Goal: Task Accomplishment & Management: Manage account settings

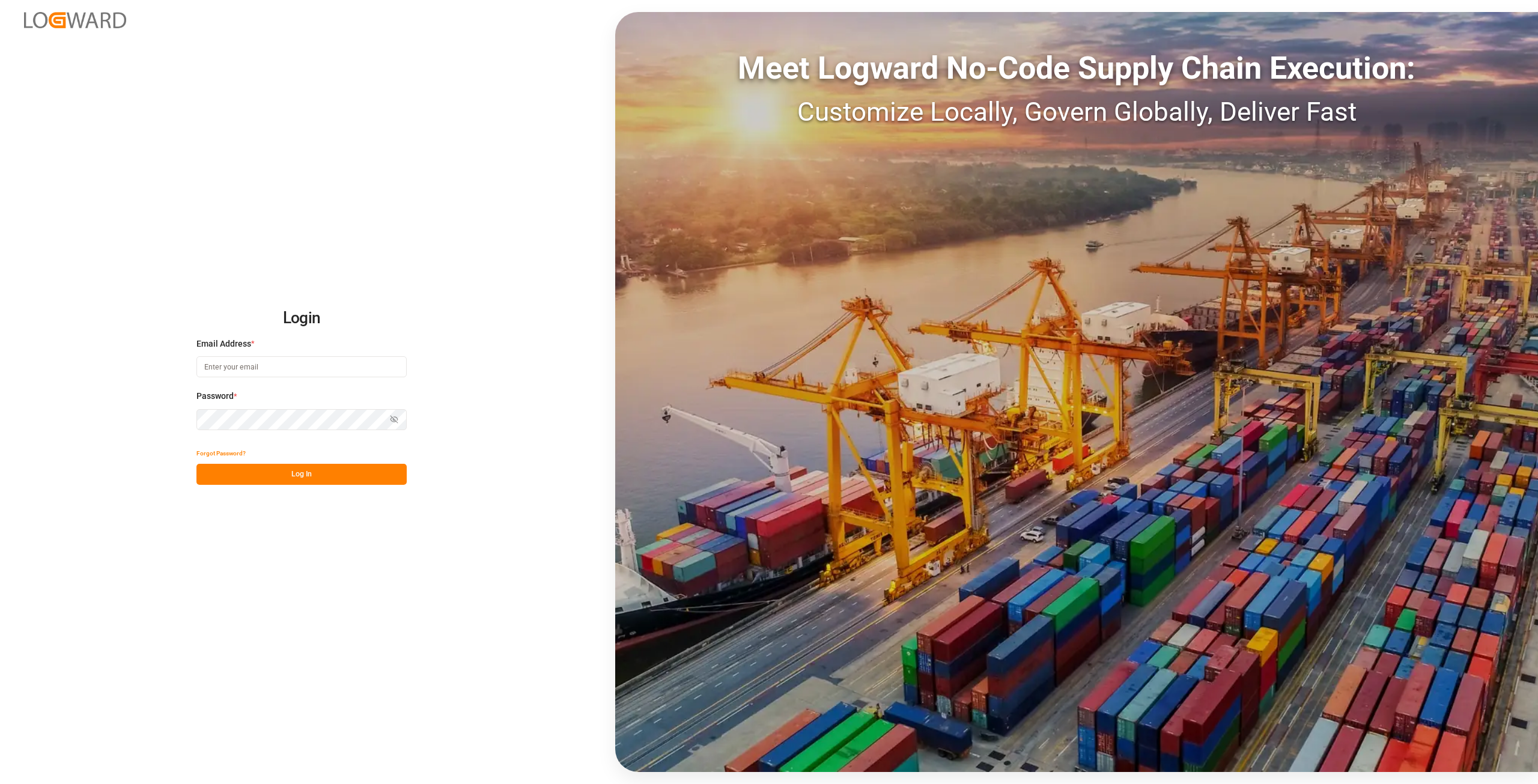
click at [307, 373] on input at bounding box center [302, 367] width 210 height 21
type input "[EMAIL_ADDRESS][DOMAIN_NAME]"
click at [349, 481] on button "Log In" at bounding box center [302, 474] width 210 height 21
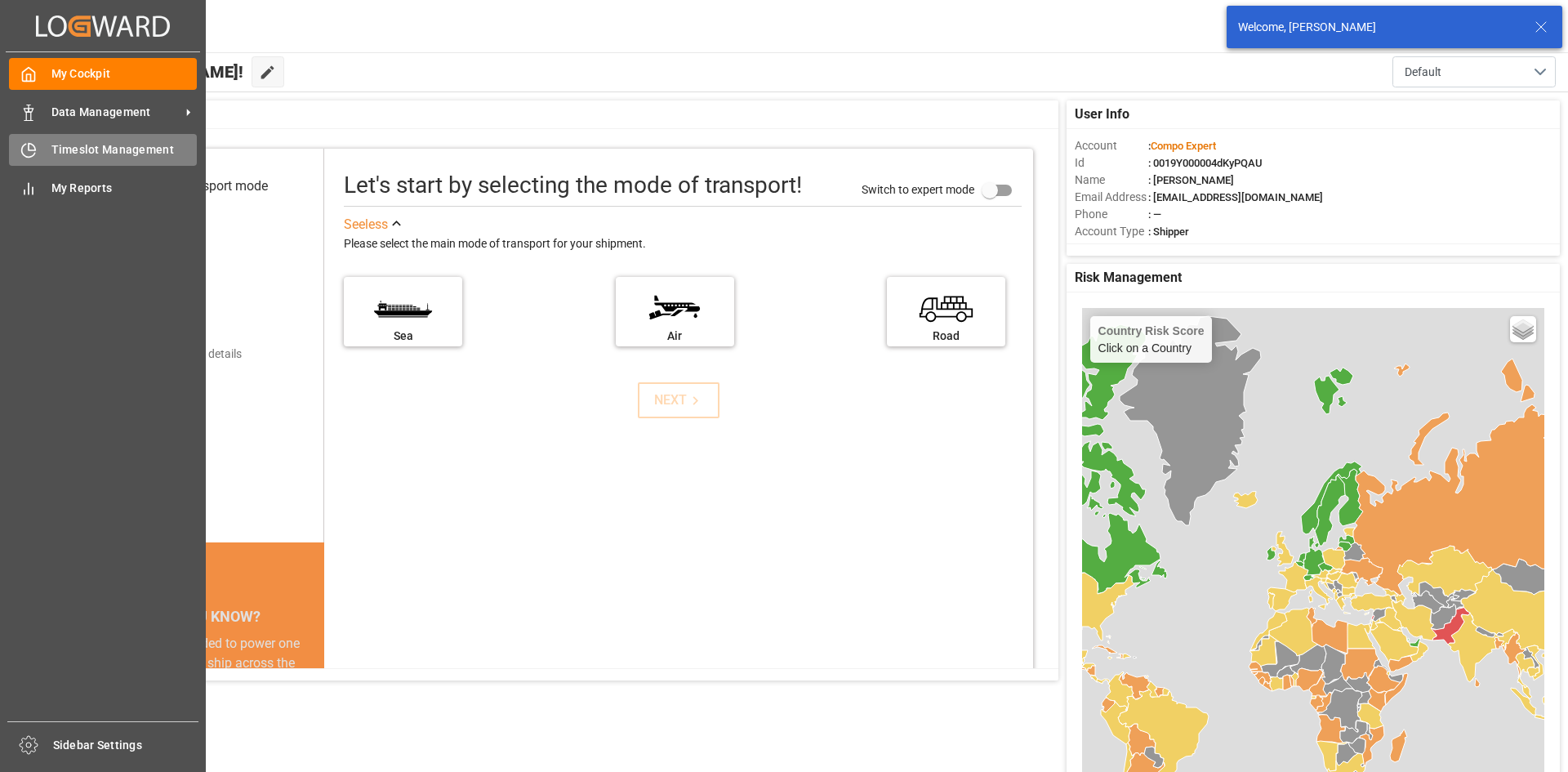
click at [46, 159] on div "Timeslot Management Timeslot Management" at bounding box center [102, 150] width 188 height 31
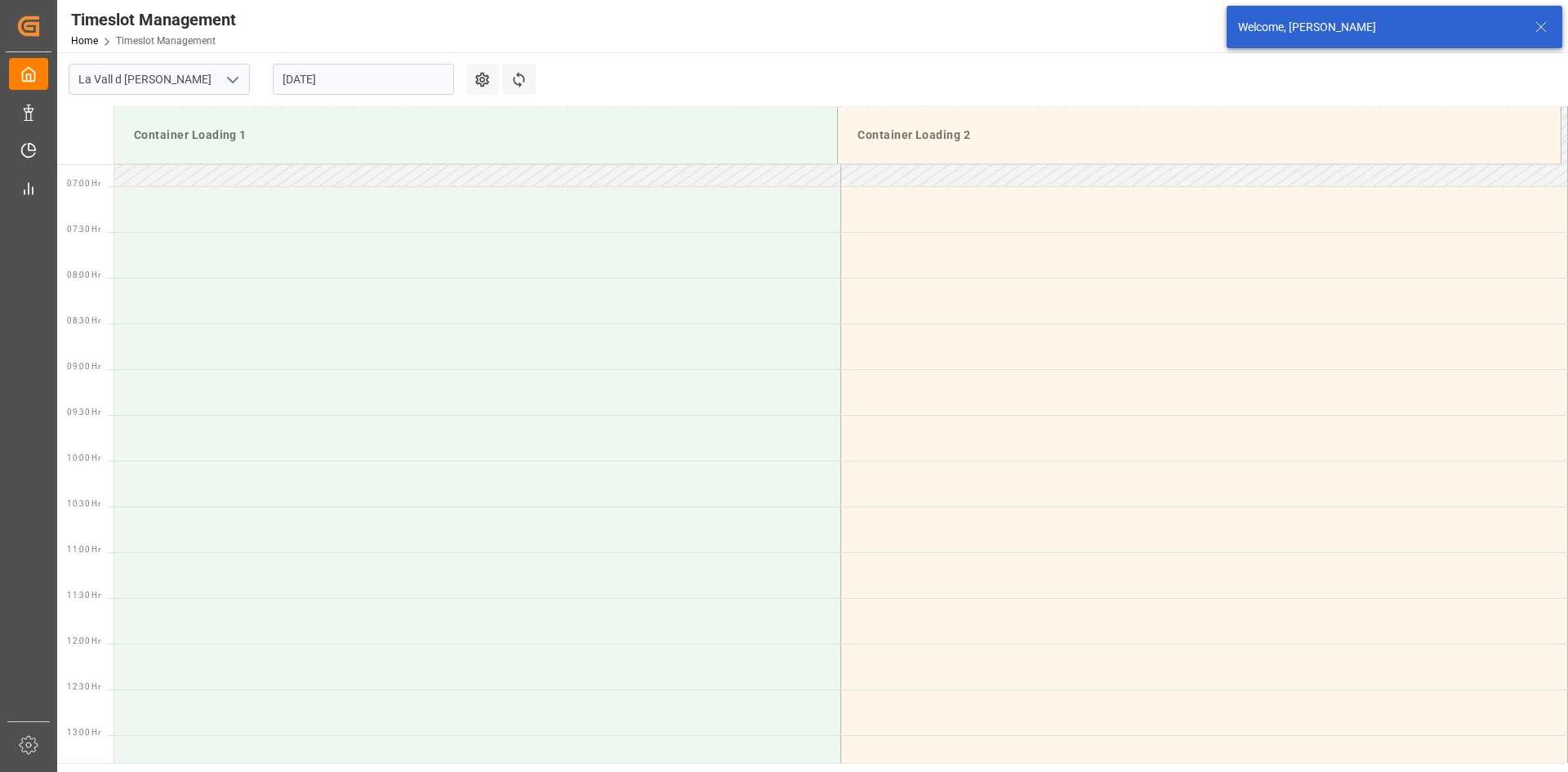
scroll to position [630, 0]
click at [356, 75] on input "[DATE]" at bounding box center [363, 79] width 181 height 31
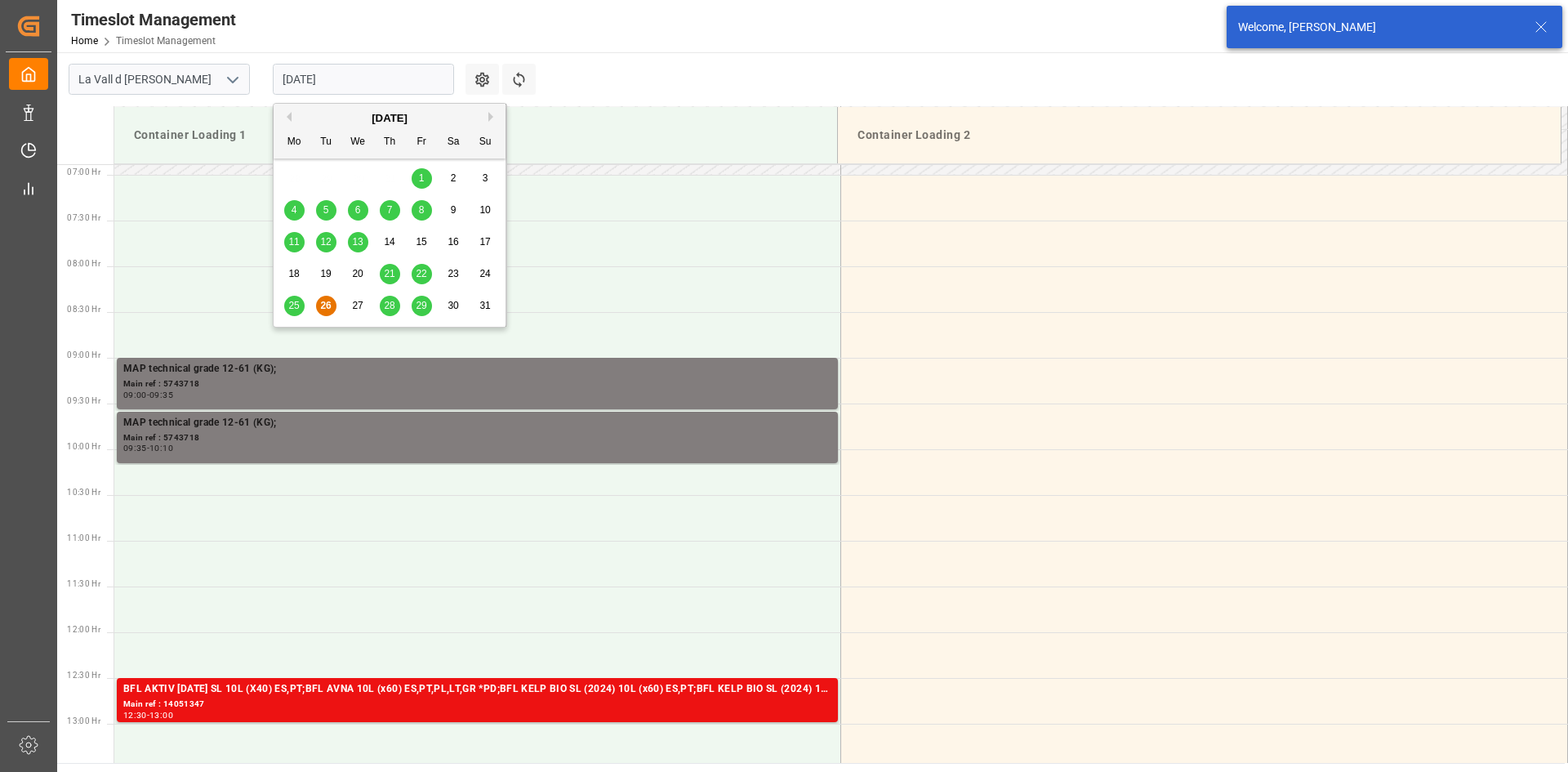
click at [361, 304] on span "27" at bounding box center [356, 305] width 10 height 11
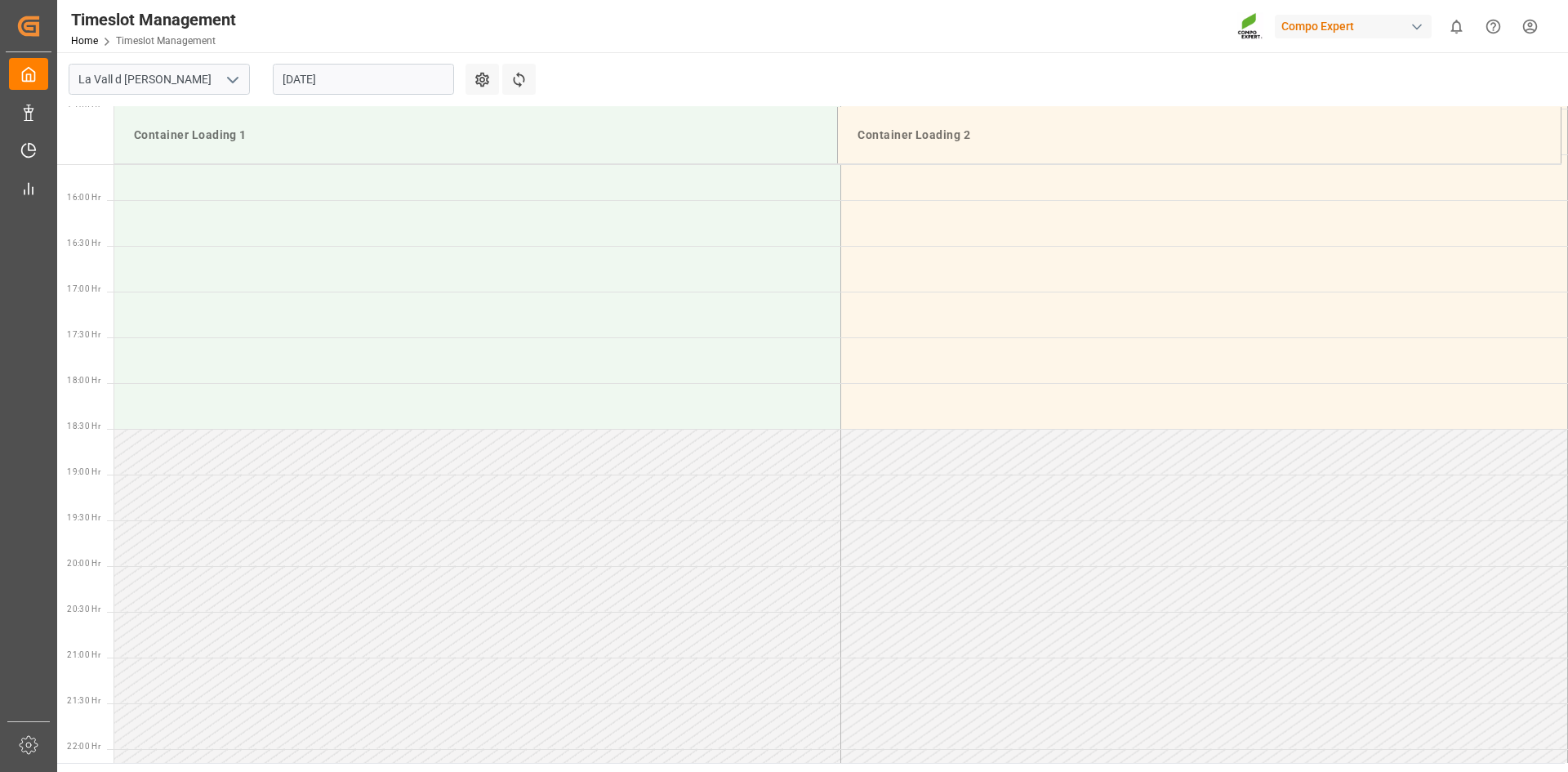
scroll to position [1446, 0]
click at [340, 82] on input "[DATE]" at bounding box center [363, 79] width 181 height 31
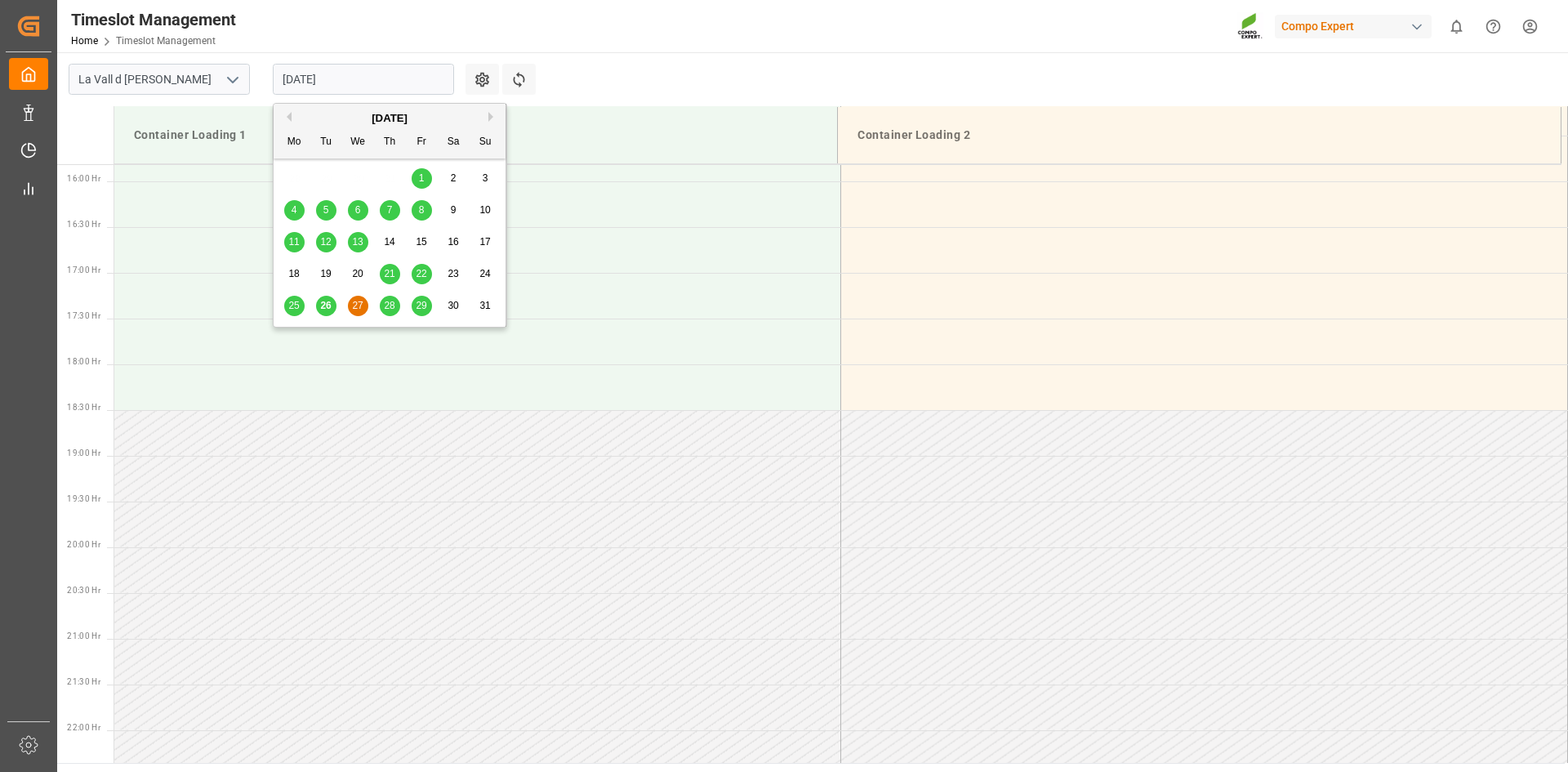
click at [384, 296] on div "28" at bounding box center [389, 306] width 20 height 20
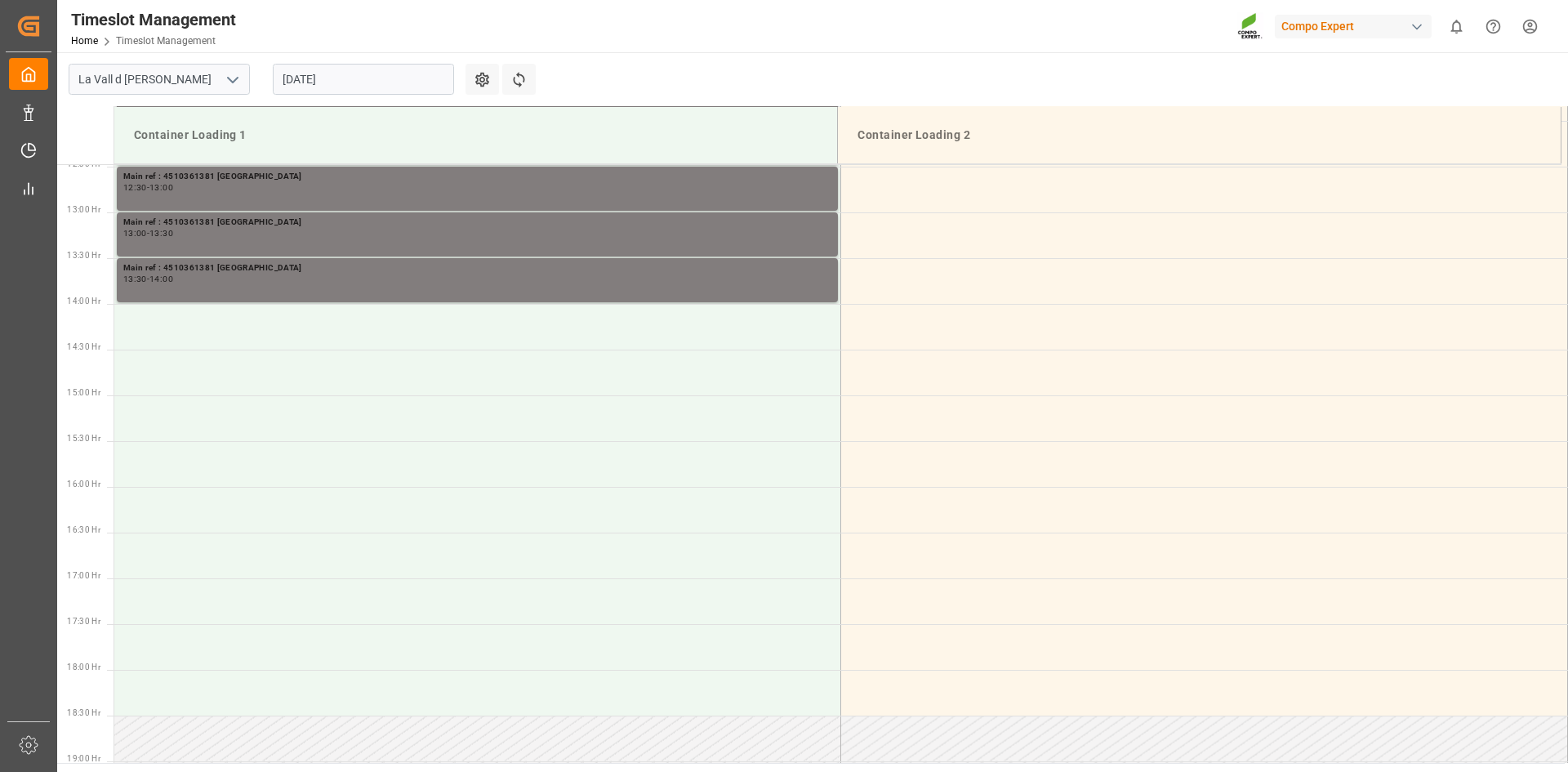
scroll to position [1290, 0]
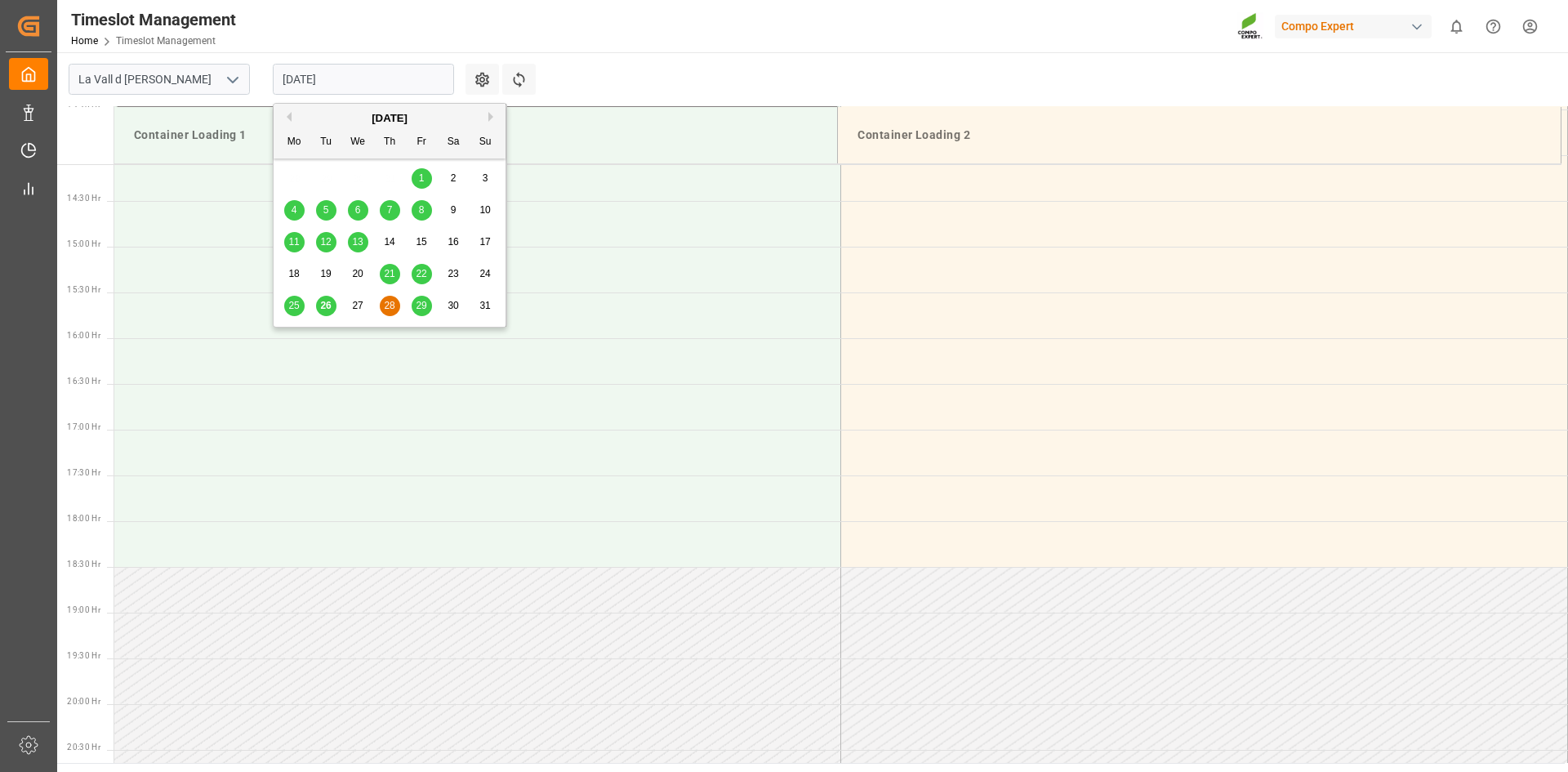
click at [397, 78] on input "28.08.2025" at bounding box center [363, 79] width 181 height 31
click at [428, 305] on div "29" at bounding box center [421, 306] width 20 height 20
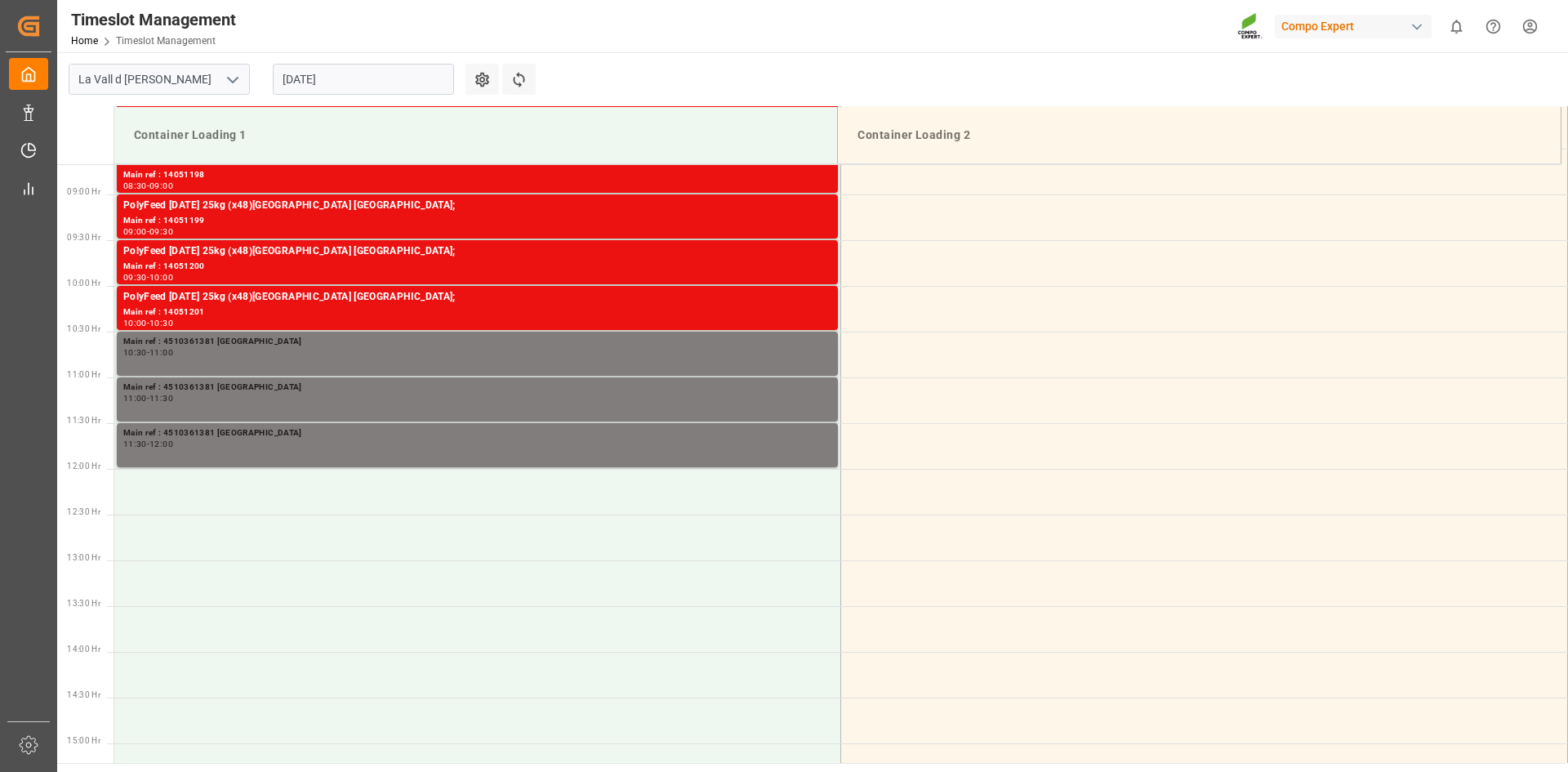
scroll to position [875, 0]
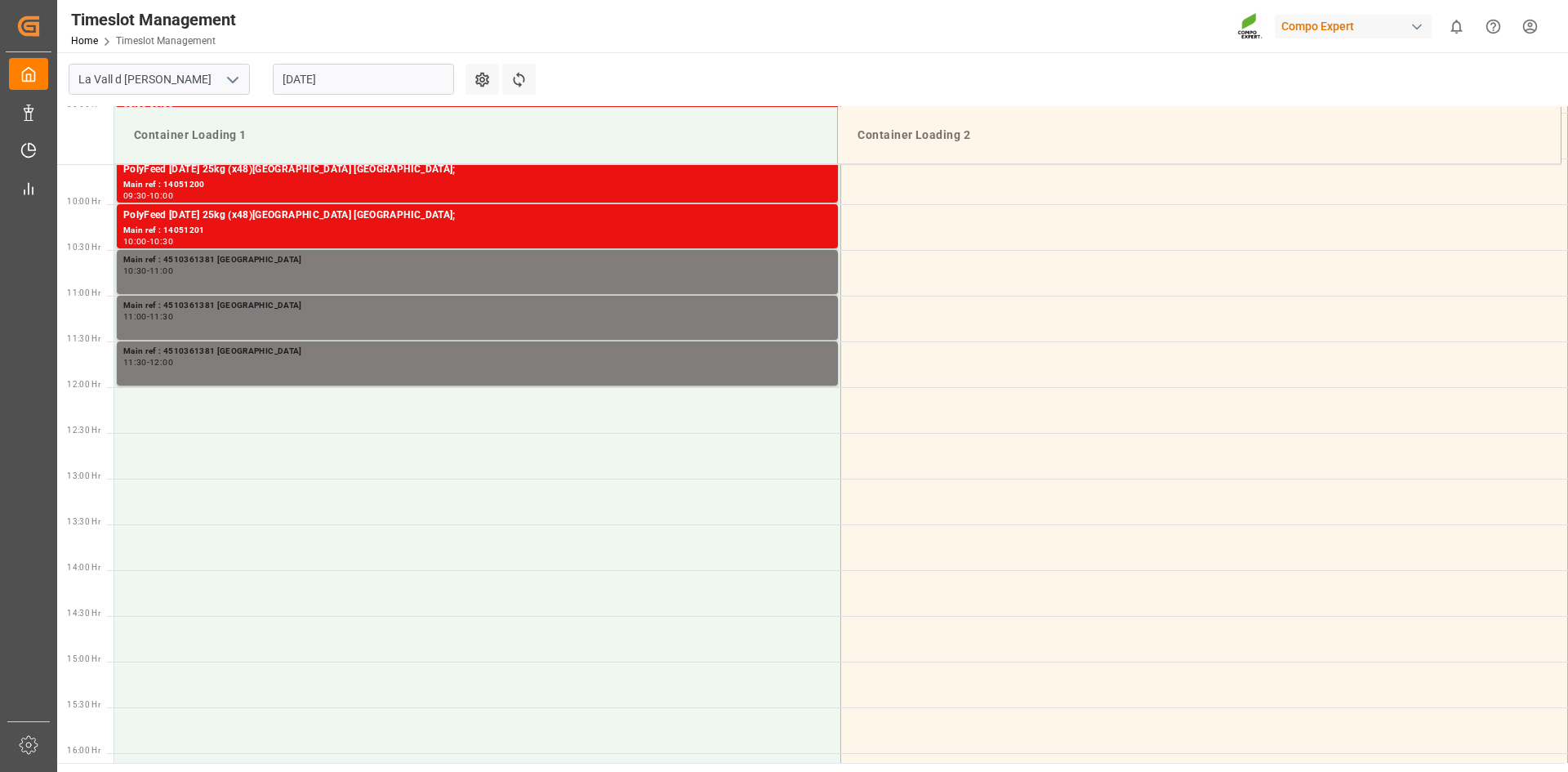
click at [351, 81] on input "29.08.2025" at bounding box center [363, 79] width 181 height 31
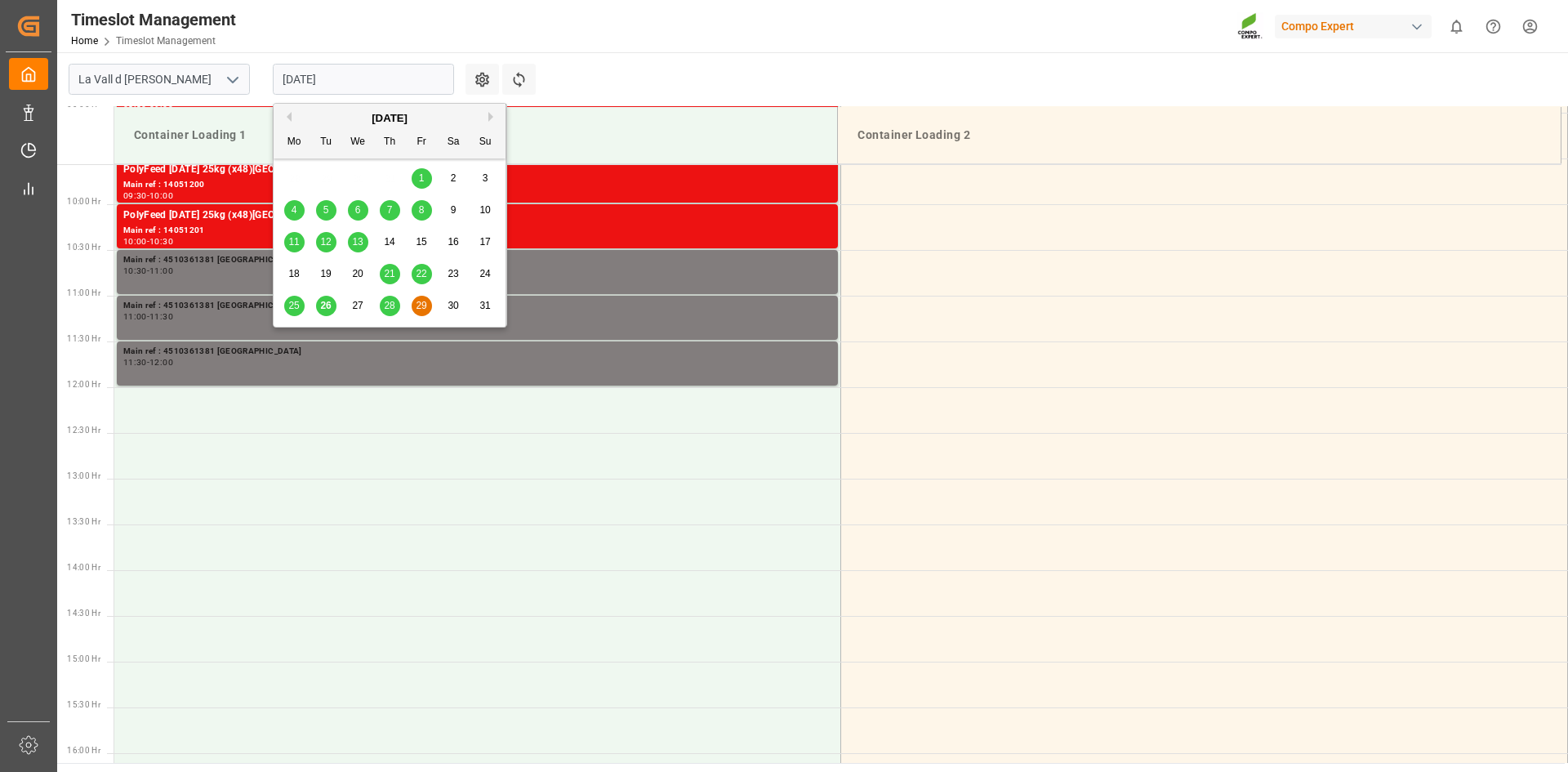
click at [395, 302] on span "28" at bounding box center [389, 305] width 10 height 11
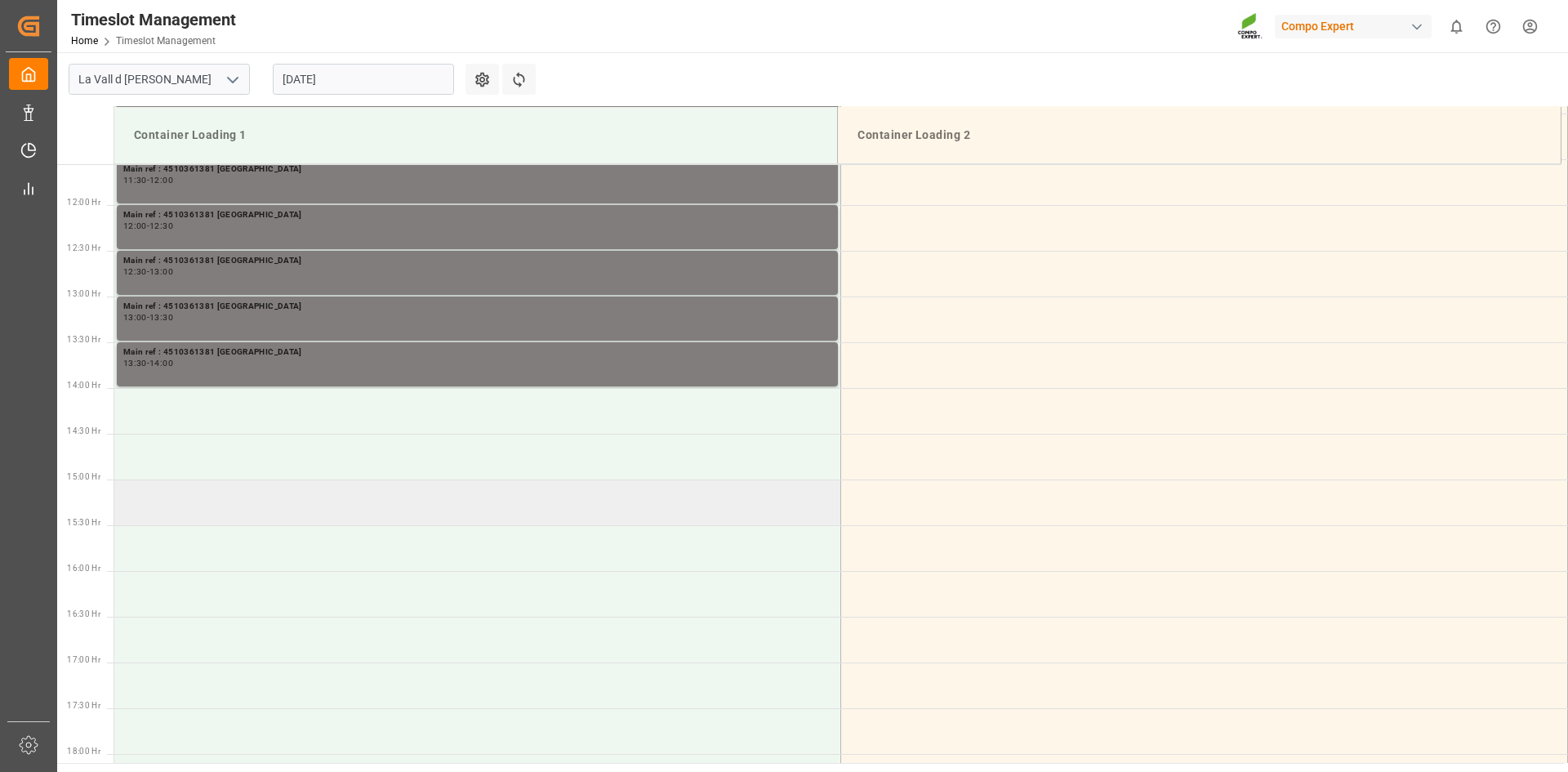
scroll to position [1038, 0]
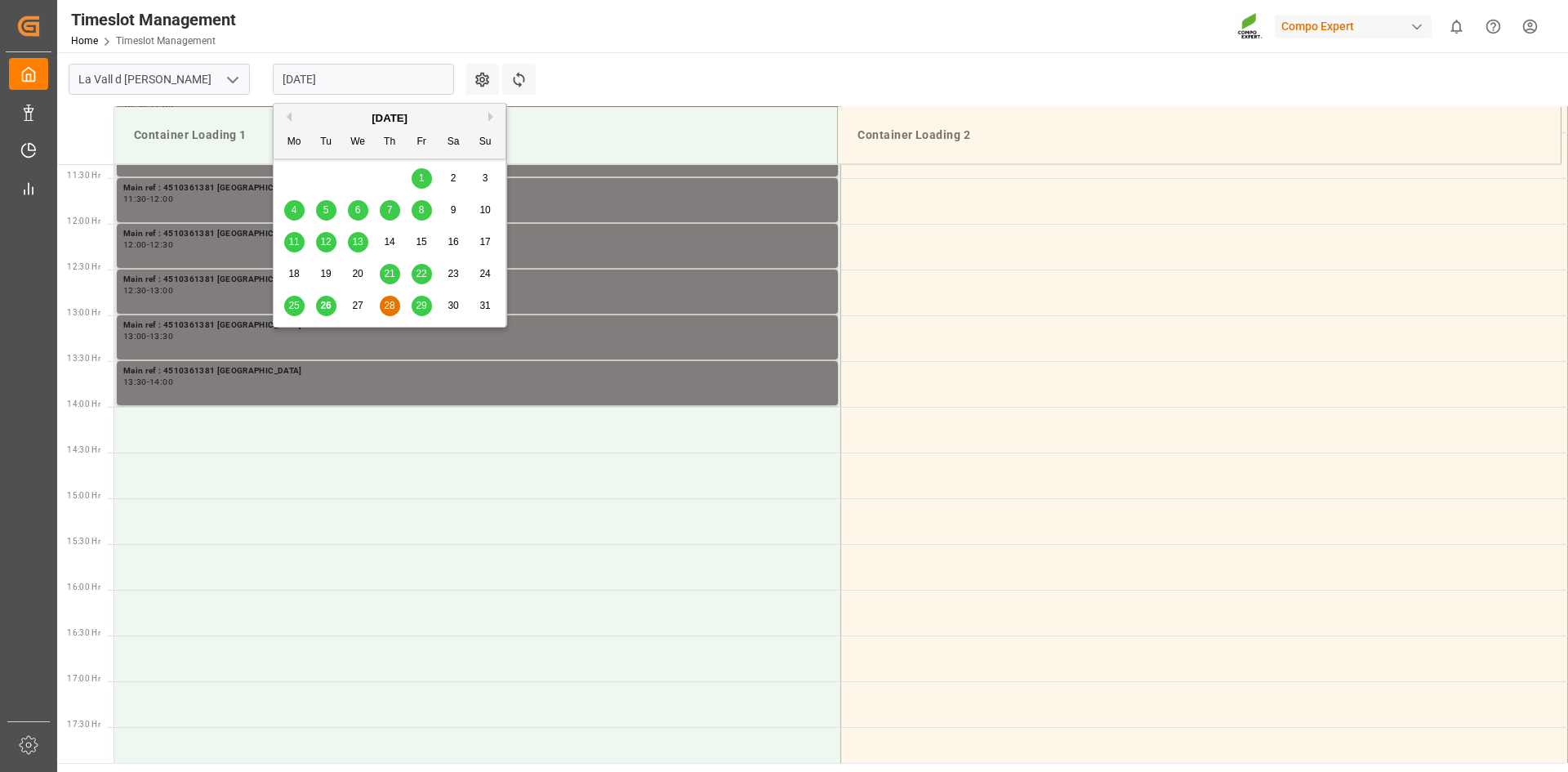
click at [315, 84] on input "28.08.2025" at bounding box center [363, 79] width 181 height 31
click at [356, 301] on span "27" at bounding box center [356, 305] width 10 height 11
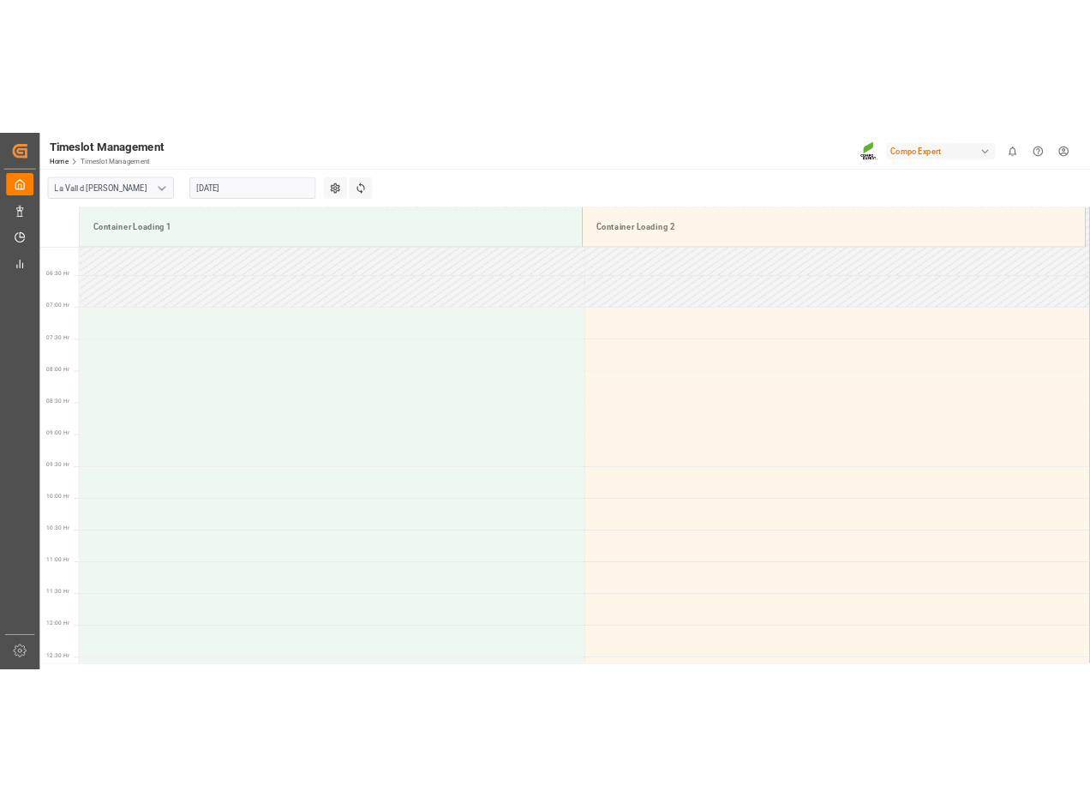
scroll to position [661, 0]
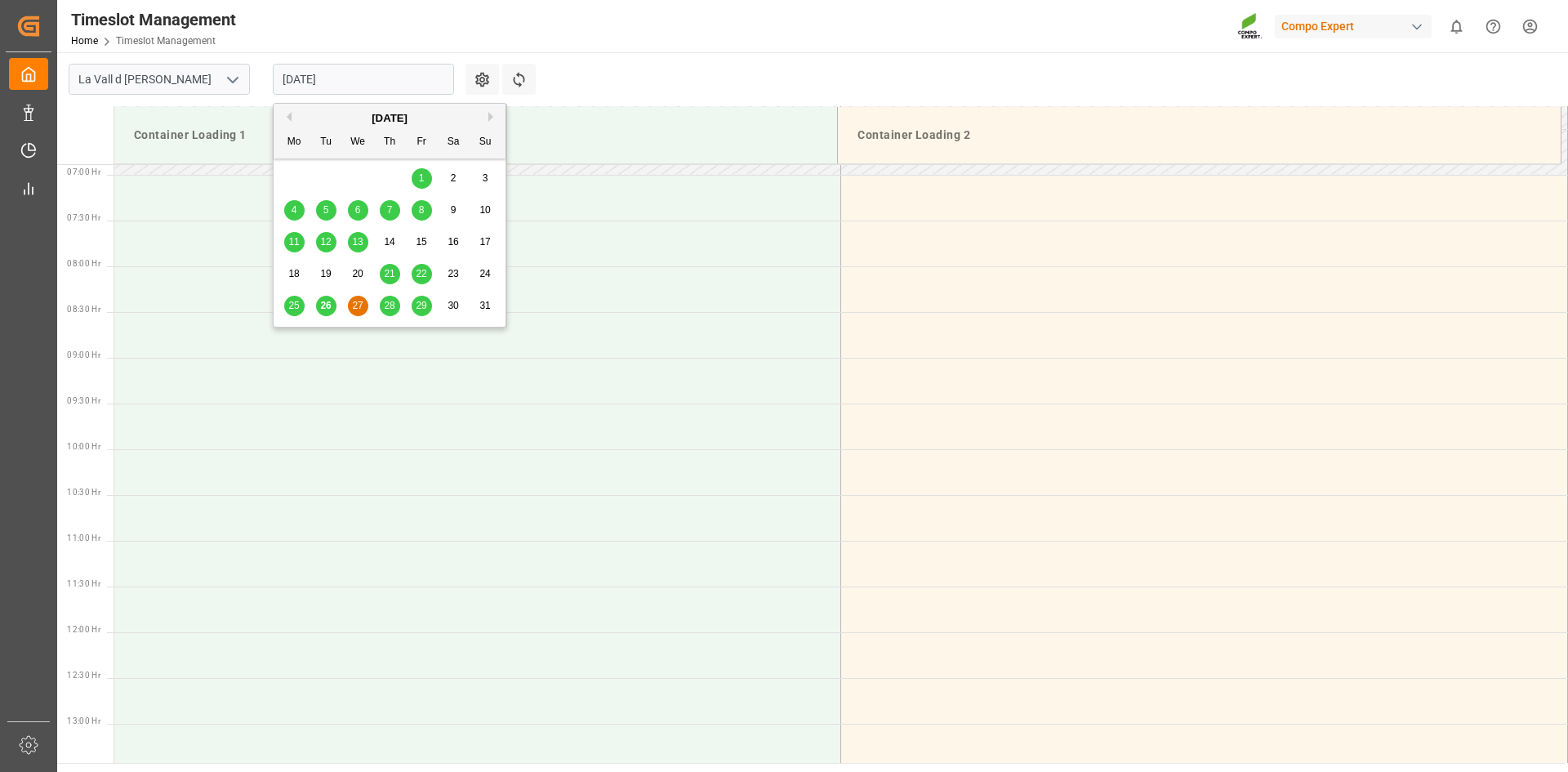
click at [359, 87] on input "[DATE]" at bounding box center [363, 79] width 181 height 31
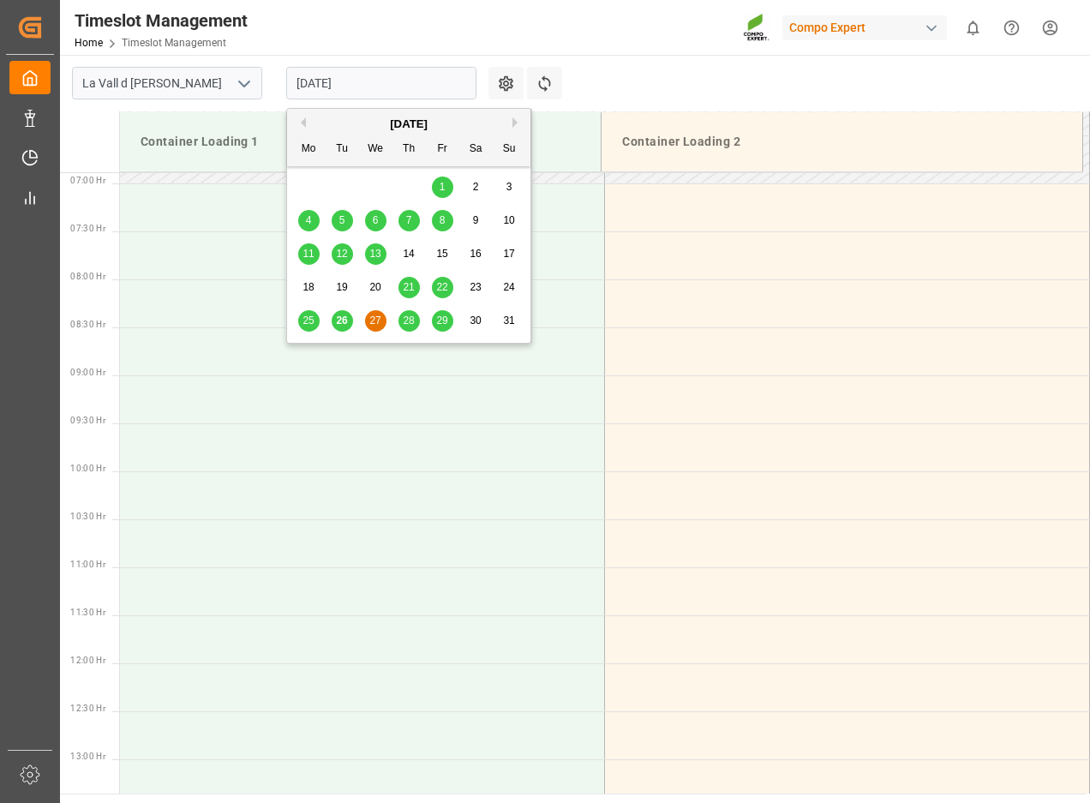
click at [406, 320] on span "28" at bounding box center [408, 320] width 11 height 12
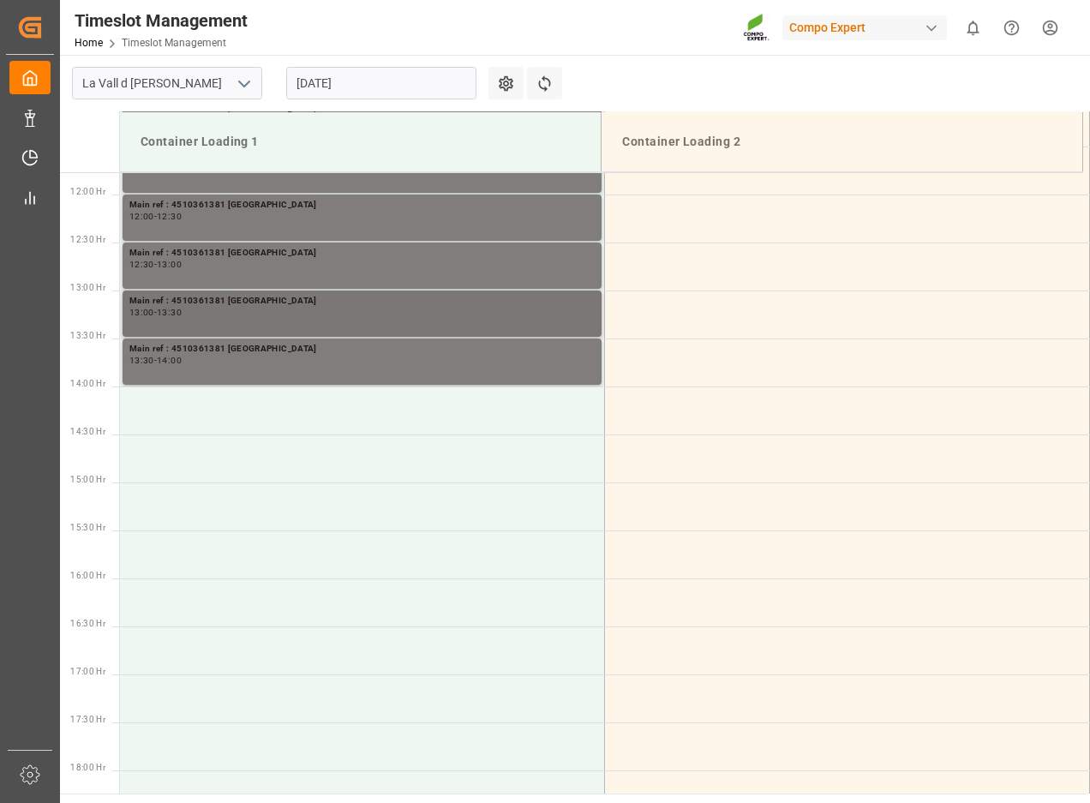
scroll to position [1089, 0]
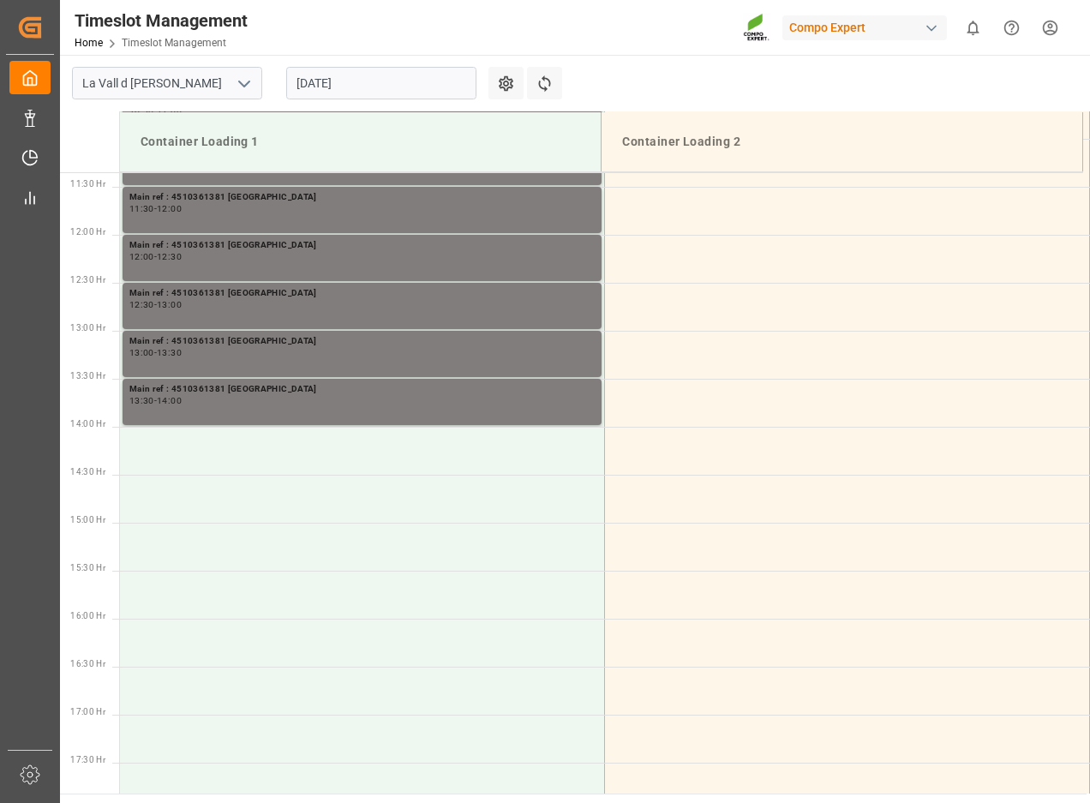
click at [339, 80] on input "28.08.2025" at bounding box center [381, 83] width 190 height 33
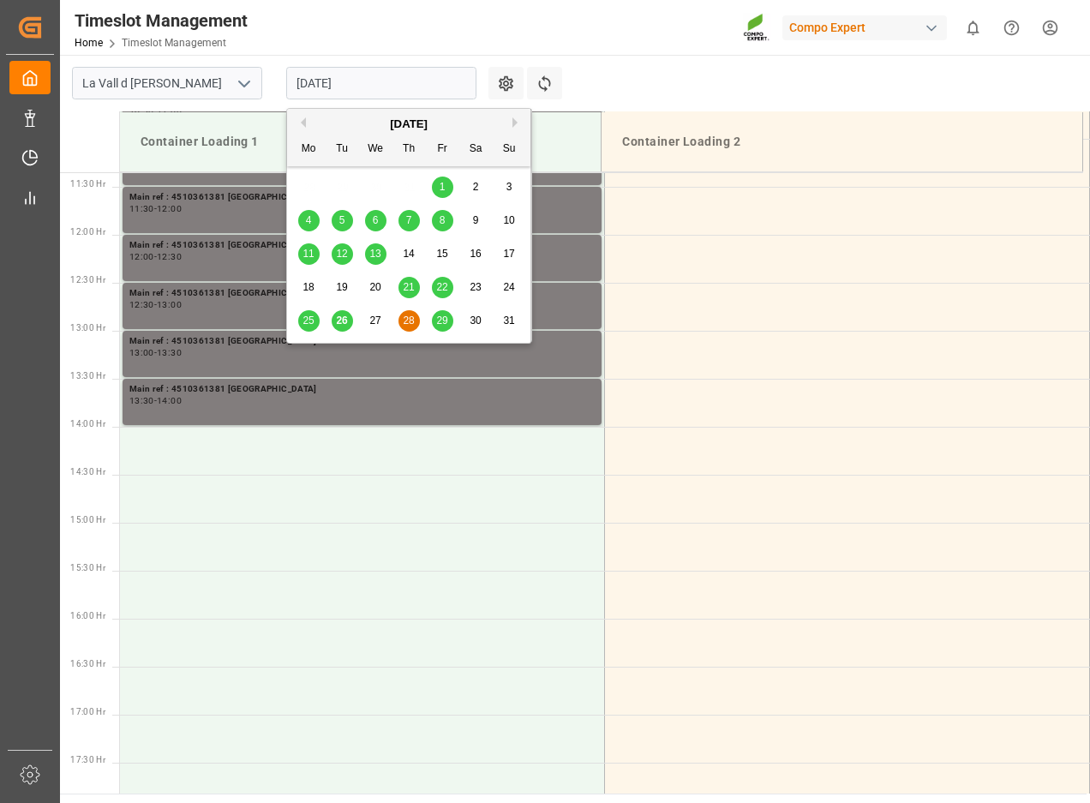
click at [437, 321] on span "29" at bounding box center [441, 320] width 11 height 12
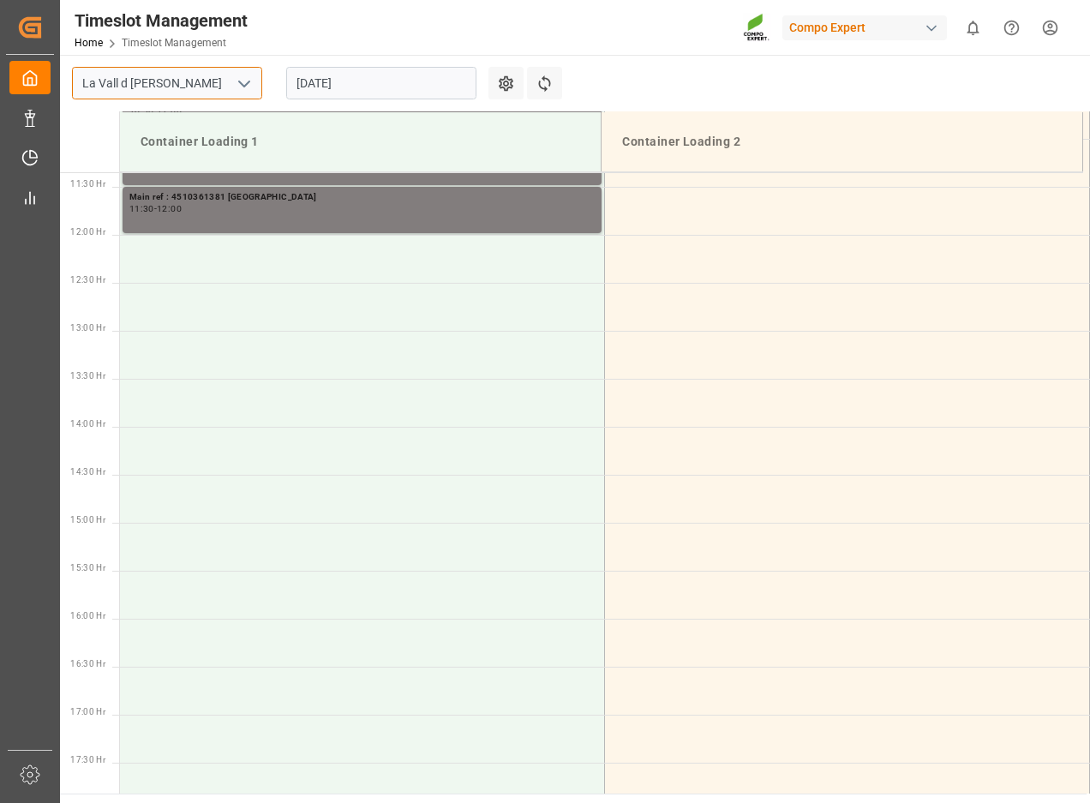
drag, startPoint x: 272, startPoint y: 87, endPoint x: 291, endPoint y: 80, distance: 20.1
click at [277, 86] on div "La Vall d Uixo 29.08.2025 Settings Refresh Time Slots" at bounding box center [318, 83] width 517 height 57
click at [314, 78] on input "29.08.2025" at bounding box center [381, 83] width 190 height 33
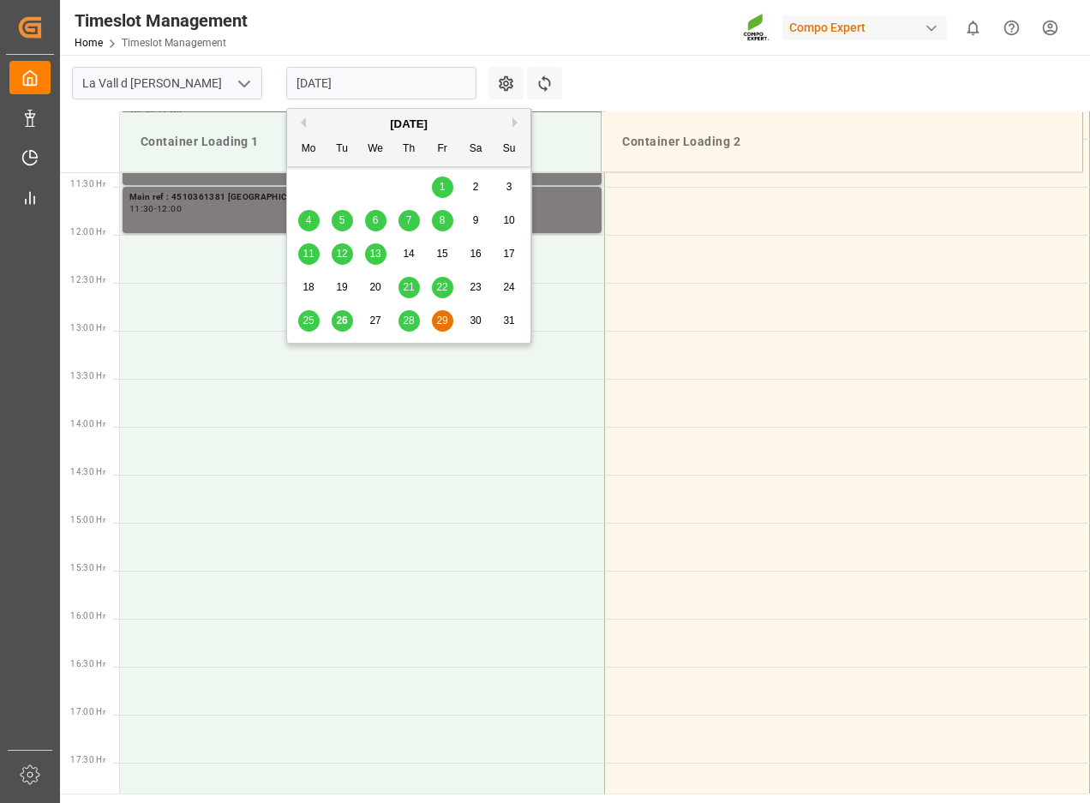
click at [513, 123] on button "Next Month" at bounding box center [517, 122] width 10 height 10
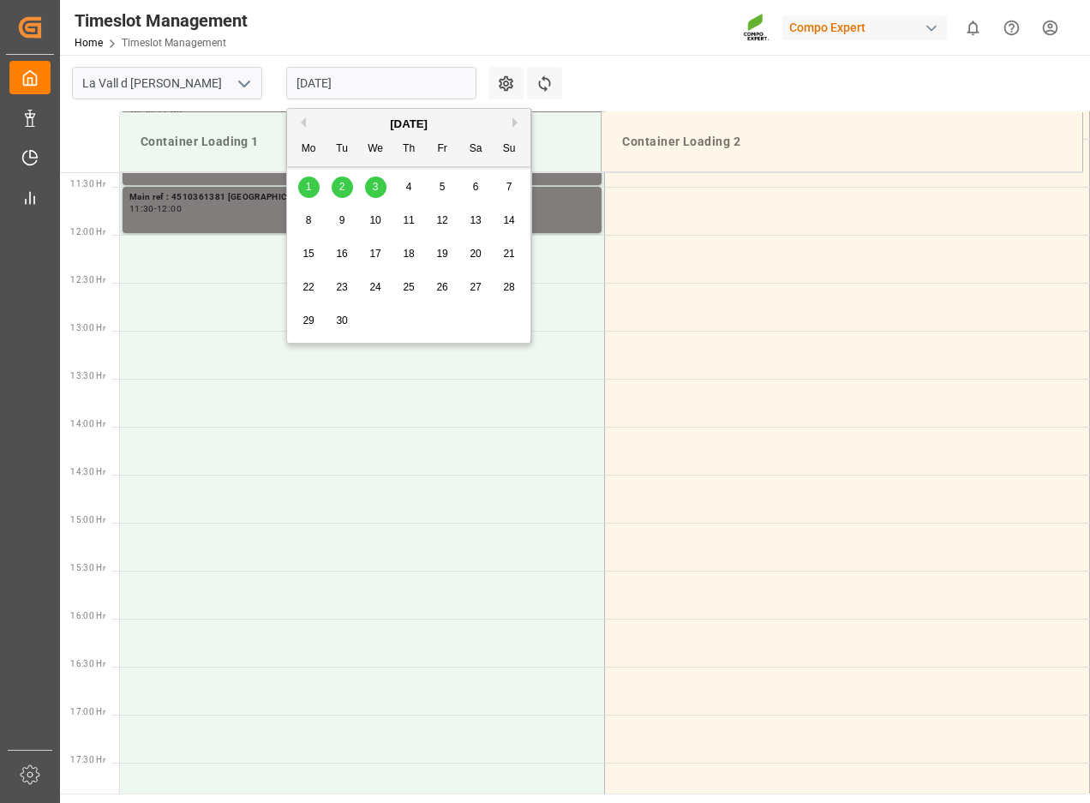
click at [308, 184] on span "1" at bounding box center [309, 187] width 6 height 12
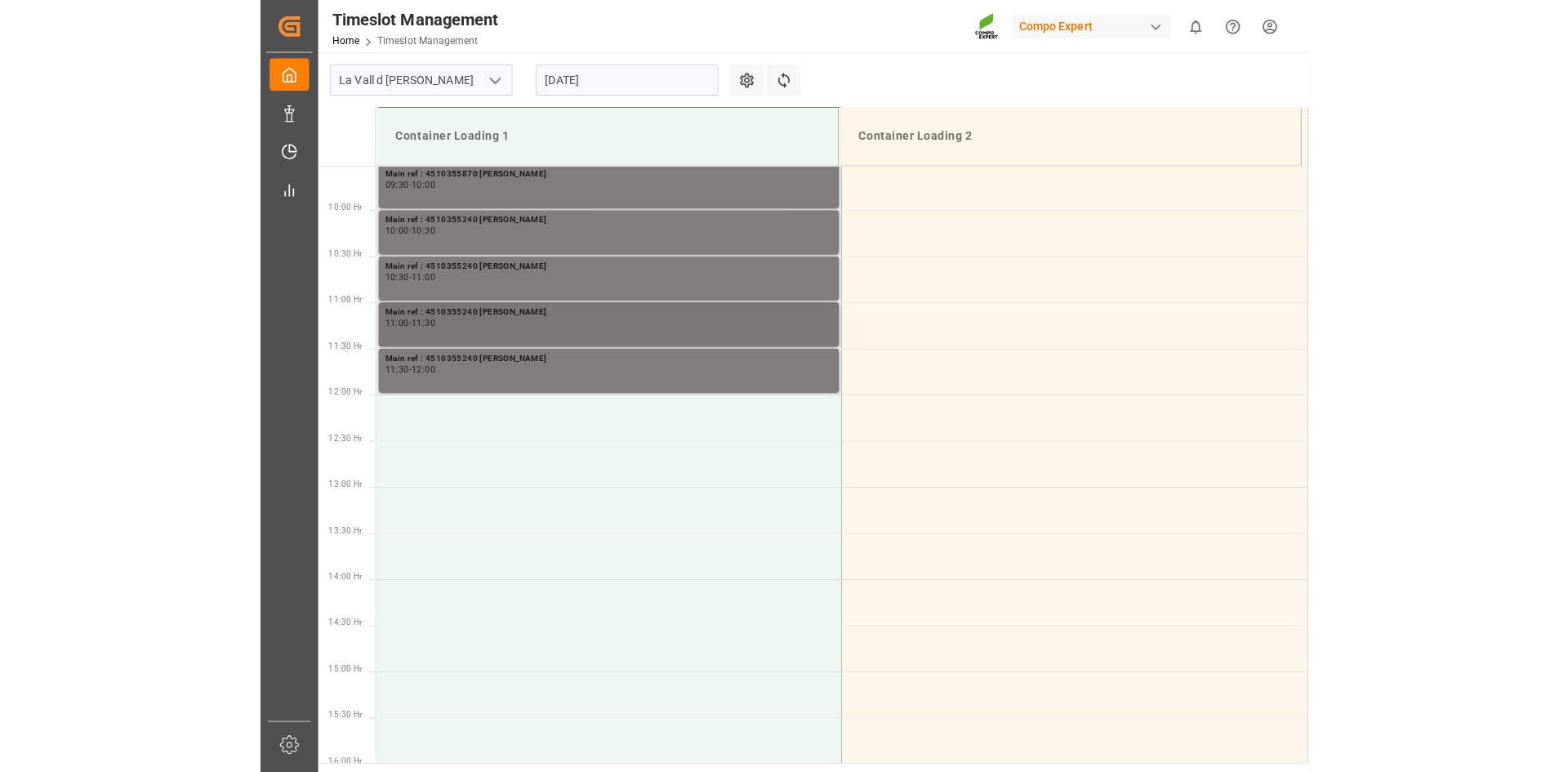
scroll to position [875, 0]
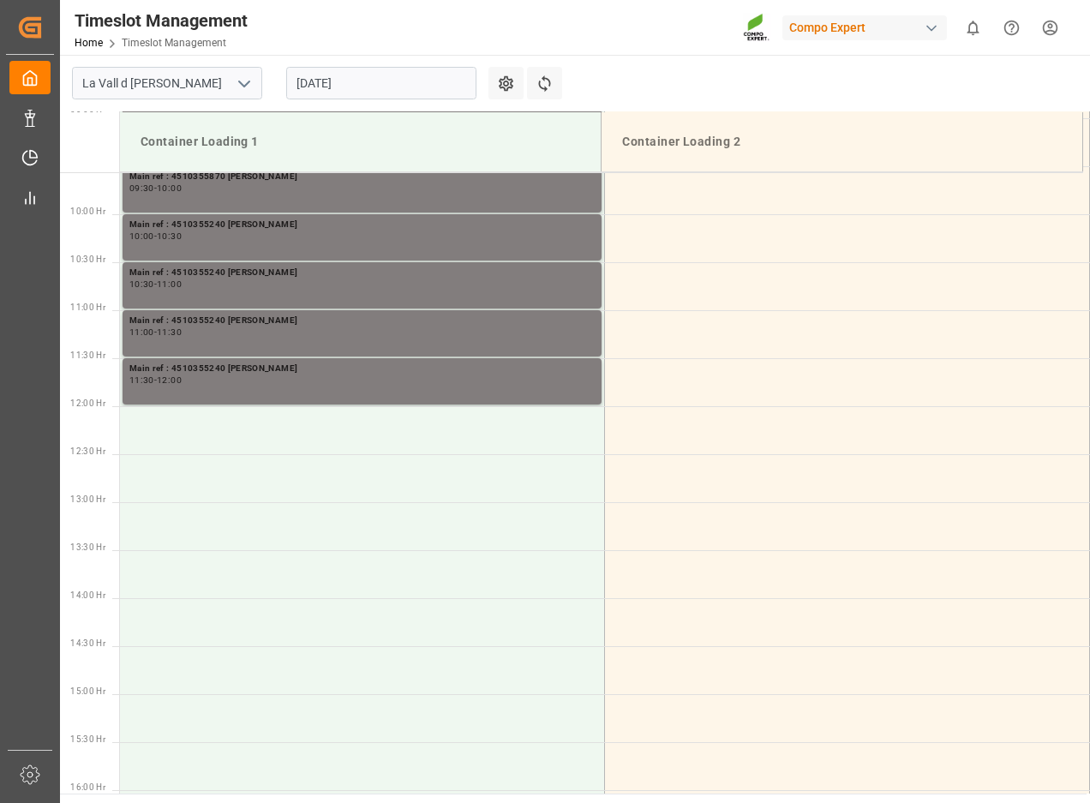
click at [343, 81] on input "01.09.2025" at bounding box center [381, 83] width 190 height 33
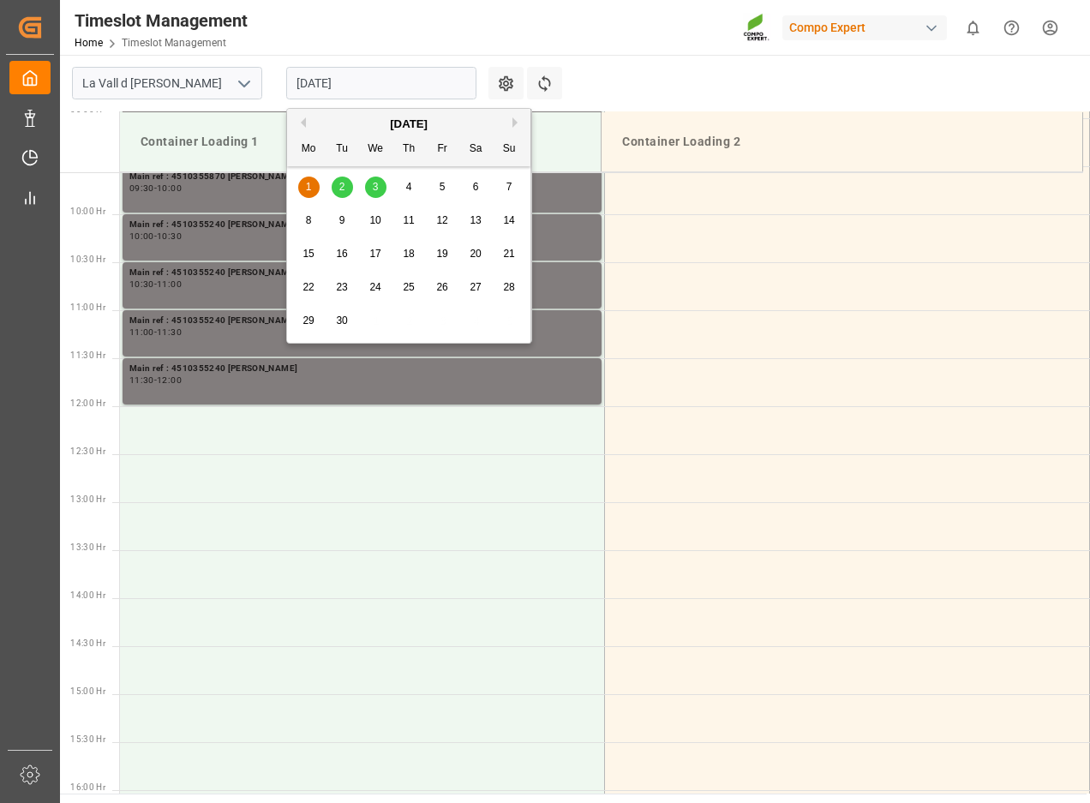
click at [498, 34] on div "Timeslot Management Home Timeslot Management Compo Expert 0 Notifications Only …" at bounding box center [569, 27] width 1042 height 55
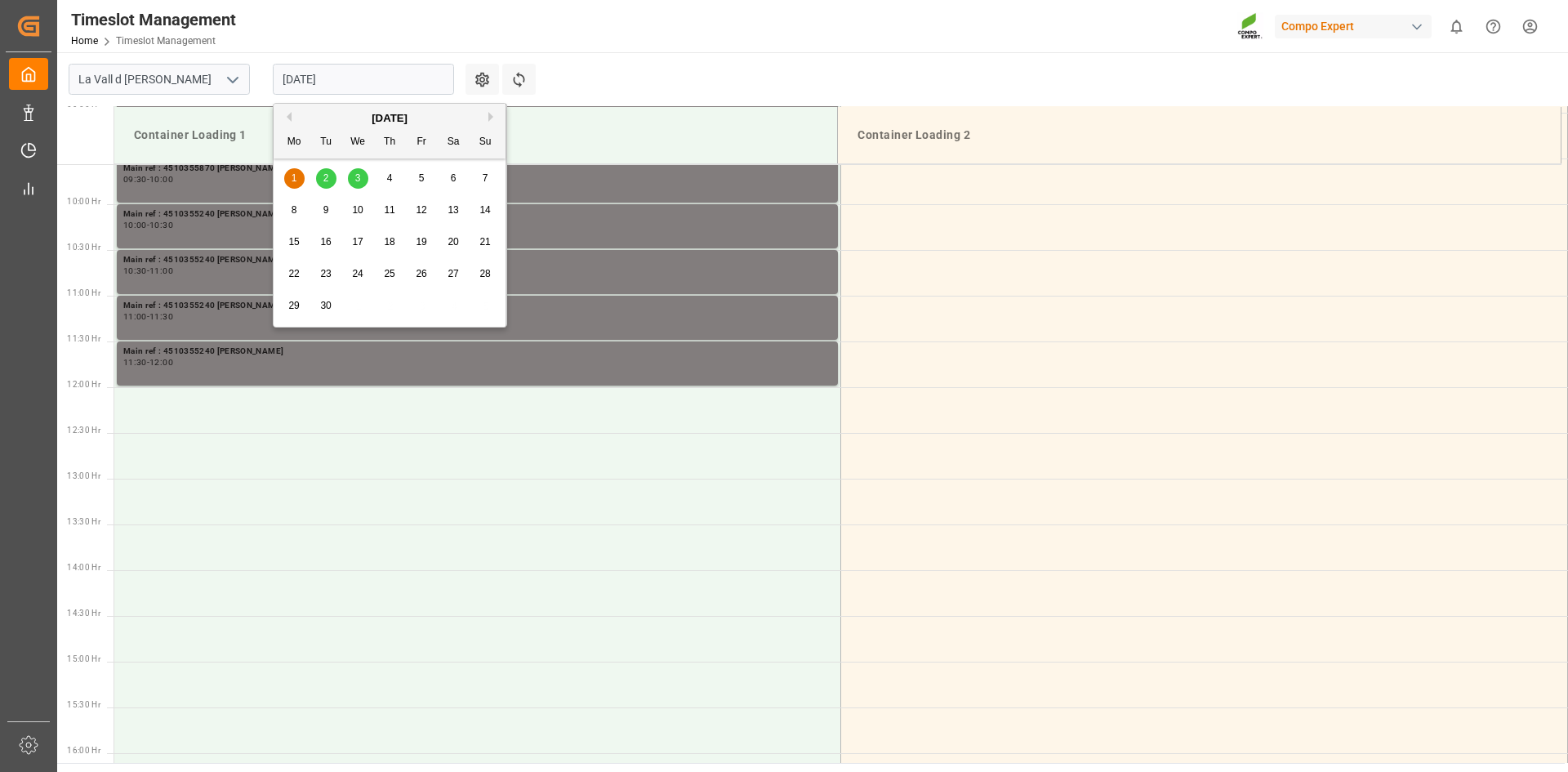
click at [305, 73] on input "01.09.2025" at bounding box center [363, 79] width 181 height 31
click at [293, 119] on div "September 2025" at bounding box center [389, 118] width 232 height 16
click at [289, 120] on button "Previous Month" at bounding box center [287, 116] width 10 height 10
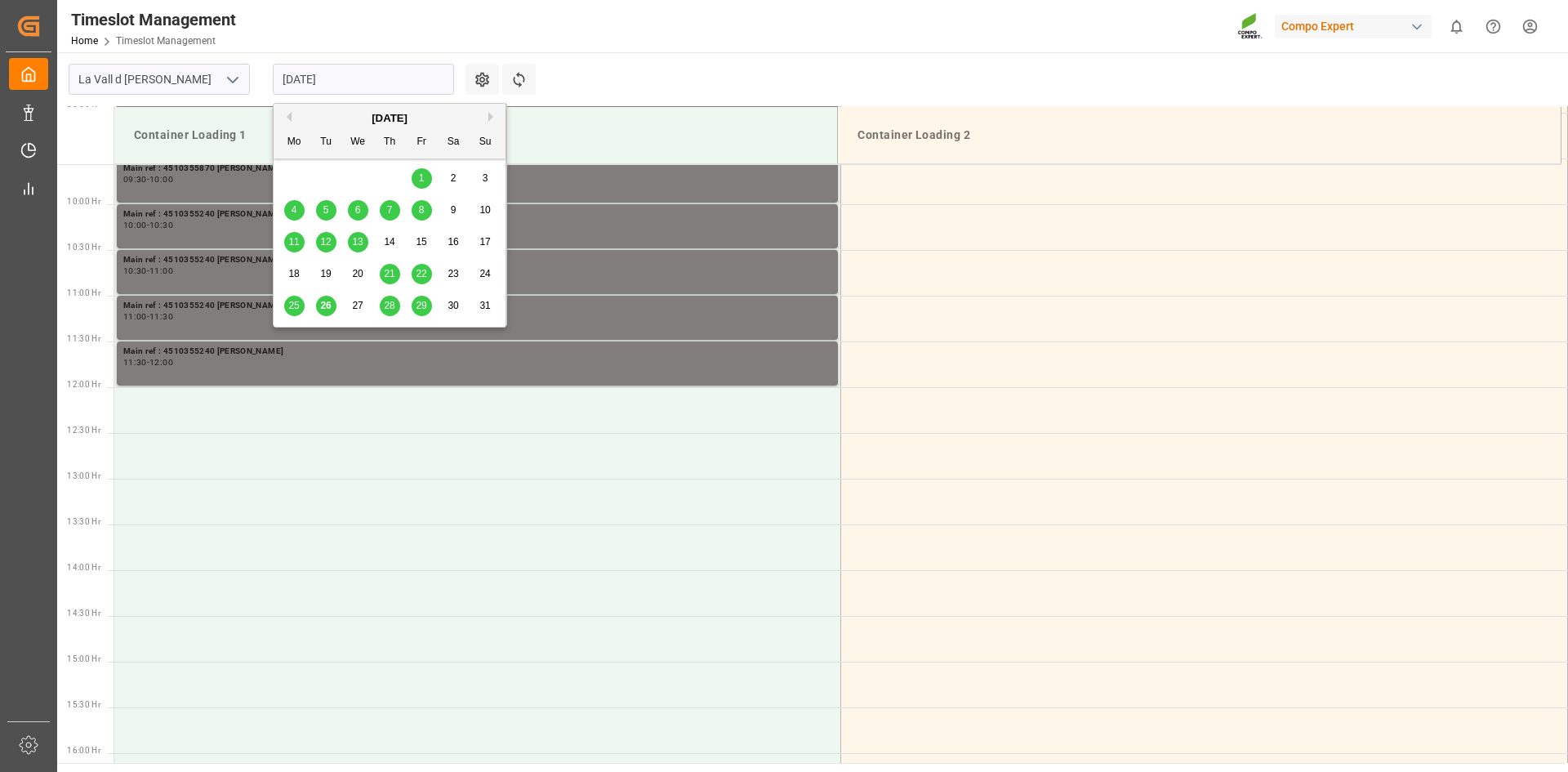
click at [419, 276] on span "22" at bounding box center [420, 274] width 10 height 11
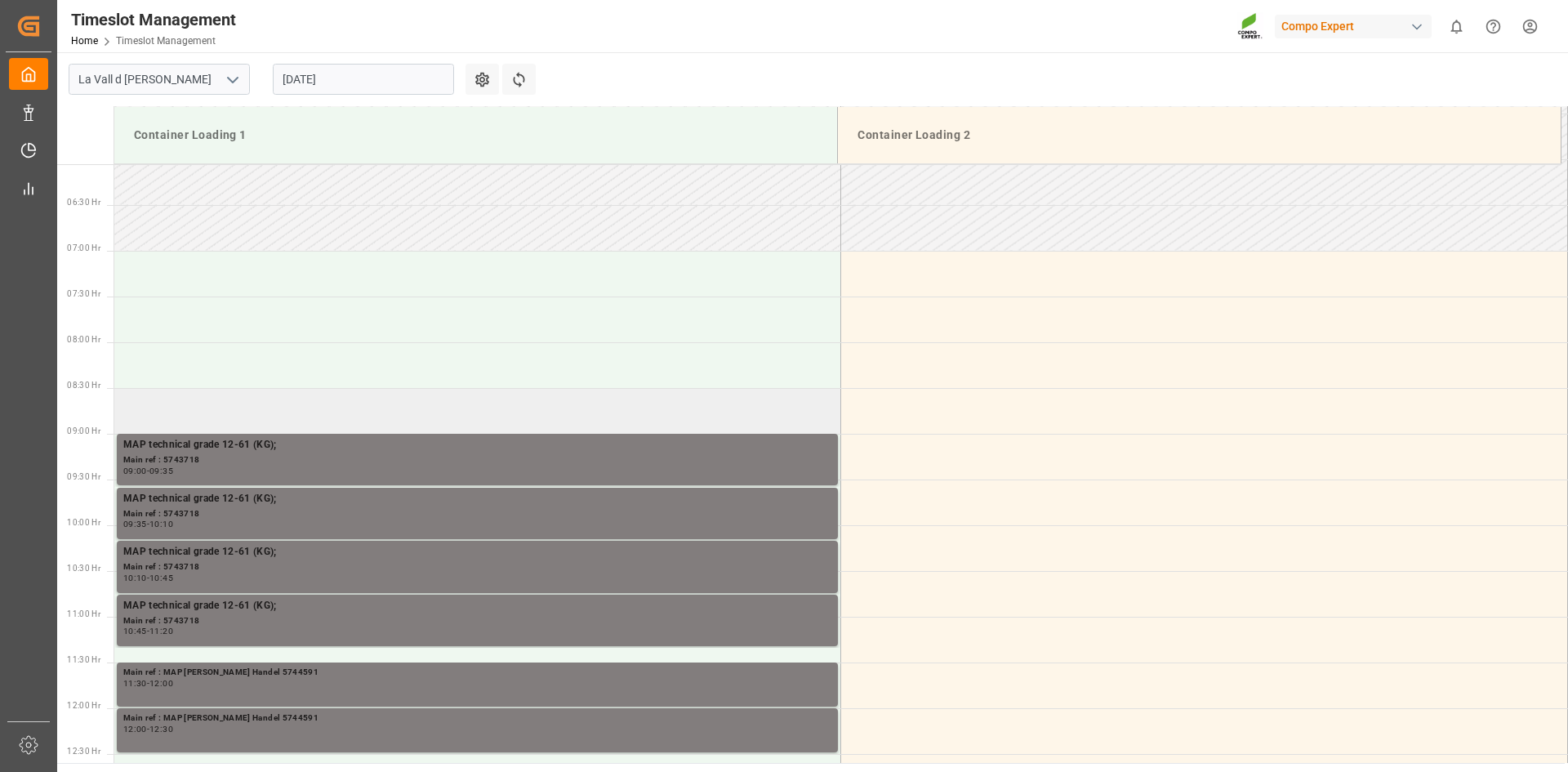
scroll to position [630, 0]
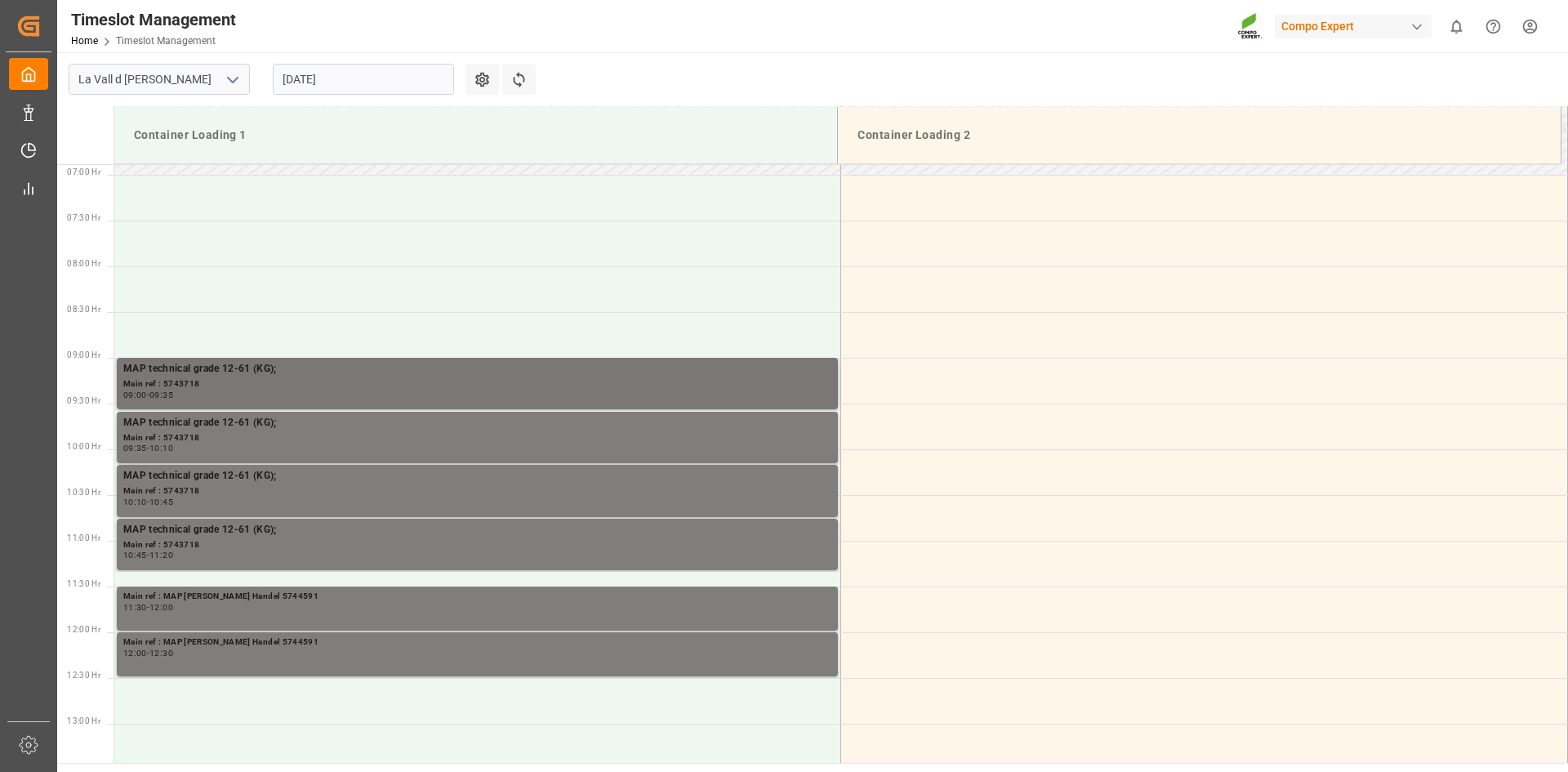
click at [204, 378] on div "Main ref : 5743718" at bounding box center [477, 384] width 708 height 14
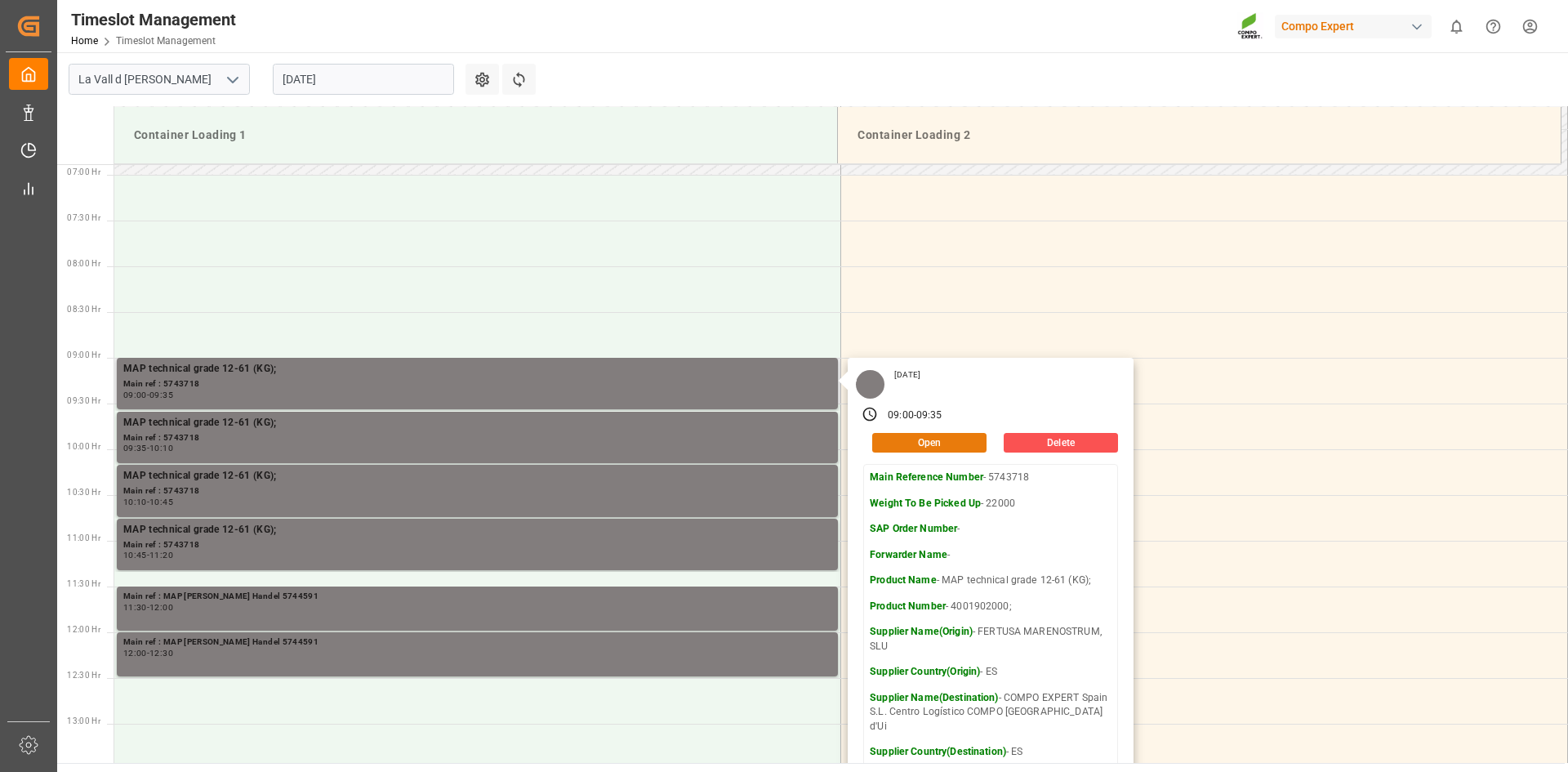
click at [915, 444] on button "Open" at bounding box center [929, 442] width 114 height 20
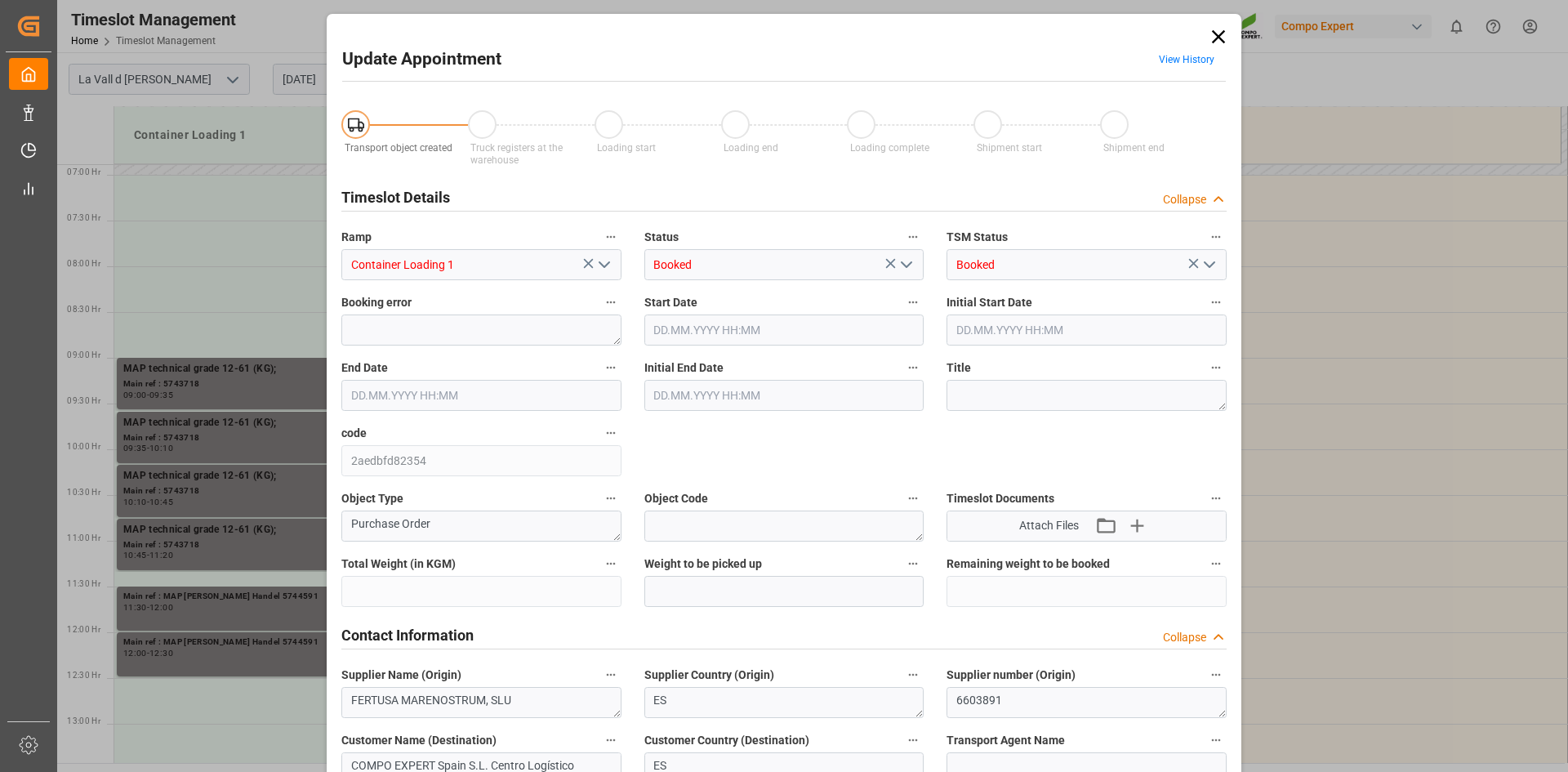
type input "308000"
type input "22000"
type input "0"
type input "22.08.2025 09:00"
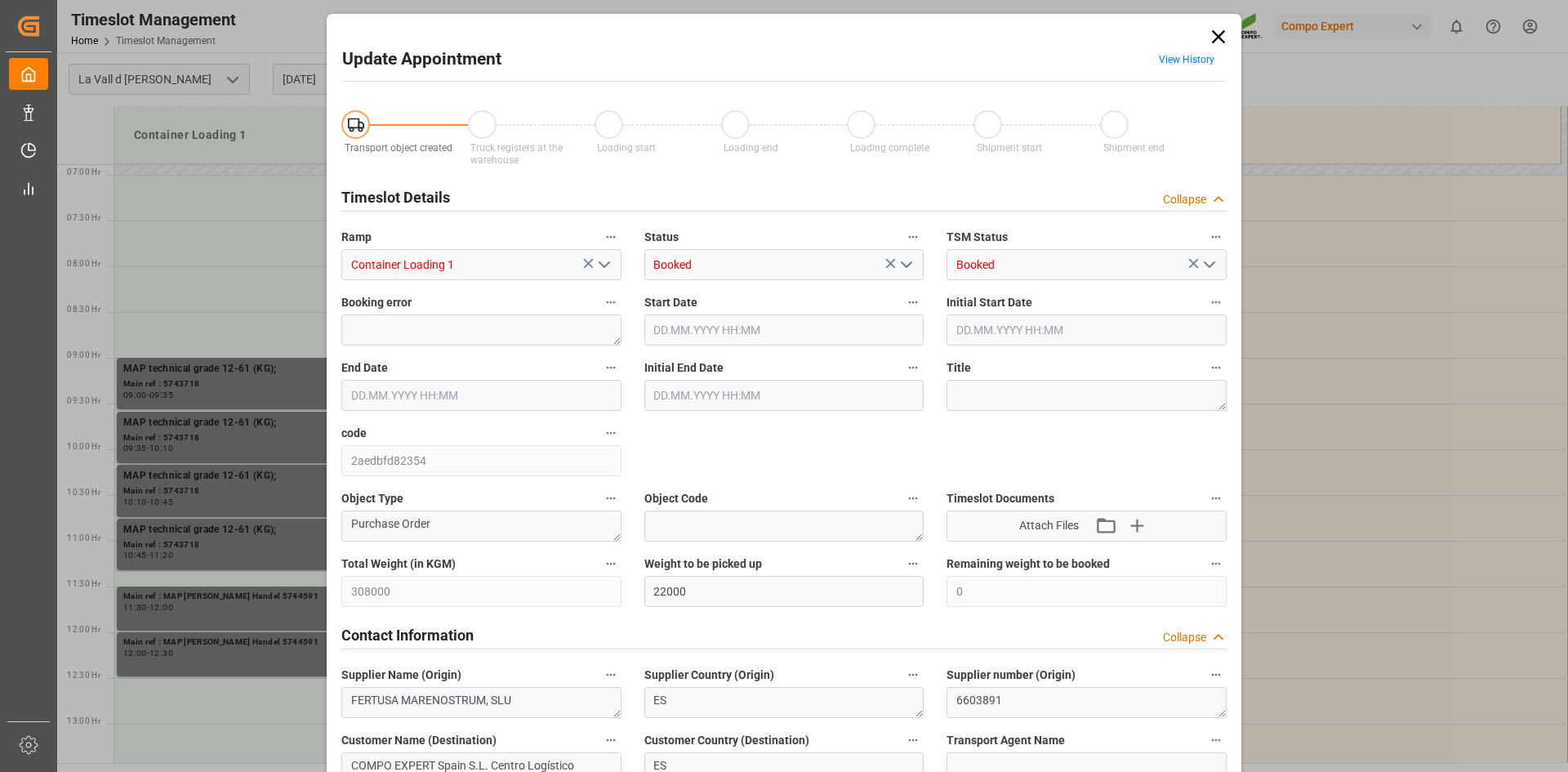
type input "22.08.2025 09:35"
type input "22.08.2025 09:30"
type input "20.08.2025 08:05"
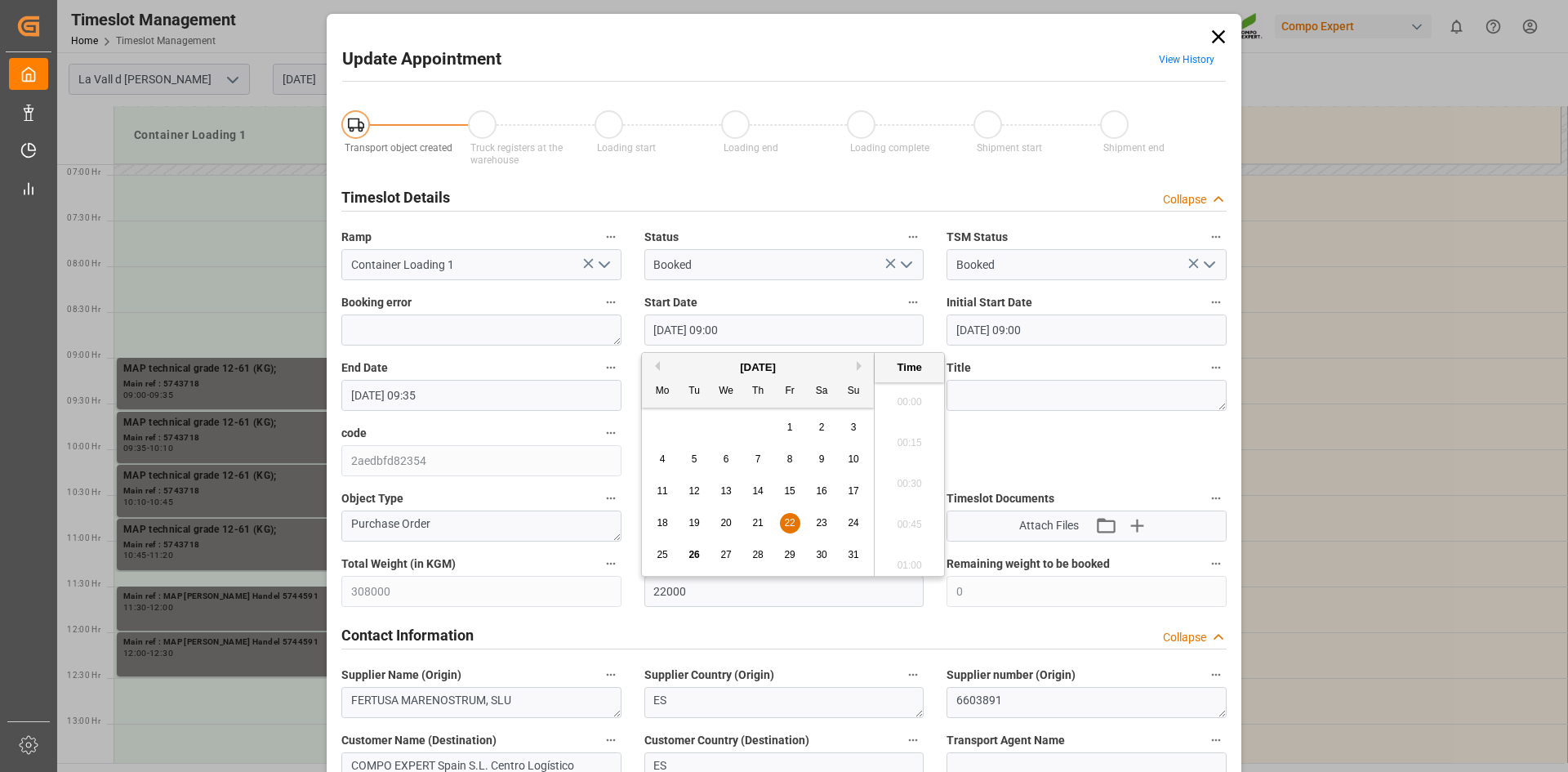
click at [748, 316] on input "22.08.2025 09:00" at bounding box center [784, 330] width 280 height 31
click at [864, 360] on div "[DATE]" at bounding box center [757, 367] width 232 height 16
click at [859, 363] on button "Next Month" at bounding box center [862, 366] width 10 height 10
click at [666, 424] on div "1" at bounding box center [662, 428] width 20 height 20
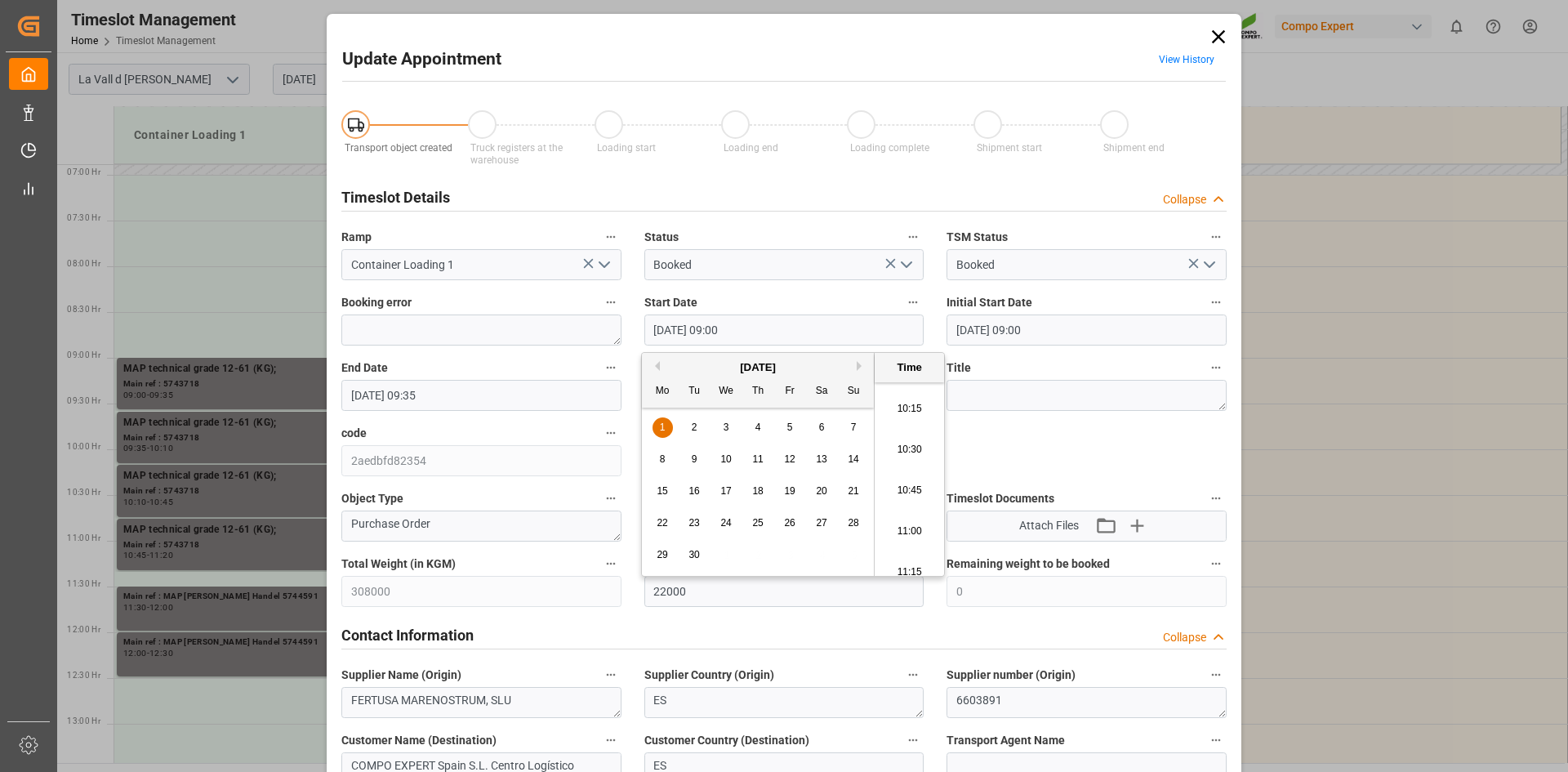
scroll to position [1883, 0]
click at [904, 474] on li "12:00" at bounding box center [909, 478] width 70 height 41
type input "01.09.2025 12:00"
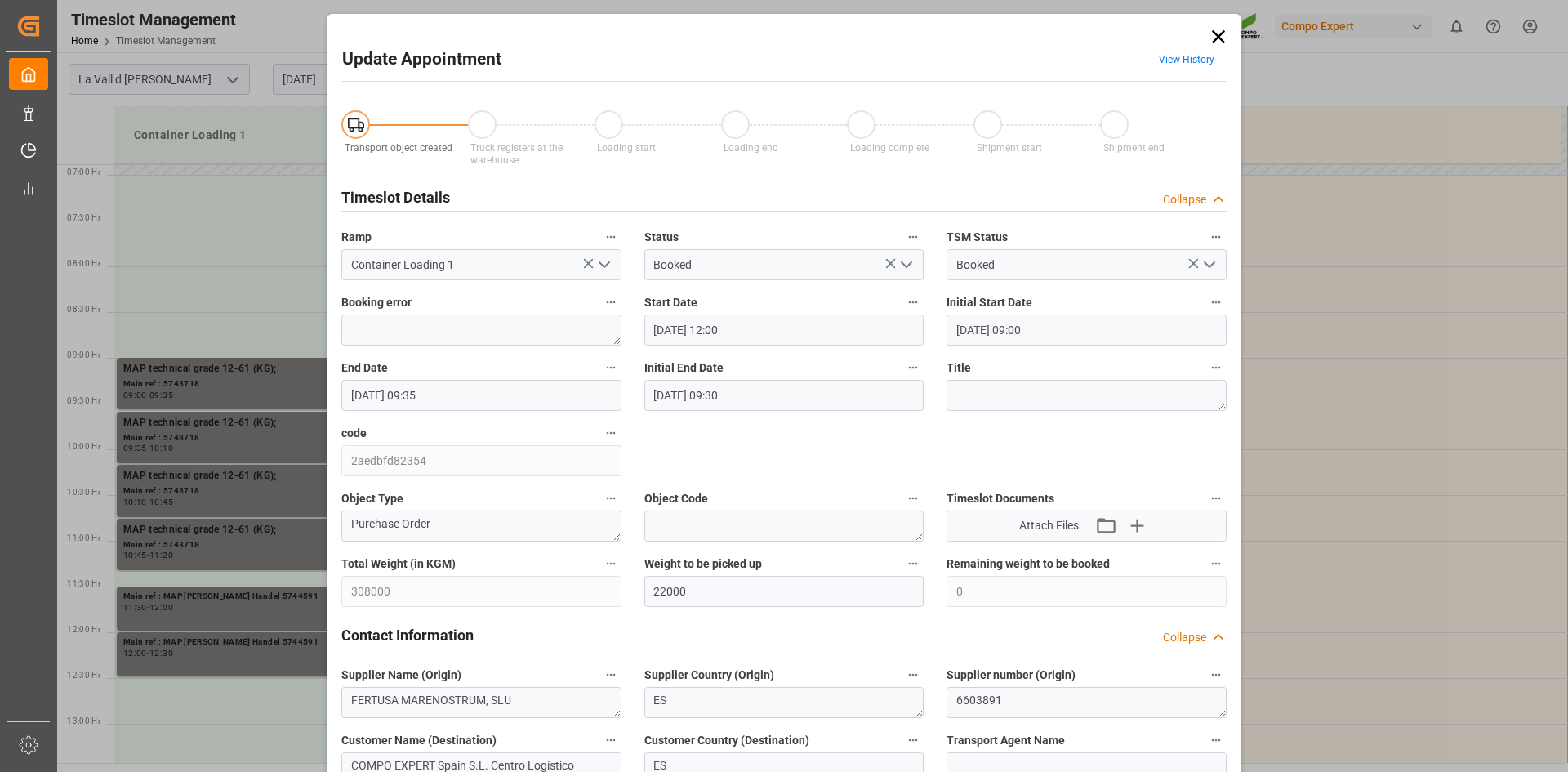
click at [453, 396] on input "22.08.2025 09:35" at bounding box center [481, 395] width 280 height 31
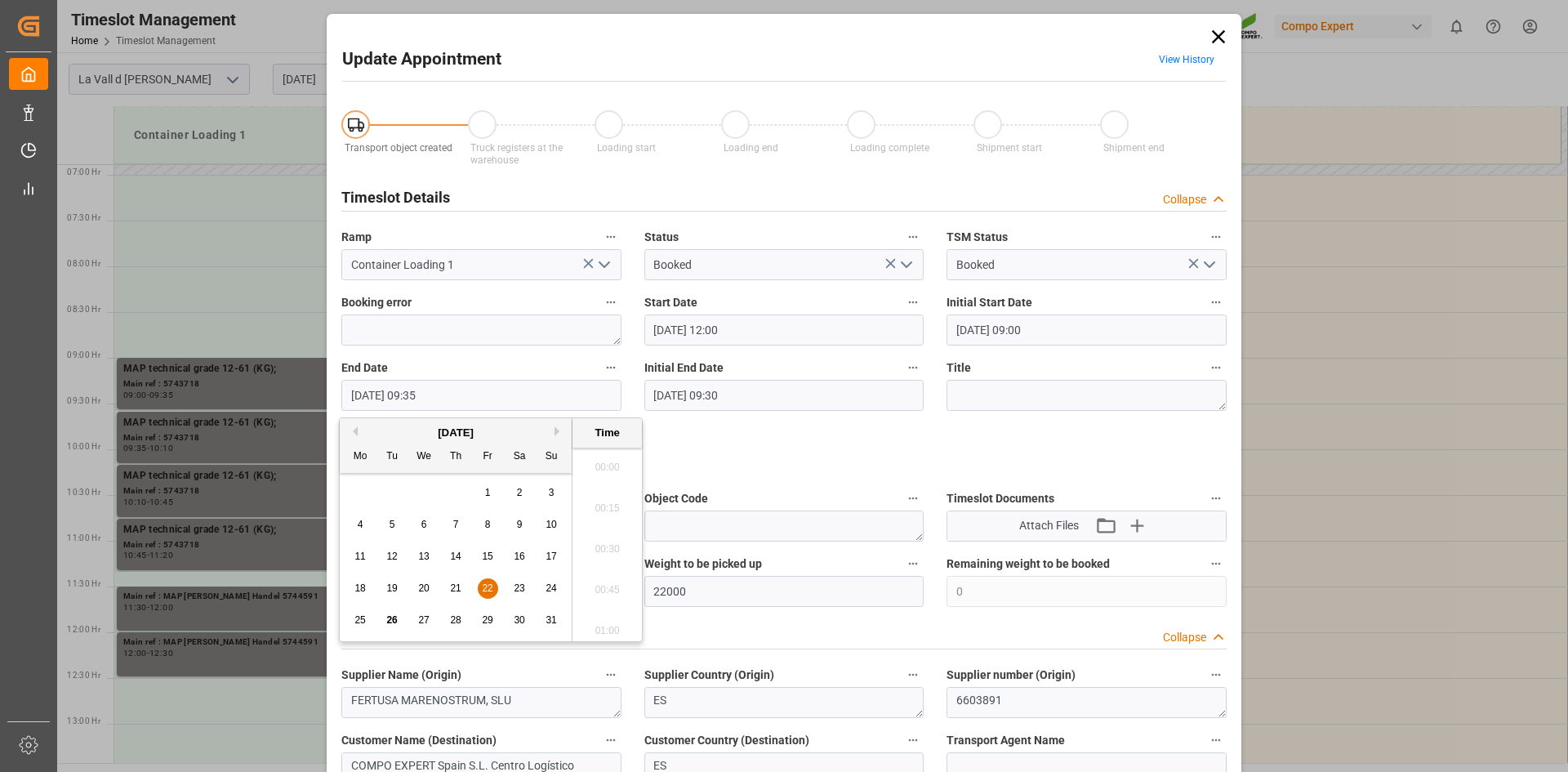
scroll to position [1475, 0]
click at [557, 427] on button "Next Month" at bounding box center [560, 431] width 10 height 10
click at [360, 493] on span "1" at bounding box center [360, 493] width 6 height 11
click at [604, 545] on li "12:30" at bounding box center [607, 543] width 70 height 41
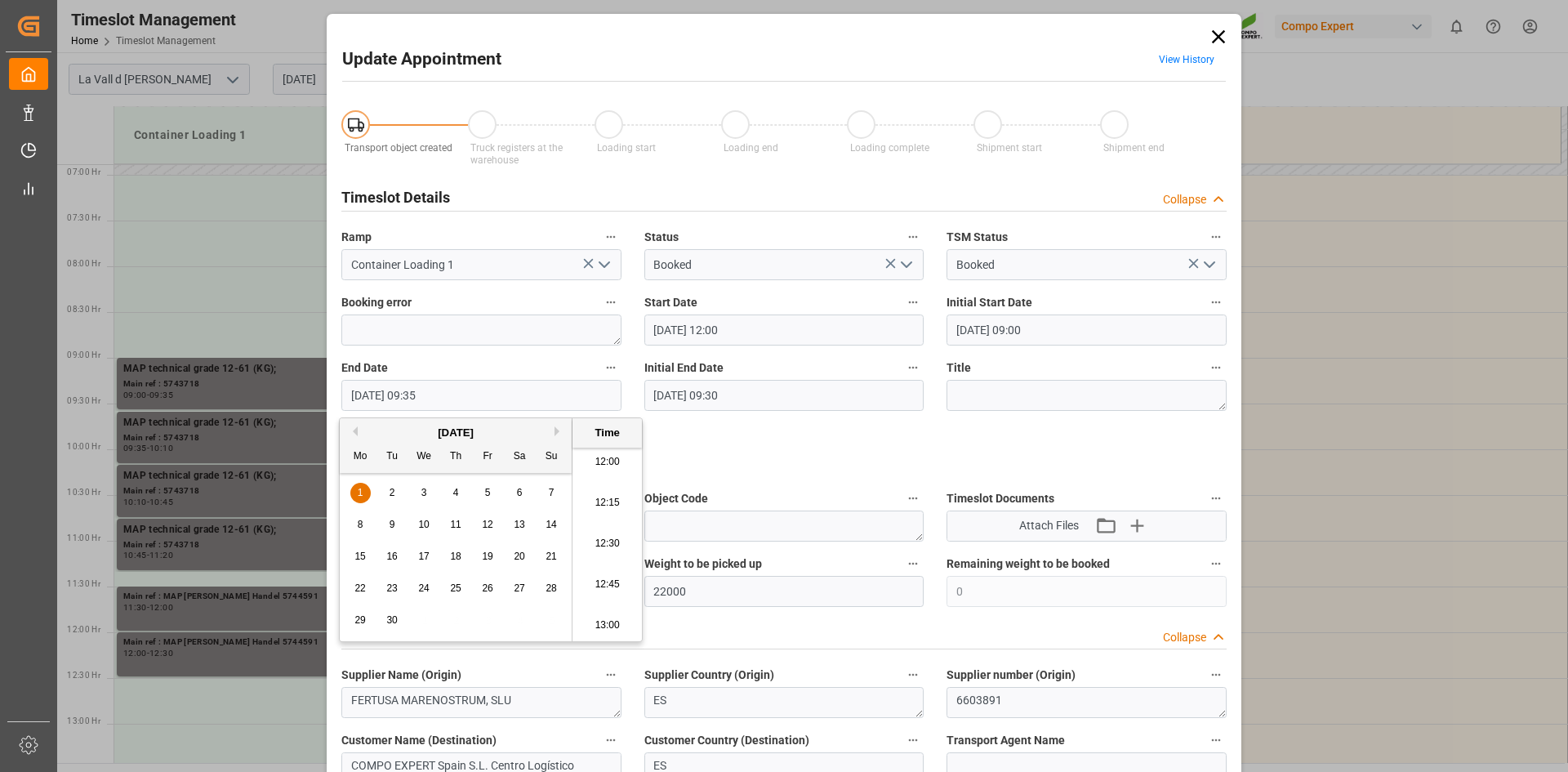
type input "01.09.2025 12:30"
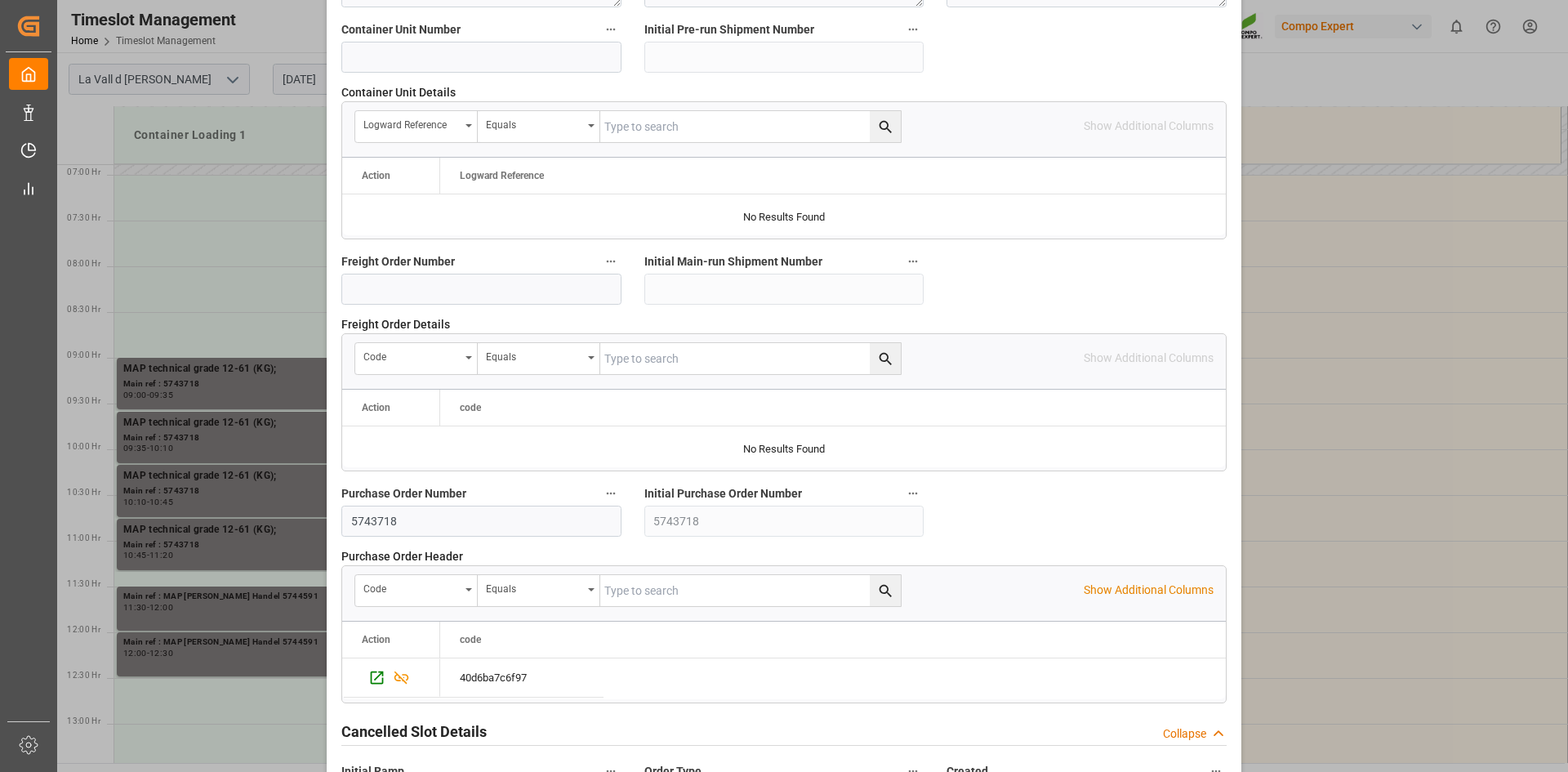
scroll to position [1494, 0]
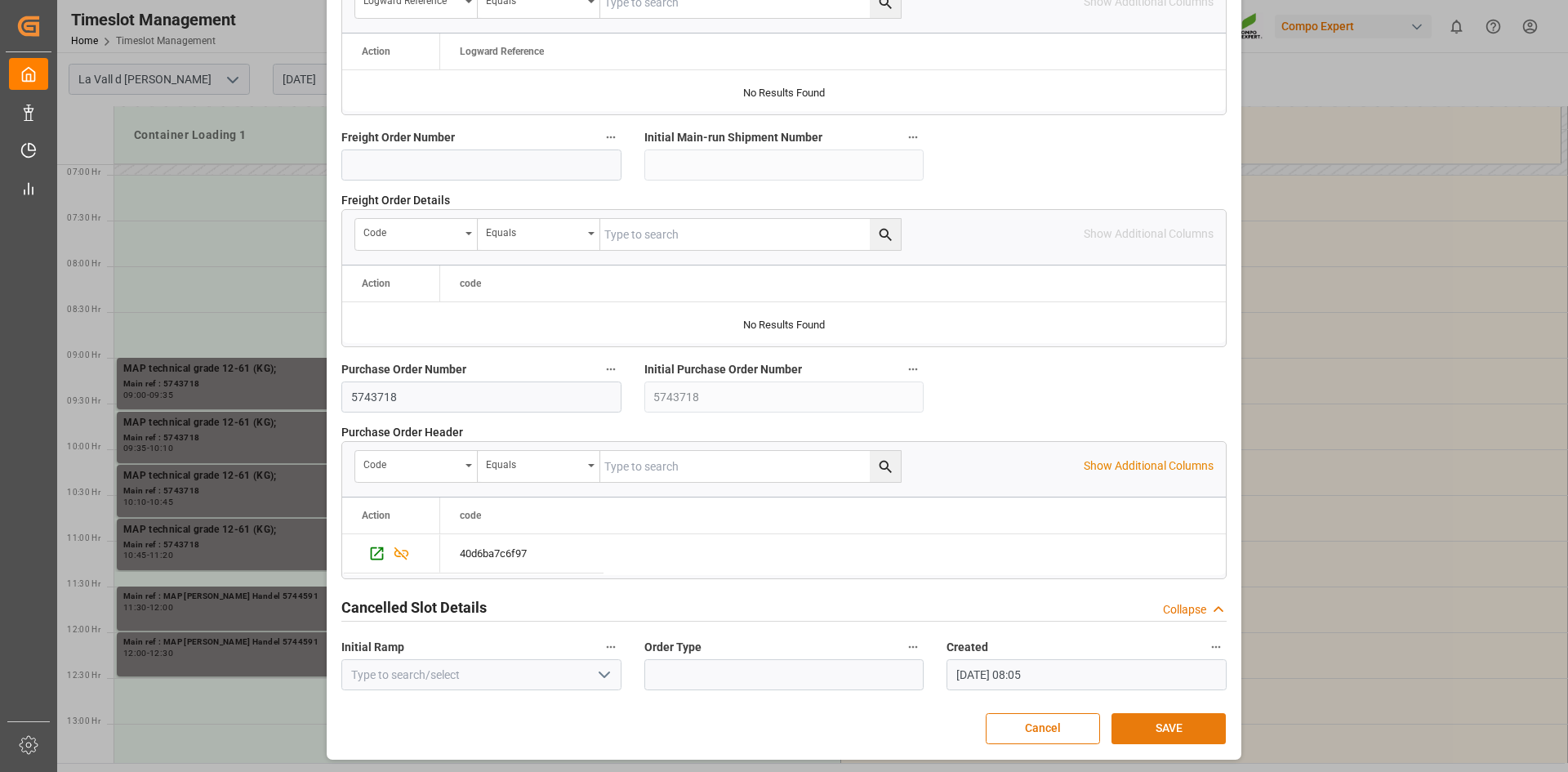
click at [1144, 721] on button "SAVE" at bounding box center [1169, 728] width 114 height 31
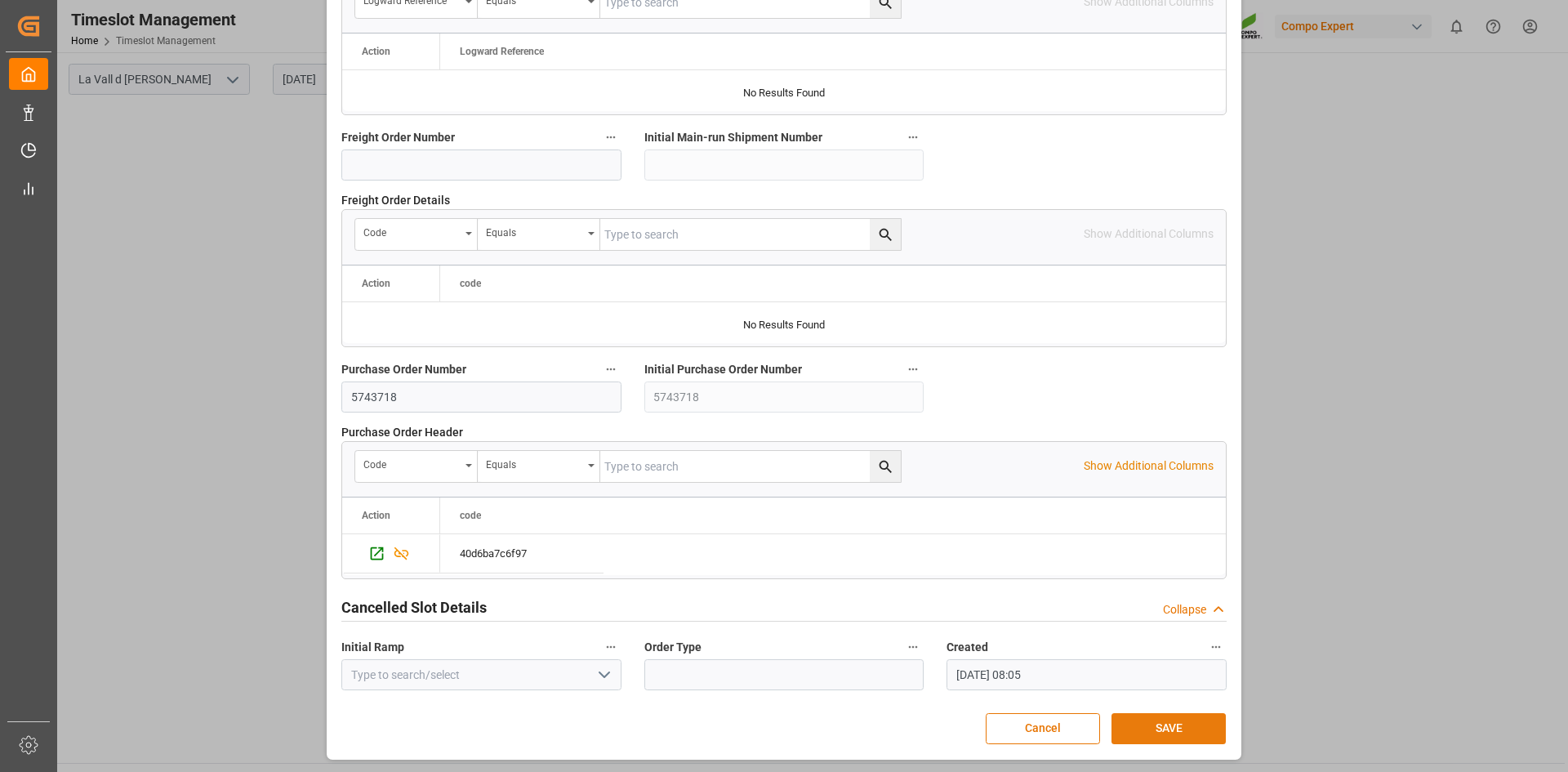
click at [1191, 737] on button "SAVE" at bounding box center [1169, 728] width 114 height 31
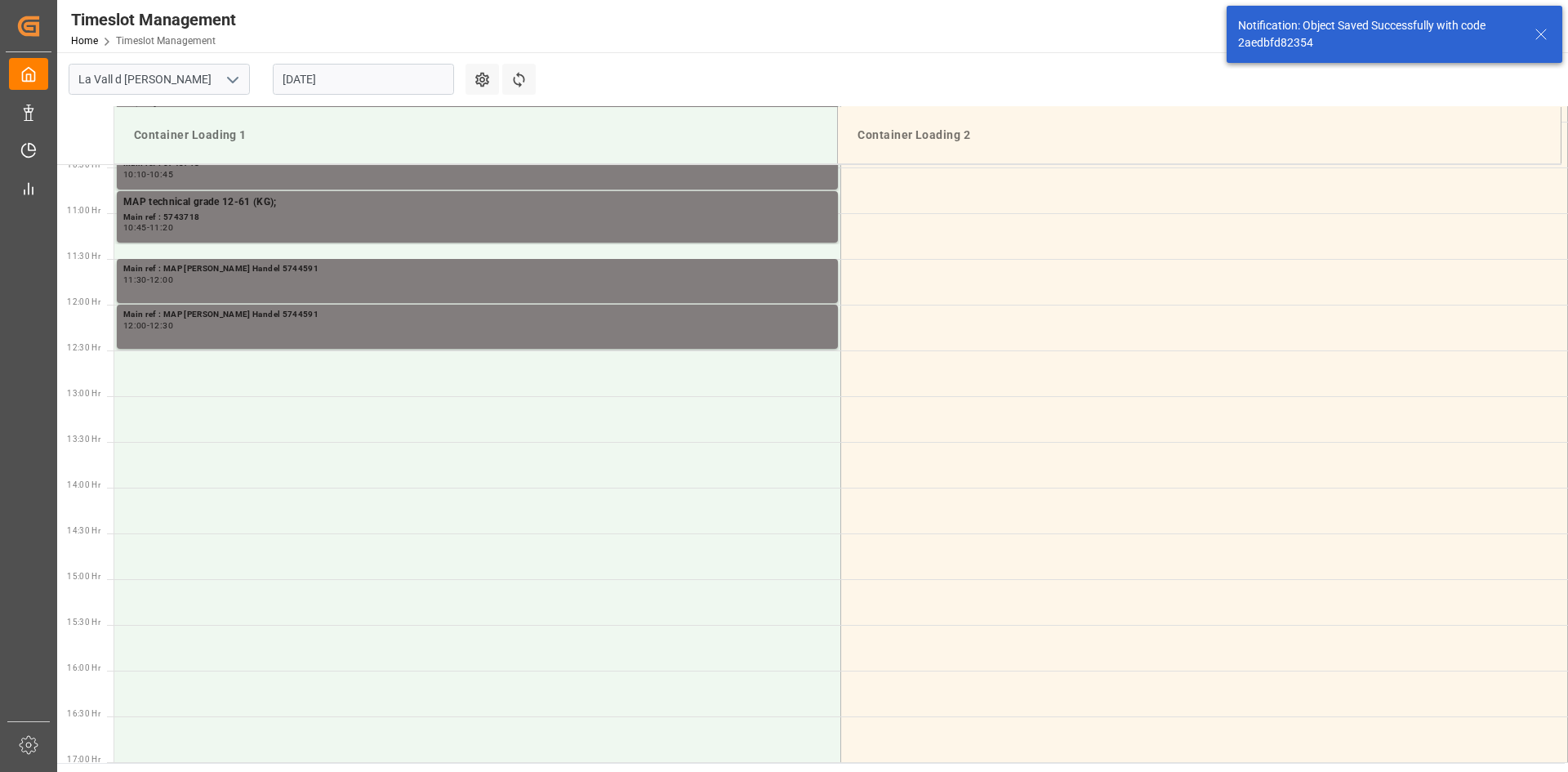
scroll to position [995, 0]
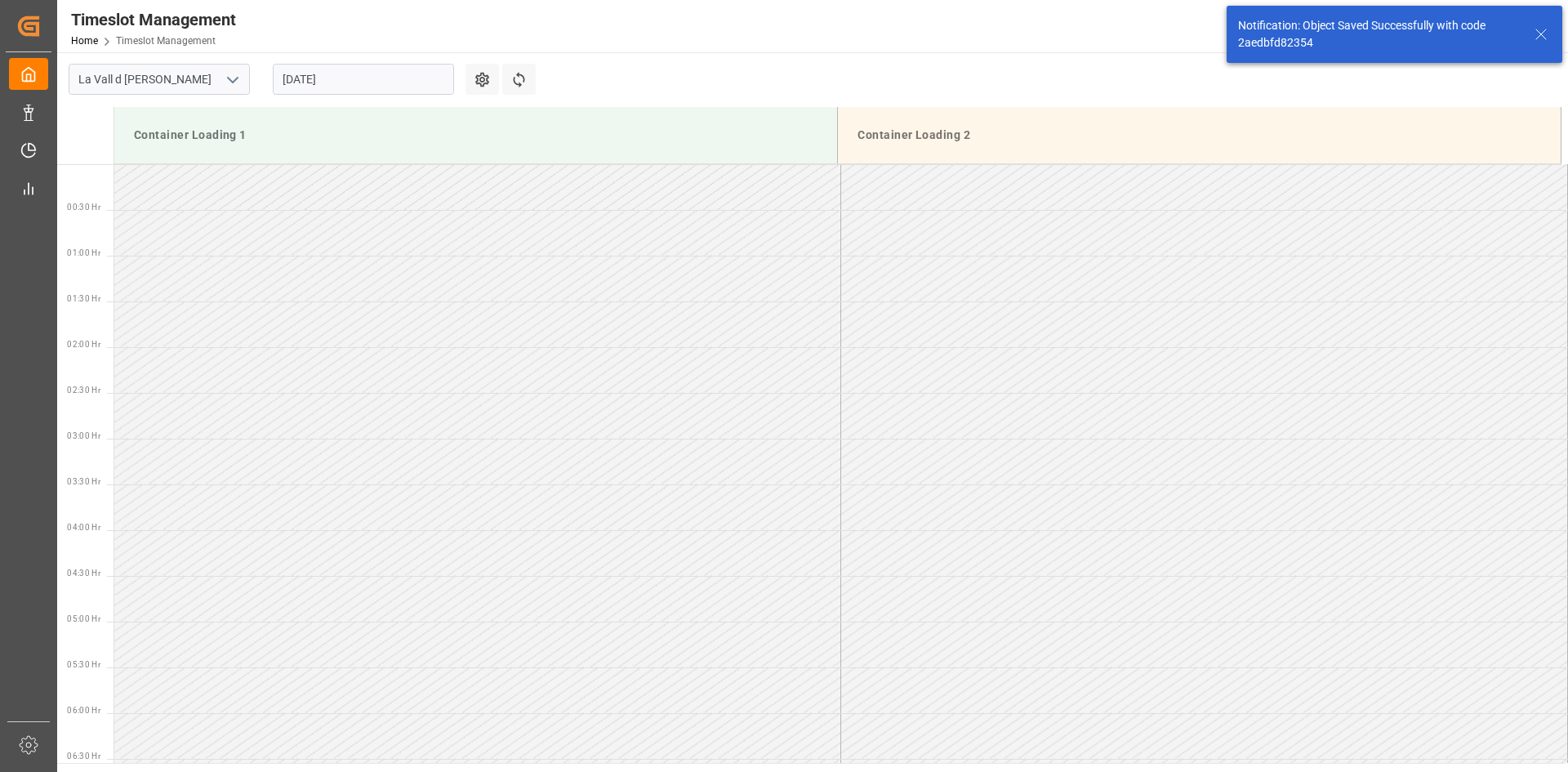
click at [333, 85] on input "22.08.2025" at bounding box center [363, 79] width 181 height 31
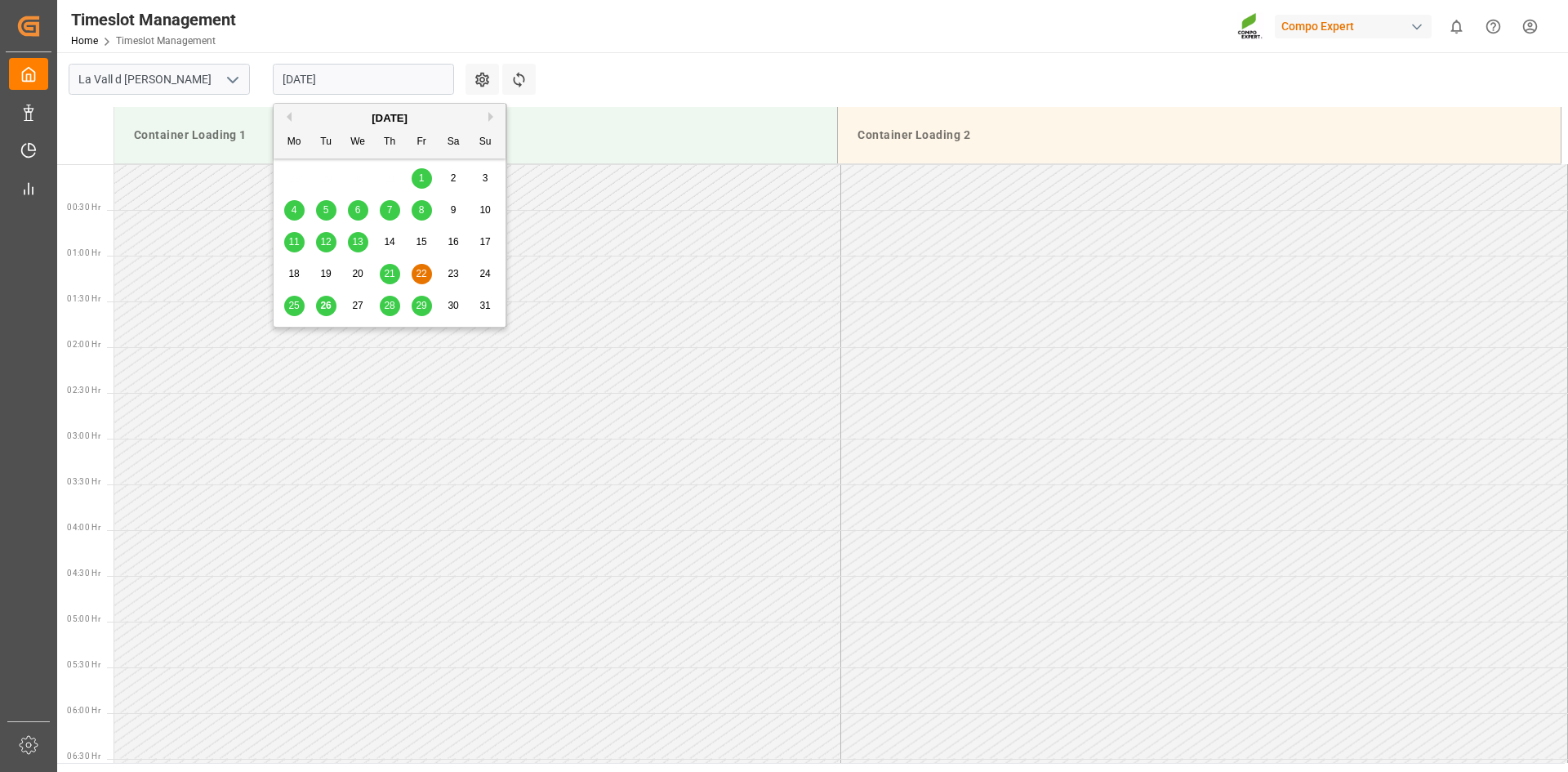
click at [417, 274] on span "22" at bounding box center [420, 274] width 10 height 11
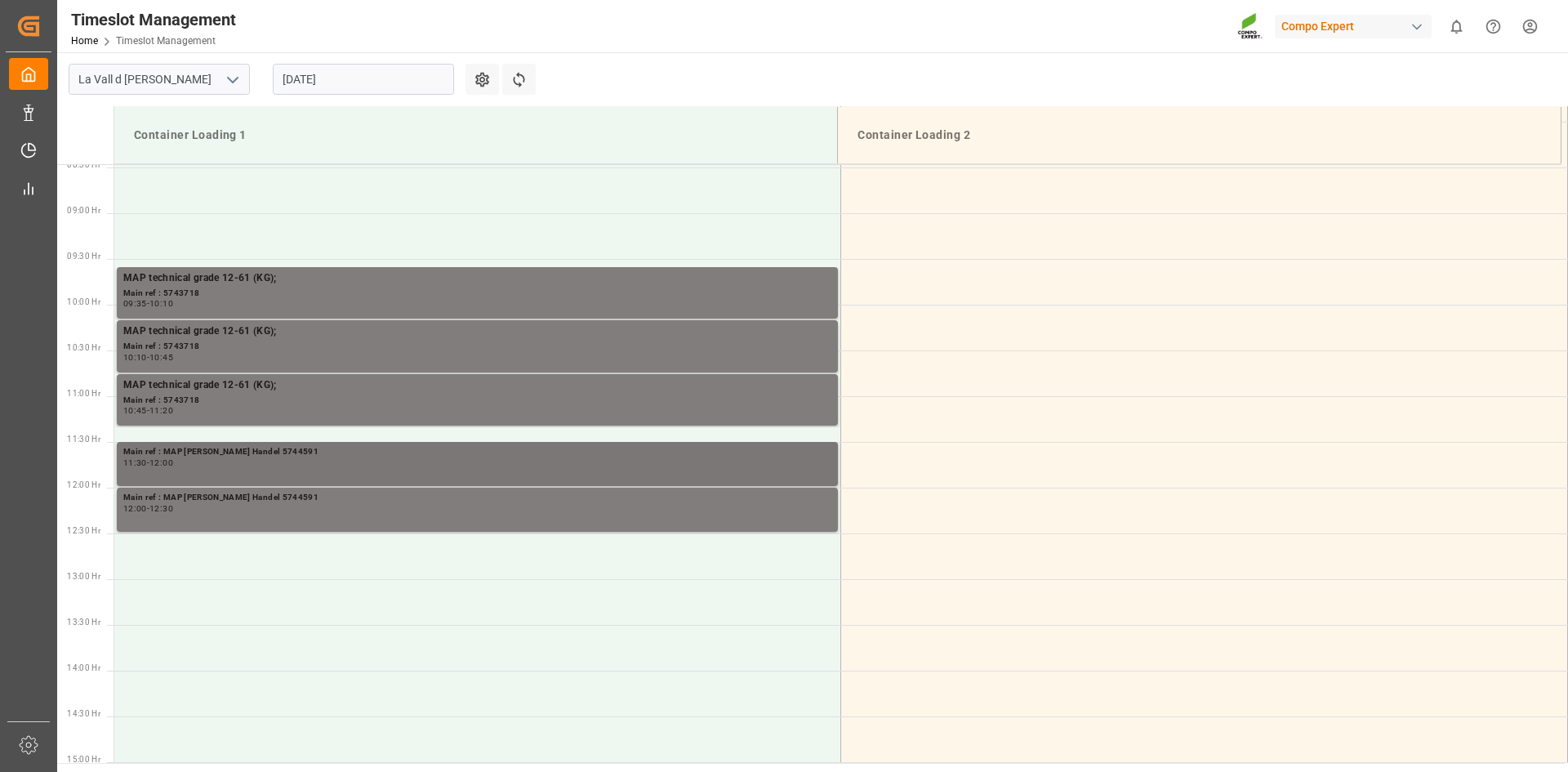
scroll to position [898, 0]
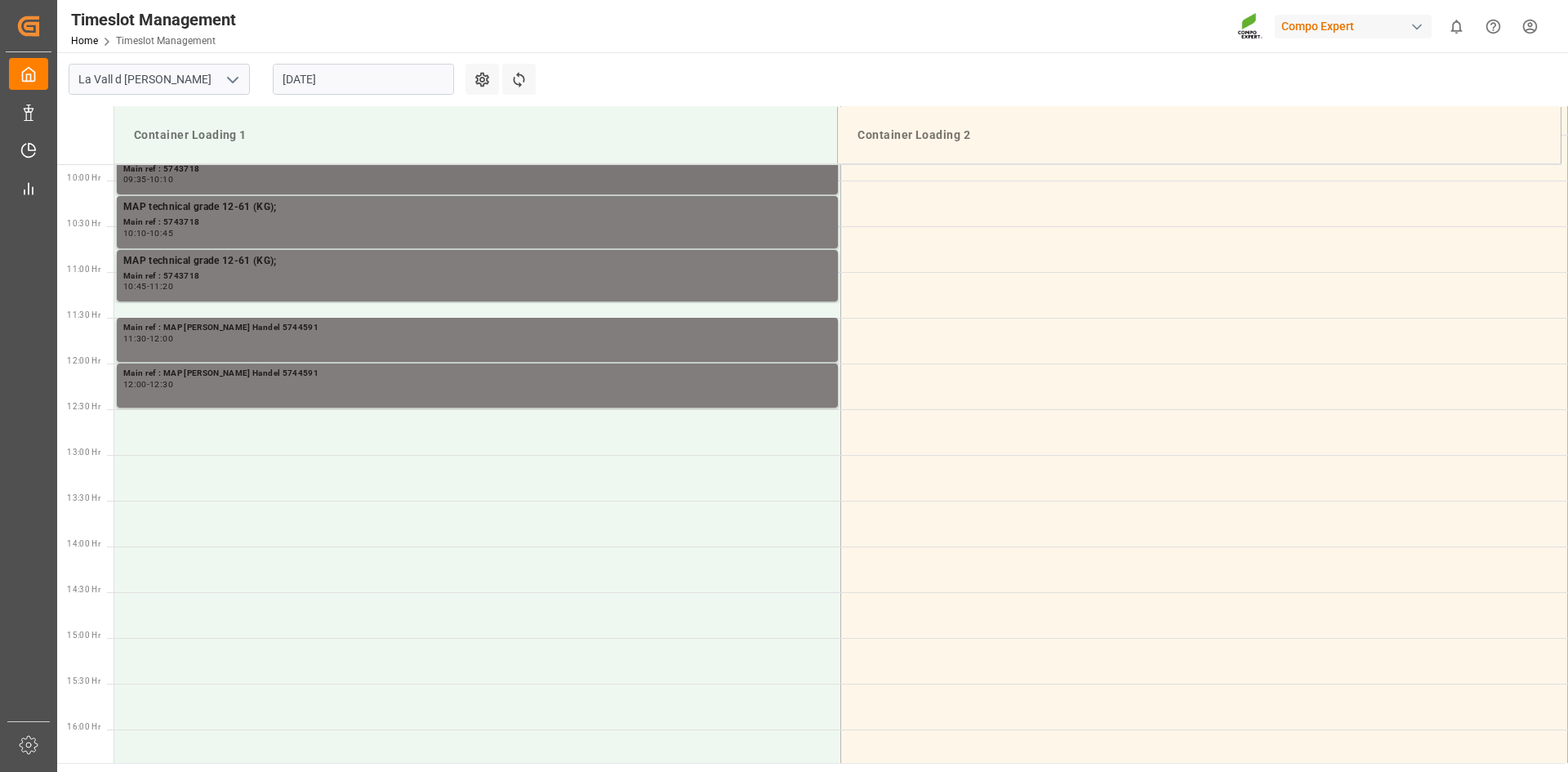
click at [260, 176] on div "09:35 - 10:10" at bounding box center [477, 179] width 708 height 9
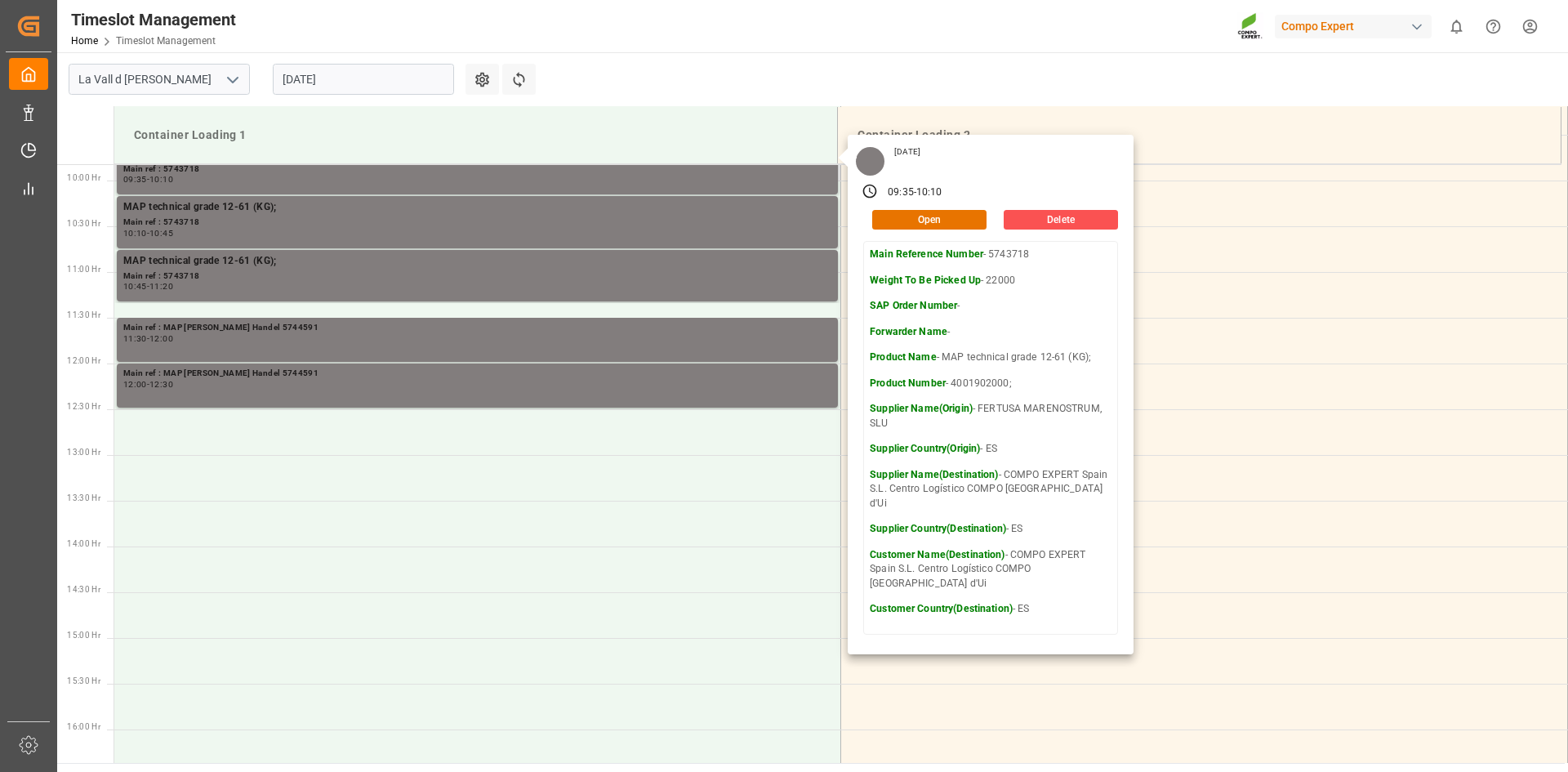
click at [906, 207] on div "Friday, August 22, 2025 09:35 - 10:10 Open Delete Main Reference Number - 57437…" at bounding box center [990, 394] width 286 height 519
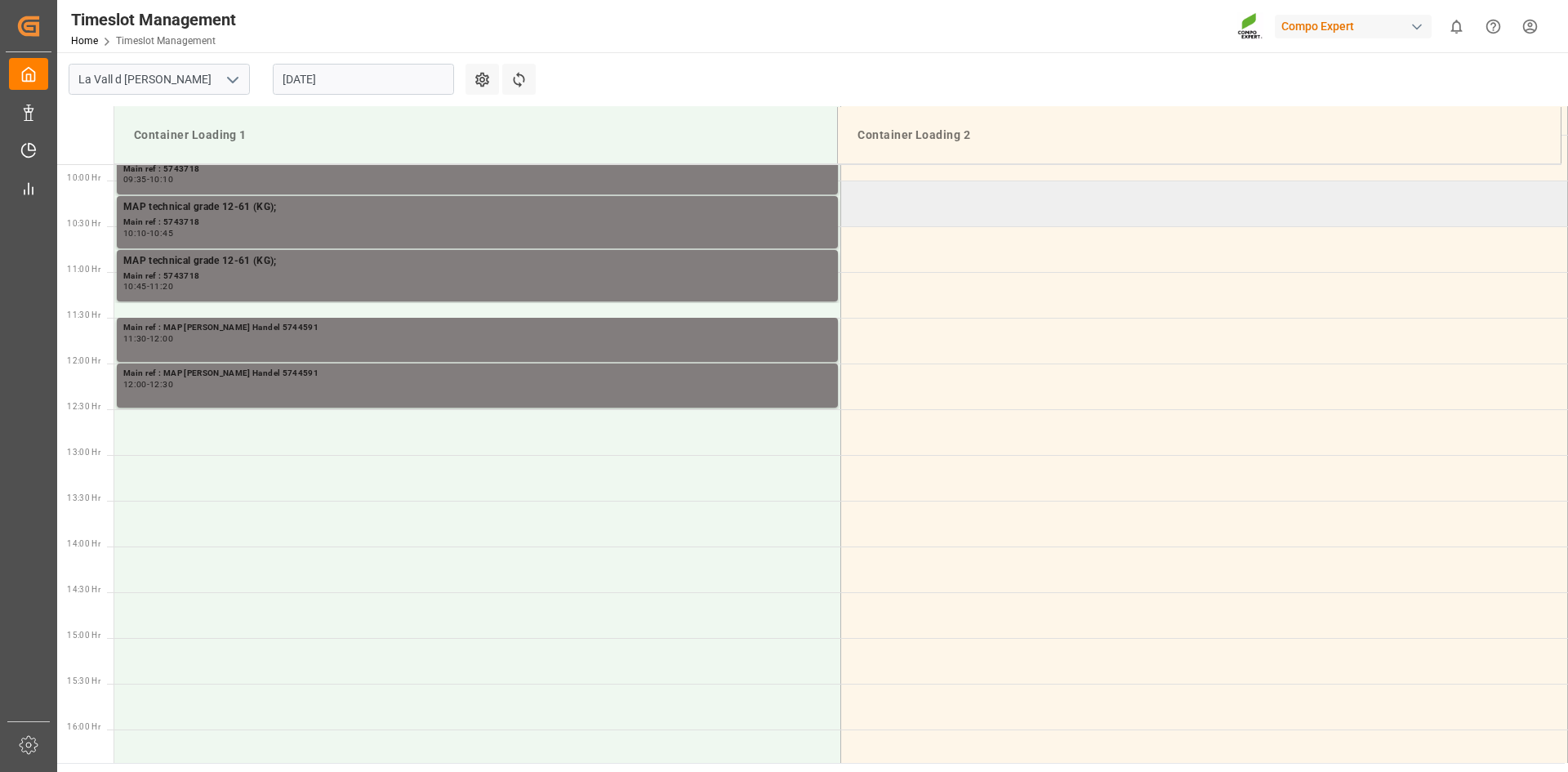
click at [909, 220] on td at bounding box center [1204, 203] width 726 height 46
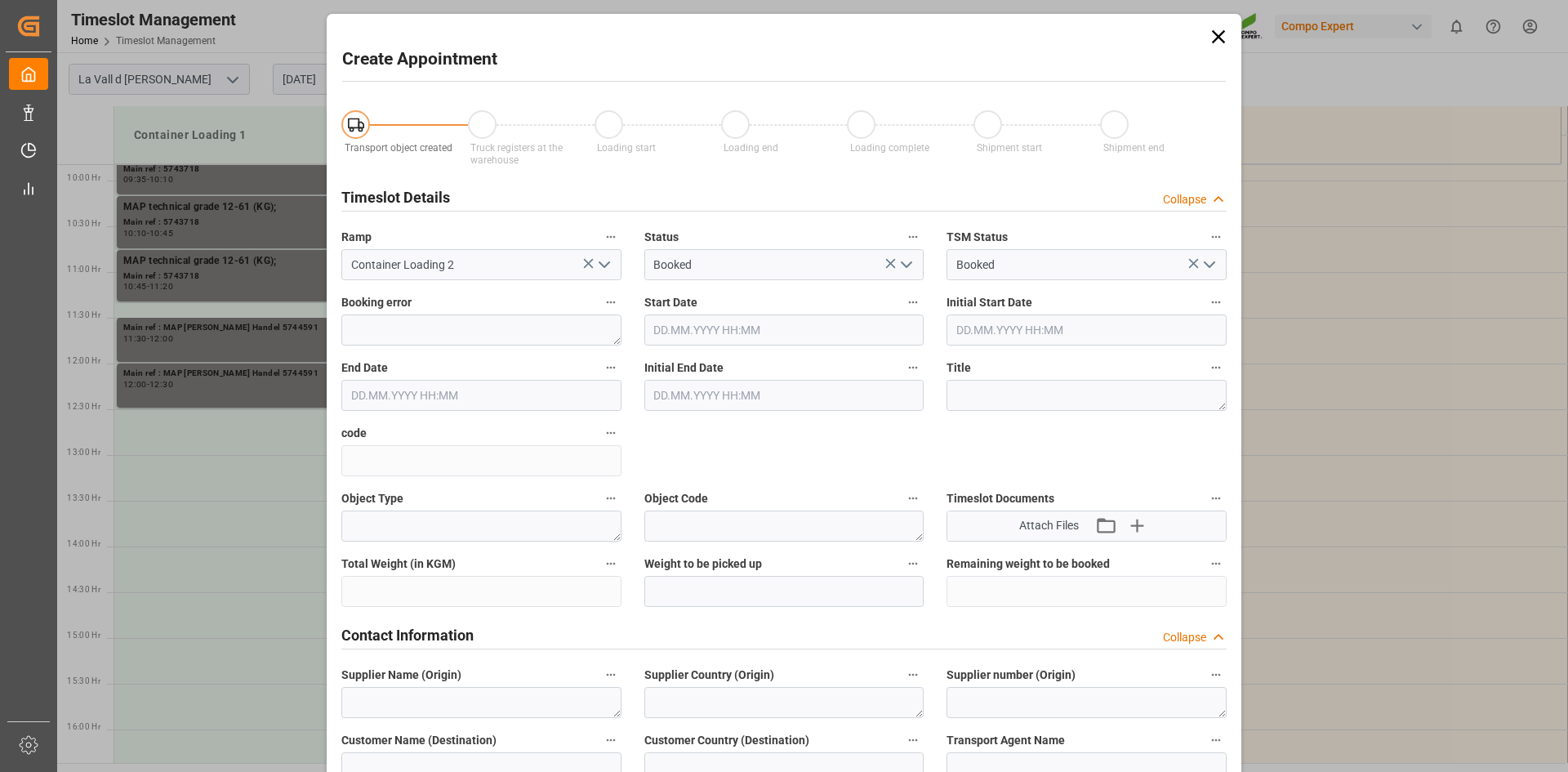
type input "22.08.2025 10:00"
type input "22.08.2025 10:30"
click at [1212, 36] on icon at bounding box center [1218, 37] width 23 height 23
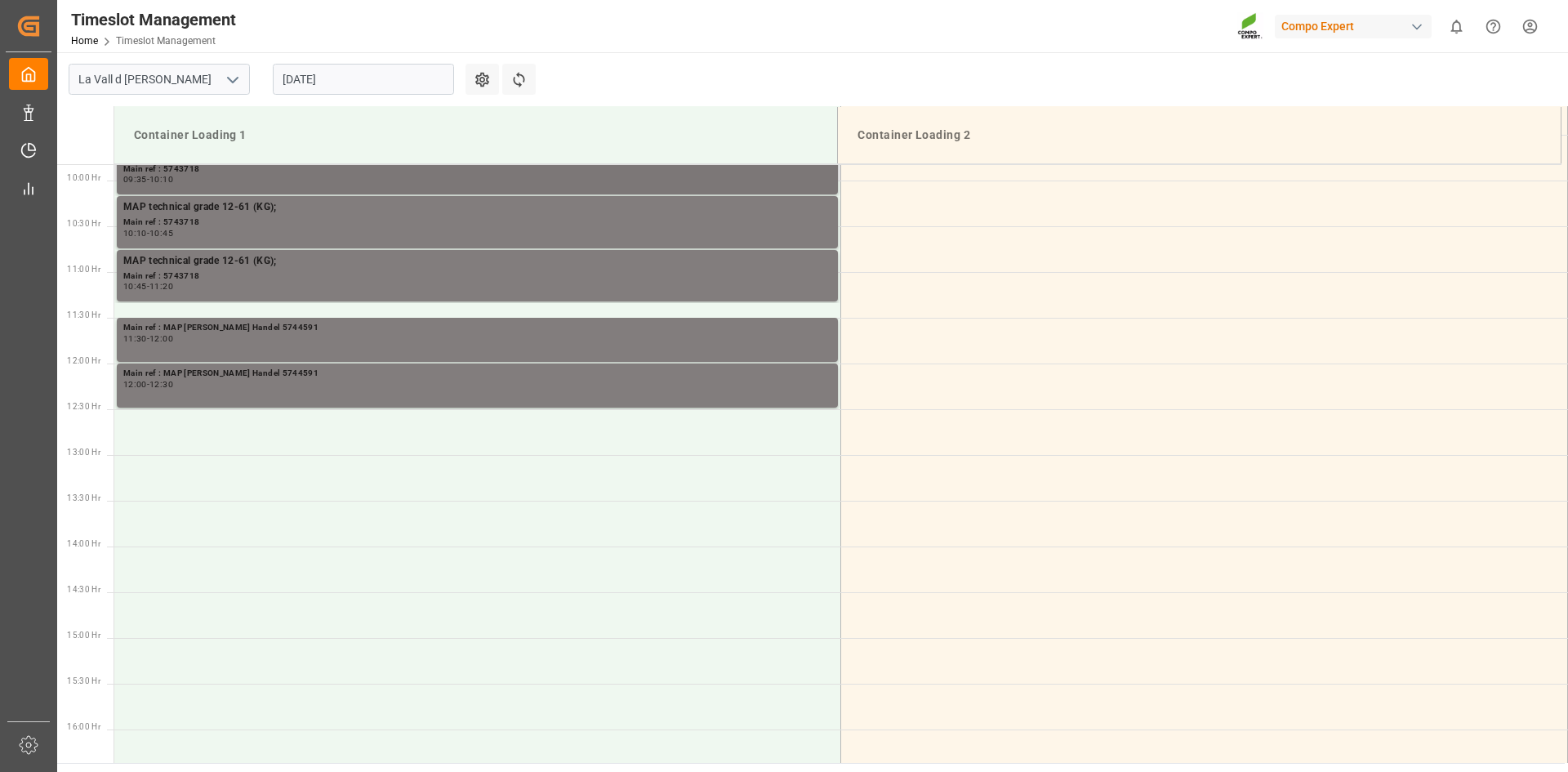
click at [364, 185] on div "MAP technical grade 12-61 (KG); Main ref : 5743718 09:35 - 10:10" at bounding box center [477, 168] width 708 height 45
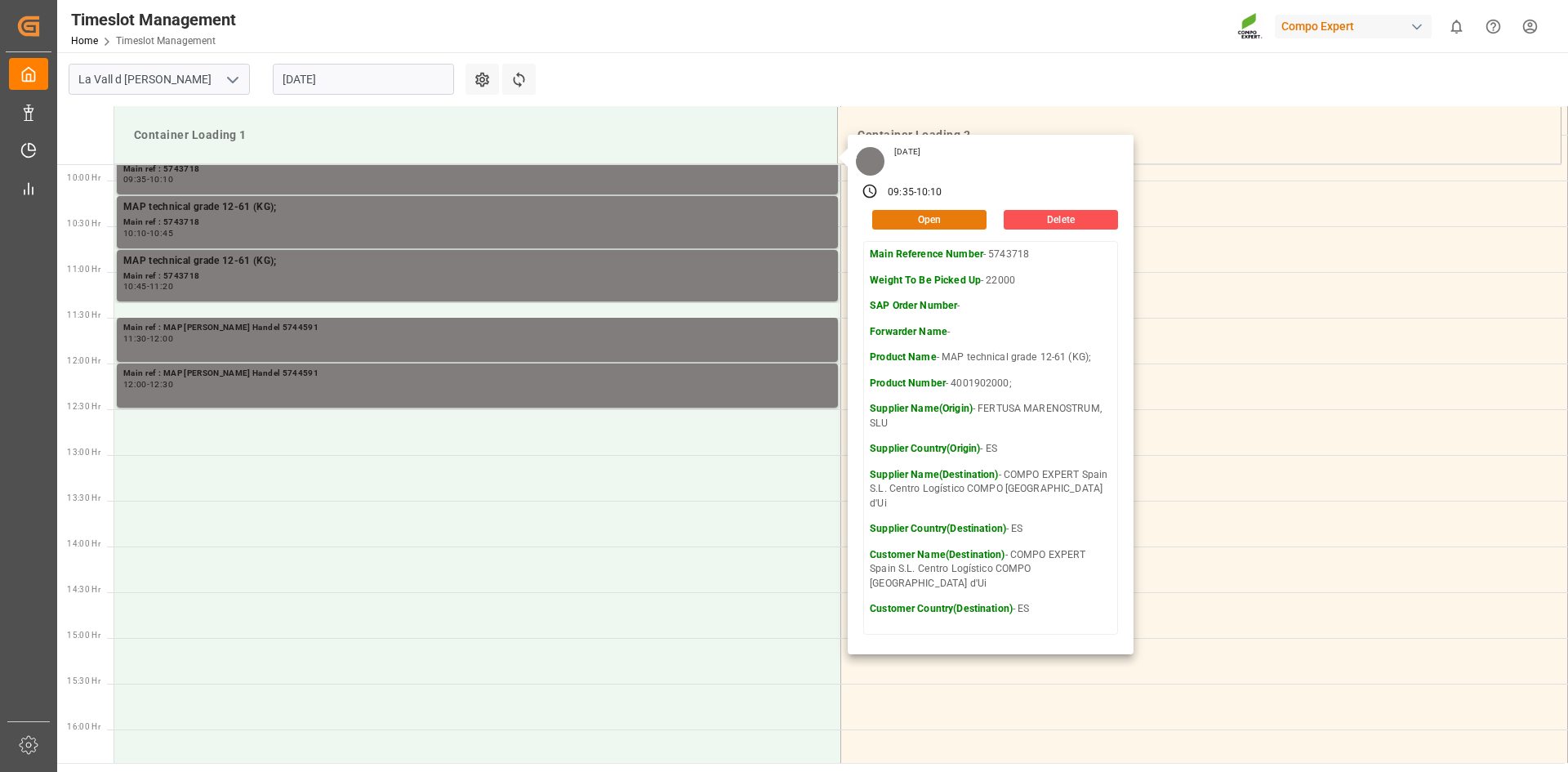
click at [944, 211] on button "Open" at bounding box center [929, 219] width 114 height 20
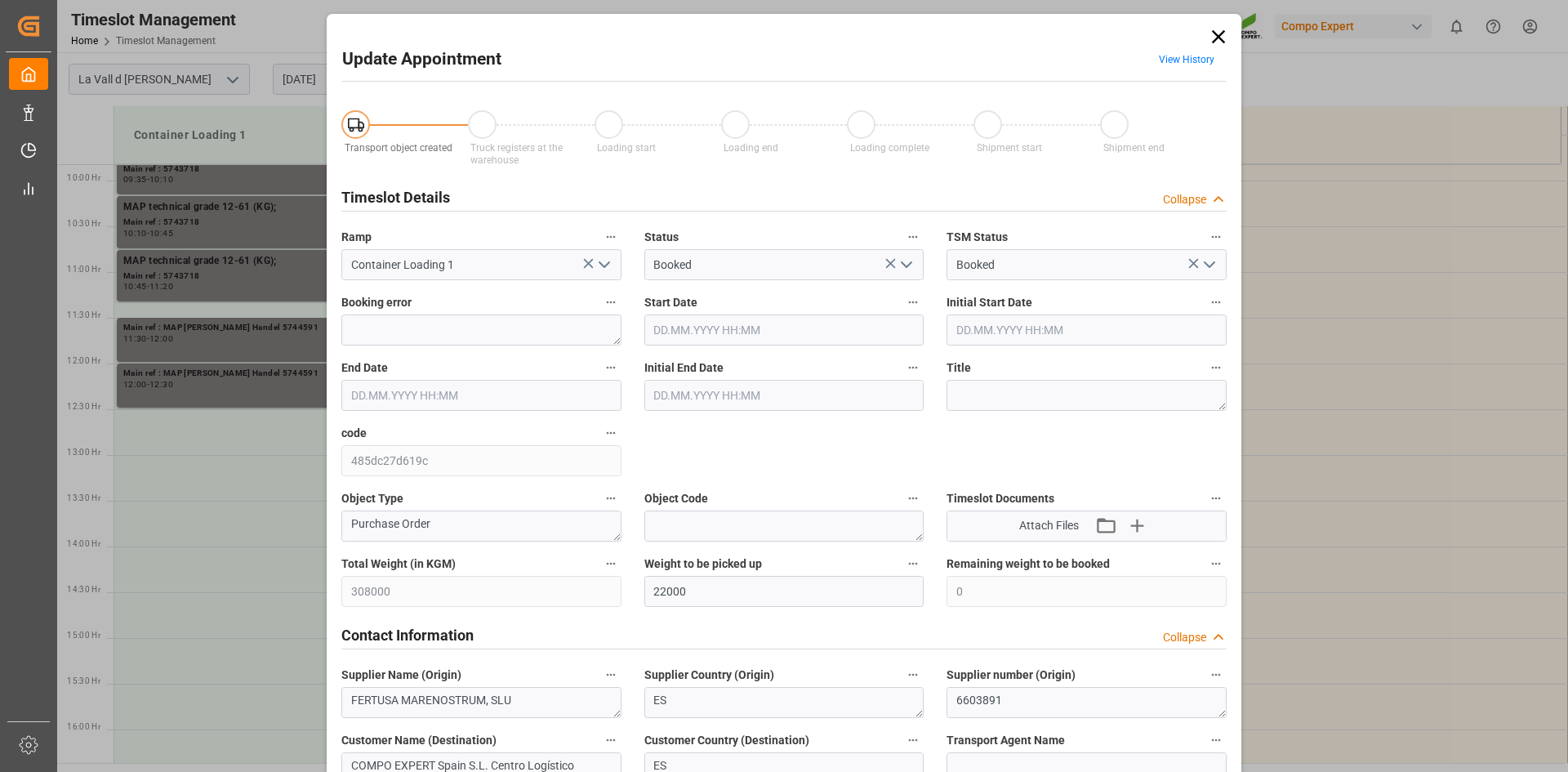
type input "22.08.2025 09:35"
type input "22.08.2025 10:10"
type input "22.08.2025 10:00"
type input "20.08.2025 08:06"
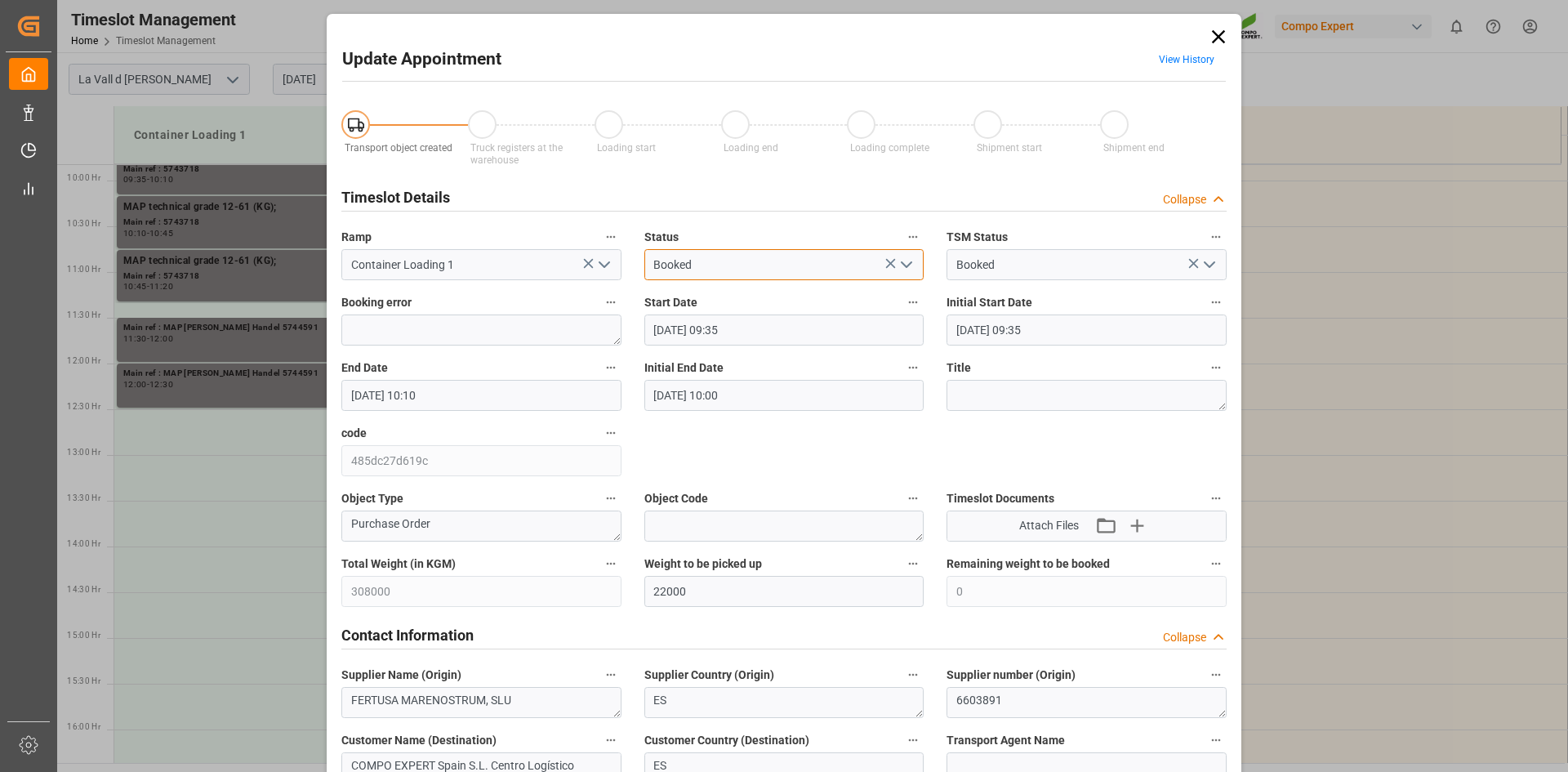
click at [726, 259] on input "Booked" at bounding box center [784, 264] width 280 height 31
click at [743, 336] on input "22.08.2025 09:35" at bounding box center [784, 330] width 280 height 31
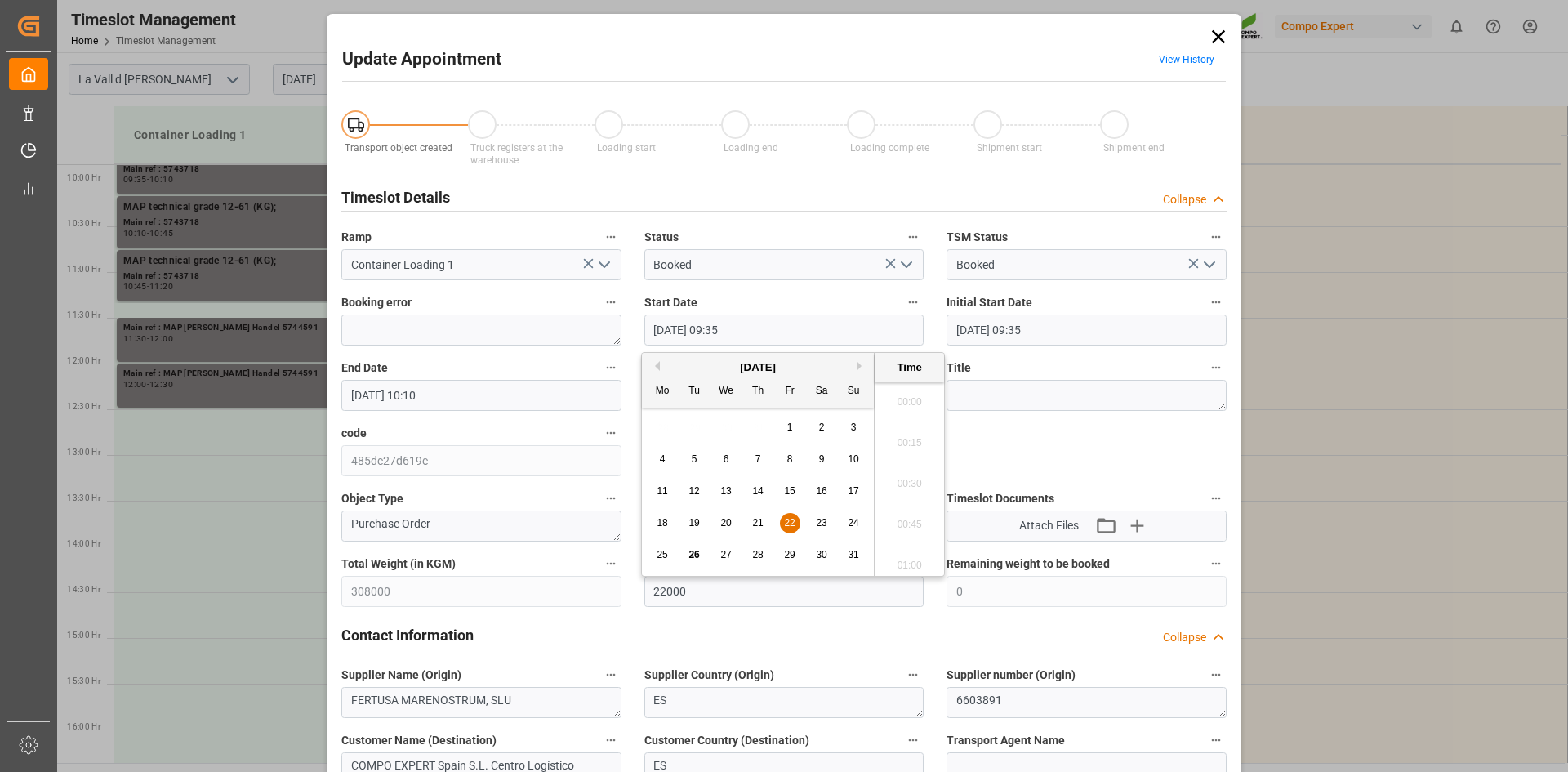
scroll to position [1475, 0]
click at [857, 362] on button "Next Month" at bounding box center [862, 366] width 10 height 10
click at [664, 420] on div "1" at bounding box center [662, 428] width 20 height 20
click at [904, 400] on li "12:30" at bounding box center [909, 396] width 70 height 41
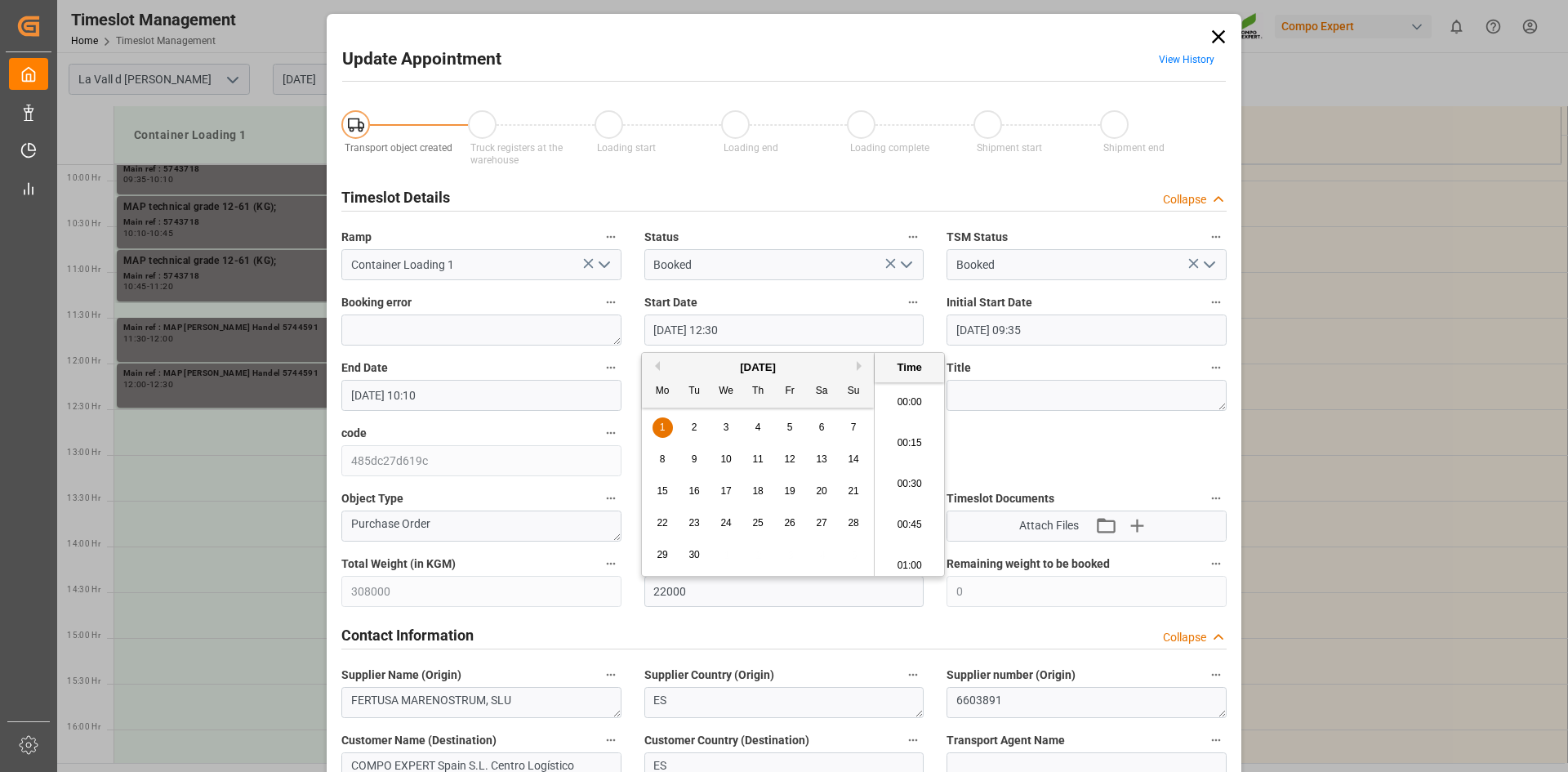
click at [749, 328] on input "01.09.2025 12:30" at bounding box center [784, 330] width 280 height 31
type input "01.09.2025 12:35"
click at [560, 382] on input "22.08.2025 10:10" at bounding box center [481, 395] width 280 height 31
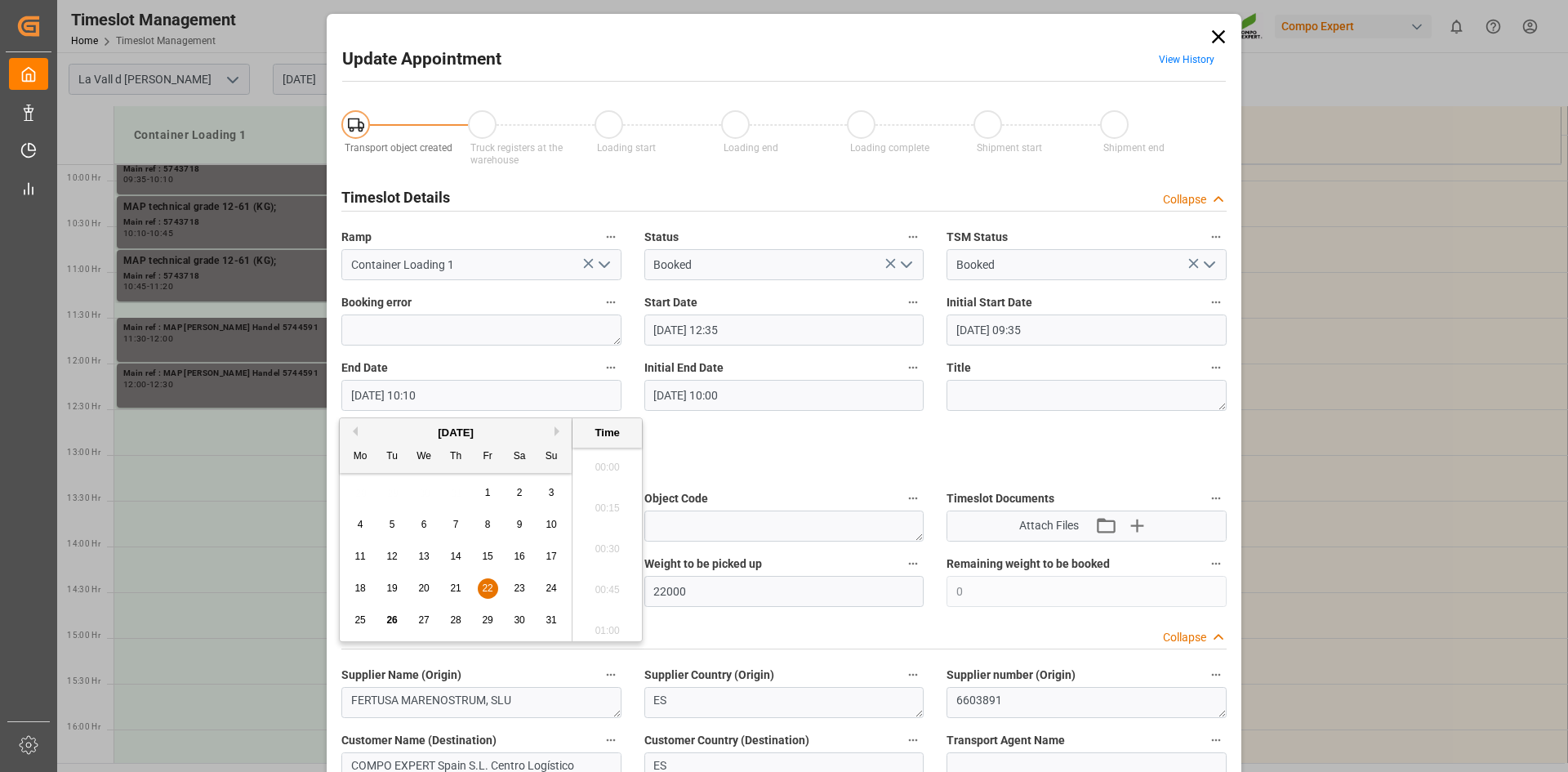
scroll to position [1557, 0]
click at [557, 429] on button "Next Month" at bounding box center [560, 431] width 10 height 10
click at [361, 489] on span "1" at bounding box center [360, 493] width 6 height 11
click at [603, 622] on li "13:00" at bounding box center [607, 625] width 70 height 41
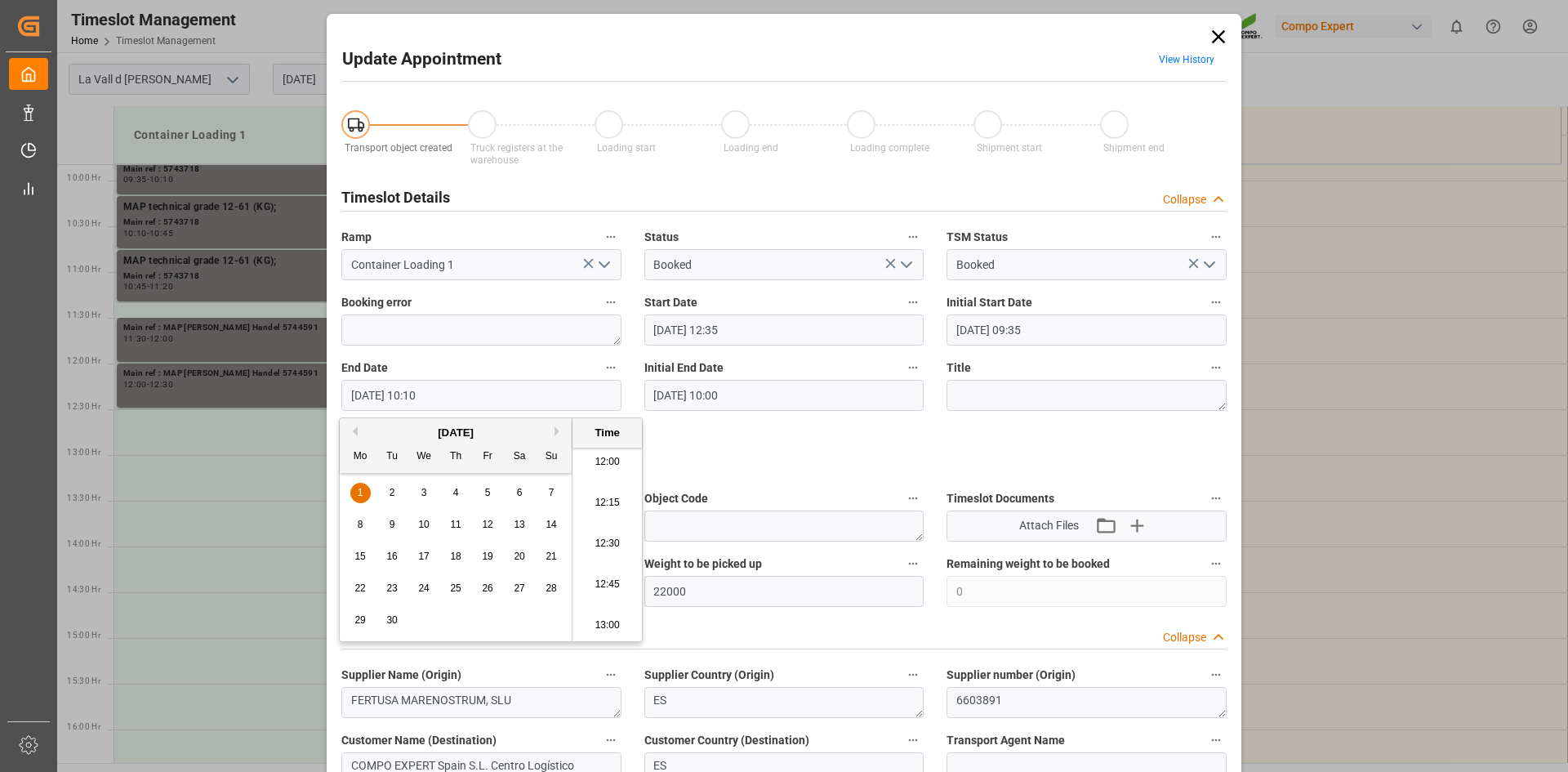
type input "01.09.2025 13:00"
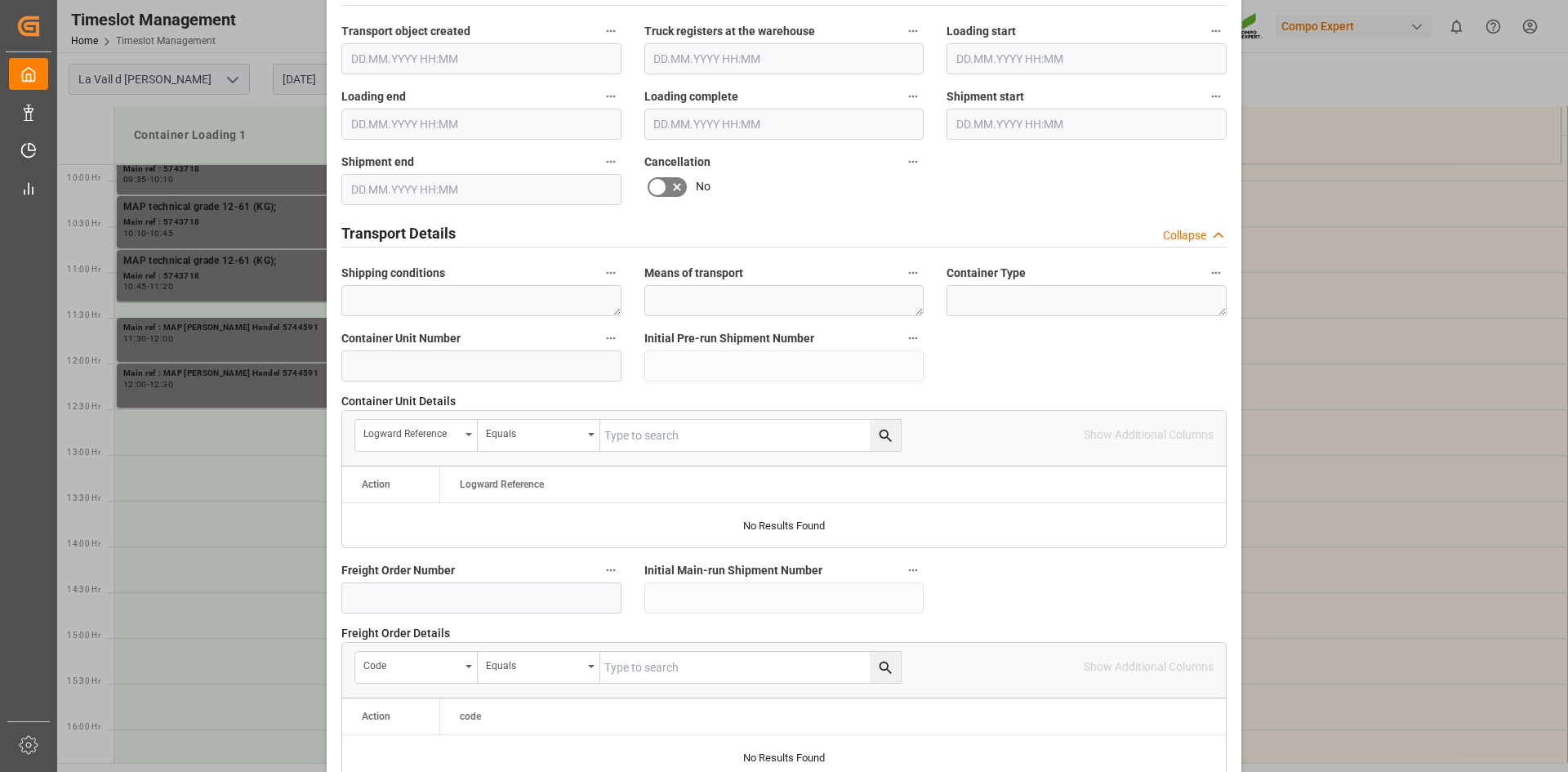
scroll to position [1494, 0]
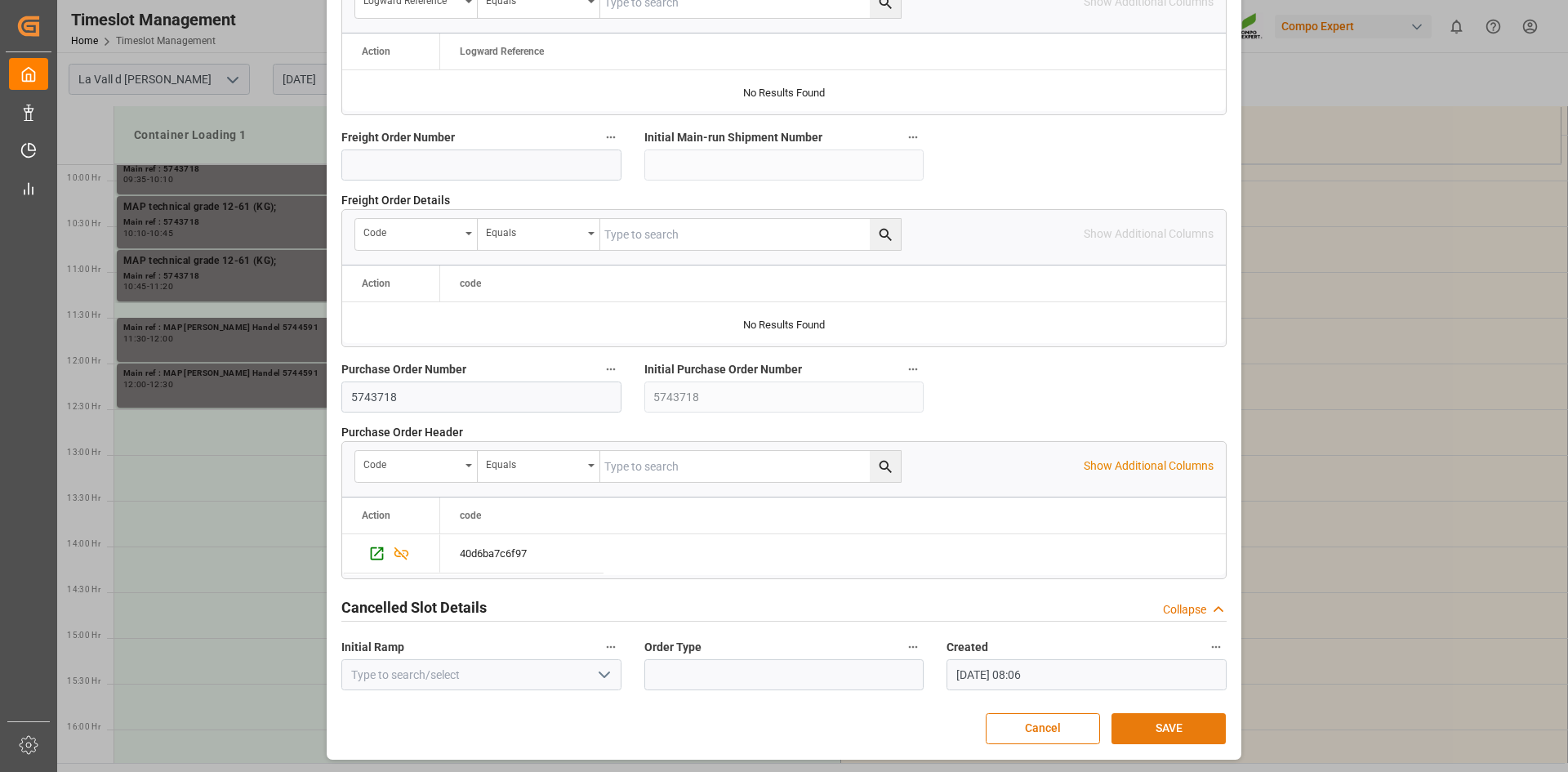
click at [1154, 730] on button "SAVE" at bounding box center [1169, 728] width 114 height 31
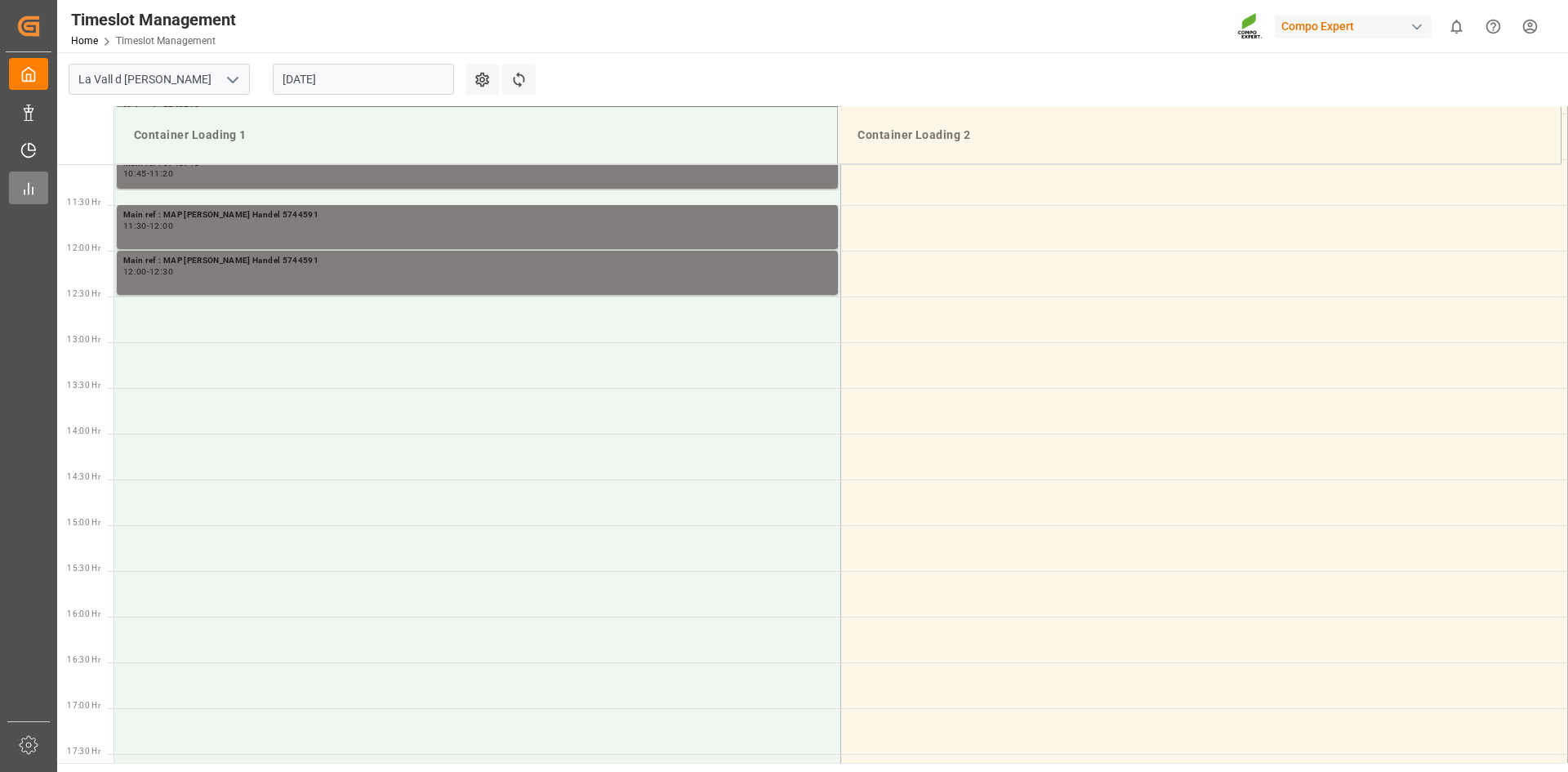
scroll to position [924, 0]
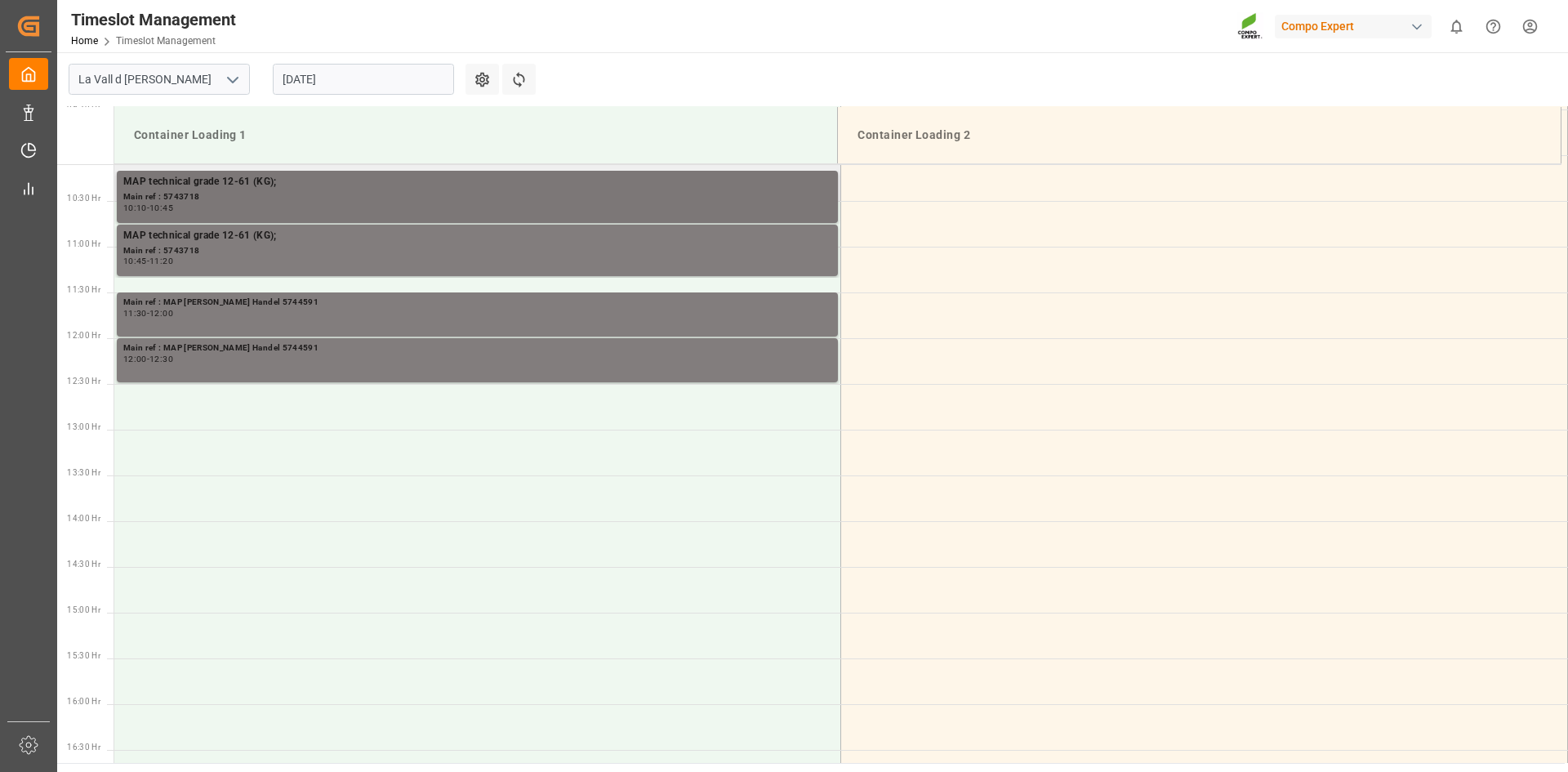
click at [275, 196] on div "Main ref : 5743718" at bounding box center [477, 197] width 708 height 14
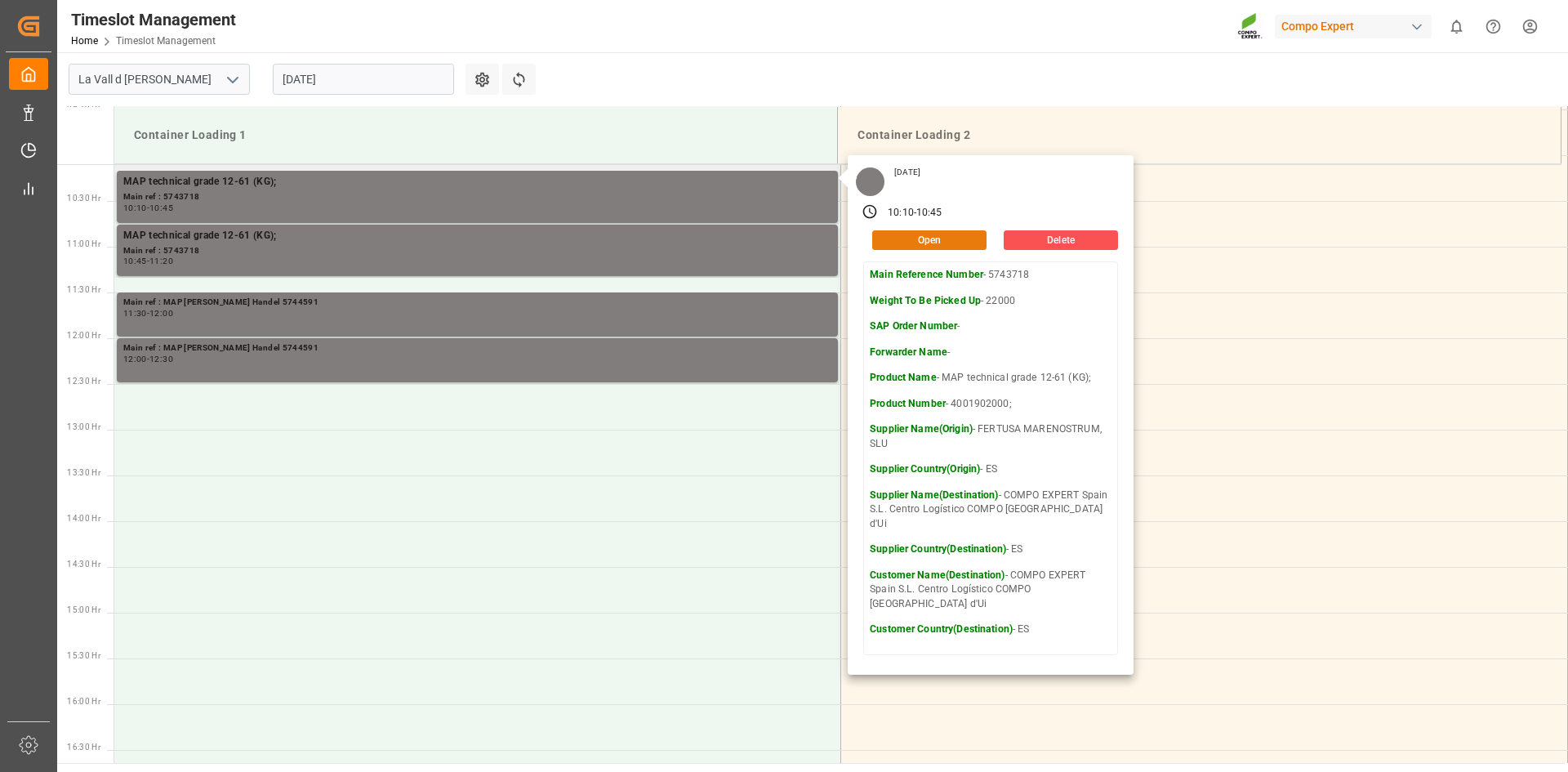
click at [932, 237] on button "Open" at bounding box center [929, 240] width 114 height 20
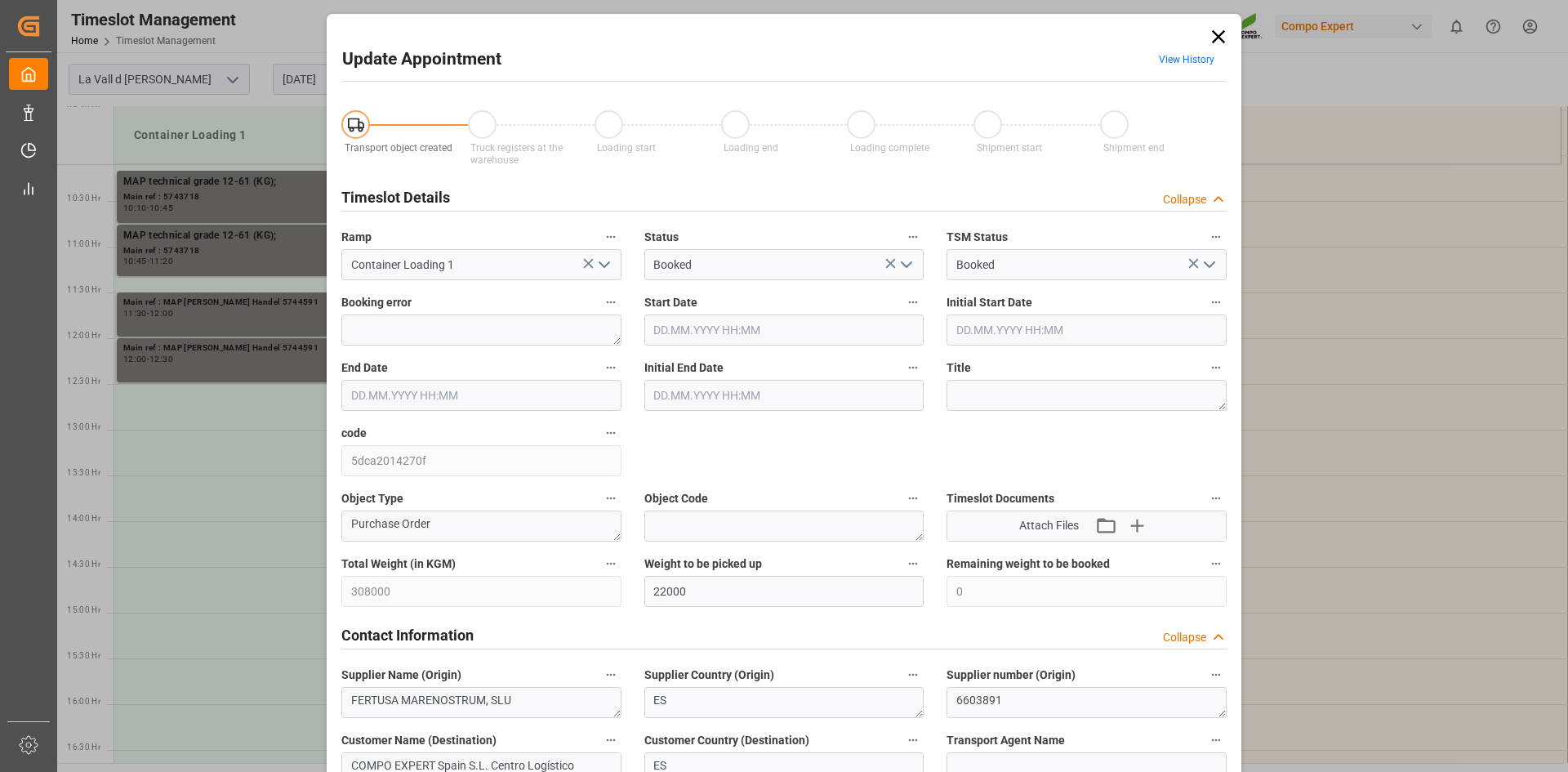
type input "22.08.2025 10:10"
type input "22.08.2025 10:45"
type input "20.08.2025 08:06"
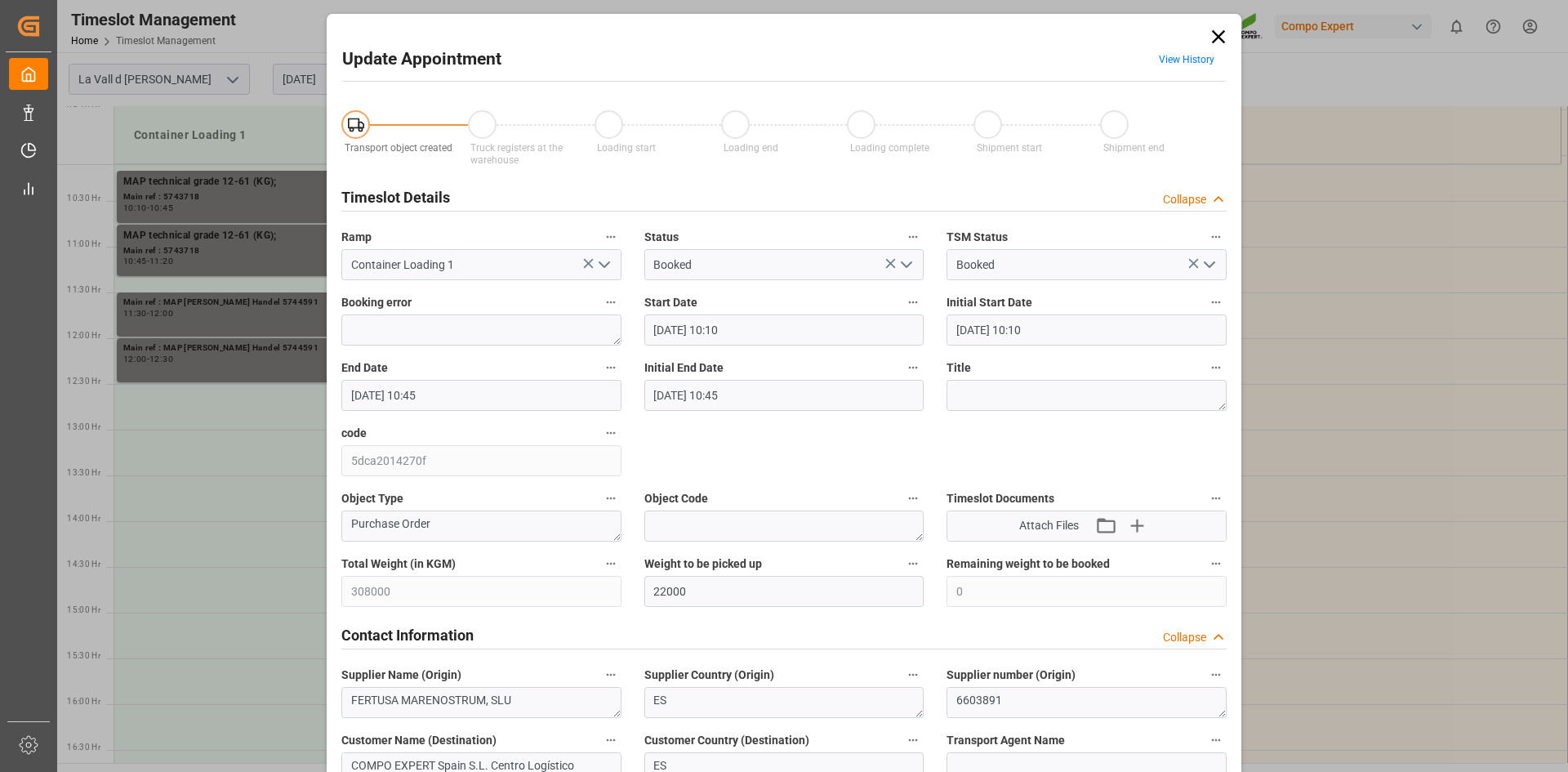
click at [712, 326] on input "22.08.2025 10:10" at bounding box center [784, 330] width 280 height 31
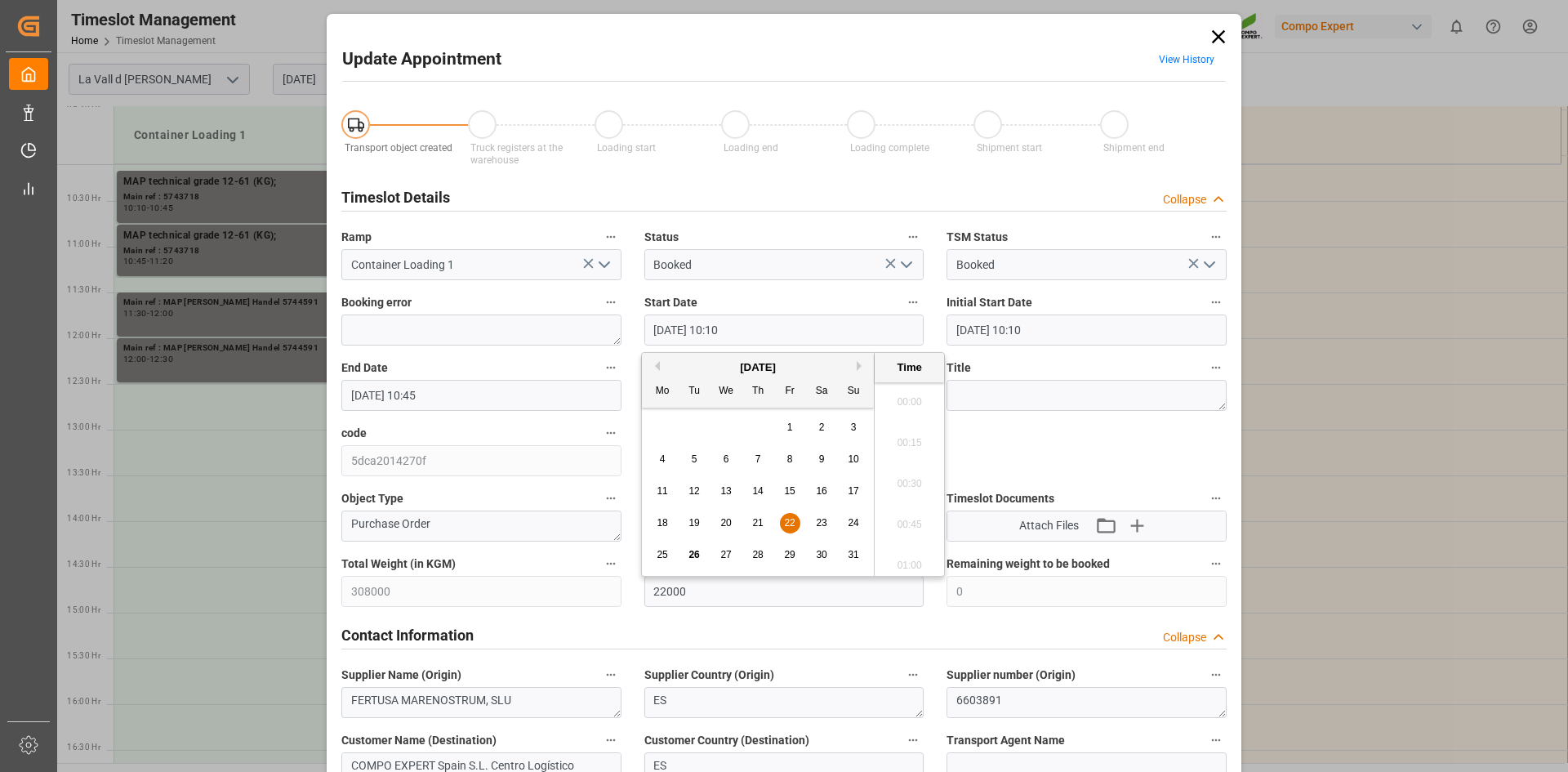
scroll to position [1557, 0]
click at [794, 555] on span "29" at bounding box center [788, 555] width 10 height 11
click at [908, 555] on li "12:00" at bounding box center [909, 559] width 70 height 41
type input "29.08.2025 12:00"
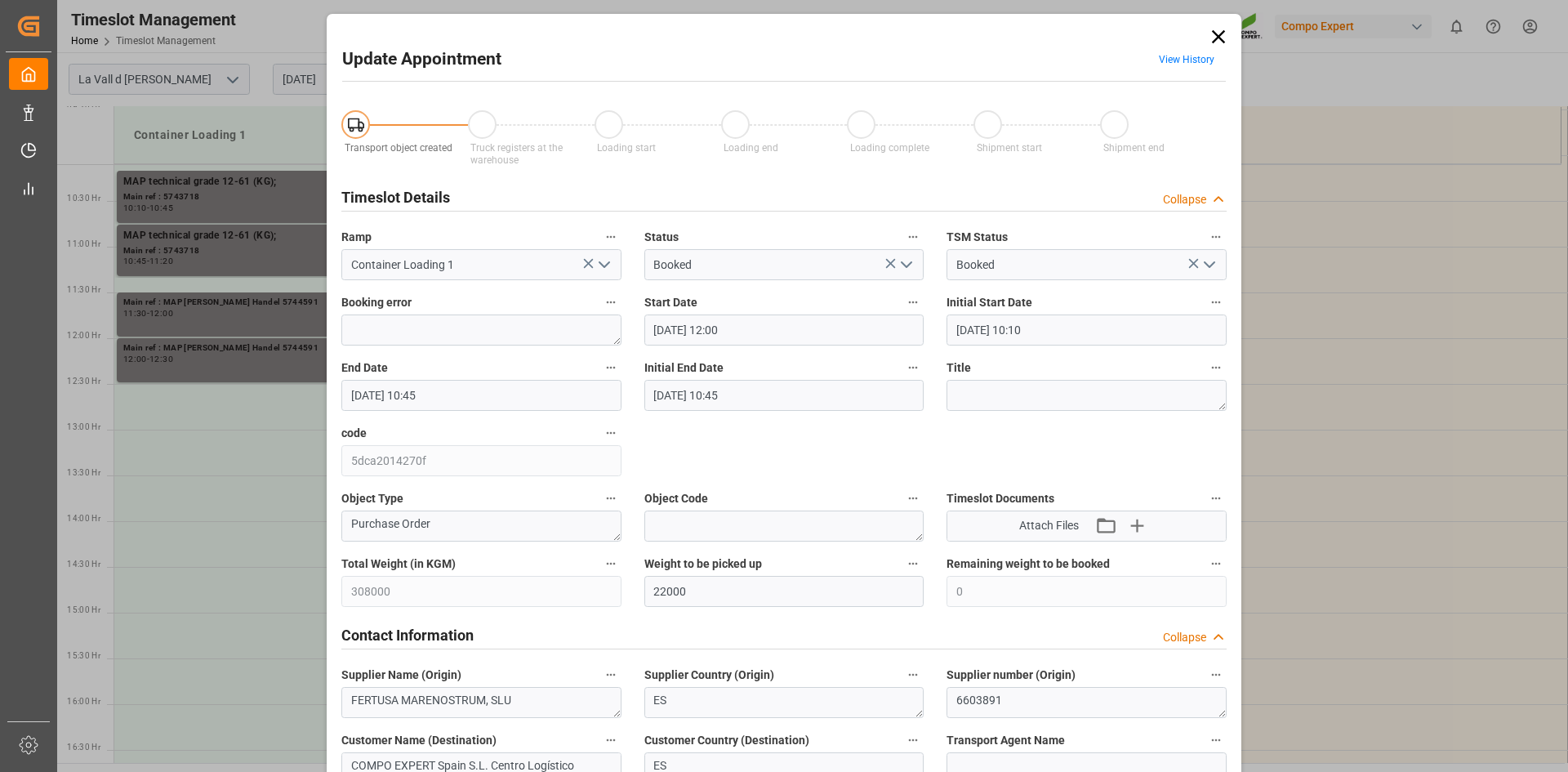
click at [434, 376] on label "End Date" at bounding box center [481, 368] width 280 height 23
click at [601, 376] on button "End Date" at bounding box center [611, 367] width 21 height 21
click at [438, 393] on div at bounding box center [784, 386] width 1568 height 772
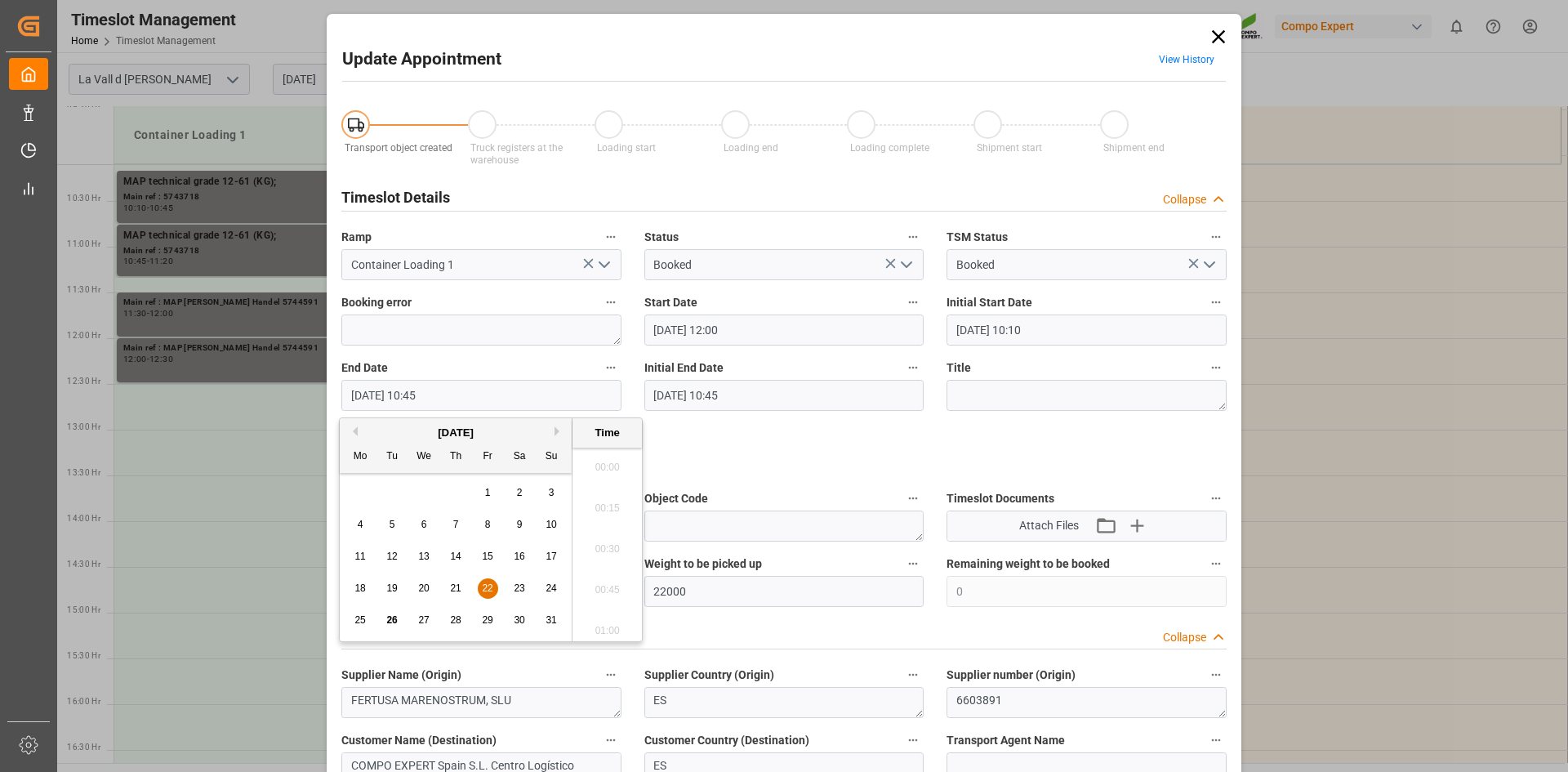
click at [465, 390] on input "22.08.2025 10:45" at bounding box center [481, 395] width 280 height 31
click at [485, 615] on span "29" at bounding box center [486, 620] width 10 height 11
click at [623, 498] on li "12:30" at bounding box center [607, 502] width 70 height 41
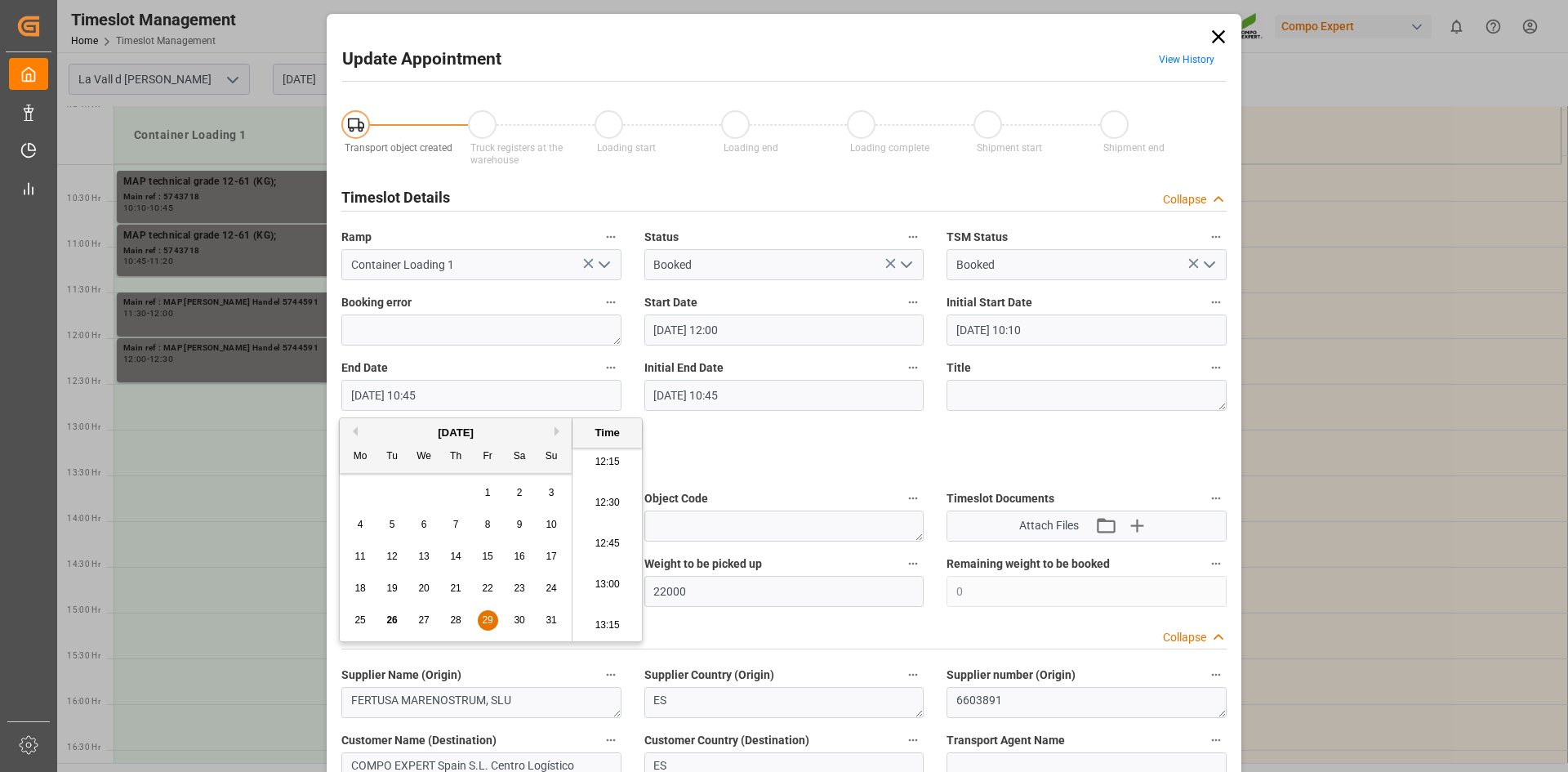
type input "29.08.2025 12:30"
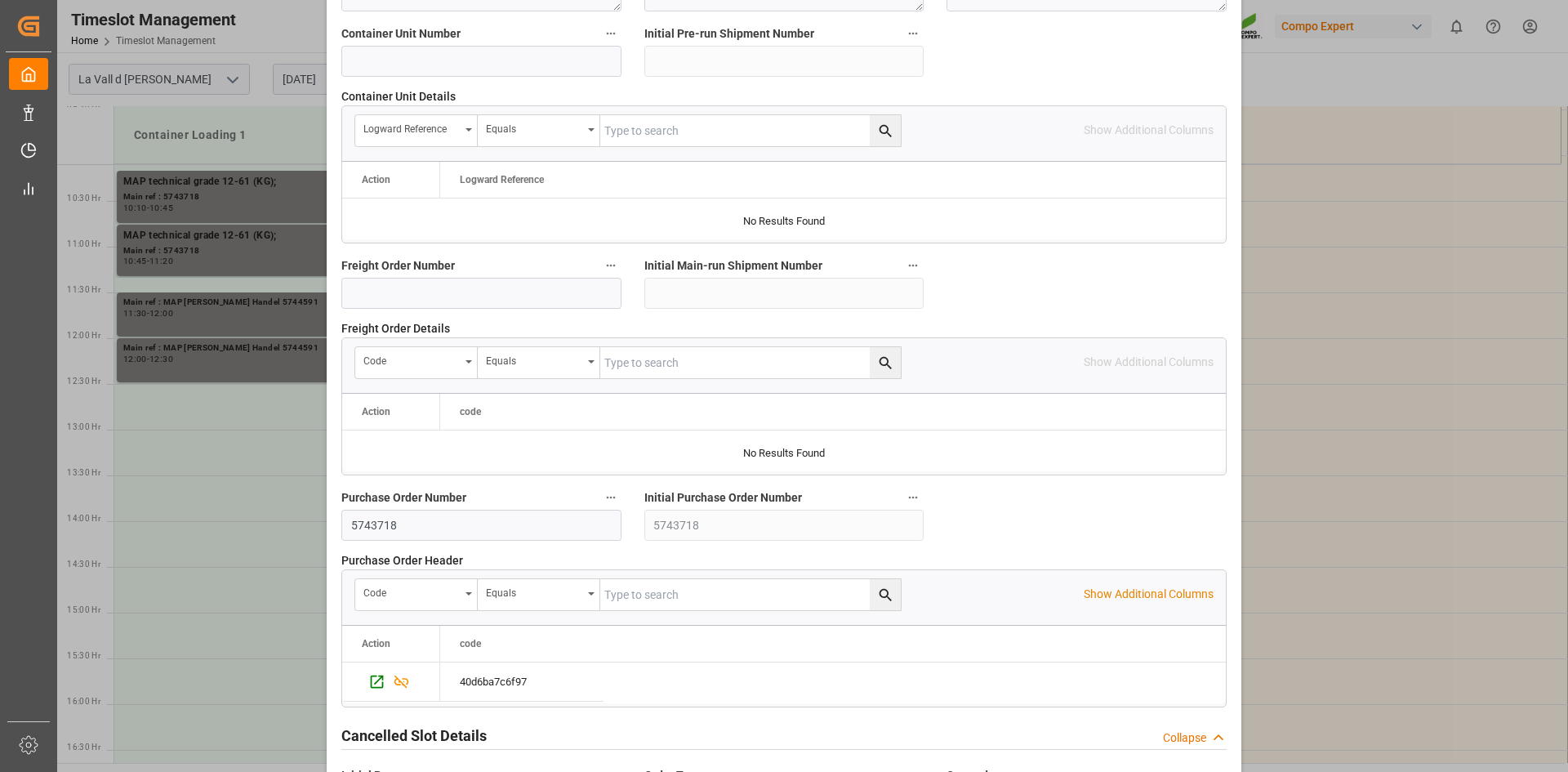
scroll to position [1494, 0]
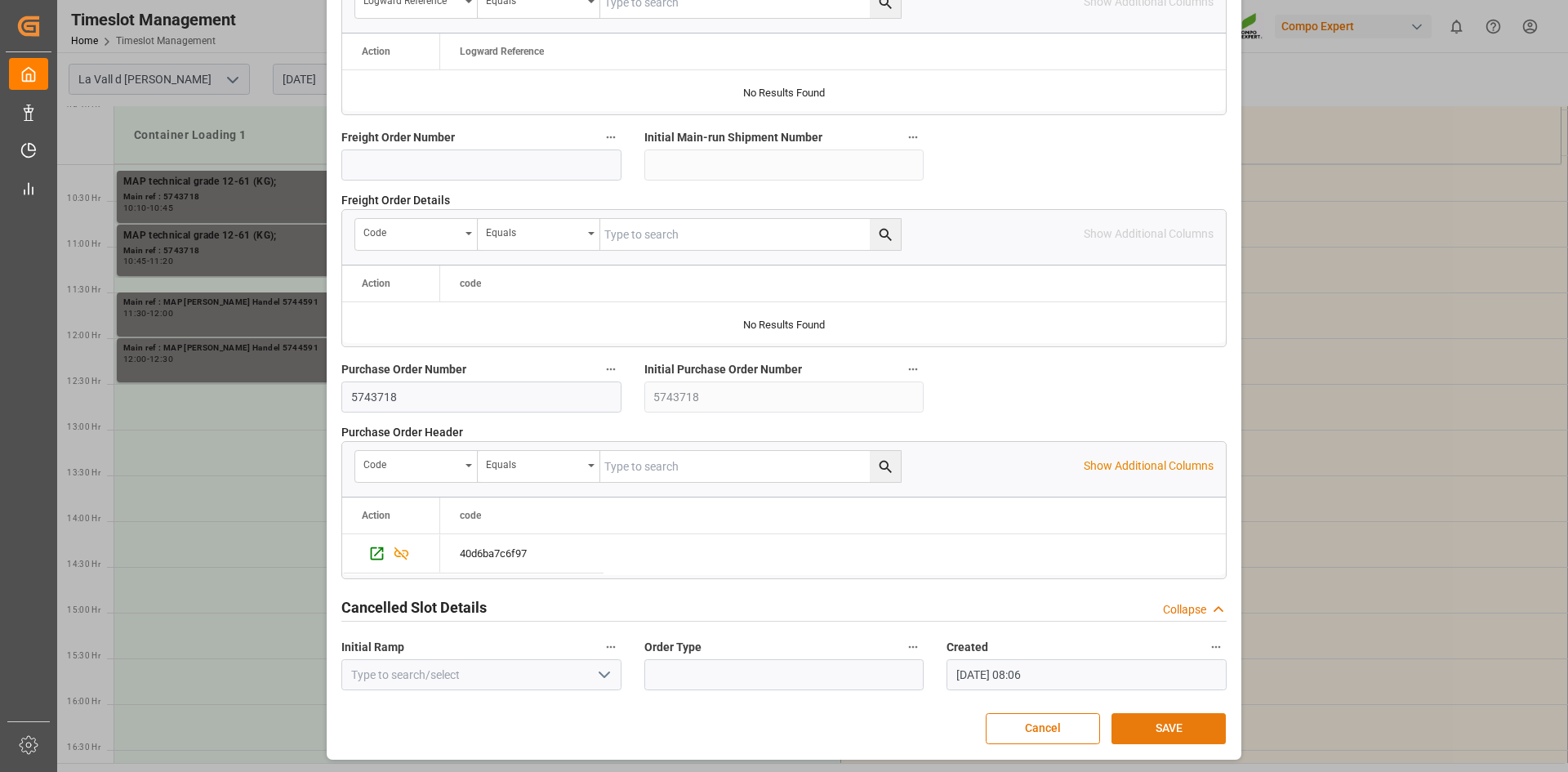
click at [1157, 724] on button "SAVE" at bounding box center [1169, 728] width 114 height 31
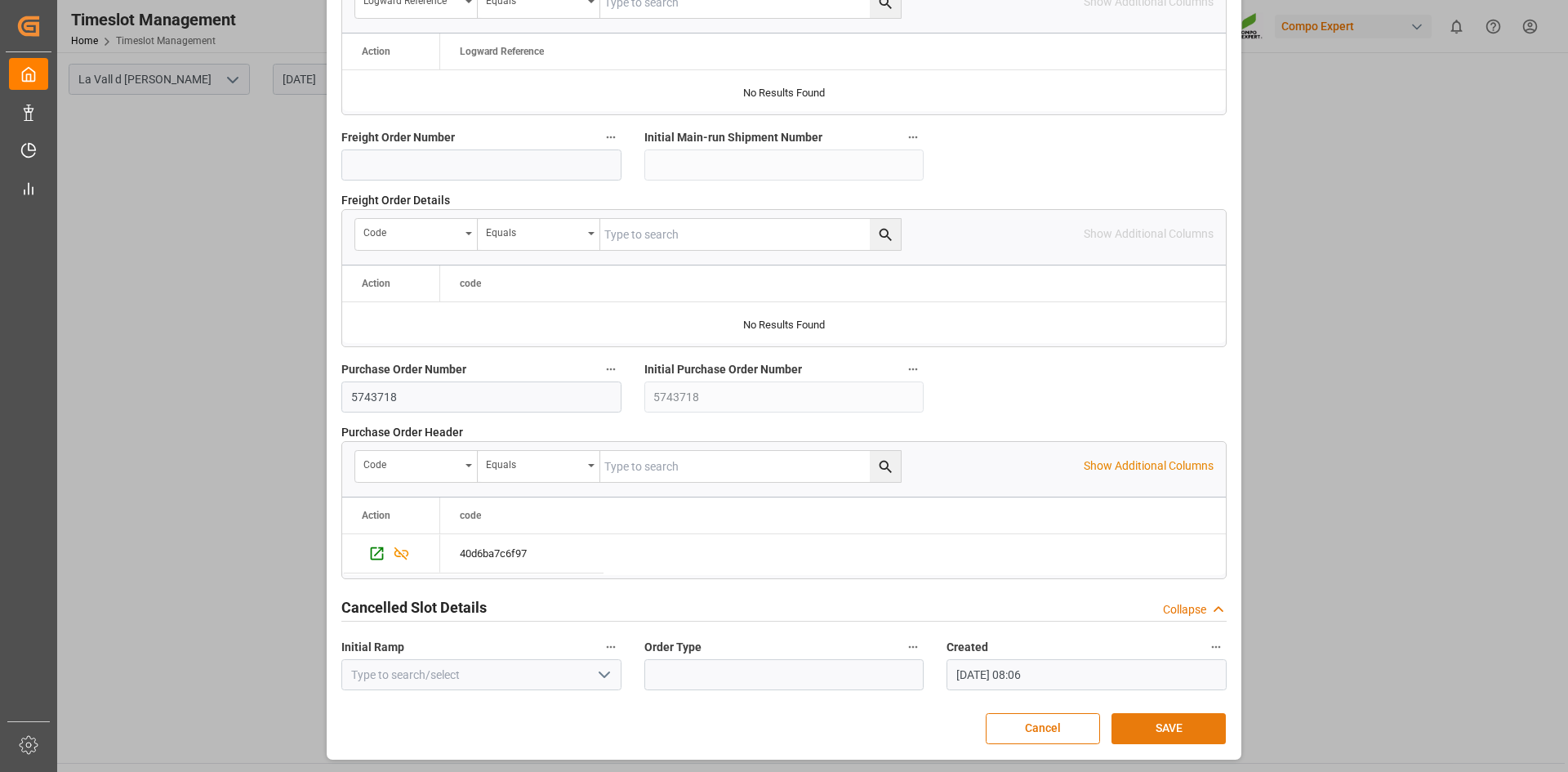
click at [1171, 724] on button "SAVE" at bounding box center [1169, 728] width 114 height 31
click at [1181, 723] on button "SAVE" at bounding box center [1169, 728] width 114 height 31
click at [1155, 724] on button "SAVE" at bounding box center [1169, 728] width 114 height 31
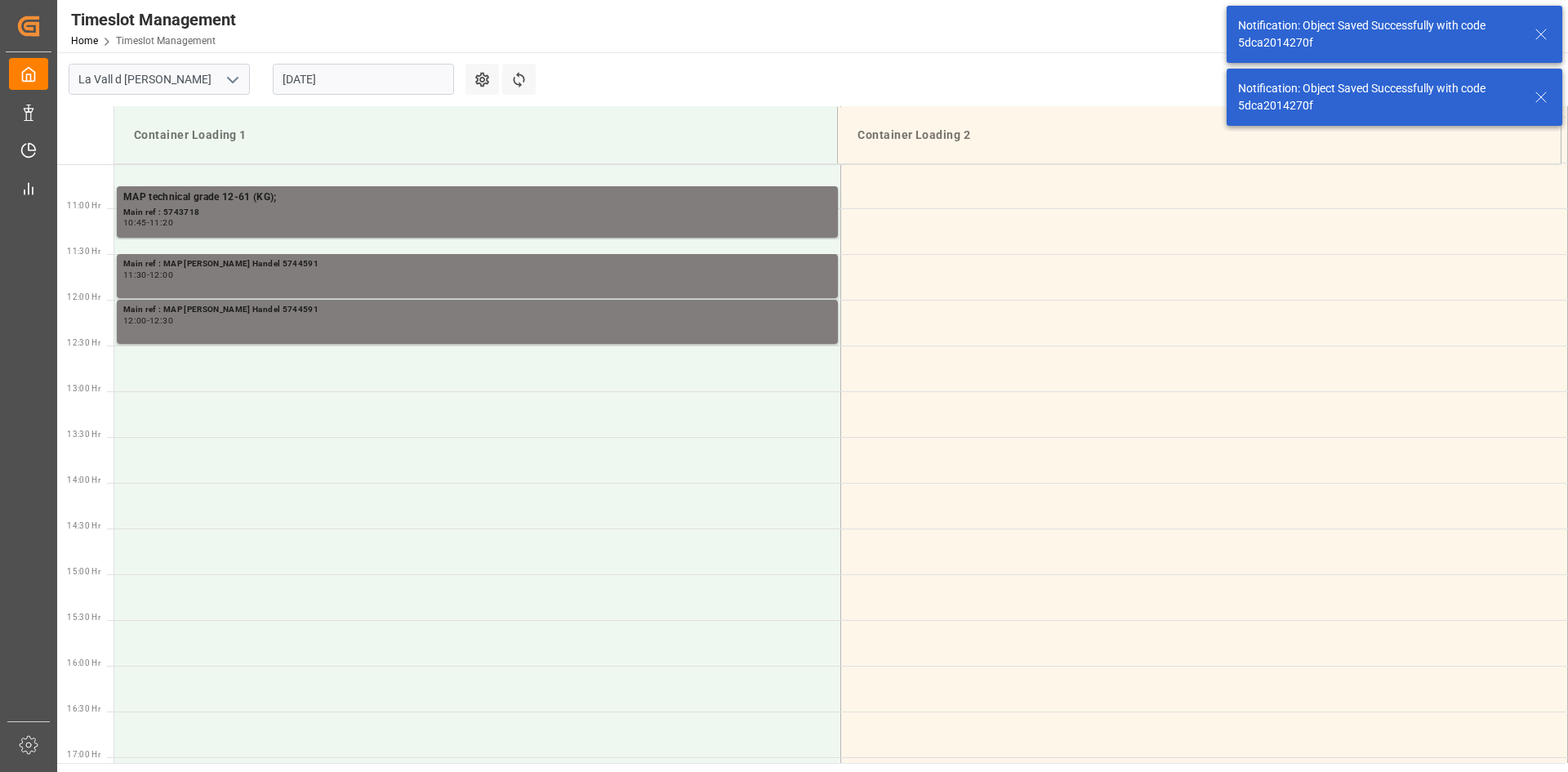
scroll to position [735, 0]
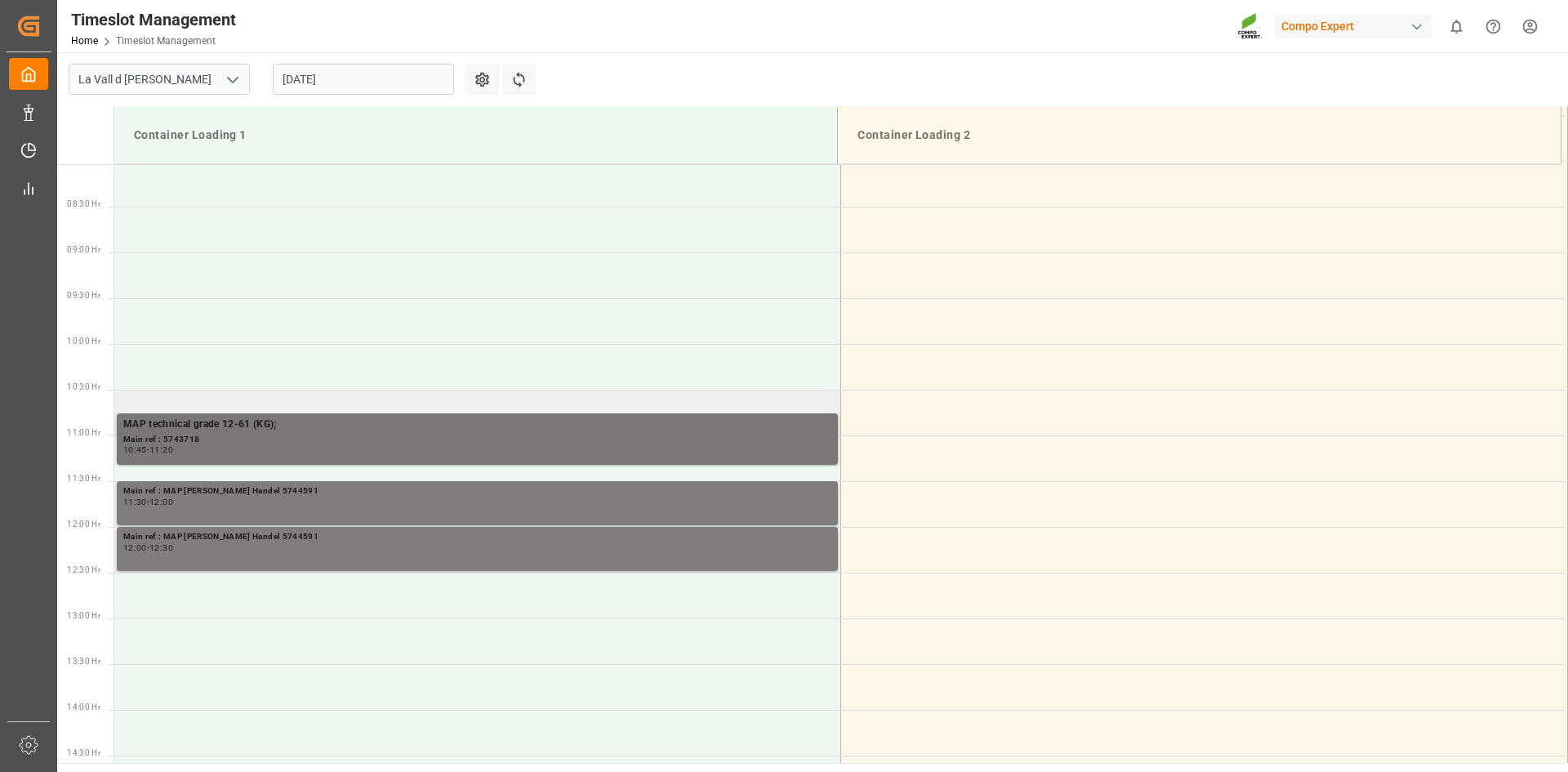
click at [402, 416] on div "MAP technical grade 12-61 (KG);" at bounding box center [477, 424] width 708 height 16
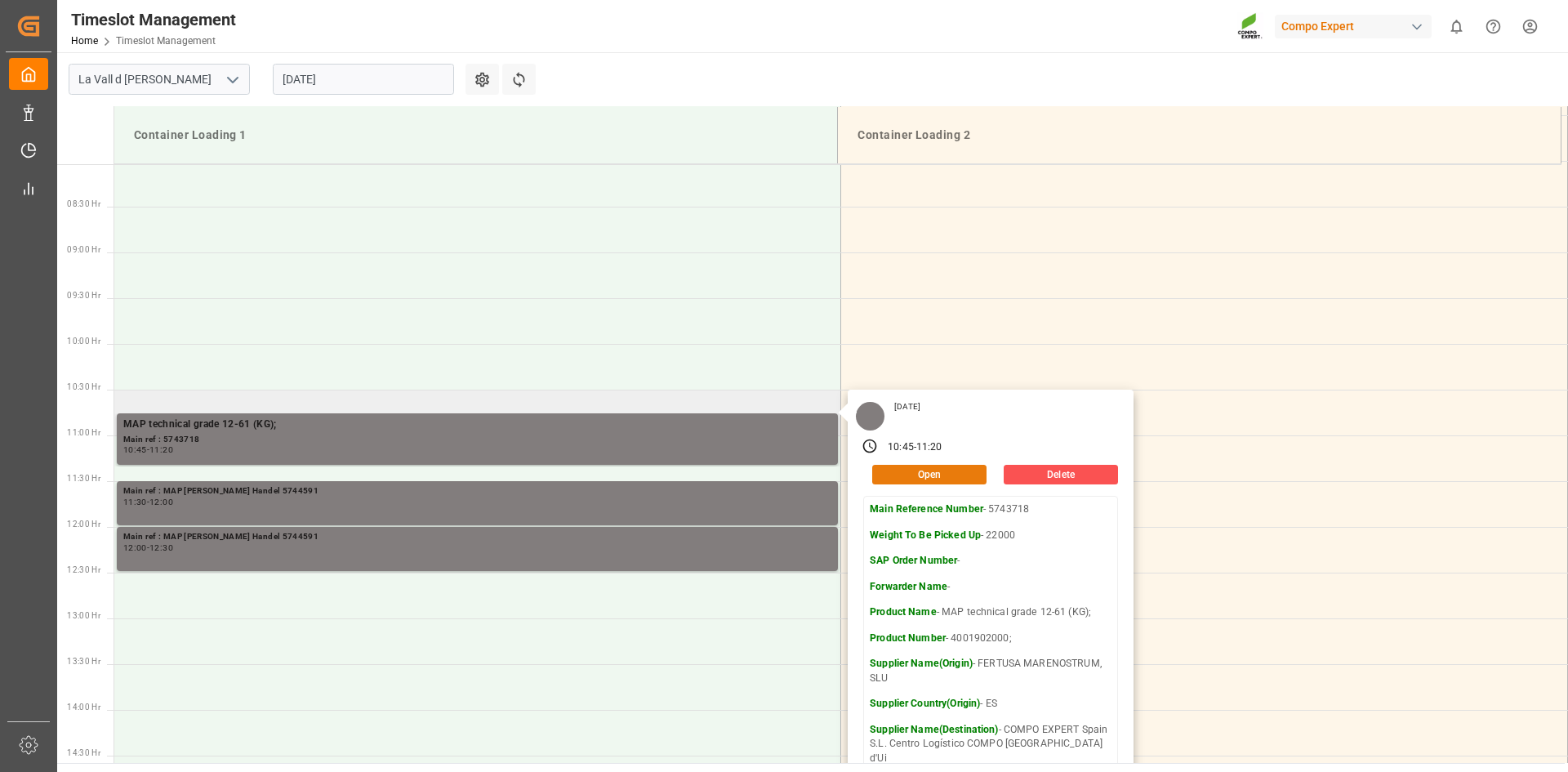
click at [929, 467] on button "Open" at bounding box center [929, 474] width 114 height 20
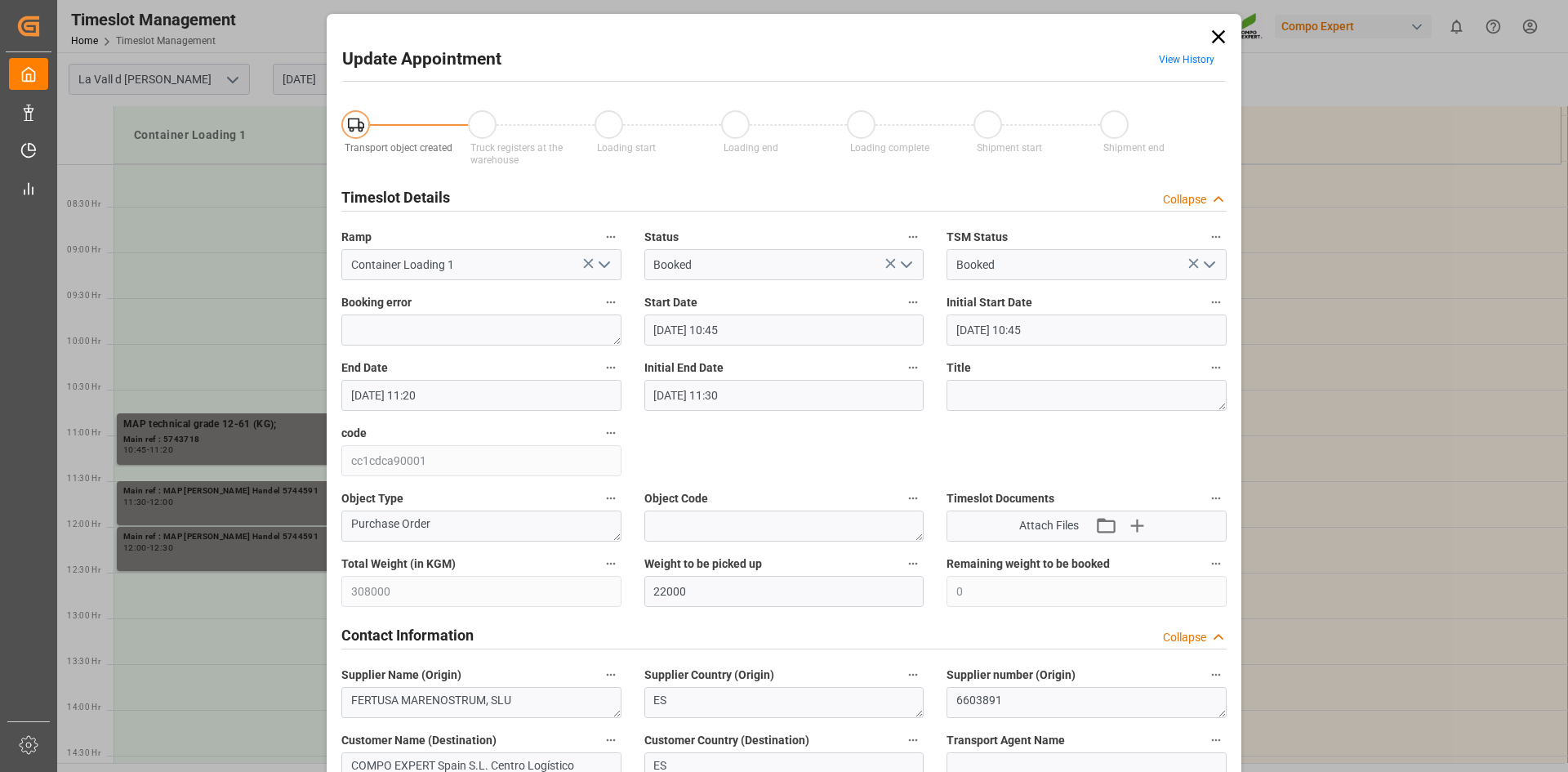
click at [734, 333] on input "22.08.2025 10:45" at bounding box center [784, 330] width 280 height 31
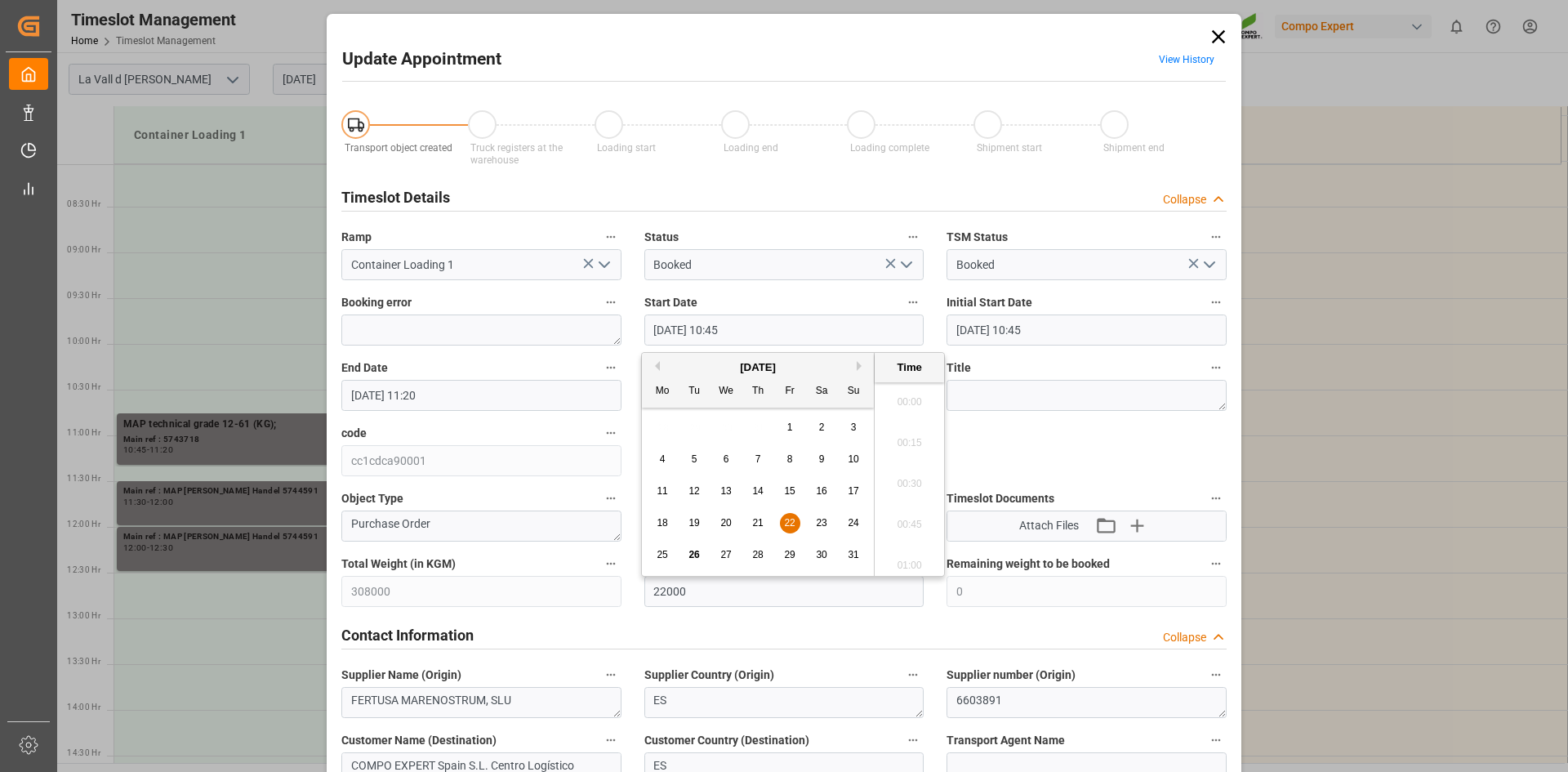
scroll to position [1679, 0]
click at [791, 554] on span "29" at bounding box center [788, 555] width 10 height 11
click at [913, 434] on li "12:30" at bounding box center [909, 437] width 70 height 41
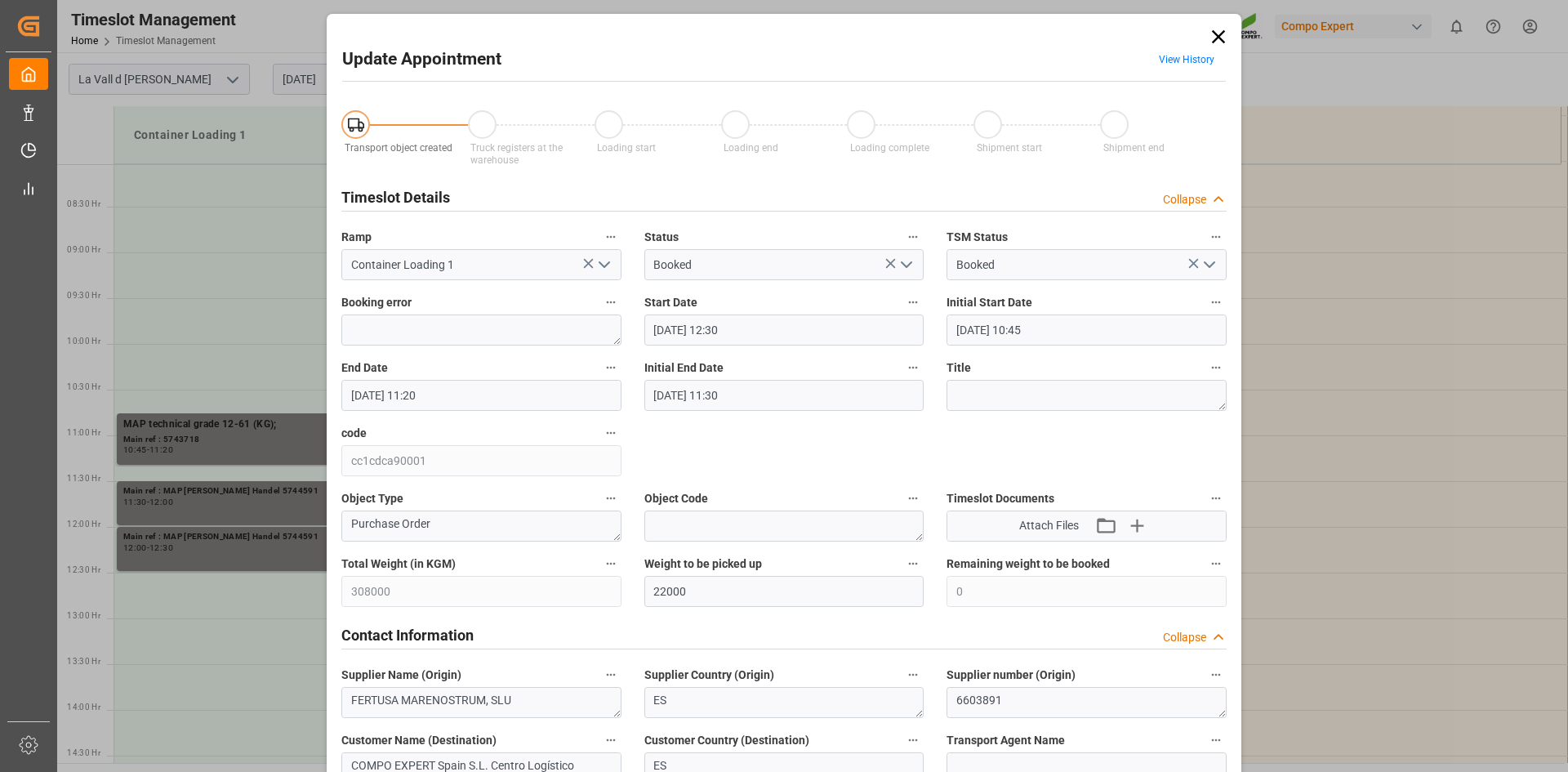
click at [788, 331] on input "29.08.2025 12:30" at bounding box center [784, 330] width 280 height 31
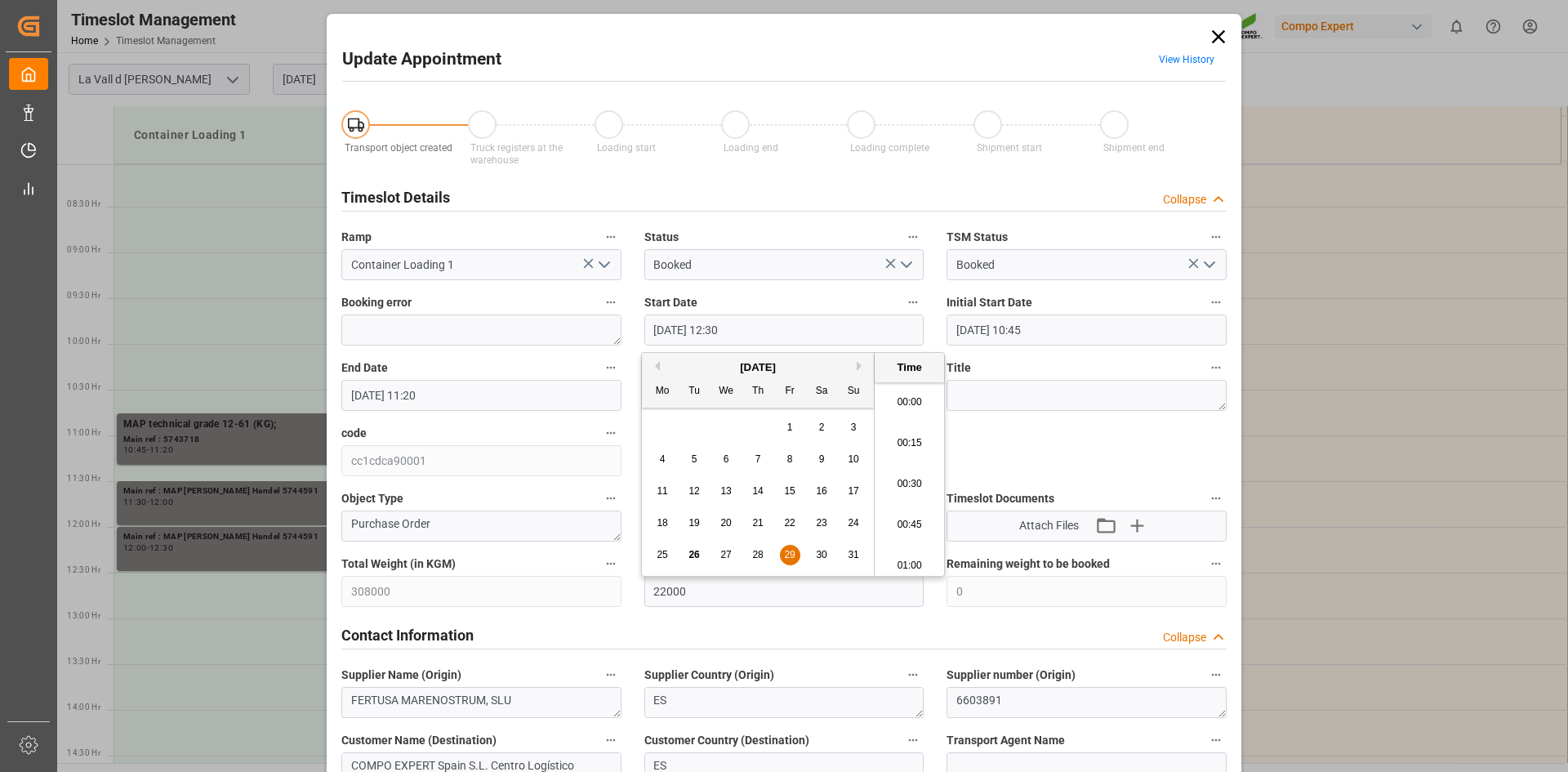
scroll to position [1965, 0]
type input "29.08.2025 12:35"
click at [402, 398] on input "22.08.2025 11:20" at bounding box center [481, 395] width 280 height 31
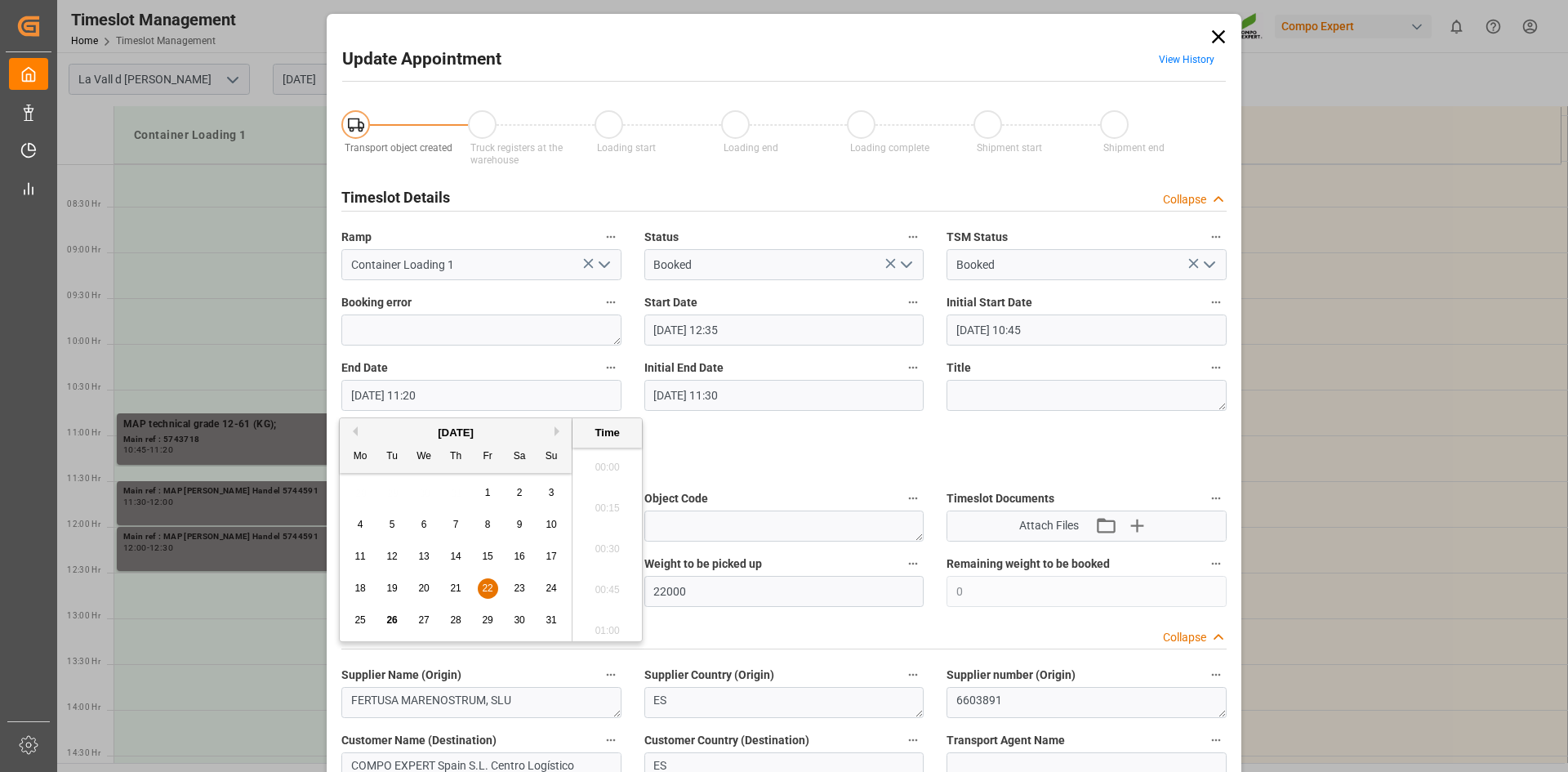
scroll to position [1761, 0]
click at [487, 621] on span "29" at bounding box center [486, 620] width 10 height 11
click at [612, 577] on li "13:00" at bounding box center [607, 584] width 70 height 41
type input "29.08.2025 13:00"
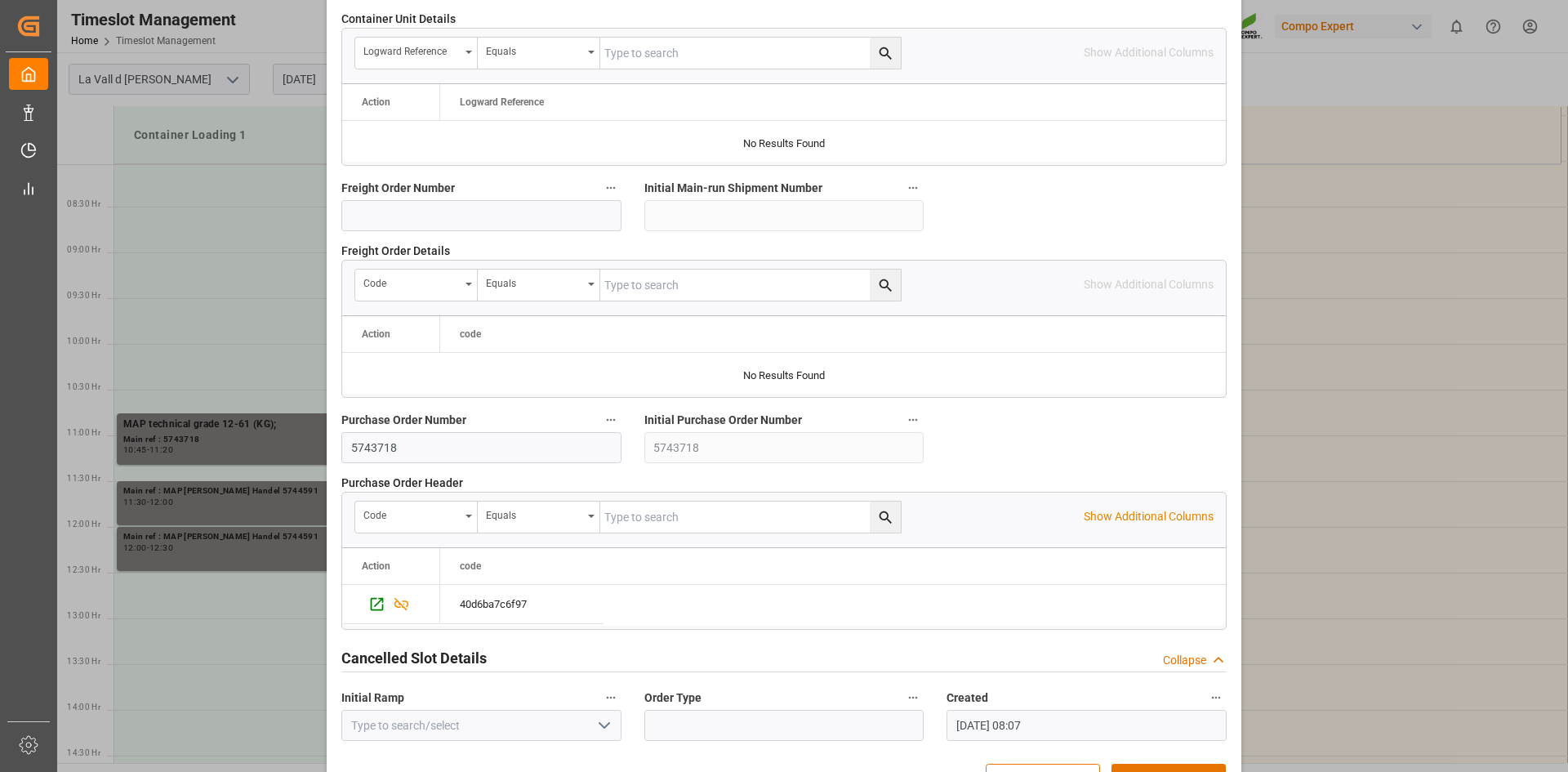
scroll to position [1470, 0]
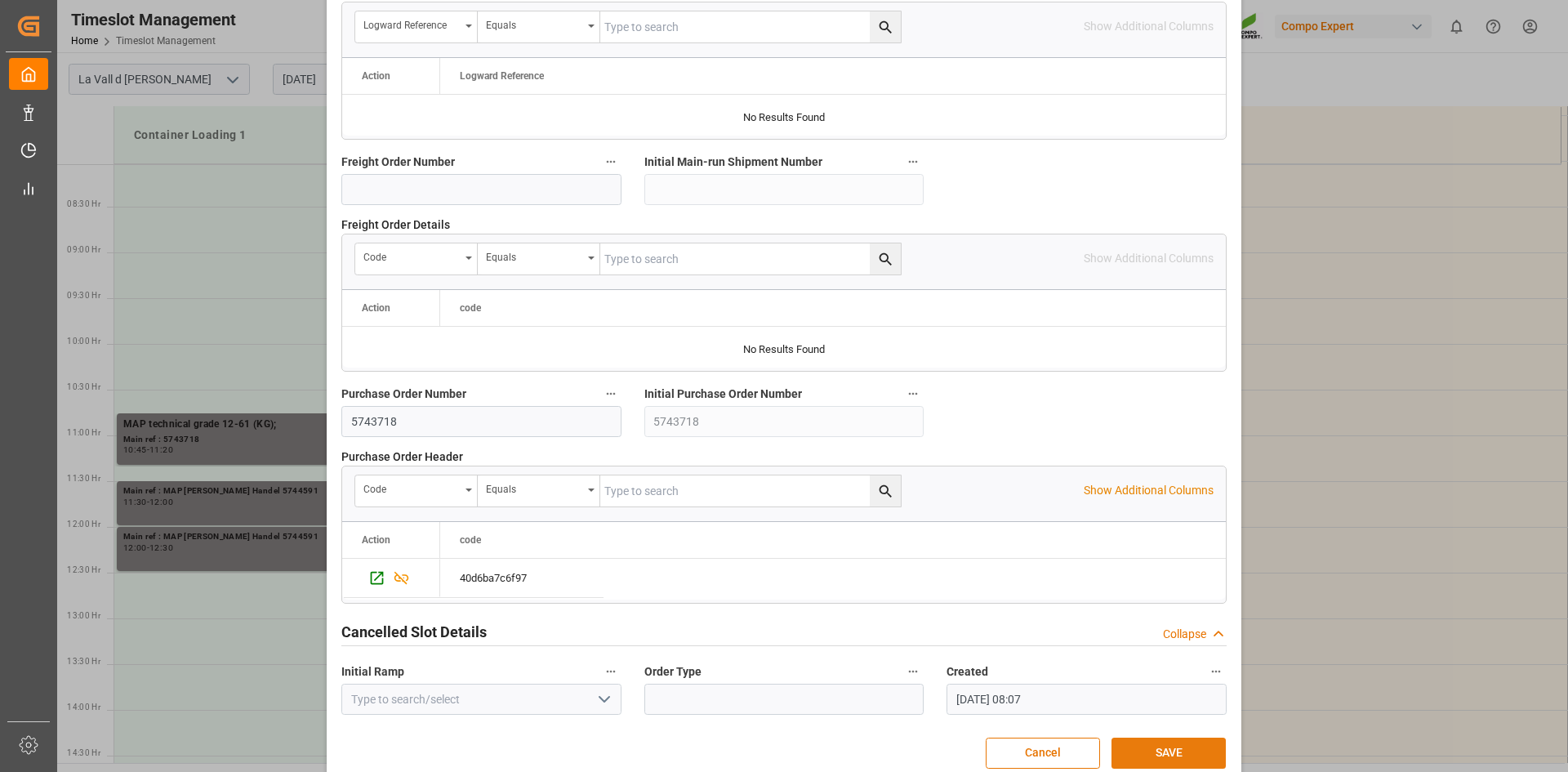
click at [1152, 738] on button "SAVE" at bounding box center [1169, 753] width 114 height 31
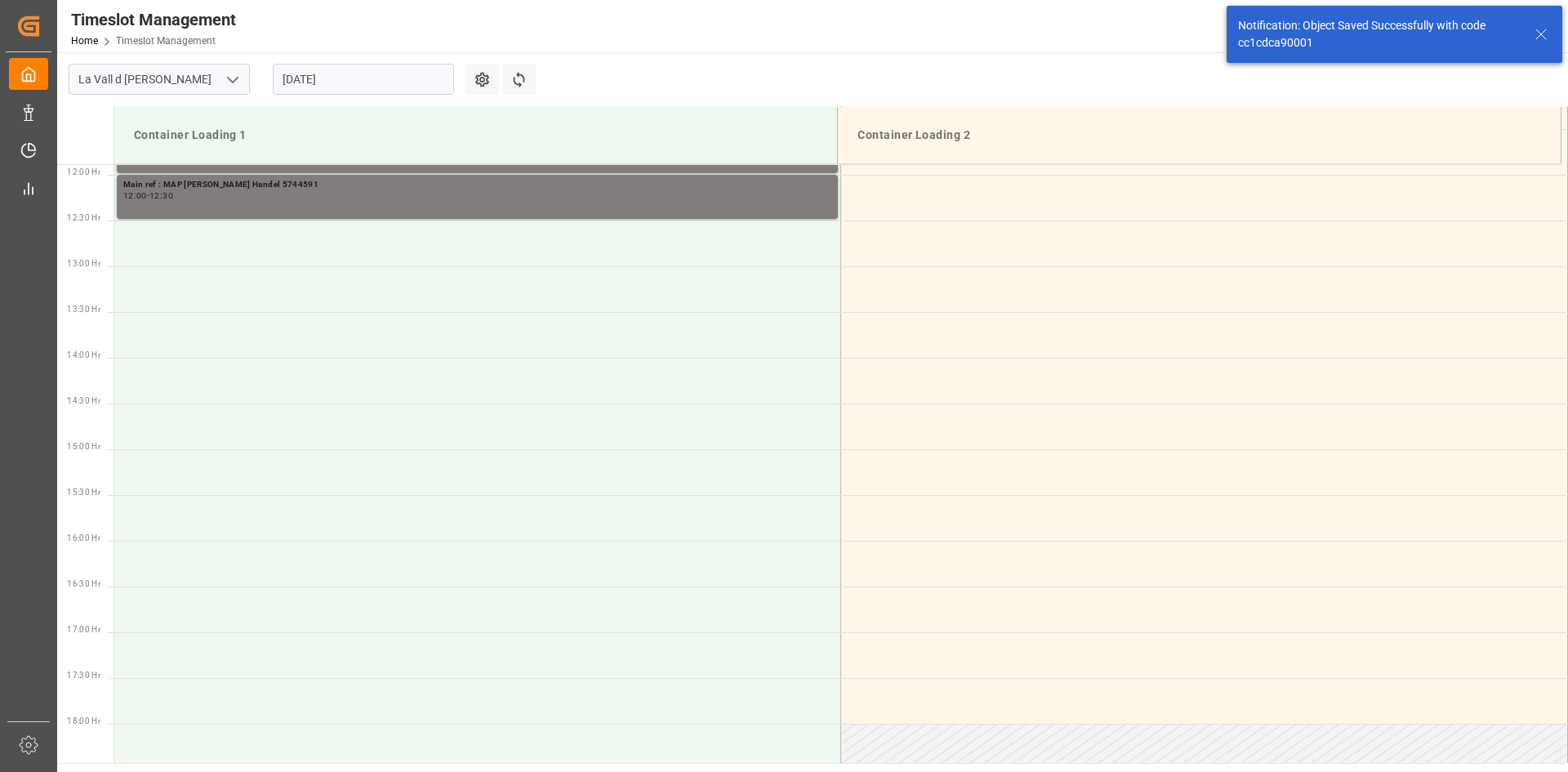
scroll to position [761, 0]
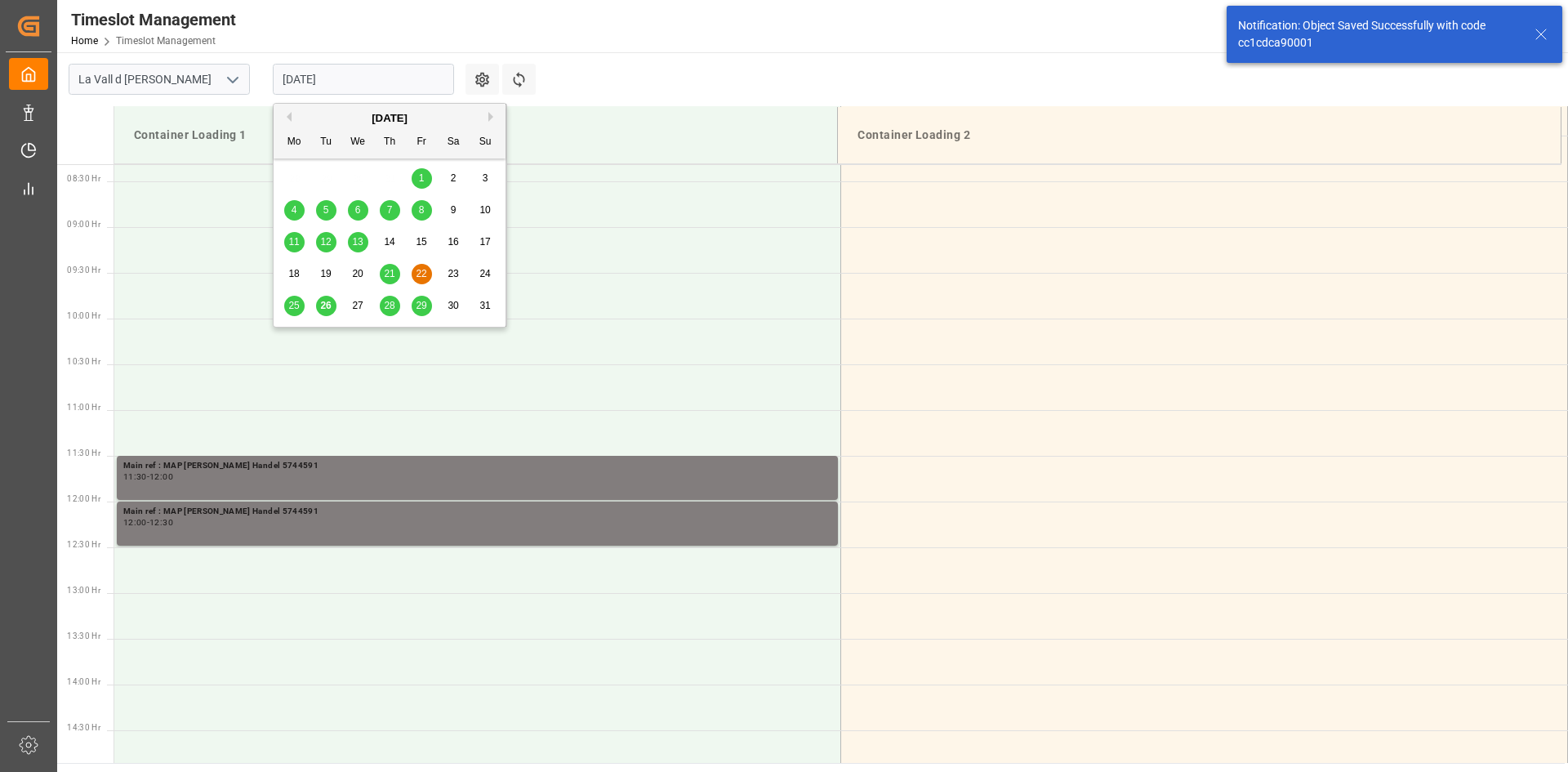
click at [366, 72] on input "22.08.2025" at bounding box center [363, 79] width 181 height 31
click at [289, 303] on span "25" at bounding box center [293, 305] width 10 height 11
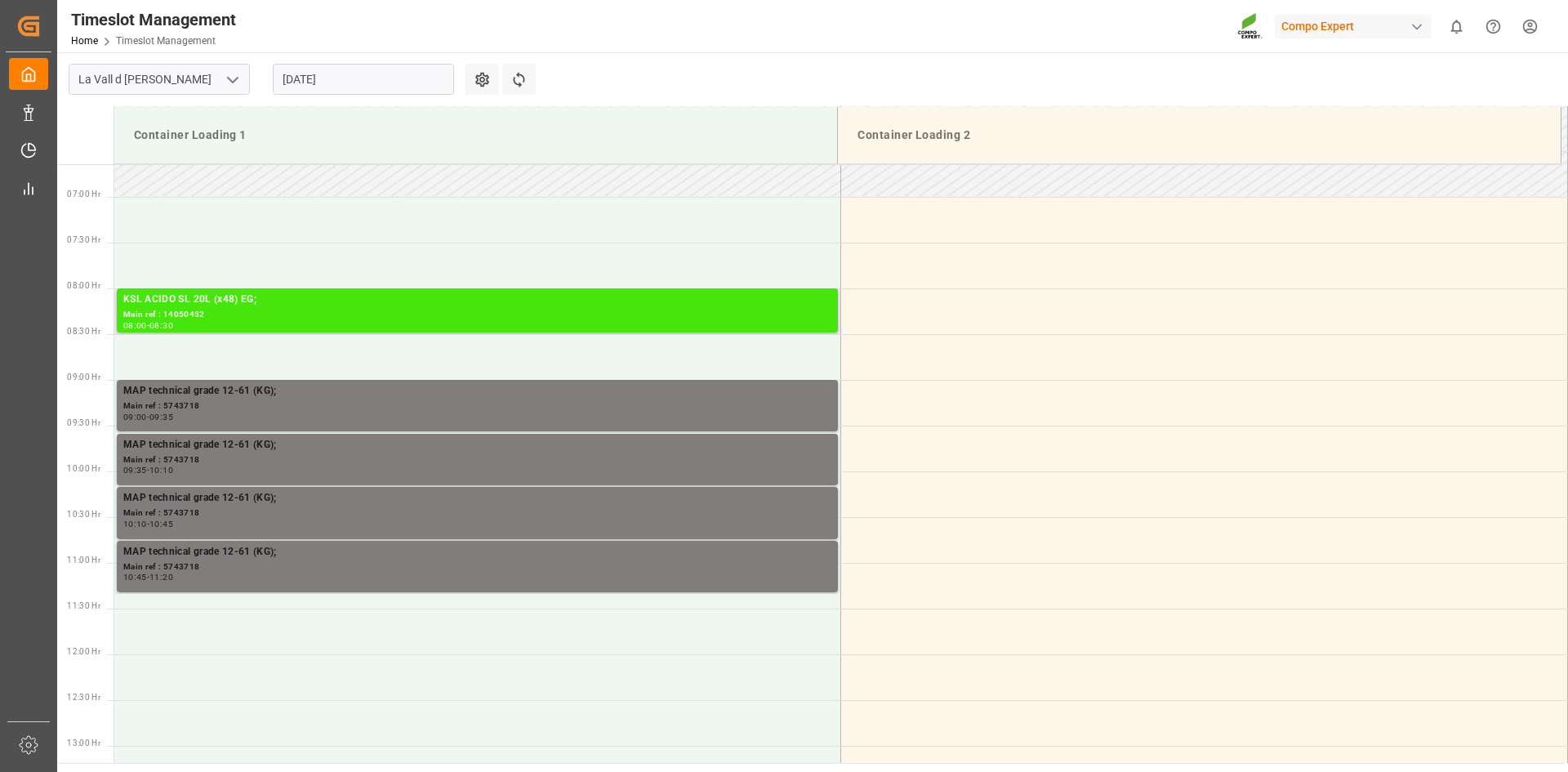
scroll to position [630, 0]
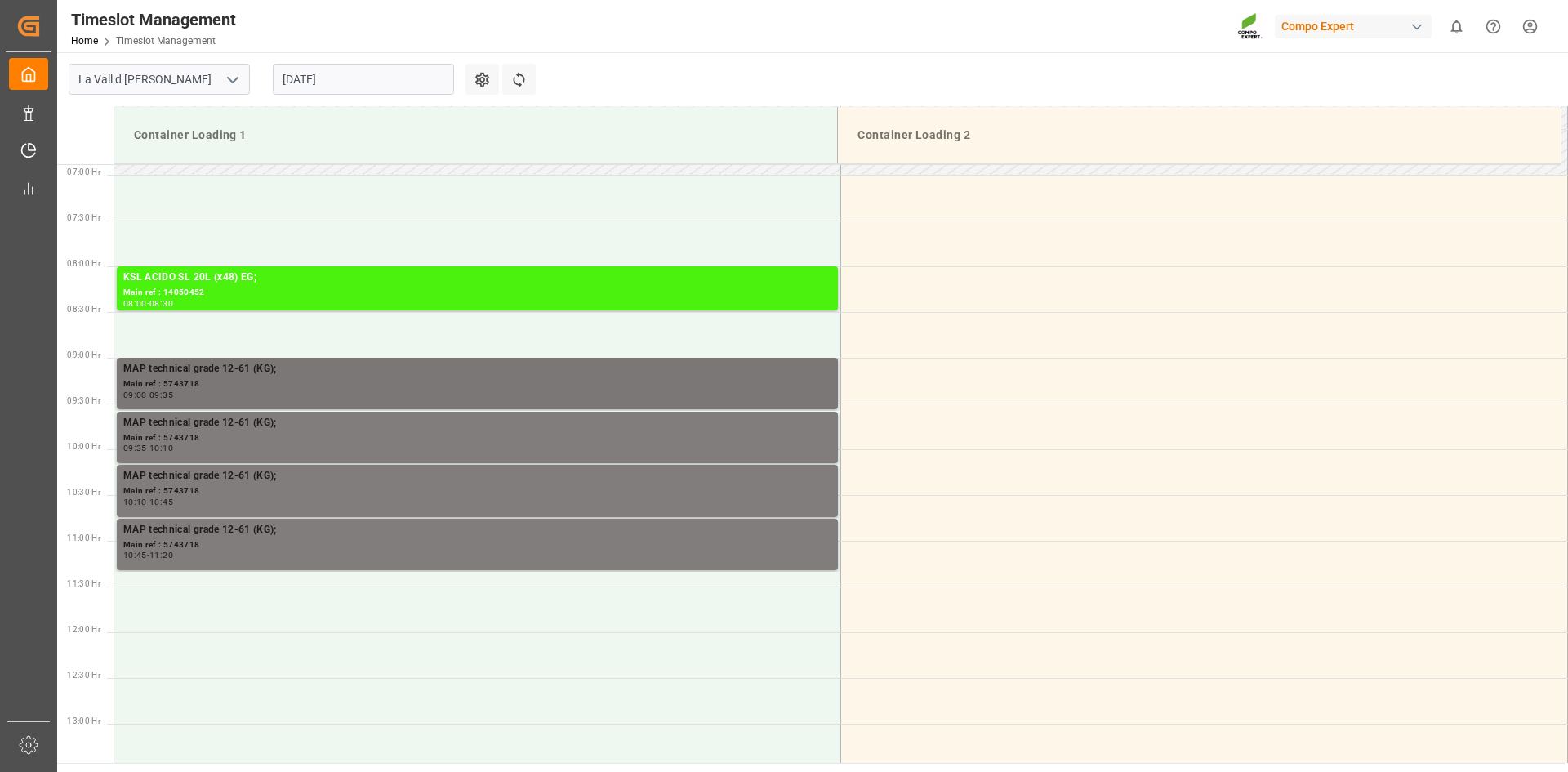
click at [255, 372] on div "MAP technical grade 12-61 (KG);" at bounding box center [477, 369] width 708 height 16
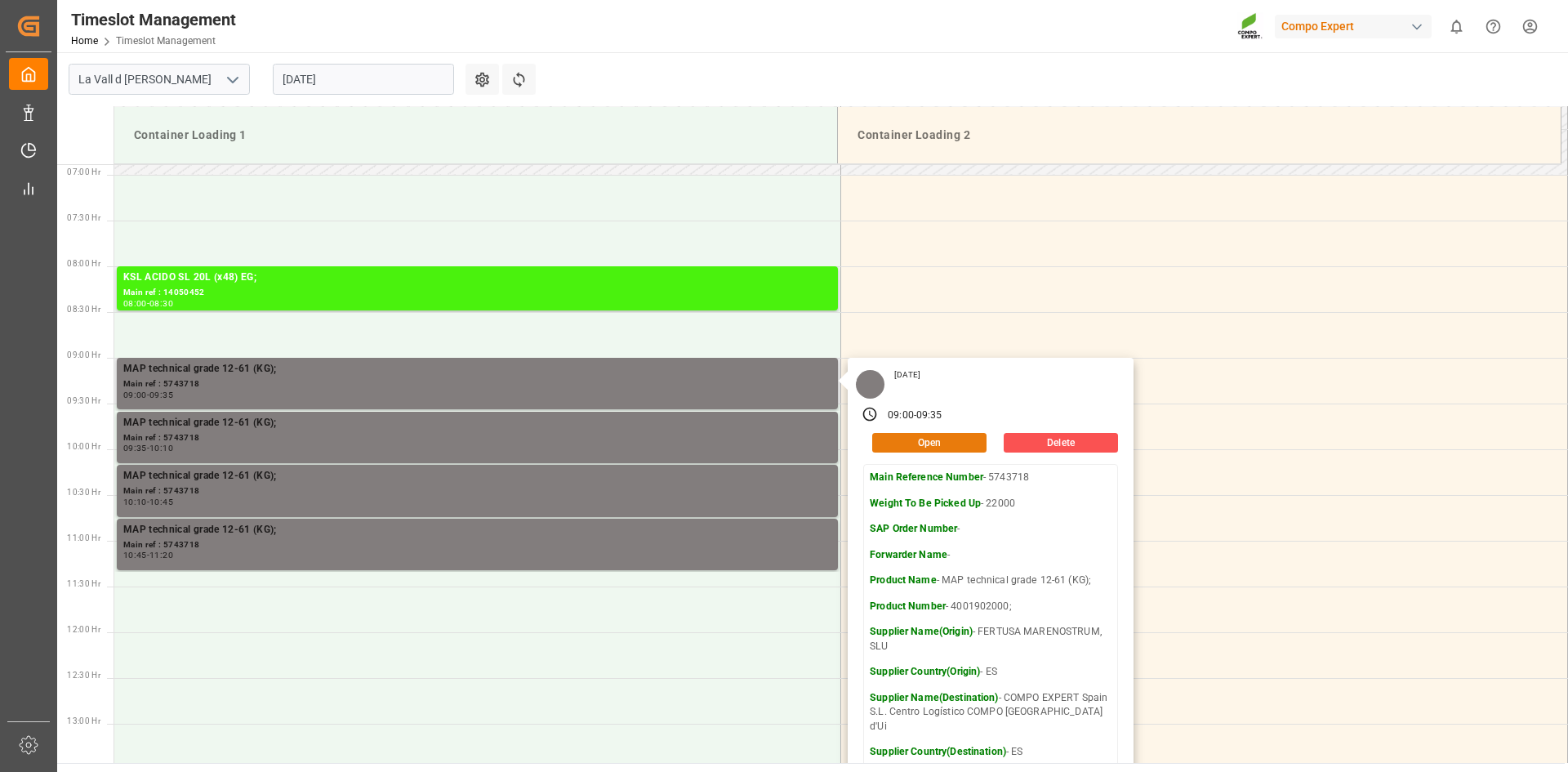
click at [967, 442] on button "Open" at bounding box center [929, 442] width 114 height 20
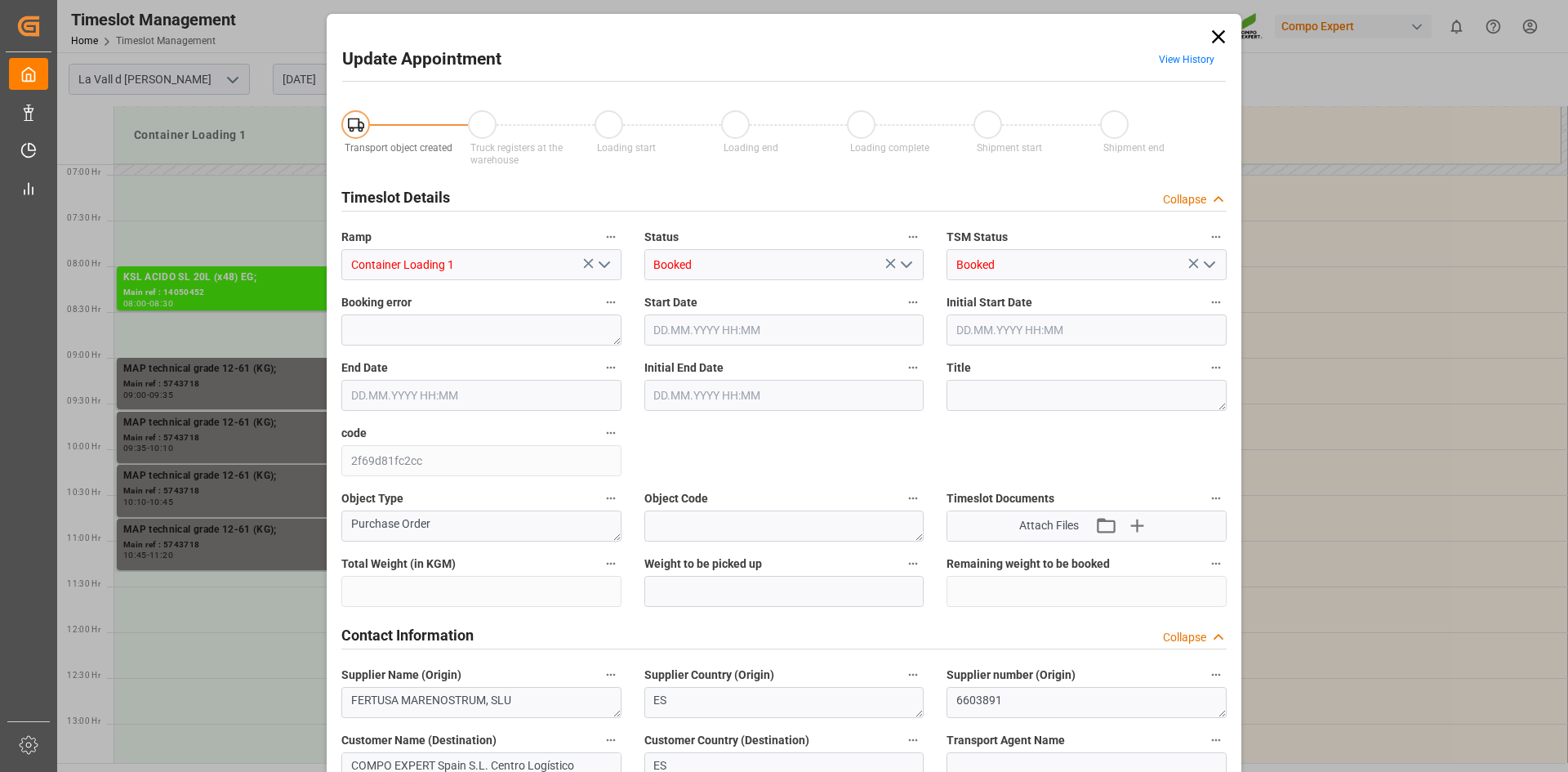
type input "308000"
type input "22000"
type input "0"
type input "25.08.2025 09:00"
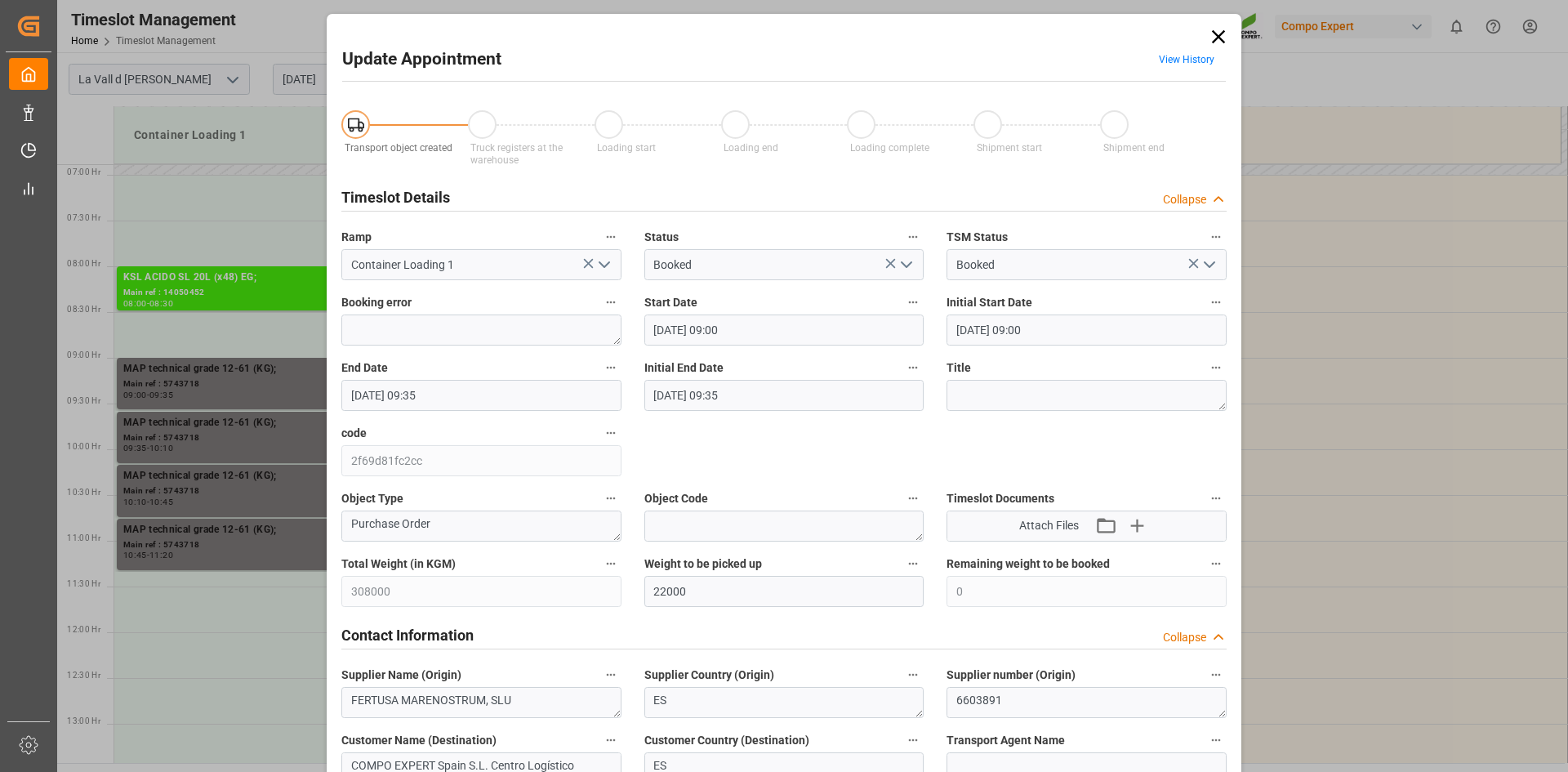
type input "25.08.2025 09:35"
type input "20.08.2025 08:08"
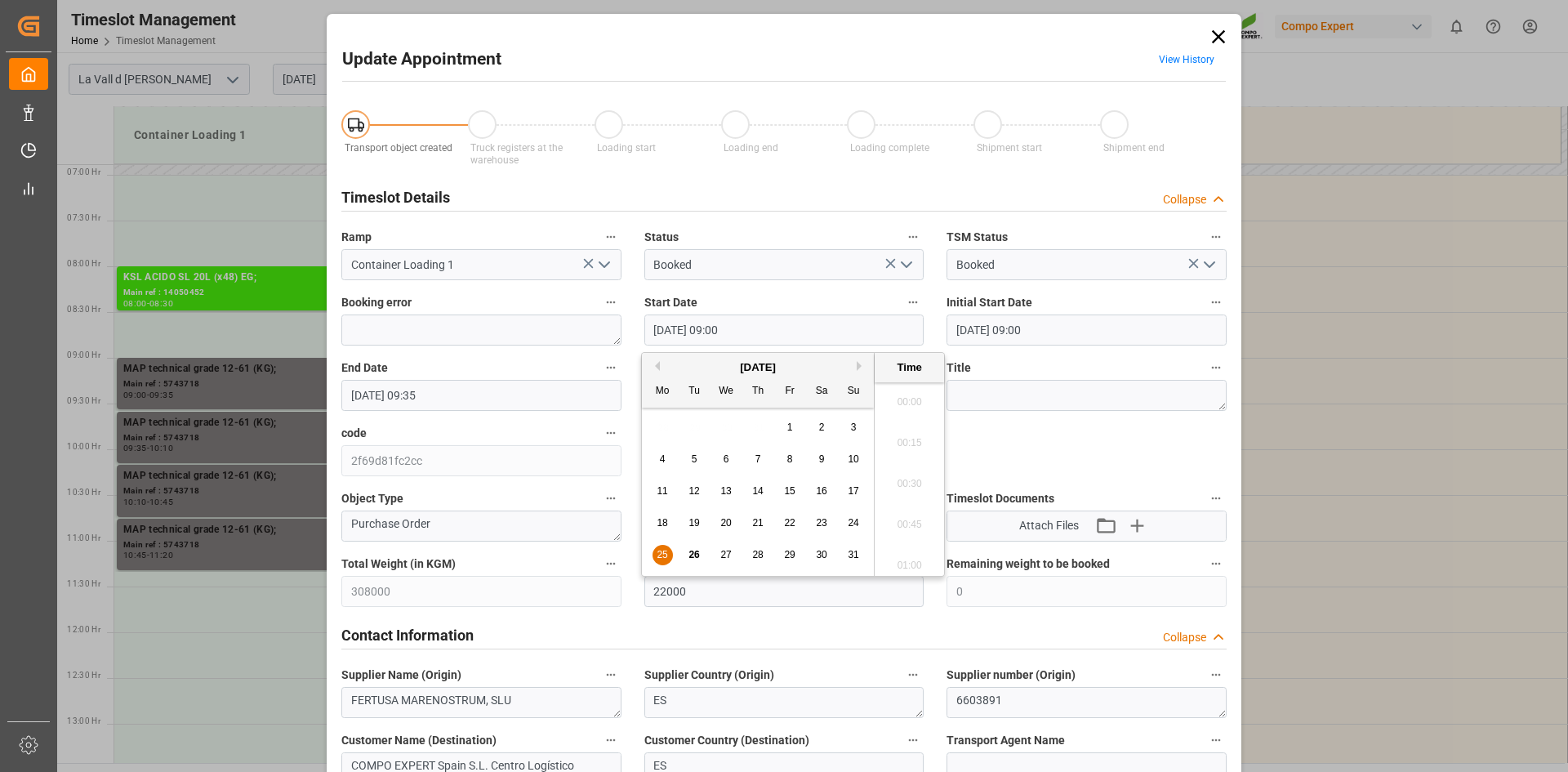
click at [772, 327] on input "25.08.2025 09:00" at bounding box center [784, 330] width 280 height 31
click at [787, 548] on div "29" at bounding box center [789, 555] width 20 height 20
click at [916, 515] on li "13:15" at bounding box center [909, 518] width 70 height 41
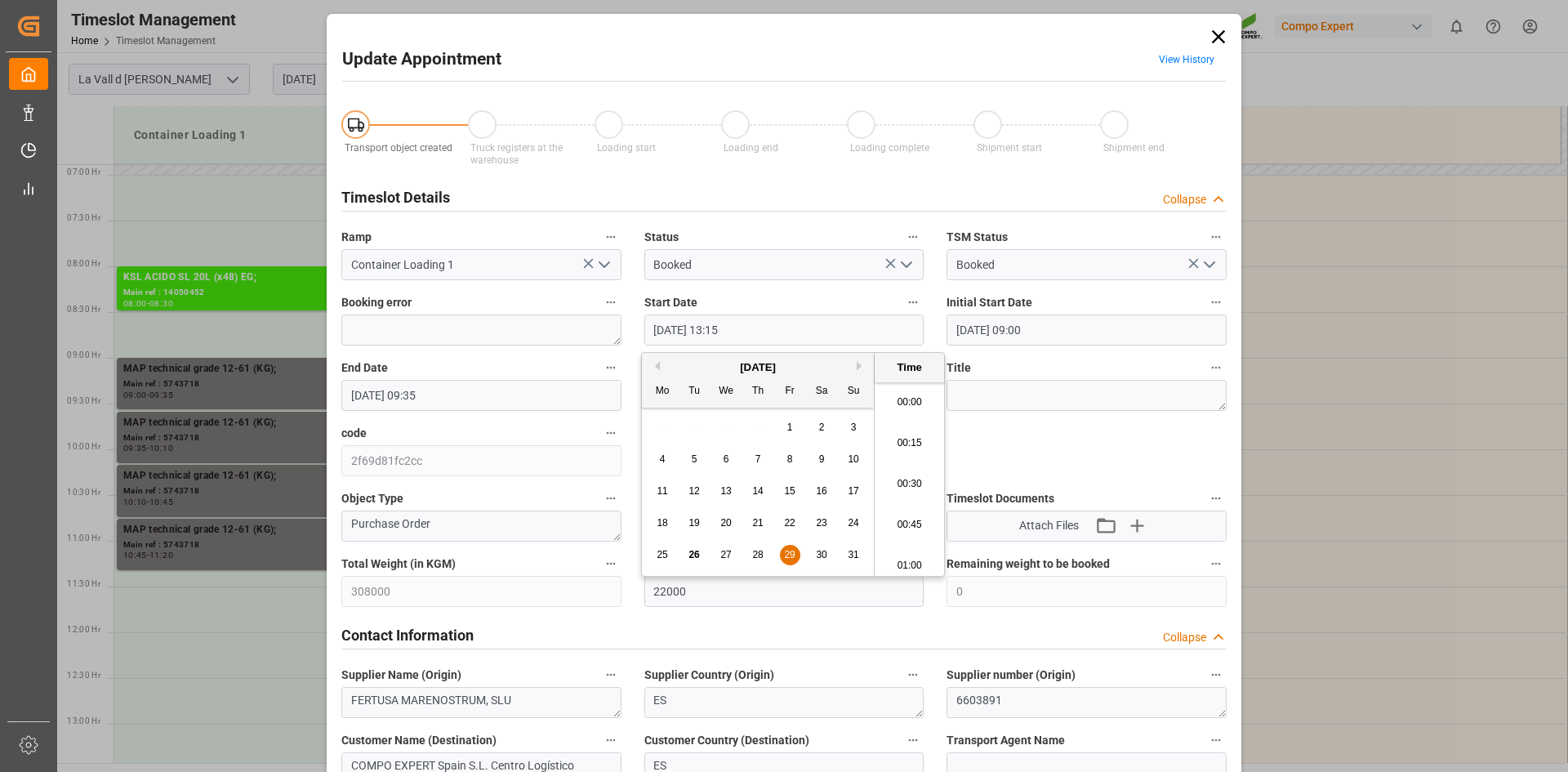
click at [764, 322] on input "29.08.2025 13:15" at bounding box center [784, 330] width 280 height 31
type input "29.08.2025 13:10"
click at [483, 388] on input "25.08.2025 09:35" at bounding box center [481, 395] width 280 height 31
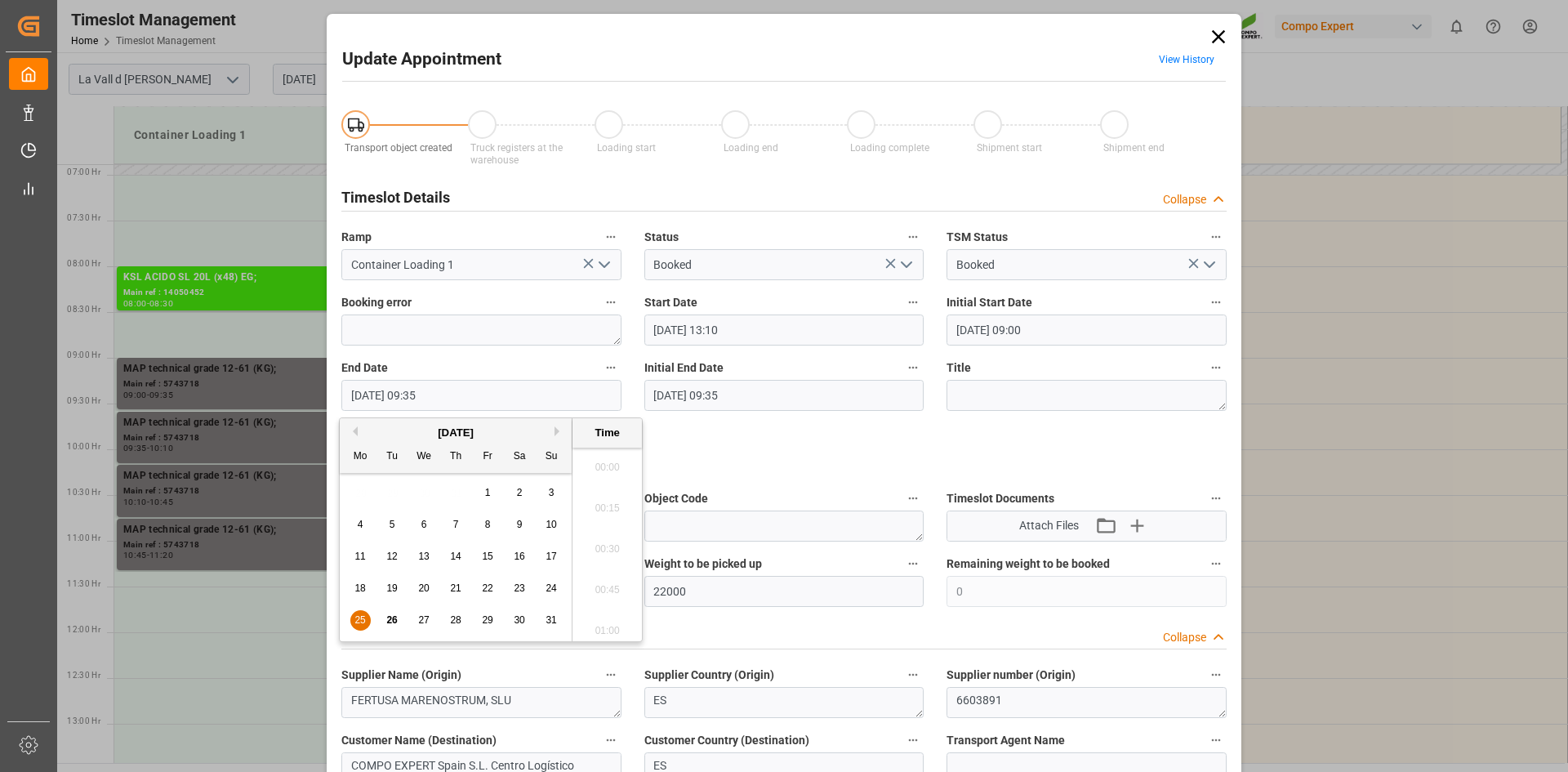
scroll to position [1475, 0]
click at [482, 618] on span "29" at bounding box center [486, 620] width 10 height 11
click at [602, 634] on li "13:30" at bounding box center [607, 625] width 70 height 41
type input "29.08.2025 13:30"
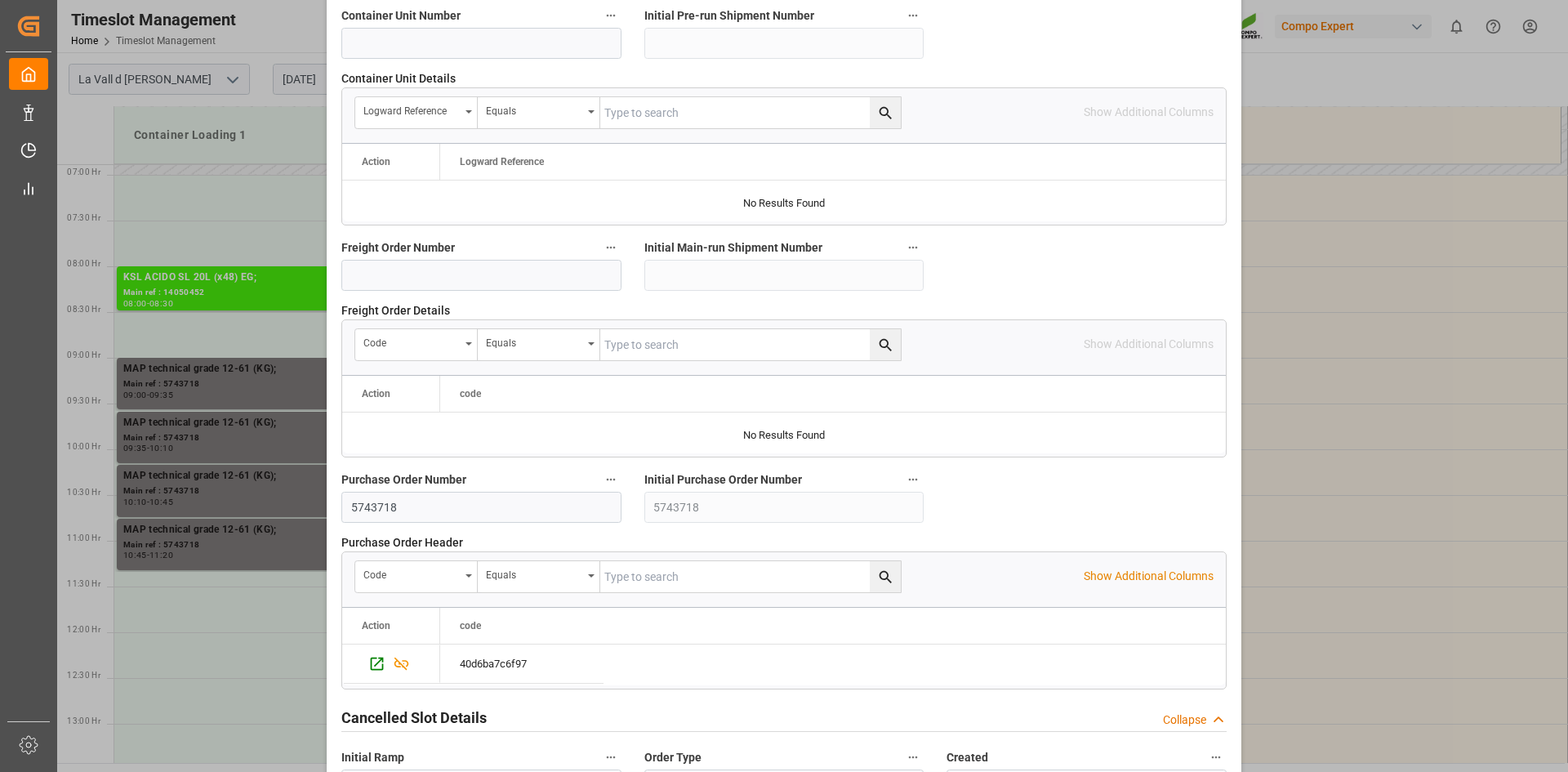
scroll to position [1494, 0]
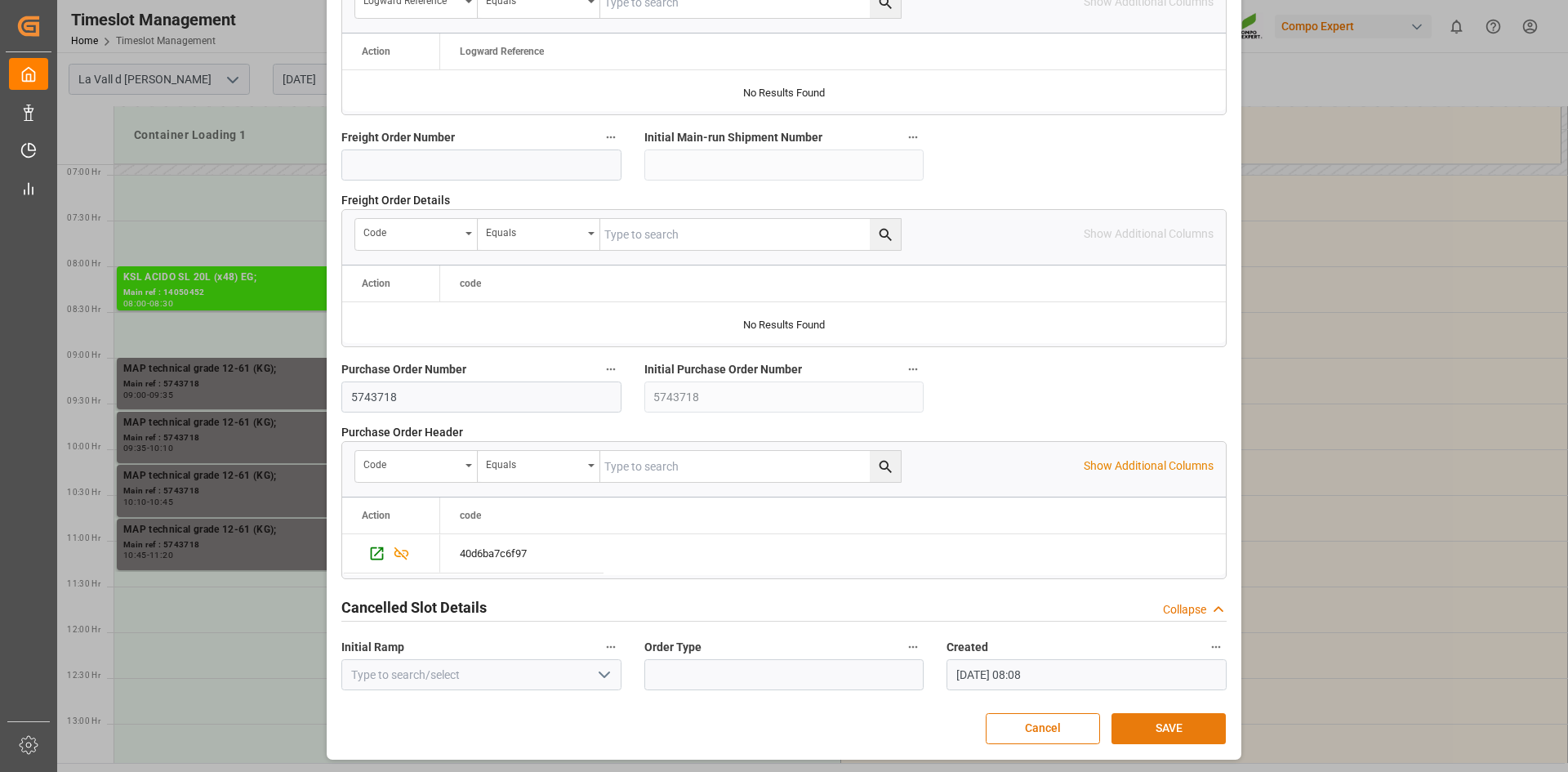
click at [1144, 727] on button "SAVE" at bounding box center [1169, 728] width 114 height 31
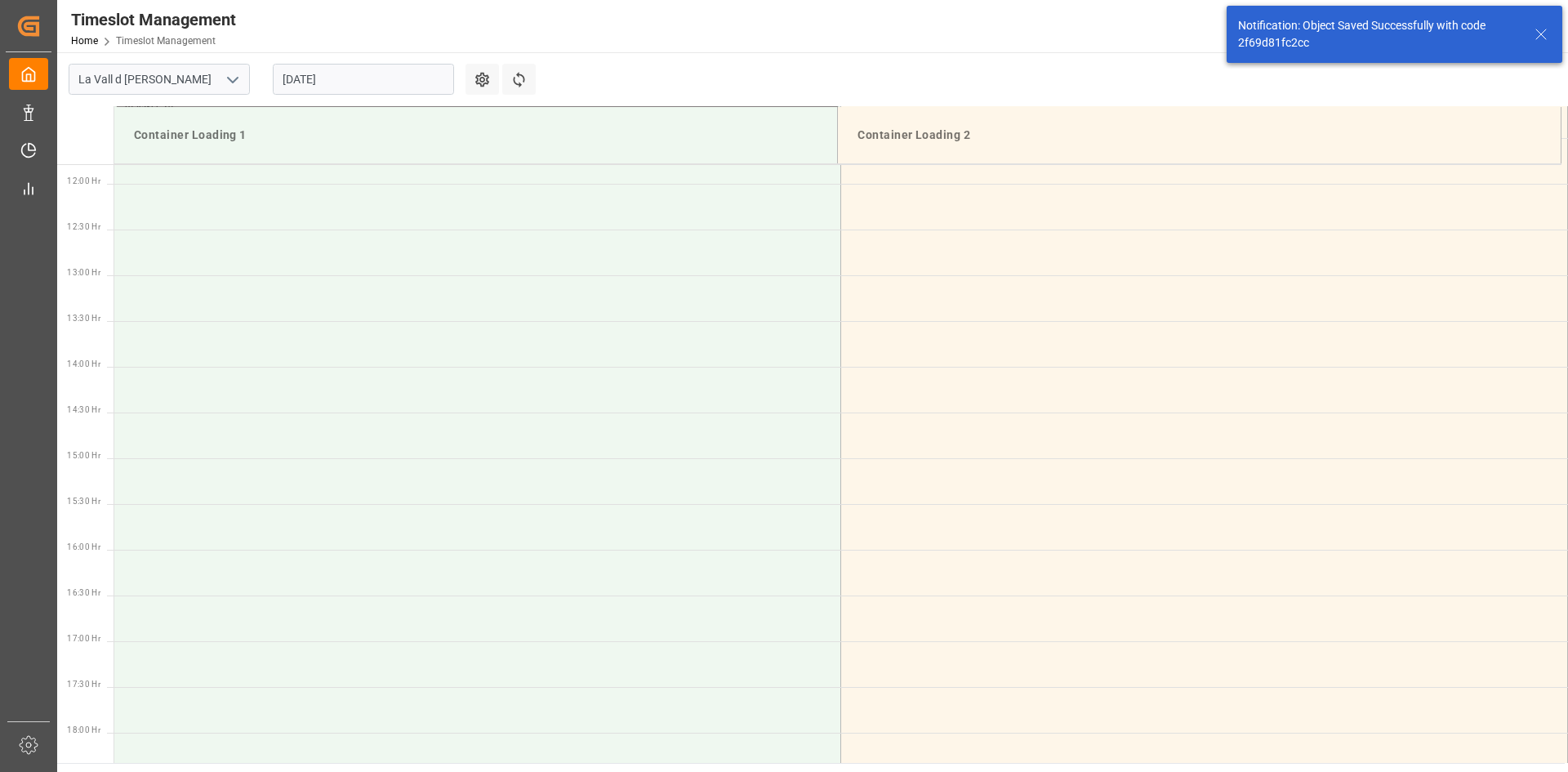
scroll to position [1087, 0]
click at [340, 89] on input "25.08.2025" at bounding box center [363, 79] width 181 height 31
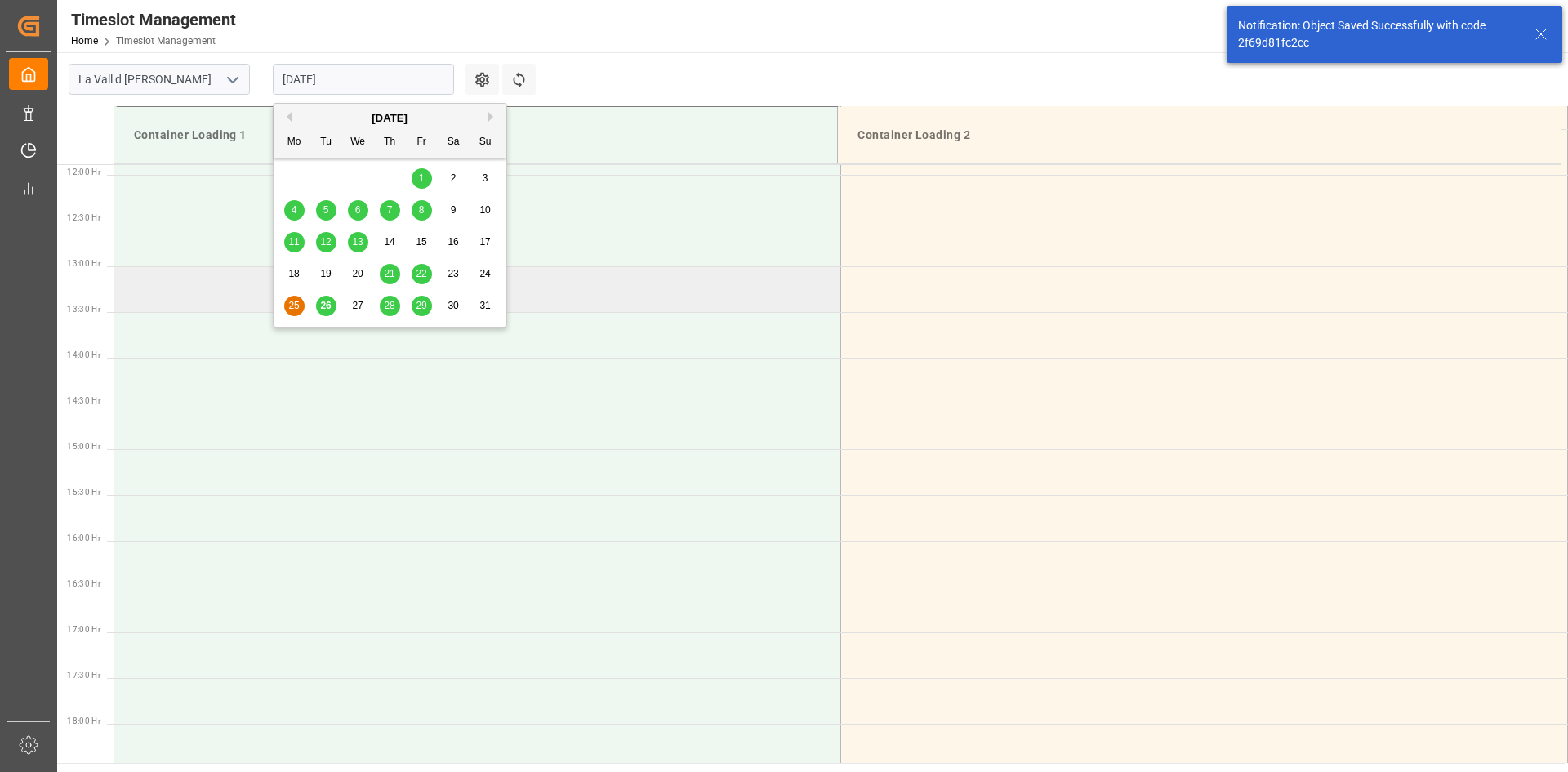
click at [297, 301] on span "25" at bounding box center [293, 305] width 10 height 11
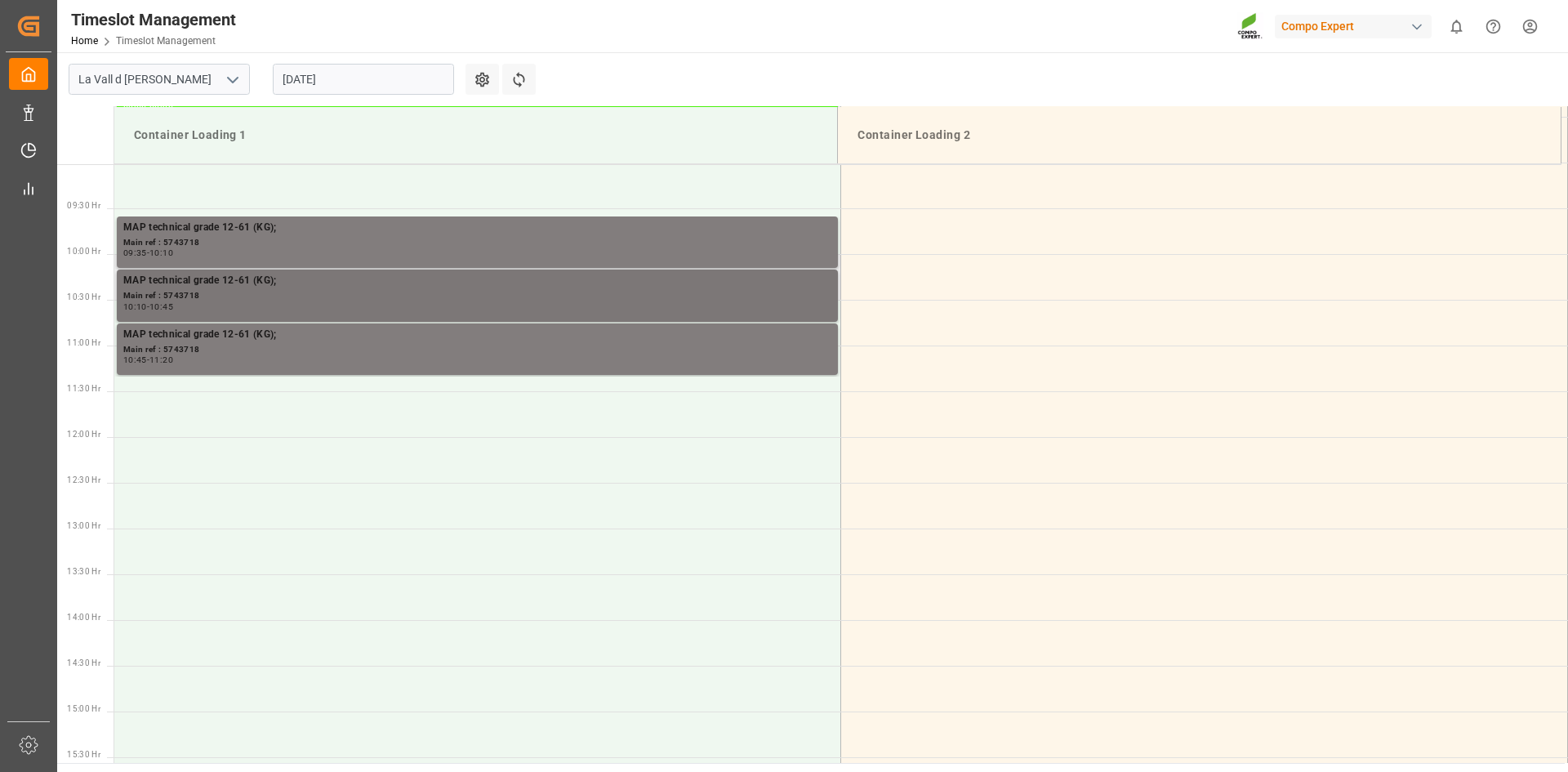
scroll to position [597, 0]
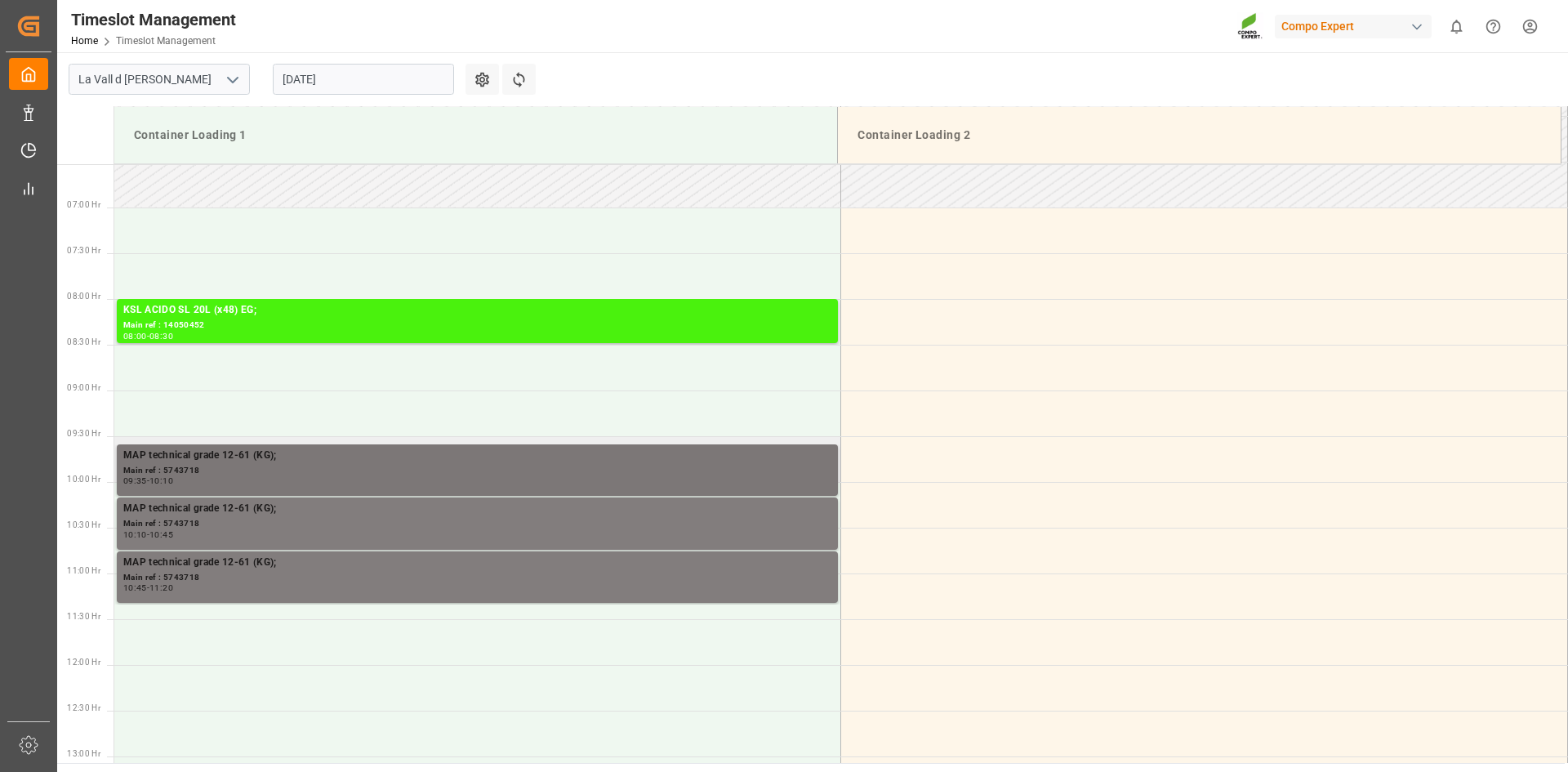
click at [242, 452] on div "MAP technical grade 12-61 (KG);" at bounding box center [477, 455] width 708 height 16
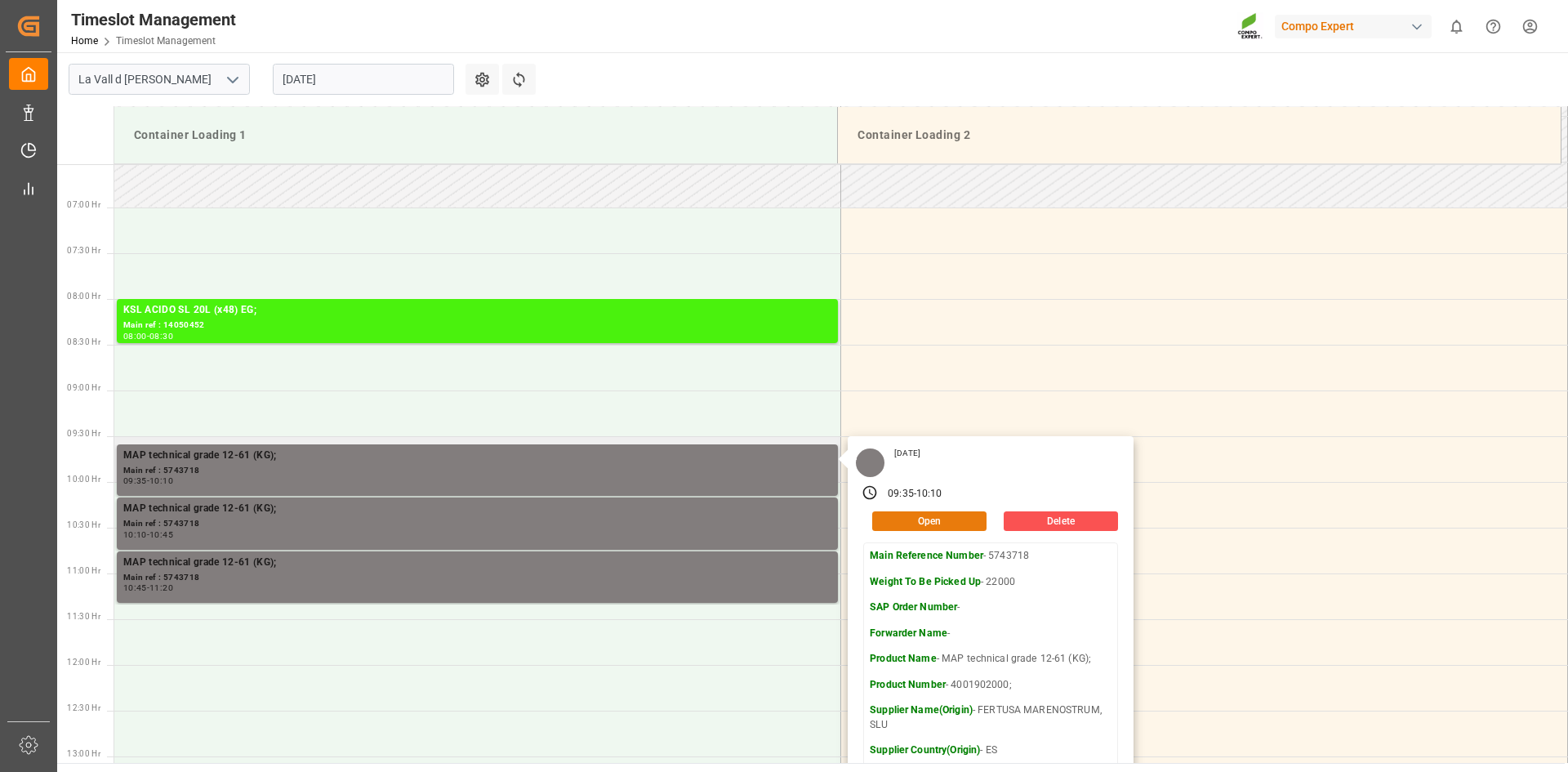
click at [904, 522] on button "Open" at bounding box center [929, 520] width 114 height 20
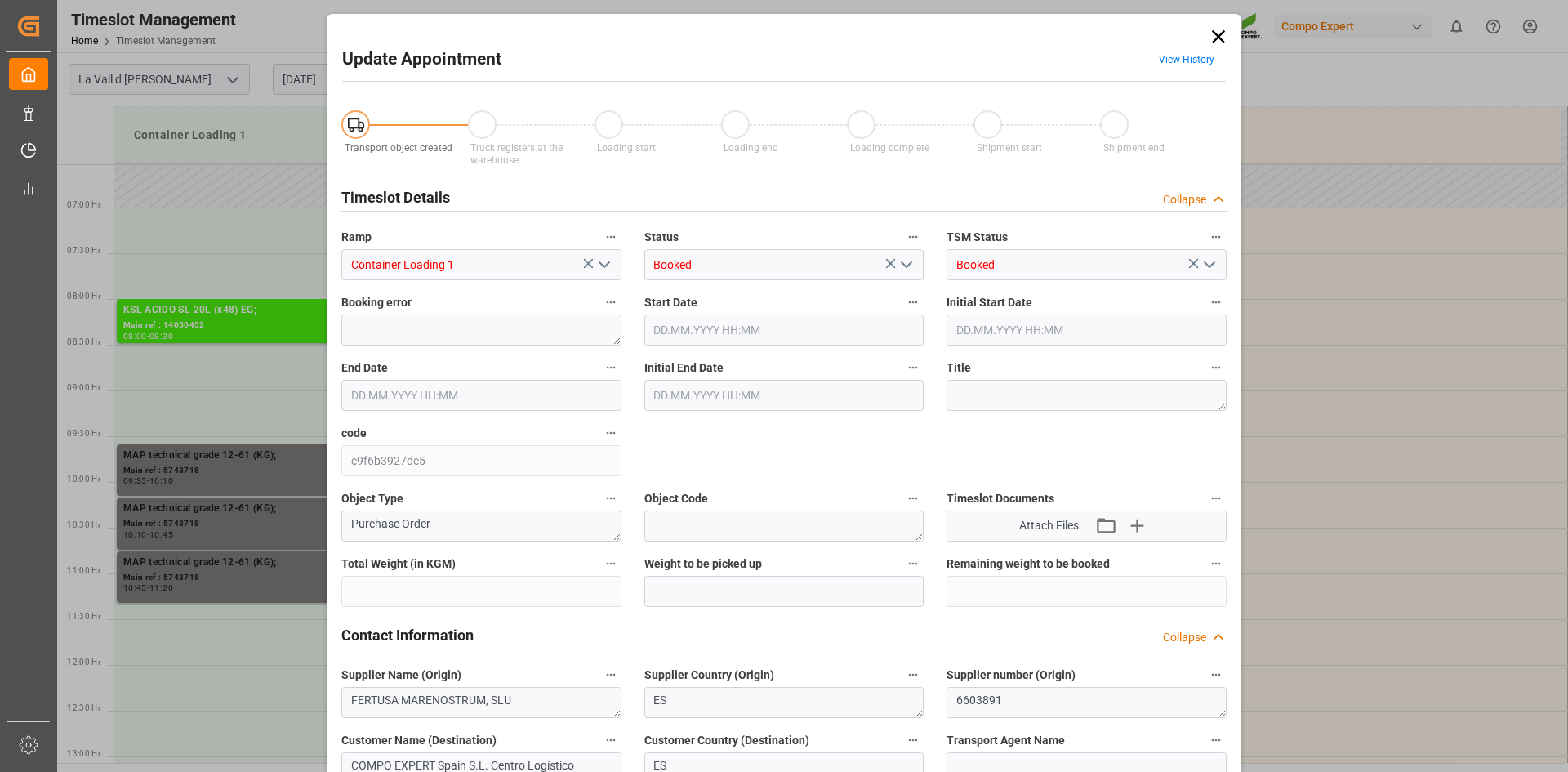
type input "308000"
type input "22000"
type input "0"
type input "25.08.2025 09:35"
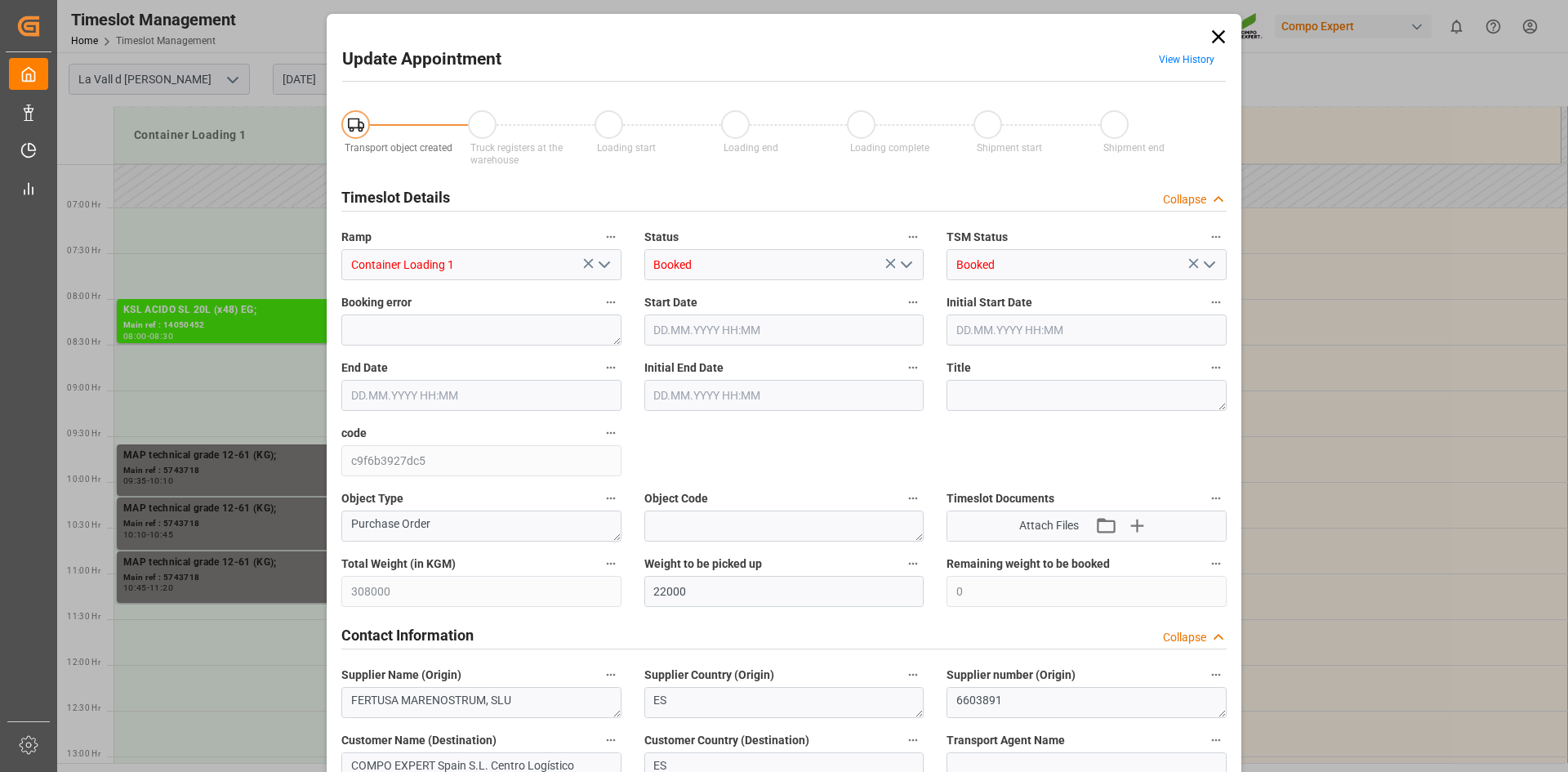
type input "25.08.2025 10:10"
type input "25.08.2025 10:00"
type input "20.08.2025 08:08"
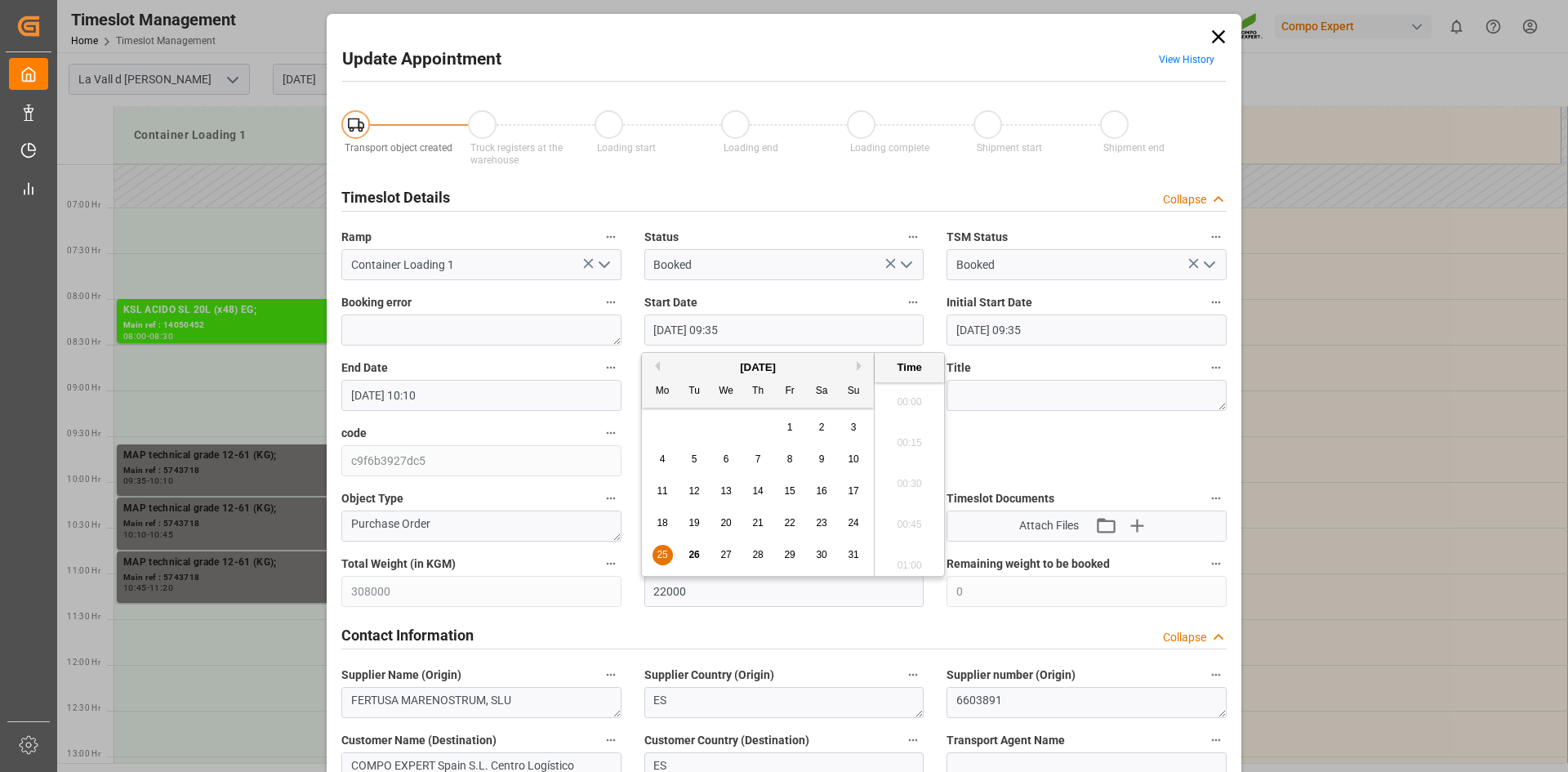
click at [729, 325] on input "25.08.2025 09:35" at bounding box center [784, 330] width 280 height 31
click at [789, 550] on span "29" at bounding box center [788, 555] width 10 height 11
click at [913, 523] on li "13:45" at bounding box center [909, 518] width 70 height 41
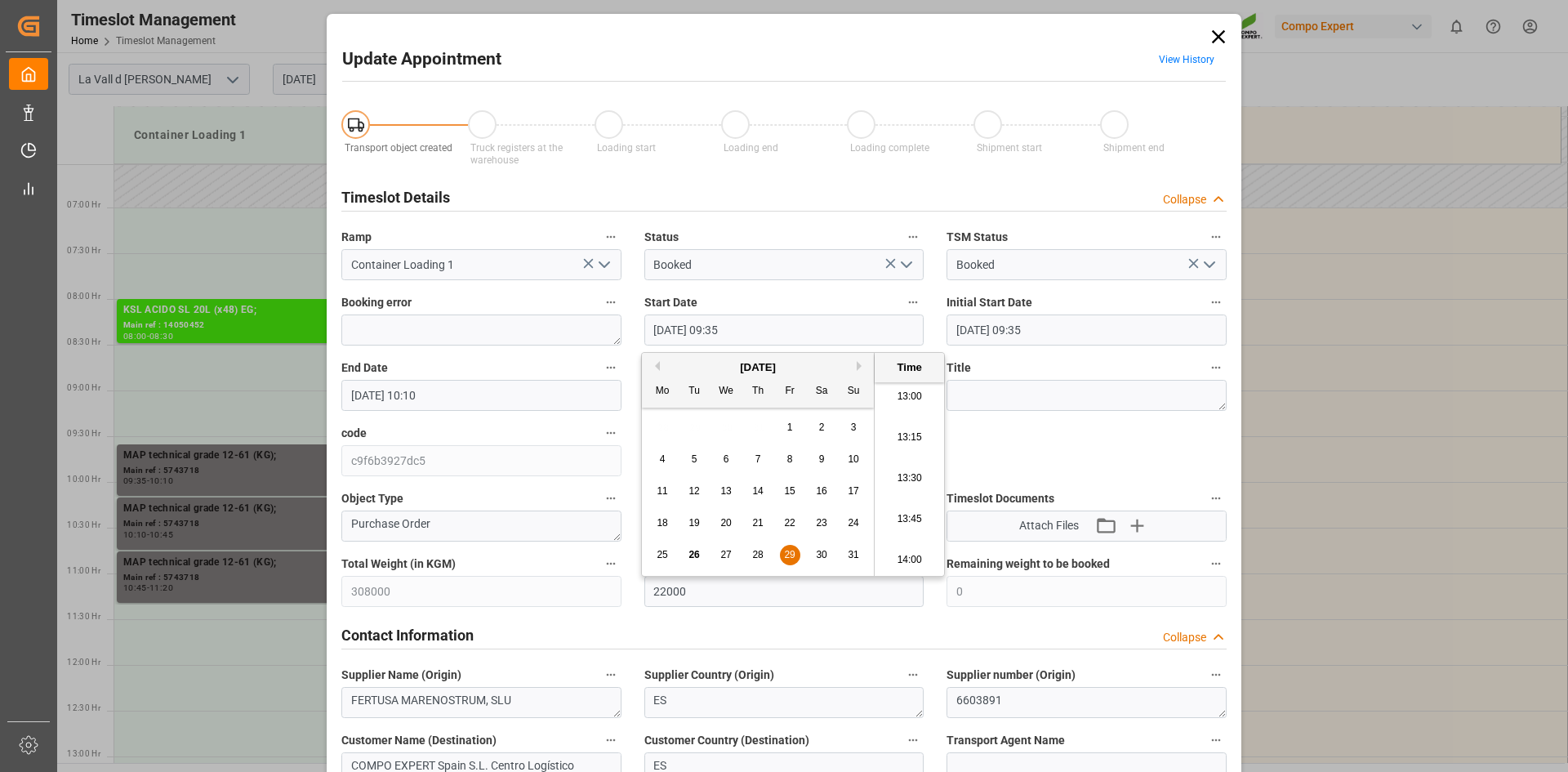
type input "29.08.2025 13:45"
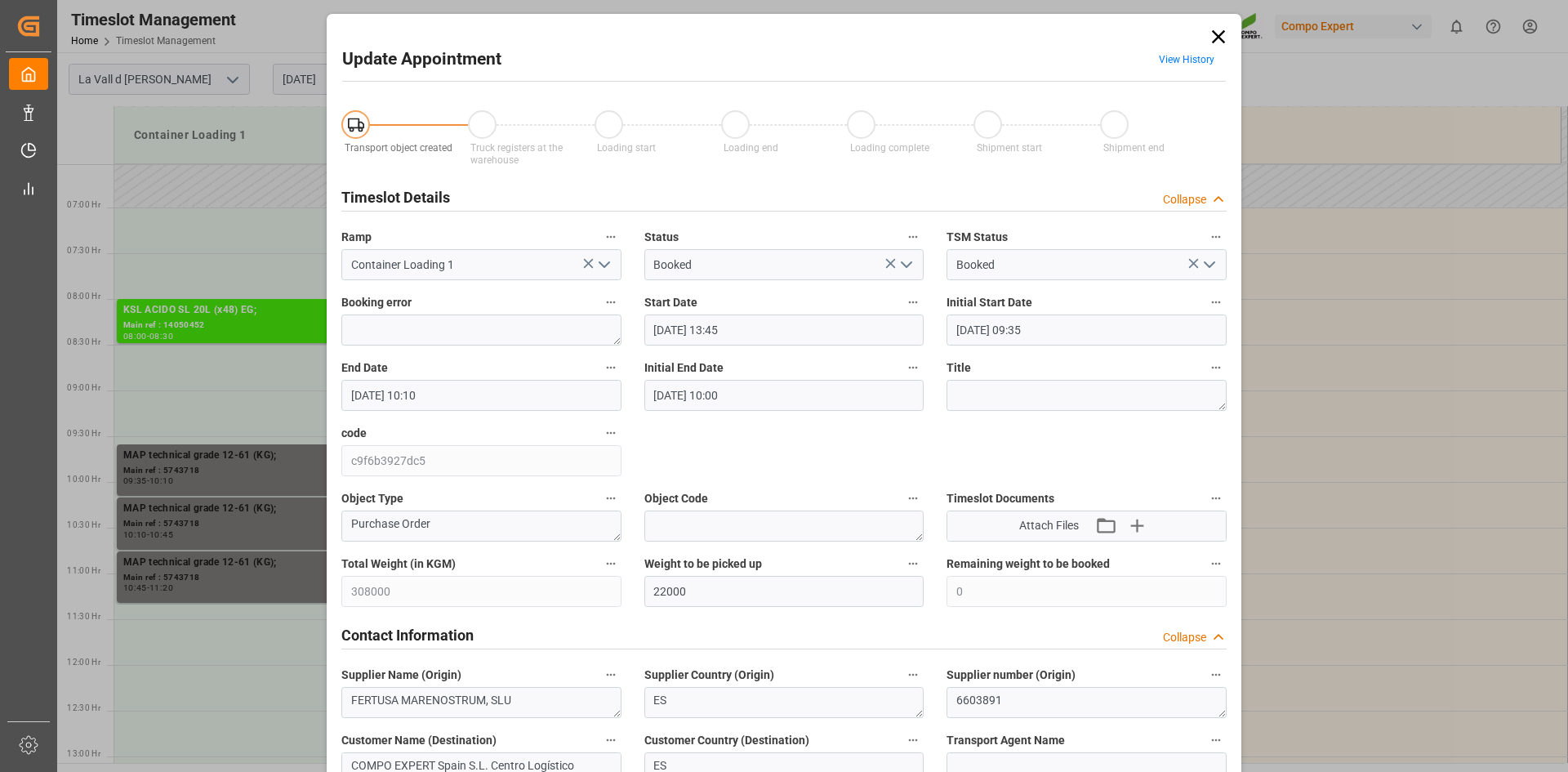
drag, startPoint x: 515, startPoint y: 396, endPoint x: 495, endPoint y: 402, distance: 20.9
click at [514, 396] on input "25.08.2025 10:10" at bounding box center [481, 395] width 280 height 31
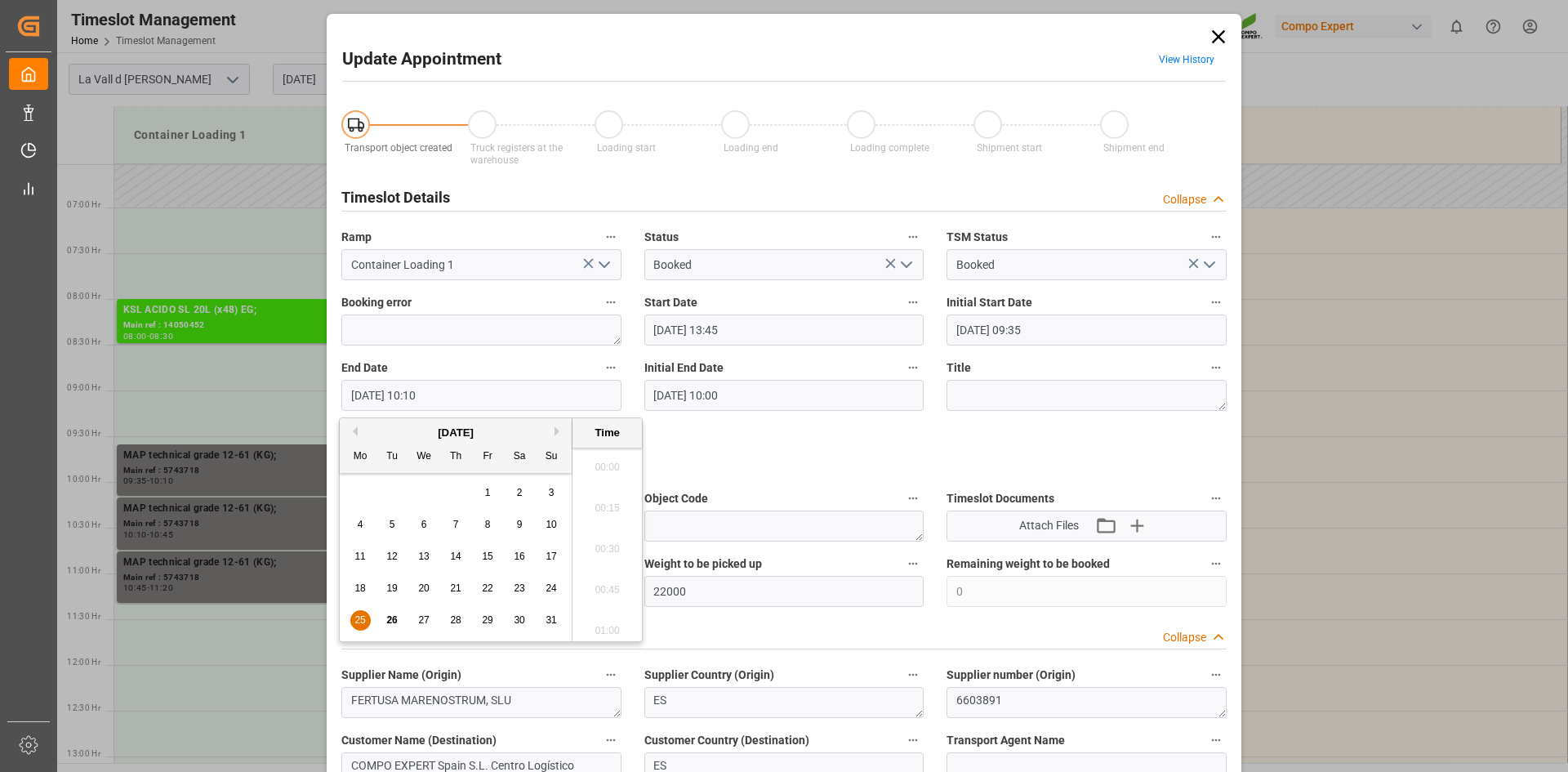
scroll to position [1557, 0]
click at [484, 615] on span "29" at bounding box center [486, 620] width 10 height 11
click at [604, 504] on li "14:15" at bounding box center [607, 502] width 70 height 41
type input "29.08.2025 14:15"
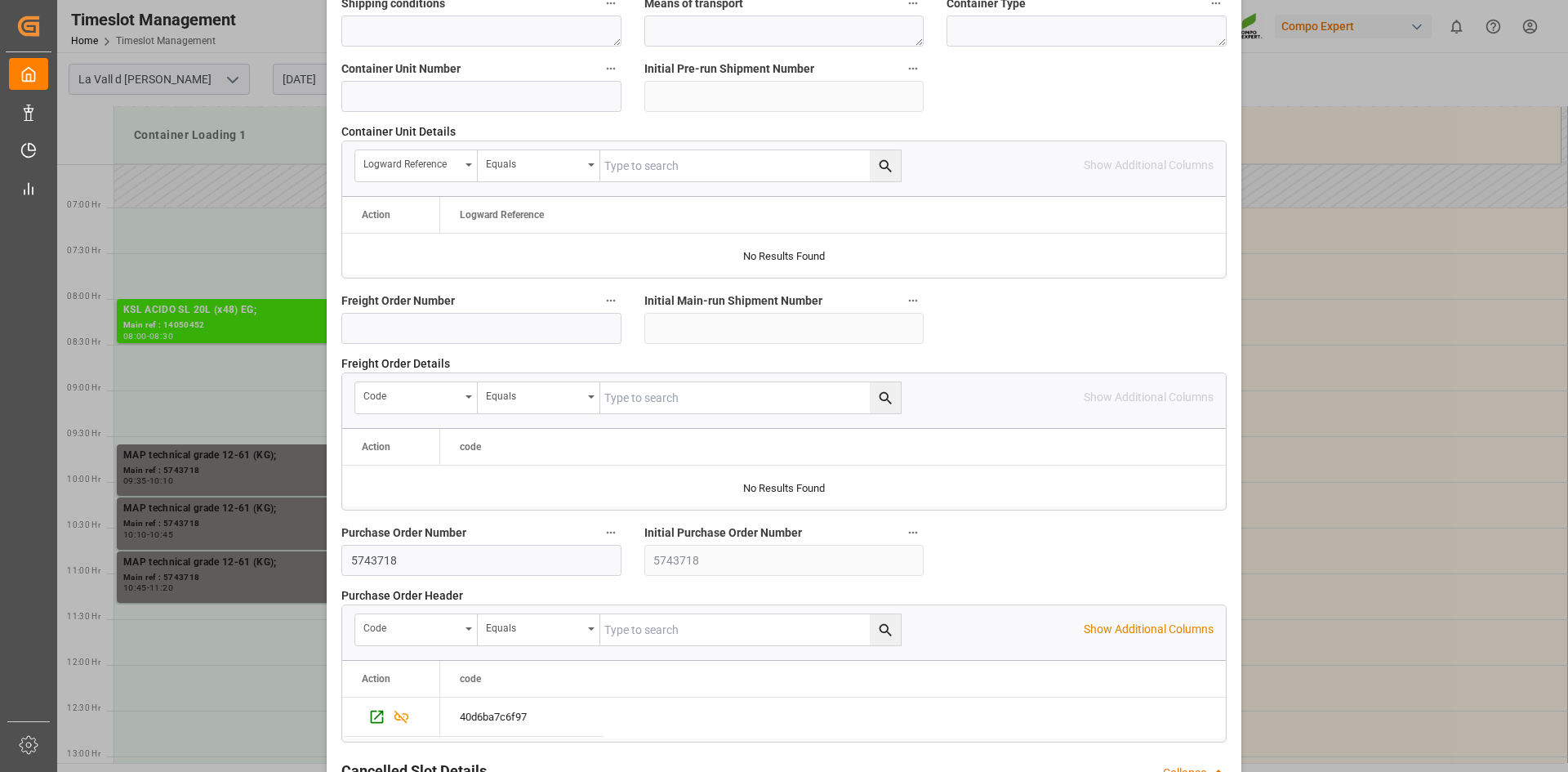
scroll to position [1494, 0]
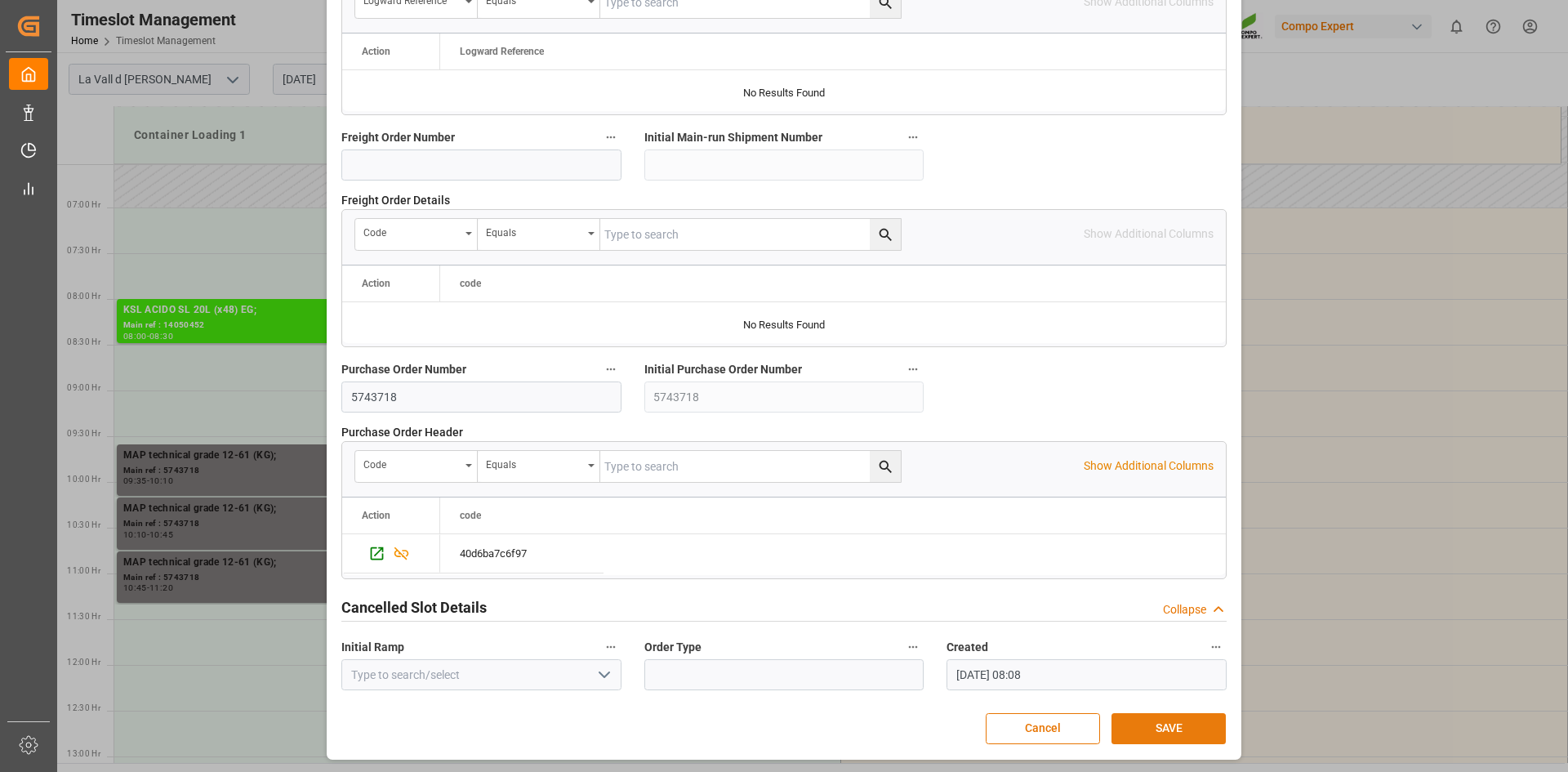
click at [1189, 713] on button "SAVE" at bounding box center [1169, 728] width 114 height 31
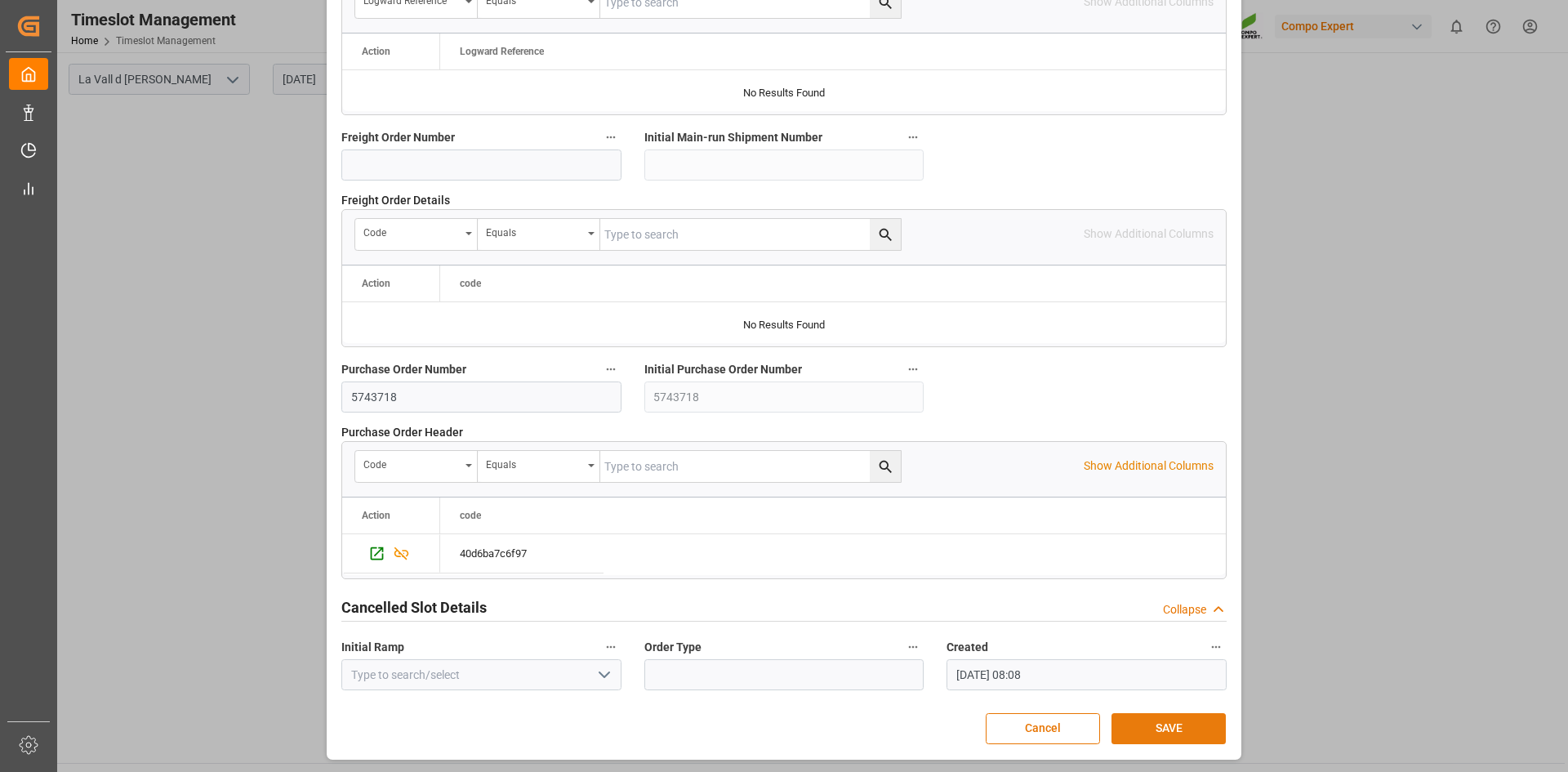
click at [1161, 721] on button "SAVE" at bounding box center [1169, 728] width 114 height 31
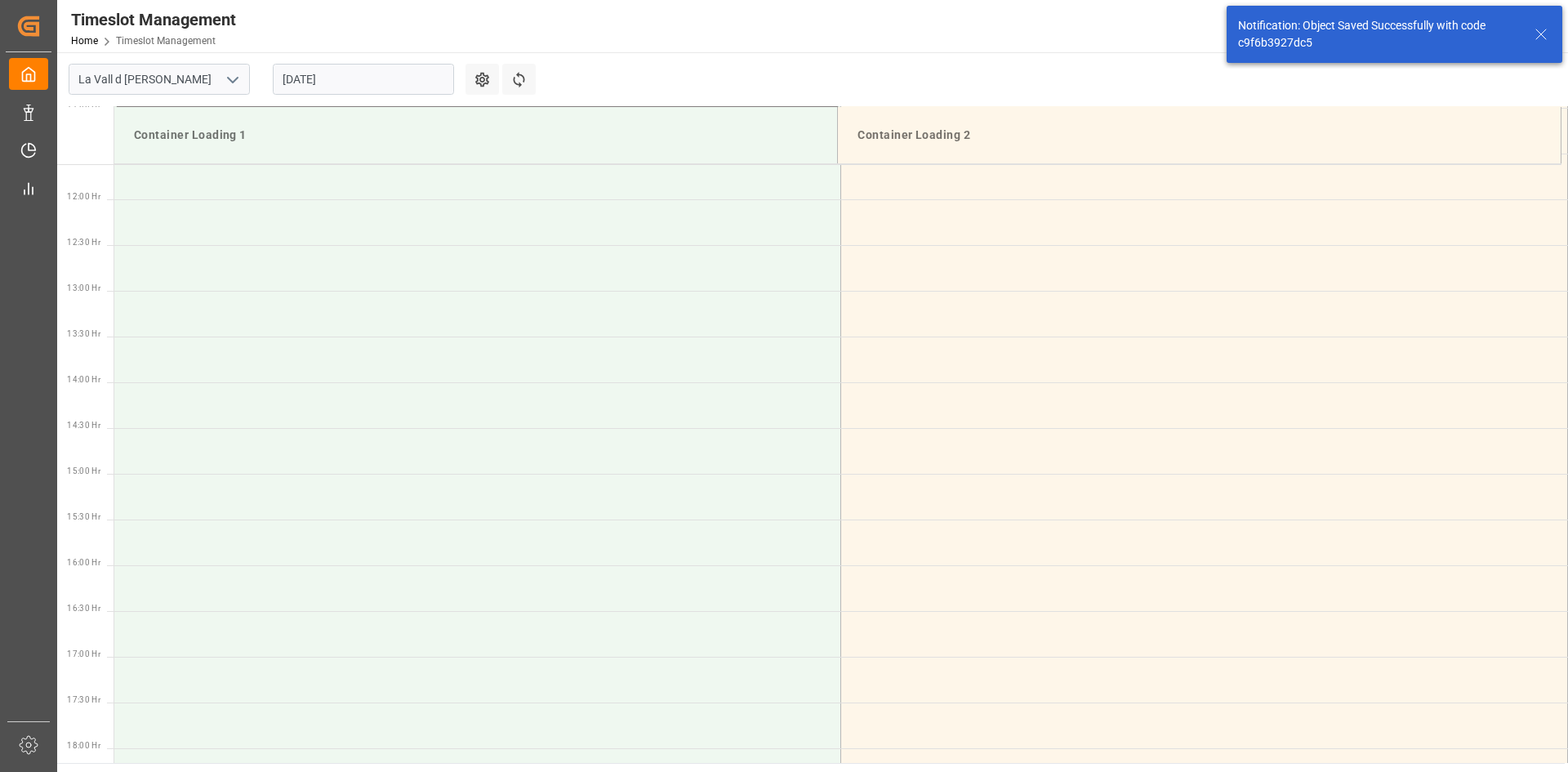
scroll to position [1121, 0]
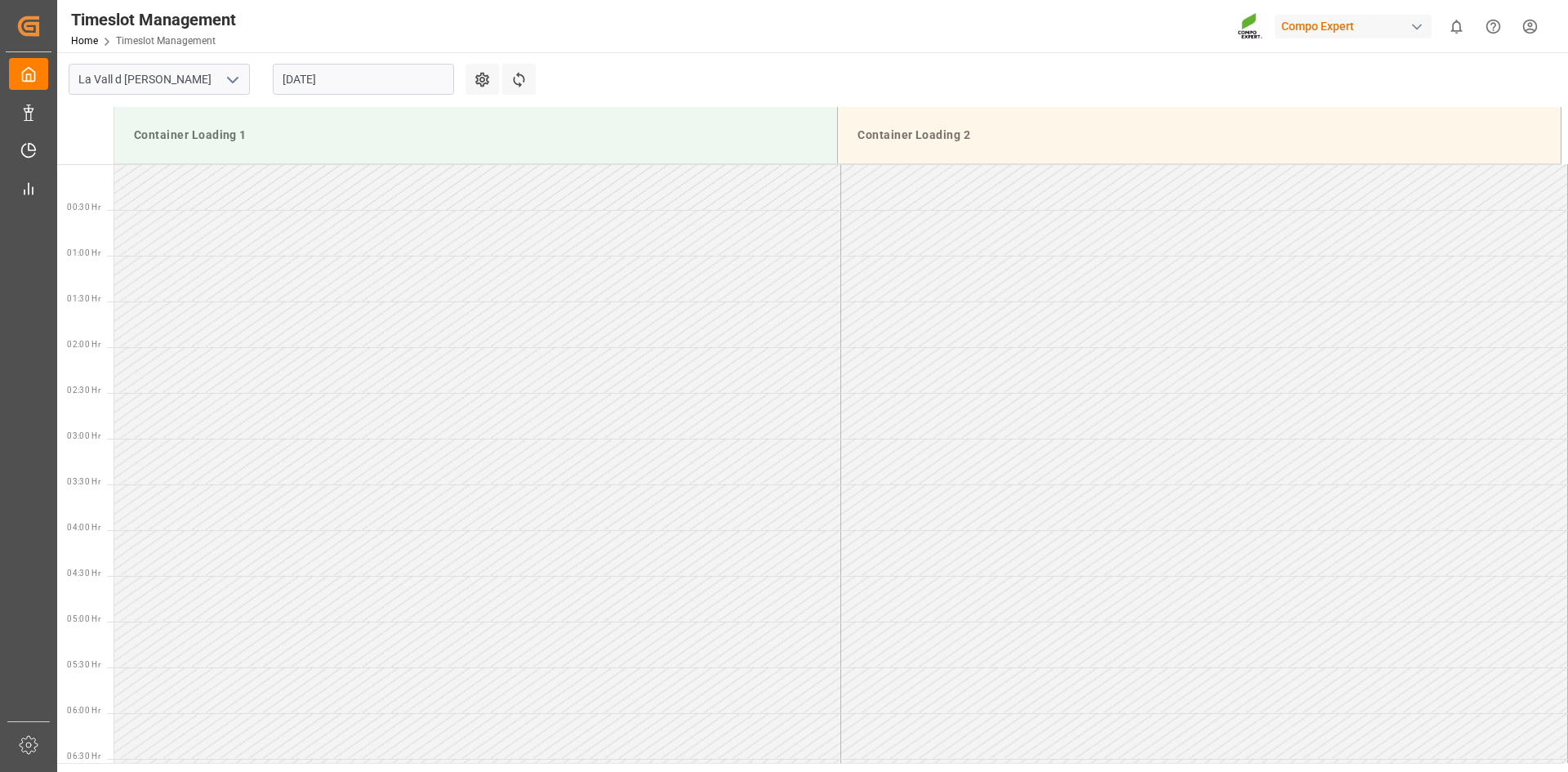
click at [319, 74] on input "25.08.2025" at bounding box center [363, 79] width 181 height 31
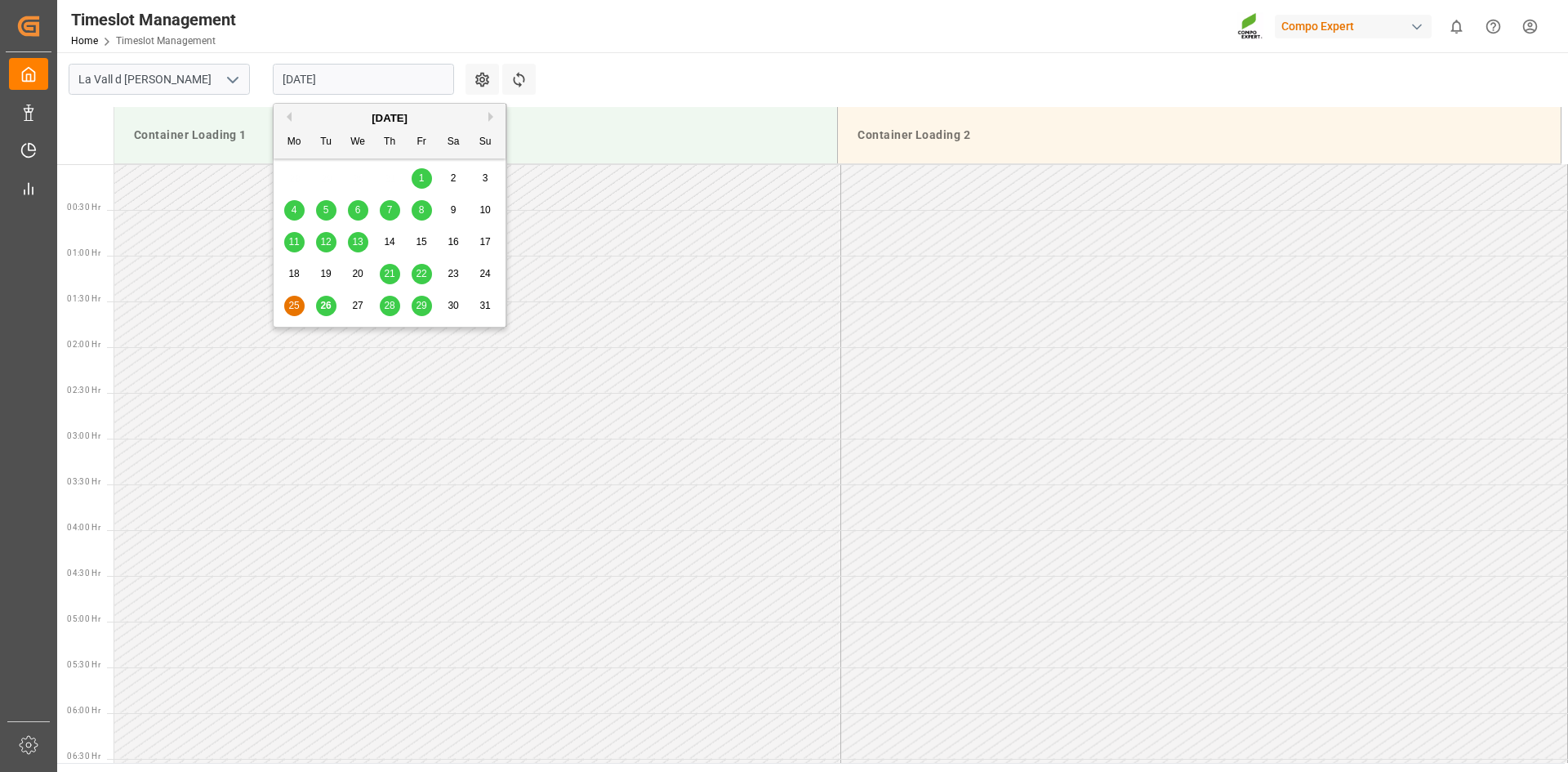
click at [574, 352] on td at bounding box center [478, 370] width 726 height 46
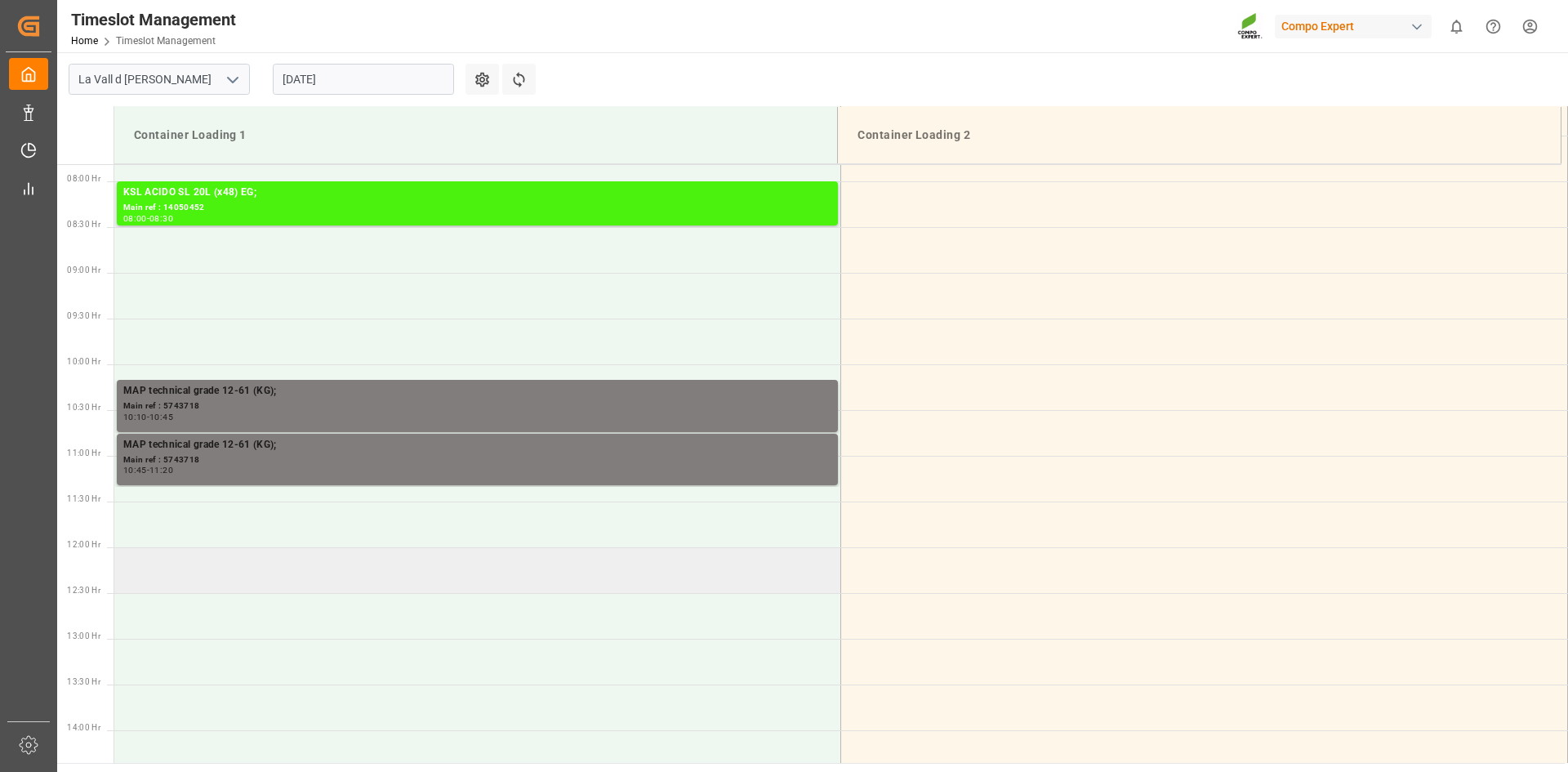
scroll to position [898, 0]
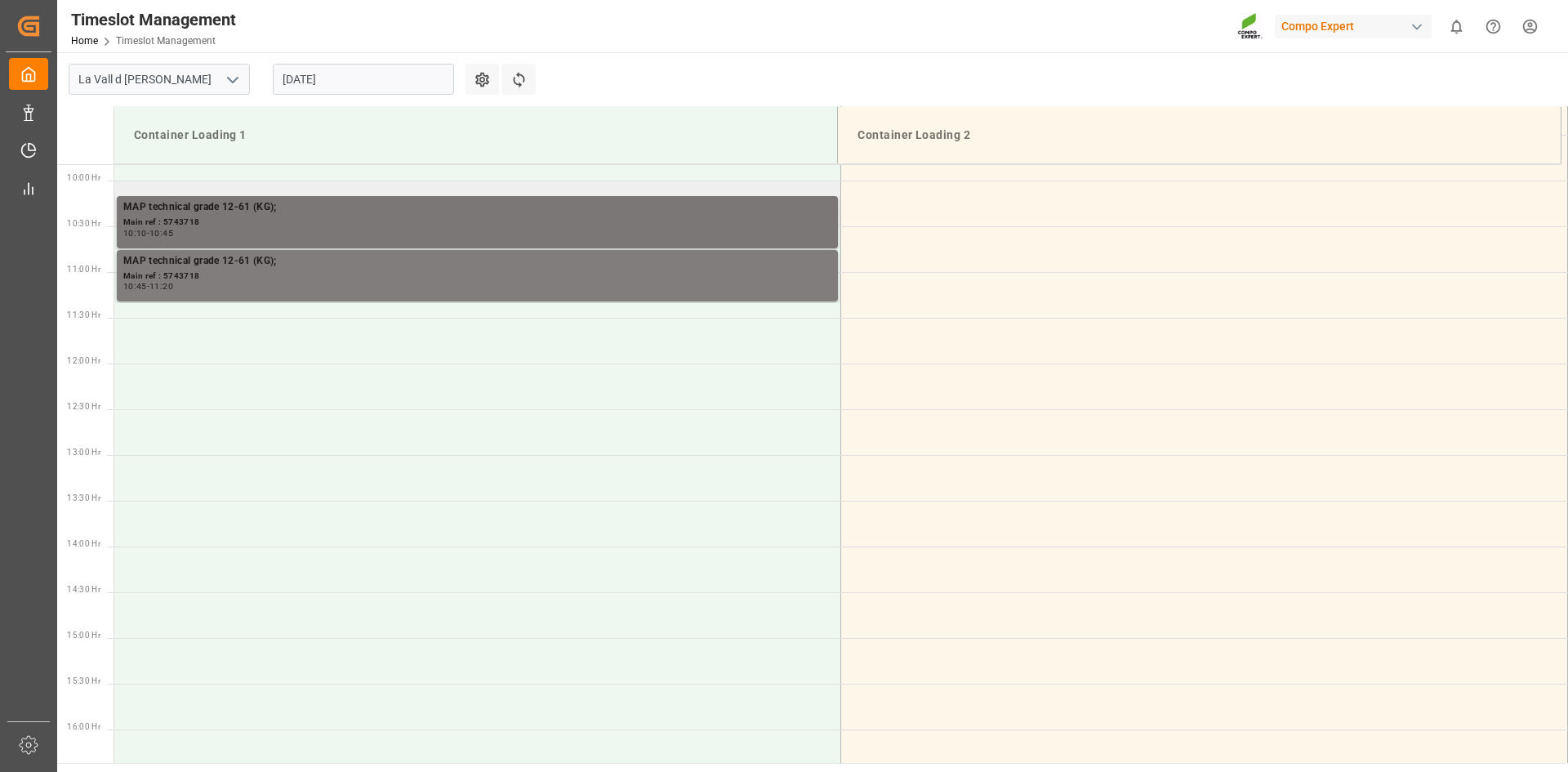
click at [203, 227] on div "Main ref : 5743718" at bounding box center [477, 222] width 708 height 14
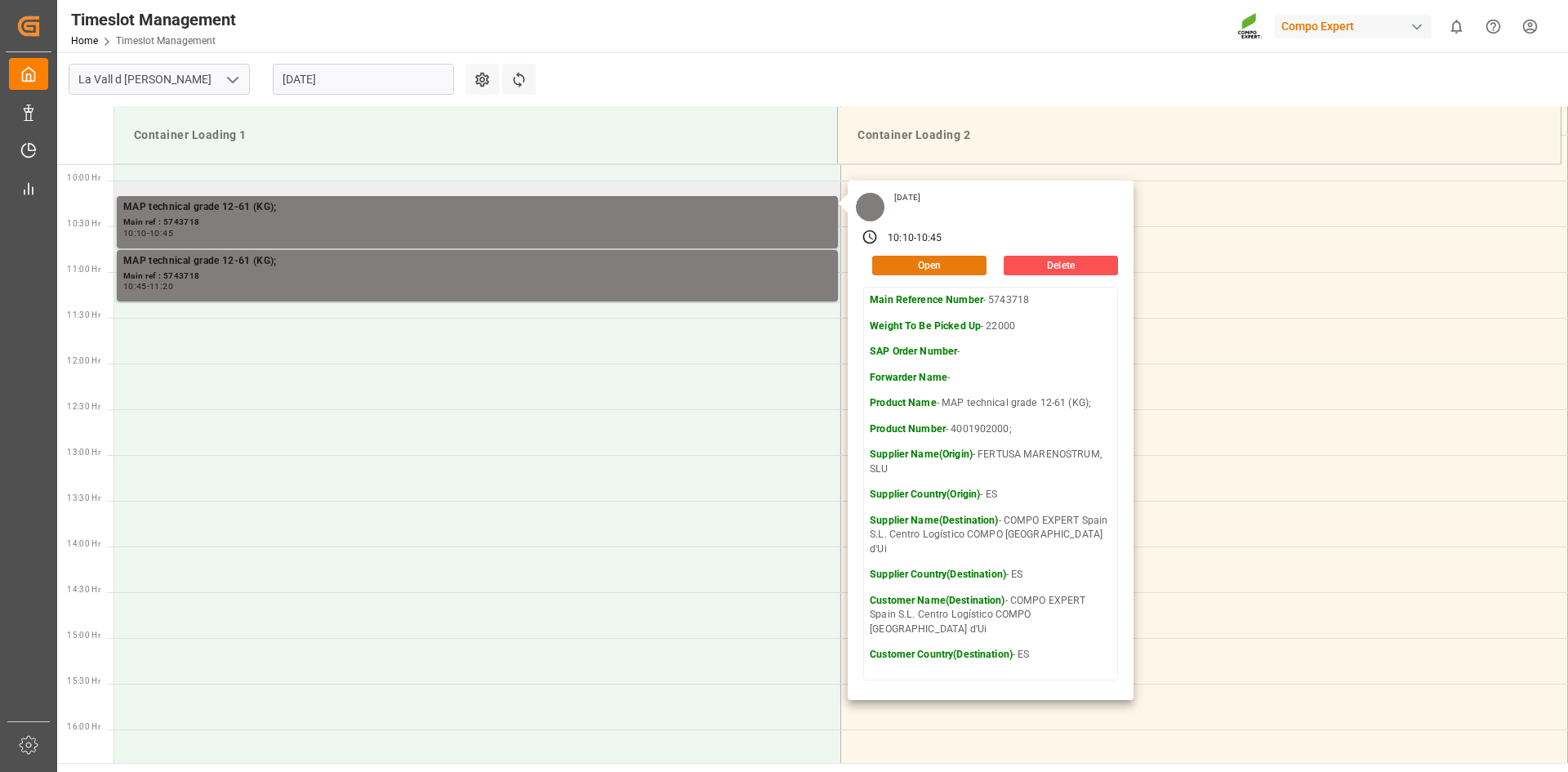
click at [921, 270] on button "Open" at bounding box center [929, 265] width 114 height 20
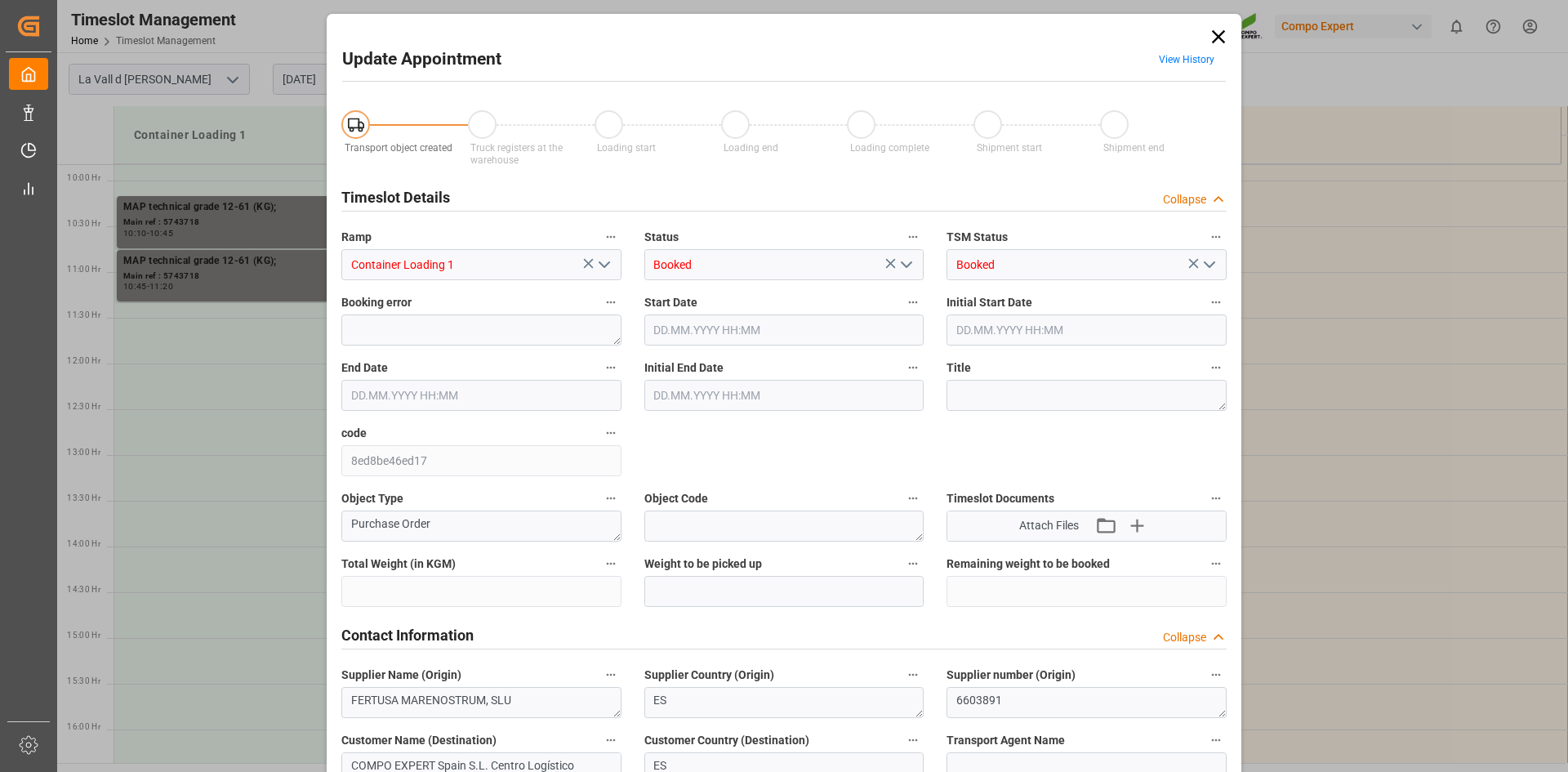
type input "308000"
type input "22000"
type input "0"
type input "25.08.2025 10:10"
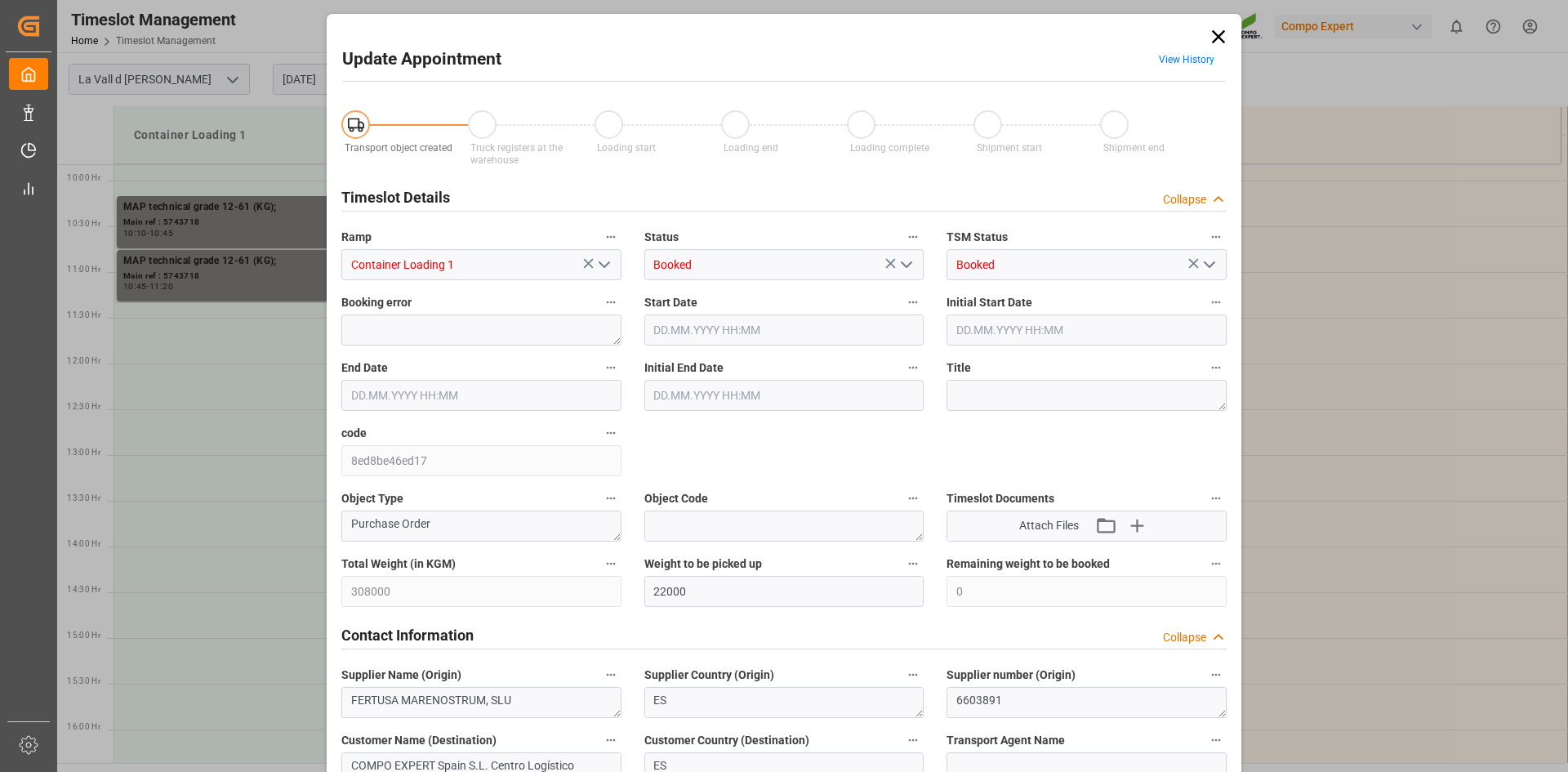
type input "25.08.2025 10:45"
type input "20.08.2025 08:09"
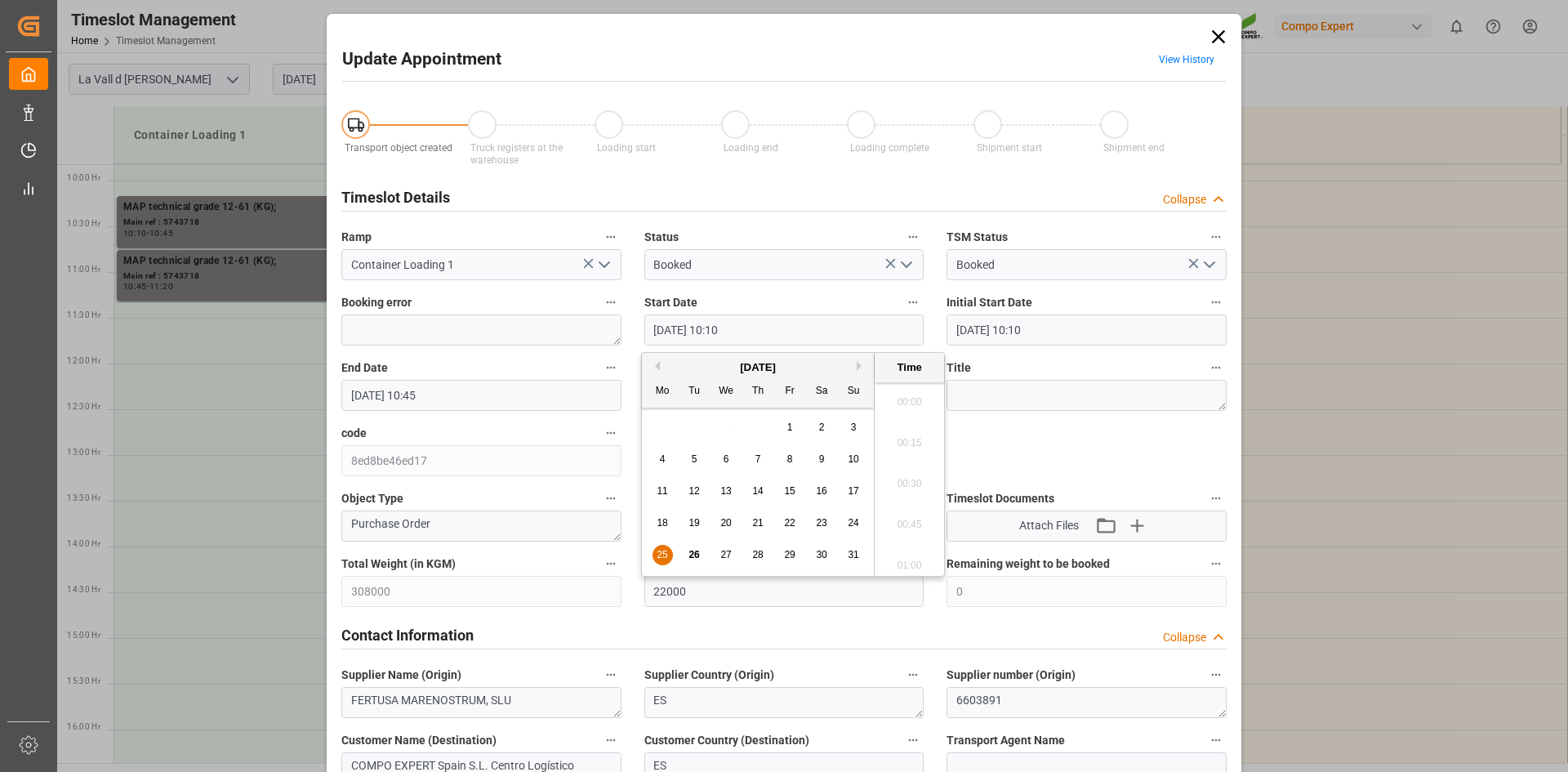
click at [767, 329] on input "25.08.2025 10:10" at bounding box center [784, 330] width 280 height 31
click at [753, 552] on span "28" at bounding box center [757, 555] width 10 height 11
click at [904, 477] on li "14:00" at bounding box center [909, 478] width 70 height 41
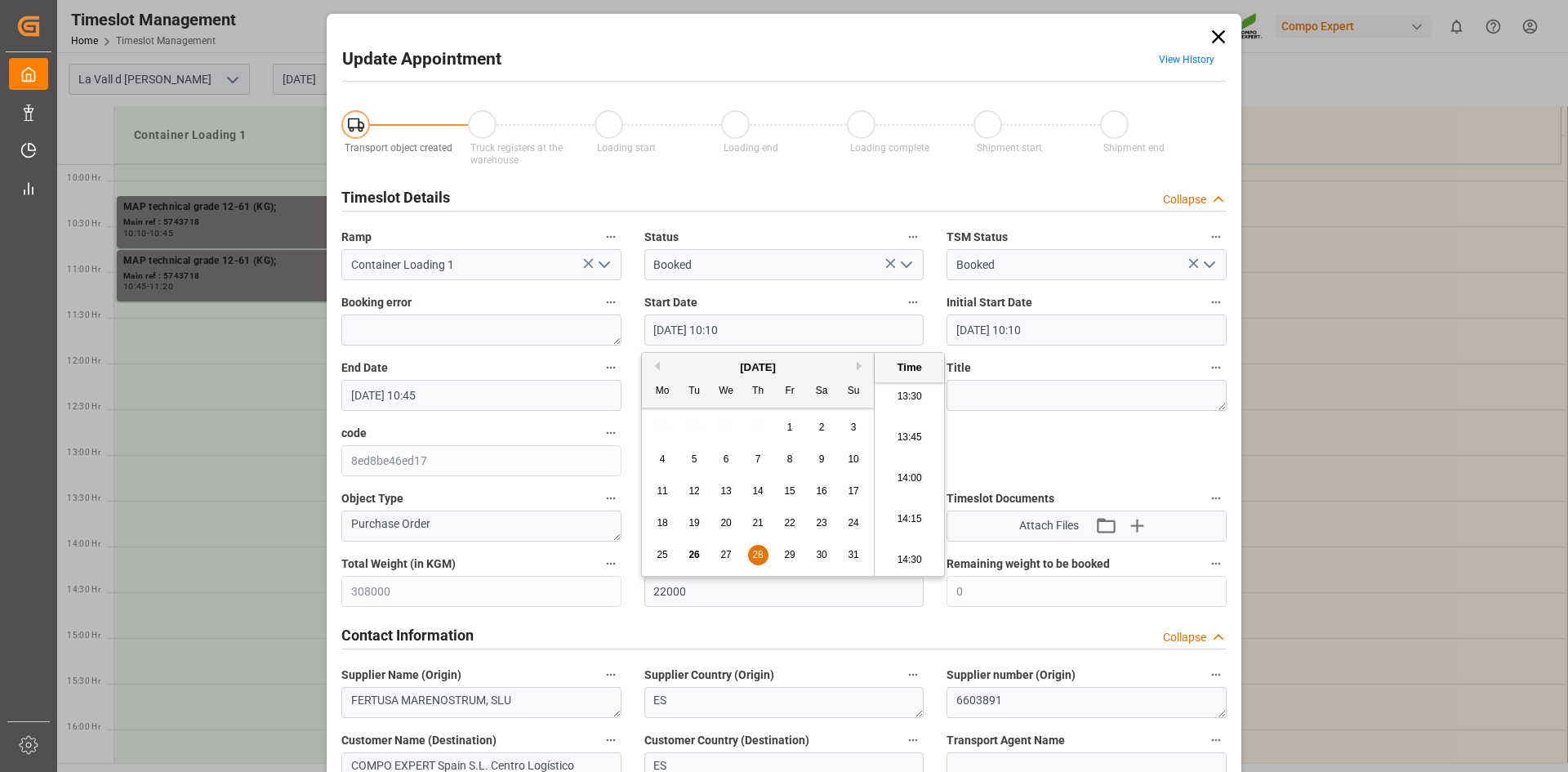
type input "28.08.2025 14:00"
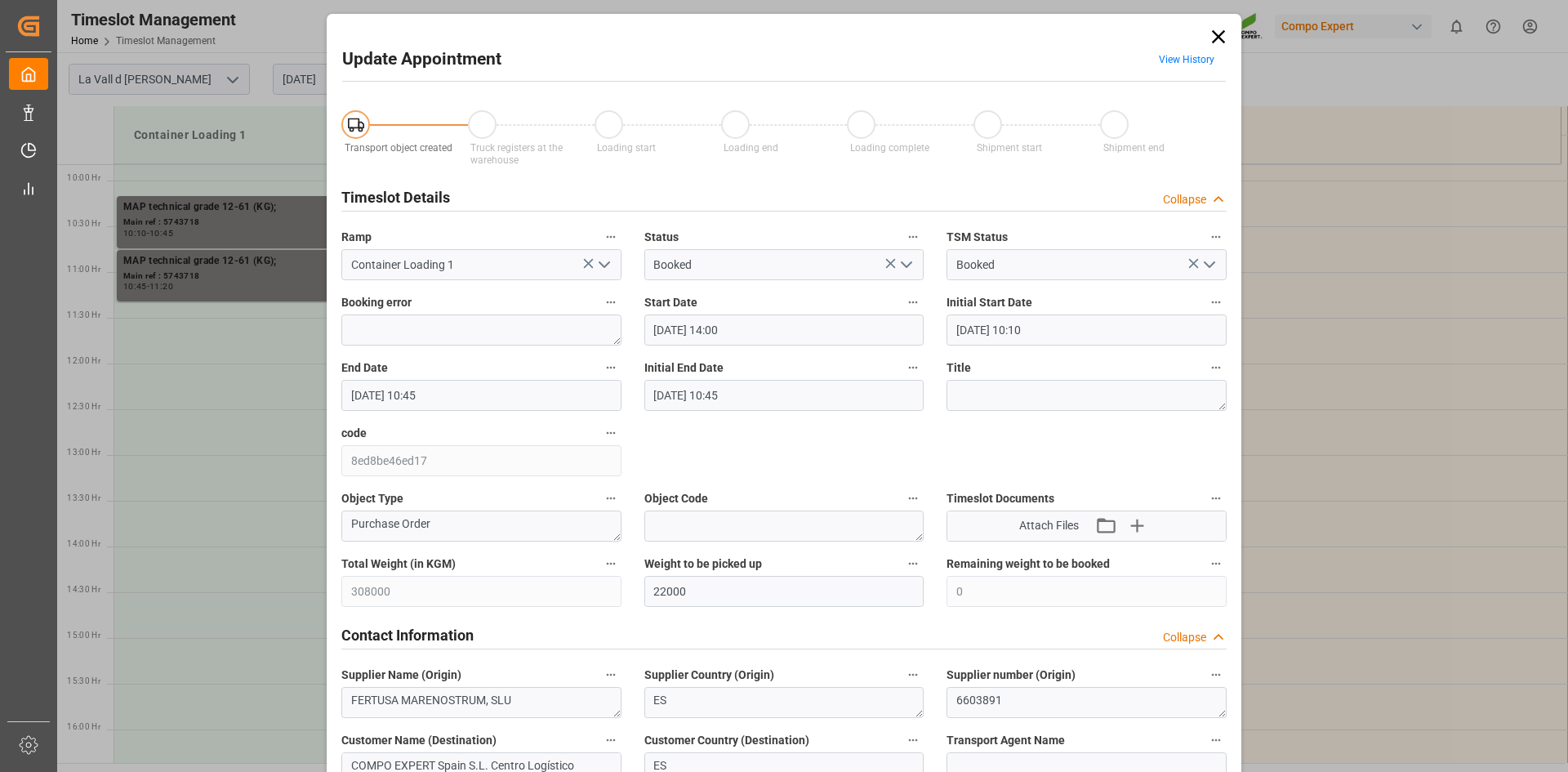
click at [453, 391] on input "25.08.2025 10:45" at bounding box center [481, 395] width 280 height 31
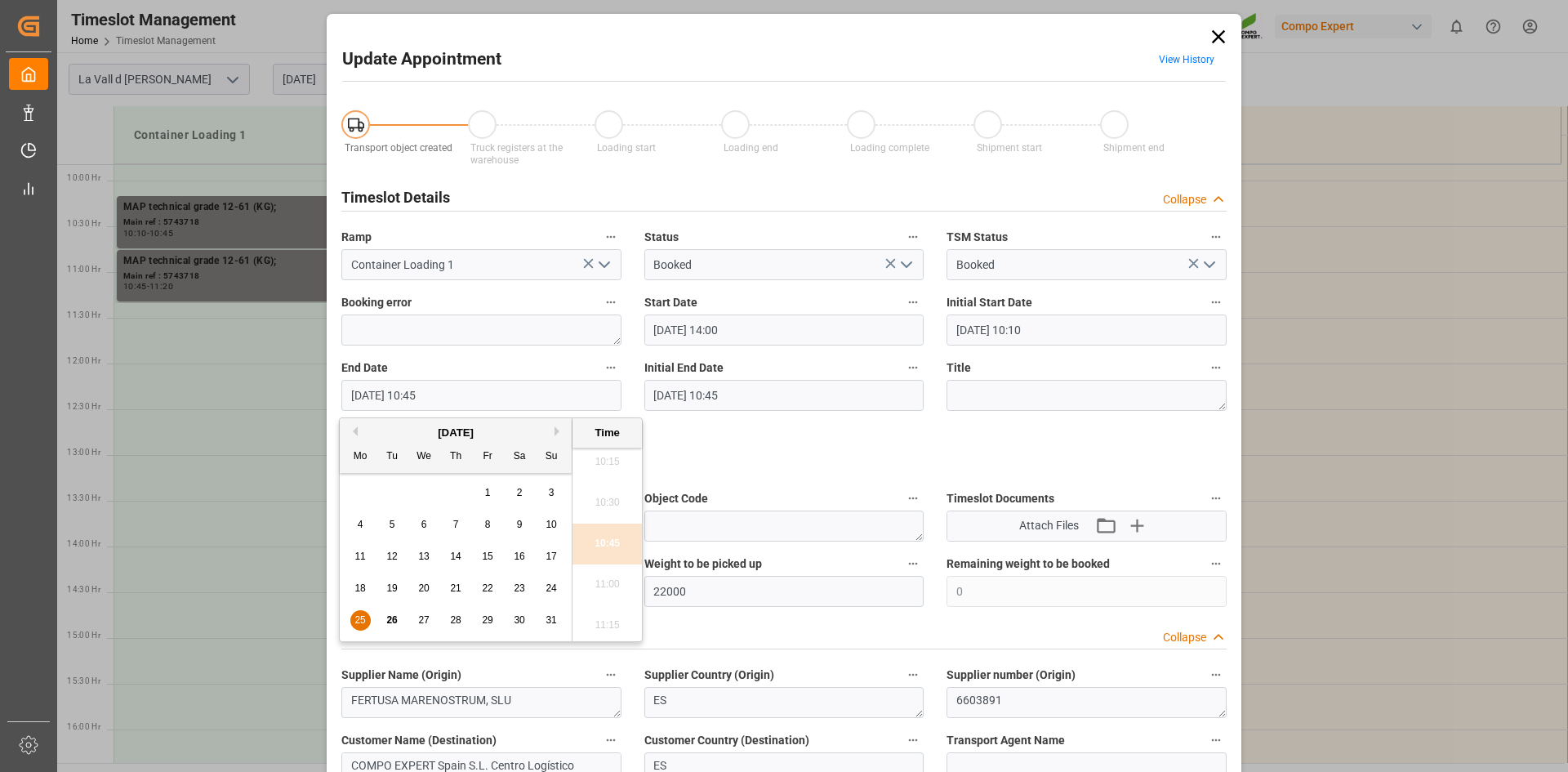
click at [449, 615] on div "28" at bounding box center [456, 620] width 20 height 20
click at [607, 619] on li "14:15" at bounding box center [607, 625] width 70 height 41
click at [472, 391] on input "28.08.2025 14:15" at bounding box center [481, 395] width 280 height 31
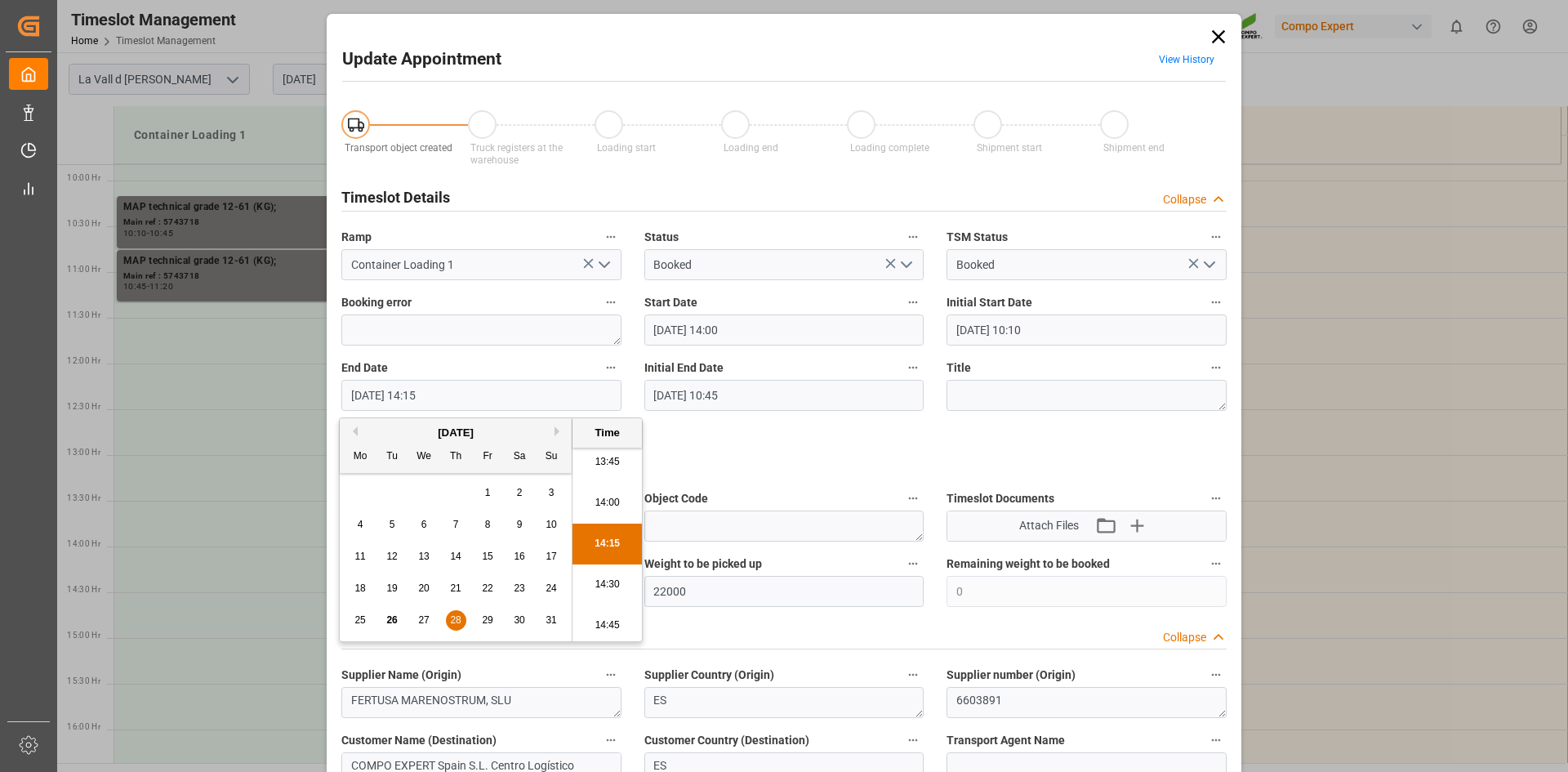
click at [602, 570] on li "14:30" at bounding box center [607, 584] width 70 height 41
type input "28.08.2025 14:30"
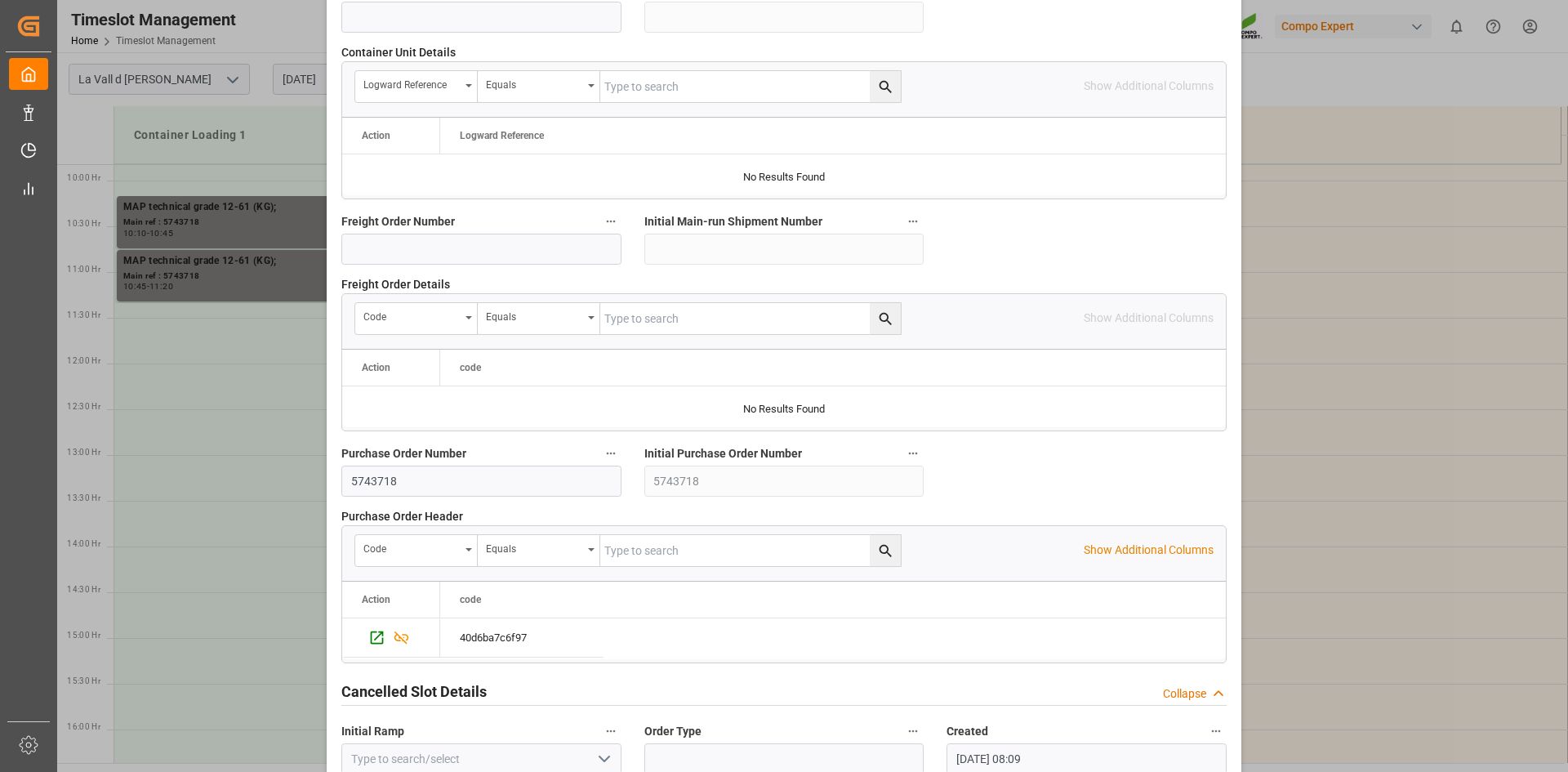
scroll to position [1494, 0]
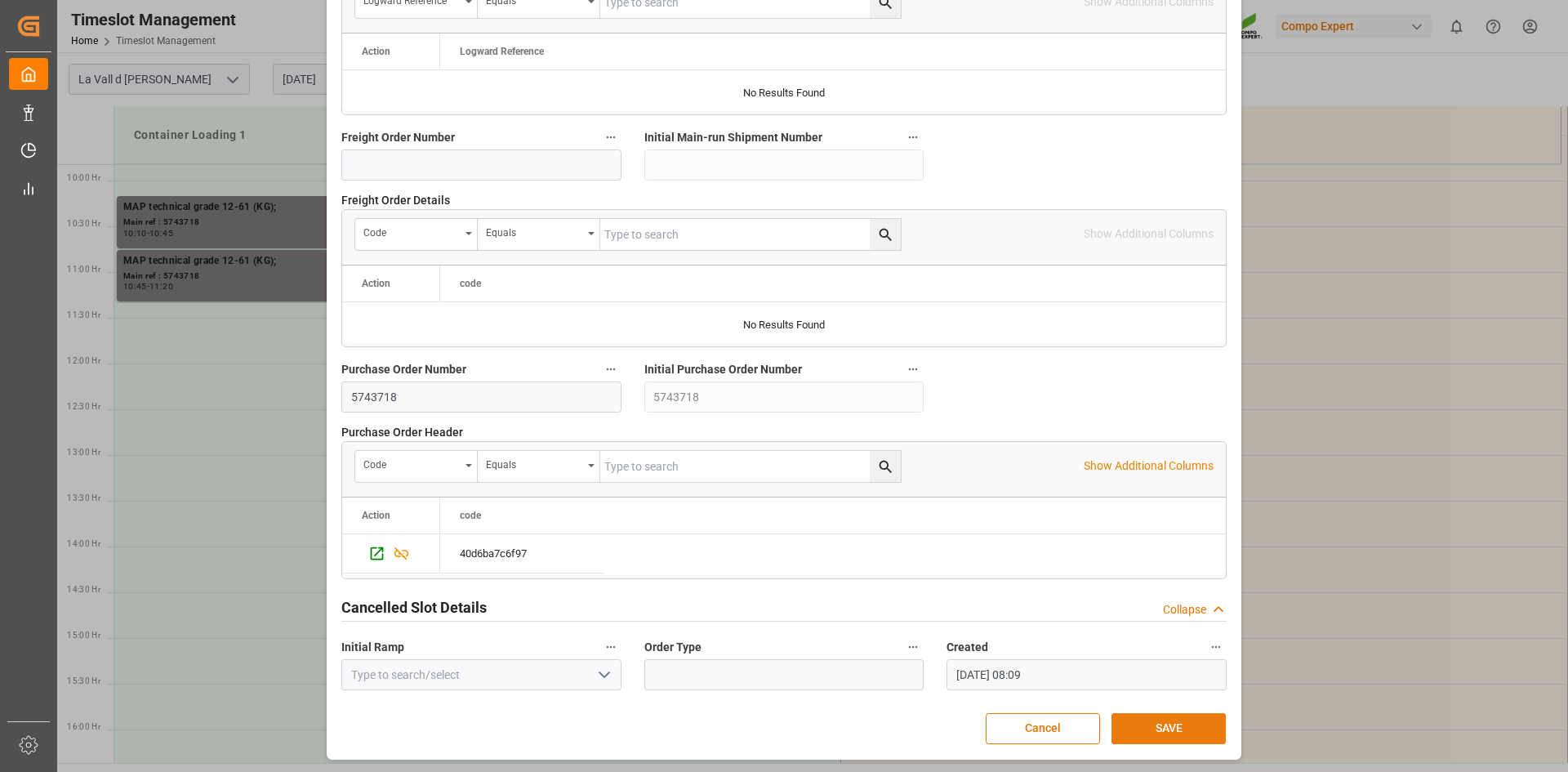
click at [1149, 721] on button "SAVE" at bounding box center [1169, 728] width 114 height 31
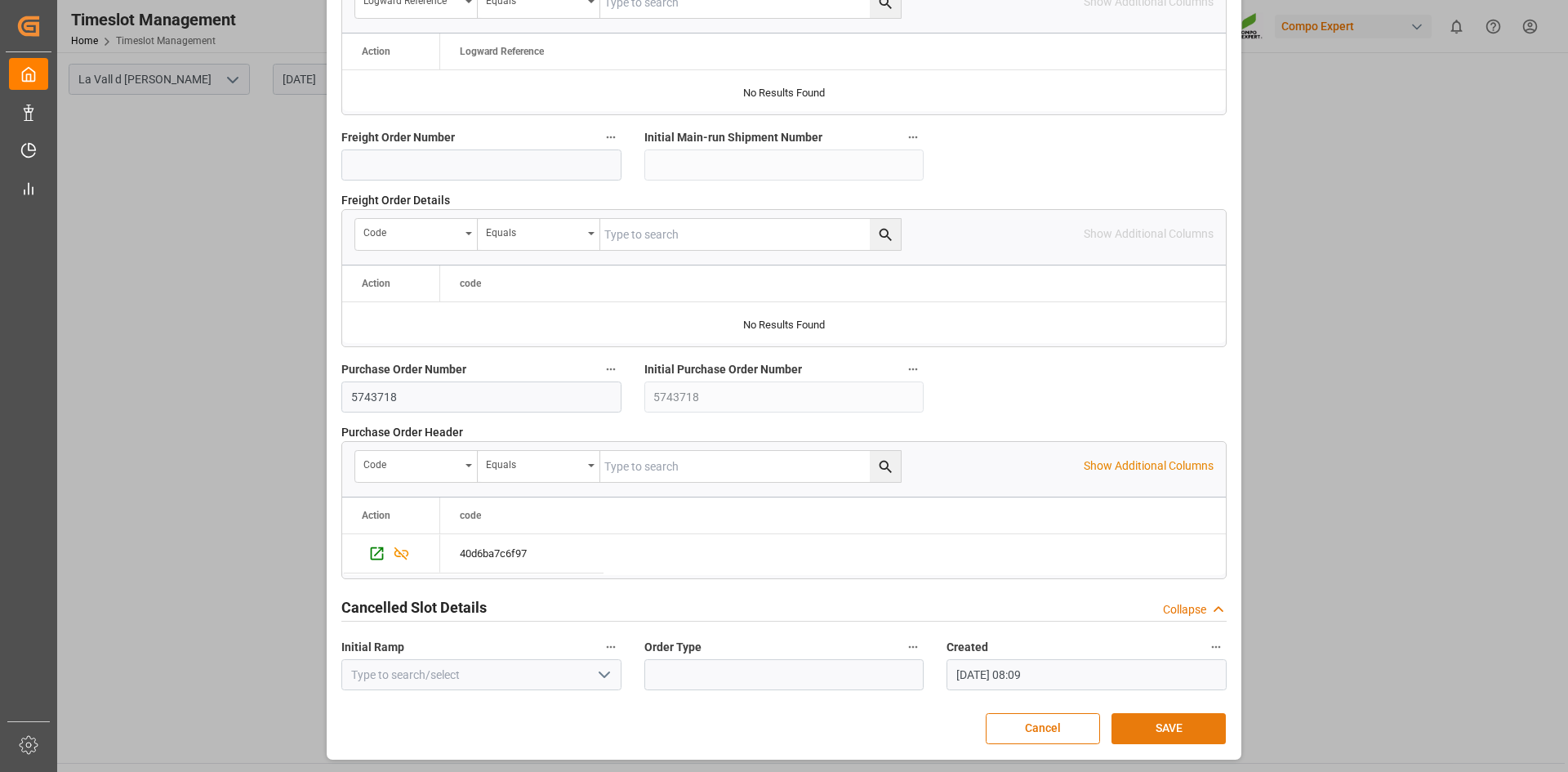
click at [1173, 731] on button "SAVE" at bounding box center [1169, 728] width 114 height 31
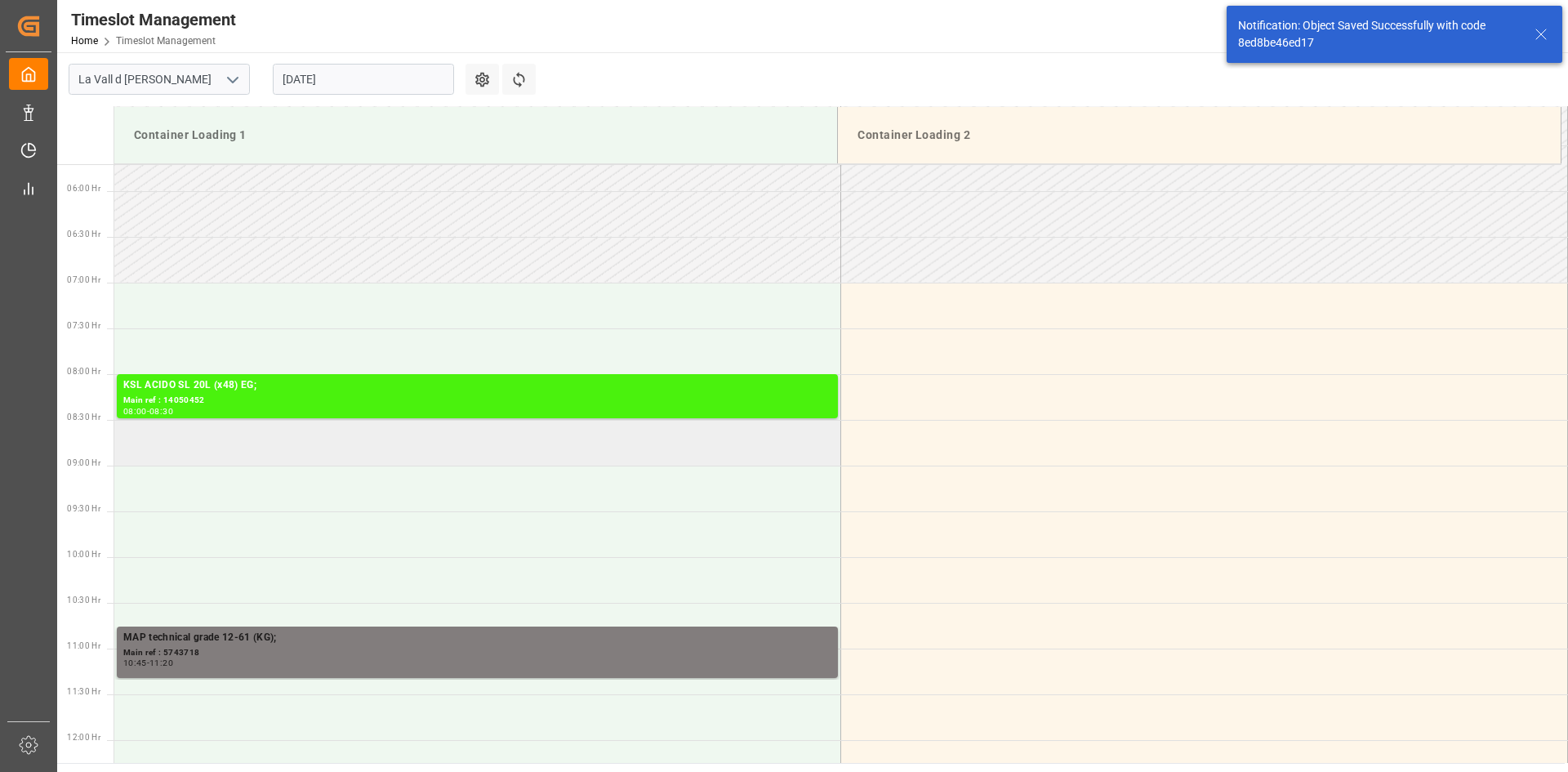
scroll to position [572, 0]
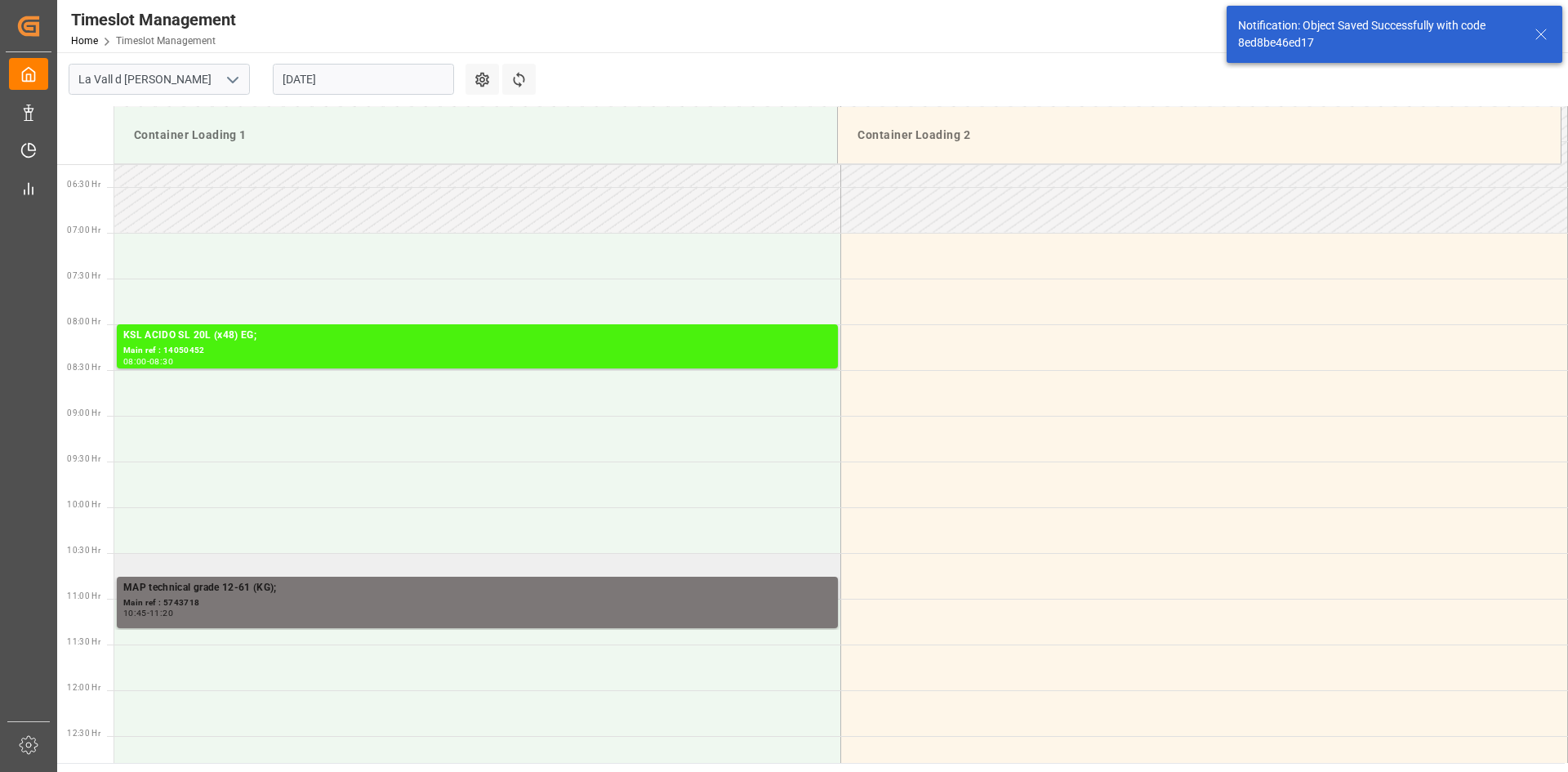
click at [223, 594] on div "MAP technical grade 12-61 (KG);" at bounding box center [477, 587] width 708 height 16
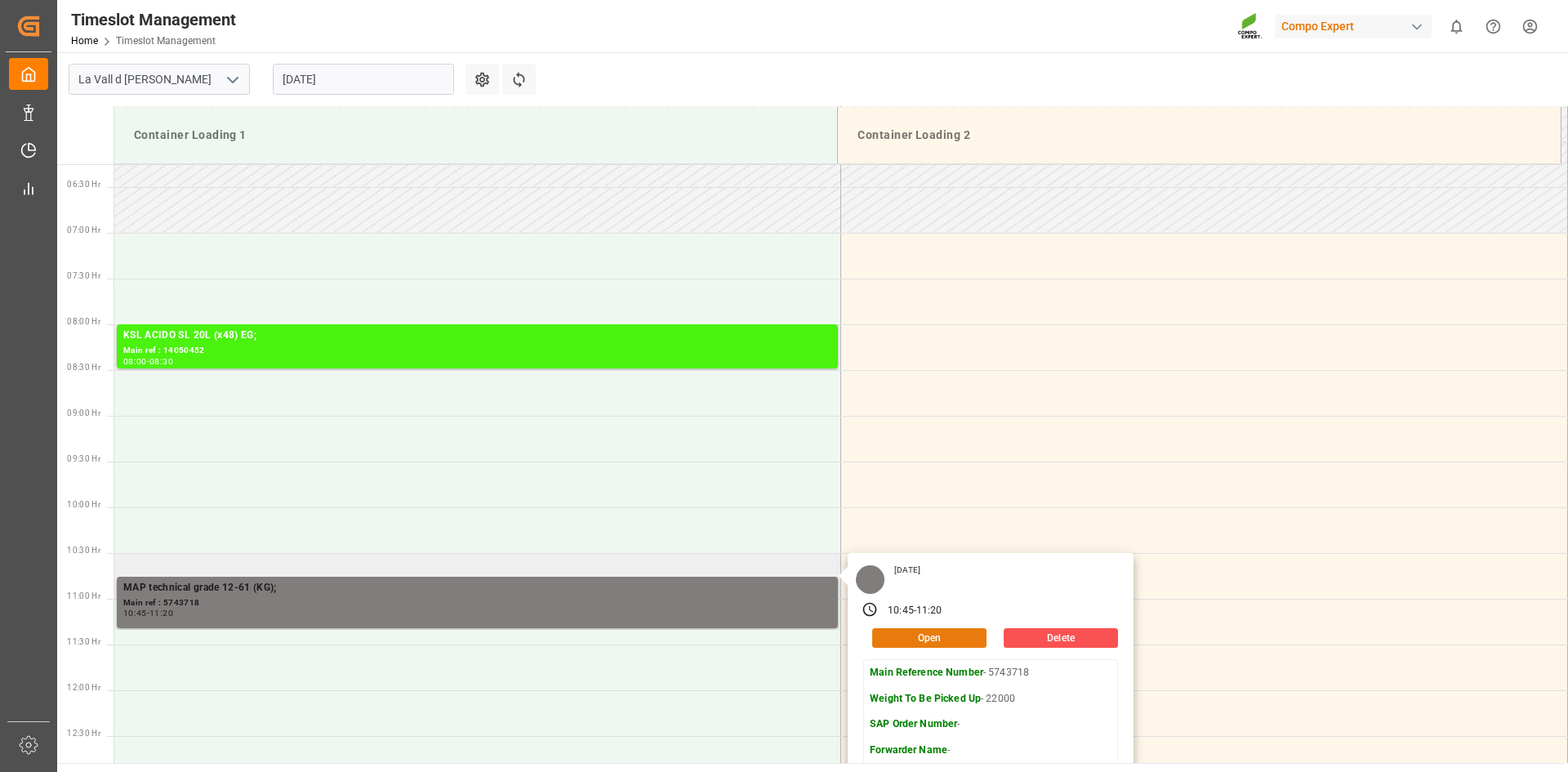
click at [916, 641] on button "Open" at bounding box center [929, 638] width 114 height 20
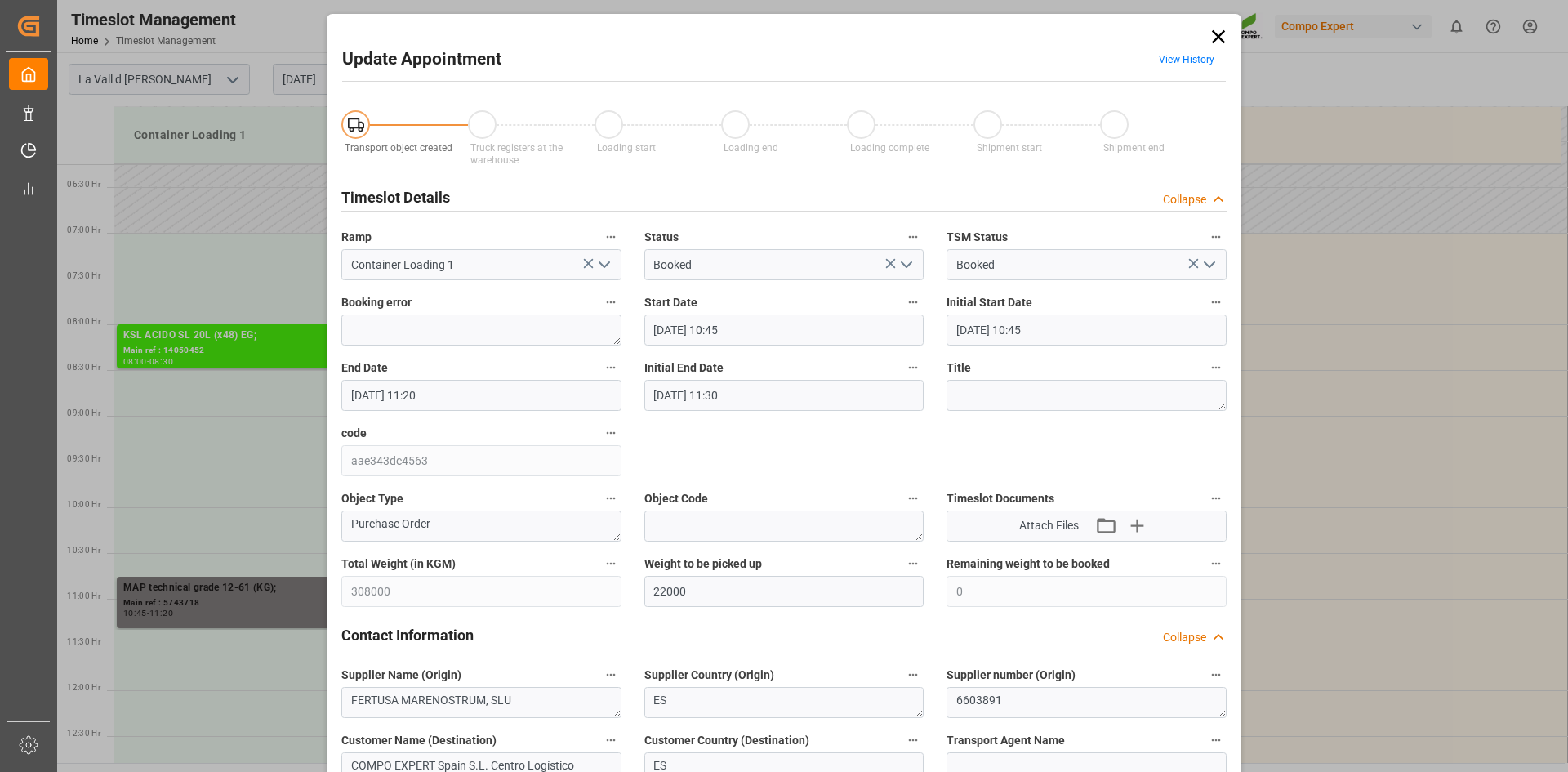
click at [702, 322] on input "25.08.2025 10:45" at bounding box center [784, 330] width 280 height 31
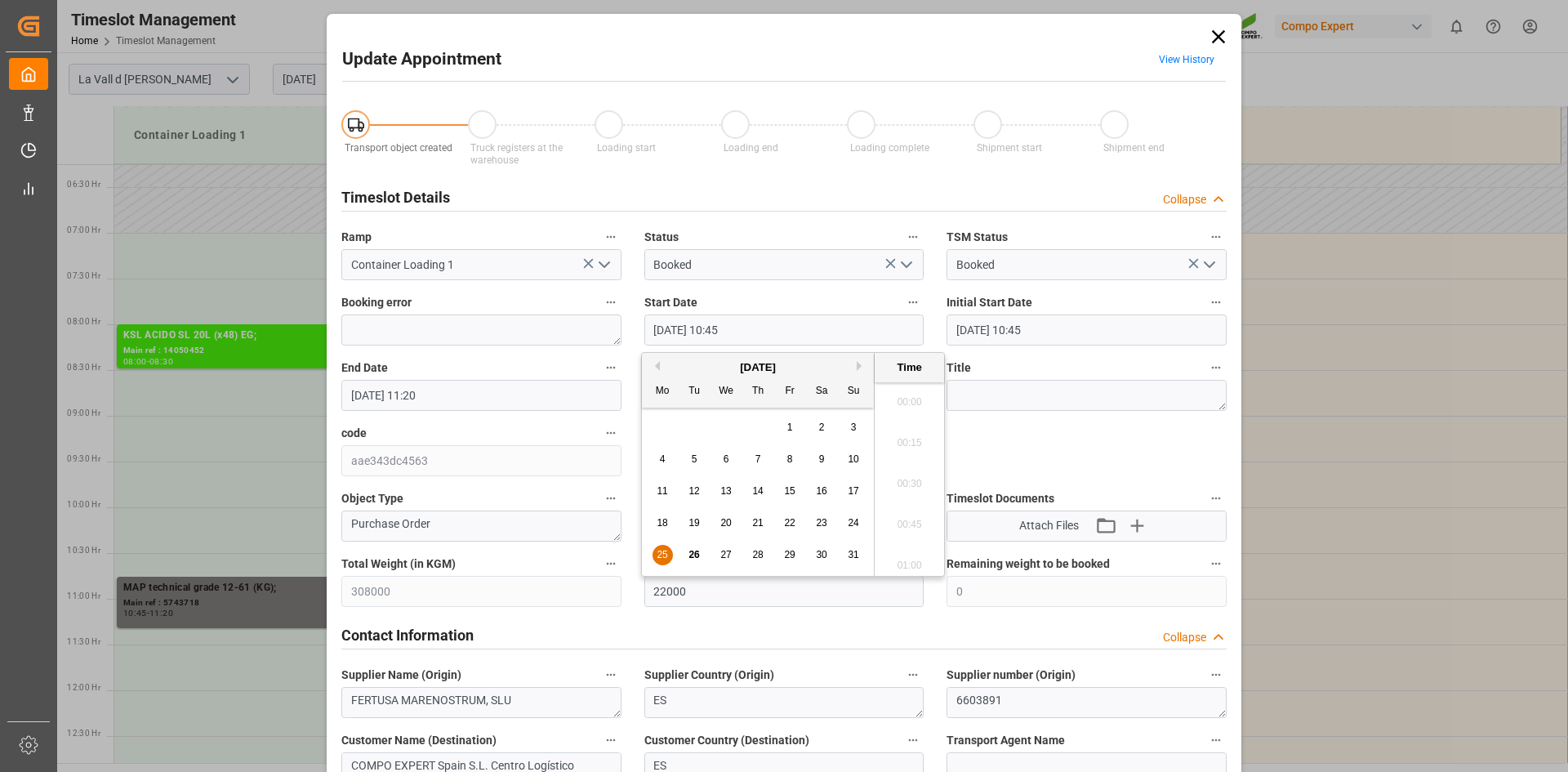
scroll to position [1679, 0]
click at [755, 554] on span "28" at bounding box center [757, 555] width 10 height 11
click at [909, 530] on li "14:30" at bounding box center [909, 518] width 70 height 41
click at [772, 329] on input "28.08.2025 14:30" at bounding box center [784, 330] width 280 height 31
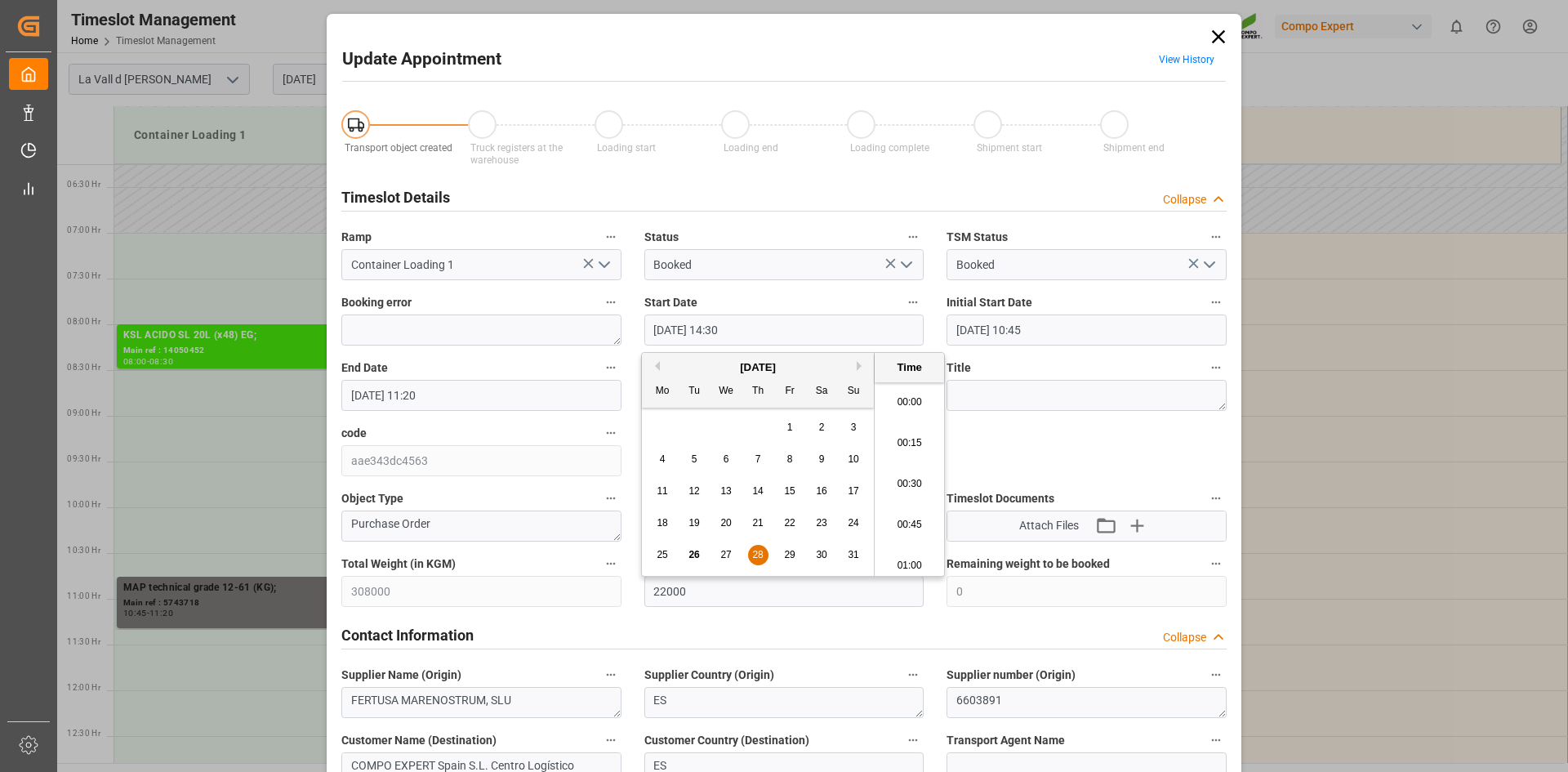
scroll to position [2292, 0]
type input "28.08.2025 14:35"
click at [447, 391] on input "25.08.2025 11:20" at bounding box center [481, 395] width 280 height 31
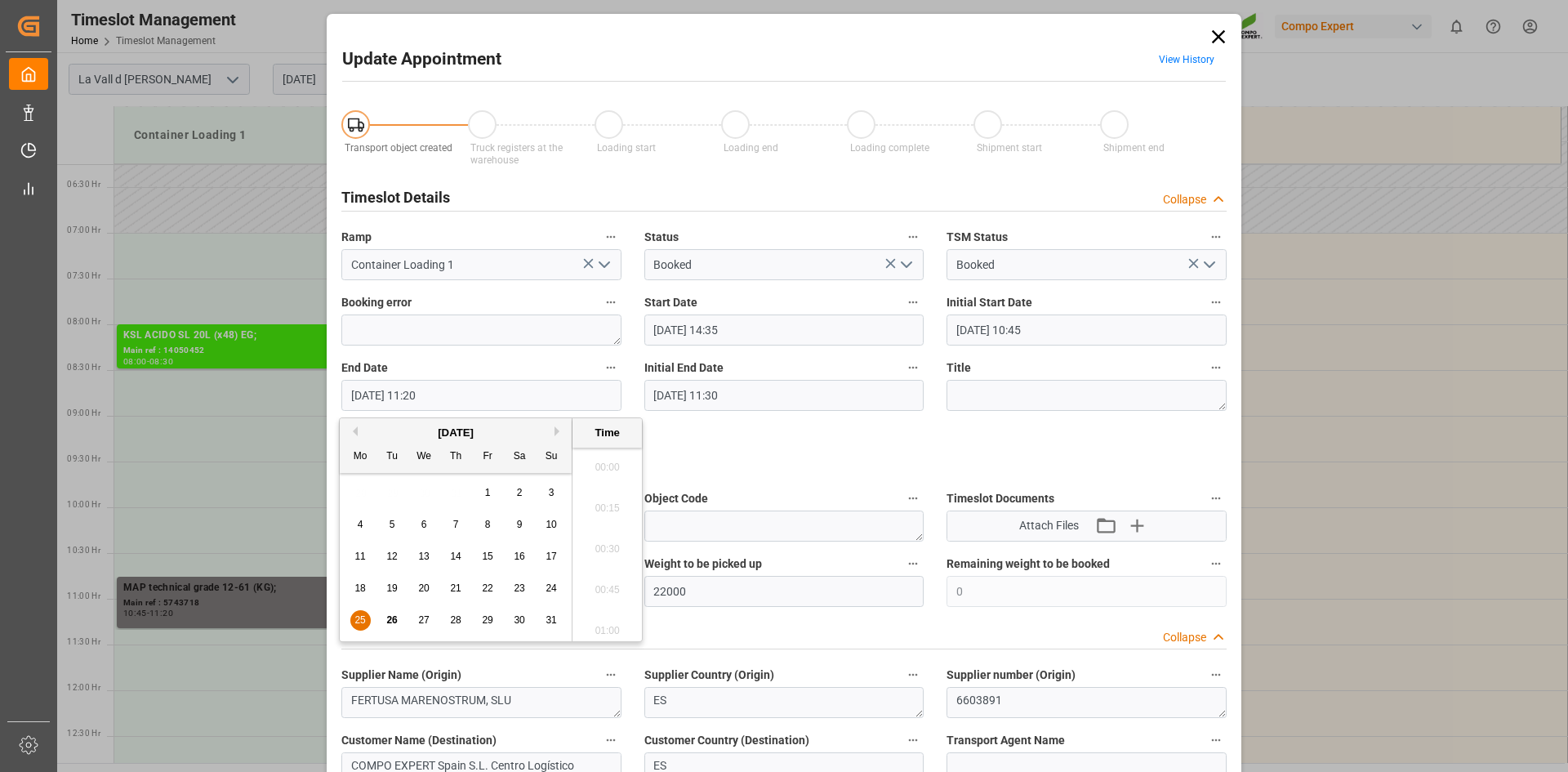
scroll to position [1761, 0]
click at [458, 610] on div "25 26 27 28 29 30 31" at bounding box center [457, 620] width 223 height 31
click at [462, 619] on div "28" at bounding box center [456, 620] width 20 height 20
click at [606, 515] on li "15:00" at bounding box center [607, 502] width 70 height 41
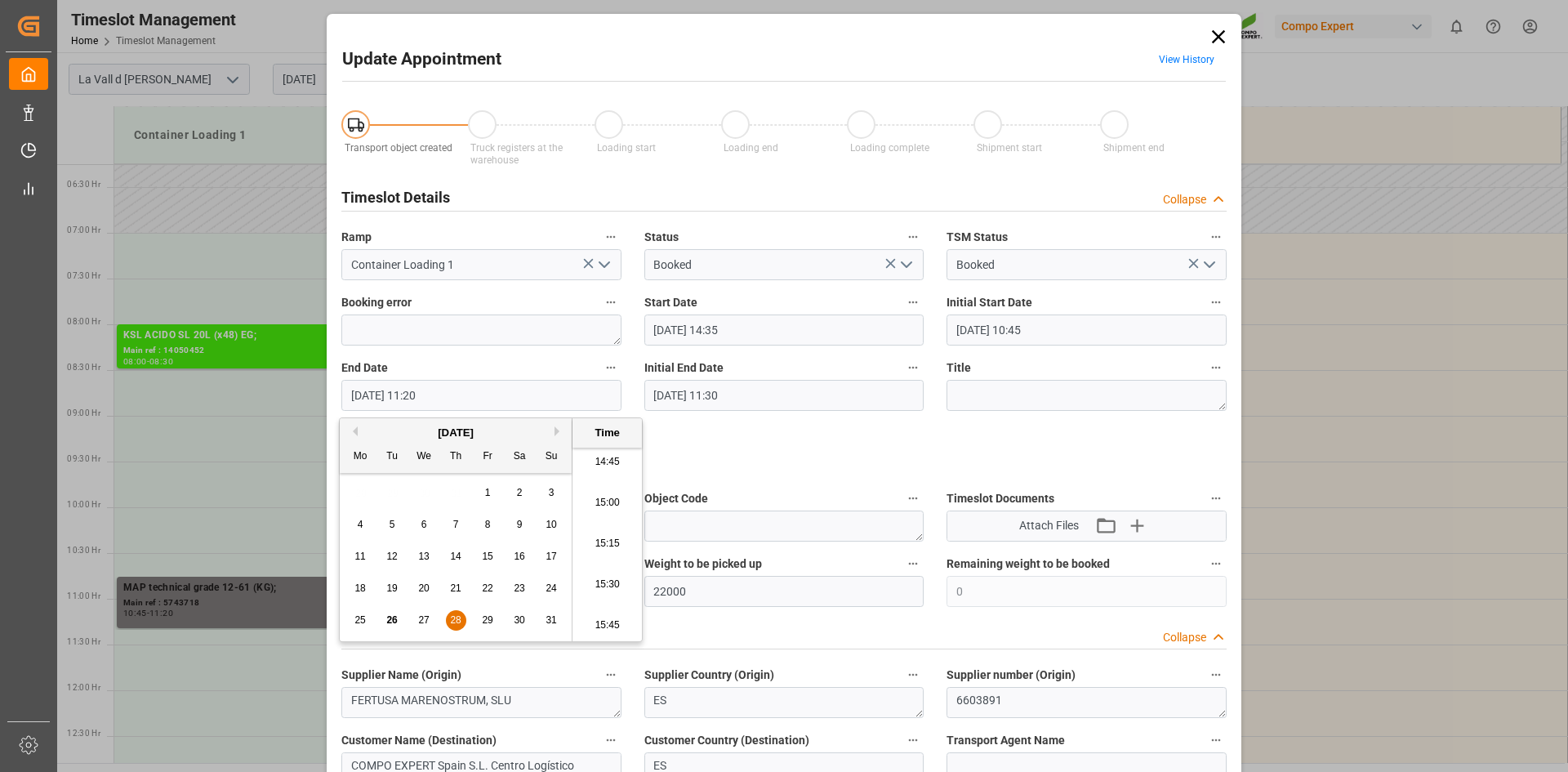
type input "28.08.2025 15:00"
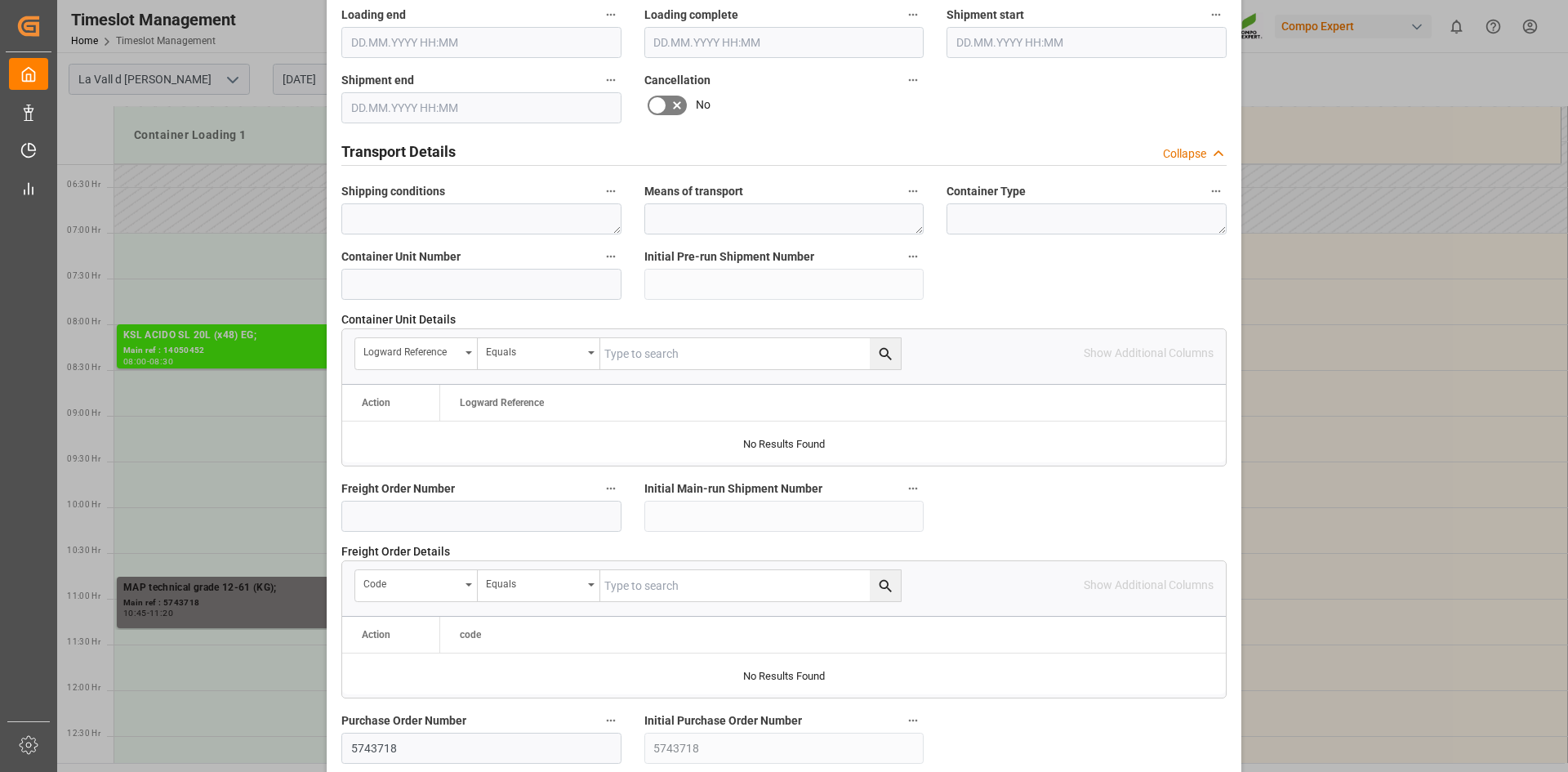
scroll to position [1494, 0]
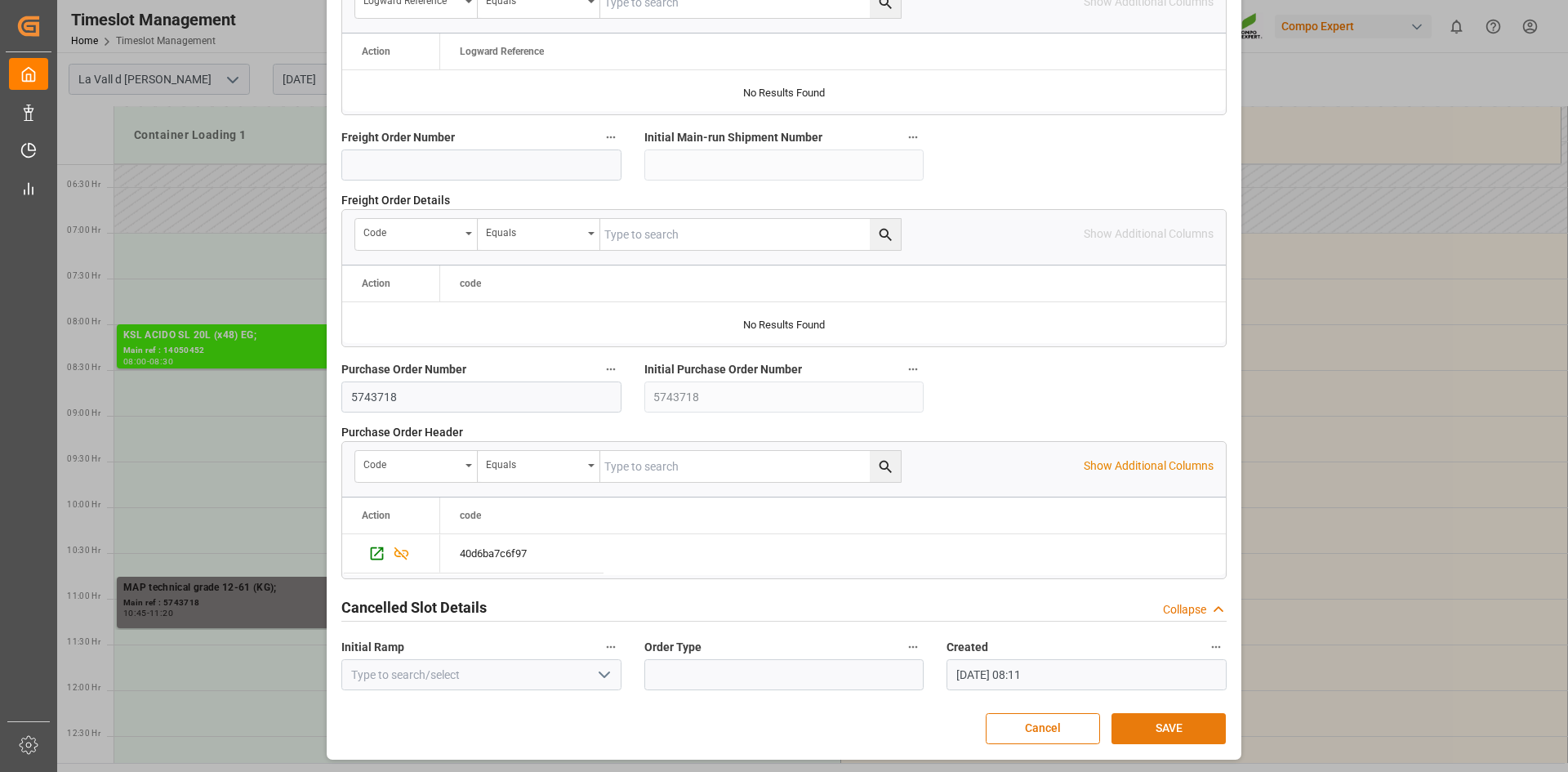
click at [1156, 733] on button "SAVE" at bounding box center [1169, 728] width 114 height 31
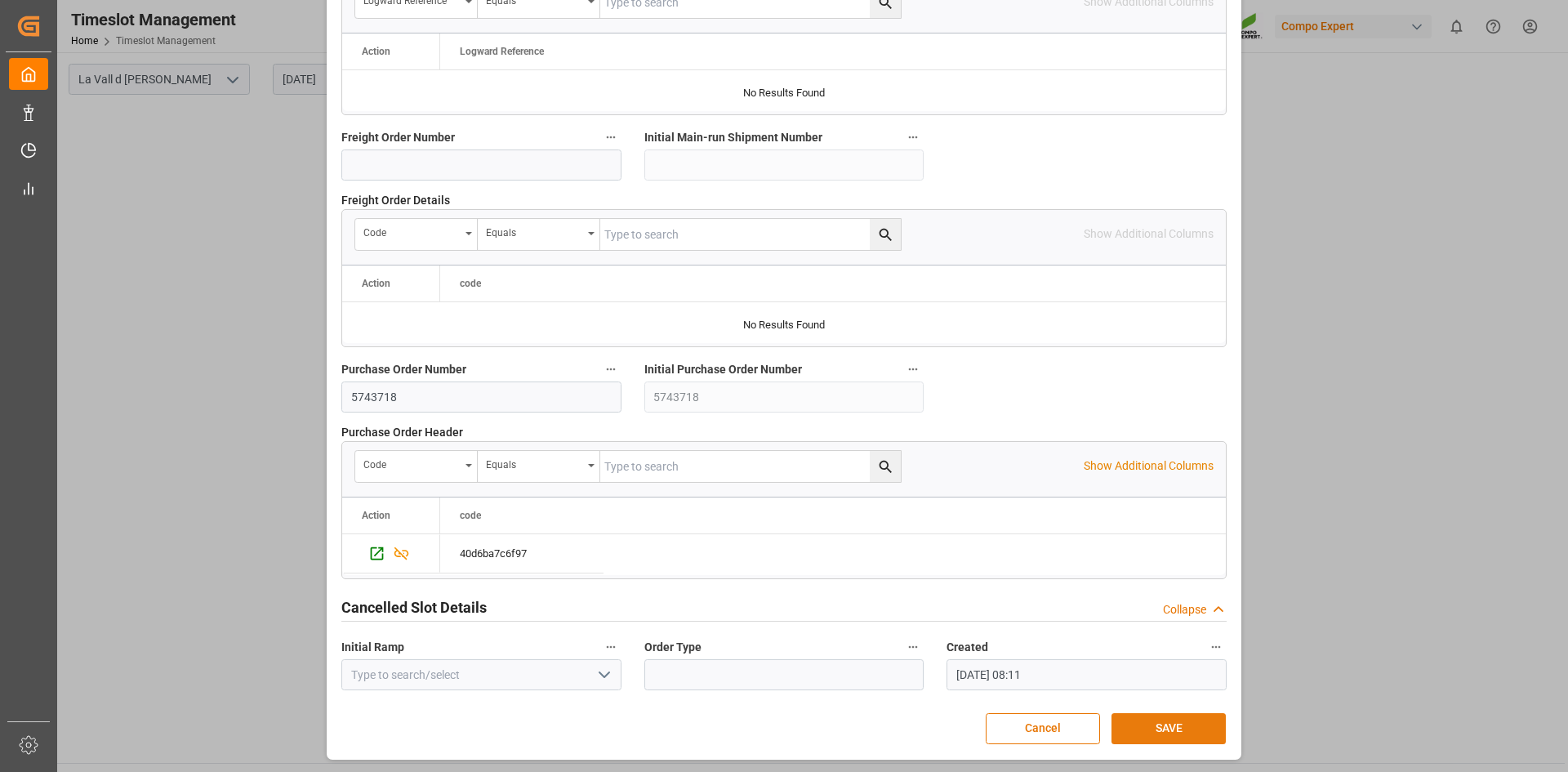
click at [1137, 729] on button "SAVE" at bounding box center [1169, 728] width 114 height 31
click at [1196, 726] on button "SAVE" at bounding box center [1169, 728] width 114 height 31
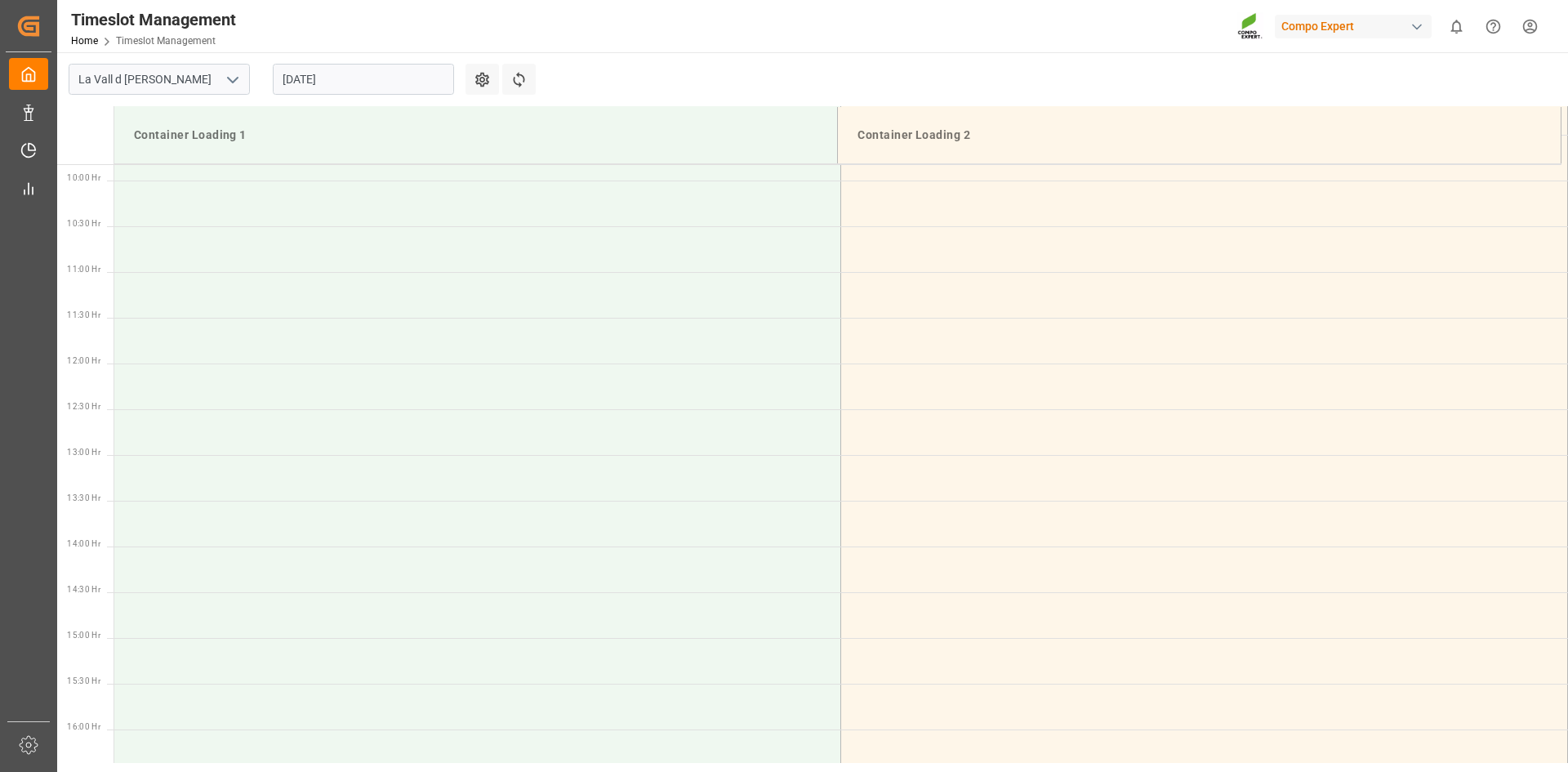
scroll to position [490, 0]
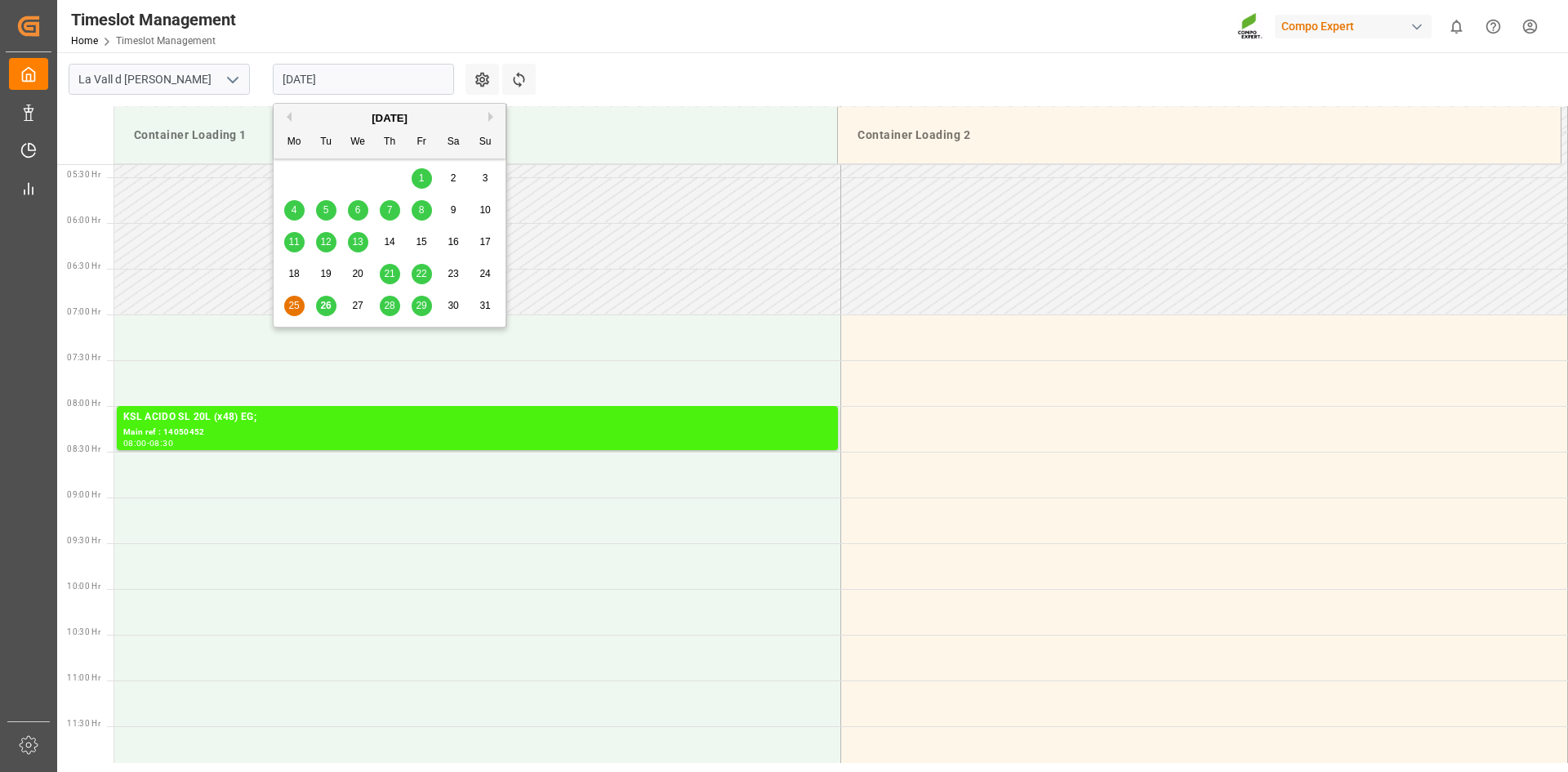
drag, startPoint x: 361, startPoint y: 76, endPoint x: 371, endPoint y: 151, distance: 75.7
click at [360, 76] on input "25.08.2025" at bounding box center [363, 79] width 181 height 31
click at [321, 308] on span "26" at bounding box center [325, 305] width 10 height 11
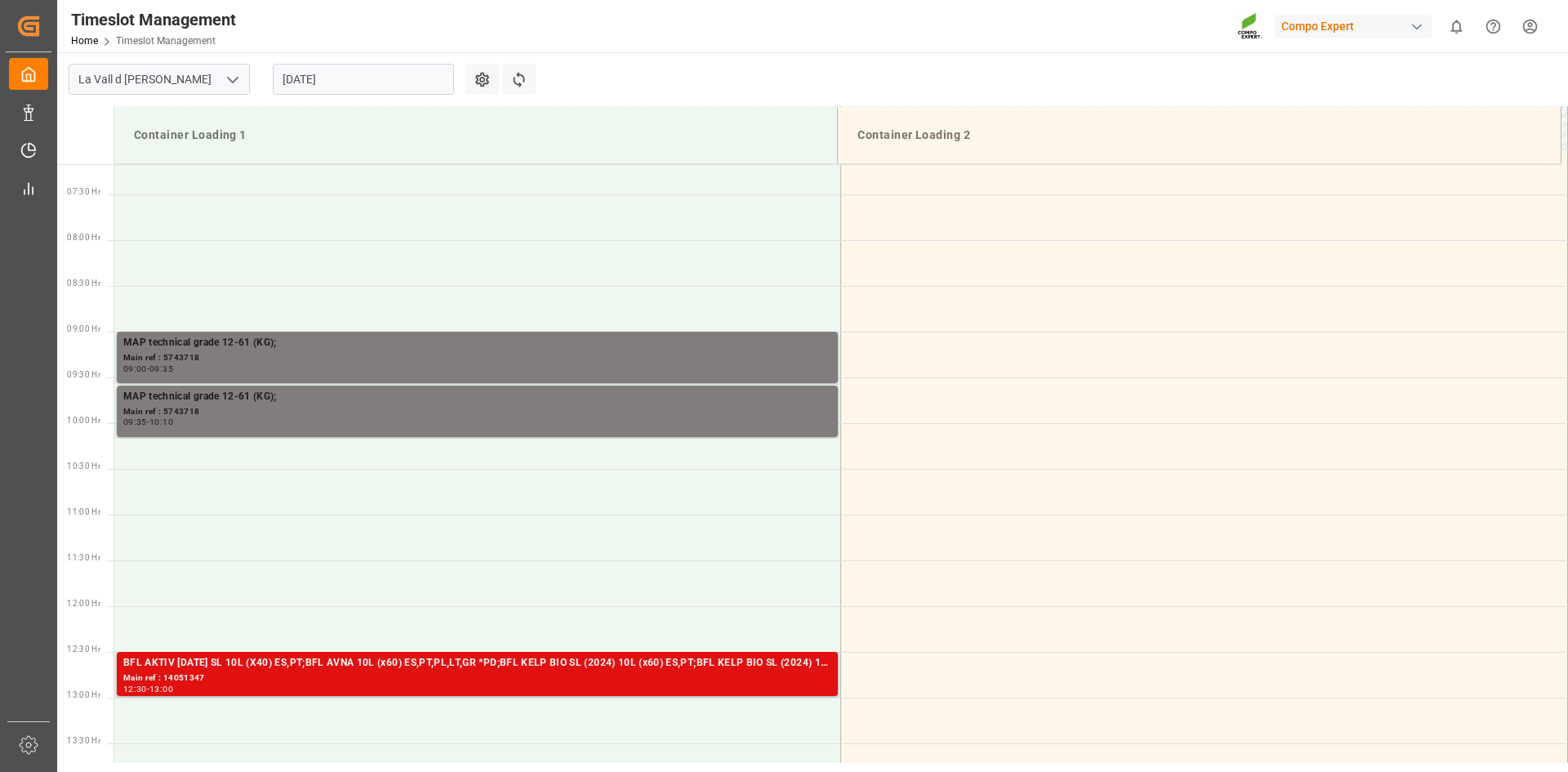
scroll to position [653, 0]
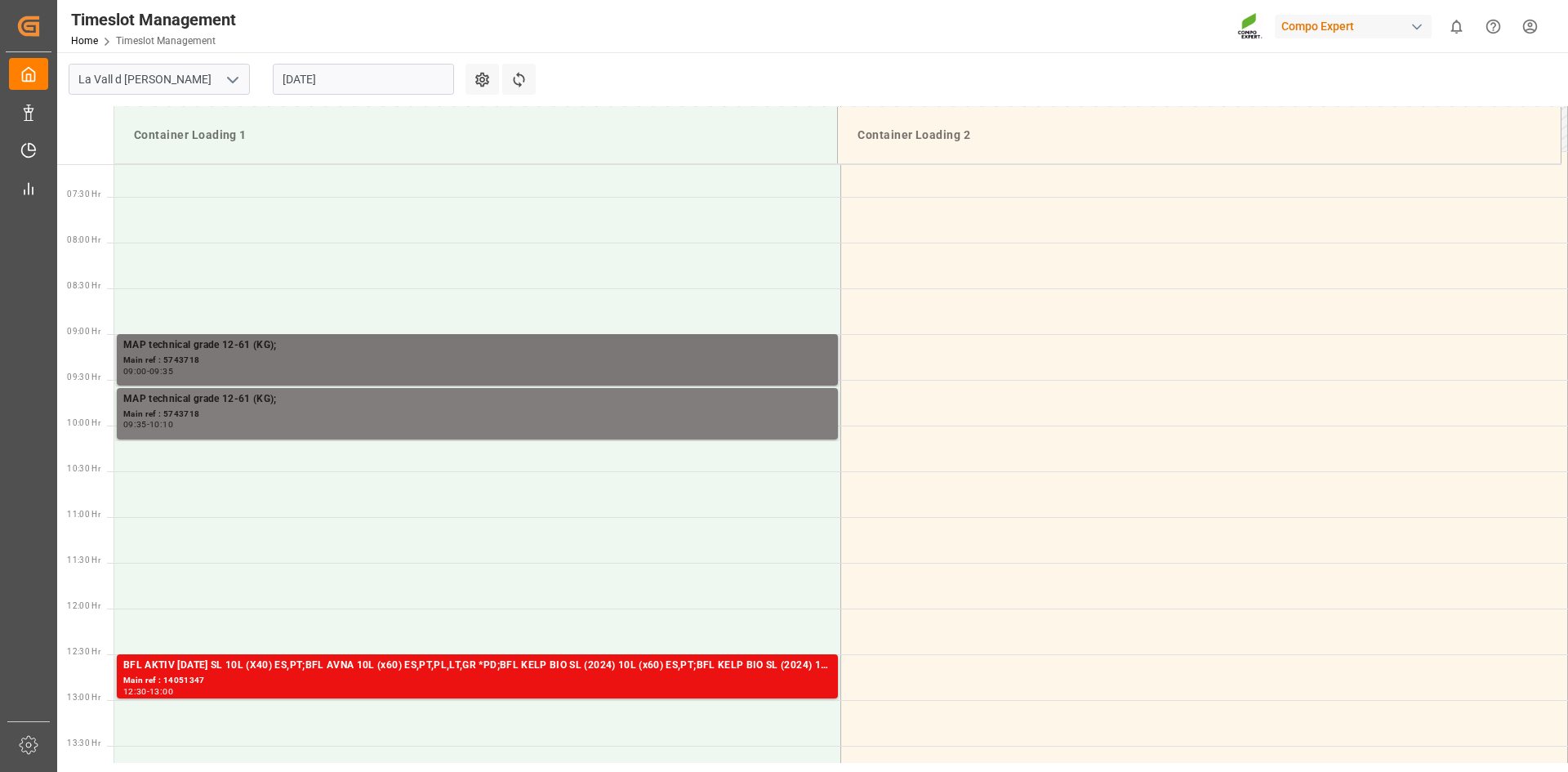
click at [255, 364] on div "Main ref : 5743718" at bounding box center [477, 360] width 708 height 14
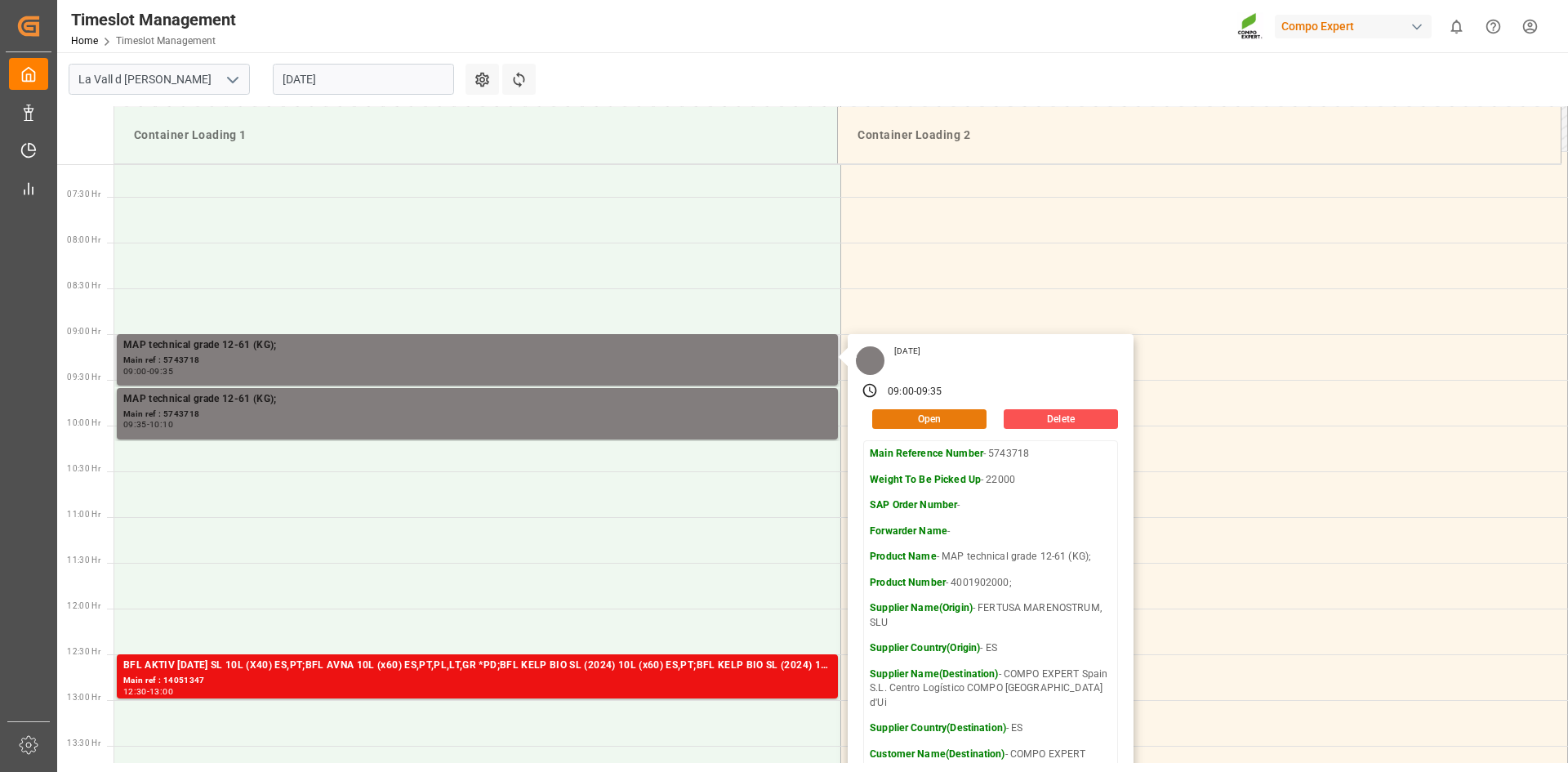
click at [938, 420] on button "Open" at bounding box center [929, 418] width 114 height 20
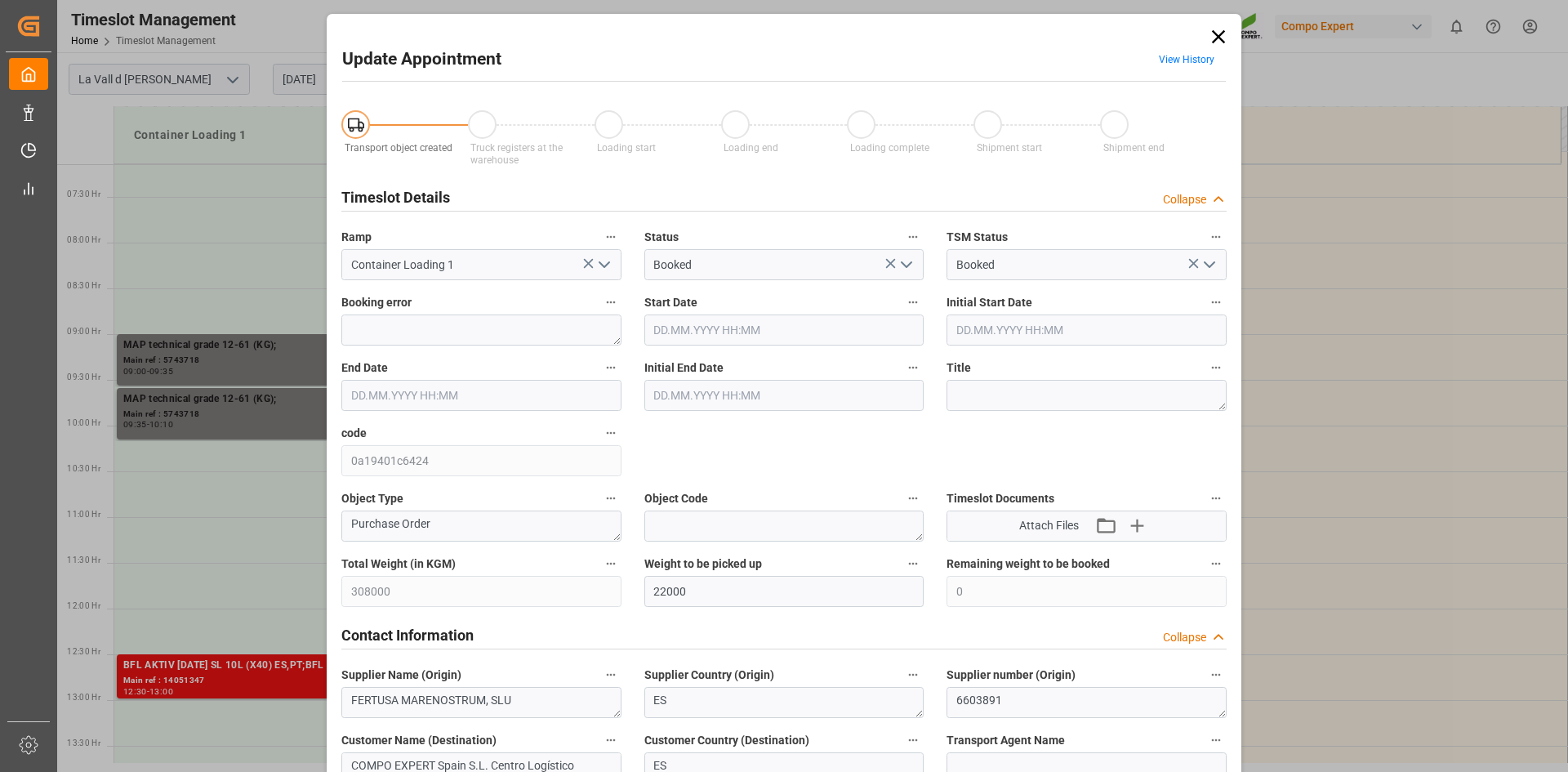
type input "26.08.2025 09:00"
type input "26.08.2025 09:35"
type input "26.08.2025 09:30"
type input "20.08.2025 08:11"
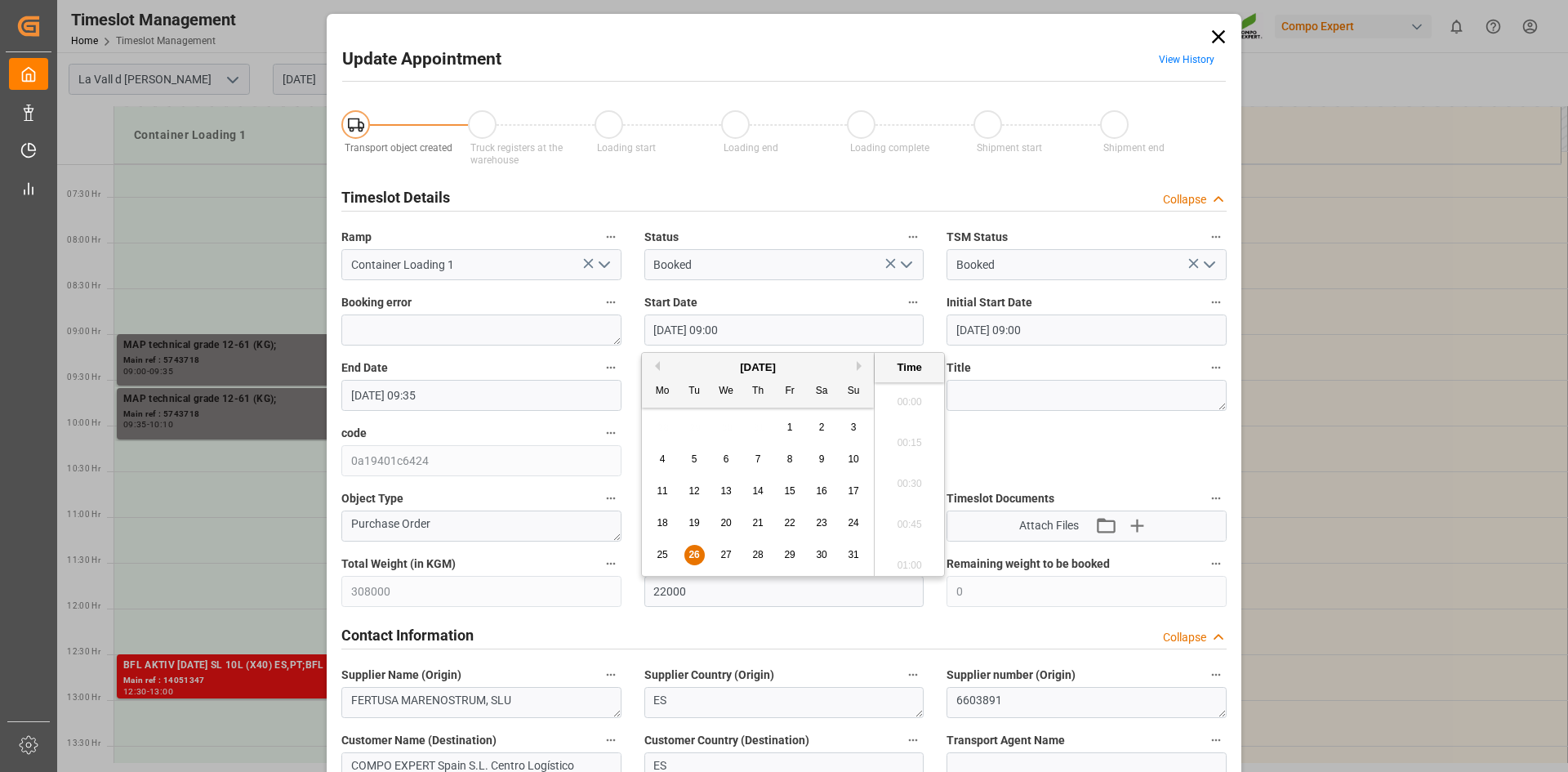
click at [741, 323] on input "26.08.2025 09:00" at bounding box center [784, 330] width 280 height 31
click at [761, 554] on span "28" at bounding box center [757, 555] width 10 height 11
click at [915, 477] on li "15:00" at bounding box center [909, 478] width 70 height 41
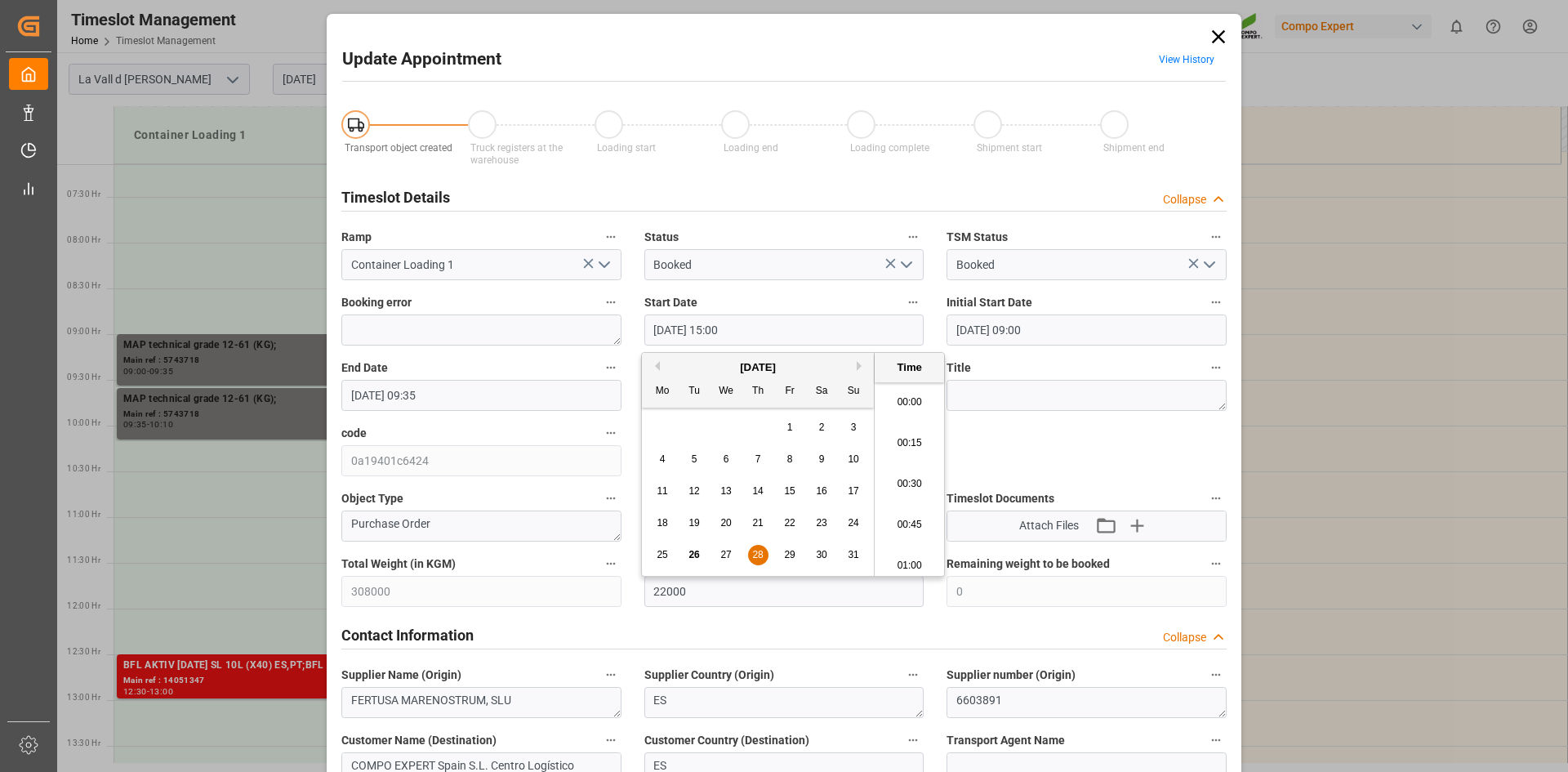
click at [757, 329] on input "28.08.2025 15:00" at bounding box center [784, 330] width 280 height 31
type input "28.08.2025 15:10"
click at [490, 389] on input "26.08.2025 09:35" at bounding box center [481, 395] width 280 height 31
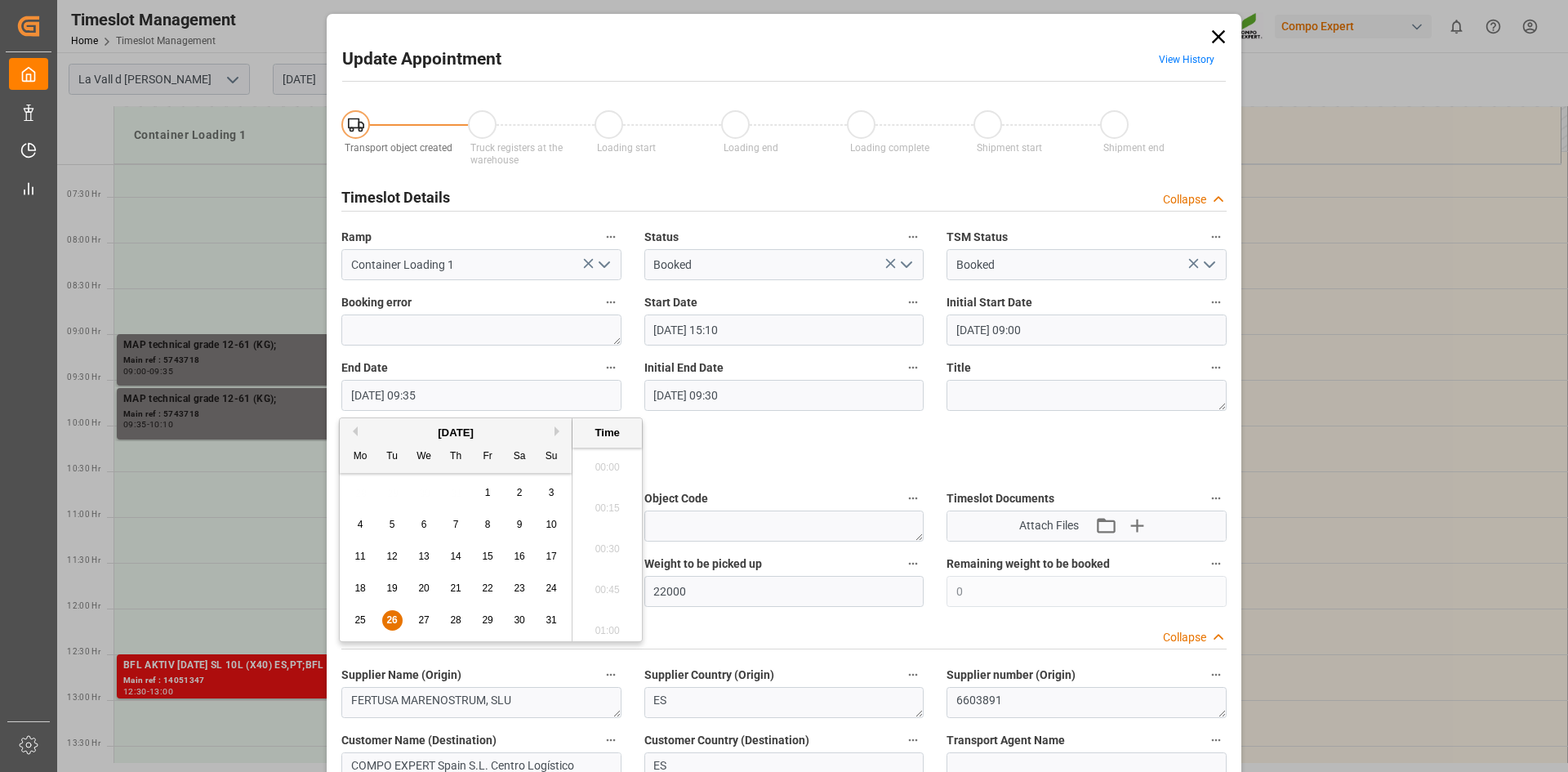
scroll to position [1475, 0]
click at [461, 620] on div "28" at bounding box center [456, 620] width 20 height 20
drag, startPoint x: 607, startPoint y: 620, endPoint x: 630, endPoint y: 583, distance: 43.6
click at [607, 620] on li "15:30" at bounding box center [607, 625] width 70 height 41
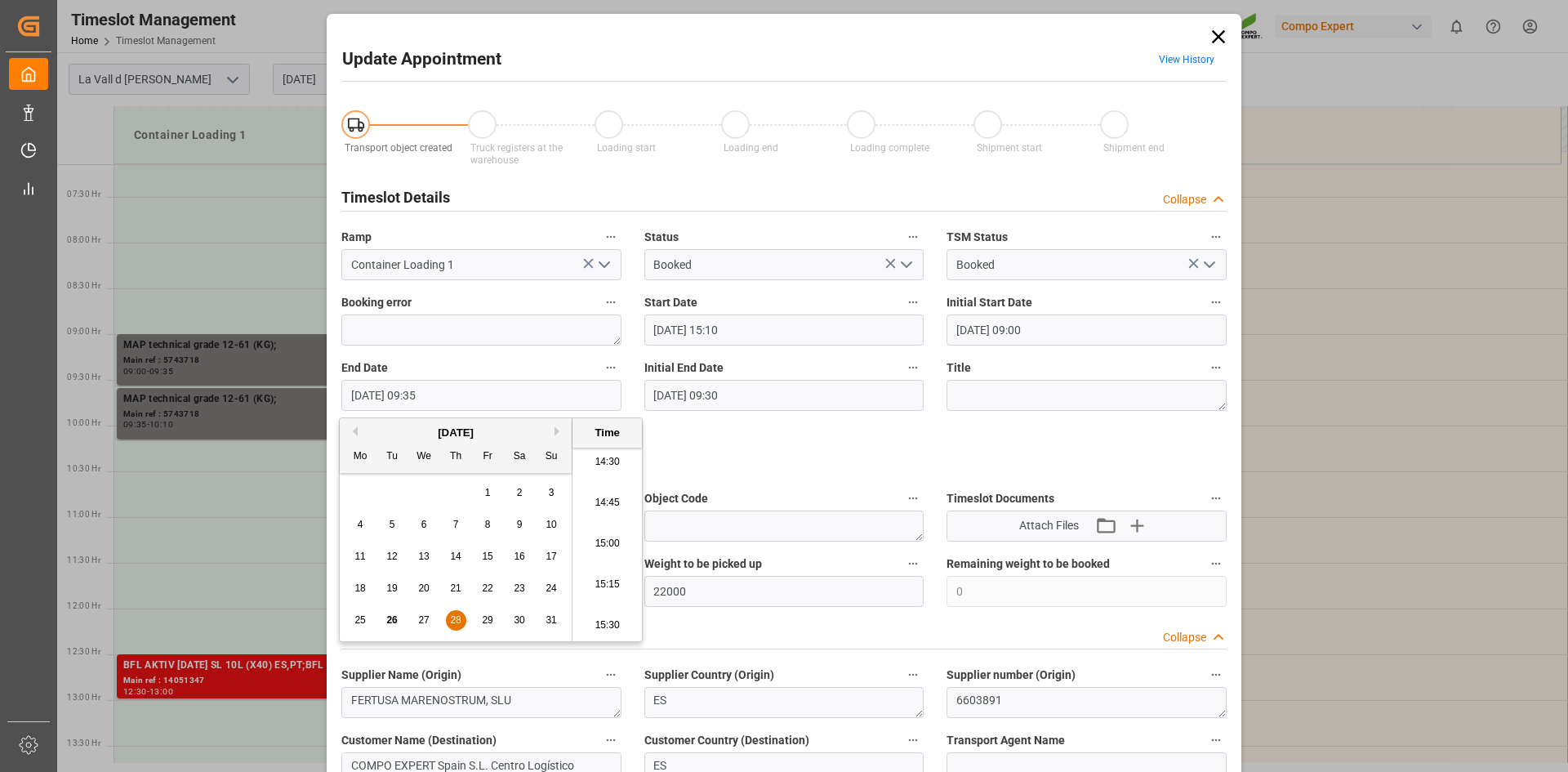
type input "28.08.2025 15:30"
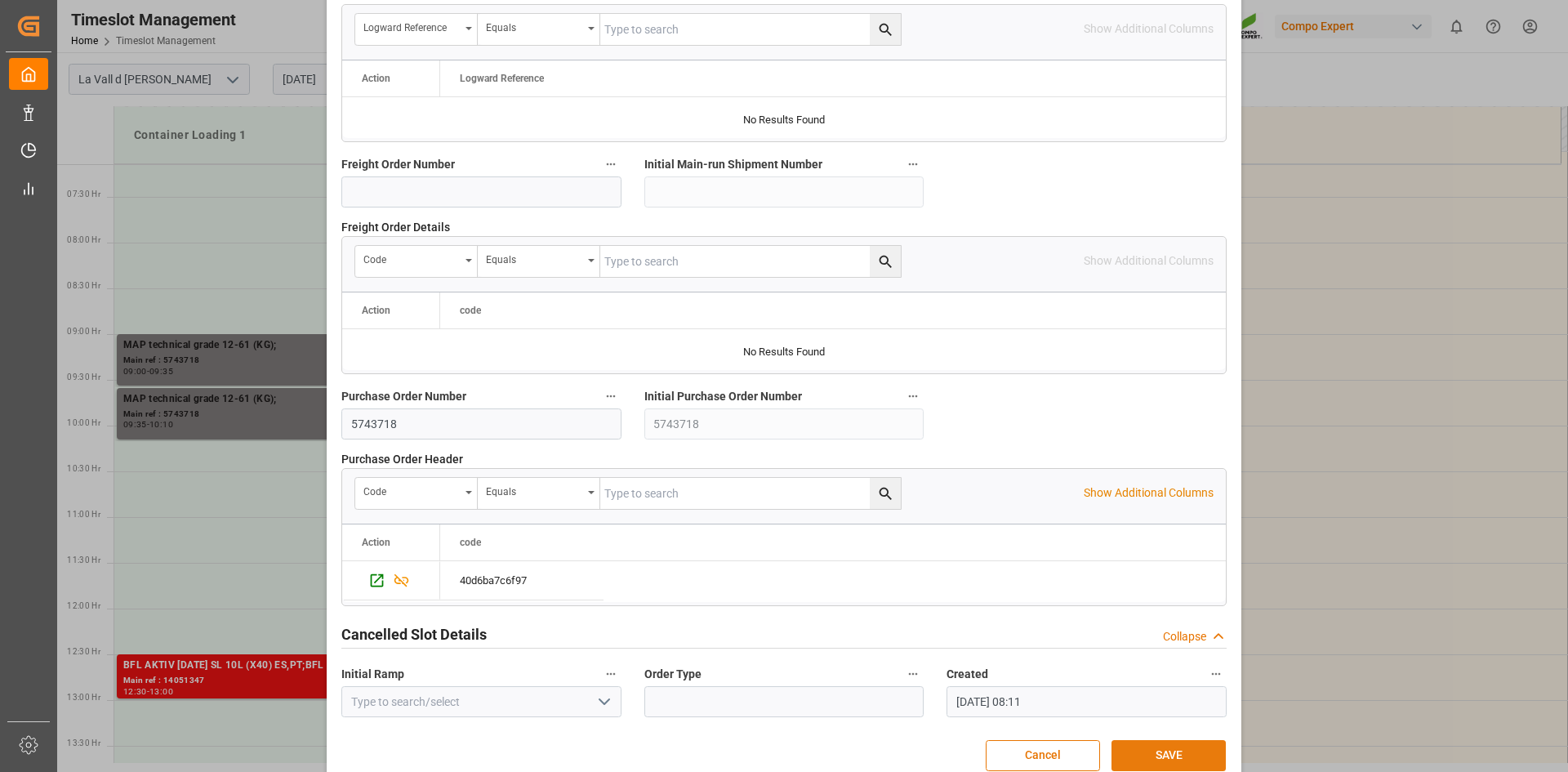
scroll to position [1494, 0]
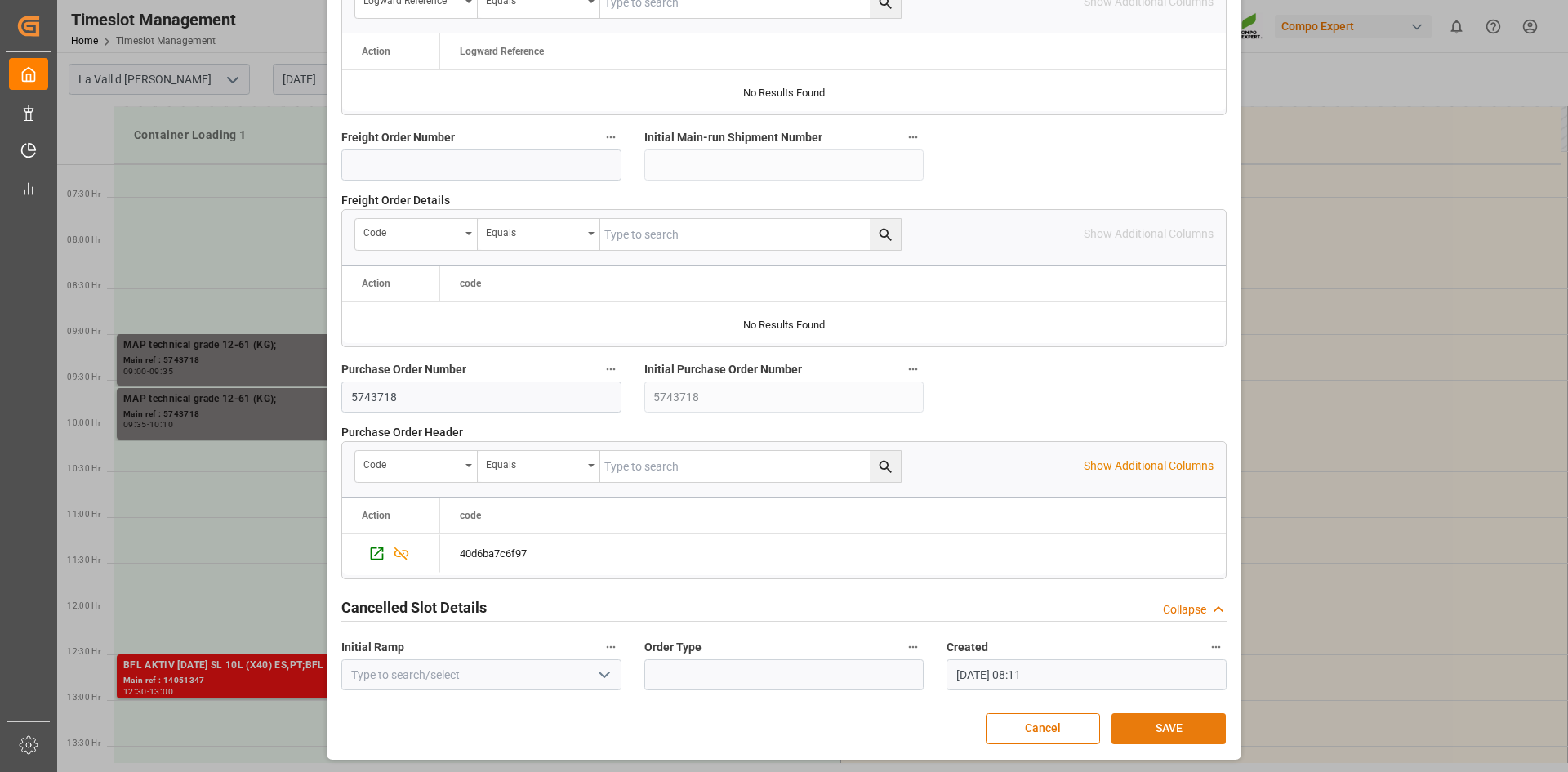
click at [1182, 724] on button "SAVE" at bounding box center [1169, 728] width 114 height 31
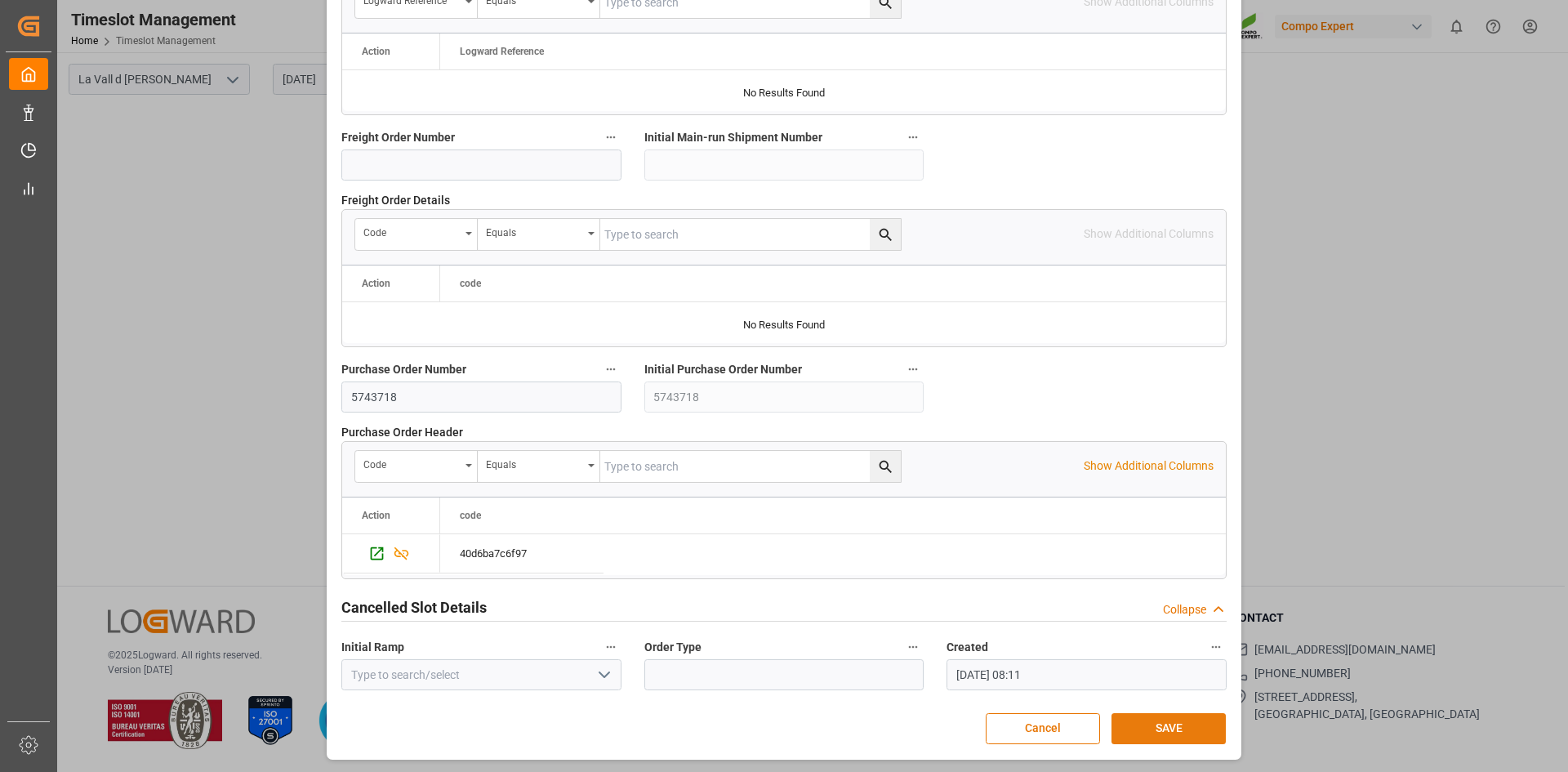
click at [1146, 721] on button "SAVE" at bounding box center [1169, 728] width 114 height 31
click at [1146, 728] on button "SAVE" at bounding box center [1169, 728] width 114 height 31
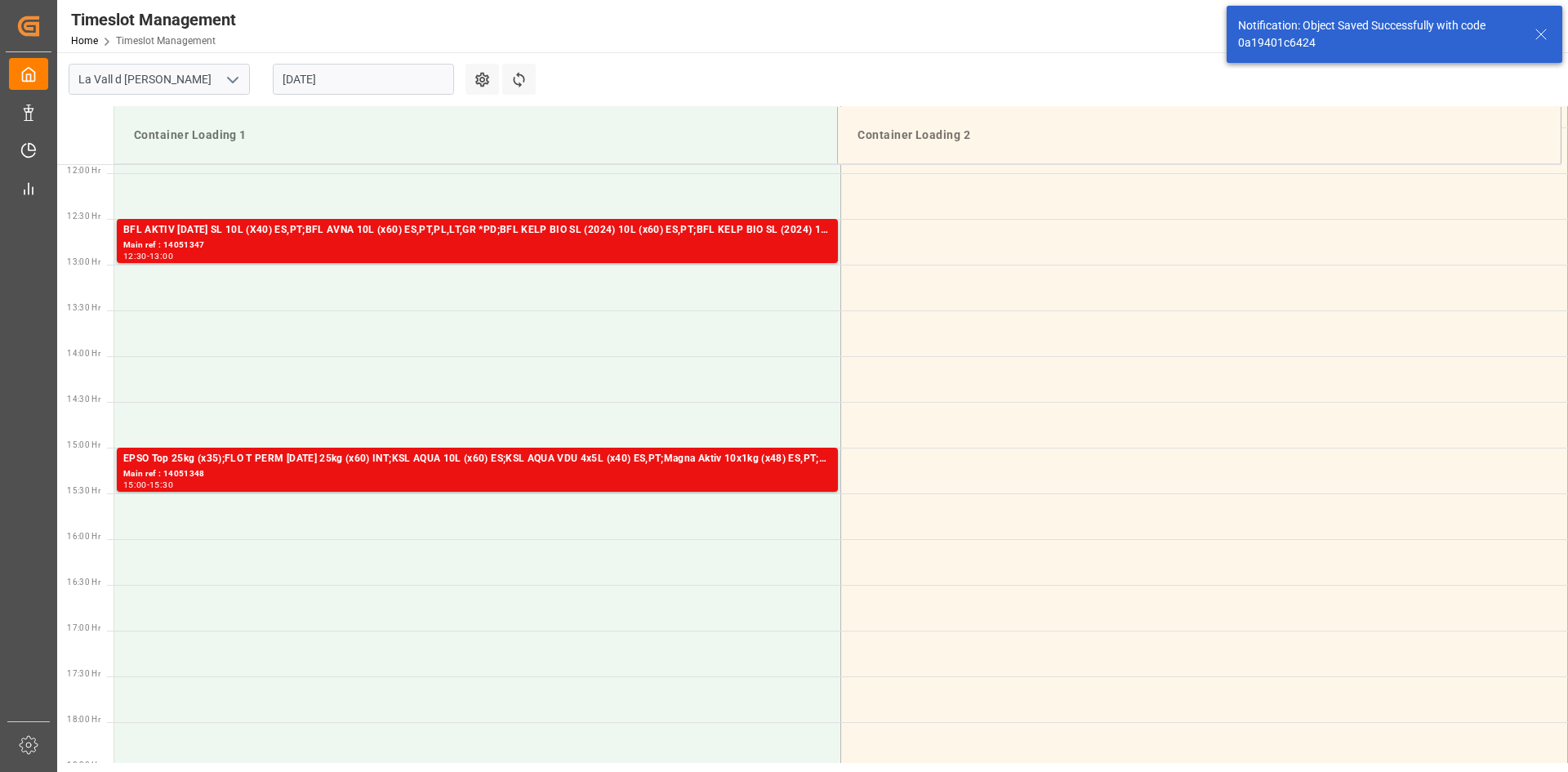
scroll to position [1270, 0]
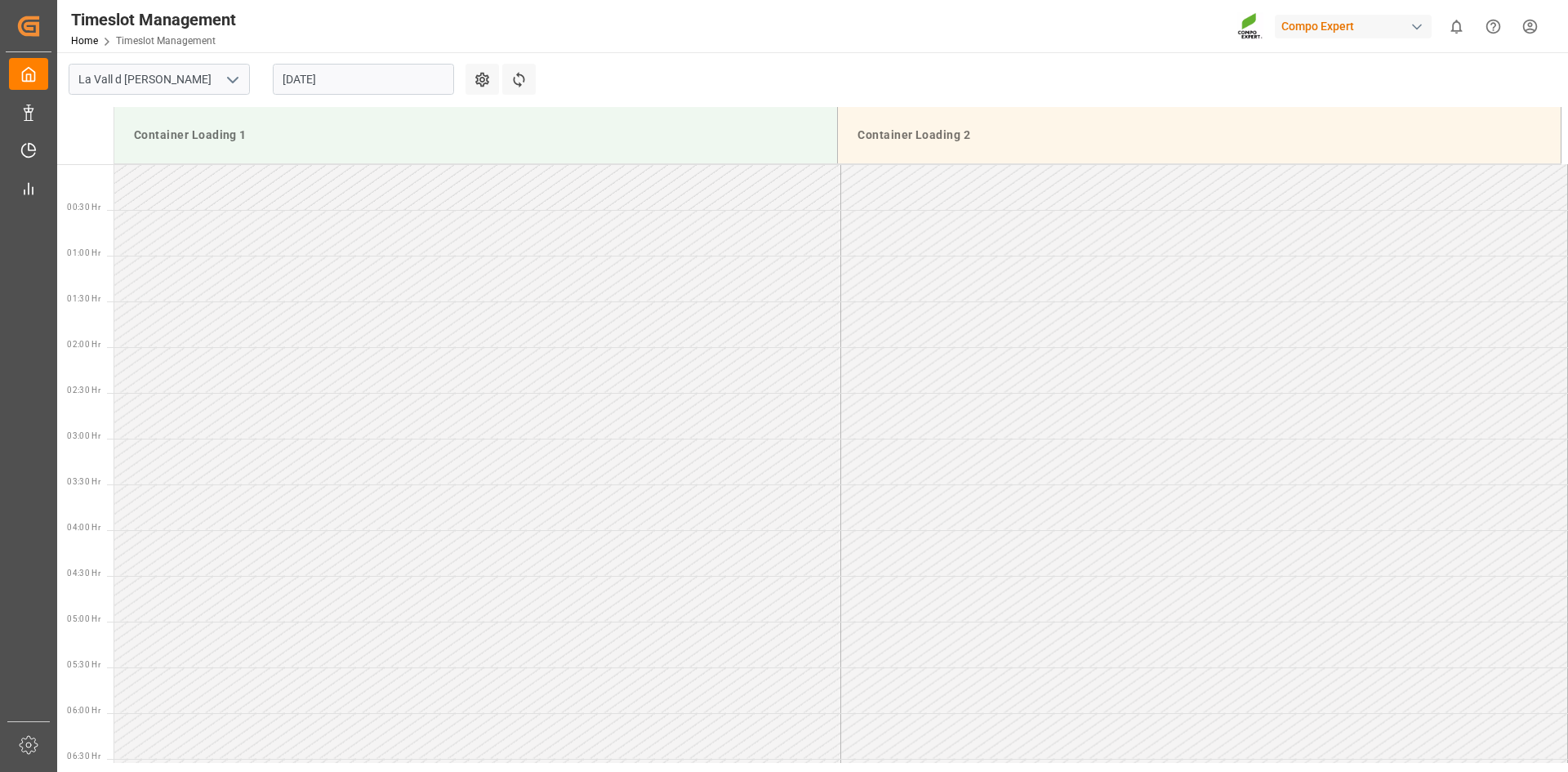
click at [342, 74] on input "[DATE]" at bounding box center [363, 79] width 181 height 31
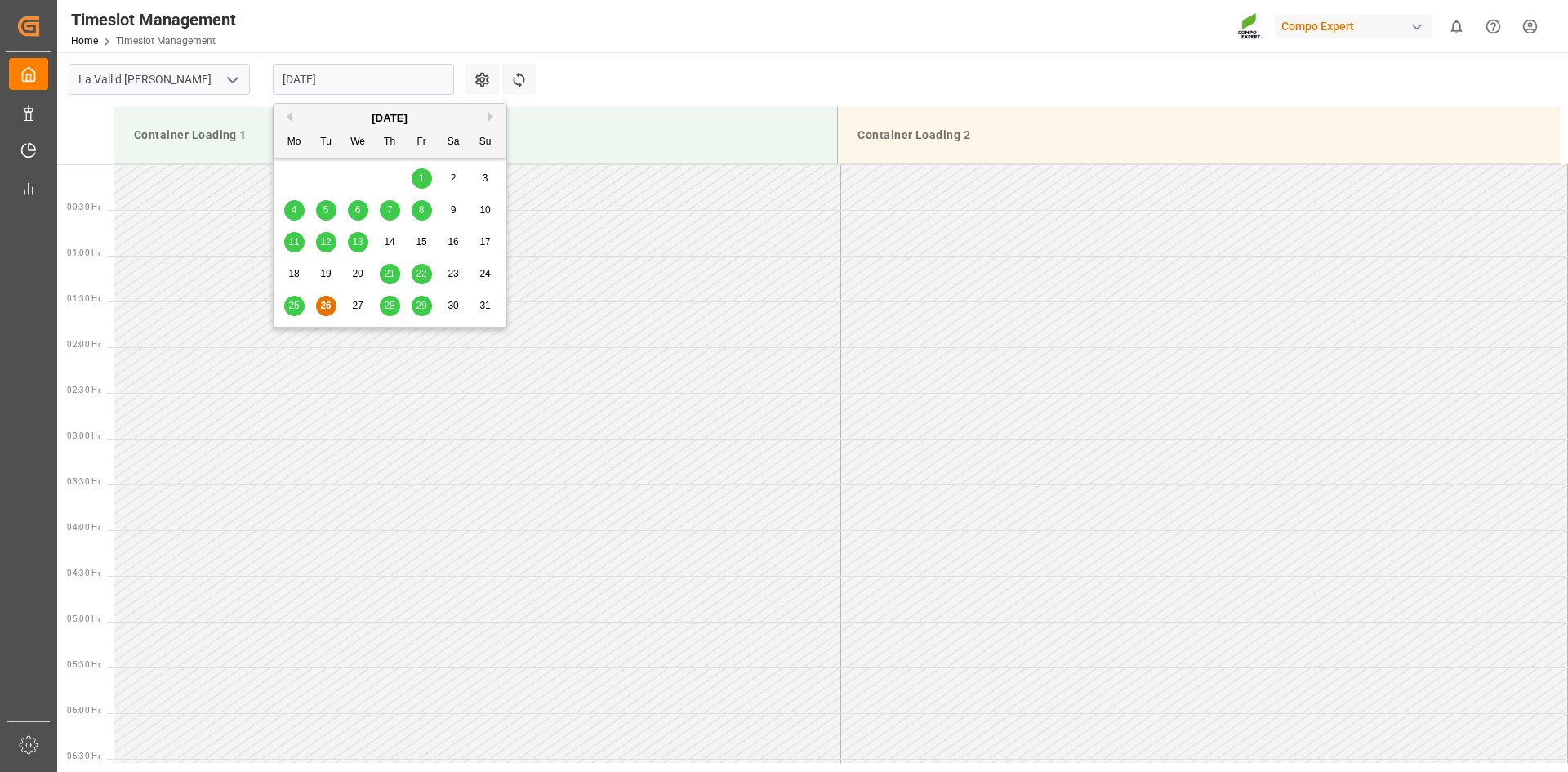
click at [389, 277] on span "21" at bounding box center [389, 274] width 10 height 11
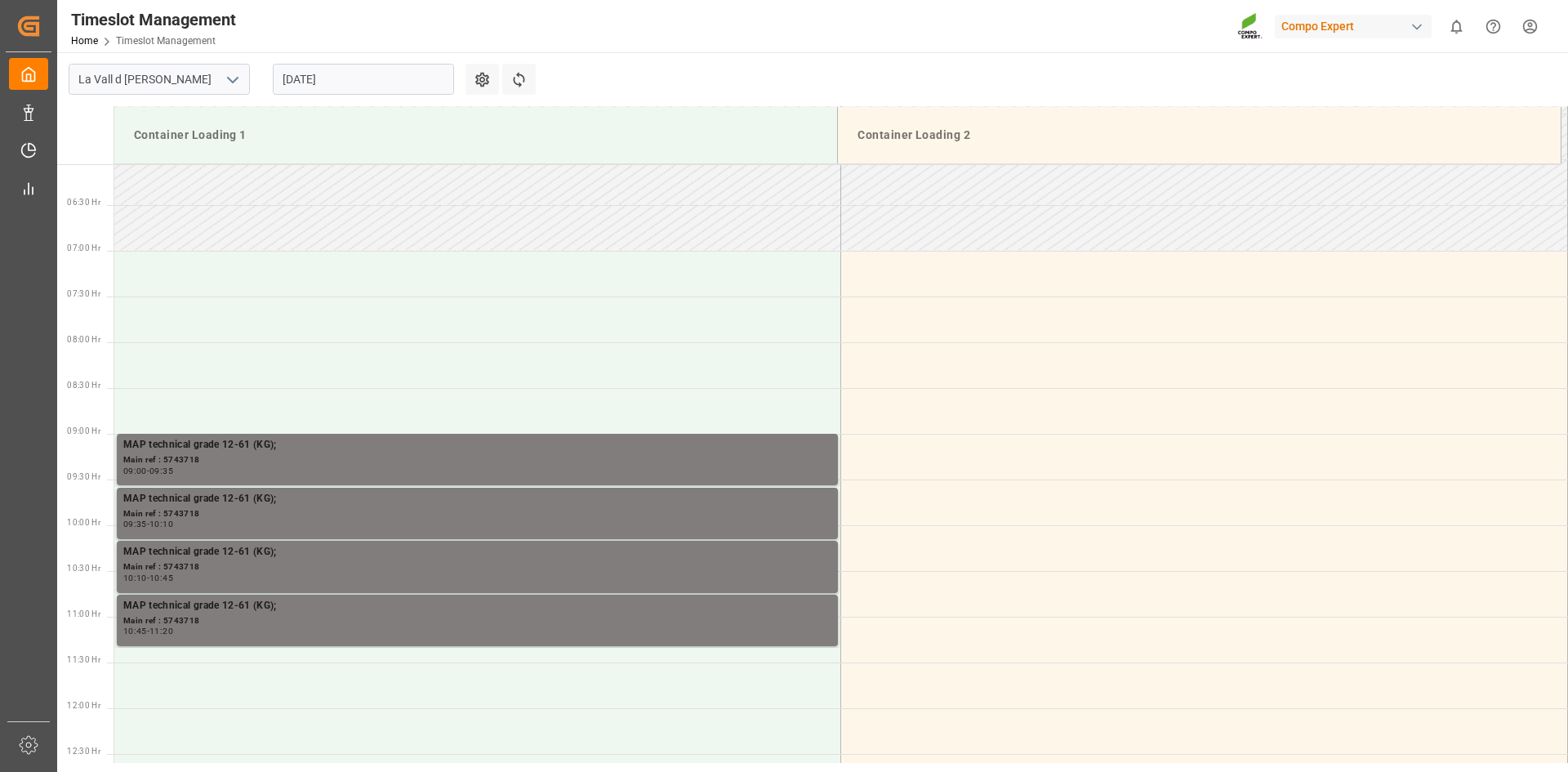
scroll to position [630, 0]
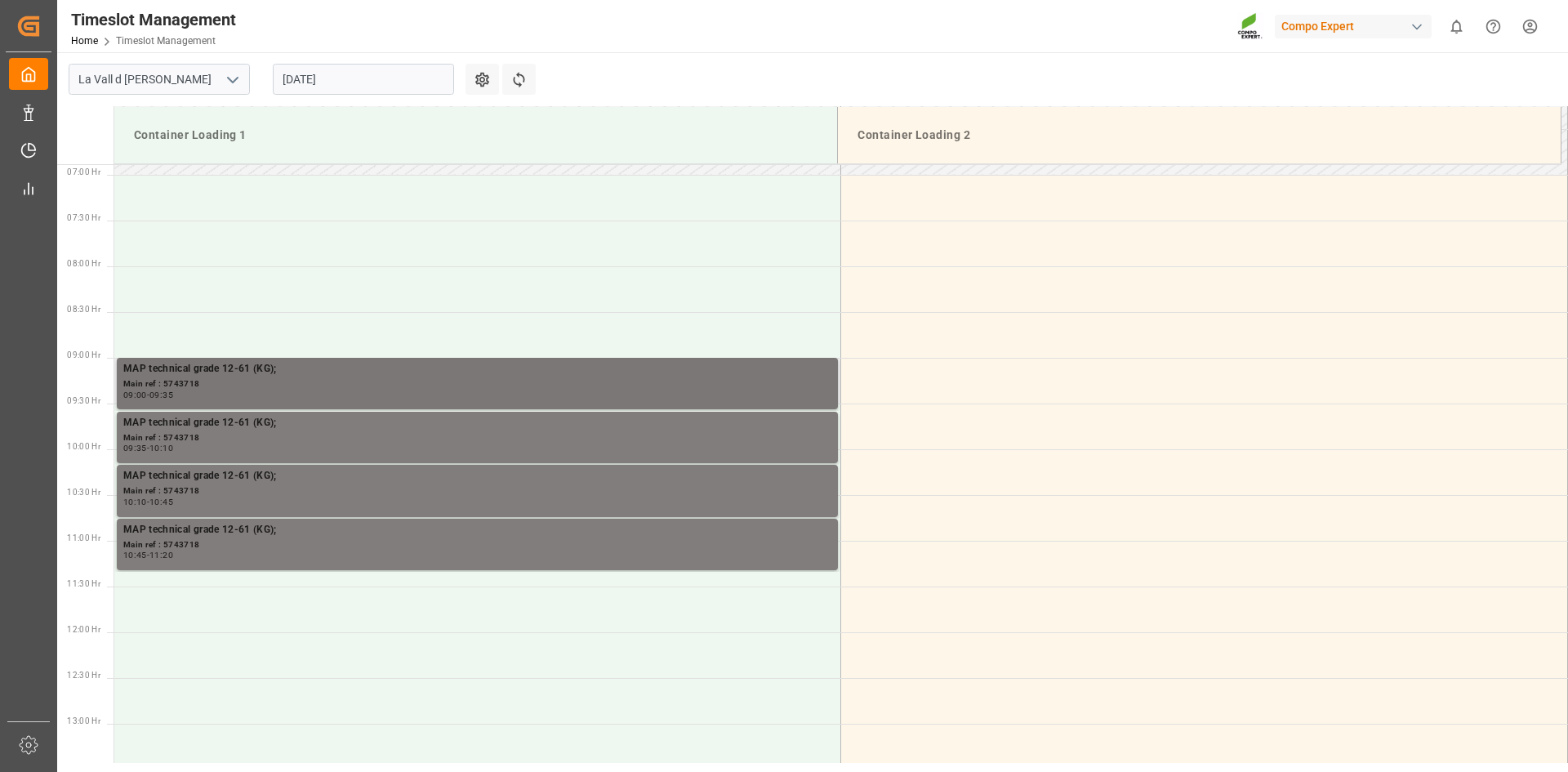
click at [209, 395] on div "09:00 - 09:35" at bounding box center [477, 395] width 708 height 9
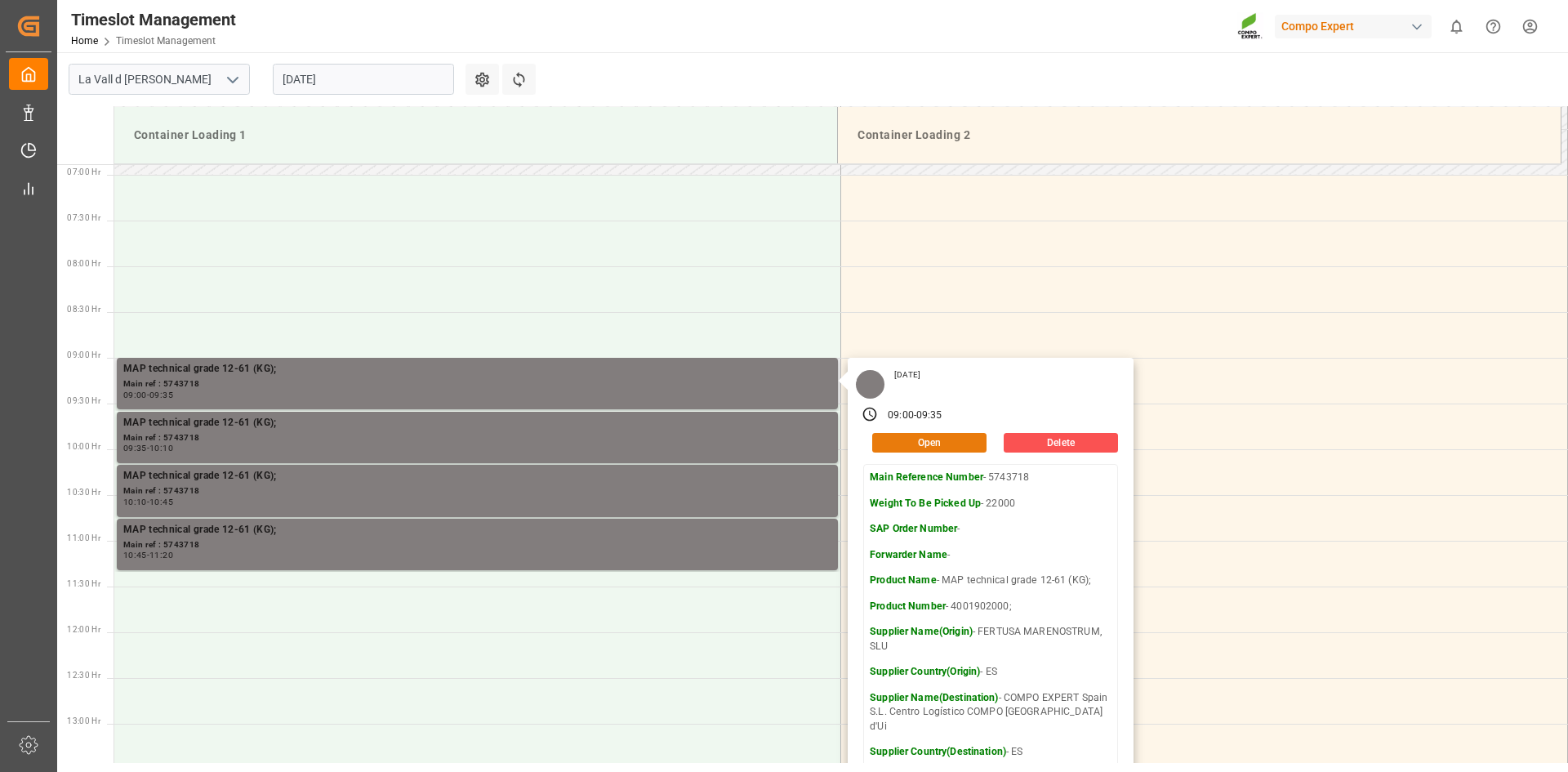
click at [948, 437] on button "Open" at bounding box center [929, 442] width 114 height 20
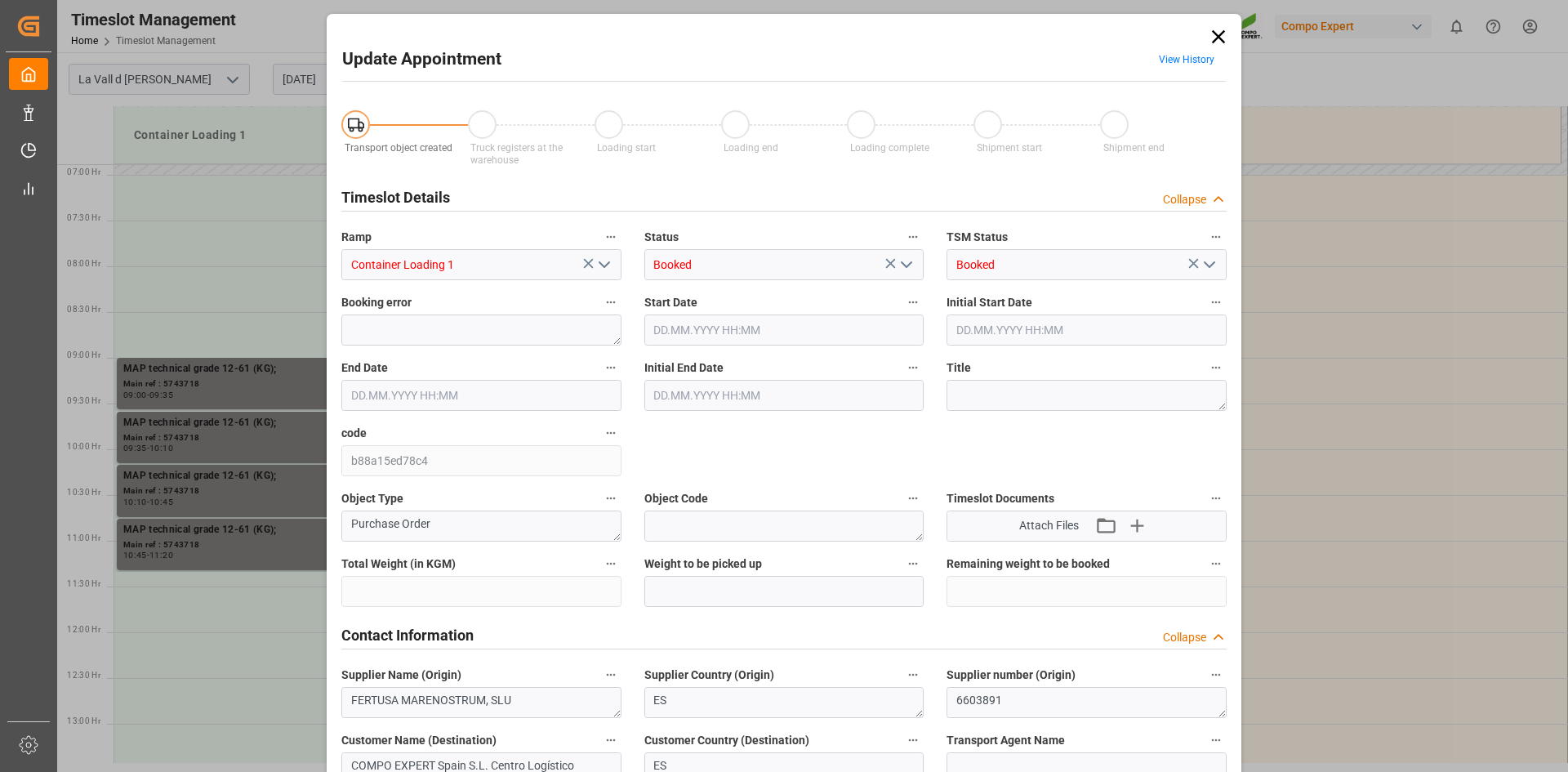
type input "308000"
type input "22000"
type input "0"
type input "21.08.2025 09:00"
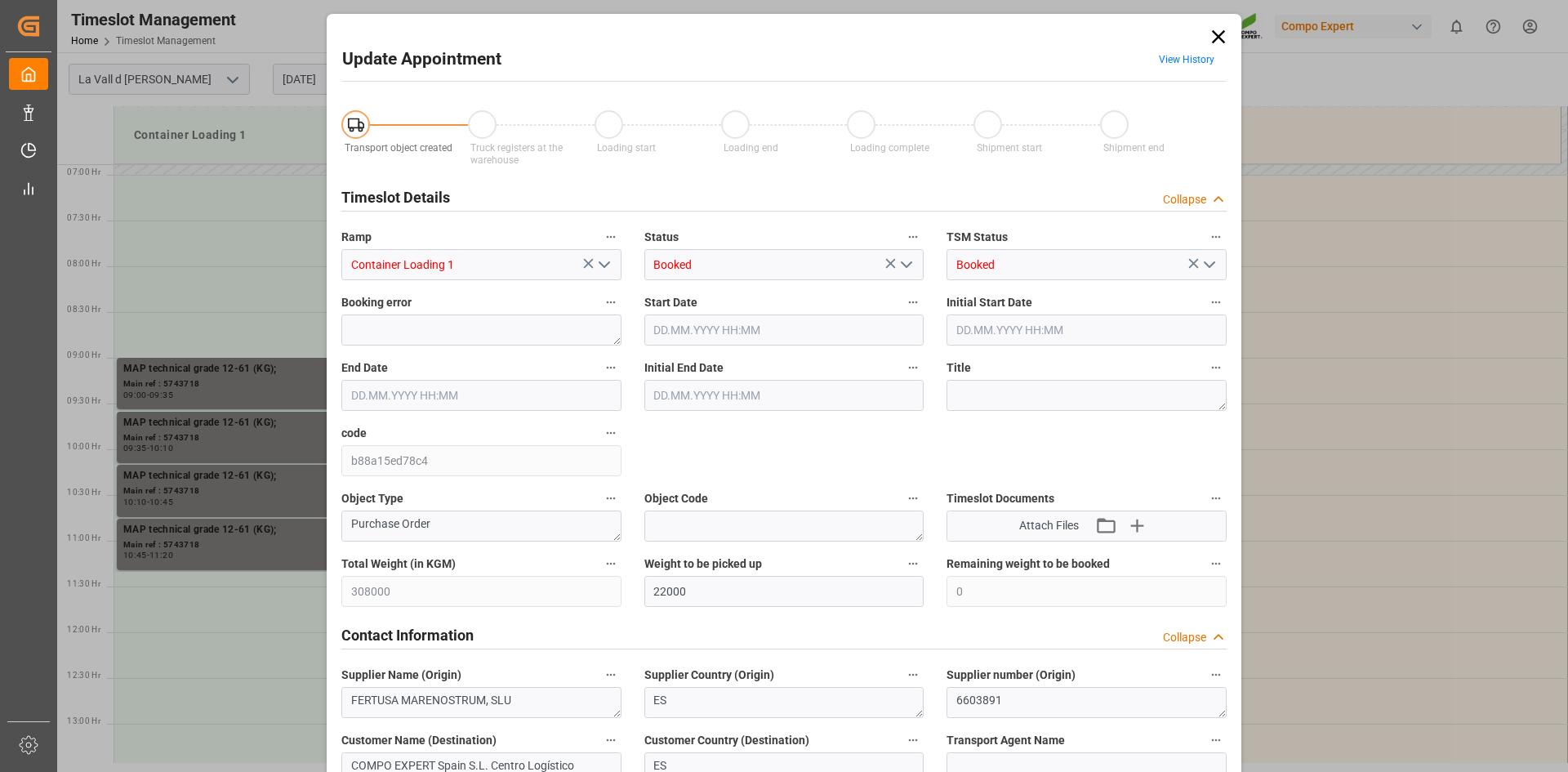
type input "21.08.2025 09:35"
type input "21.08.2025 09:30"
type input "20.08.2025 08:02"
click at [727, 335] on input "21.08.2025 09:00" at bounding box center [784, 330] width 280 height 31
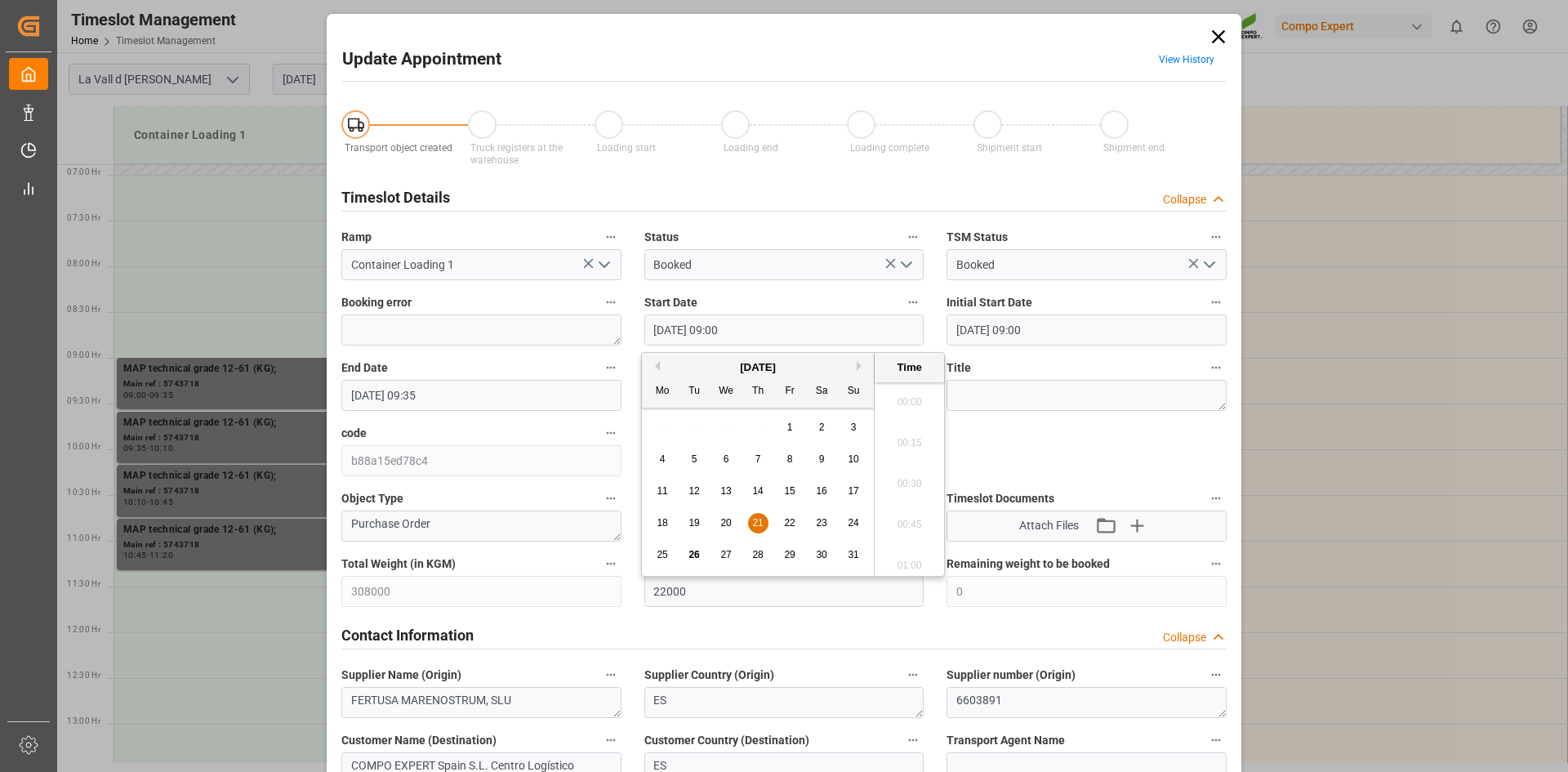
scroll to position [1393, 0]
drag, startPoint x: 729, startPoint y: 550, endPoint x: 715, endPoint y: 527, distance: 26.9
click at [729, 551] on span "27" at bounding box center [725, 555] width 10 height 11
type input "27.08.2025 09:00"
click at [499, 402] on input "21.08.2025 09:35" at bounding box center [481, 395] width 280 height 31
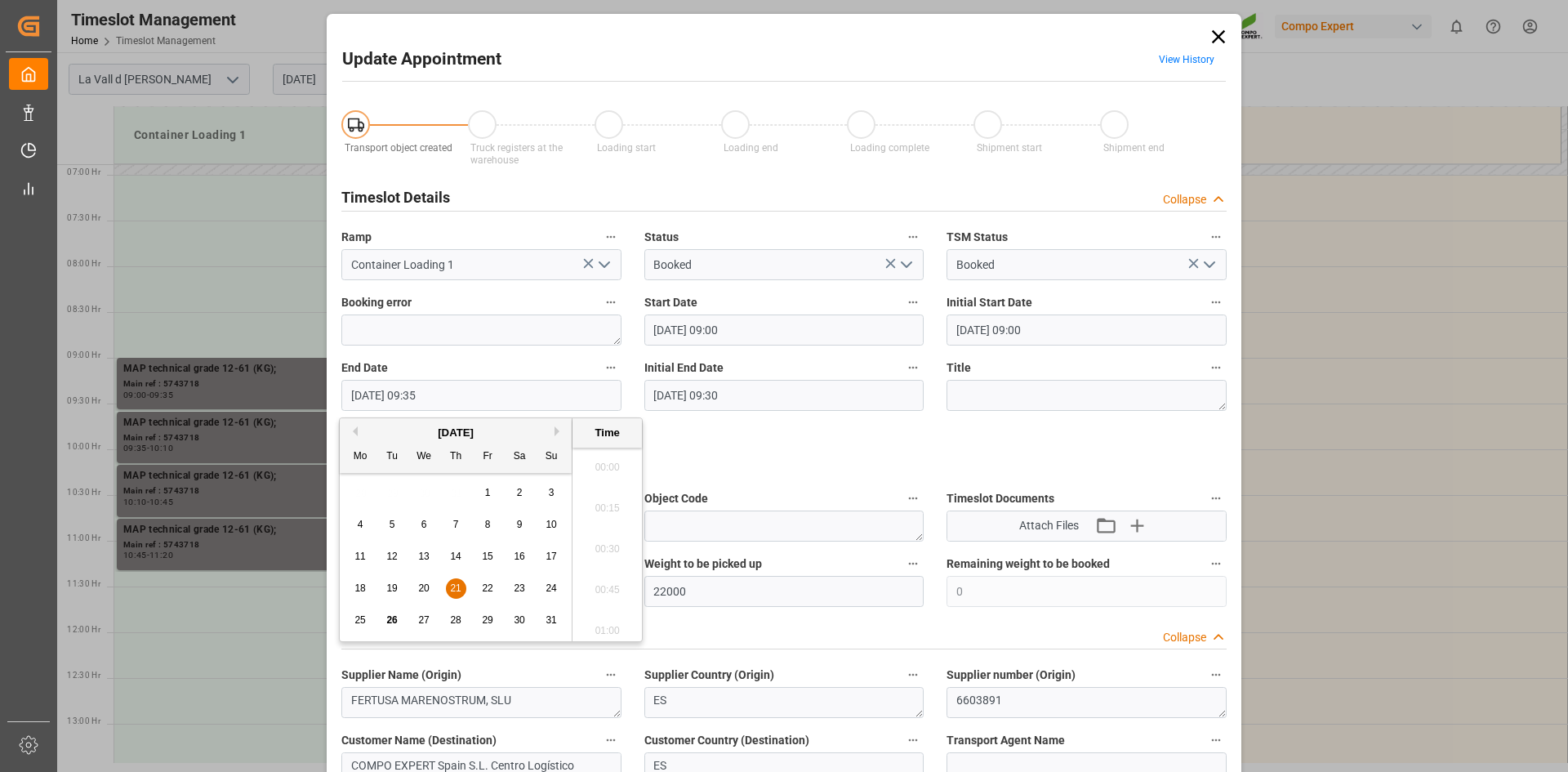
scroll to position [1475, 0]
click at [417, 614] on div "27" at bounding box center [423, 620] width 20 height 20
type input "27.08.2025 09:35"
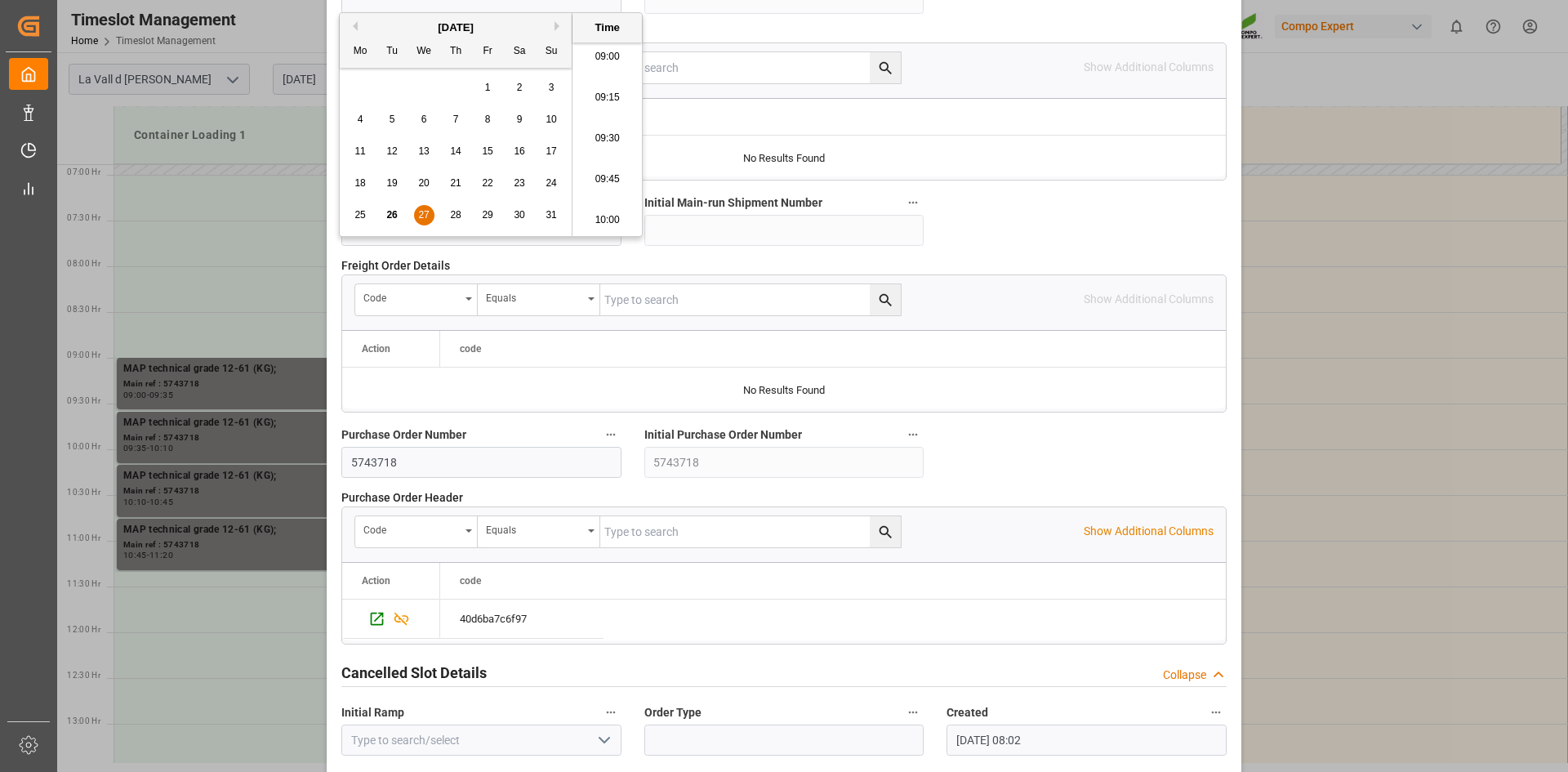
scroll to position [1494, 0]
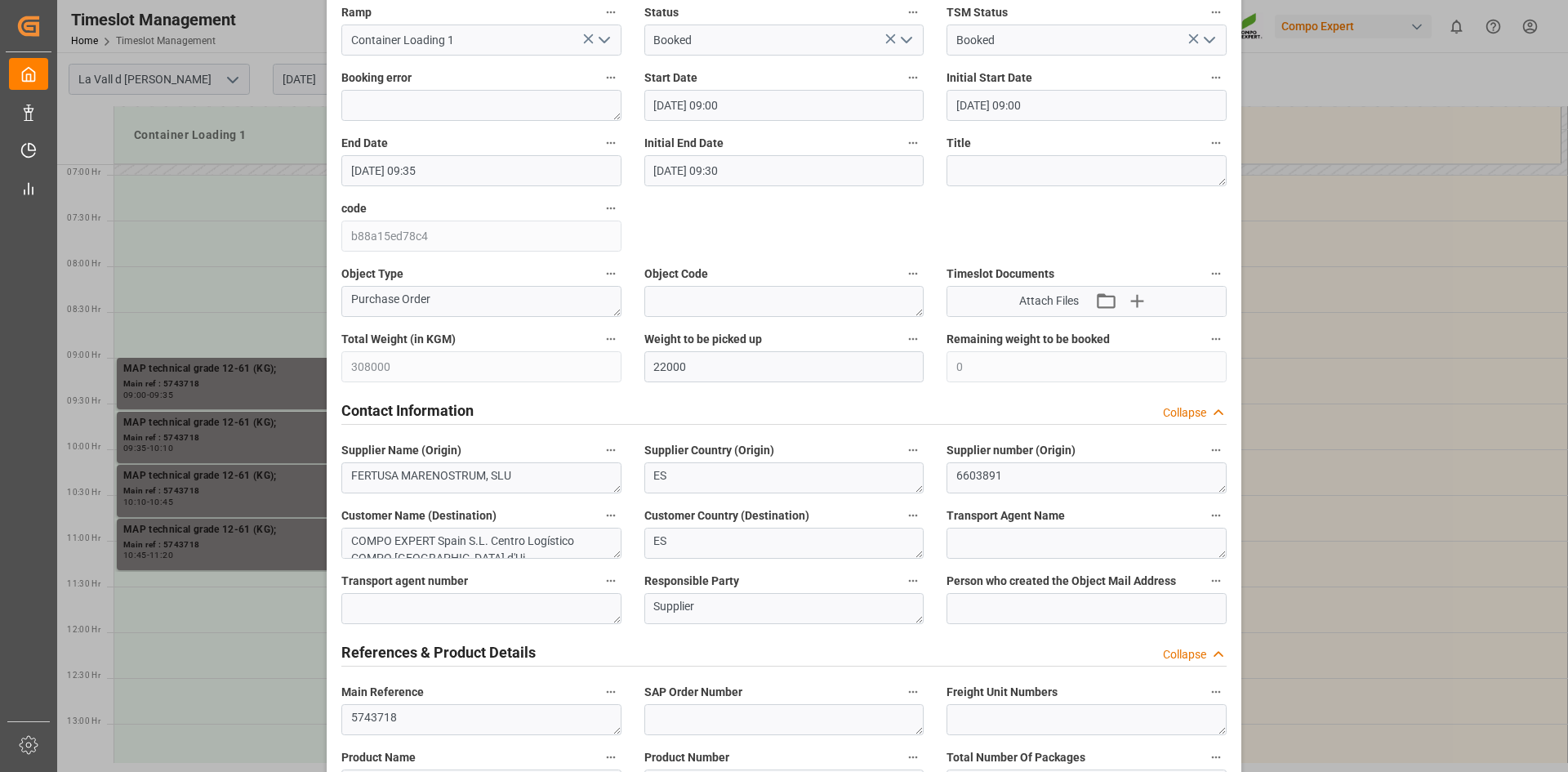
scroll to position [106, 0]
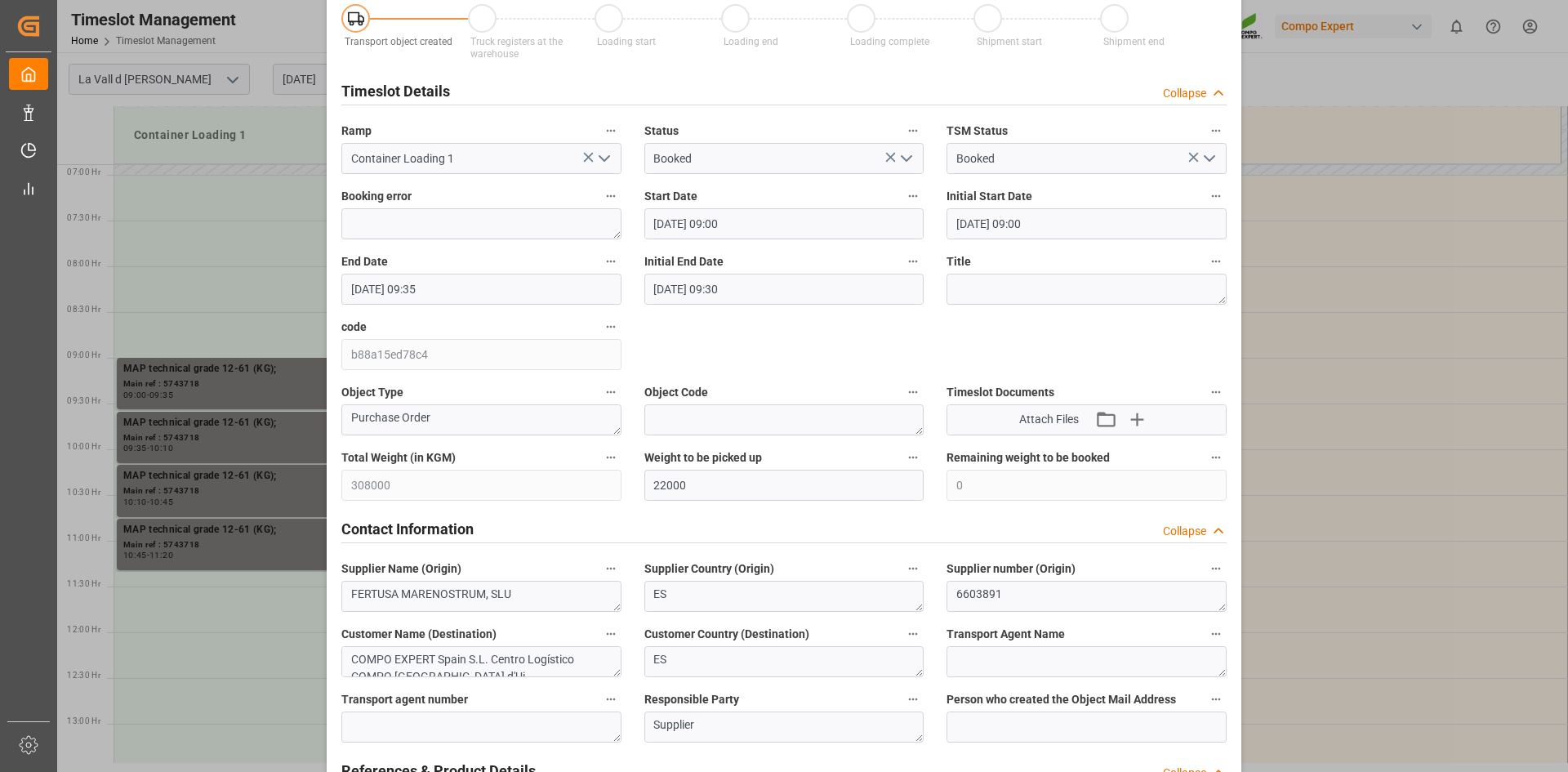
click at [743, 225] on input "27.08.2025 09:00" at bounding box center [784, 223] width 280 height 31
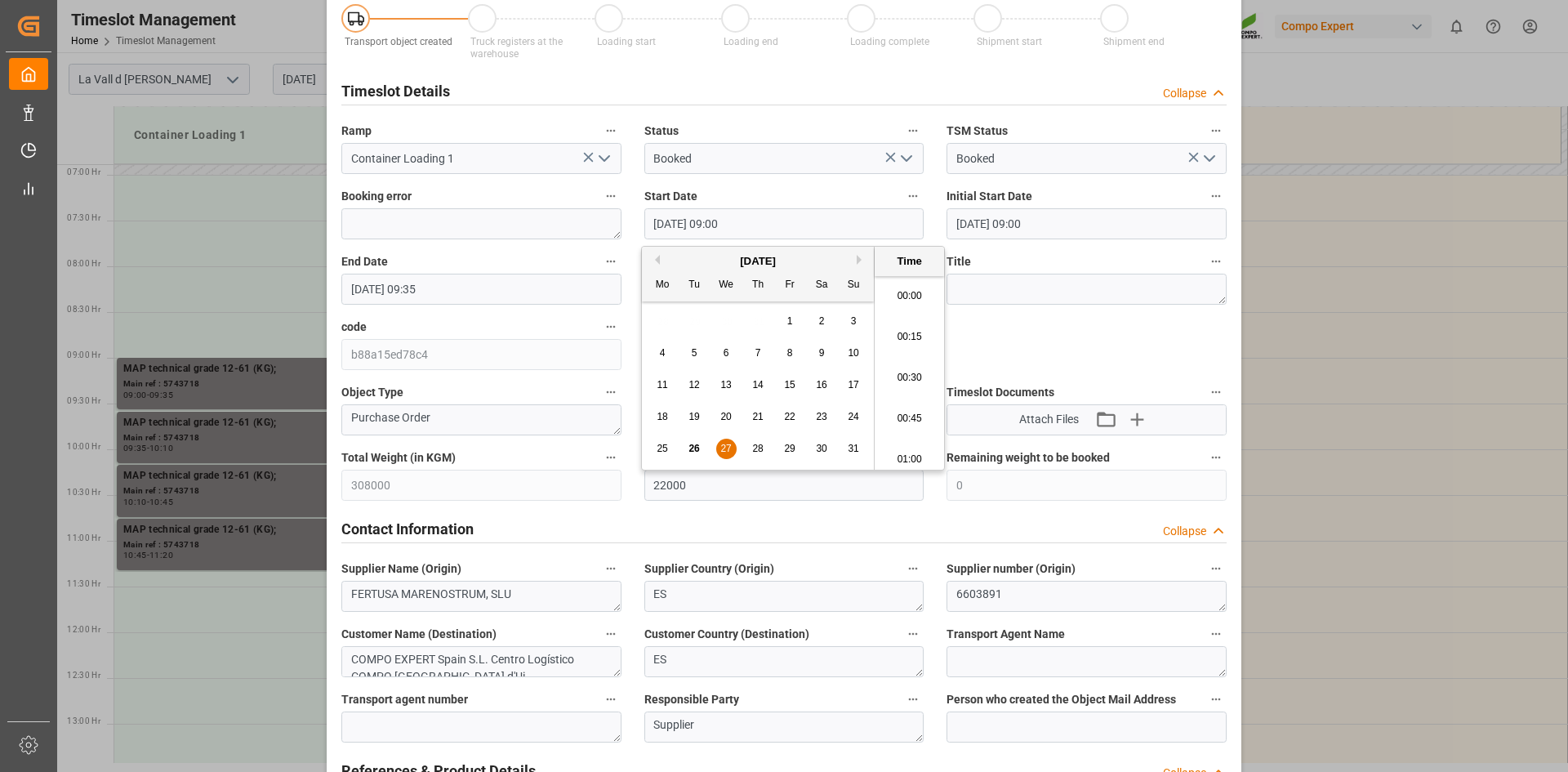
scroll to position [1393, 0]
click at [920, 452] on li "09:30" at bounding box center [909, 454] width 70 height 41
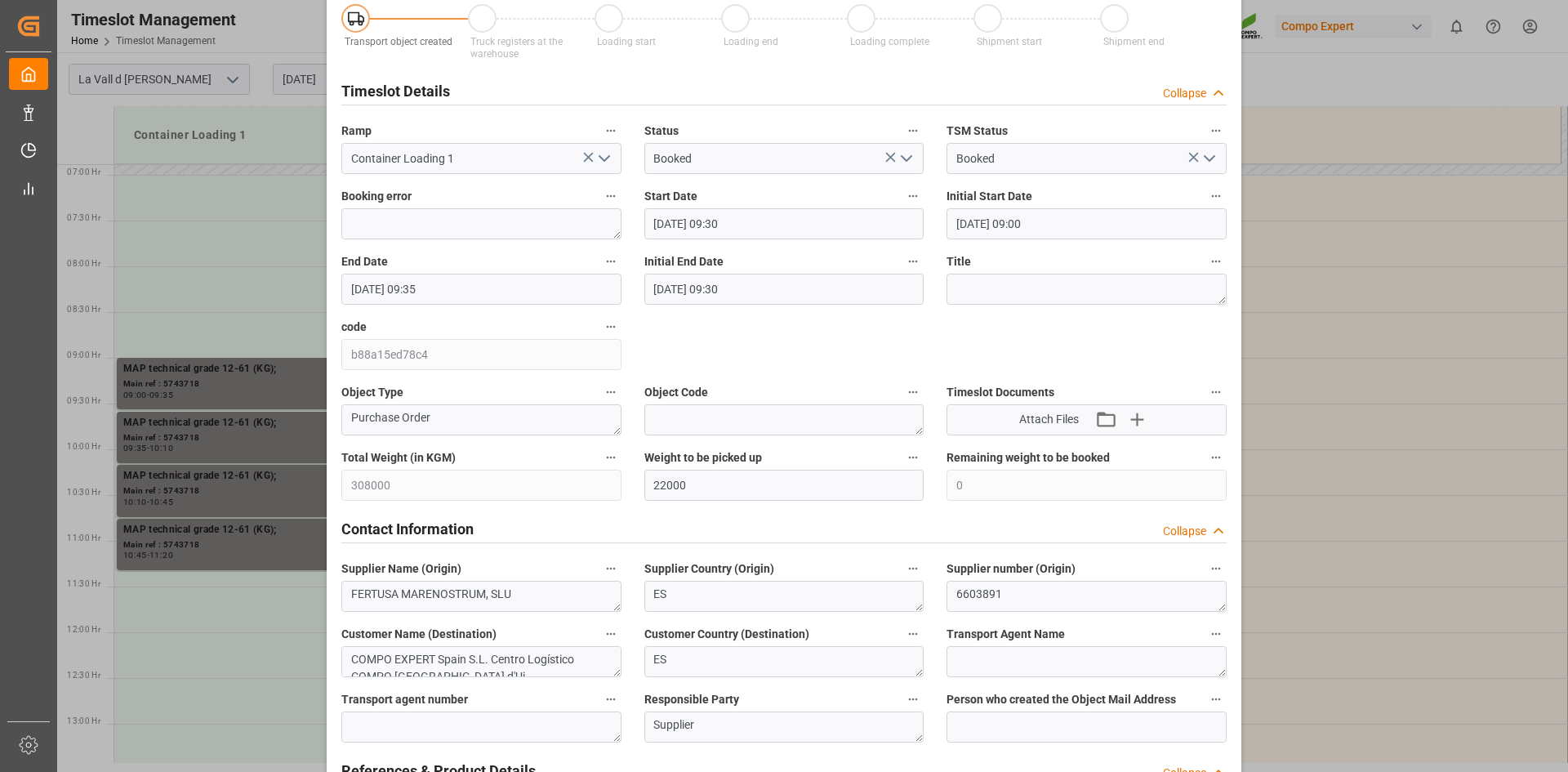
click at [766, 227] on input "27.08.2025 09:30" at bounding box center [784, 223] width 280 height 31
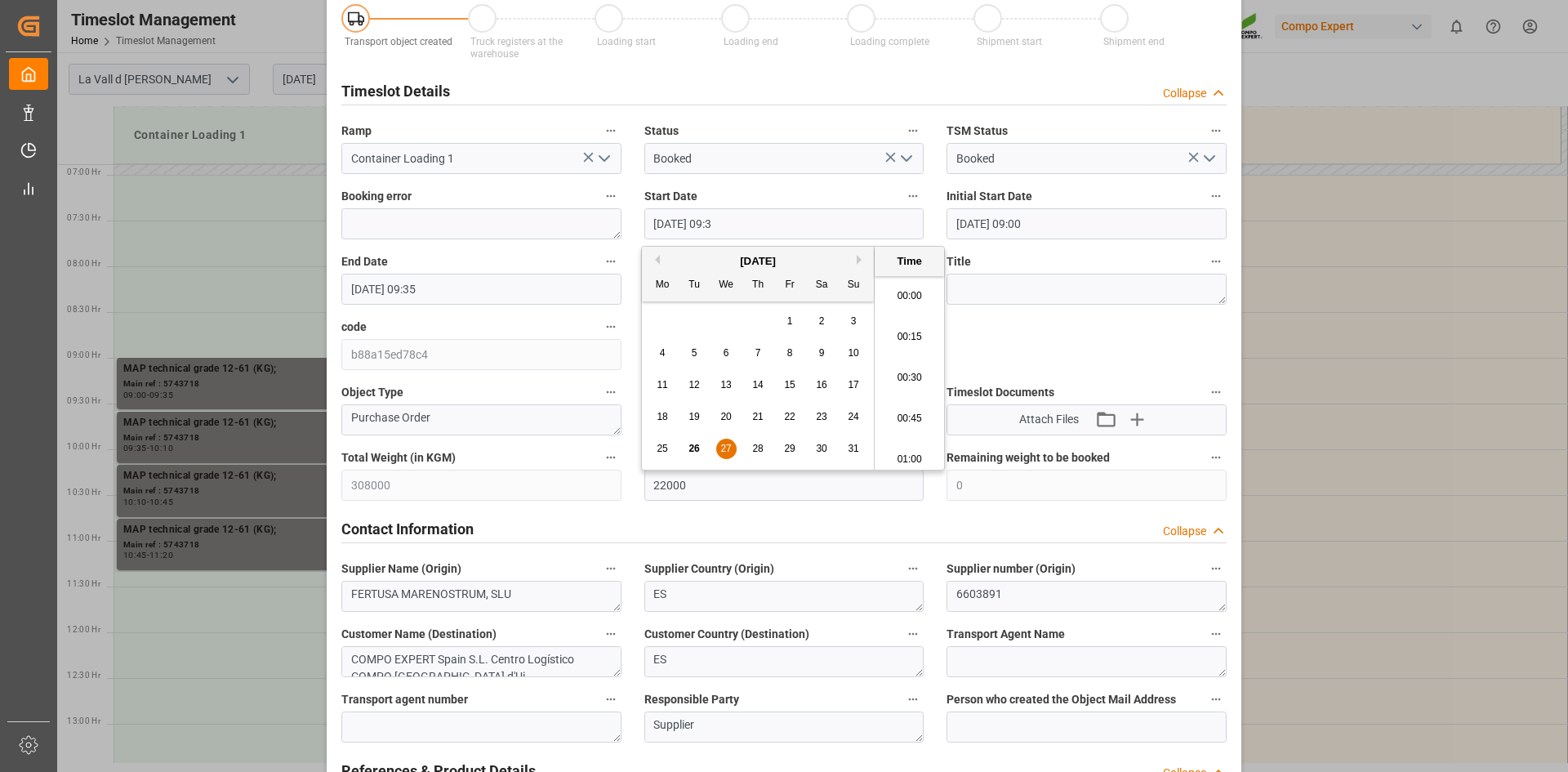
scroll to position [1475, 0]
type input "27.08.2025 09:35"
click at [441, 305] on div "End Date 27.08.2025 09:35" at bounding box center [481, 277] width 303 height 66
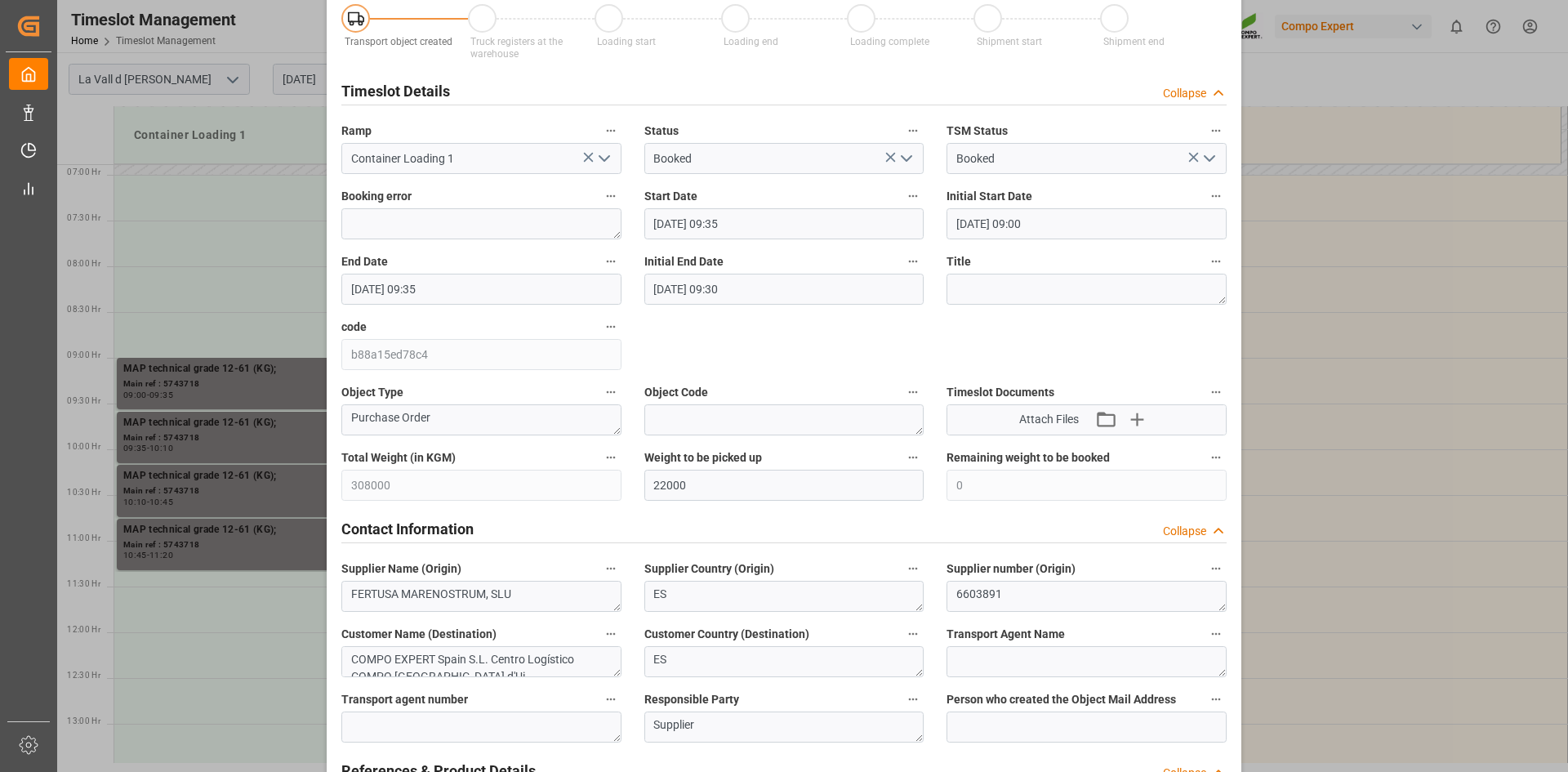
click at [447, 292] on input "27.08.2025 09:35" at bounding box center [481, 289] width 280 height 31
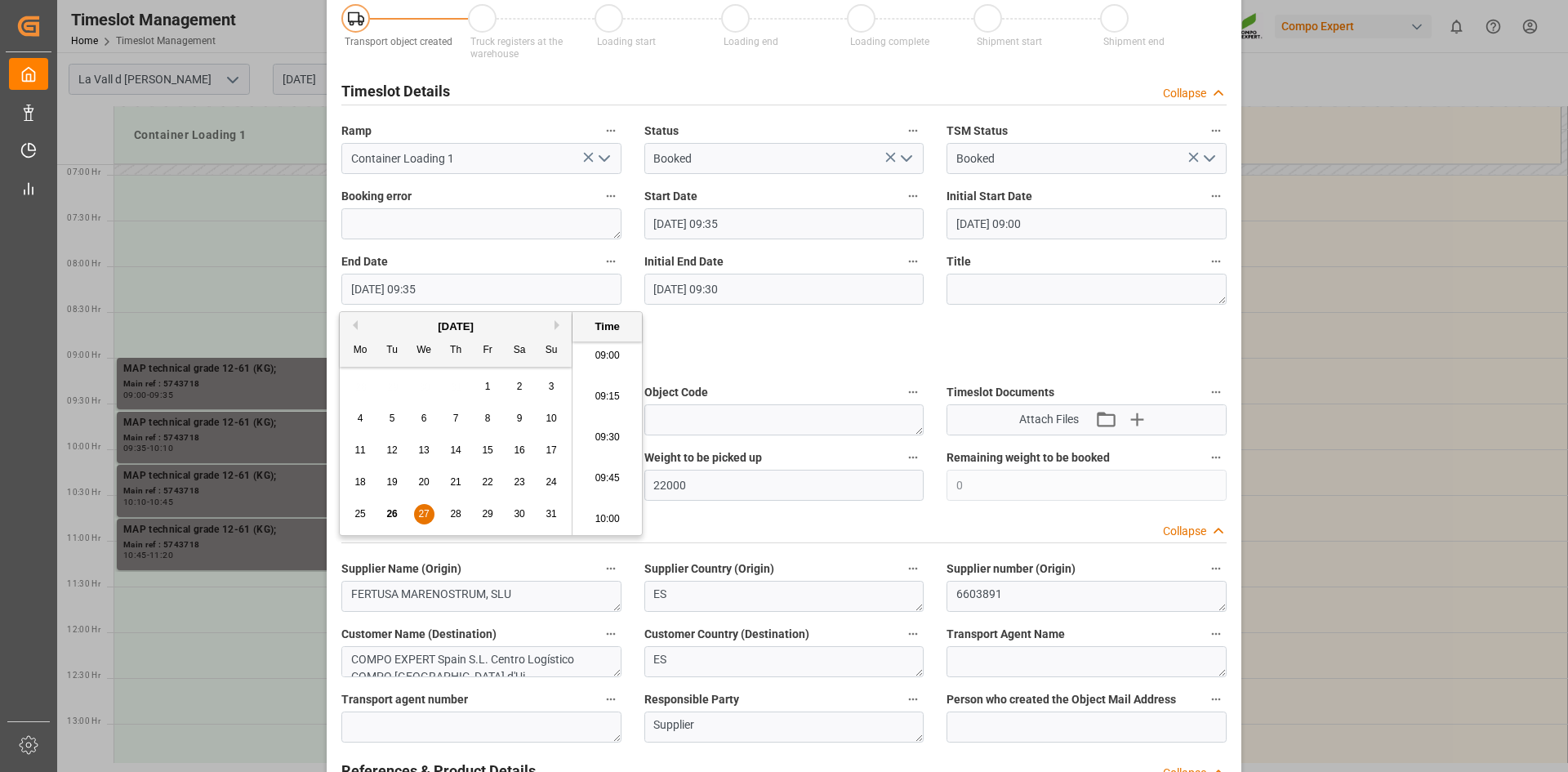
click at [609, 512] on li "10:00" at bounding box center [607, 518] width 70 height 41
type input "27.08.2025 10:00"
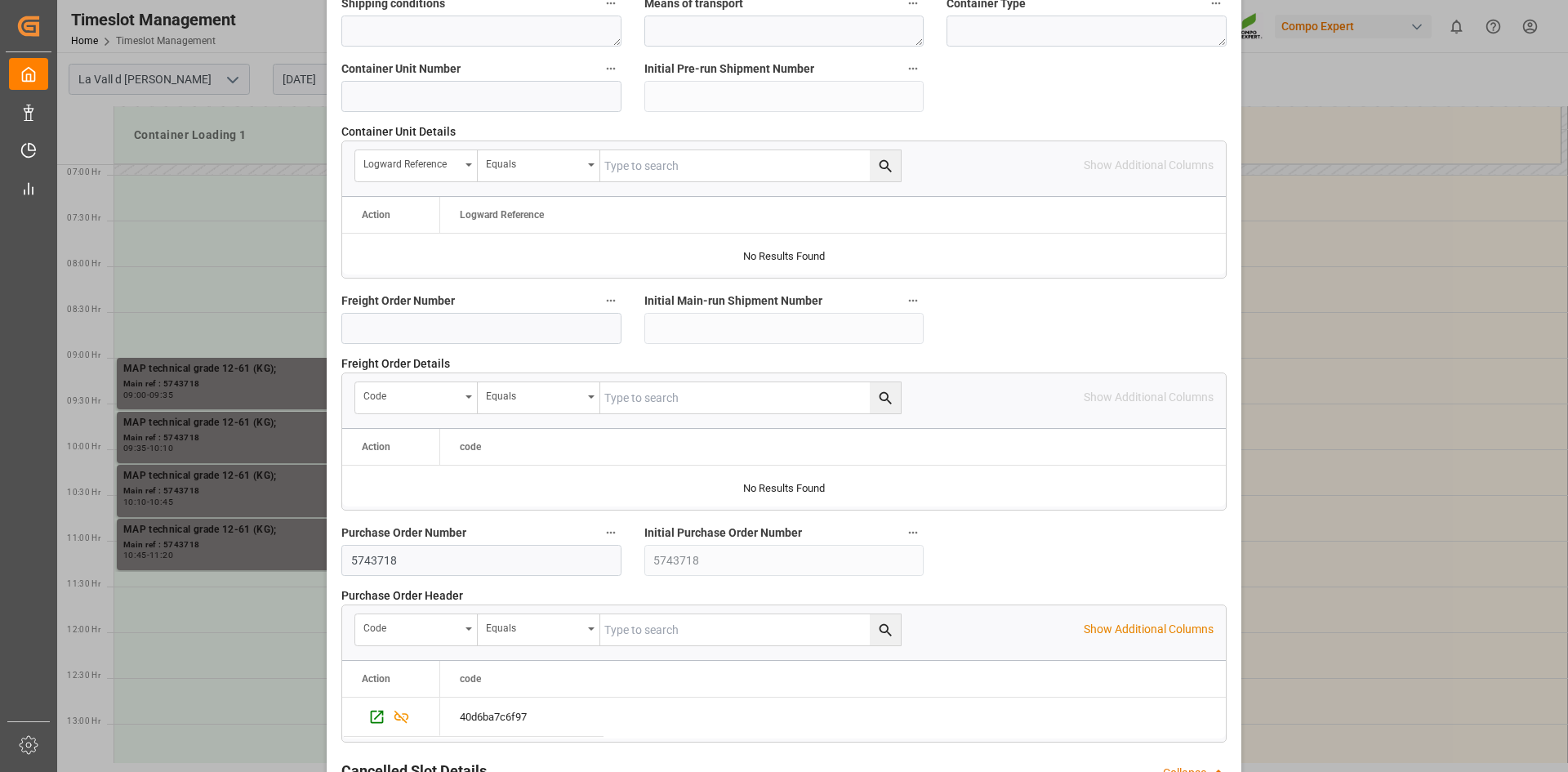
scroll to position [1494, 0]
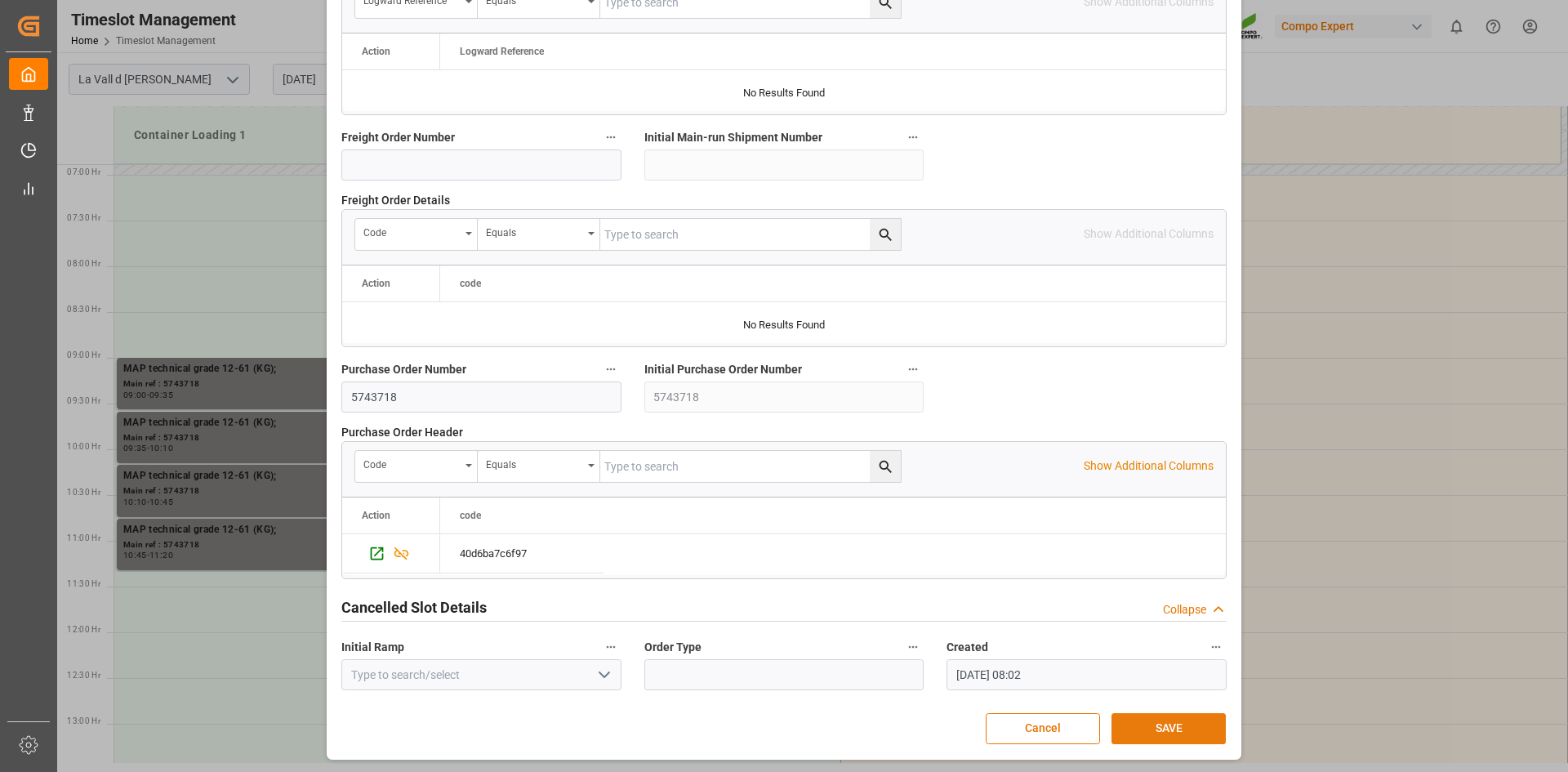
click at [1147, 734] on button "SAVE" at bounding box center [1169, 728] width 114 height 31
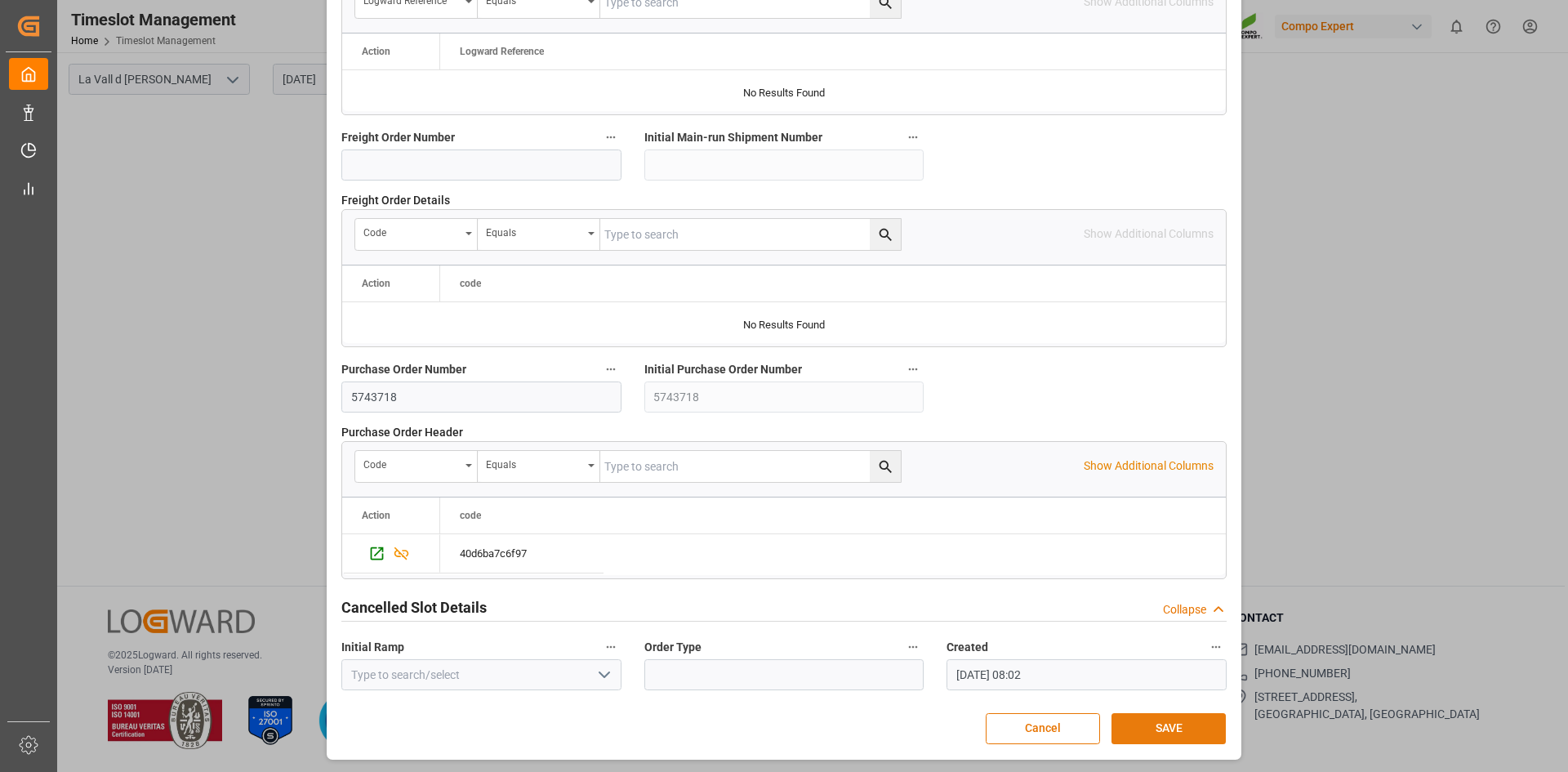
click at [1166, 728] on button "SAVE" at bounding box center [1169, 728] width 114 height 31
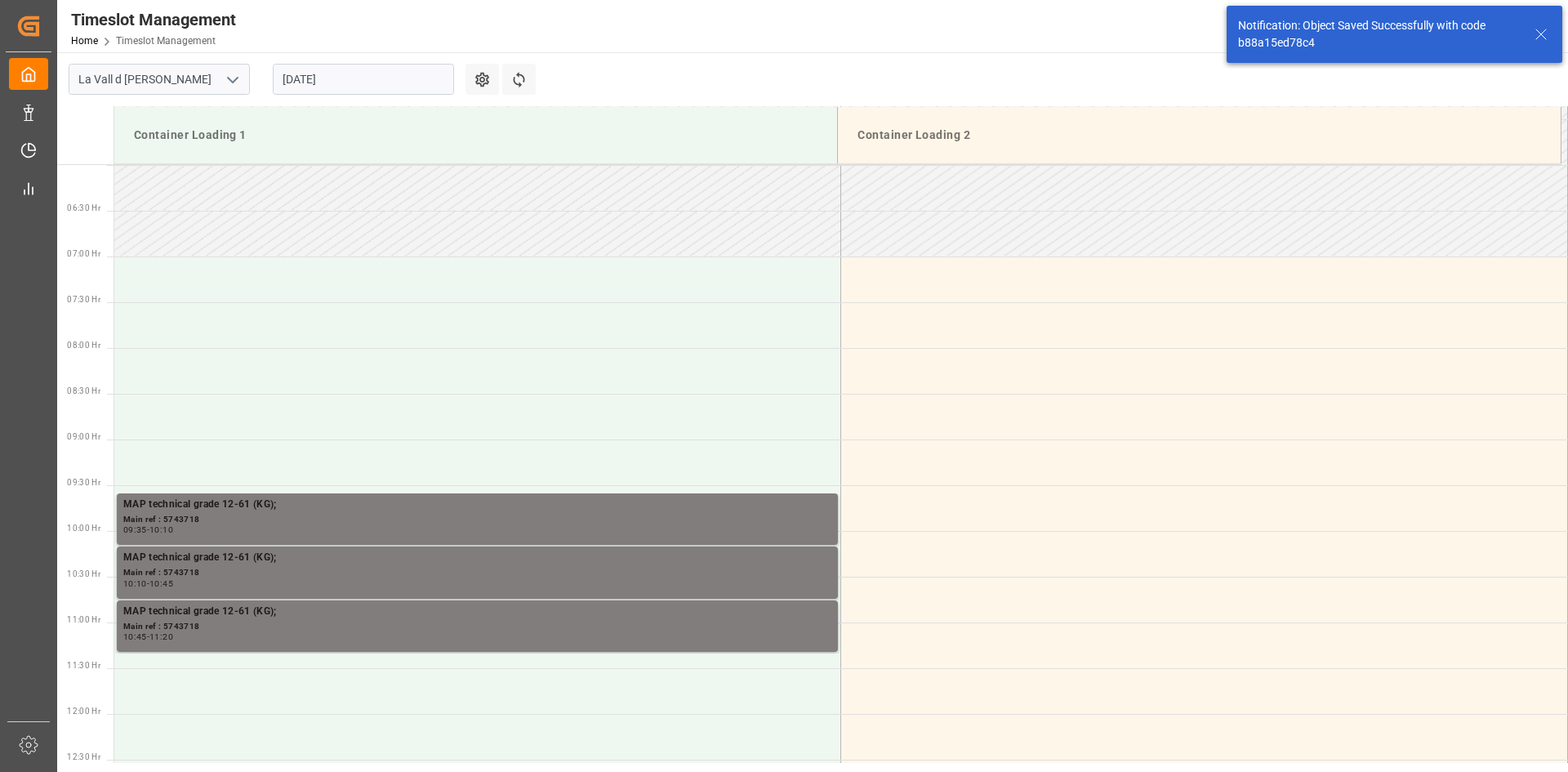
scroll to position [812, 0]
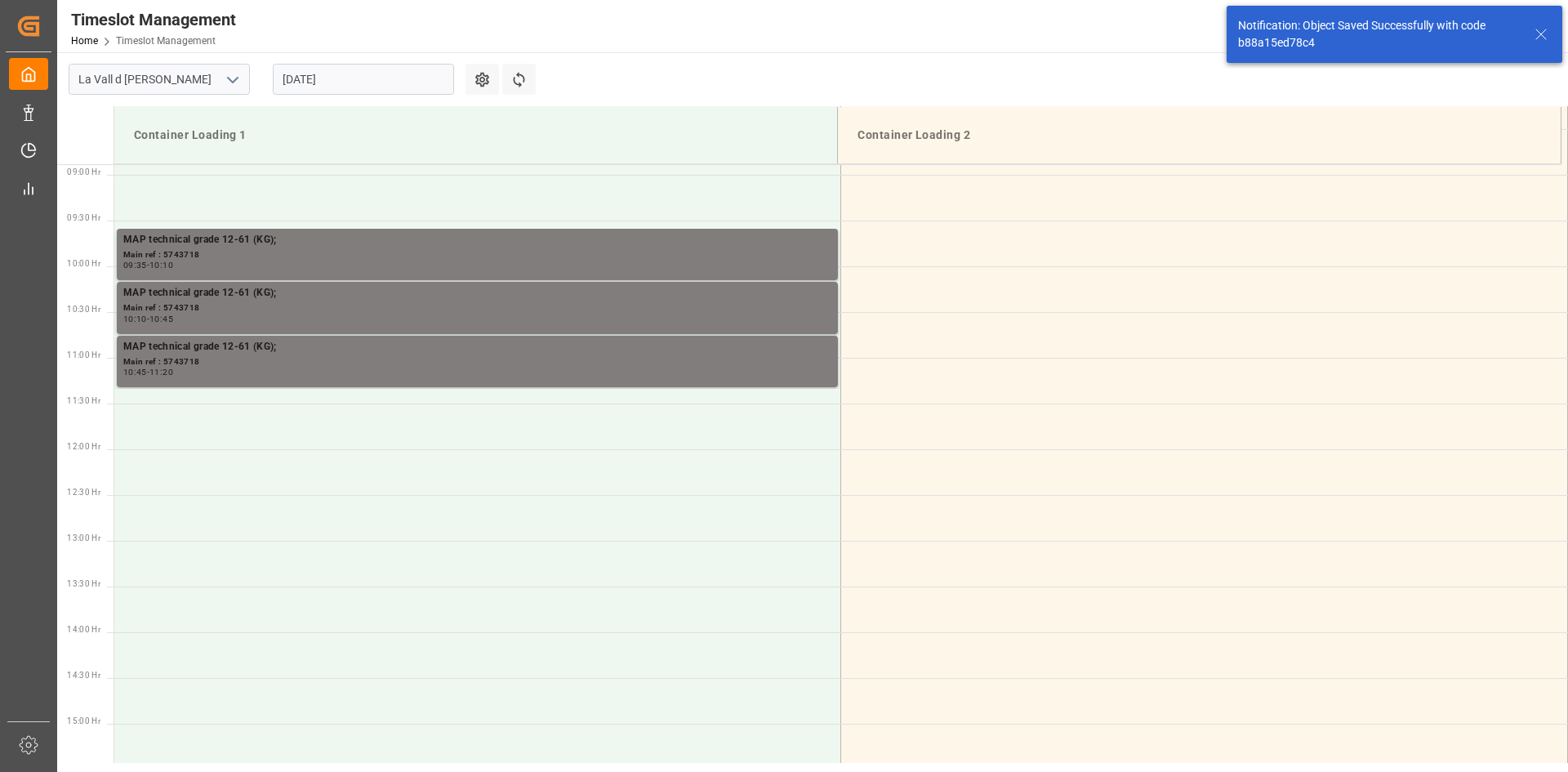
click at [347, 77] on input "21.08.2025" at bounding box center [363, 79] width 181 height 31
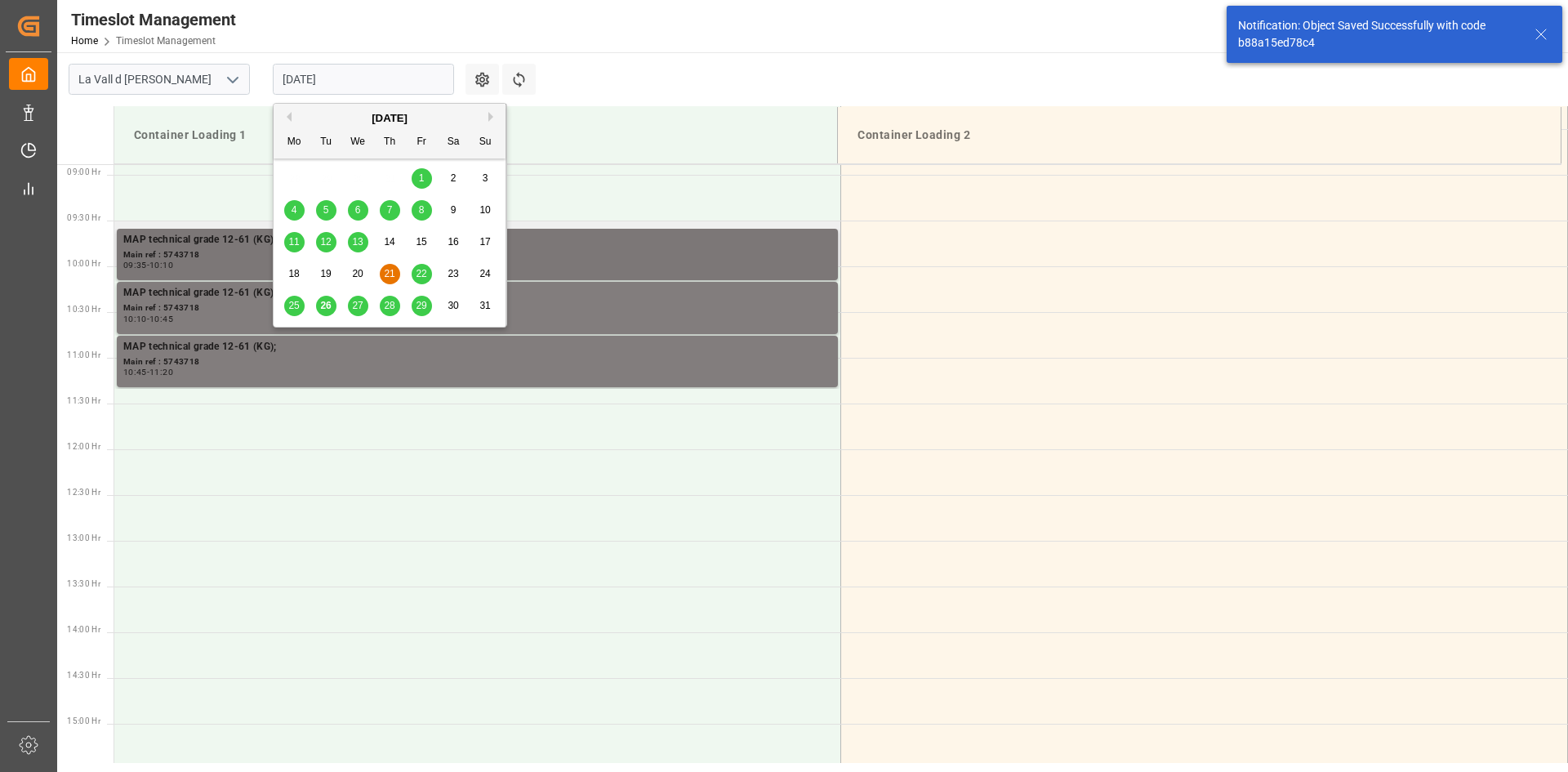
click at [235, 254] on div "Main ref : 5743718" at bounding box center [477, 254] width 708 height 14
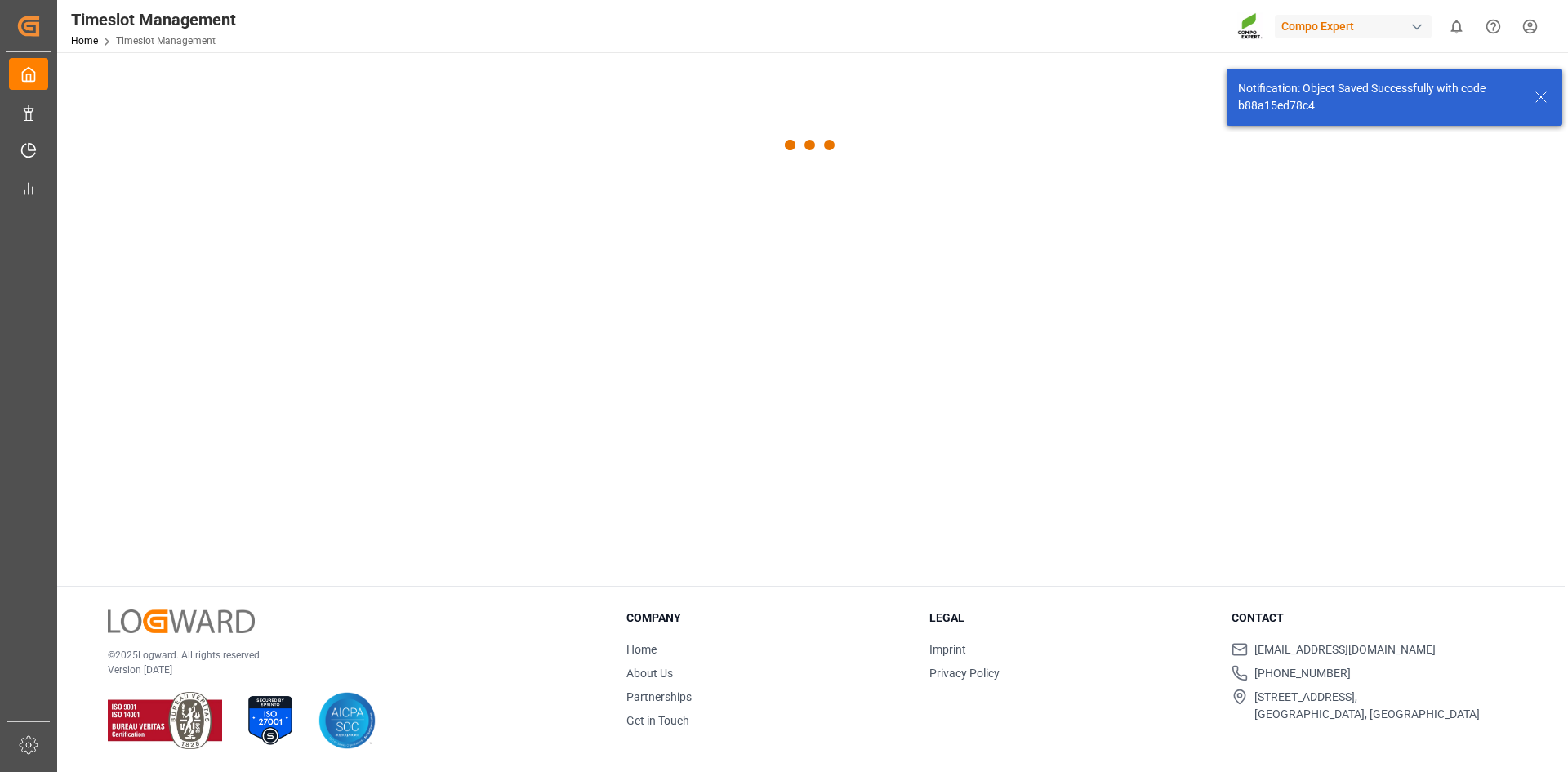
click at [617, 362] on div at bounding box center [811, 145] width 1508 height 540
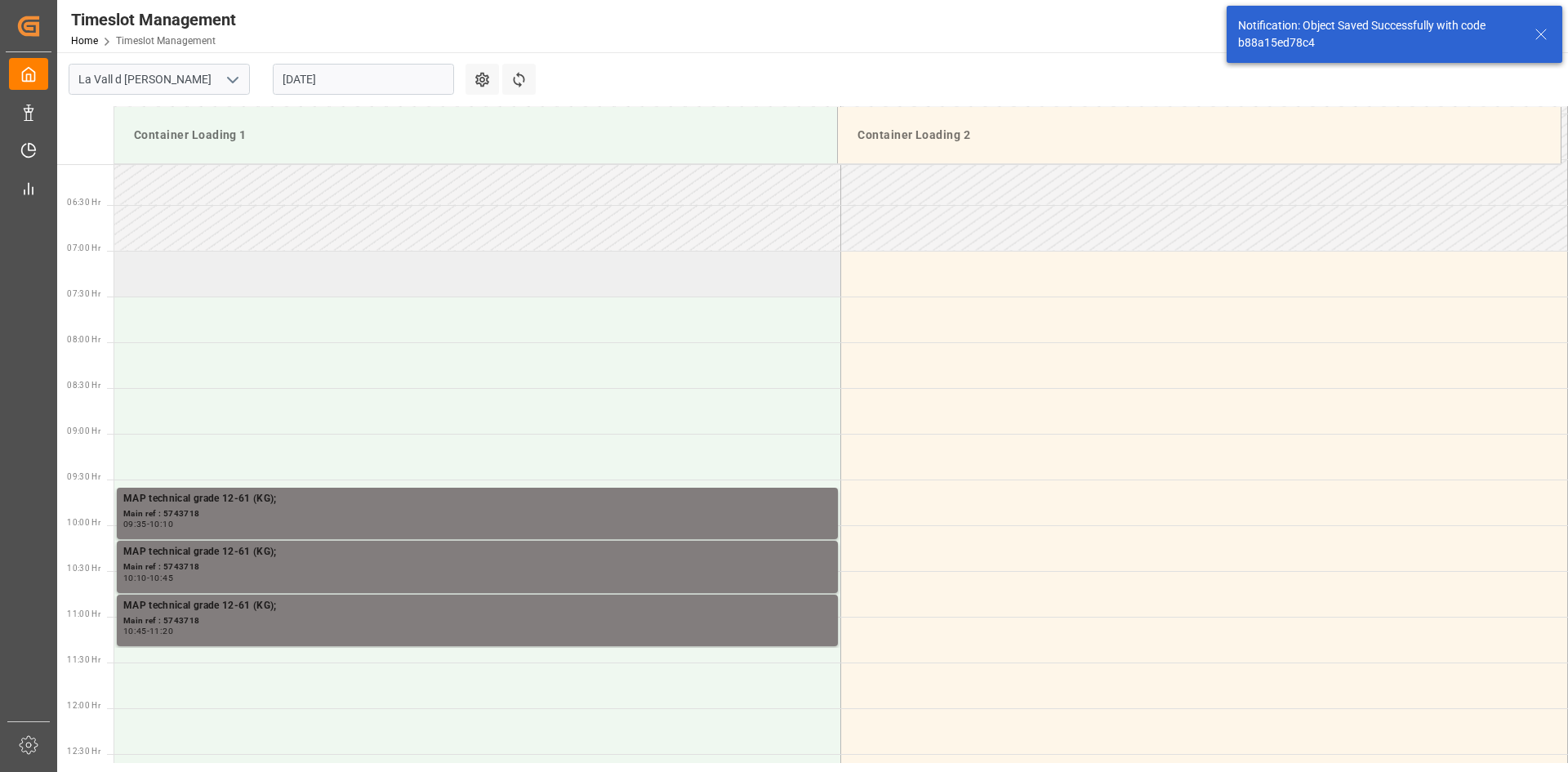
scroll to position [630, 0]
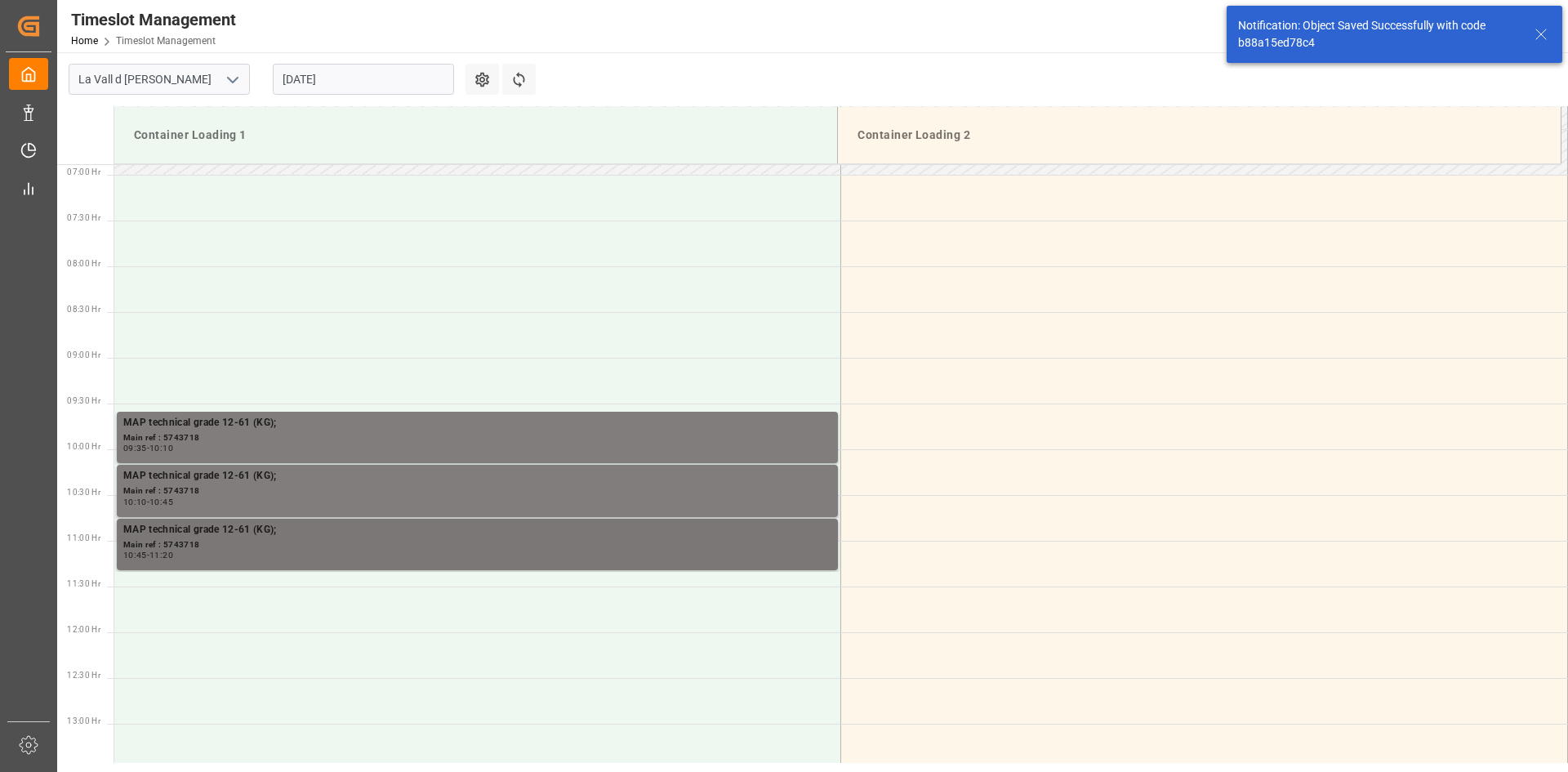
click at [295, 557] on div "10:45 - 11:20" at bounding box center [477, 555] width 708 height 9
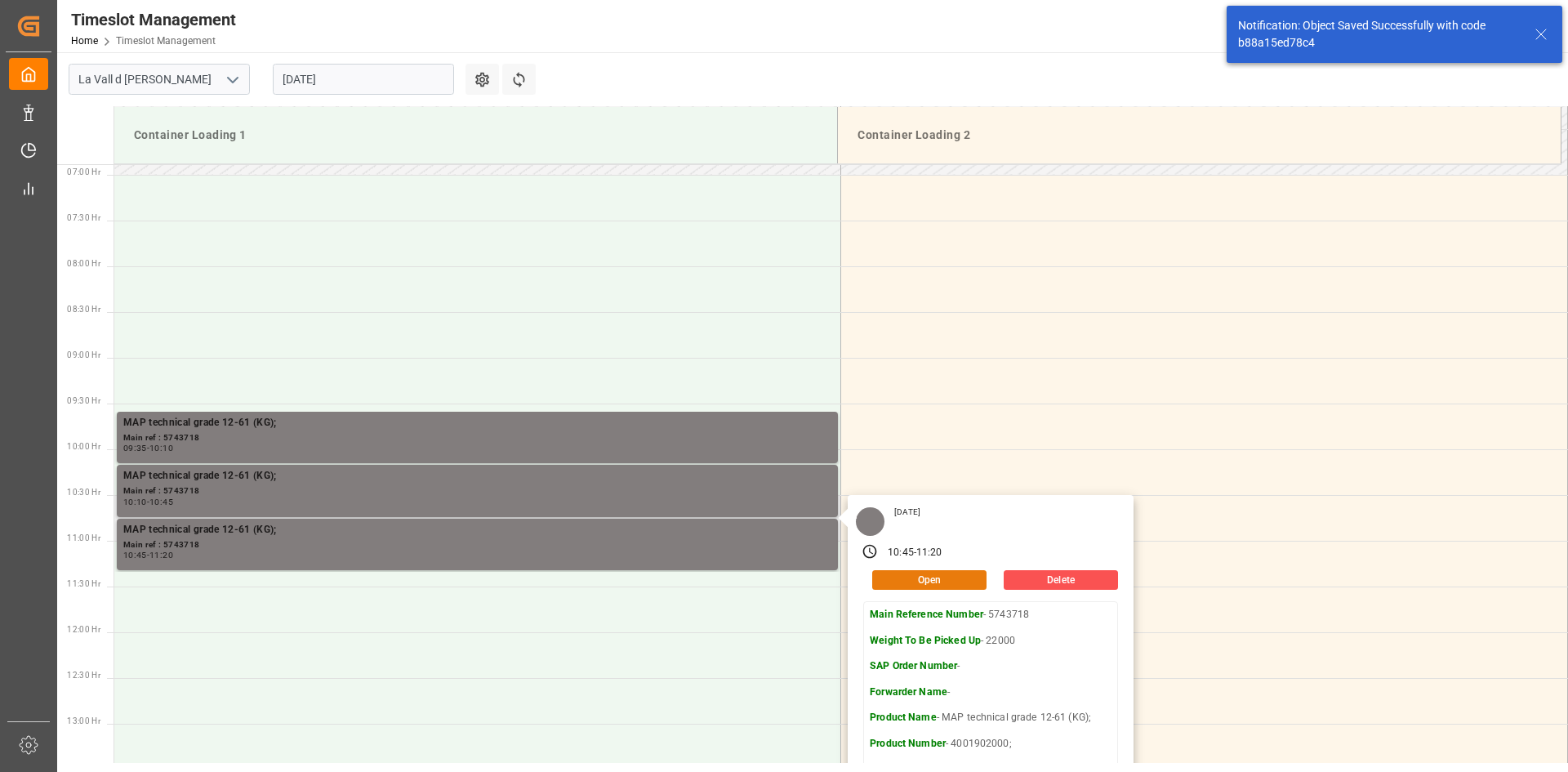
click at [938, 583] on button "Open" at bounding box center [929, 579] width 114 height 20
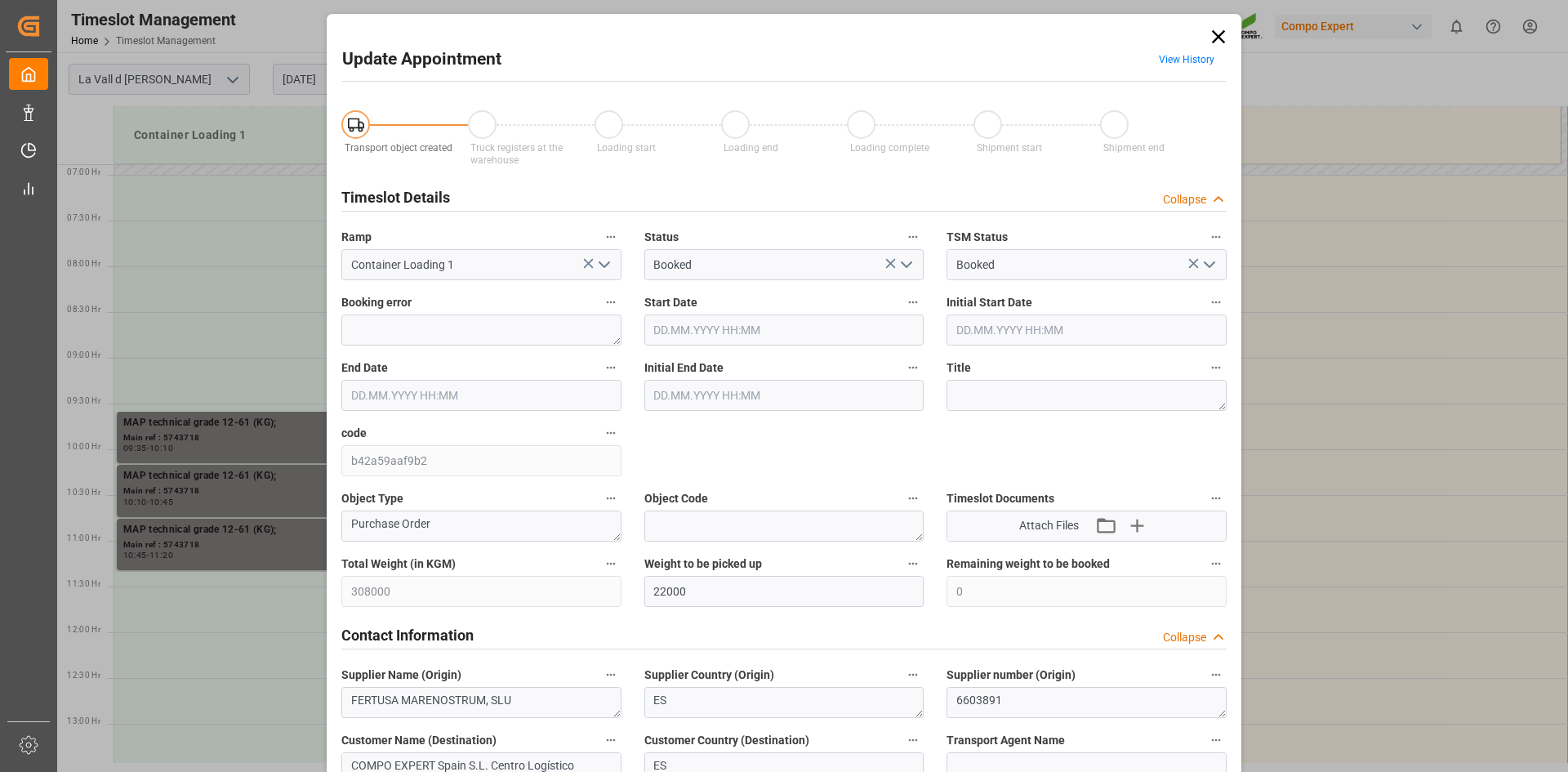
type input "21.08.2025 10:45"
type input "21.08.2025 11:20"
type input "21.08.2025 11:00"
type input "20.08.2025 08:05"
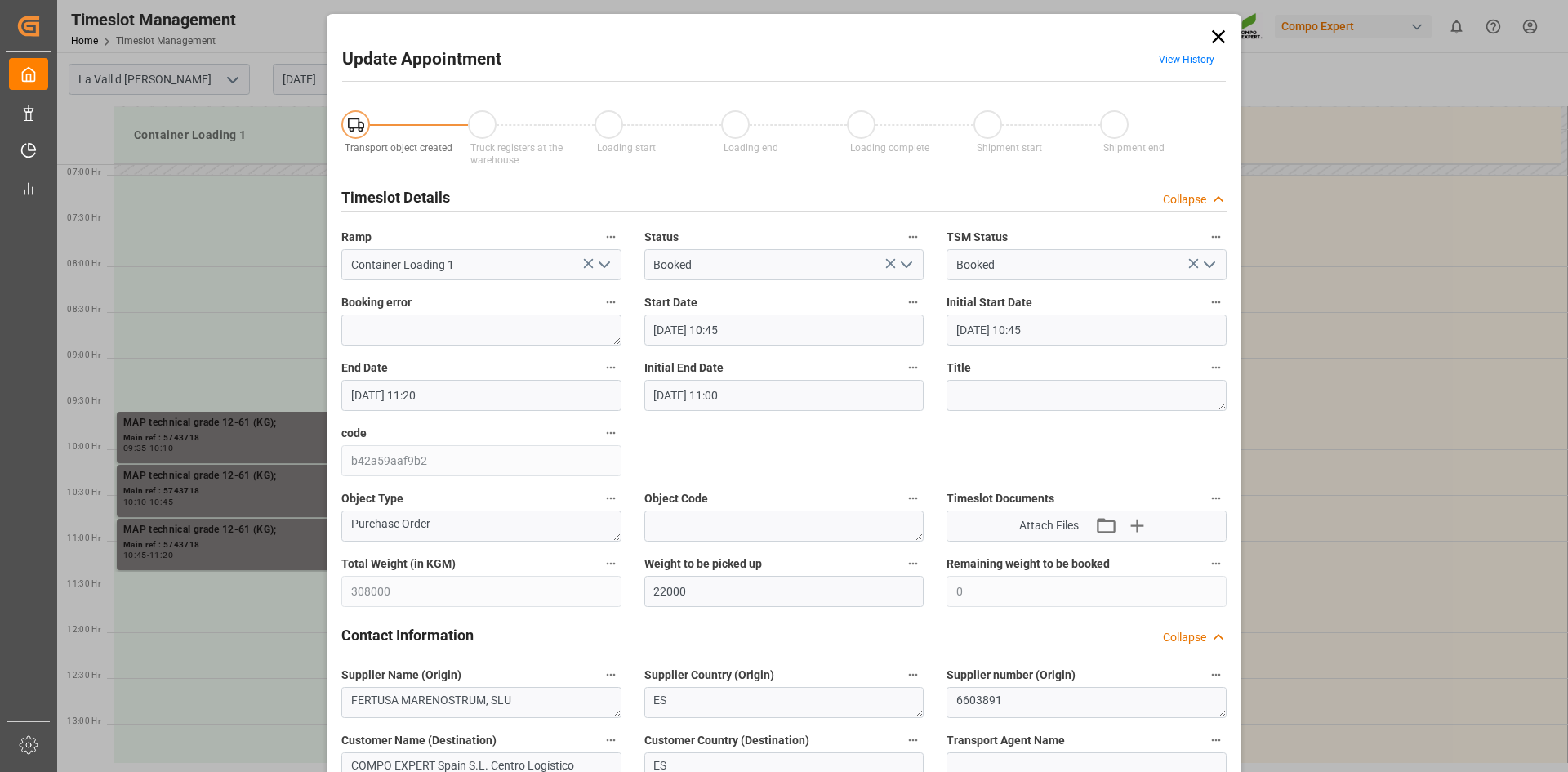
click at [680, 329] on input "21.08.2025 10:45" at bounding box center [784, 330] width 280 height 31
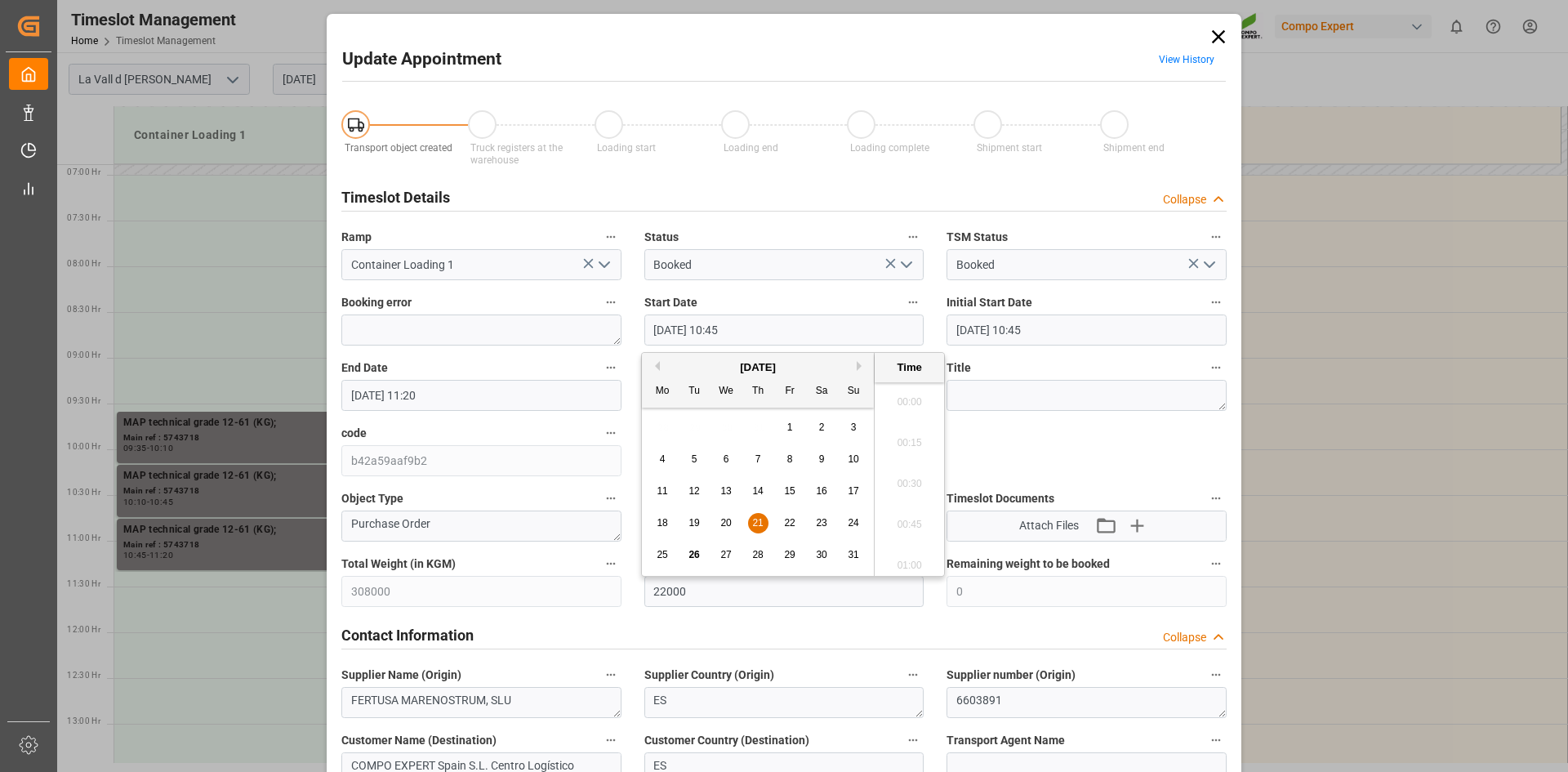
scroll to position [1679, 0]
click at [730, 557] on span "27" at bounding box center [725, 555] width 10 height 11
drag, startPoint x: 915, startPoint y: 478, endPoint x: 596, endPoint y: 429, distance: 322.7
click at [915, 478] on li "10:15" at bounding box center [909, 478] width 70 height 41
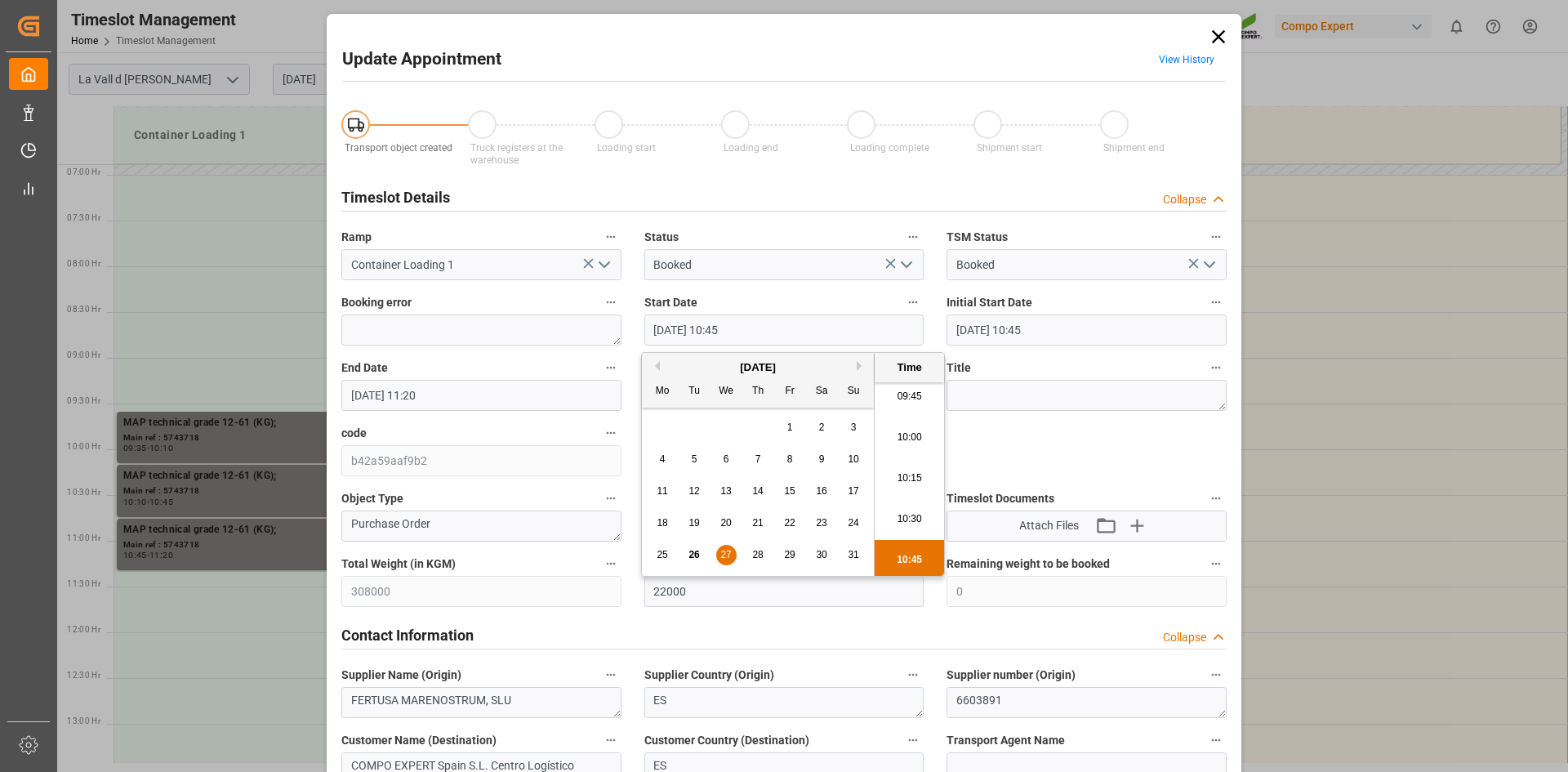
type input "27.08.2025 10:15"
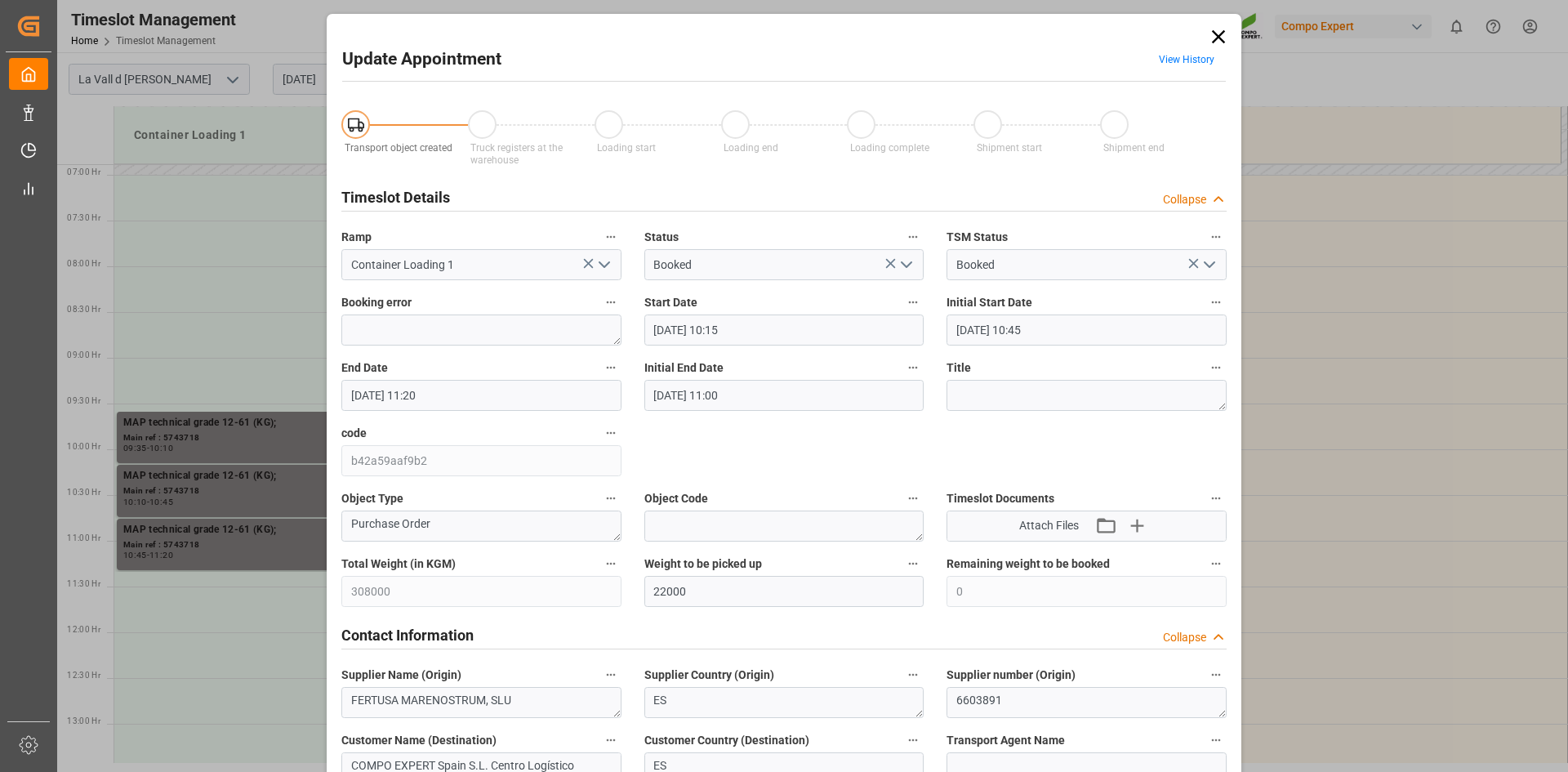
click at [381, 379] on input "21.08.2025 11:20" at bounding box center [481, 395] width 280 height 31
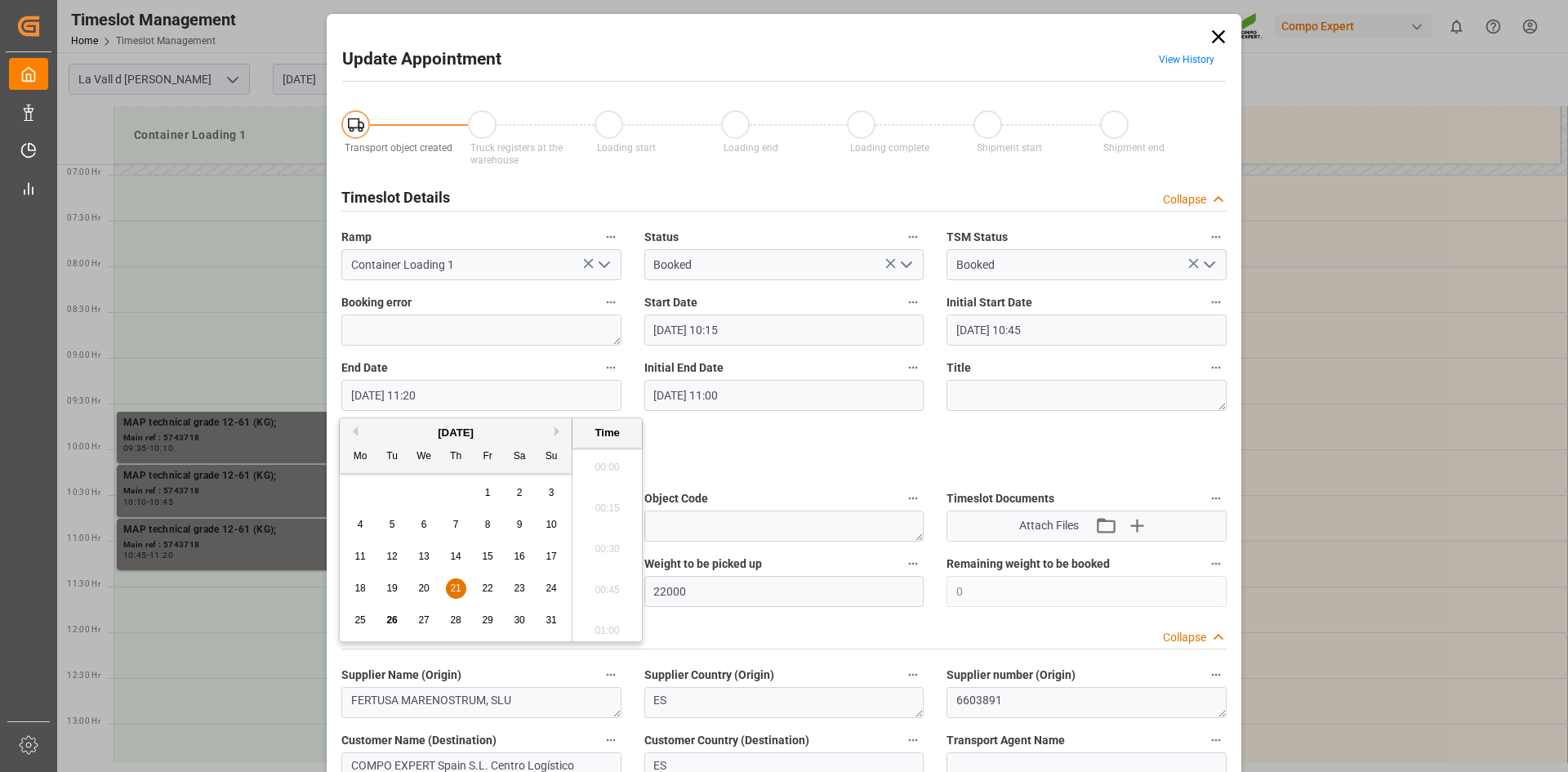
scroll to position [1761, 0]
click at [425, 619] on span "27" at bounding box center [423, 620] width 10 height 11
click at [608, 463] on li "10:45" at bounding box center [607, 461] width 70 height 41
type input "27.08.2025 10:45"
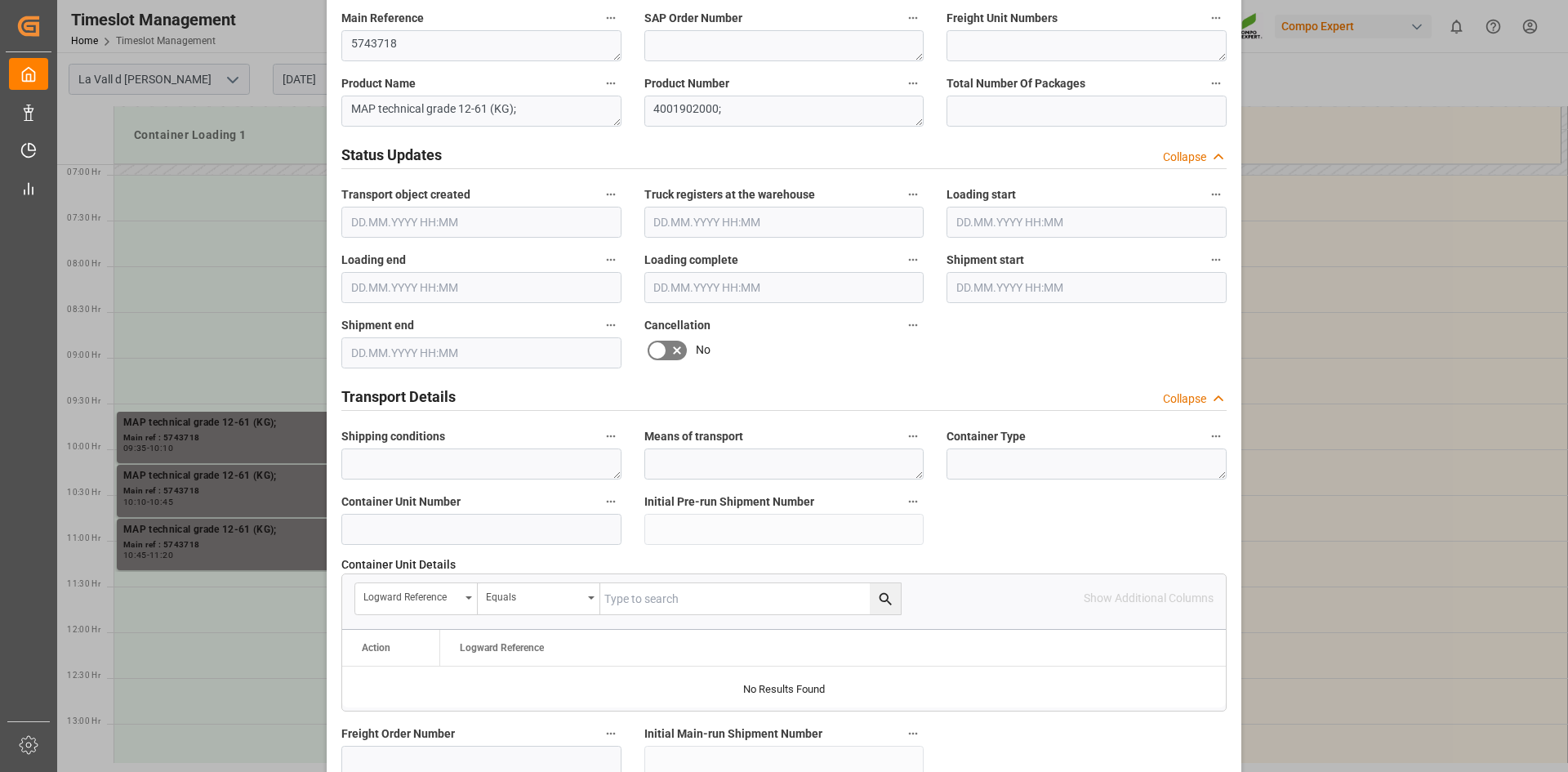
scroll to position [1470, 0]
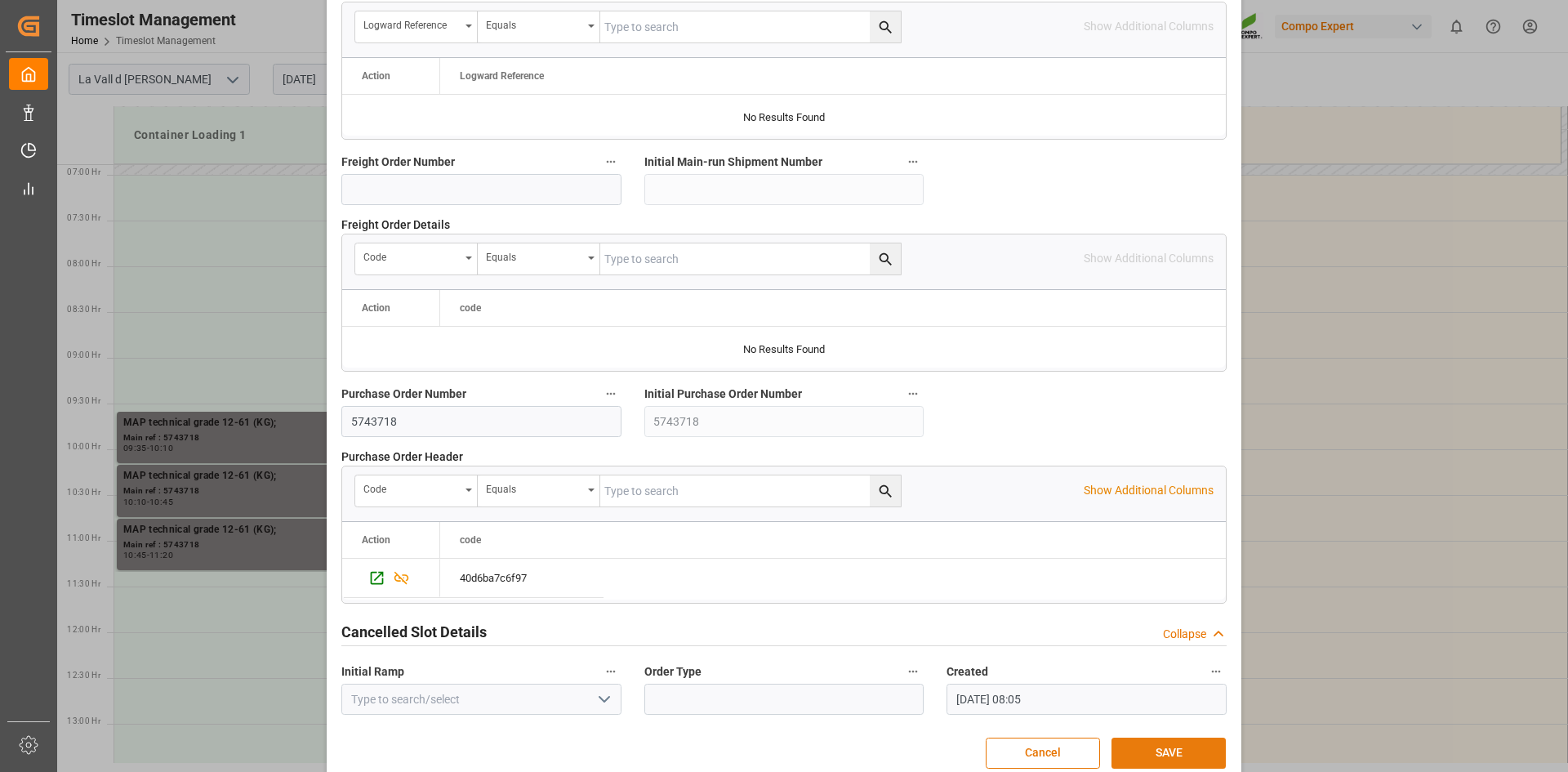
click at [1173, 746] on button "SAVE" at bounding box center [1169, 753] width 114 height 31
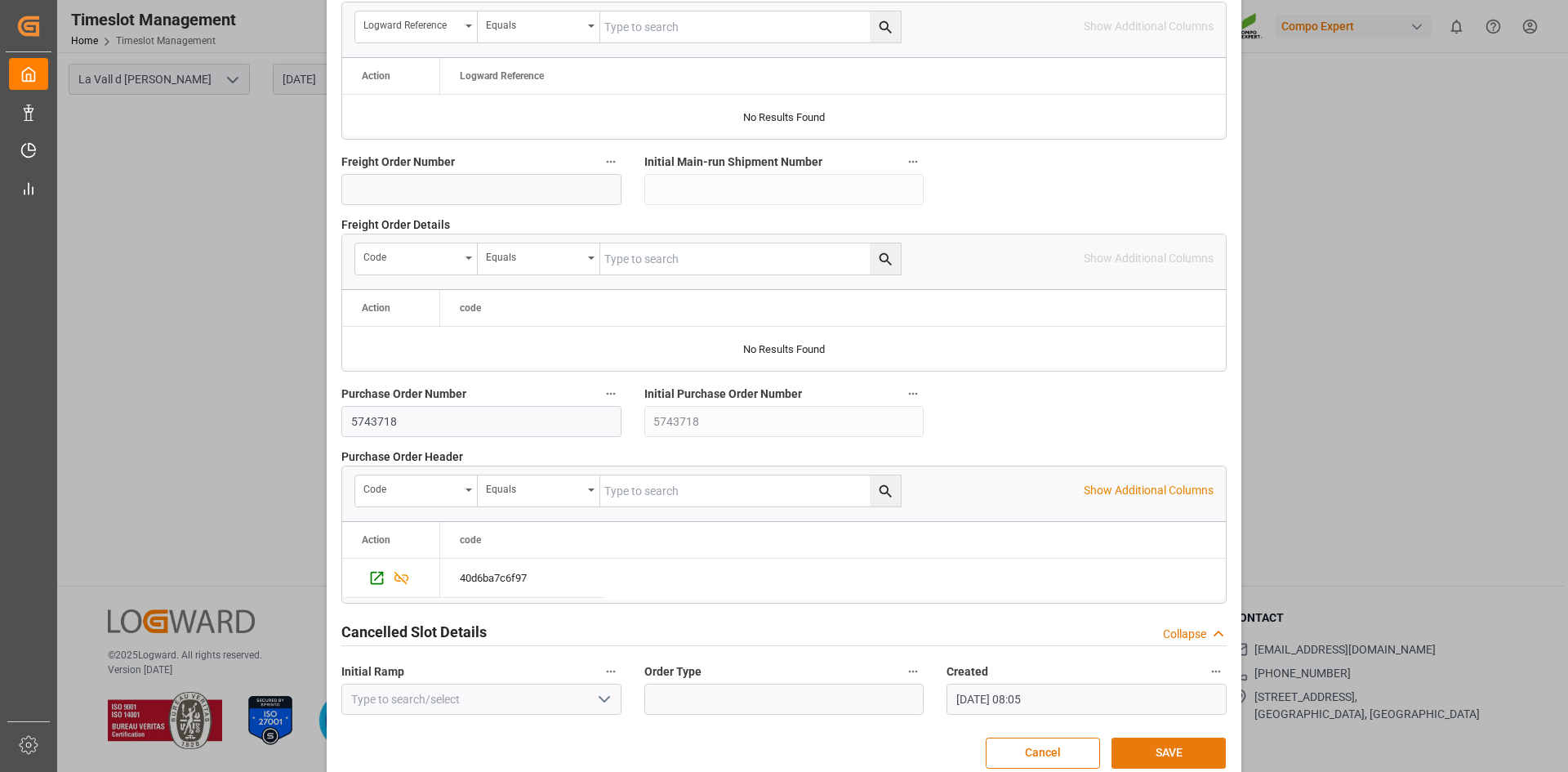
click at [1206, 745] on button "SAVE" at bounding box center [1169, 753] width 114 height 31
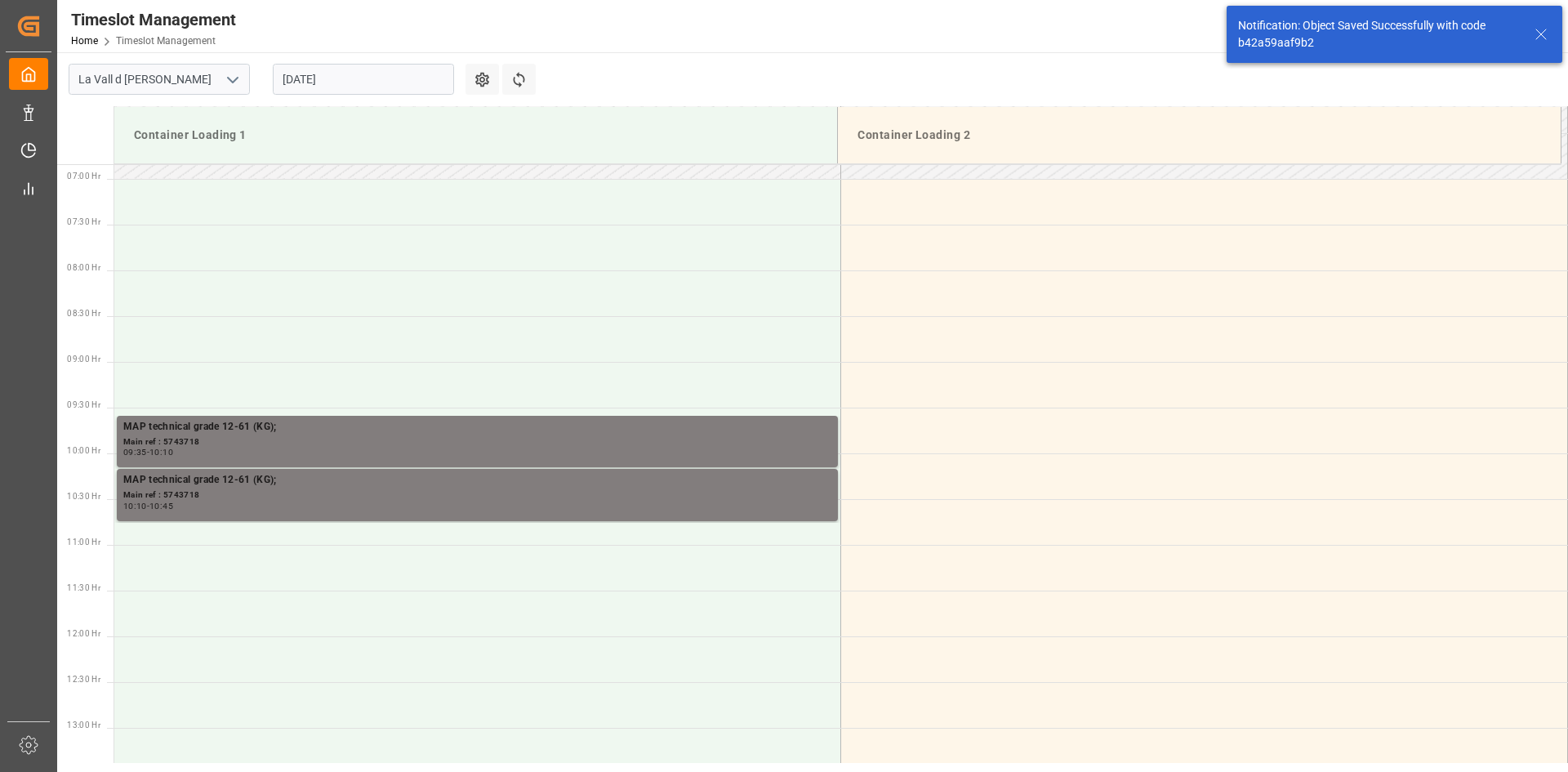
scroll to position [812, 0]
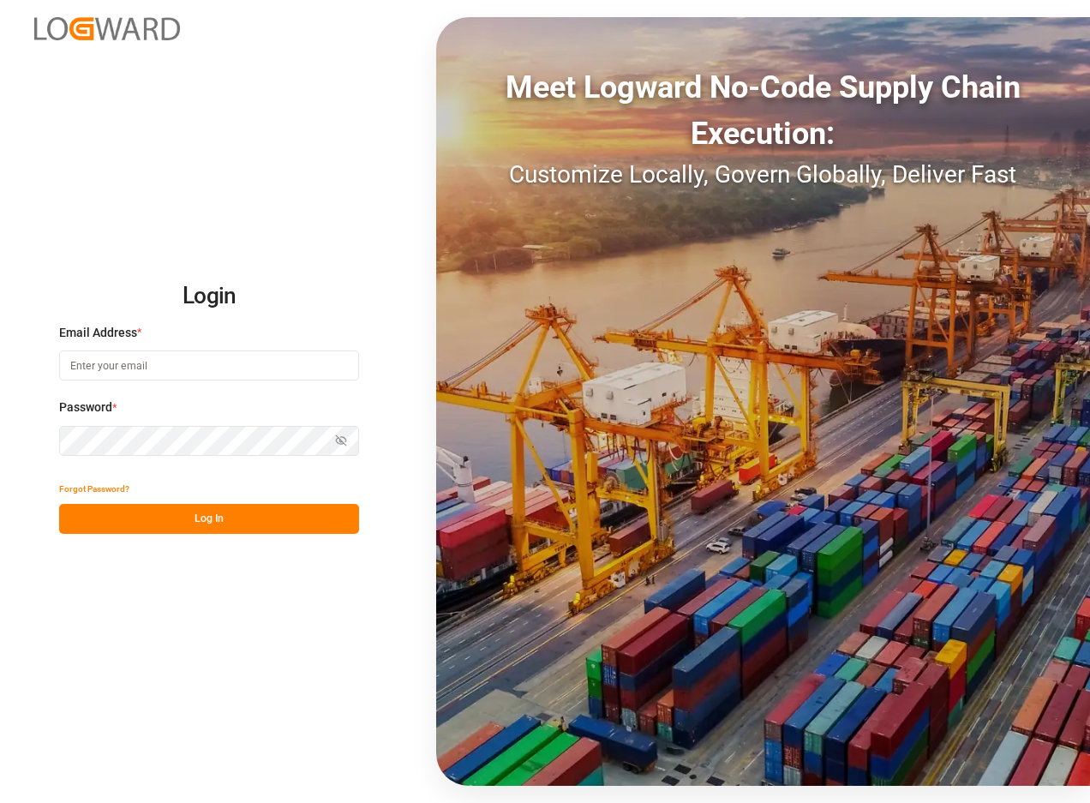
drag, startPoint x: 193, startPoint y: 377, endPoint x: 189, endPoint y: 368, distance: 10.0
click at [192, 377] on input at bounding box center [209, 365] width 300 height 30
click at [185, 364] on input at bounding box center [209, 365] width 300 height 30
type input "[EMAIL_ADDRESS][DOMAIN_NAME]"
click at [214, 505] on button "Log In" at bounding box center [209, 519] width 300 height 30
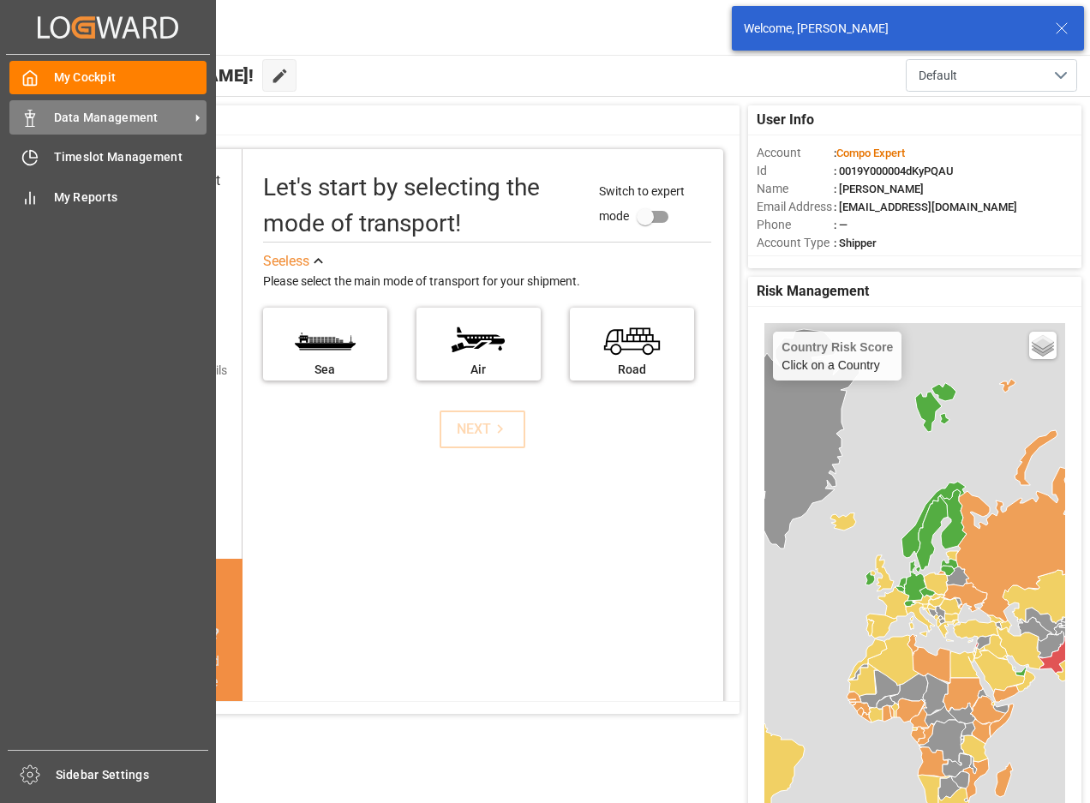
click at [102, 123] on span "Data Management" at bounding box center [121, 118] width 135 height 18
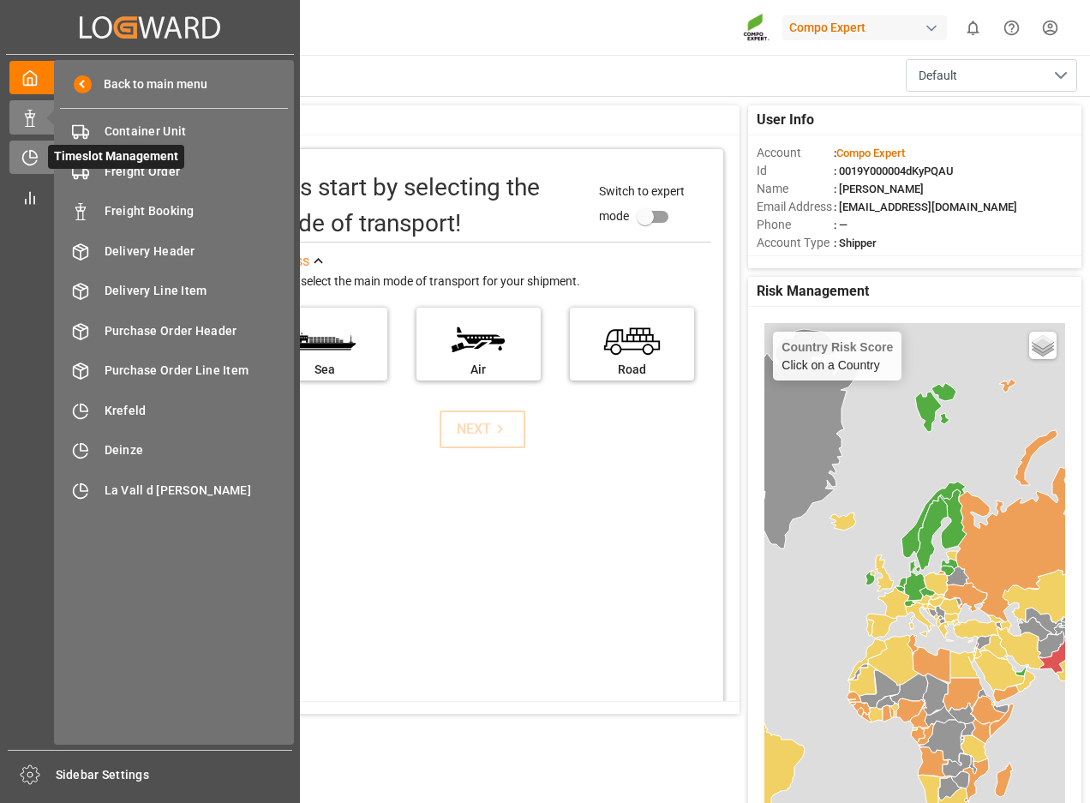
click at [25, 158] on icon at bounding box center [29, 157] width 17 height 17
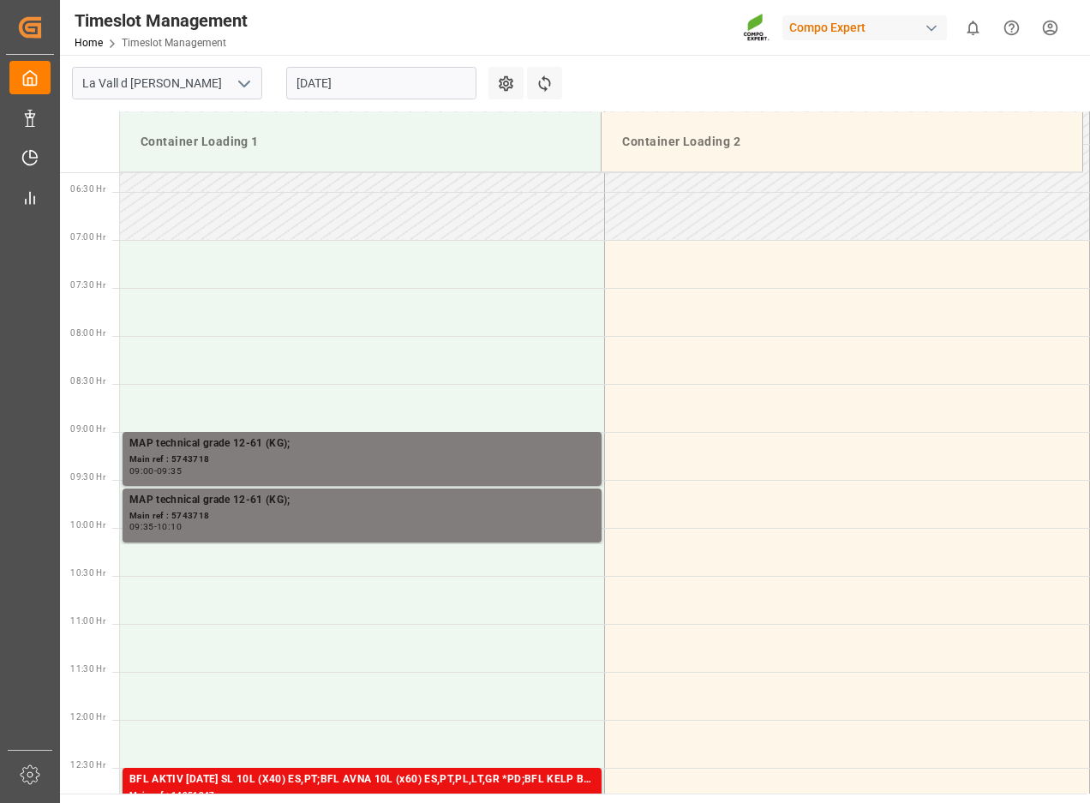
scroll to position [661, 0]
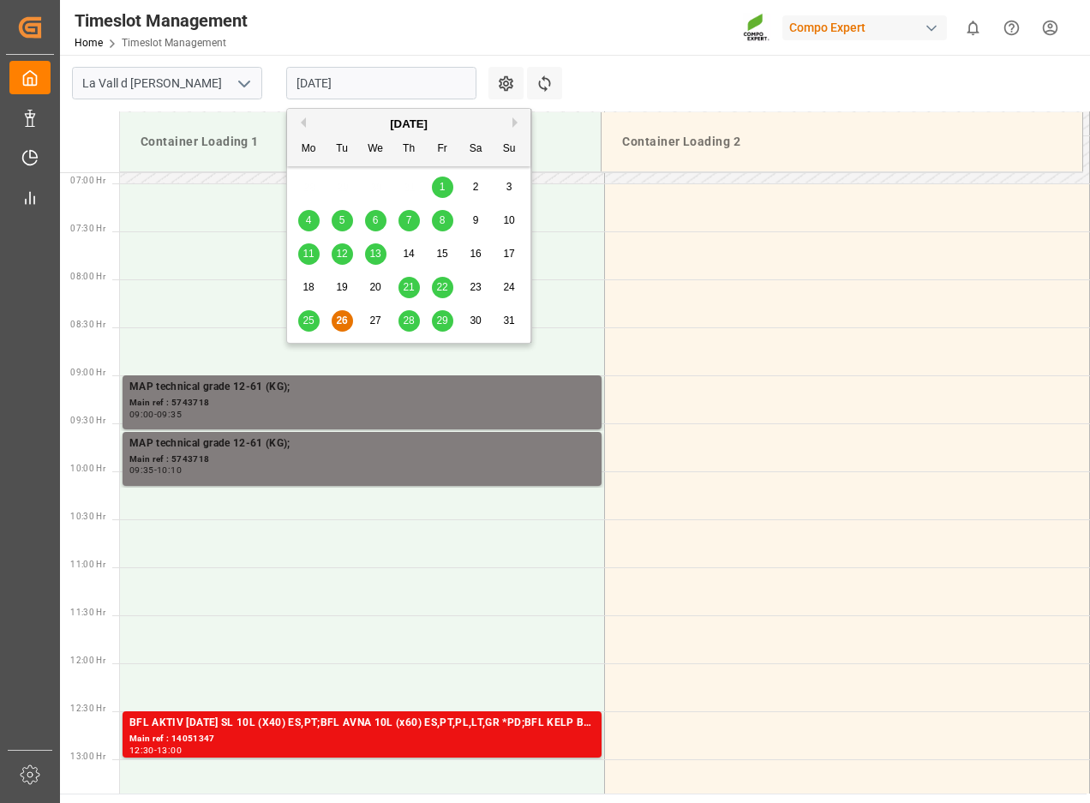
click at [354, 90] on input "[DATE]" at bounding box center [381, 83] width 190 height 33
click at [515, 121] on button "Next Month" at bounding box center [517, 122] width 10 height 10
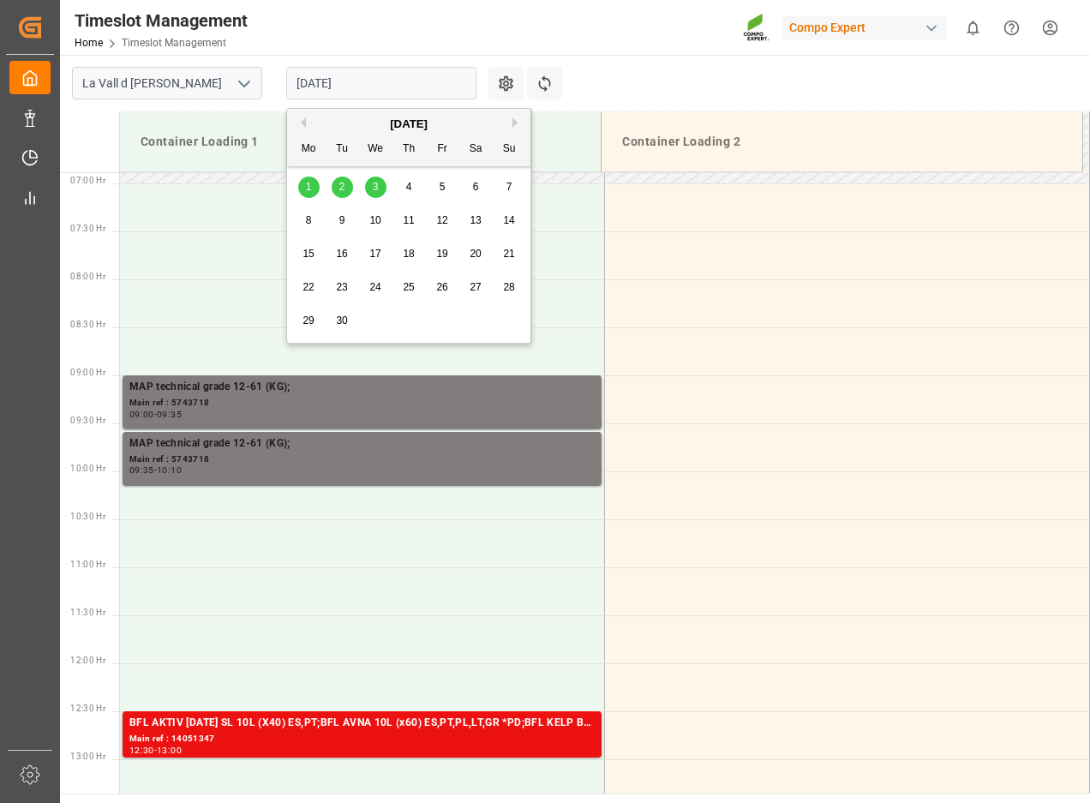
click at [320, 177] on div "1 2 3 4 5 6 7" at bounding box center [409, 186] width 234 height 33
click at [312, 183] on div "1" at bounding box center [308, 187] width 21 height 21
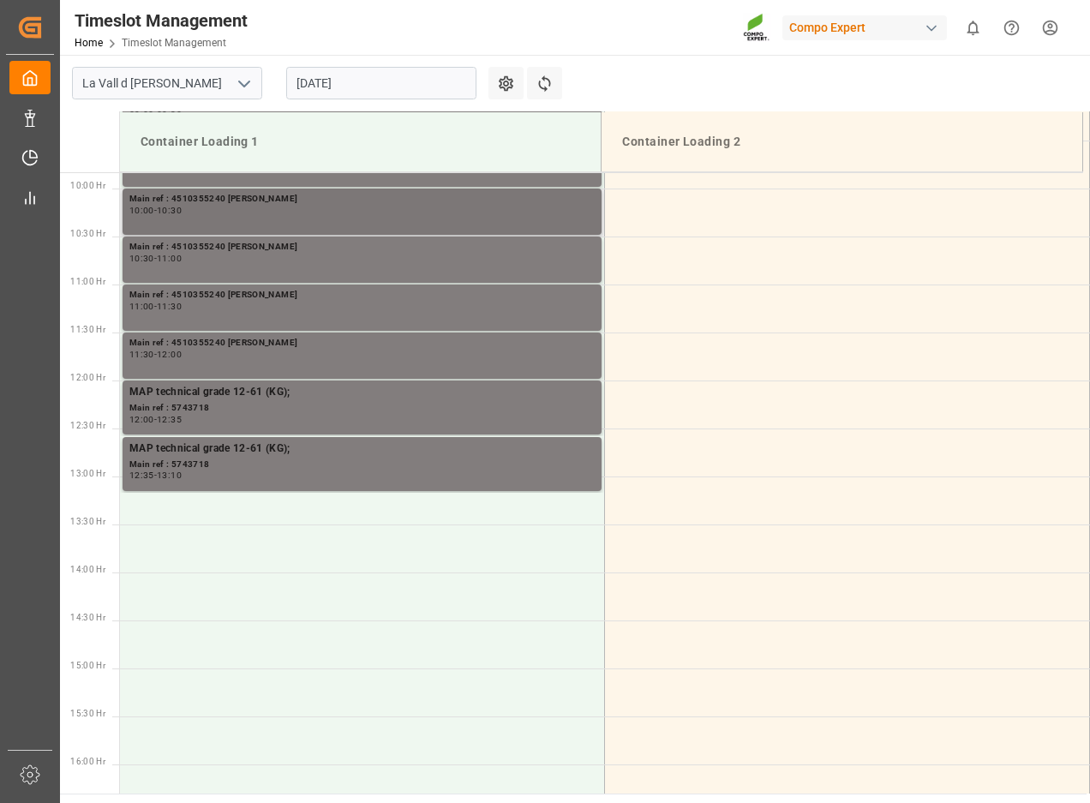
scroll to position [918, 0]
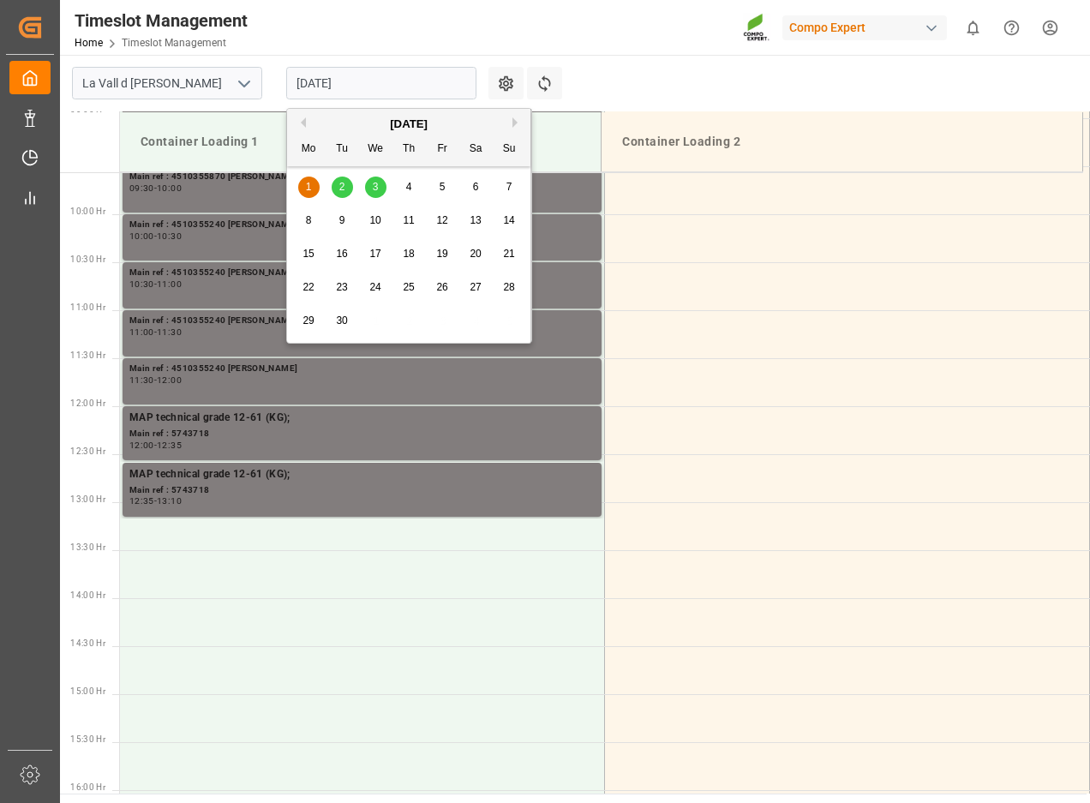
click at [325, 75] on input "01.09.2025" at bounding box center [381, 83] width 190 height 33
click at [304, 124] on button "Previous Month" at bounding box center [301, 122] width 10 height 10
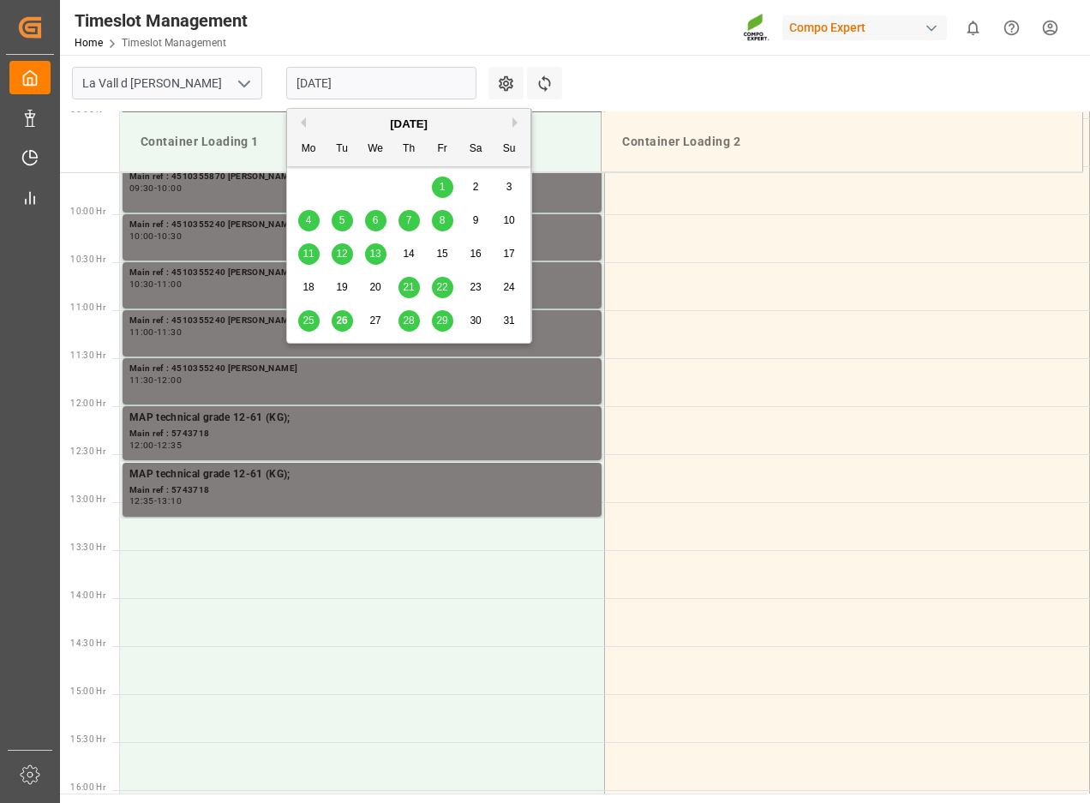
click at [437, 320] on span "29" at bounding box center [441, 320] width 11 height 12
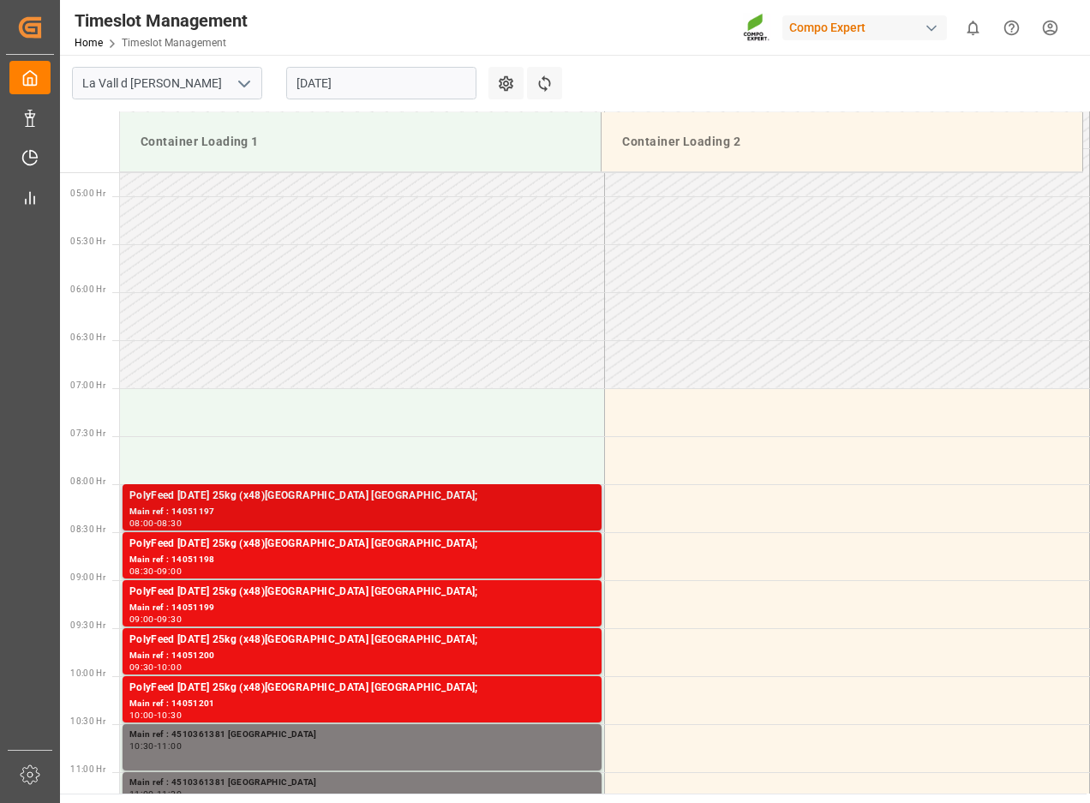
scroll to position [661, 0]
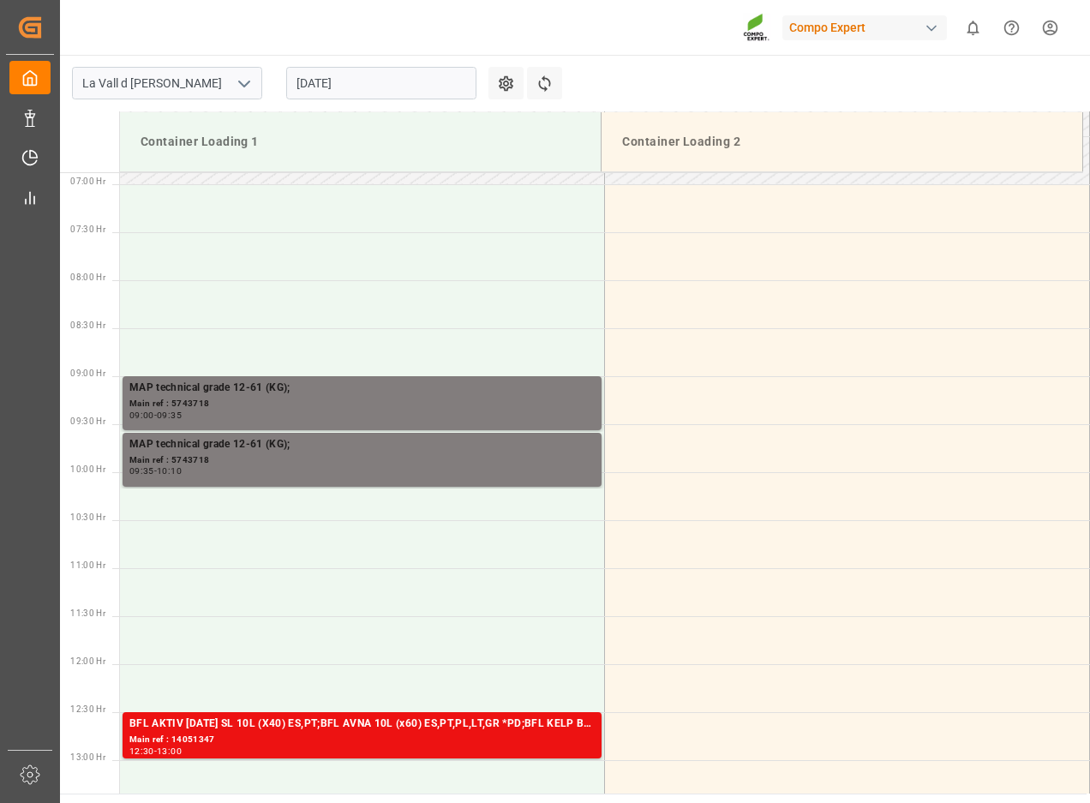
scroll to position [661, 0]
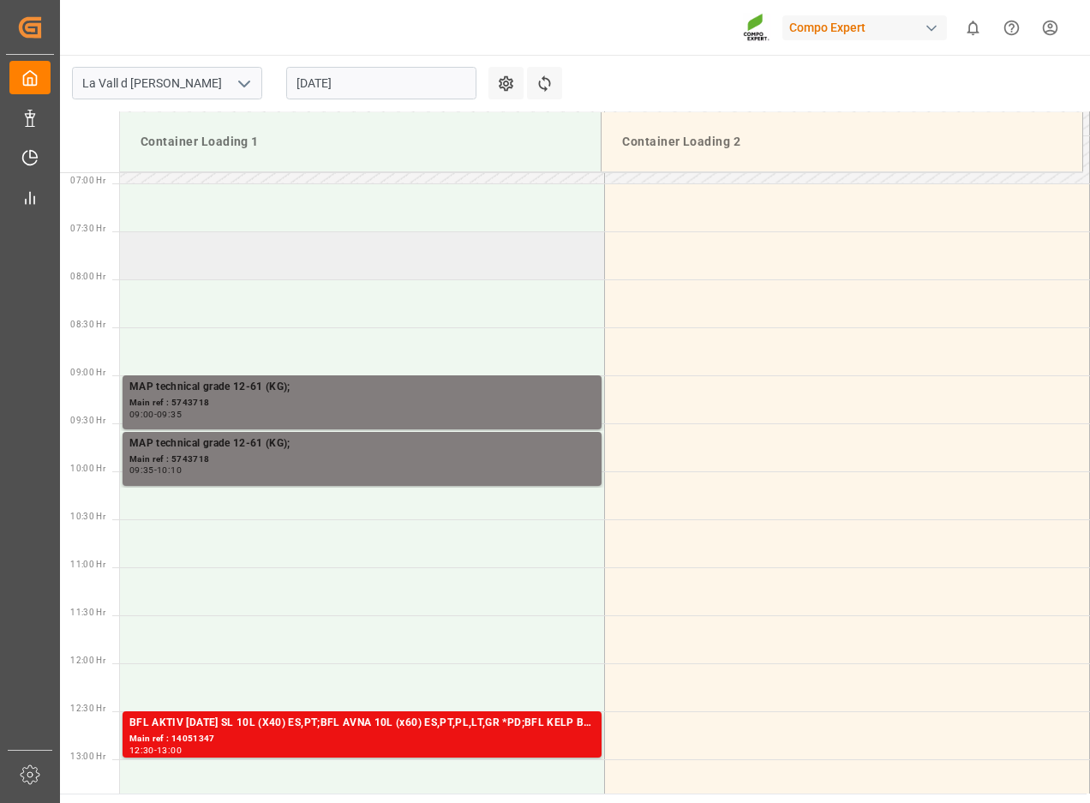
click at [530, 261] on td at bounding box center [362, 255] width 485 height 48
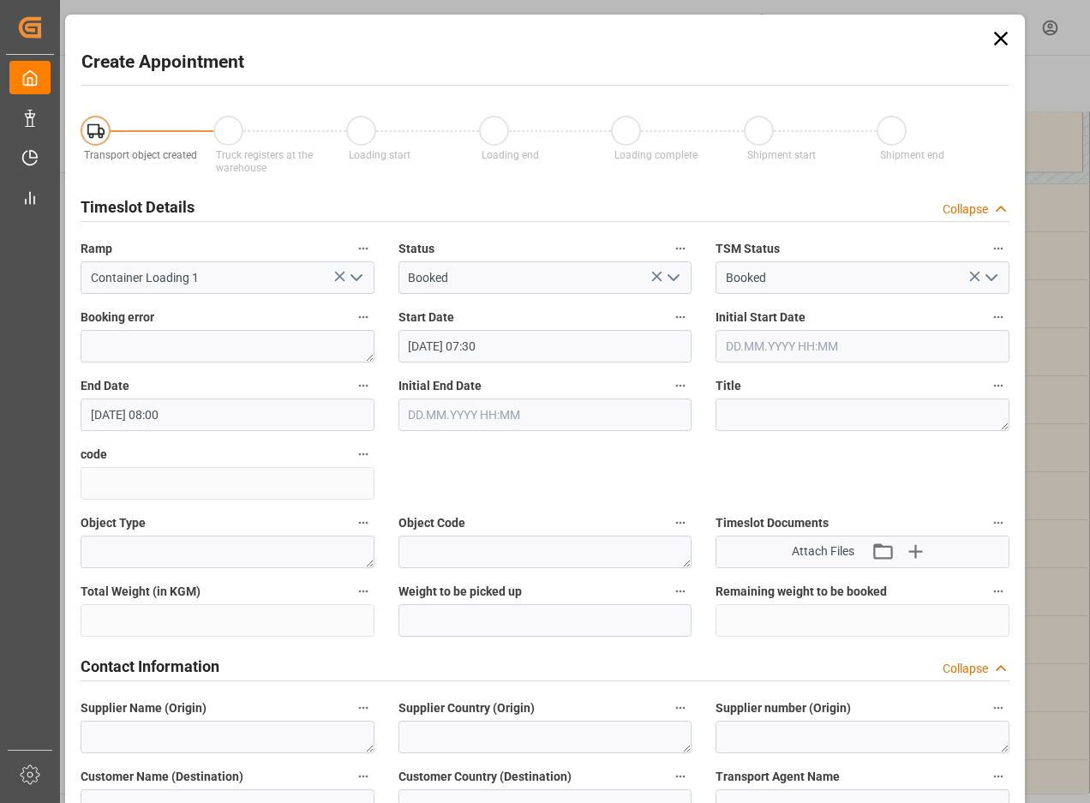
type input "26.08.2025 07:30"
type input "26.08.2025 08:00"
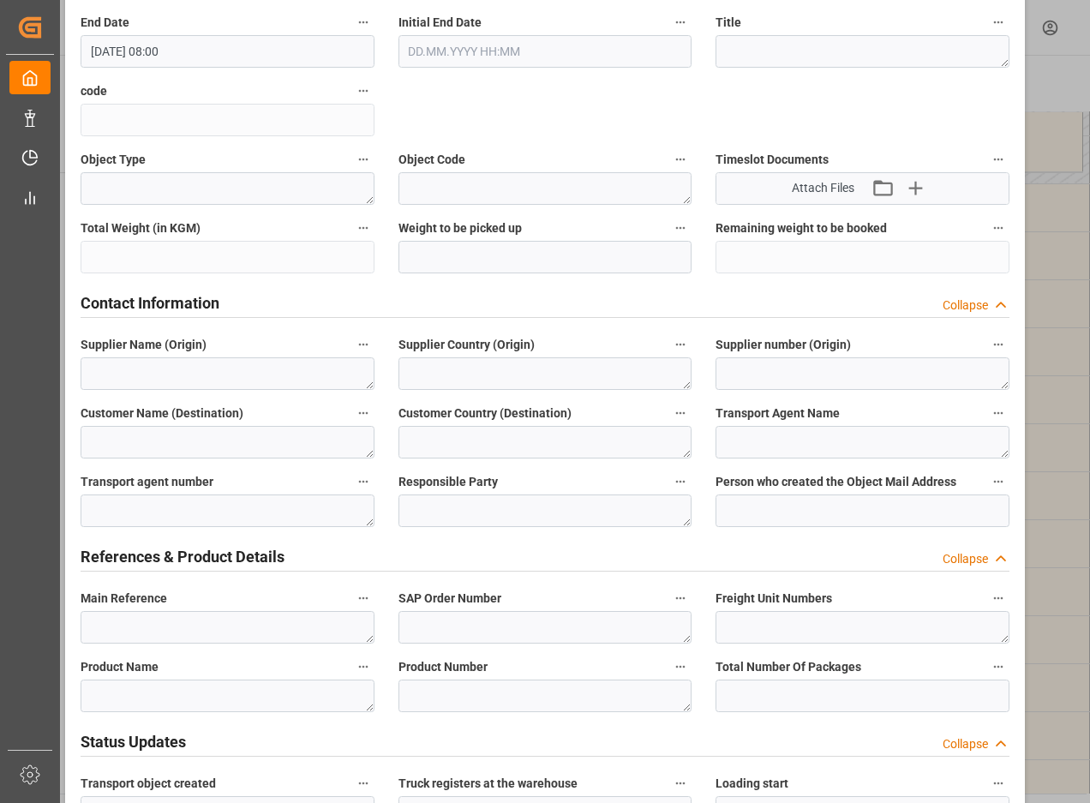
scroll to position [171, 0]
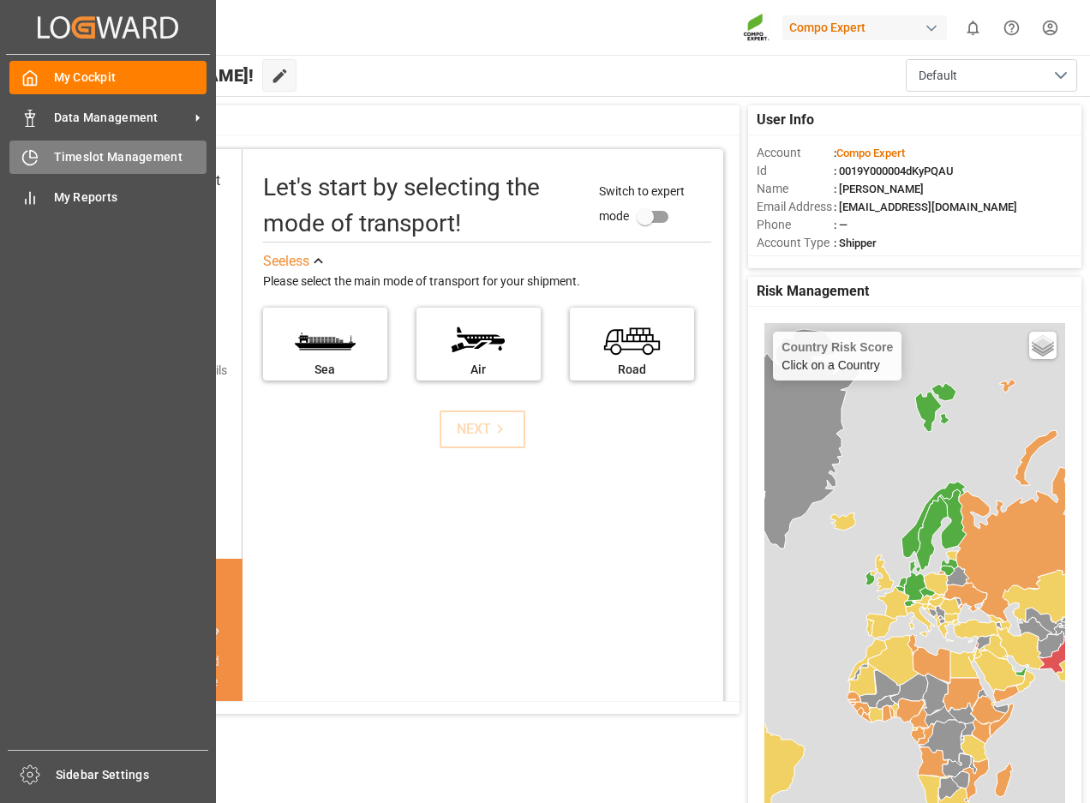
click at [22, 163] on icon at bounding box center [29, 157] width 17 height 17
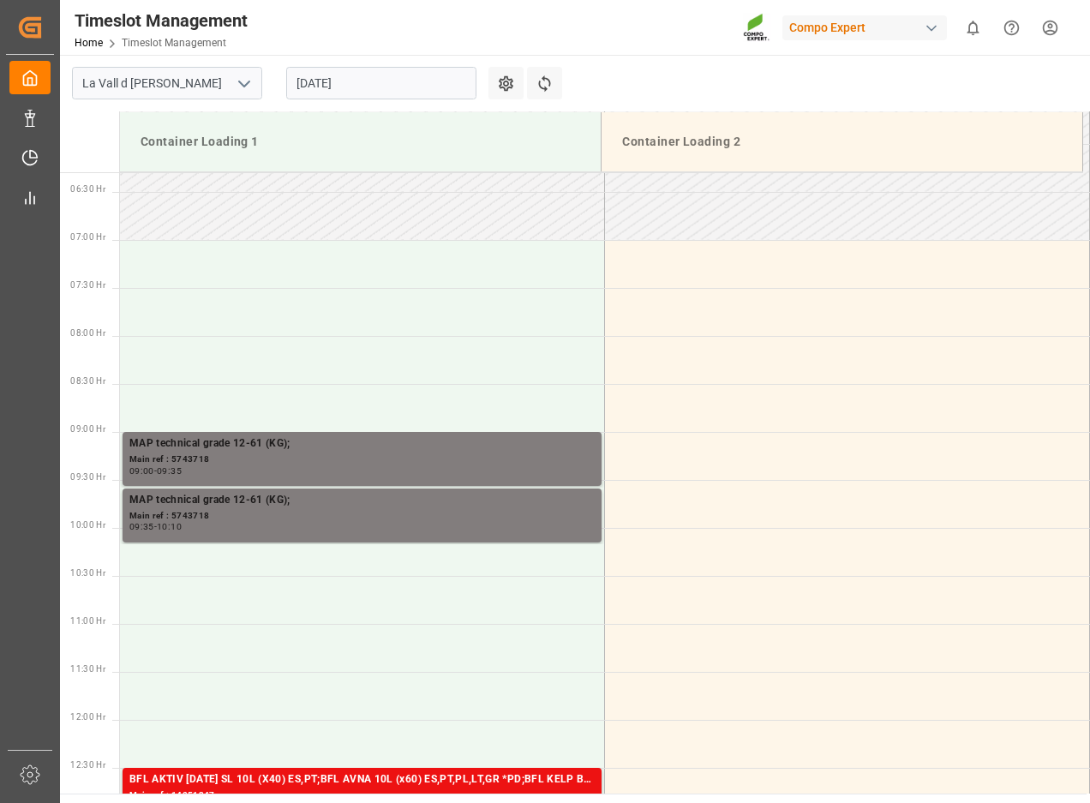
scroll to position [661, 0]
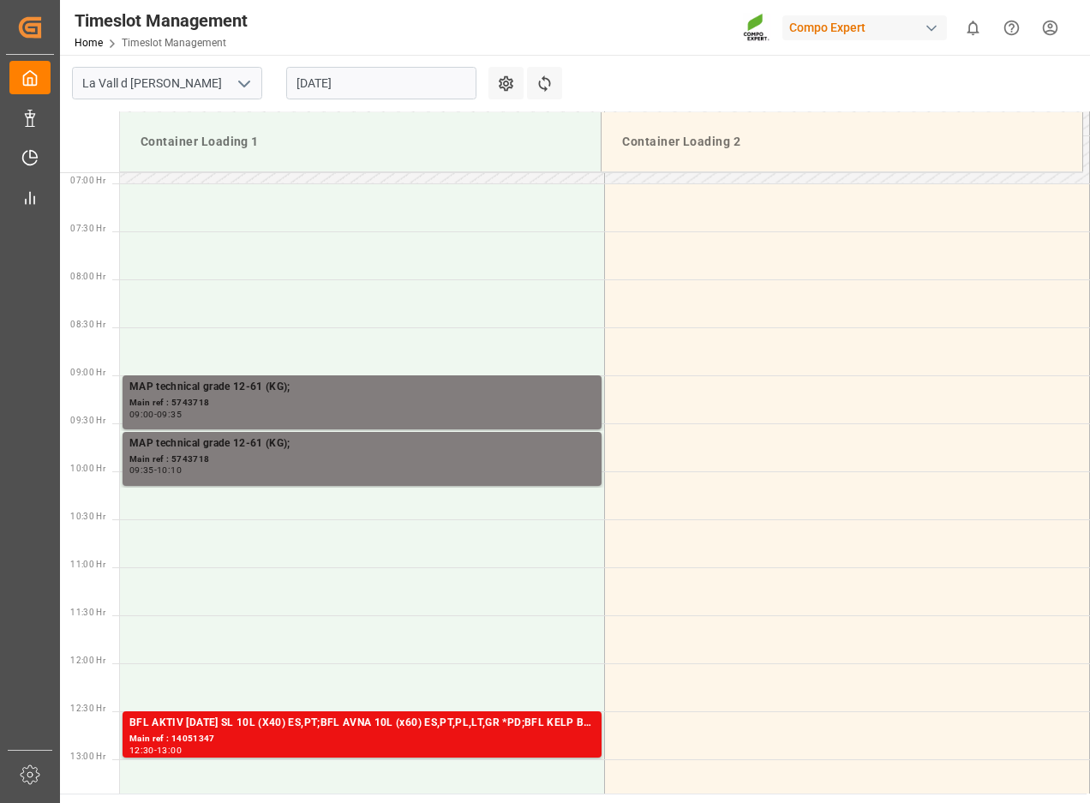
click at [363, 69] on input "[DATE]" at bounding box center [381, 83] width 190 height 33
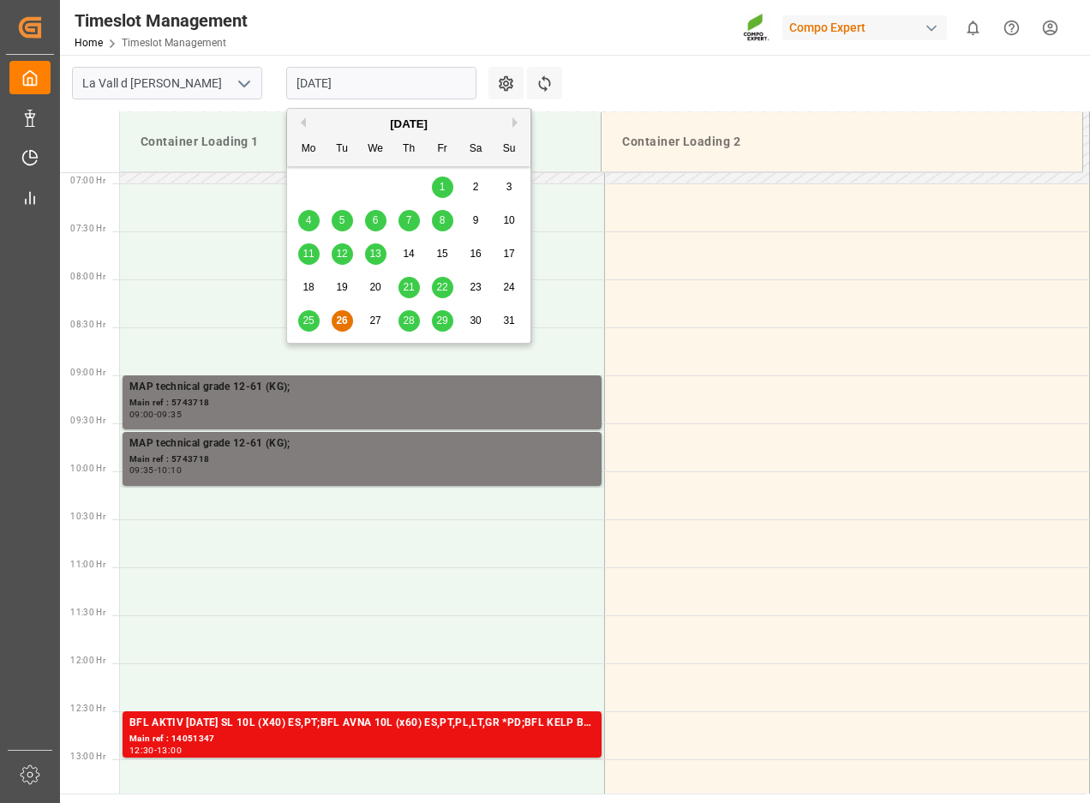
click at [434, 321] on div "29" at bounding box center [442, 321] width 21 height 21
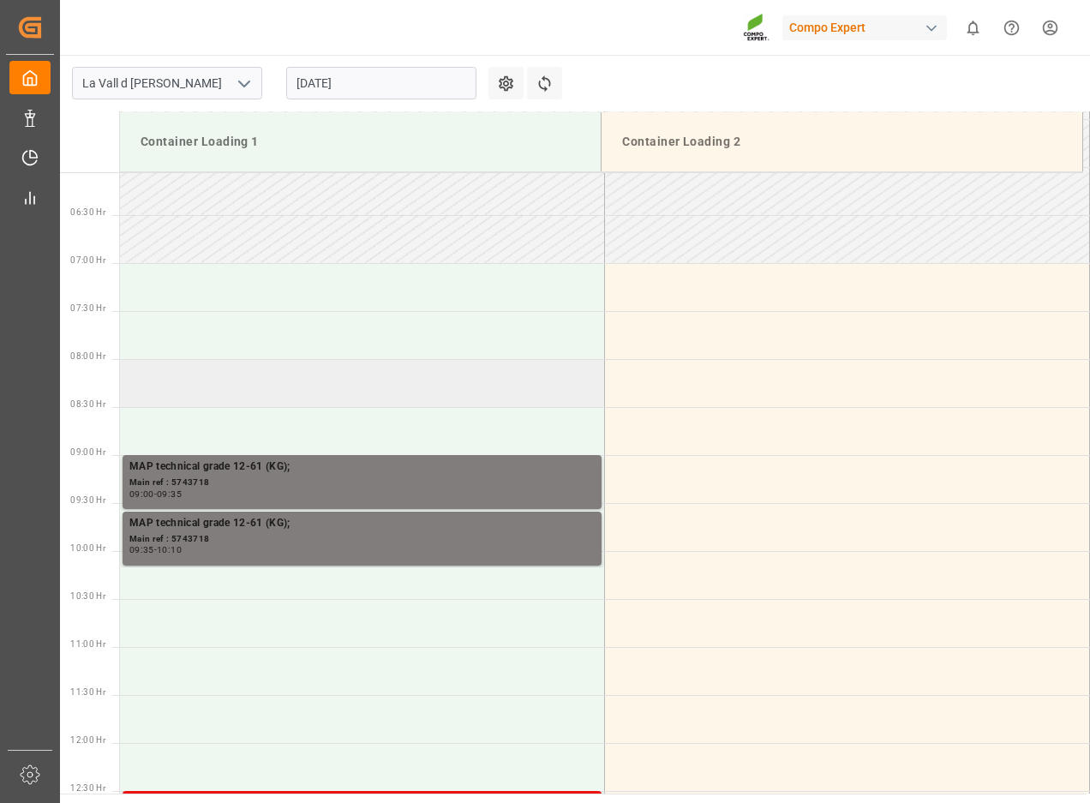
scroll to position [661, 0]
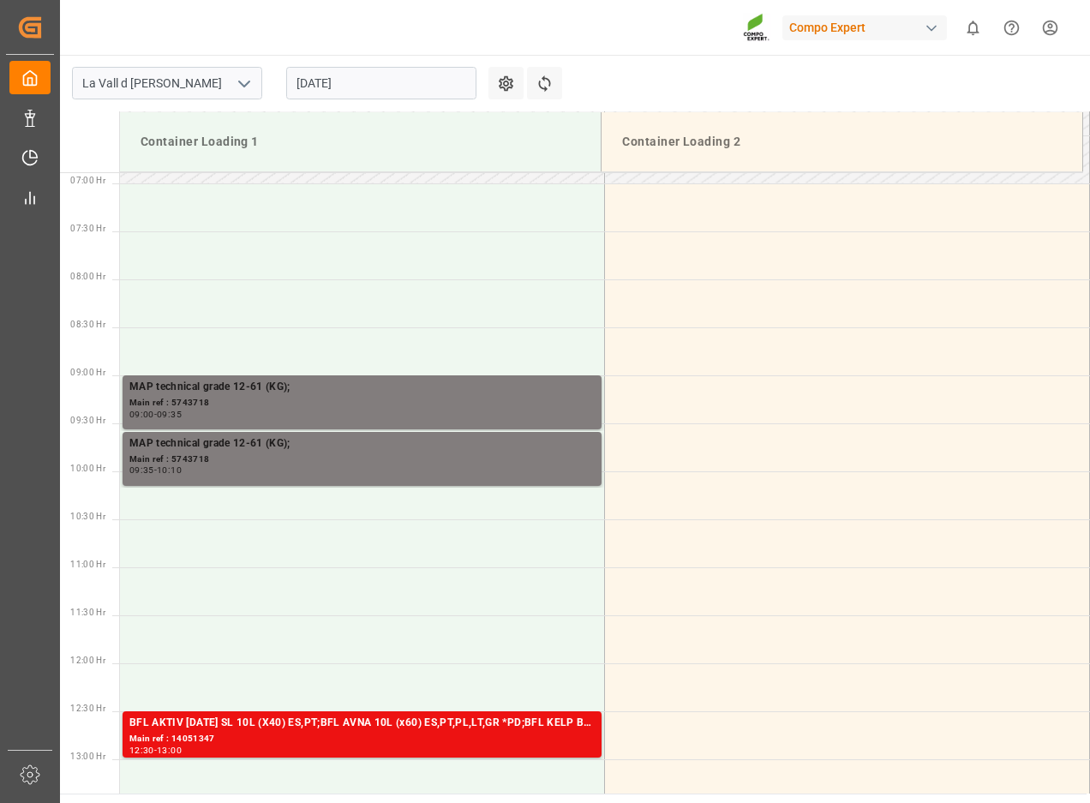
click at [347, 80] on input "[DATE]" at bounding box center [381, 83] width 190 height 33
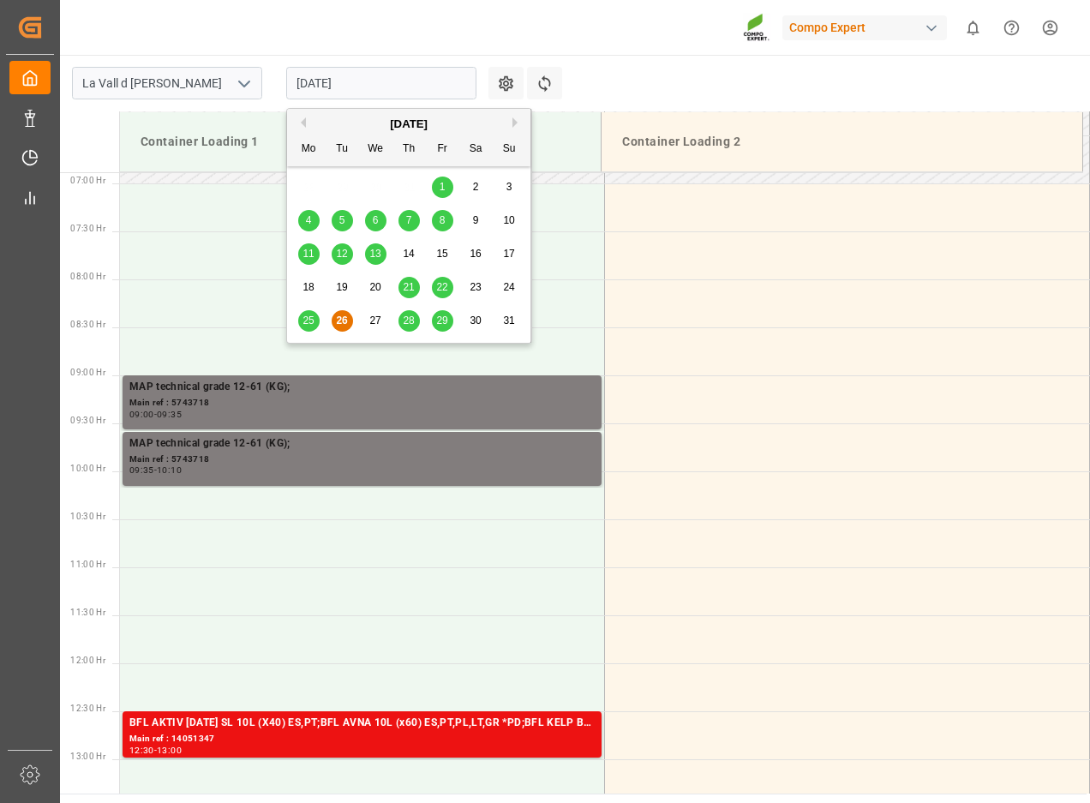
click at [435, 321] on div "29" at bounding box center [442, 321] width 21 height 21
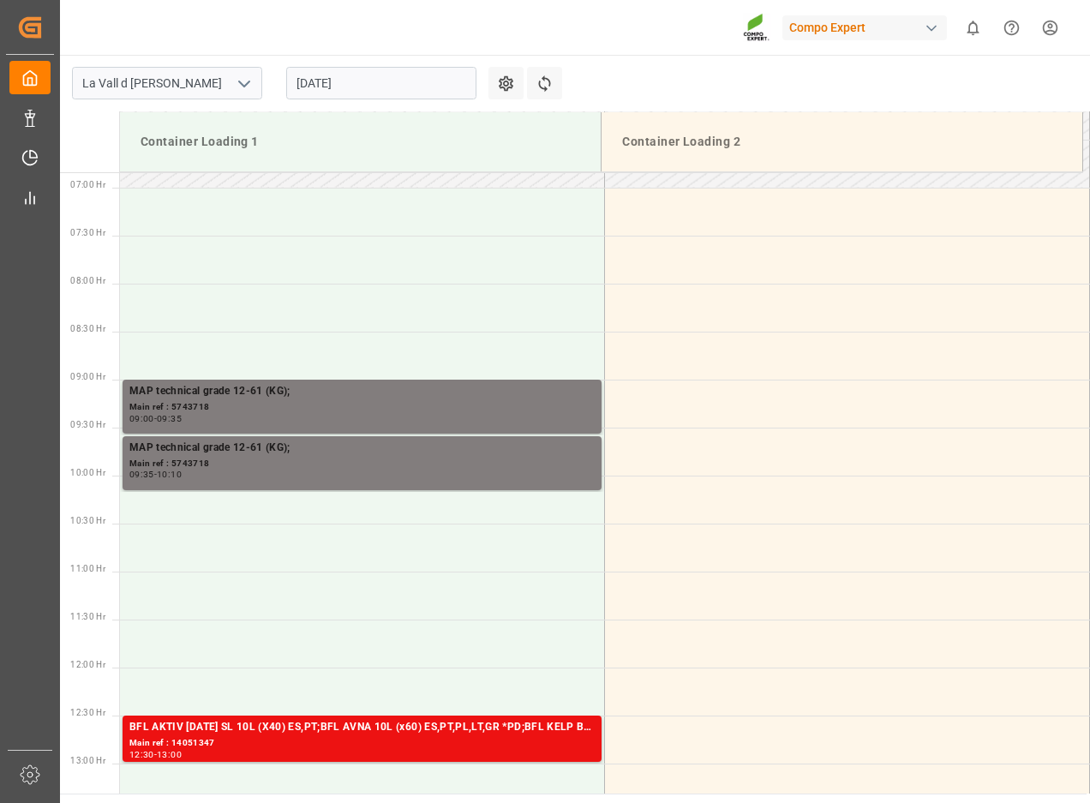
scroll to position [661, 0]
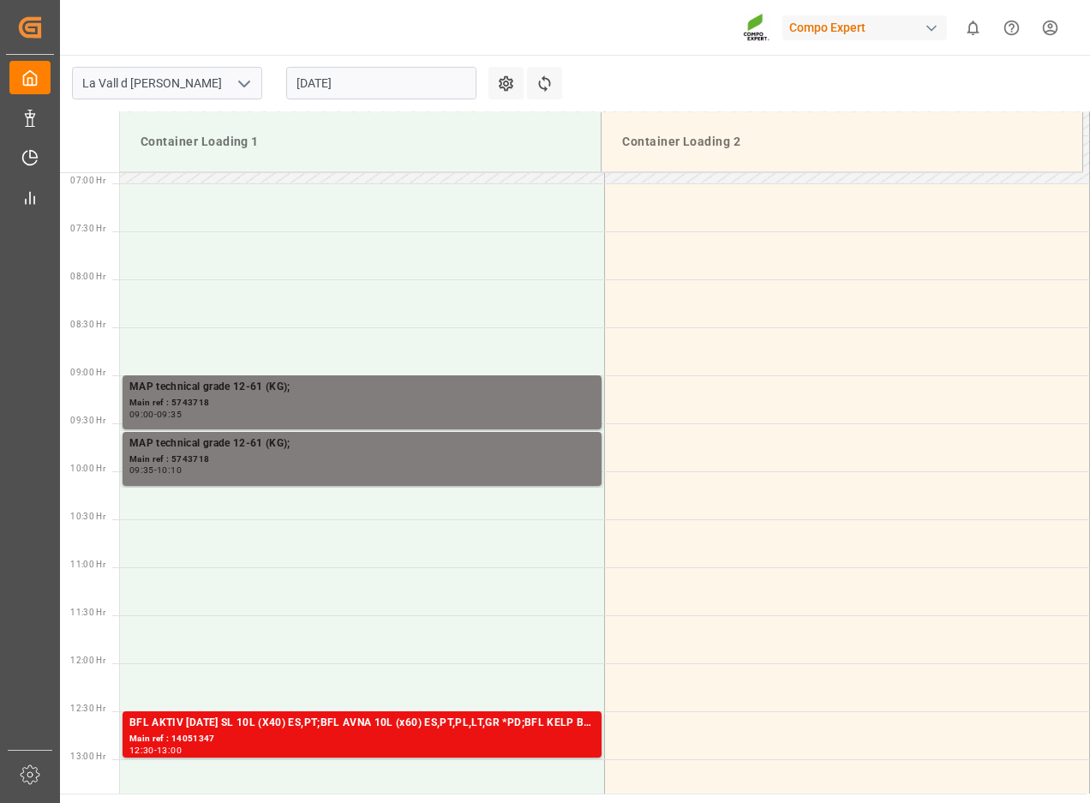
click at [352, 83] on input "[DATE]" at bounding box center [381, 83] width 190 height 33
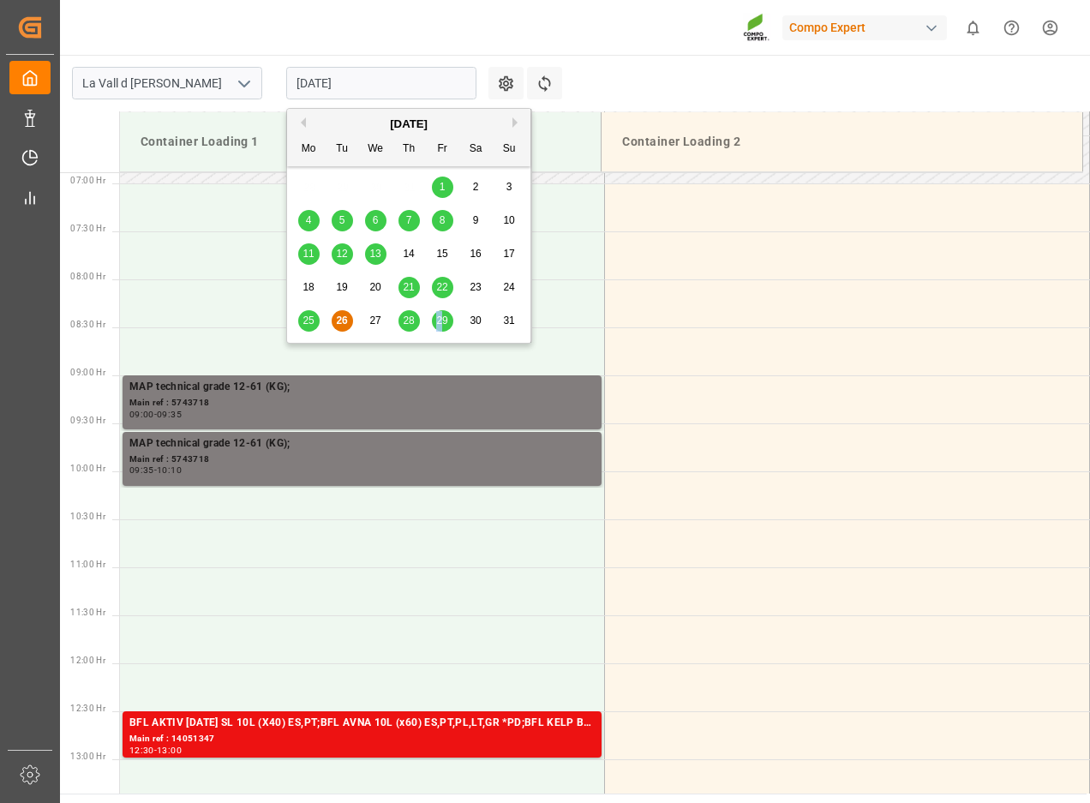
click at [440, 319] on span "29" at bounding box center [441, 320] width 11 height 12
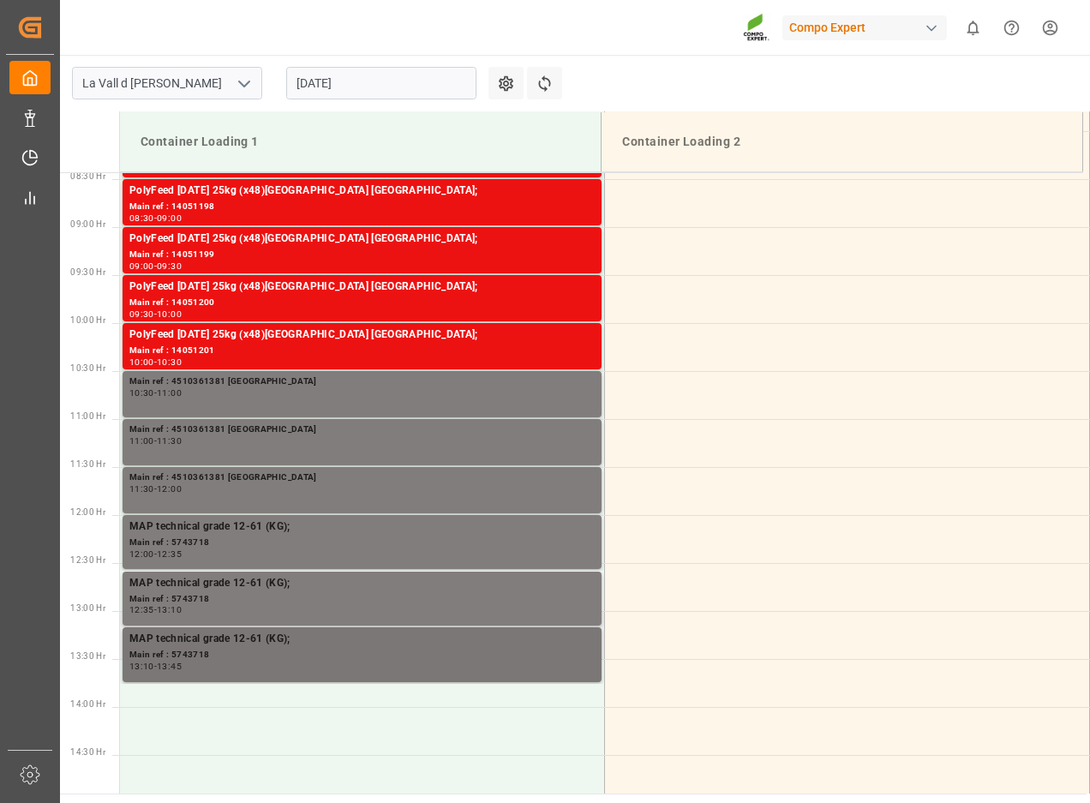
scroll to position [1003, 0]
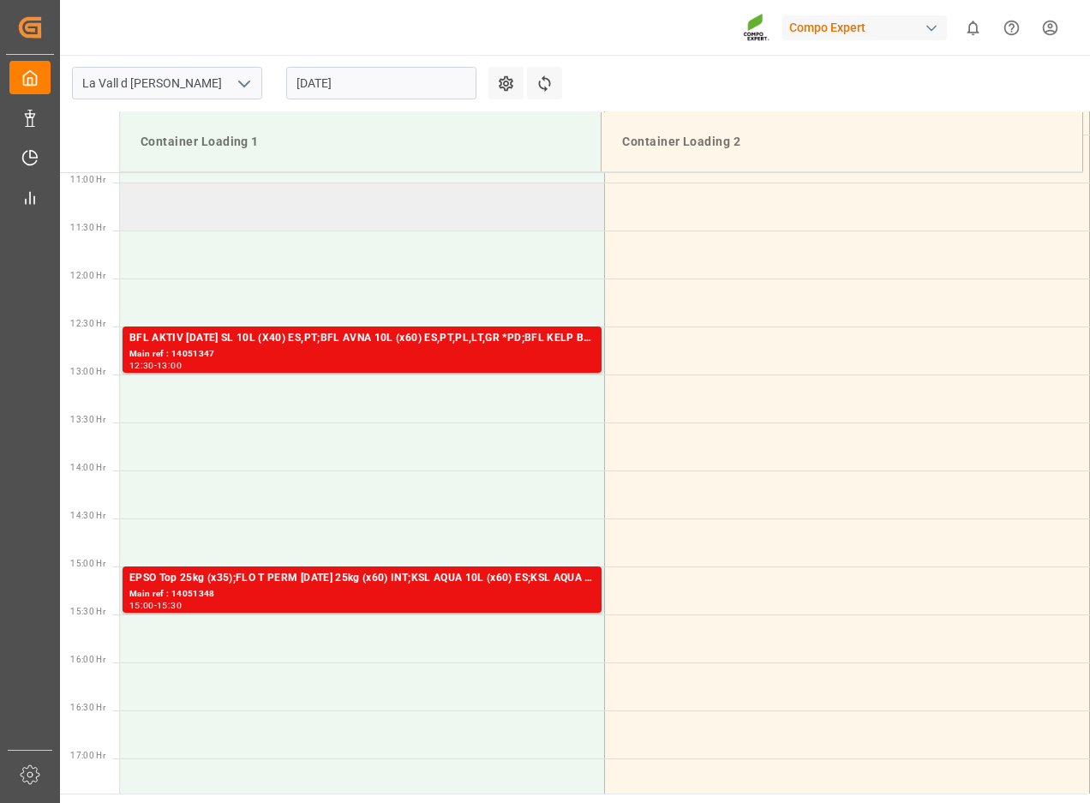
scroll to position [1089, 0]
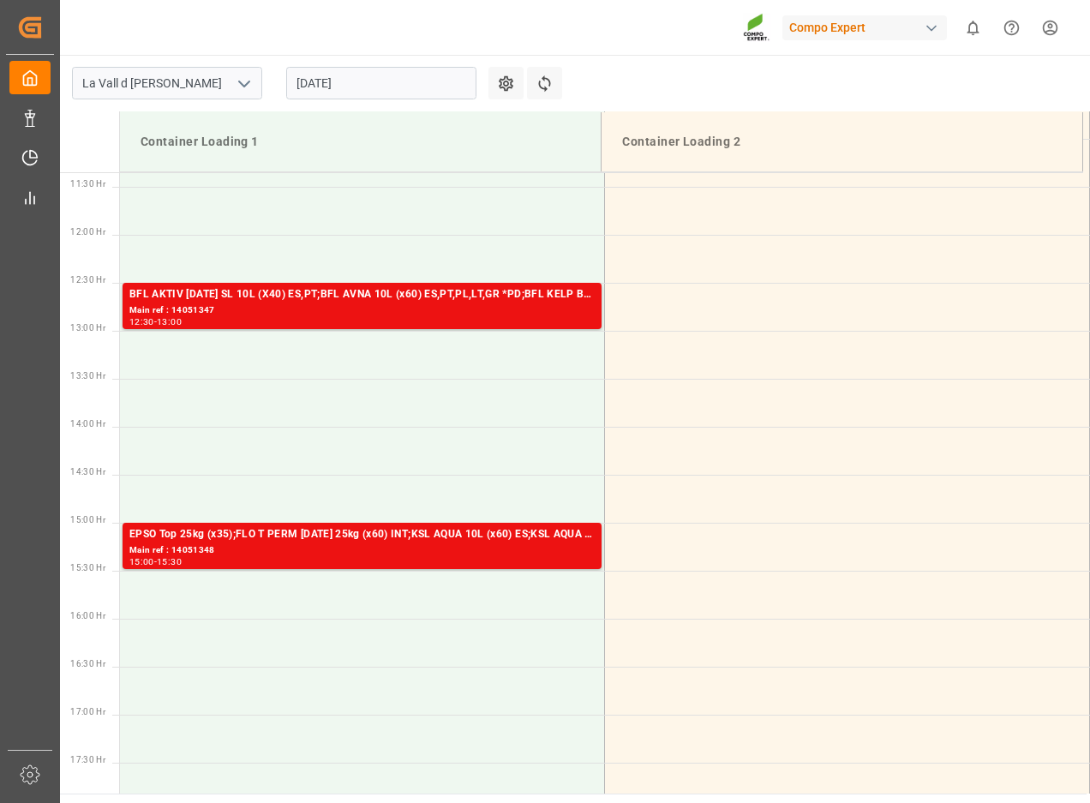
click at [375, 77] on input "[DATE]" at bounding box center [381, 83] width 190 height 33
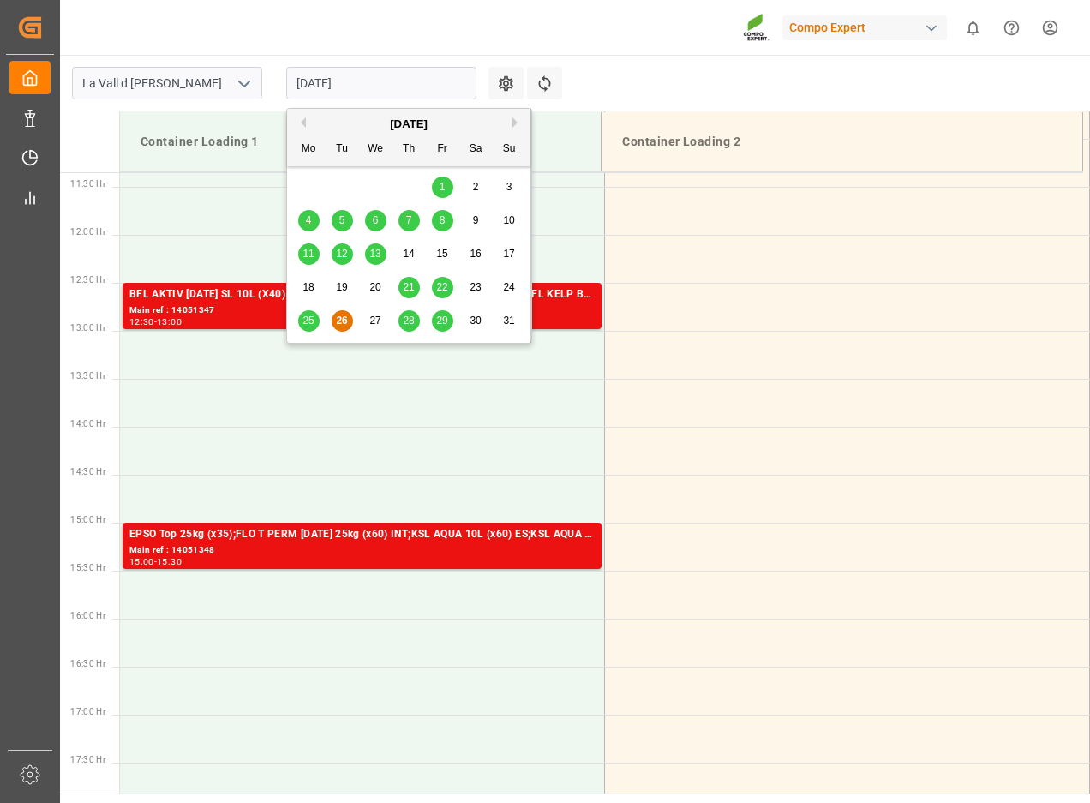
click at [438, 315] on span "29" at bounding box center [441, 320] width 11 height 12
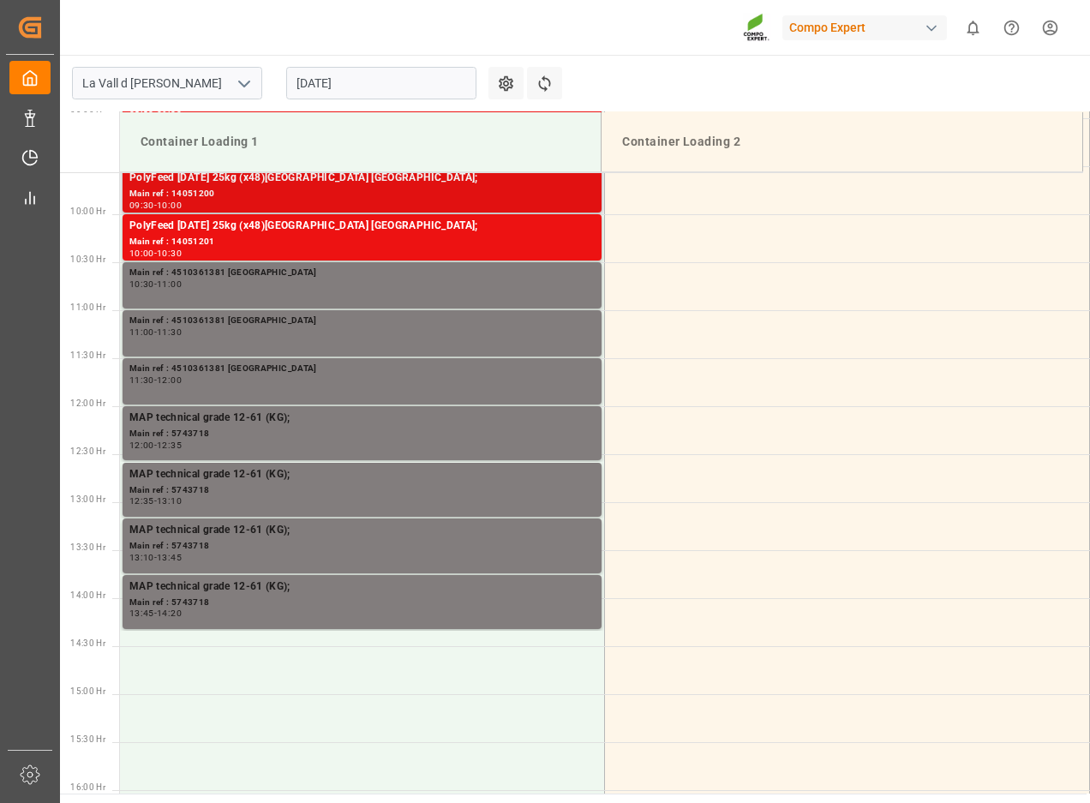
scroll to position [1003, 0]
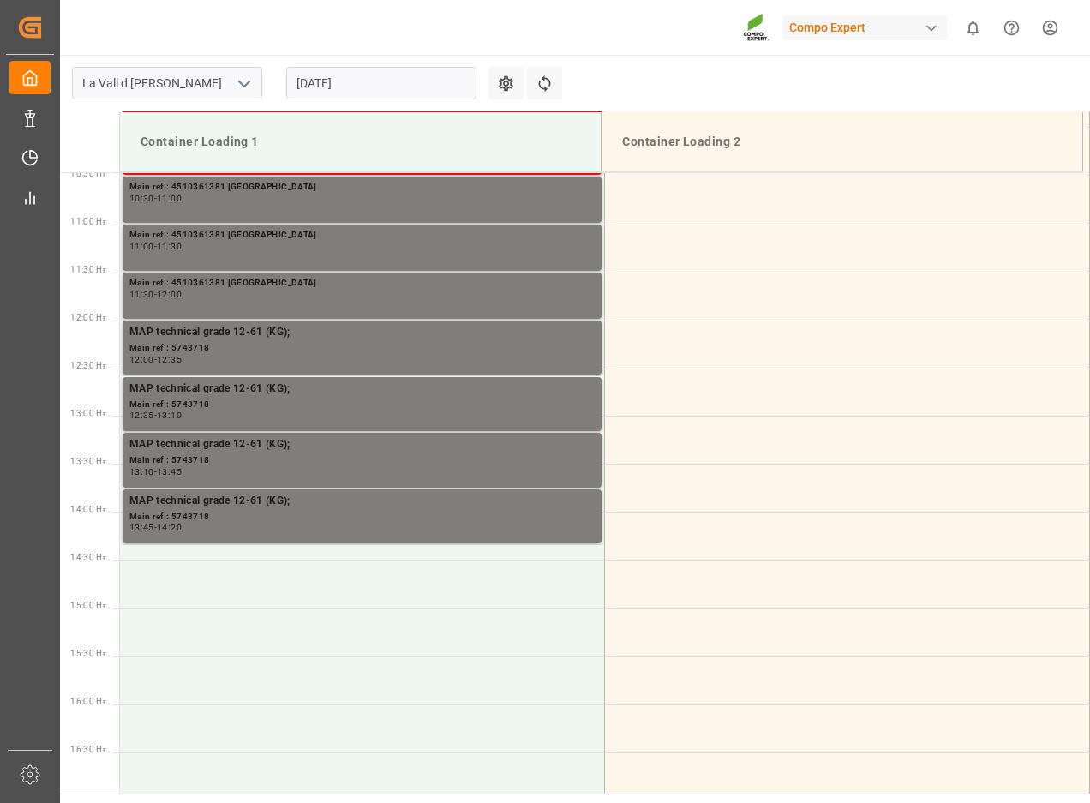
click at [343, 99] on div "29.08.2025" at bounding box center [381, 83] width 214 height 57
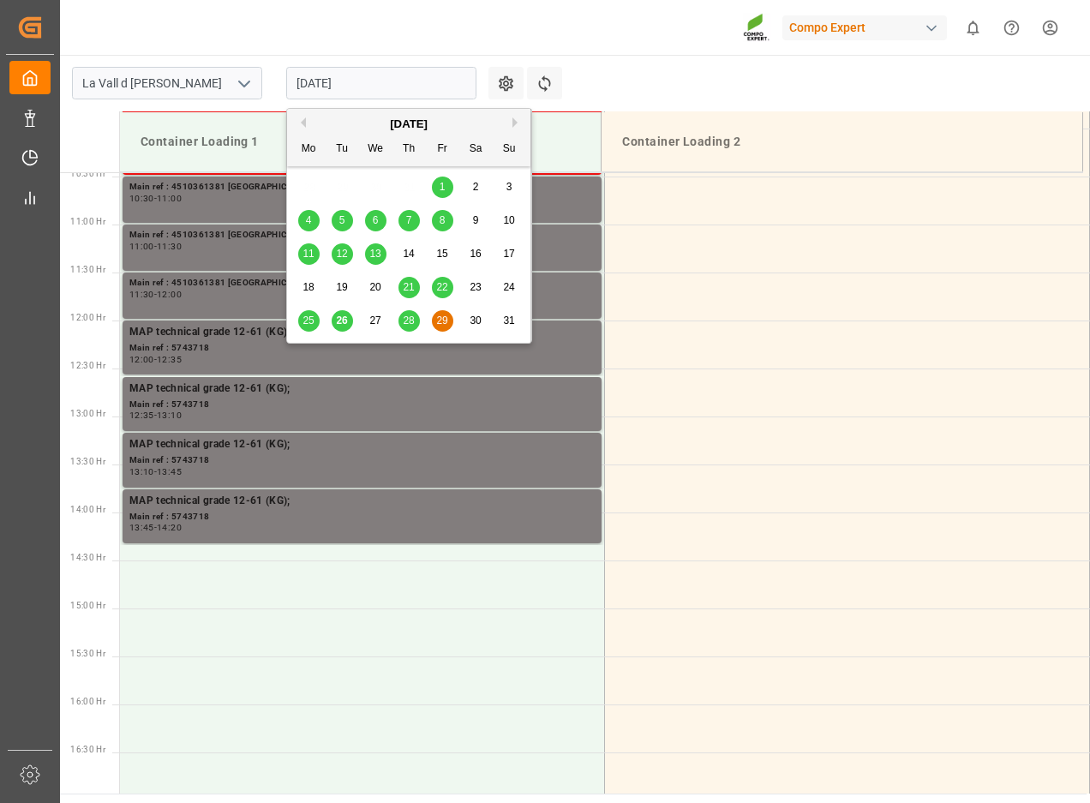
click at [355, 97] on input "29.08.2025" at bounding box center [381, 83] width 190 height 33
click at [410, 319] on span "28" at bounding box center [408, 320] width 11 height 12
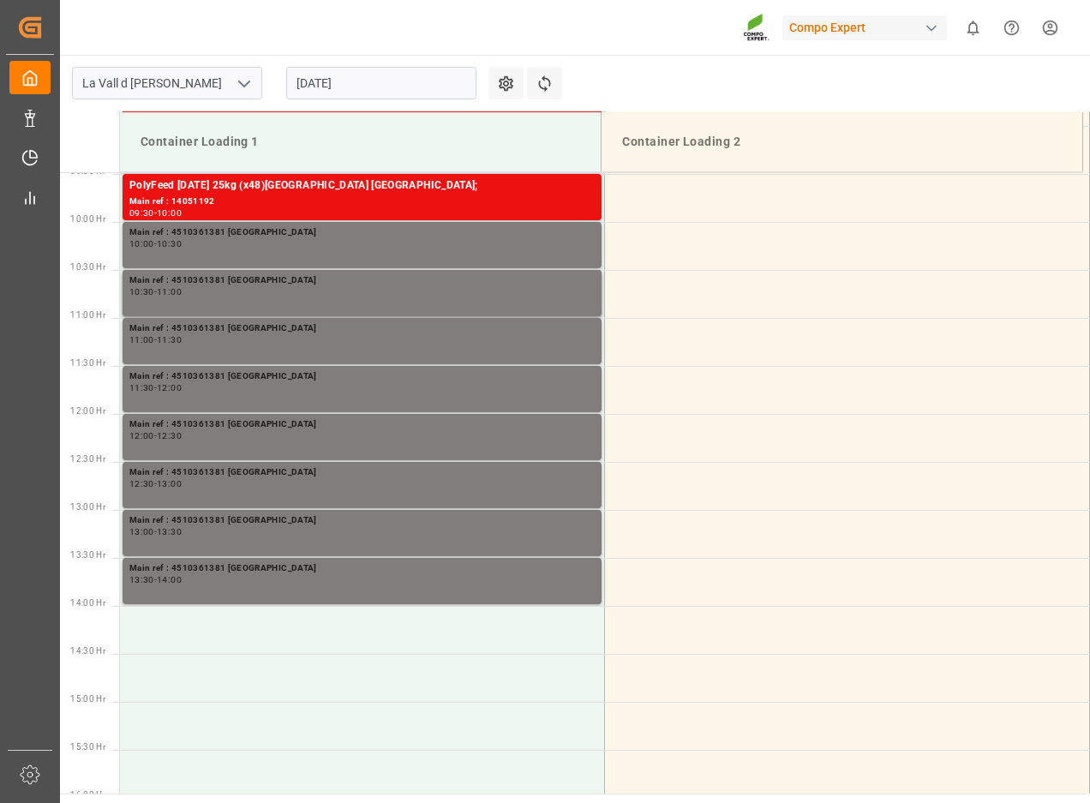
scroll to position [918, 0]
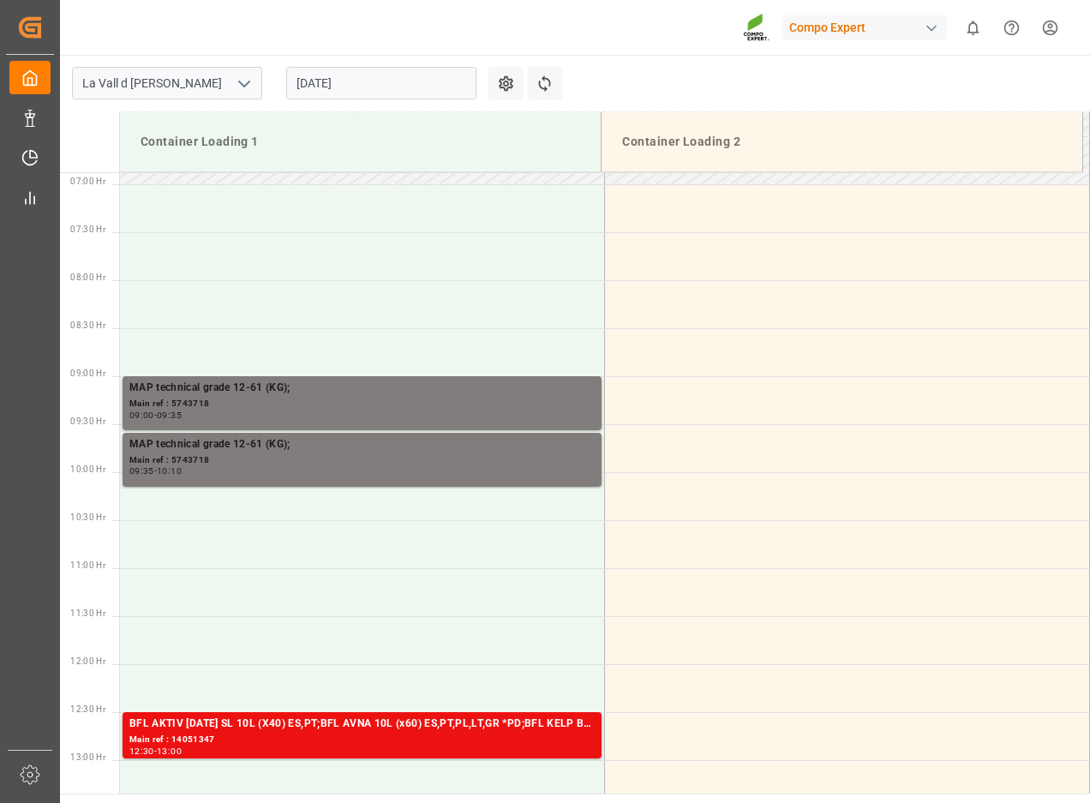
scroll to position [661, 0]
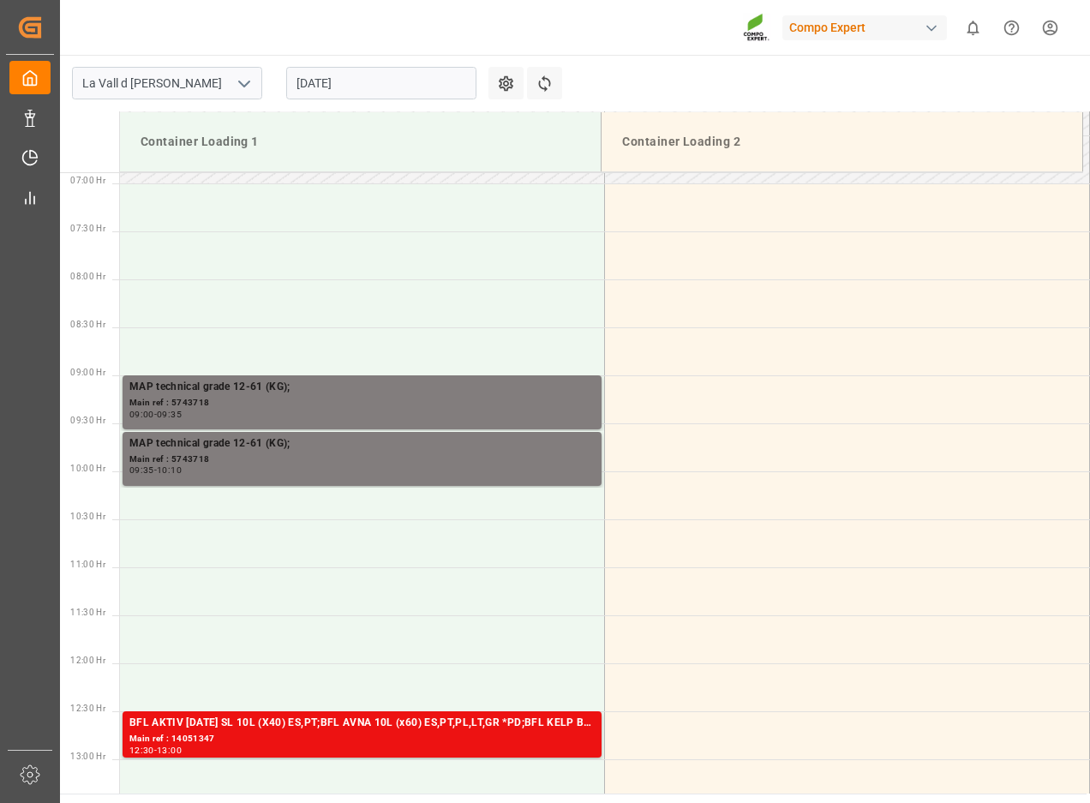
click at [329, 74] on input "[DATE]" at bounding box center [381, 83] width 190 height 33
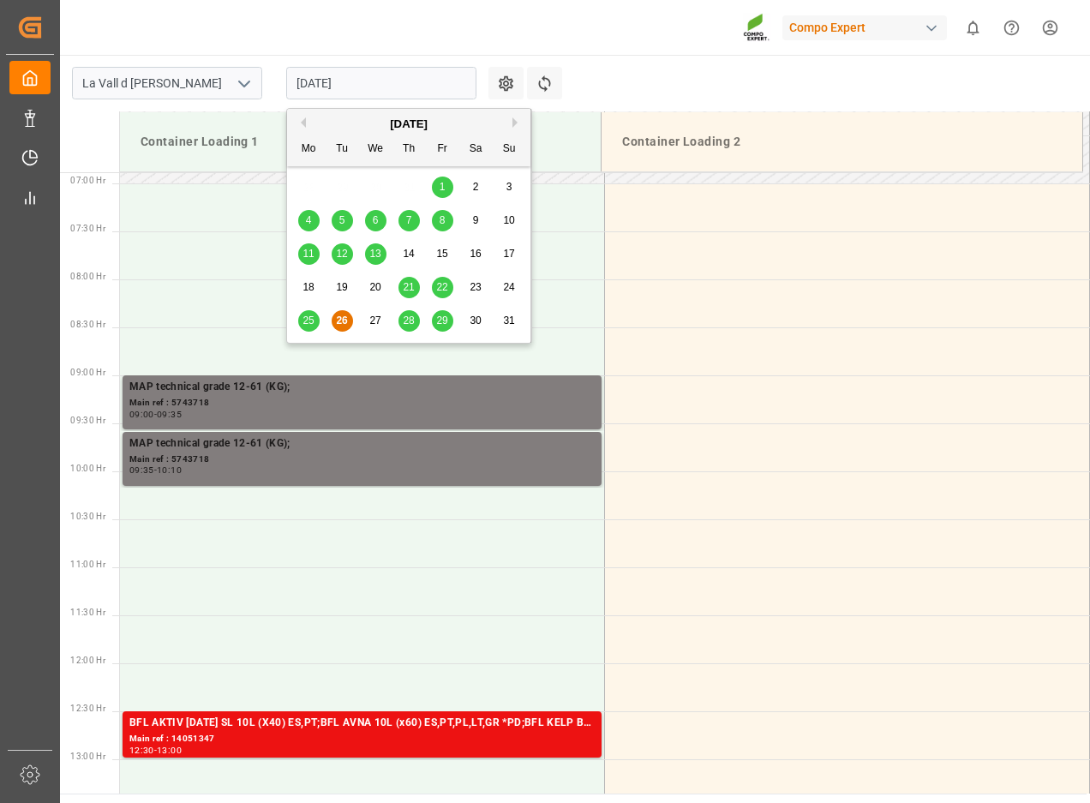
click at [406, 315] on span "28" at bounding box center [408, 320] width 11 height 12
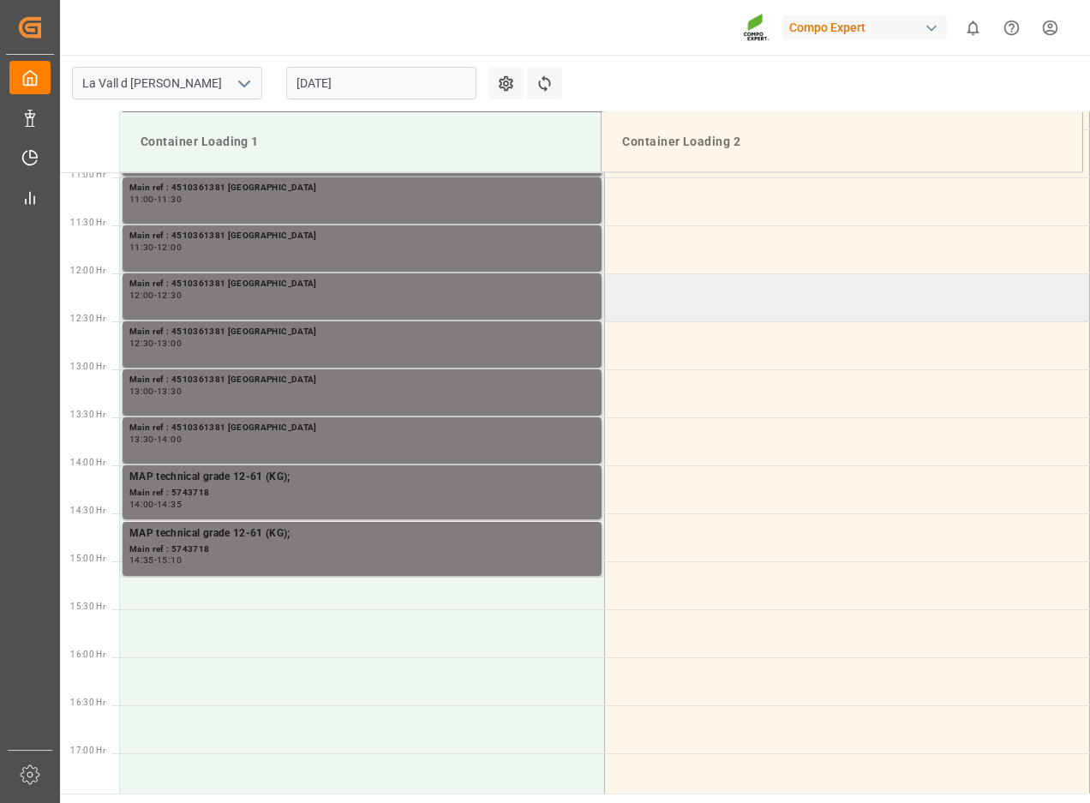
scroll to position [1009, 0]
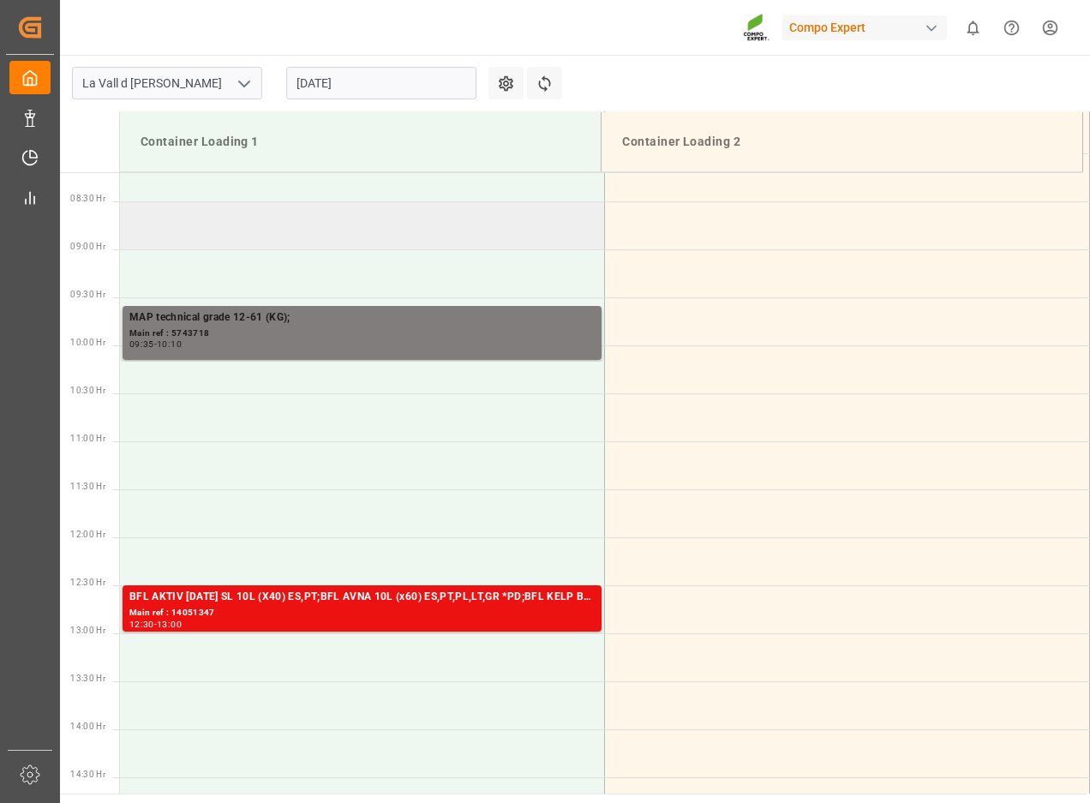
scroll to position [746, 0]
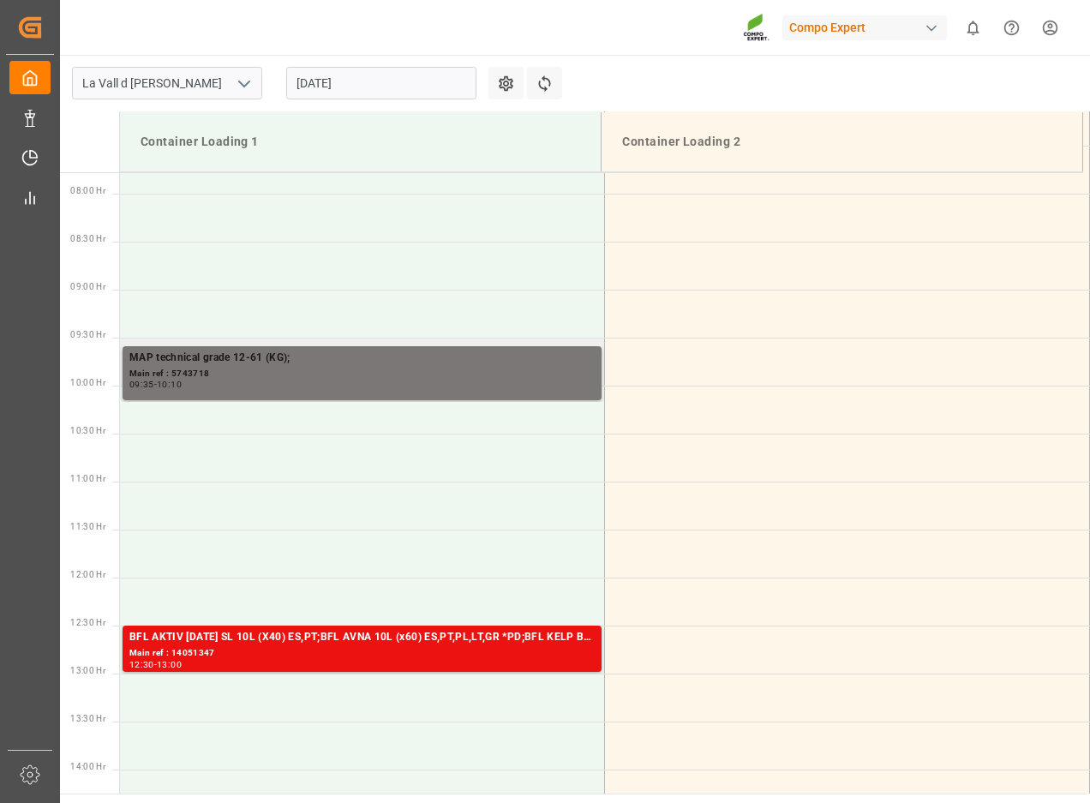
click at [302, 369] on div "Main ref : 5743718" at bounding box center [361, 374] width 465 height 15
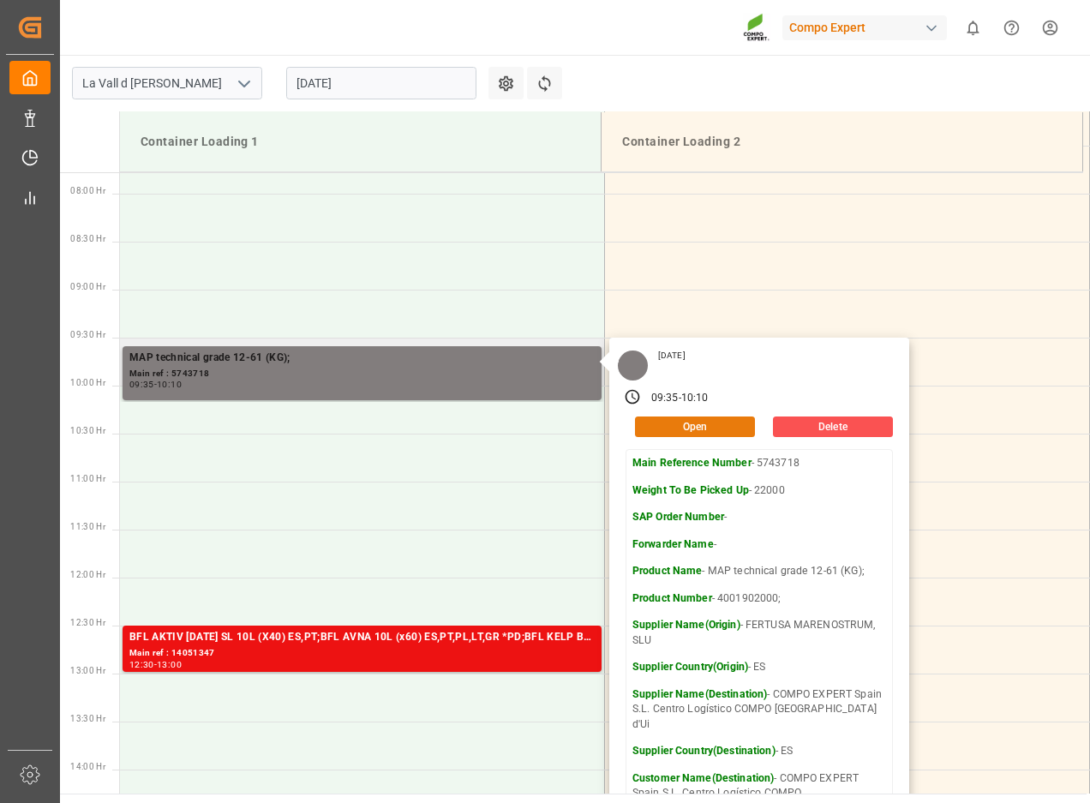
click at [700, 424] on button "Open" at bounding box center [695, 426] width 120 height 21
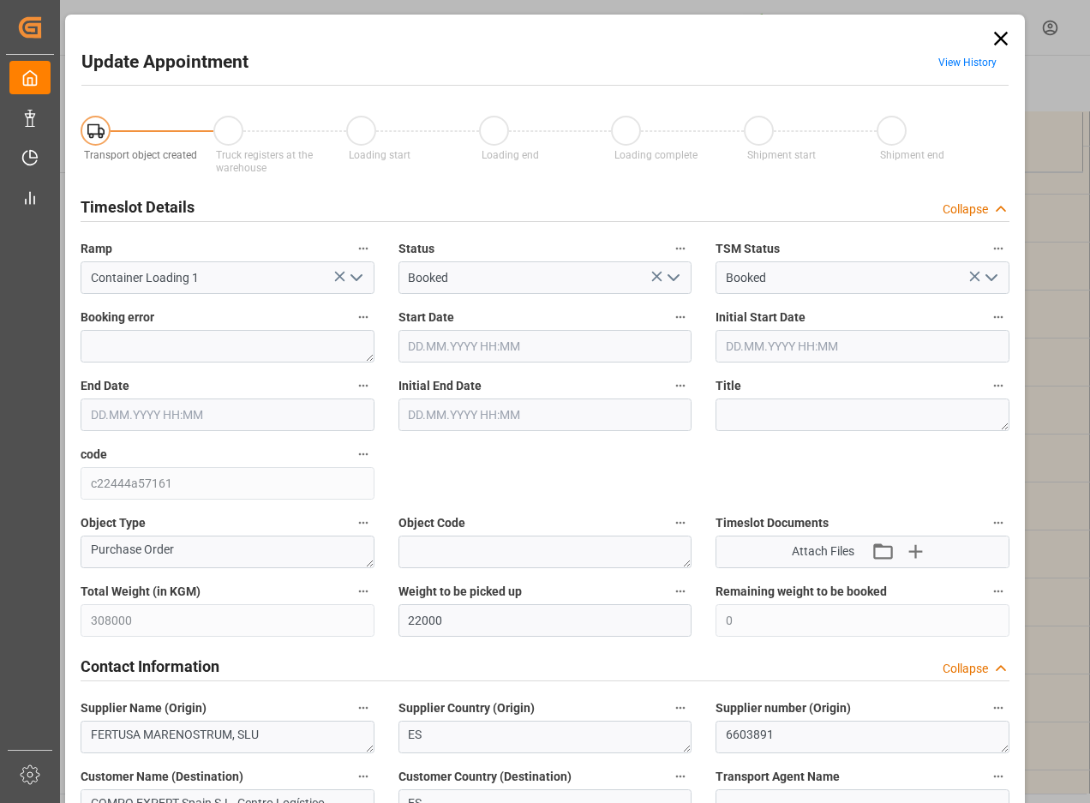
type input "26.08.2025 09:35"
type input "26.08.2025 10:10"
type input "20.08.2025 08:12"
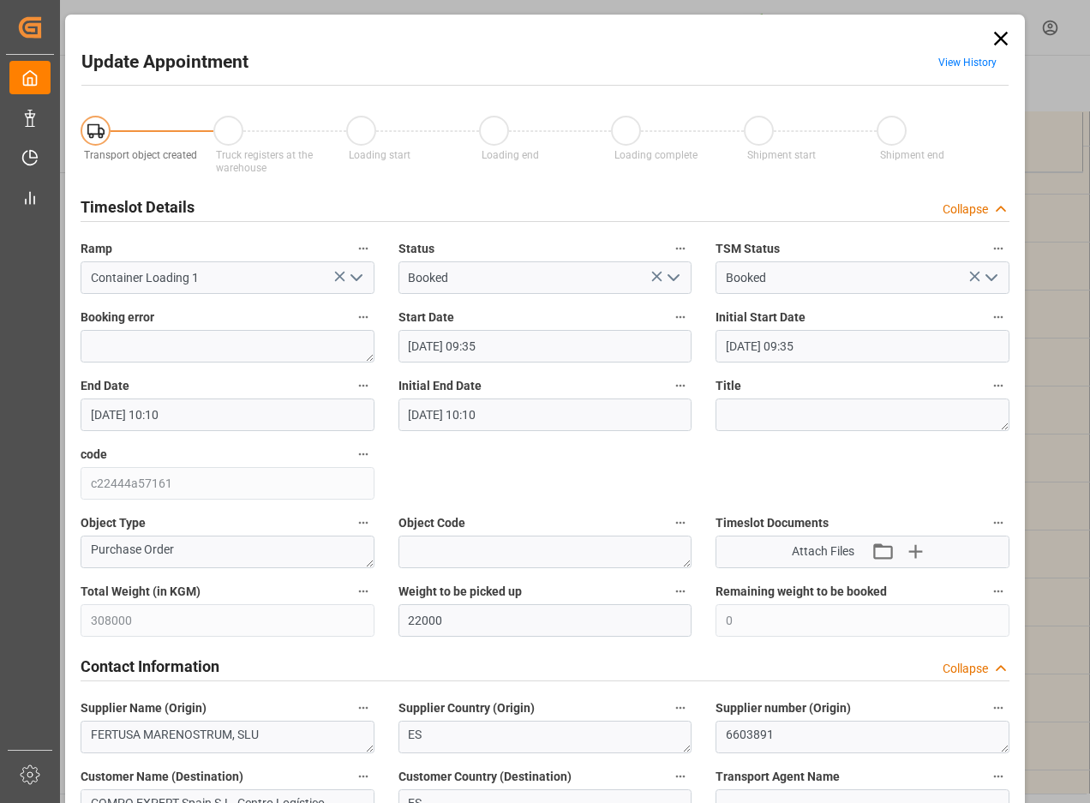
click at [457, 330] on input "26.08.2025 09:35" at bounding box center [545, 346] width 294 height 33
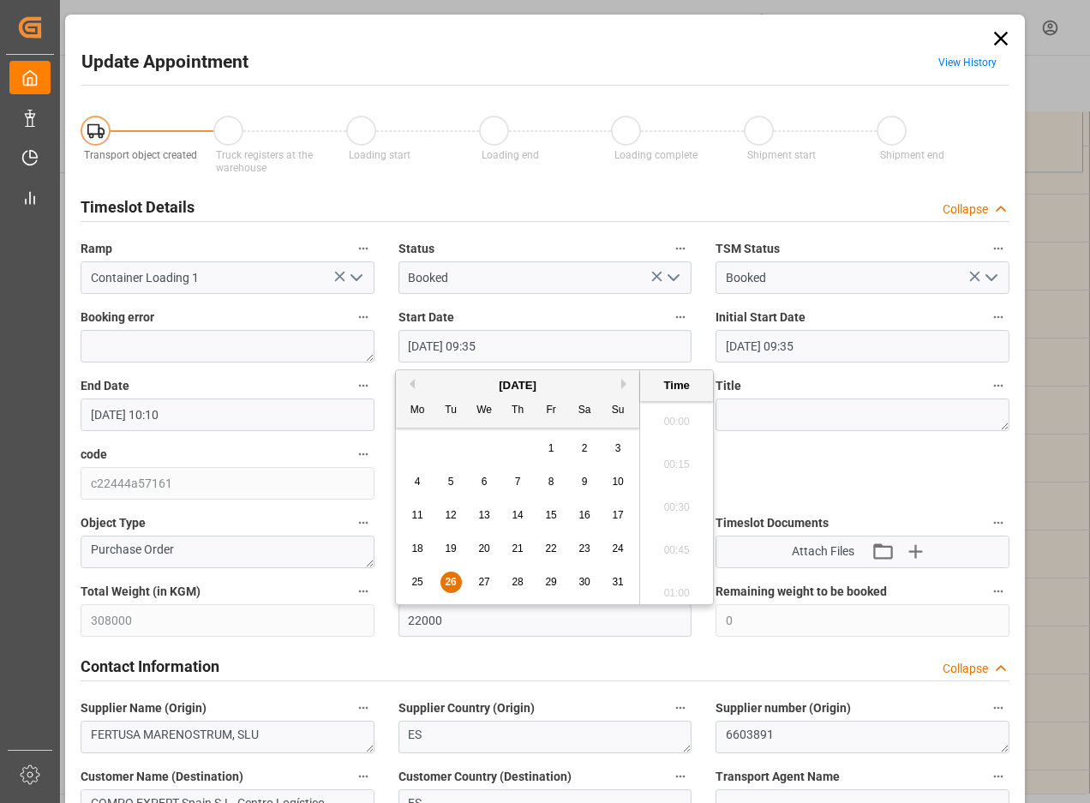
scroll to position [1548, 0]
click at [481, 583] on span "27" at bounding box center [483, 582] width 11 height 12
click at [673, 425] on li "09:00" at bounding box center [676, 416] width 73 height 43
type input "27.08.2025 09:00"
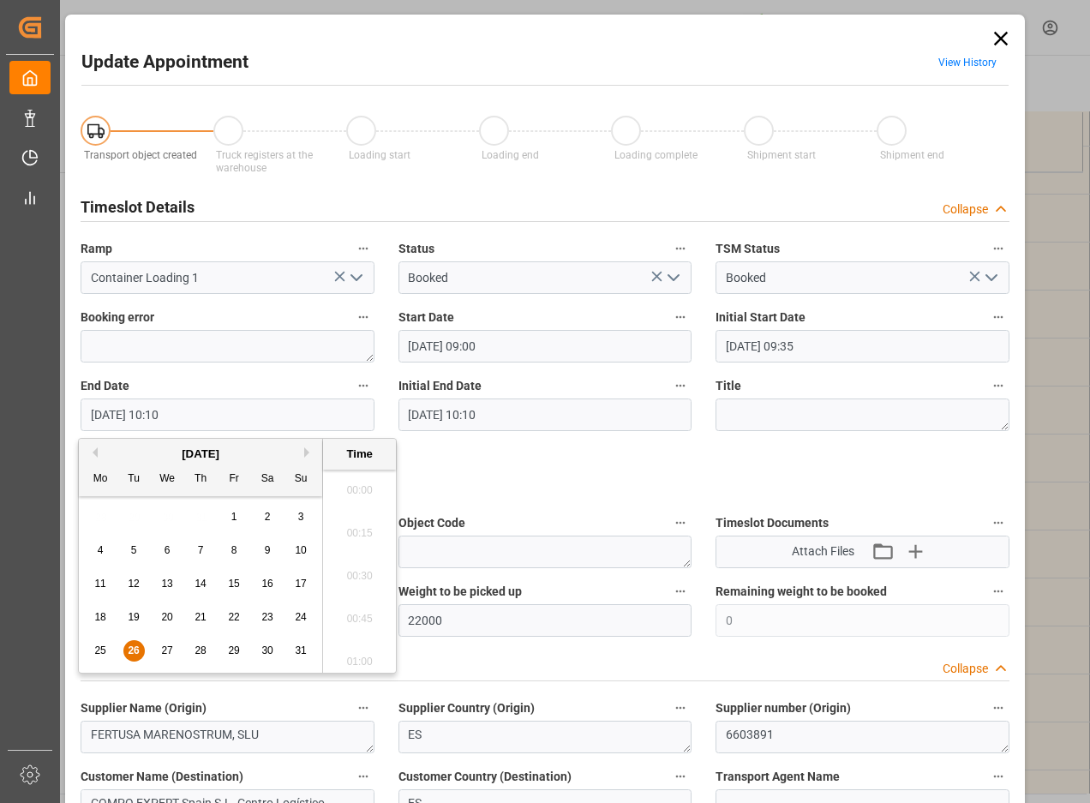
click at [220, 420] on input "26.08.2025 10:10" at bounding box center [228, 414] width 294 height 33
drag, startPoint x: 164, startPoint y: 651, endPoint x: 223, endPoint y: 601, distance: 76.6
click at [164, 650] on span "27" at bounding box center [166, 650] width 11 height 12
click at [361, 491] on li "09:30" at bounding box center [359, 484] width 73 height 43
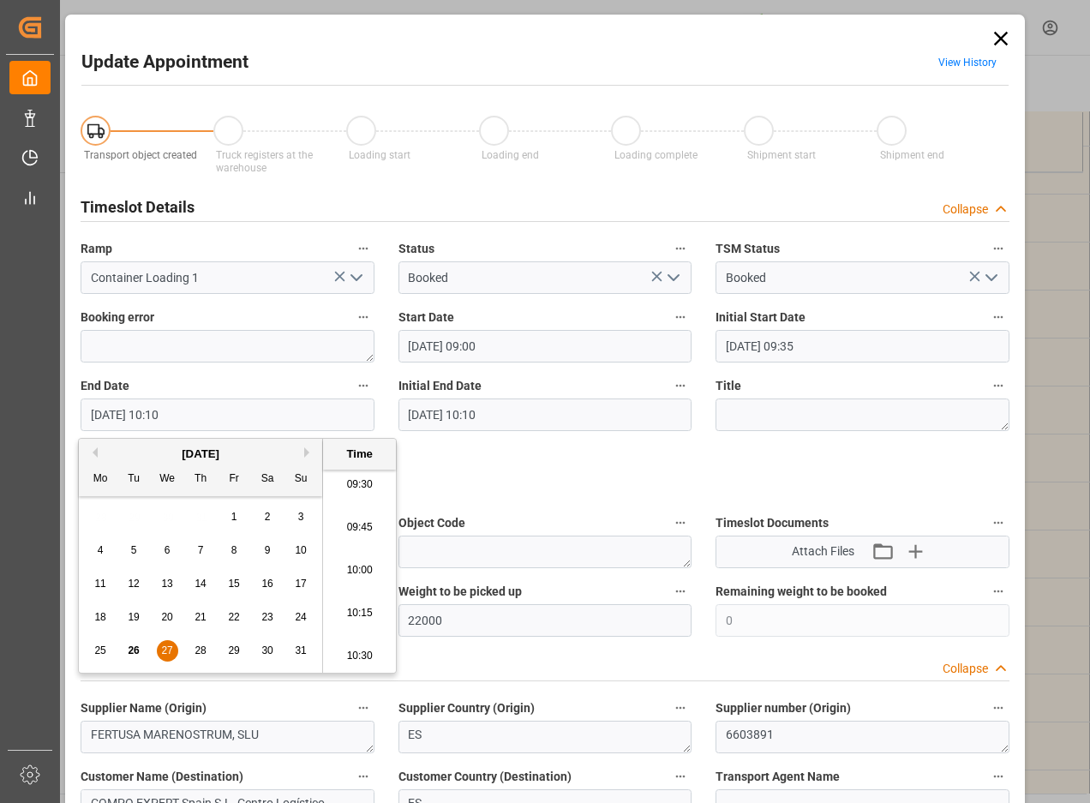
type input "27.08.2025 09:30"
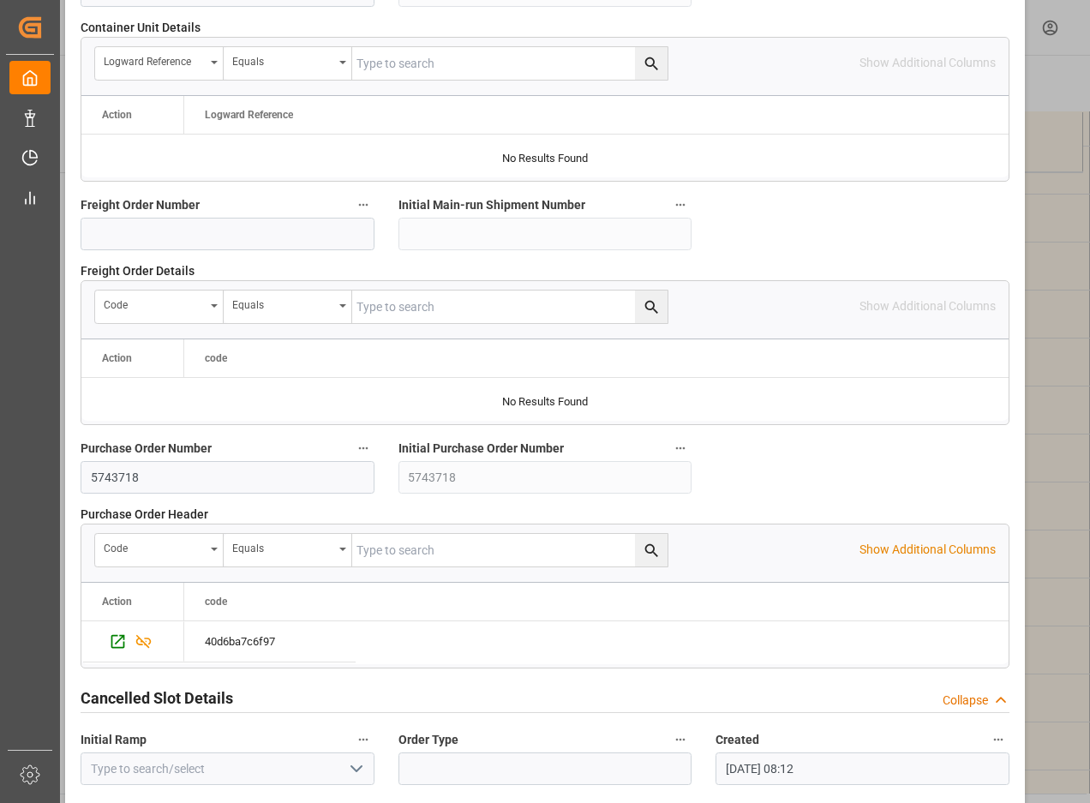
scroll to position [1575, 0]
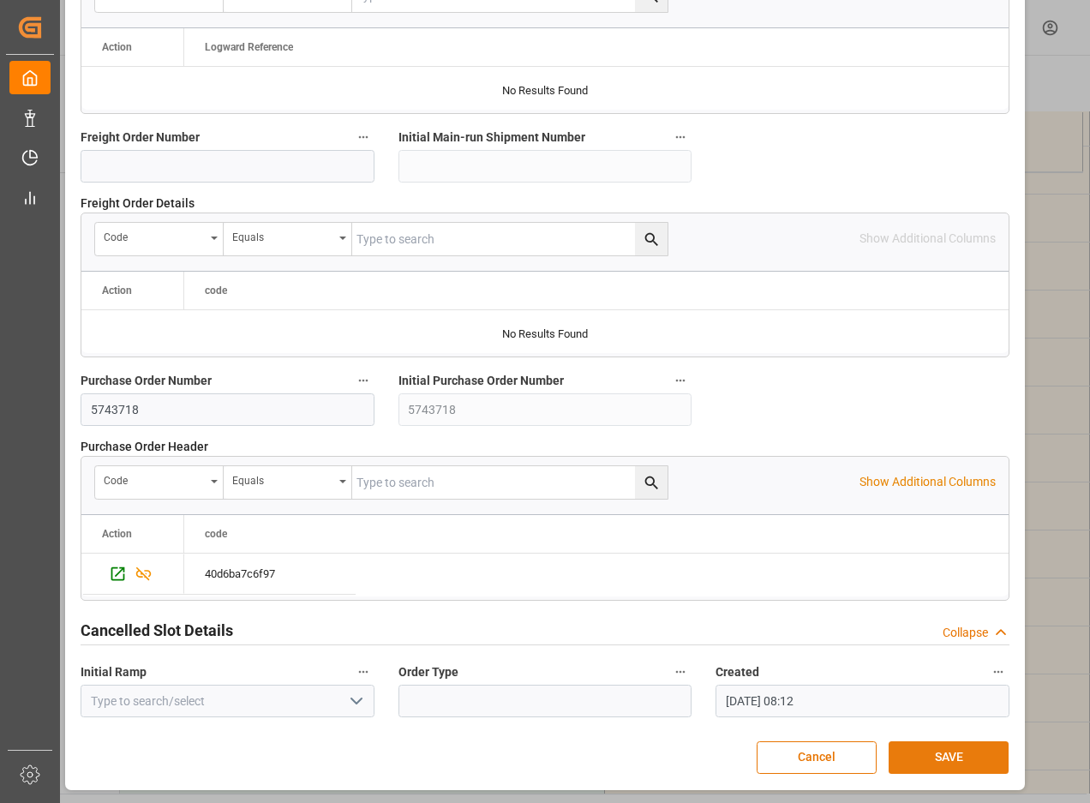
click at [943, 757] on button "SAVE" at bounding box center [948, 757] width 120 height 33
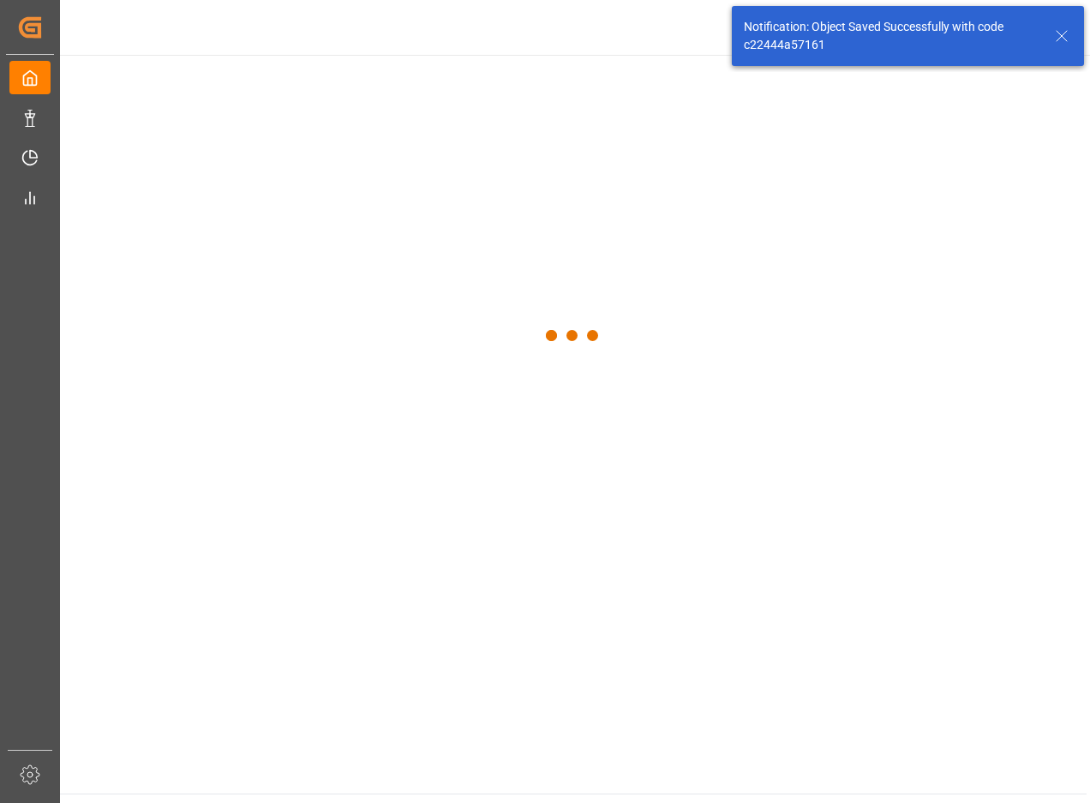
click at [905, 751] on main at bounding box center [573, 424] width 1026 height 739
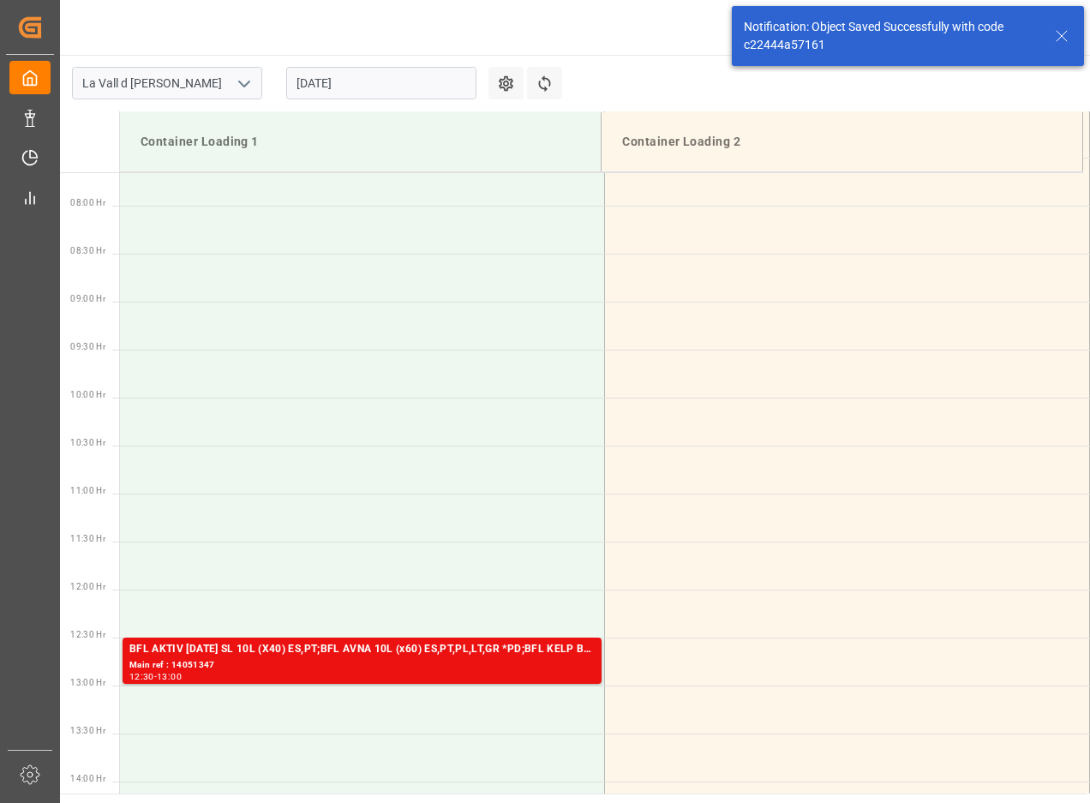
scroll to position [756, 0]
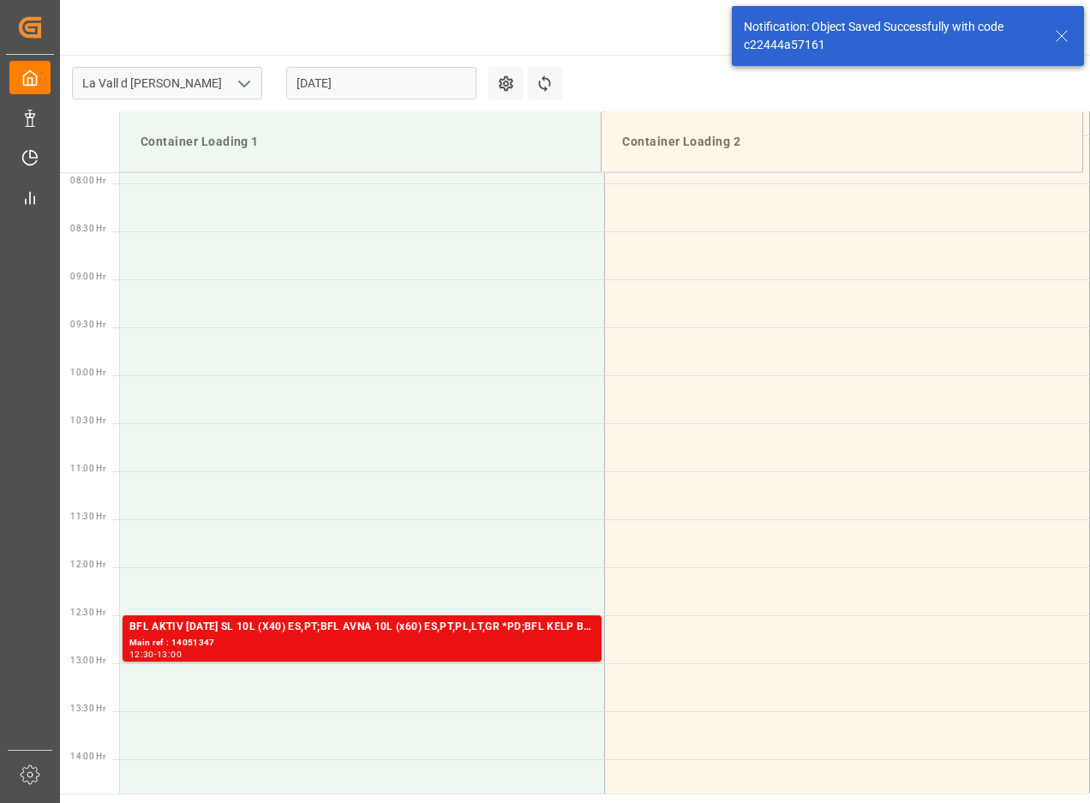
click at [327, 67] on input "[DATE]" at bounding box center [381, 83] width 190 height 33
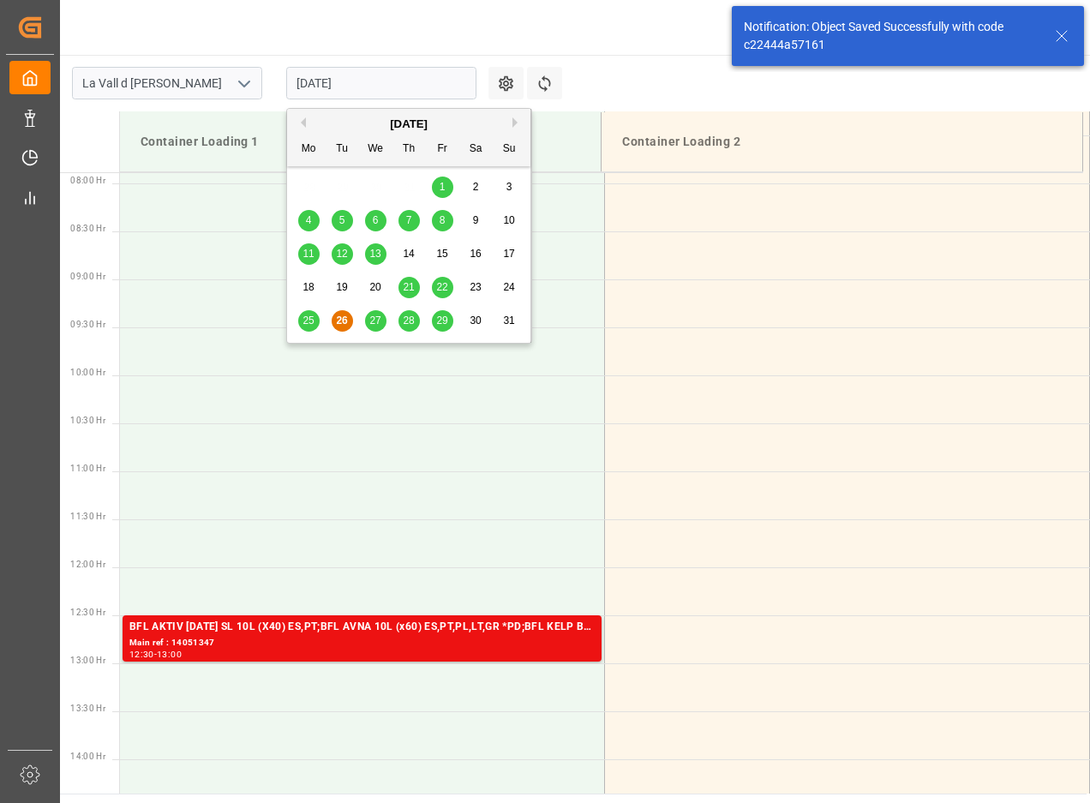
click at [375, 284] on span "20" at bounding box center [374, 287] width 11 height 12
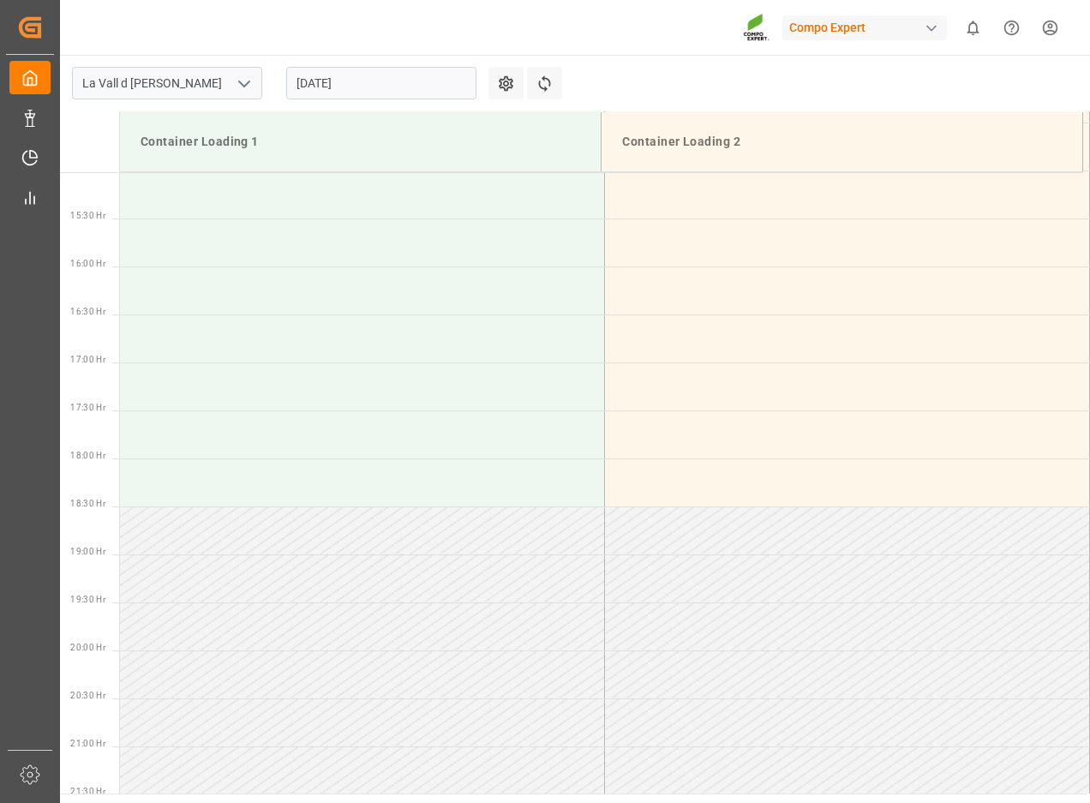
scroll to position [1517, 0]
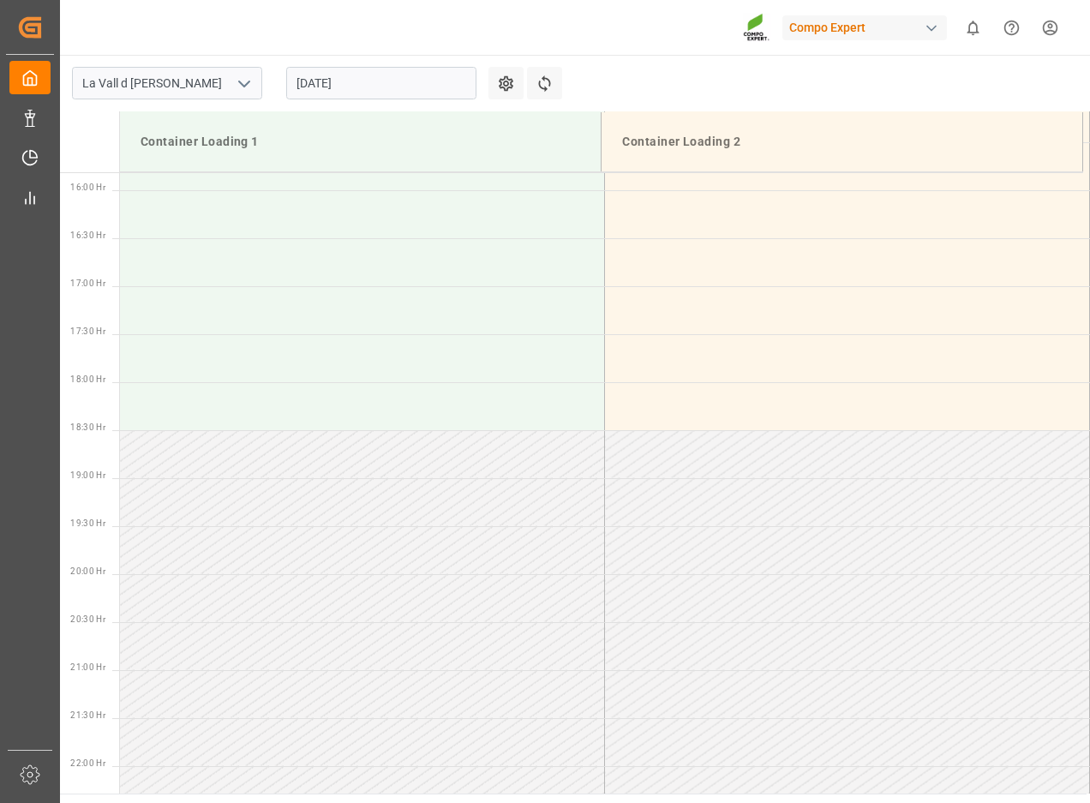
click at [392, 87] on input "20.08.2025" at bounding box center [381, 83] width 190 height 33
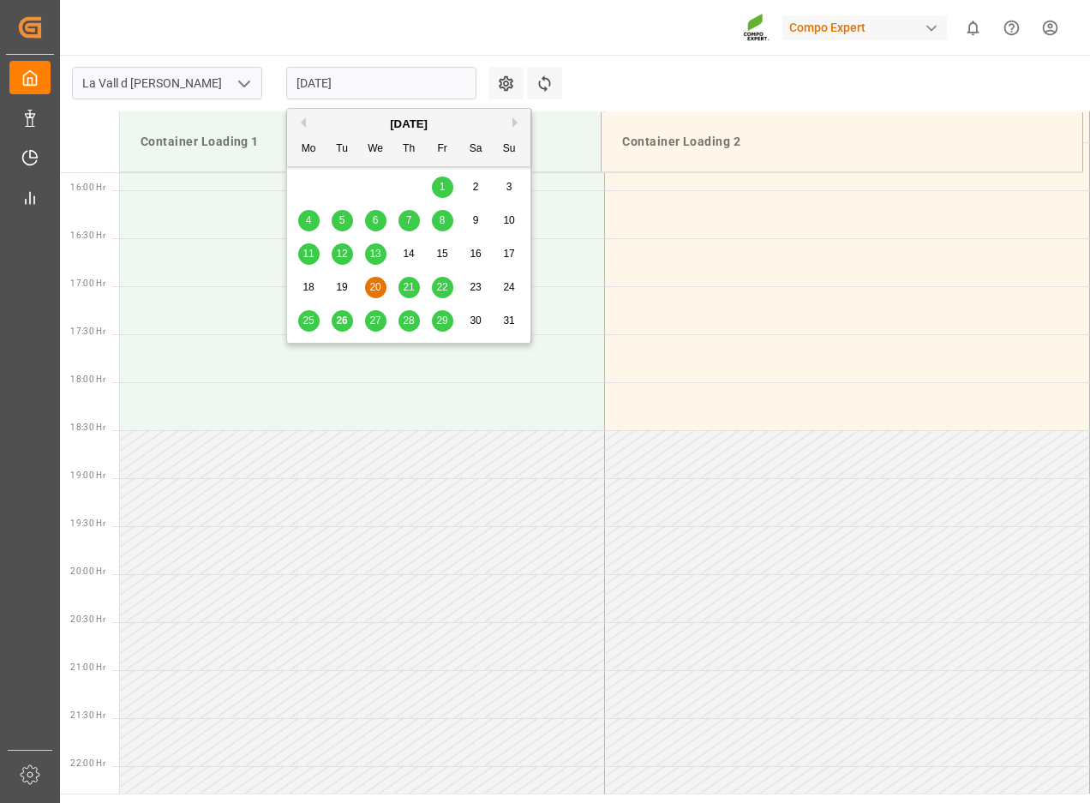
click at [402, 280] on div "21" at bounding box center [408, 288] width 21 height 21
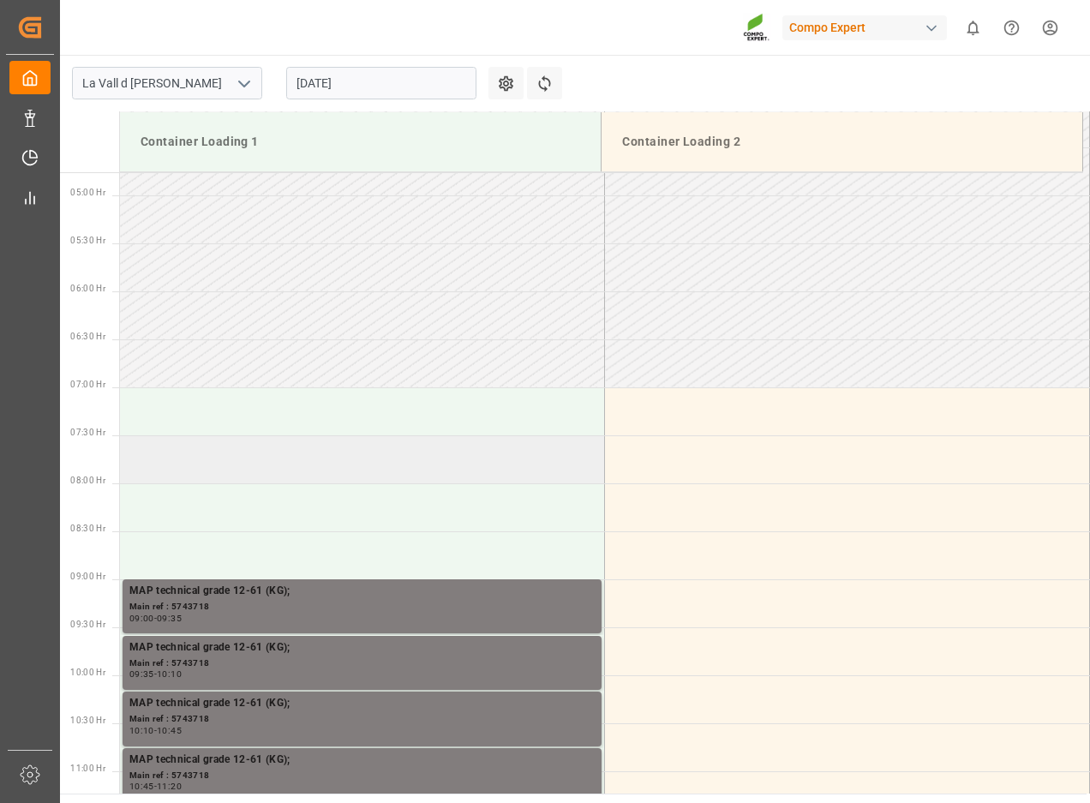
scroll to position [661, 0]
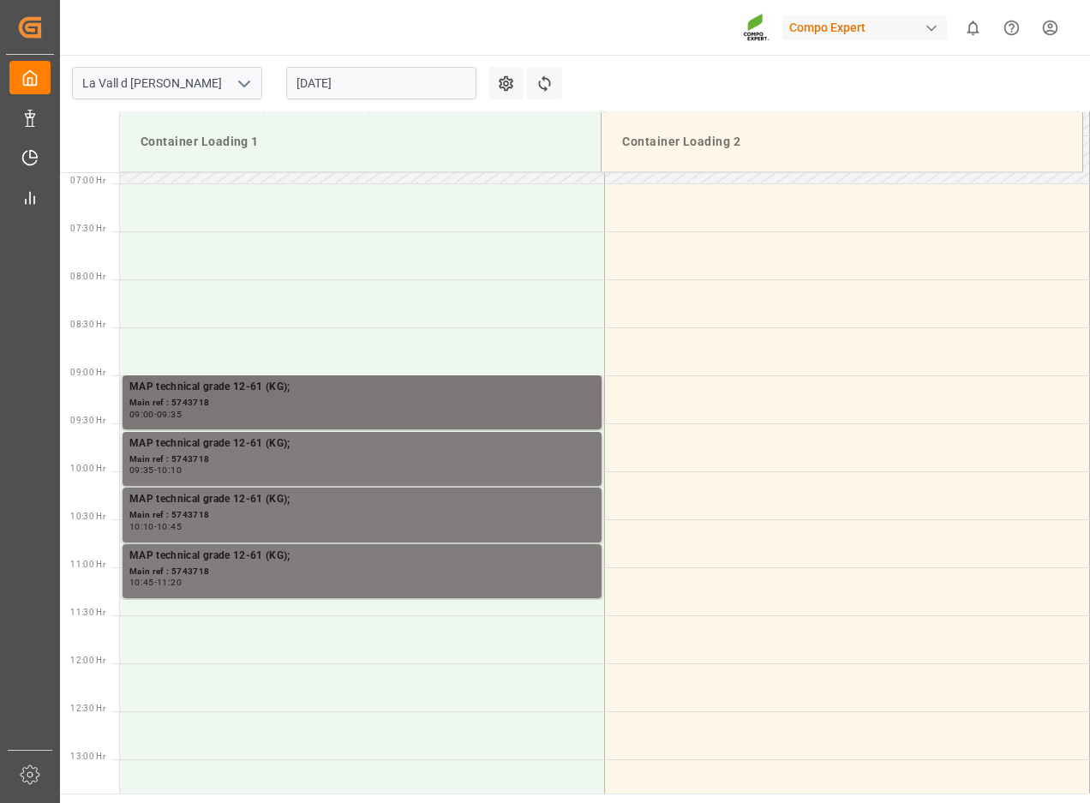
click at [260, 409] on div "Main ref : 5743718" at bounding box center [361, 403] width 465 height 15
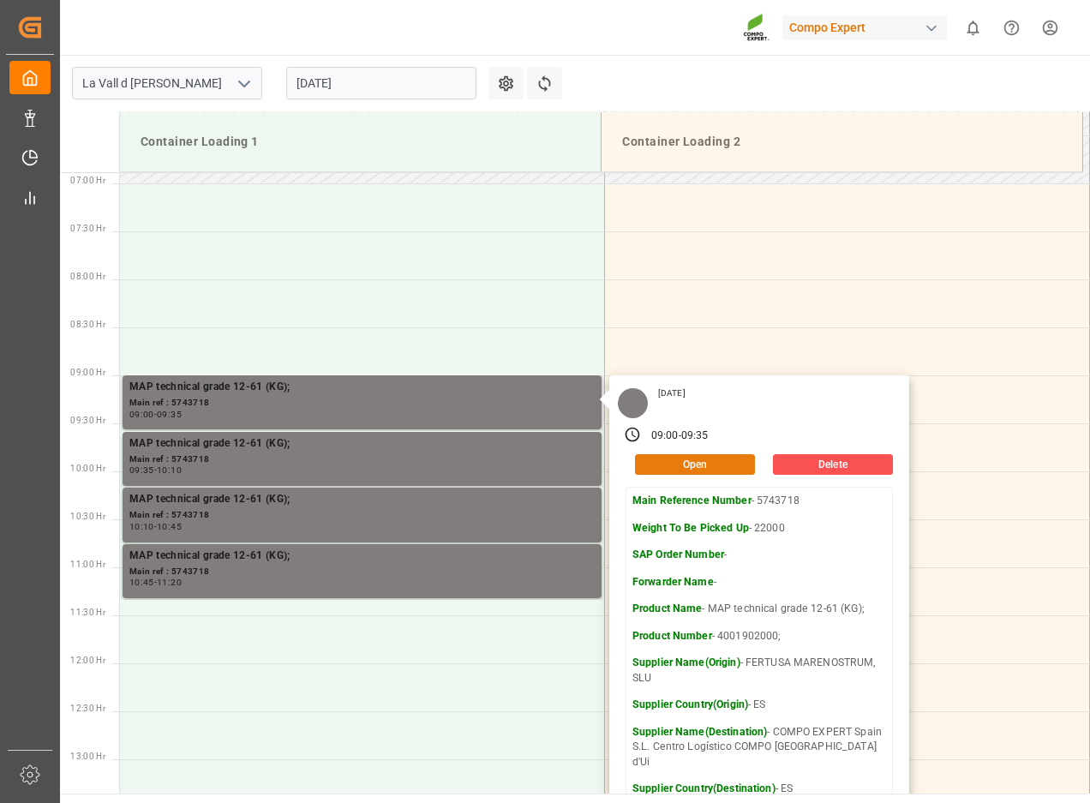
click at [697, 466] on button "Open" at bounding box center [695, 464] width 120 height 21
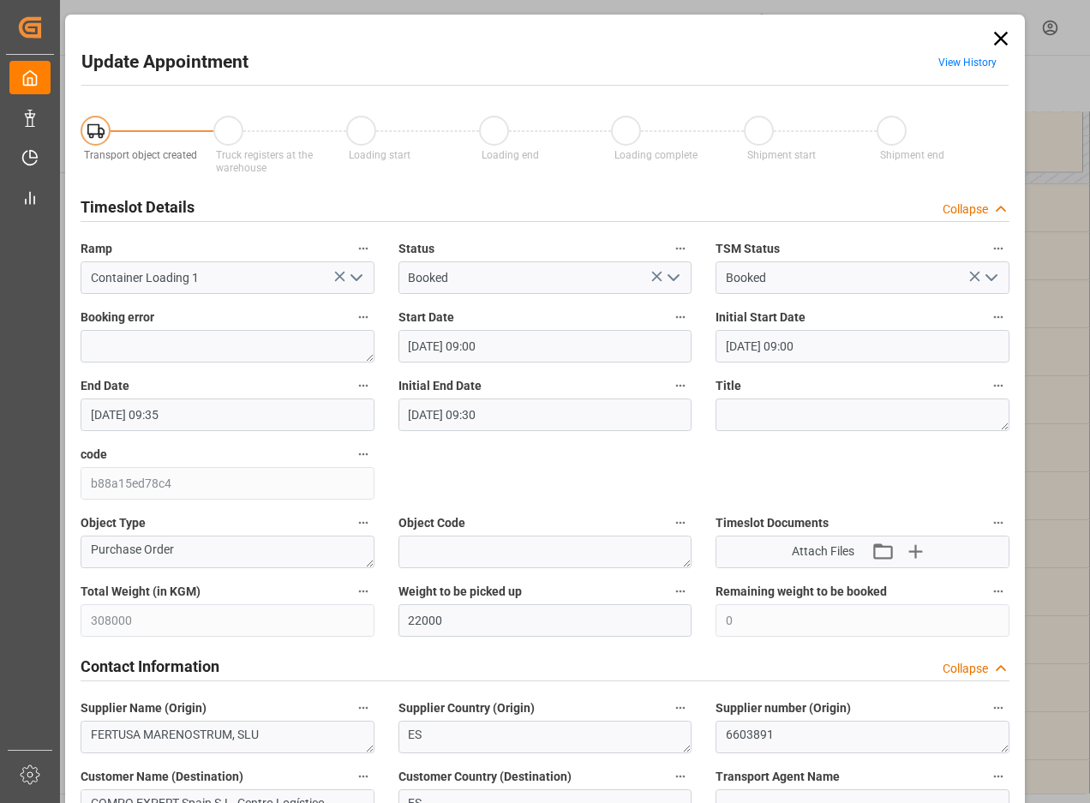
click at [992, 38] on icon at bounding box center [1001, 39] width 24 height 24
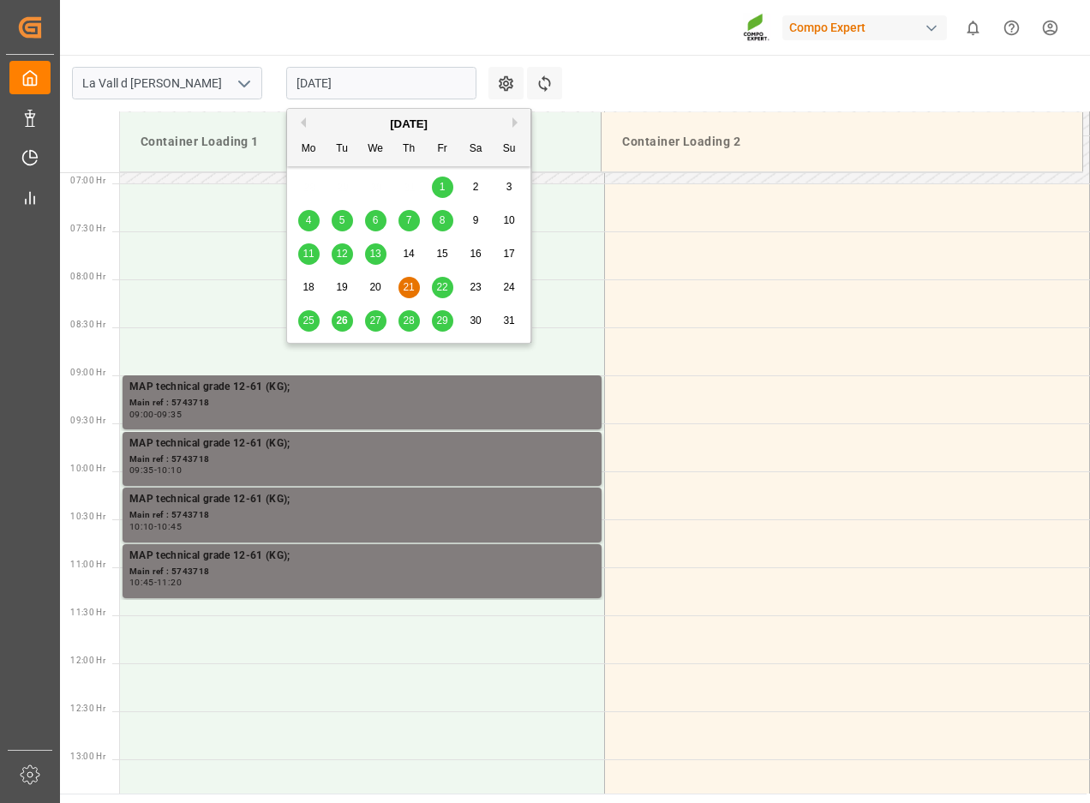
click at [344, 87] on input "21.08.2025" at bounding box center [381, 83] width 190 height 33
click at [369, 316] on div "27" at bounding box center [375, 321] width 21 height 21
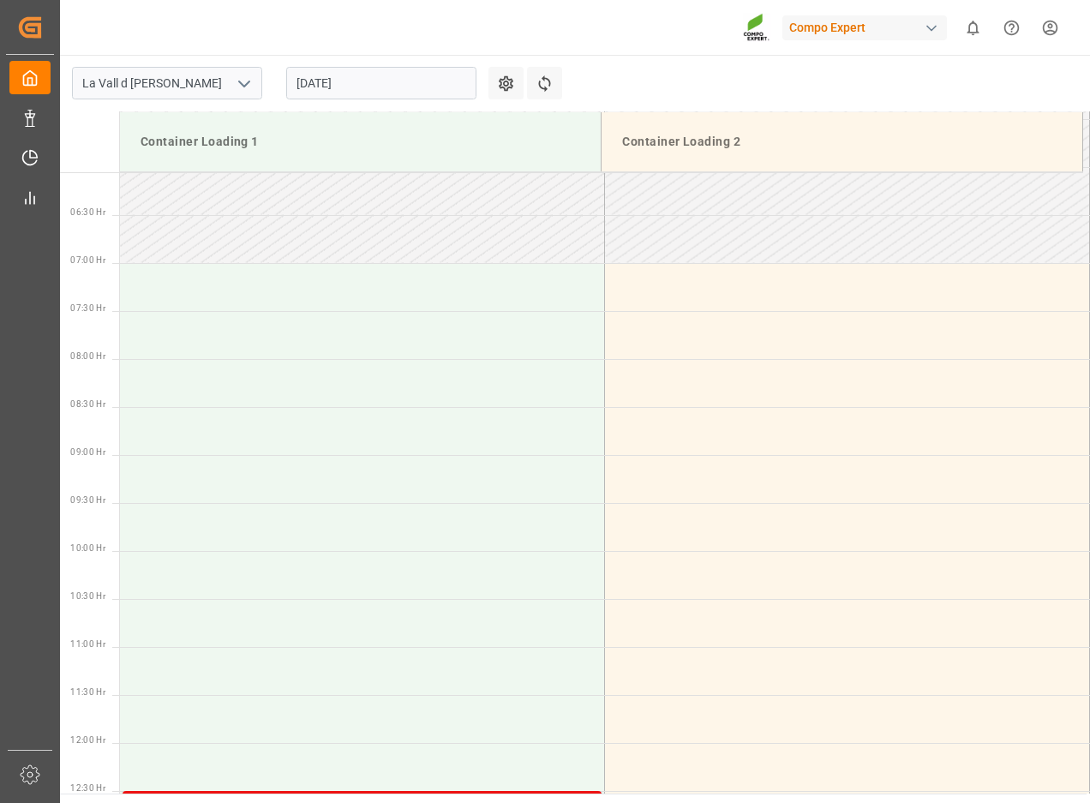
scroll to position [661, 0]
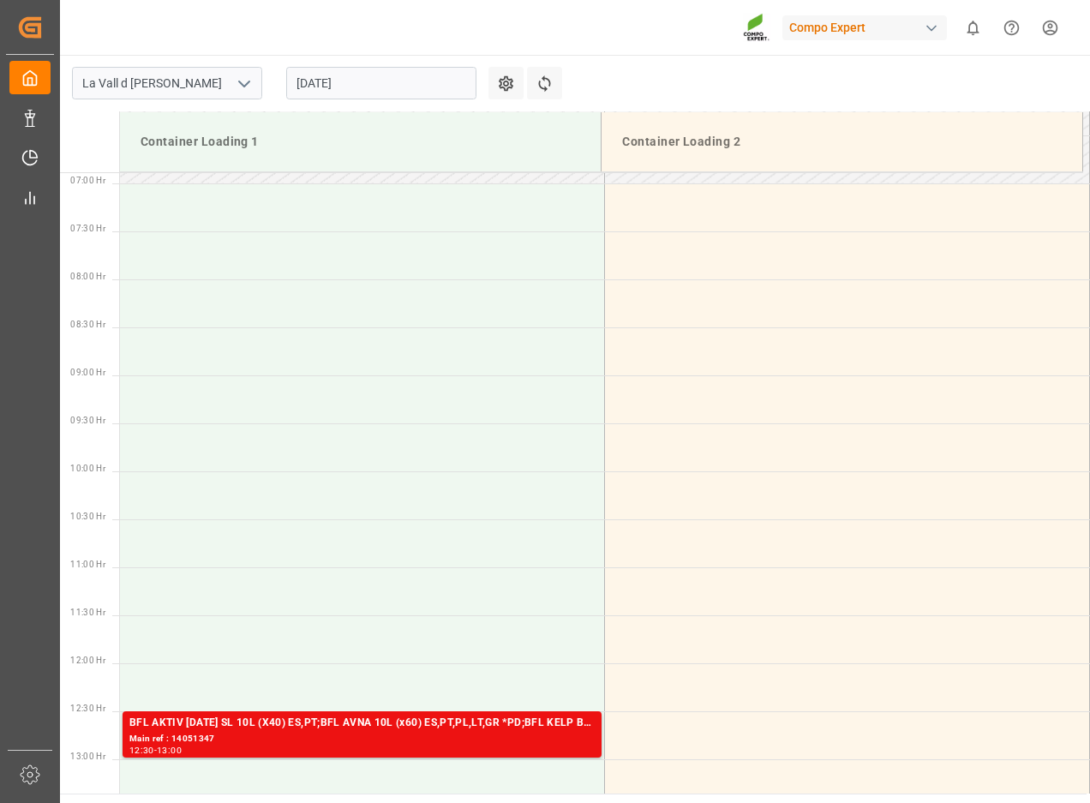
click at [341, 61] on div "[DATE]" at bounding box center [381, 83] width 214 height 57
click at [343, 77] on input "[DATE]" at bounding box center [381, 83] width 190 height 33
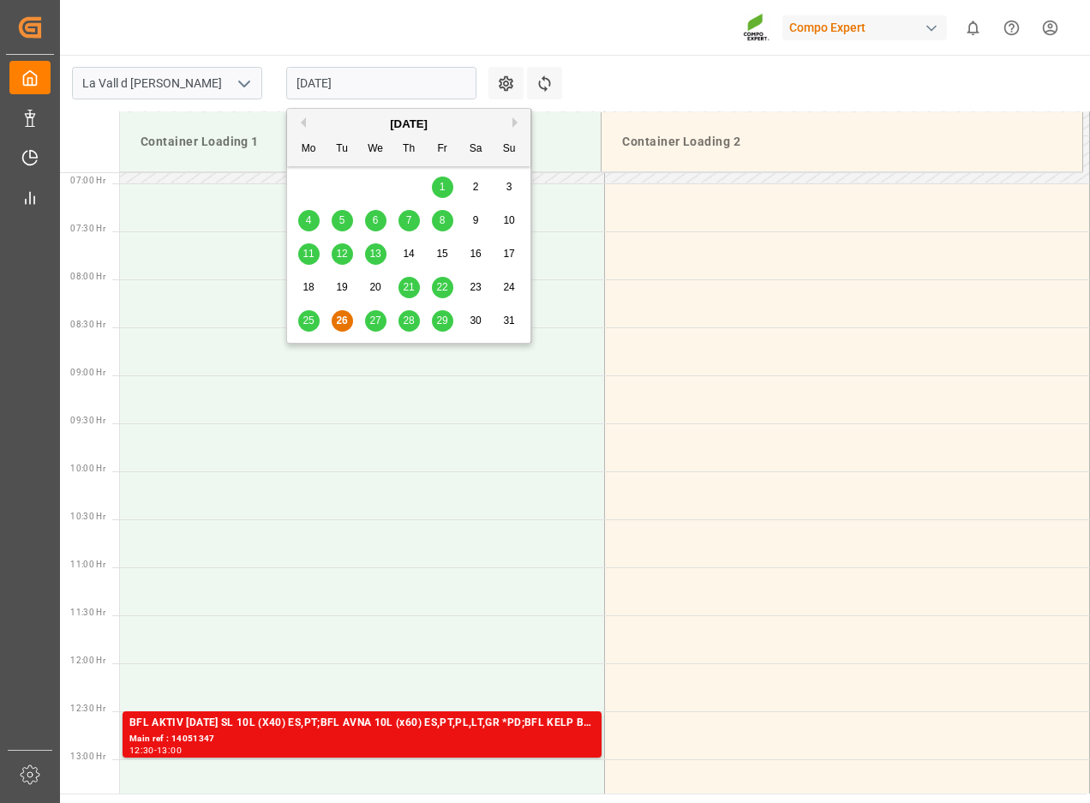
click at [410, 282] on span "21" at bounding box center [408, 287] width 11 height 12
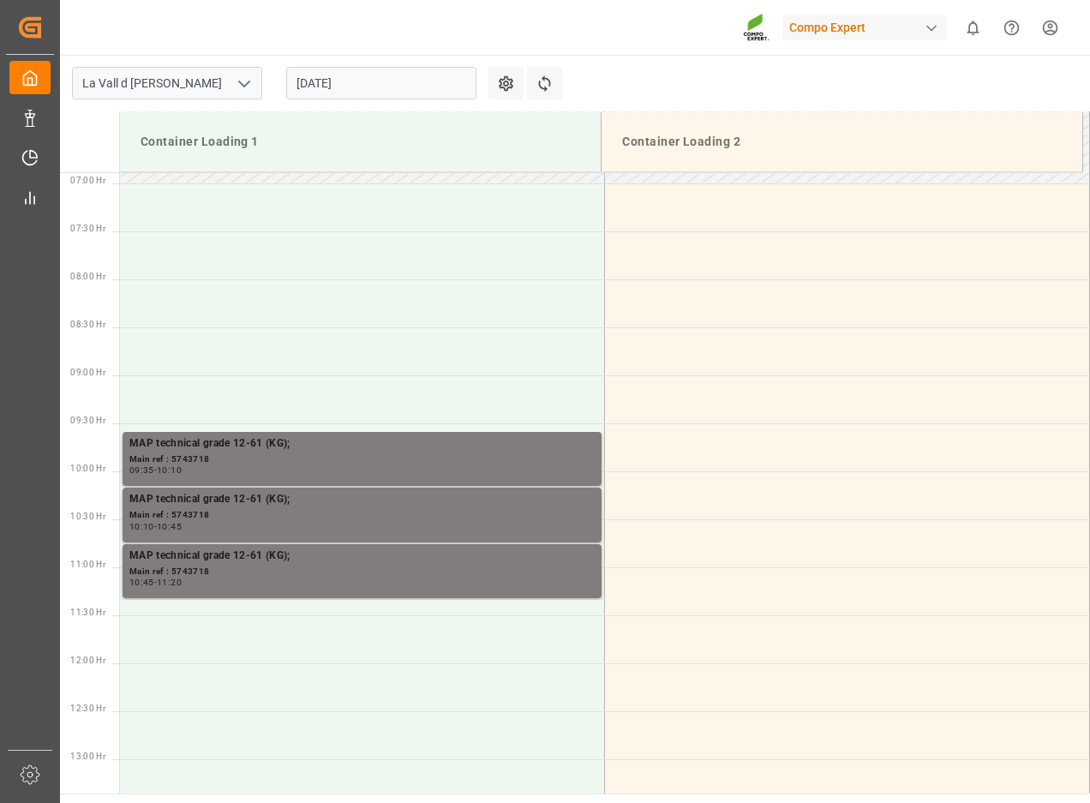
click at [385, 71] on input "[DATE]" at bounding box center [381, 83] width 190 height 33
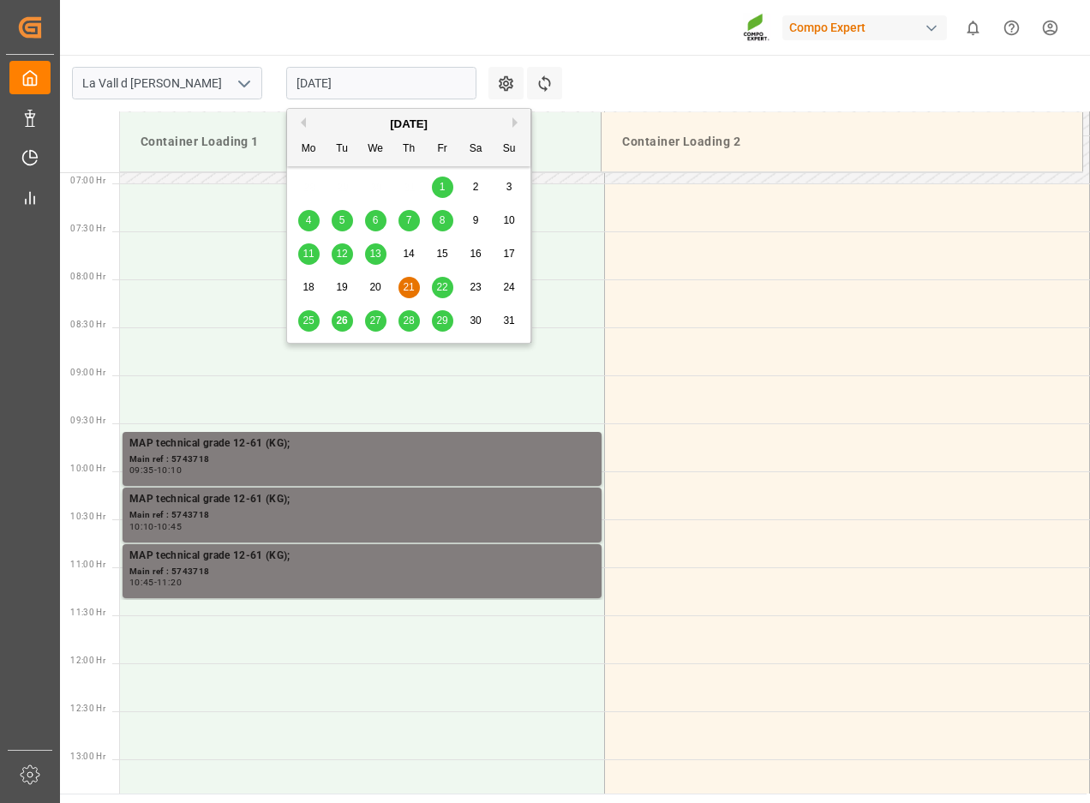
click at [373, 319] on span "27" at bounding box center [374, 320] width 11 height 12
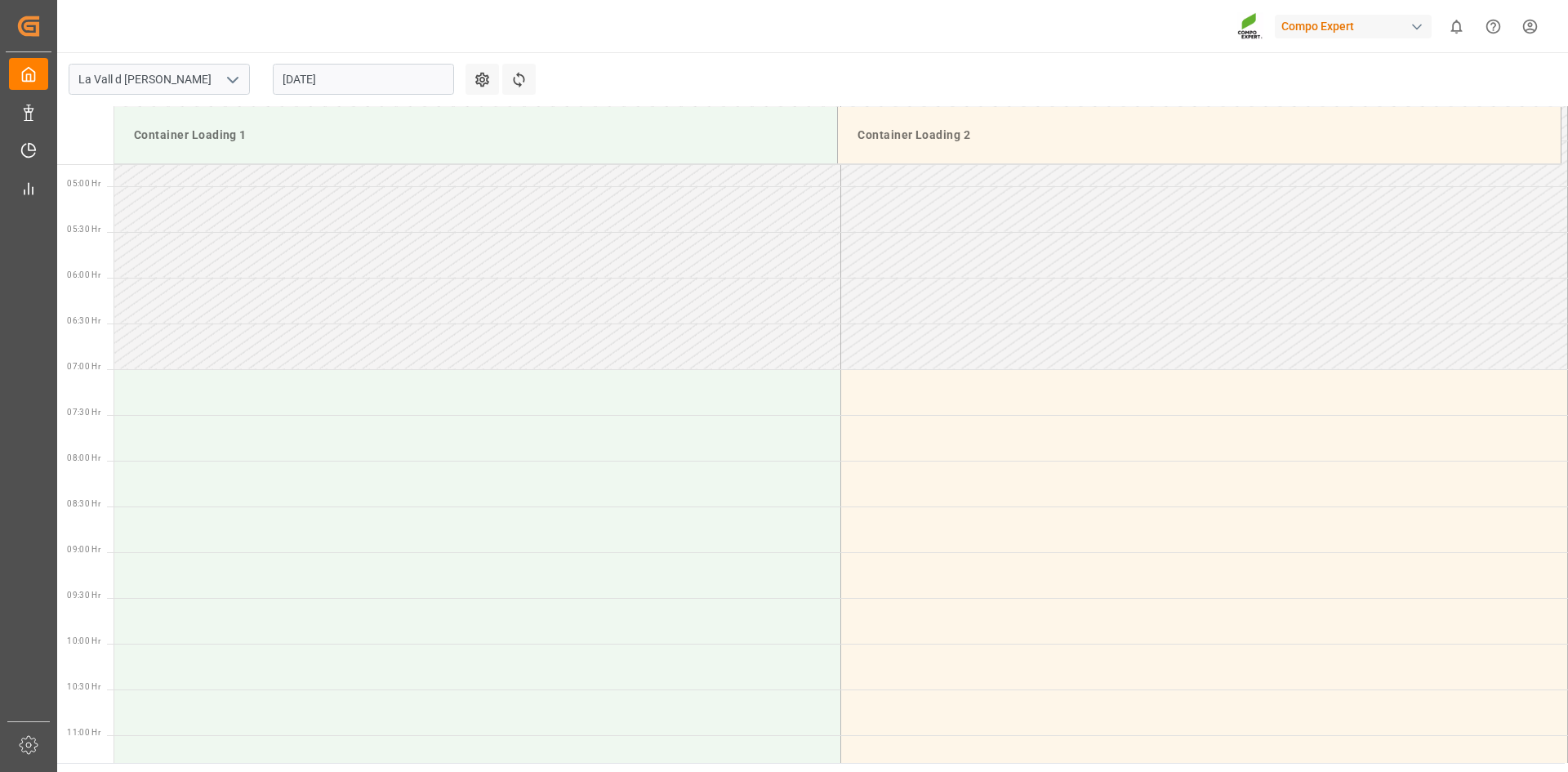
scroll to position [630, 0]
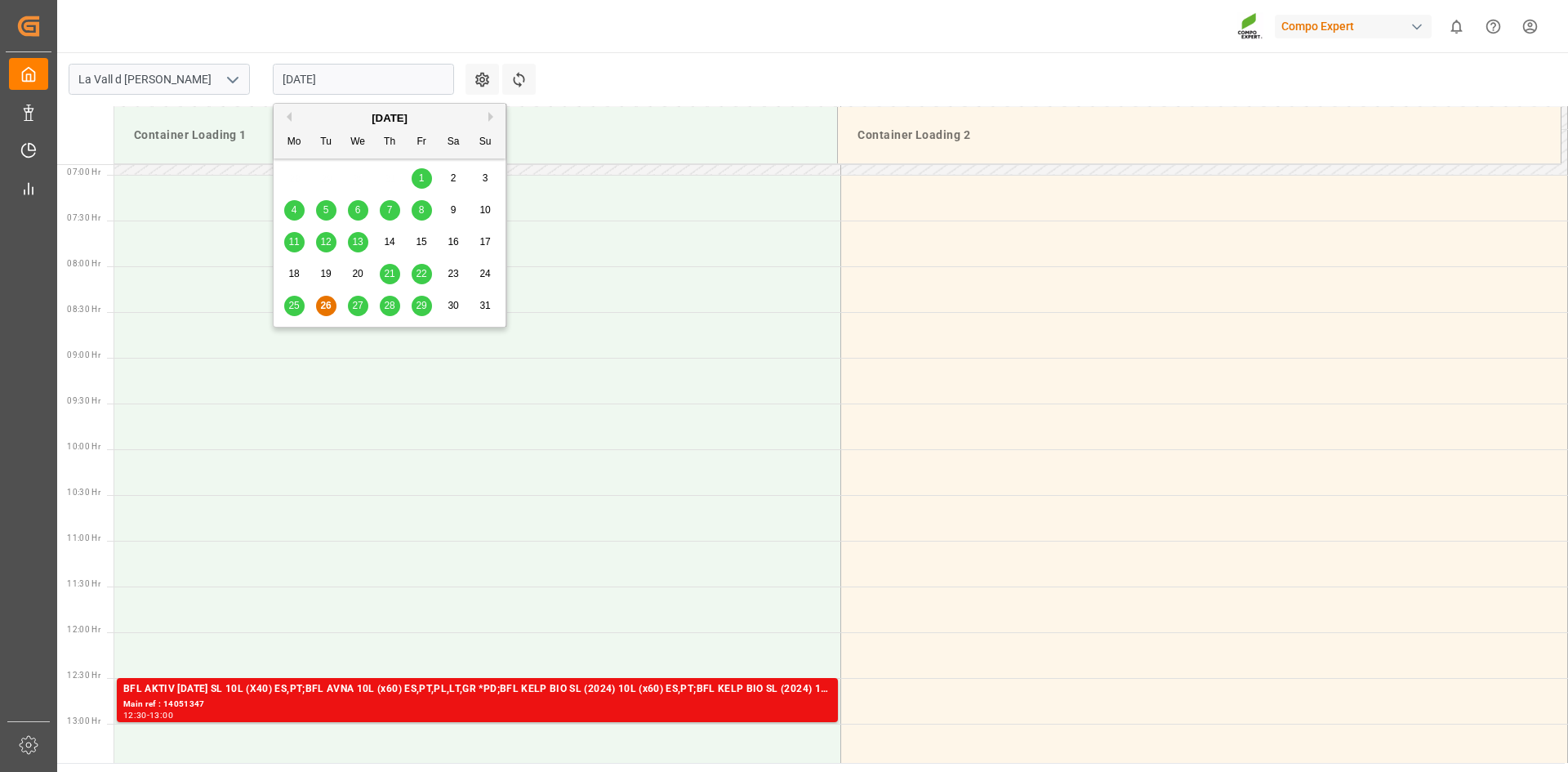
click at [305, 71] on input "[DATE]" at bounding box center [363, 79] width 181 height 31
click at [391, 277] on span "21" at bounding box center [389, 274] width 10 height 11
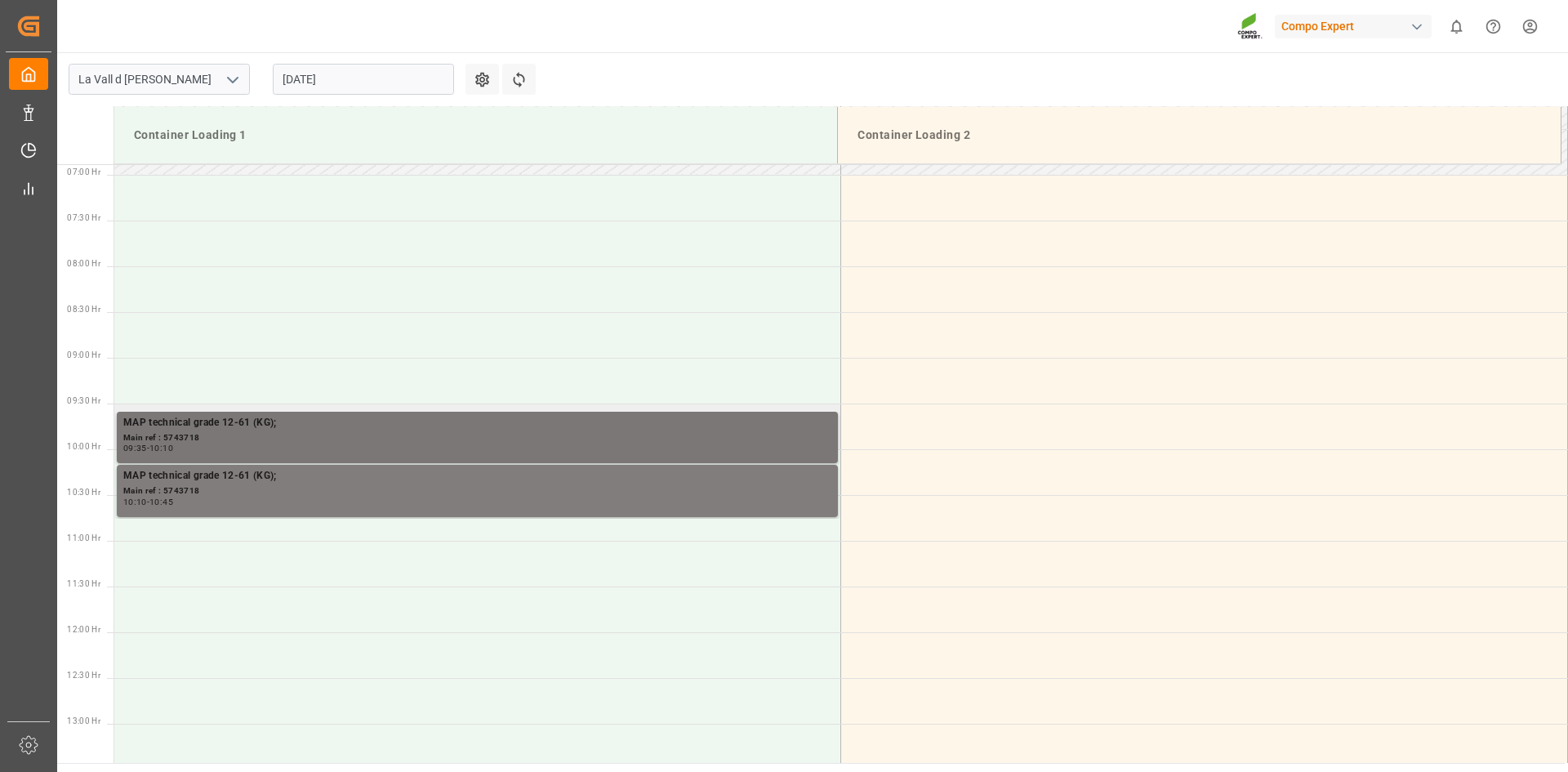
click at [218, 435] on div "Main ref : 5743718" at bounding box center [477, 437] width 708 height 14
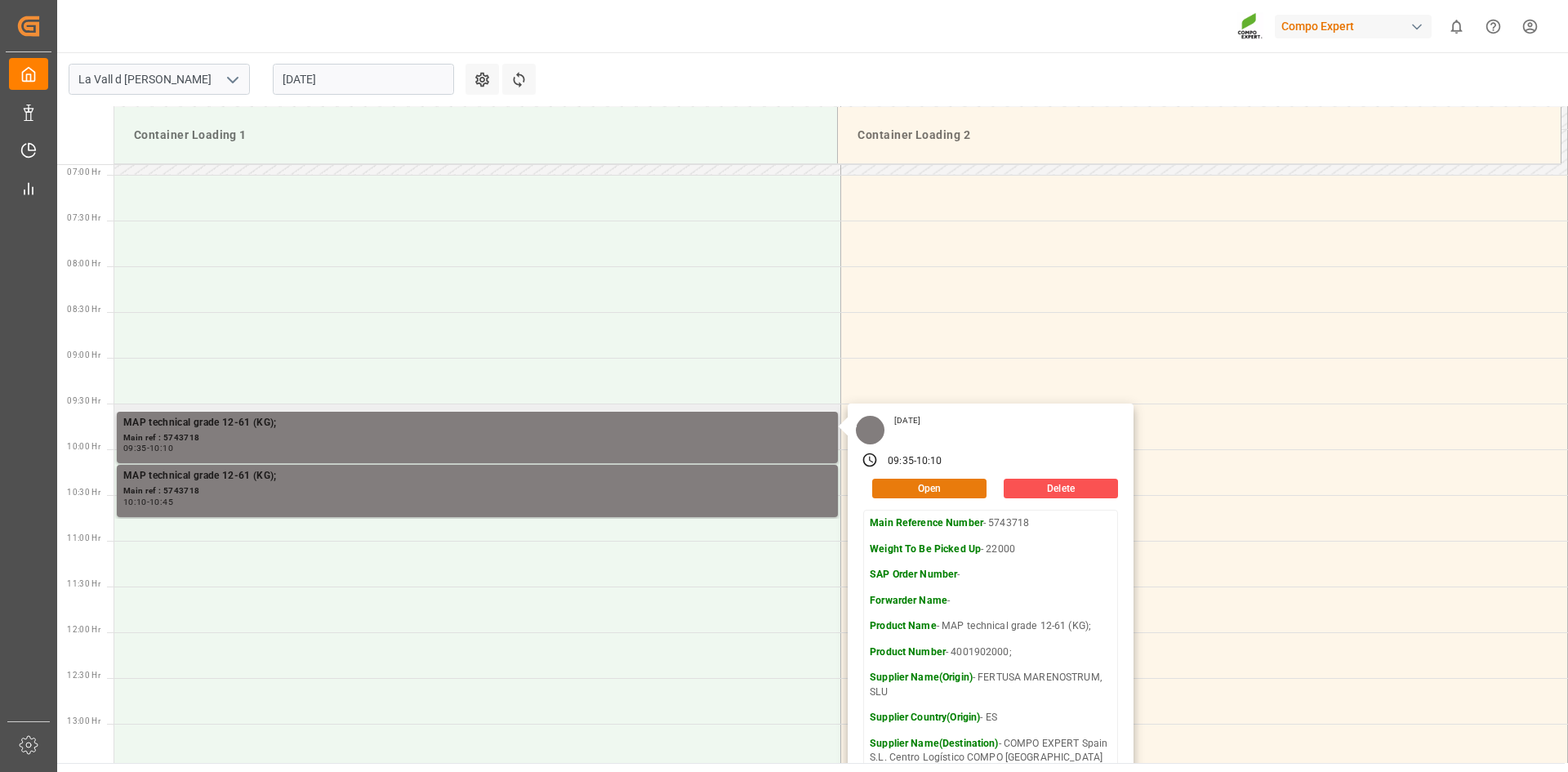
click at [940, 493] on button "Open" at bounding box center [929, 488] width 114 height 20
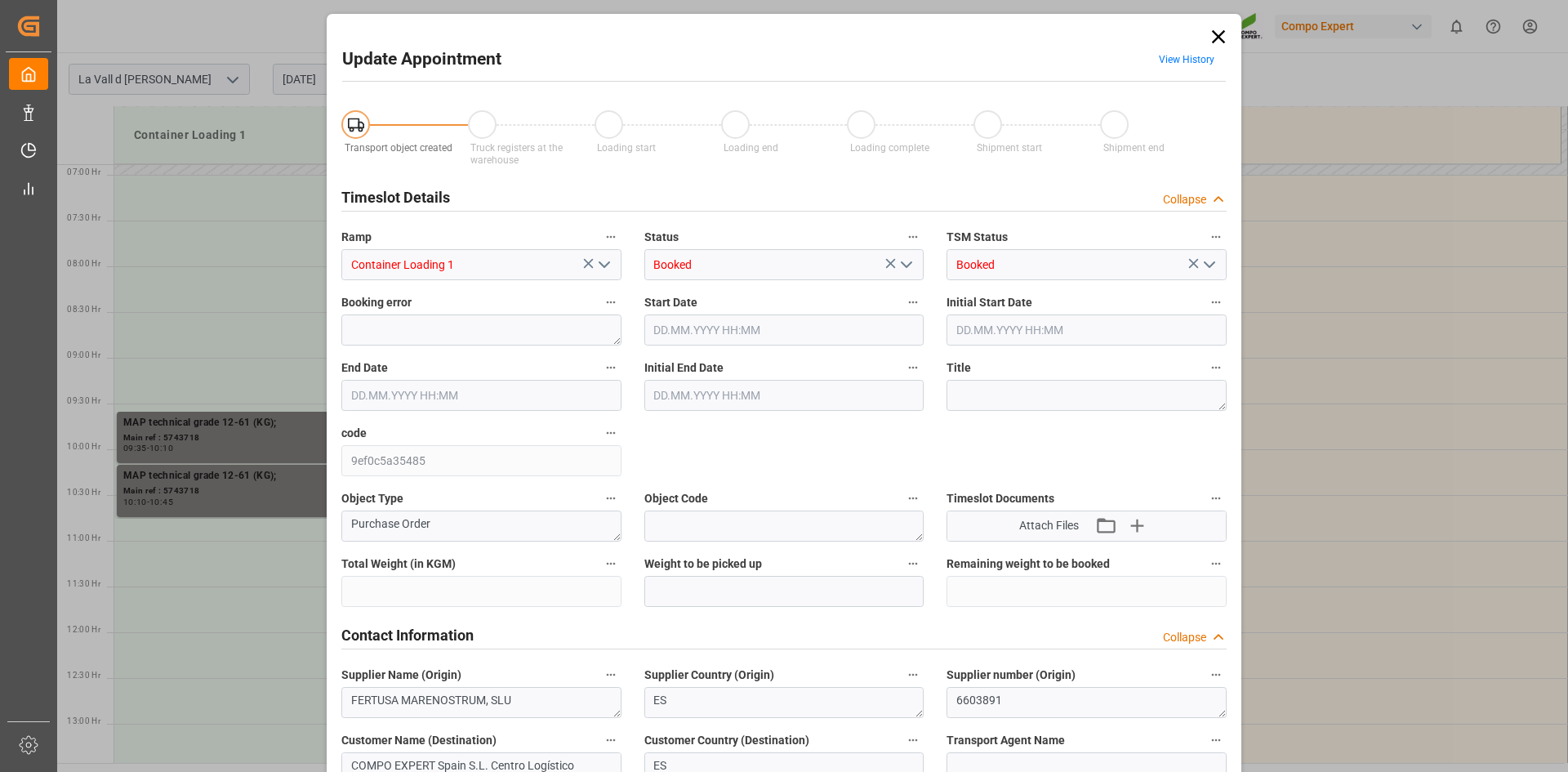
type input "308000"
type input "22000"
type input "0"
type input "21.08.2025 09:35"
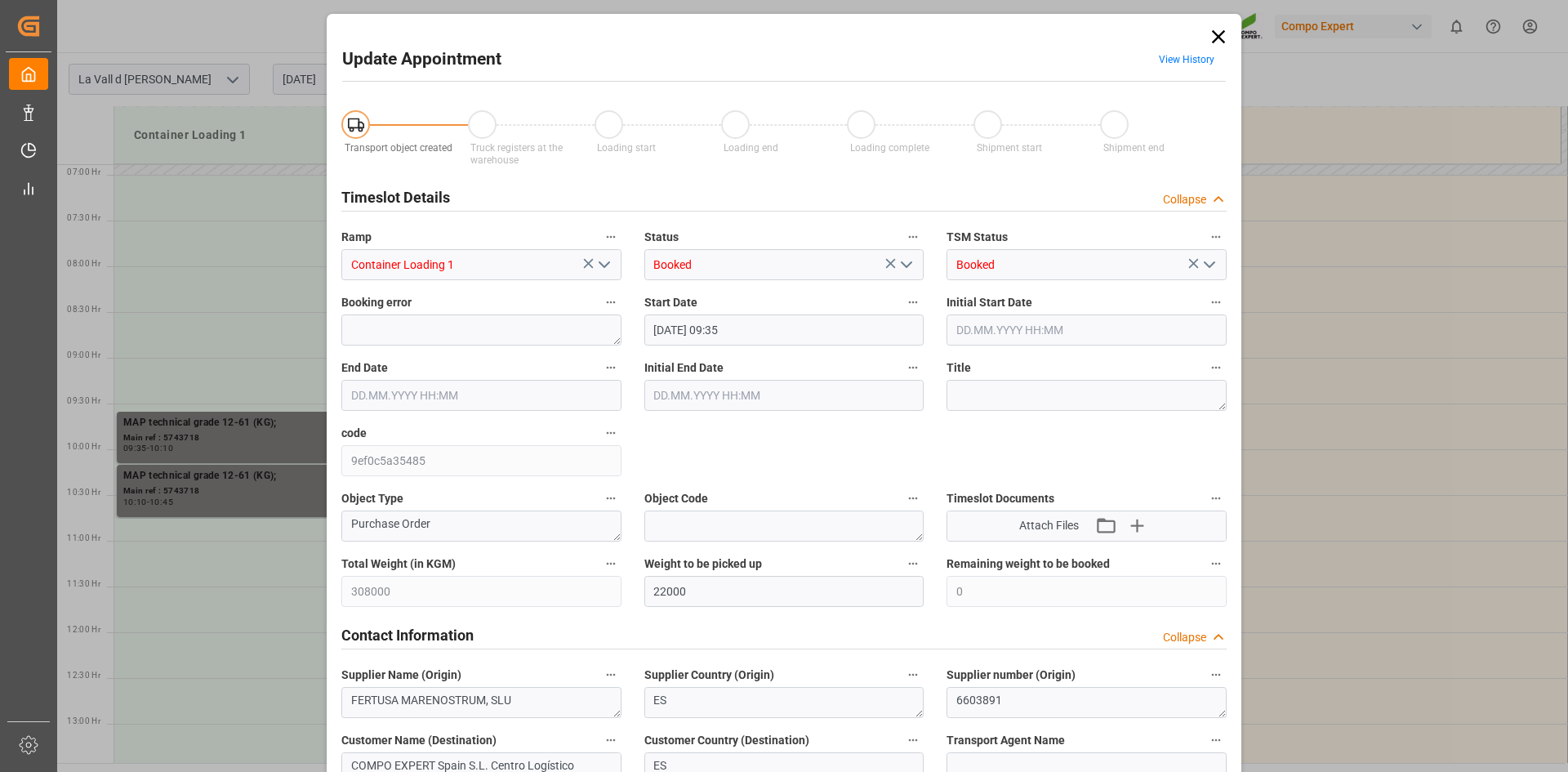
type input "21.08.2025 10:10"
type input "21.08.2025 10:00"
type input "20.08.2025 08:03"
click at [707, 334] on input "21.08.2025 09:35" at bounding box center [784, 330] width 280 height 31
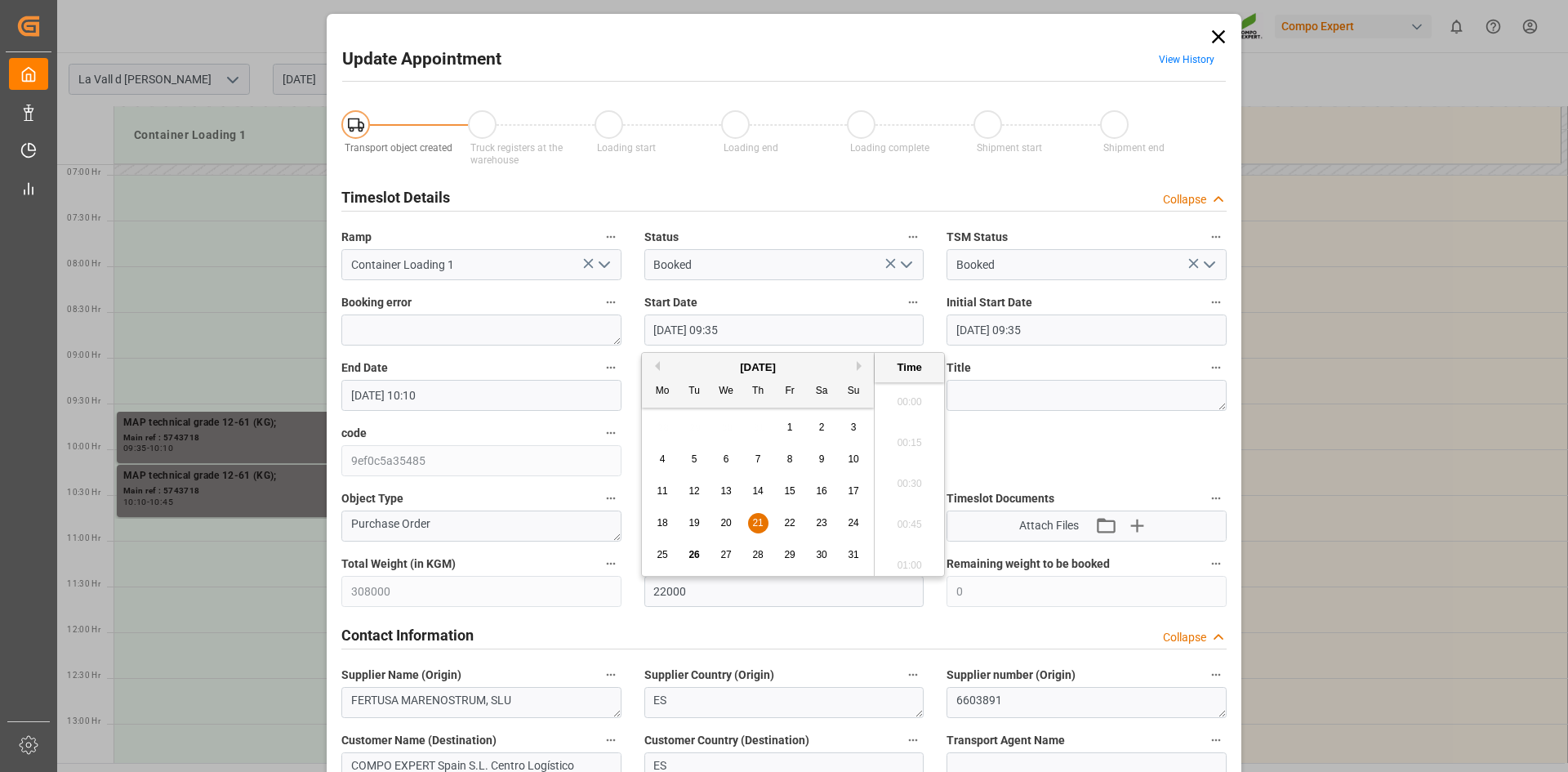
scroll to position [1475, 0]
click at [728, 552] on span "27" at bounding box center [725, 555] width 10 height 11
click at [810, 332] on input "27.08.2025 09:35" at bounding box center [784, 330] width 280 height 31
drag, startPoint x: 711, startPoint y: 323, endPoint x: 795, endPoint y: 312, distance: 84.7
click at [795, 315] on input "27.08.2025 09:35" at bounding box center [784, 330] width 280 height 31
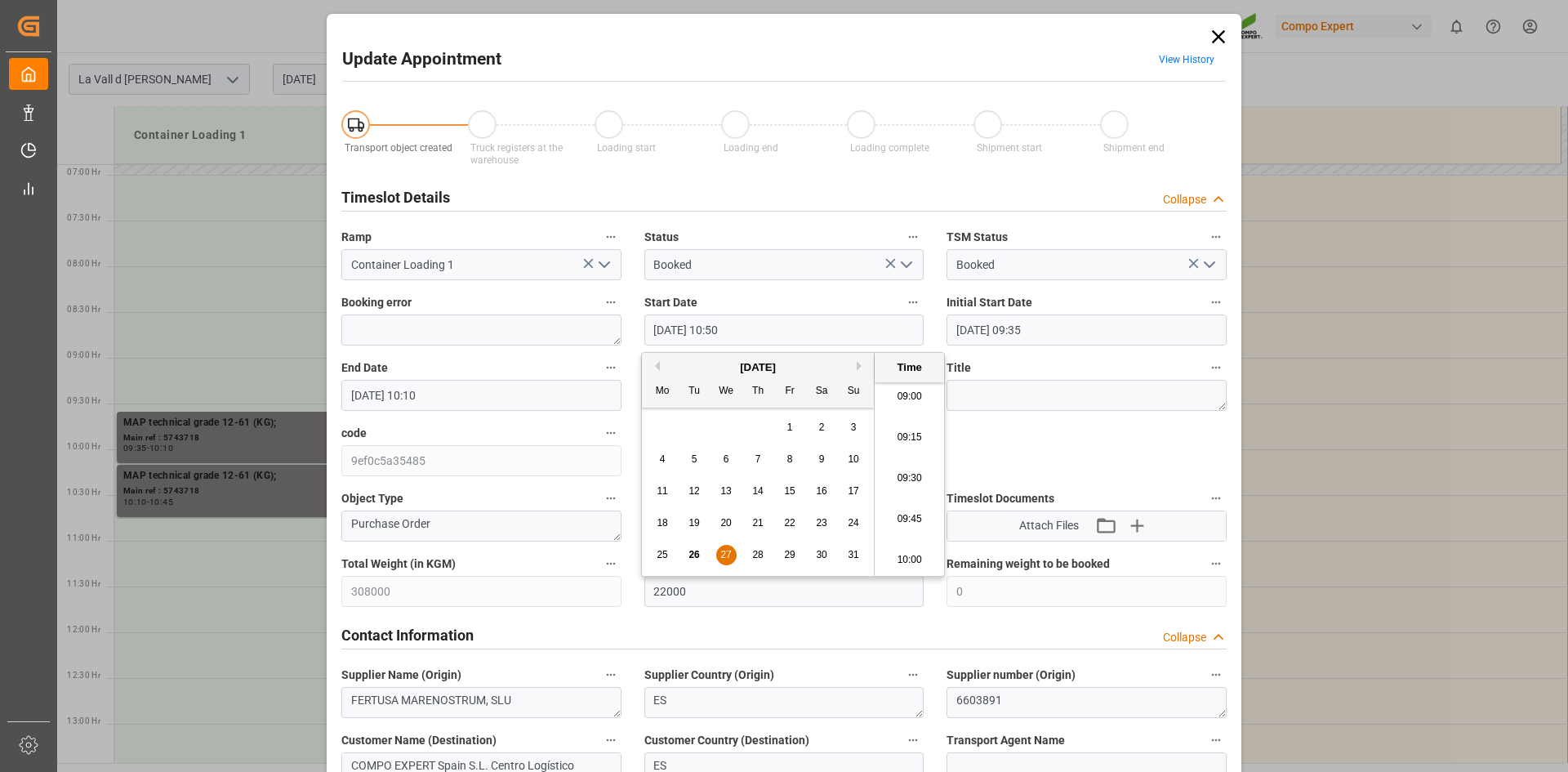
type input "27.08.2025 10:50"
click at [397, 403] on input "21.08.2025 10:10" at bounding box center [481, 395] width 280 height 31
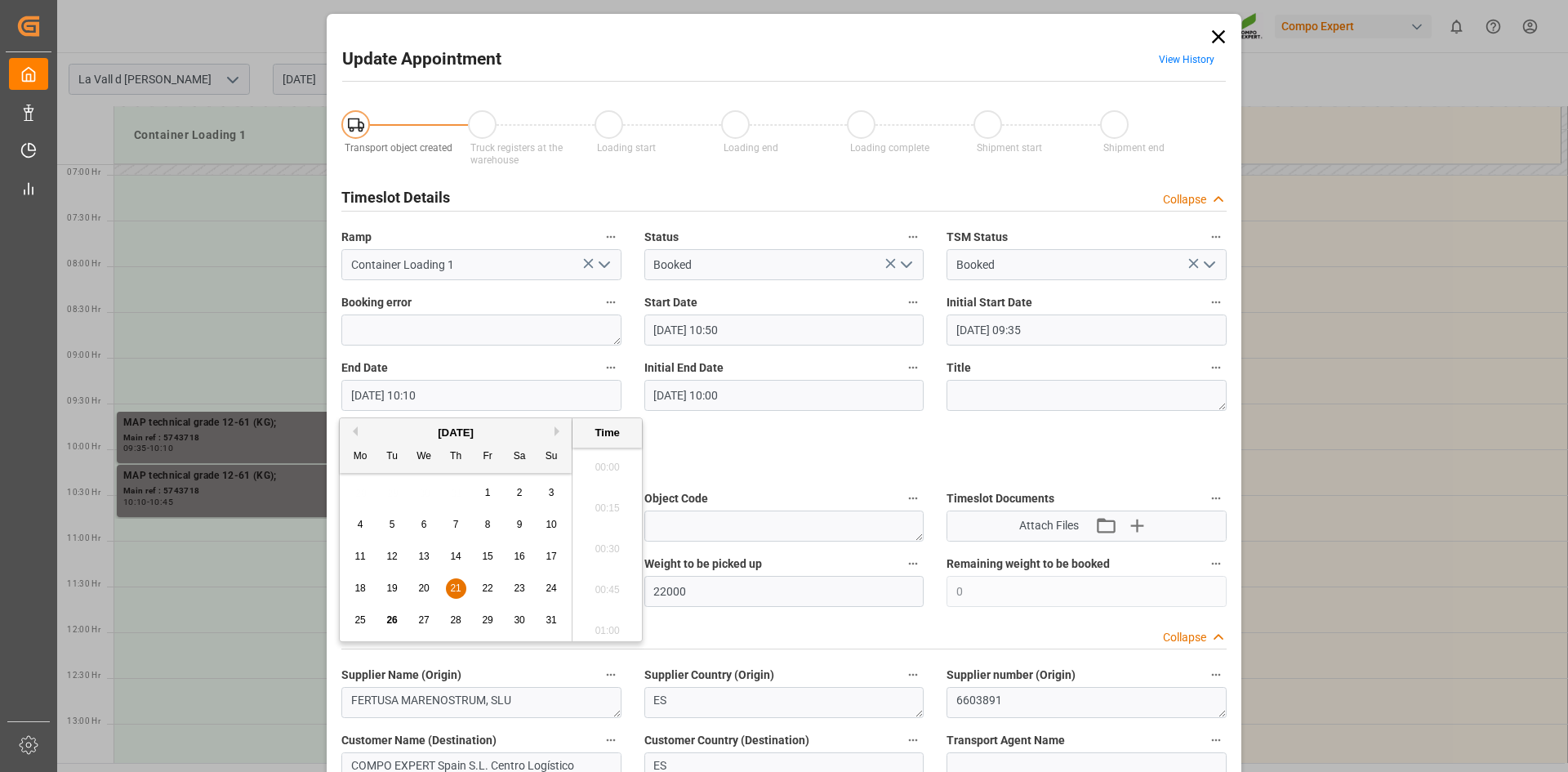
scroll to position [1557, 0]
click at [426, 620] on span "27" at bounding box center [423, 620] width 10 height 11
click at [607, 586] on li "11:15" at bounding box center [607, 584] width 70 height 41
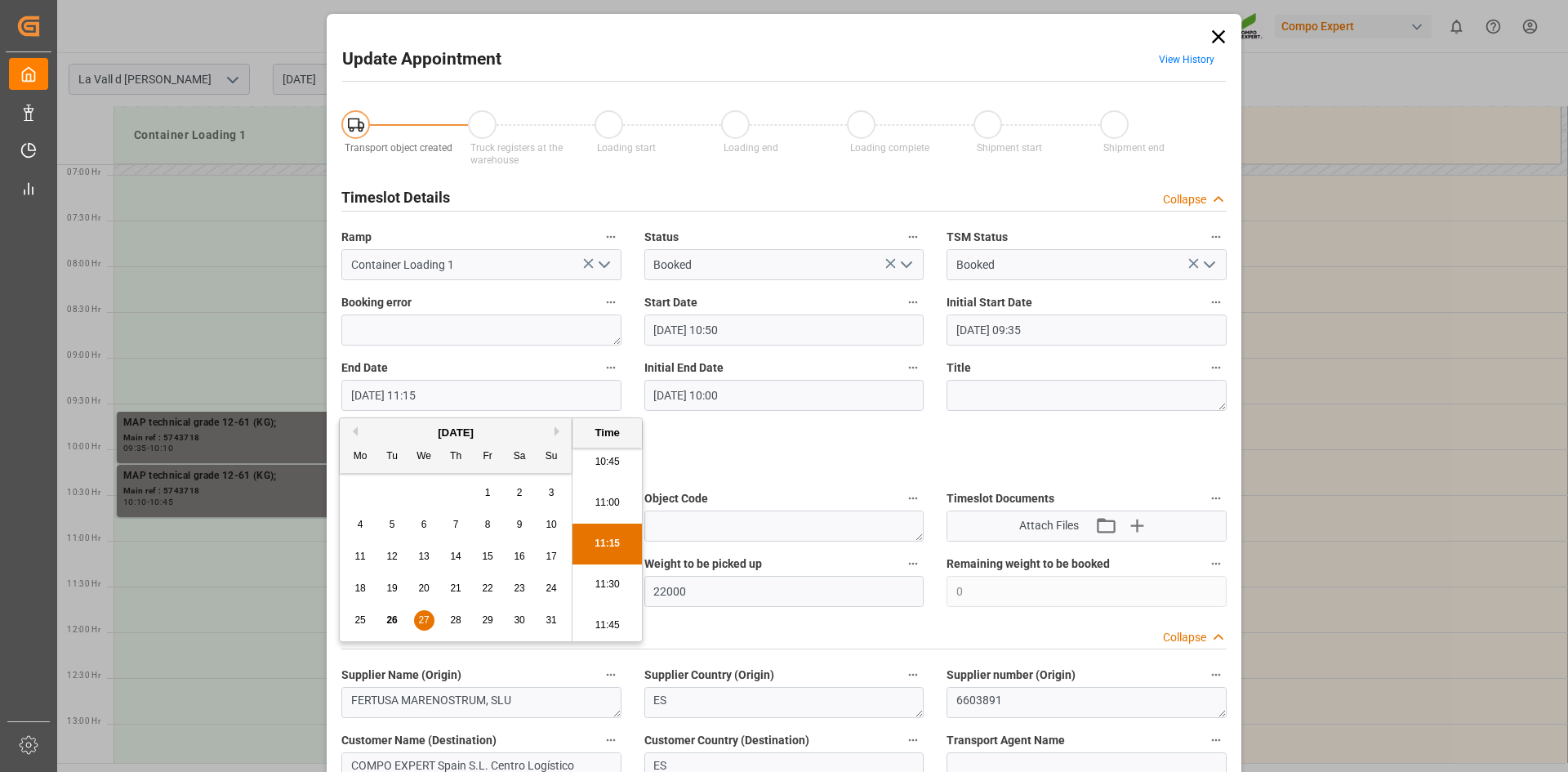
drag, startPoint x: 428, startPoint y: 390, endPoint x: 556, endPoint y: 370, distance: 129.6
click at [545, 379] on input "27.08.2025 11:15" at bounding box center [481, 395] width 280 height 31
type input "27.08.2025 11:20"
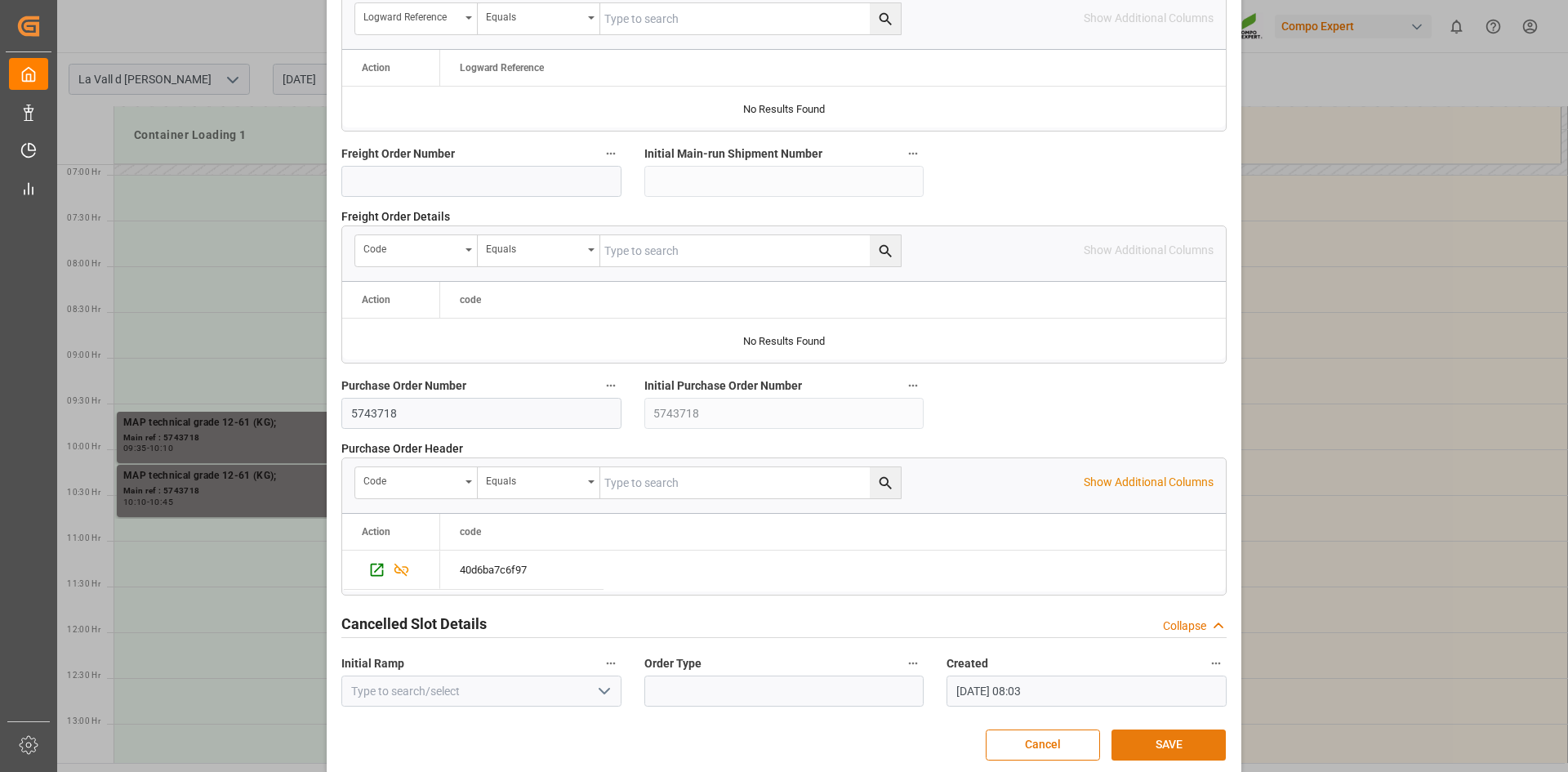
scroll to position [1494, 0]
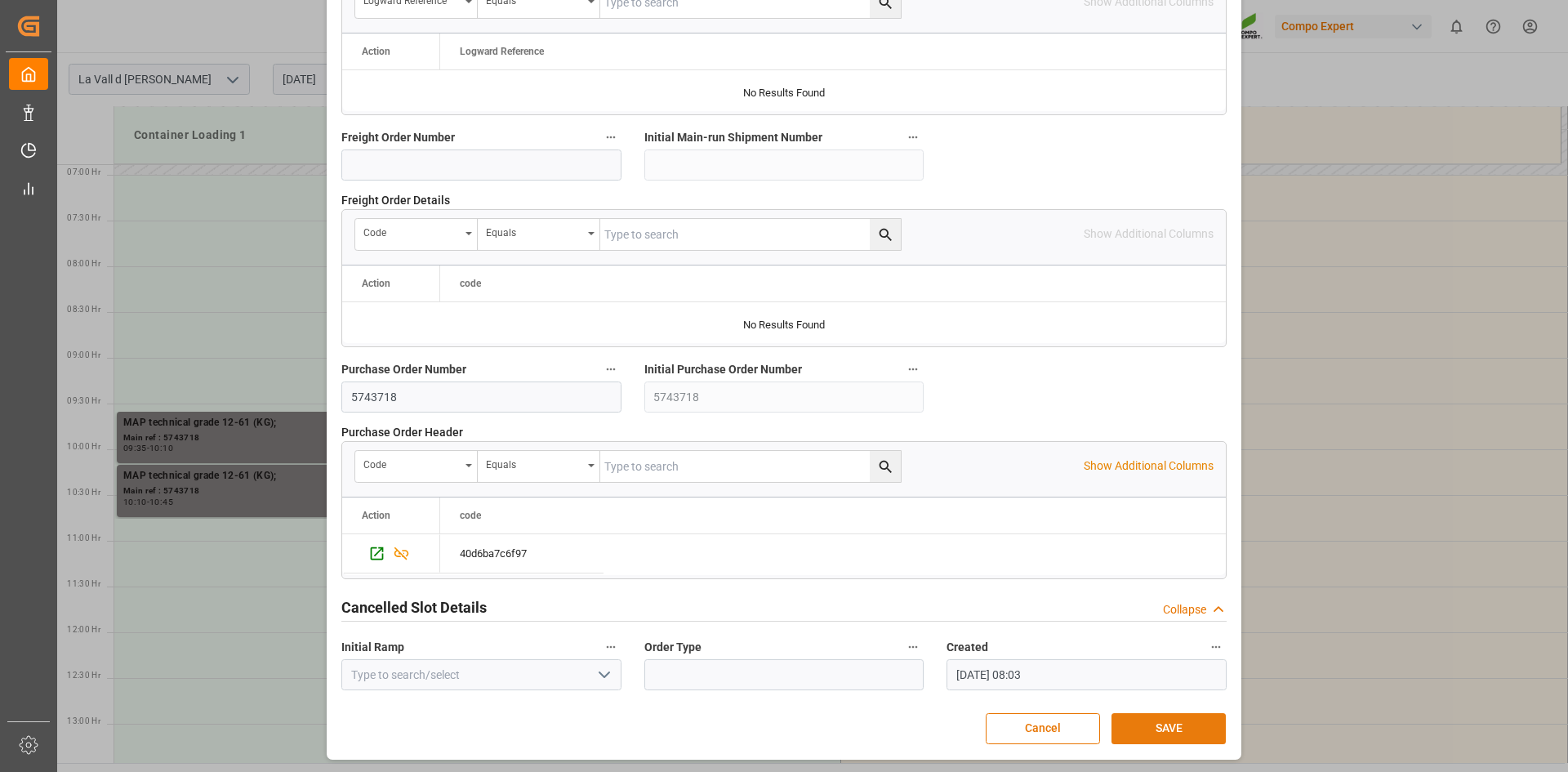
drag, startPoint x: 1151, startPoint y: 721, endPoint x: 1043, endPoint y: 687, distance: 113.2
click at [1151, 721] on button "SAVE" at bounding box center [1169, 728] width 114 height 31
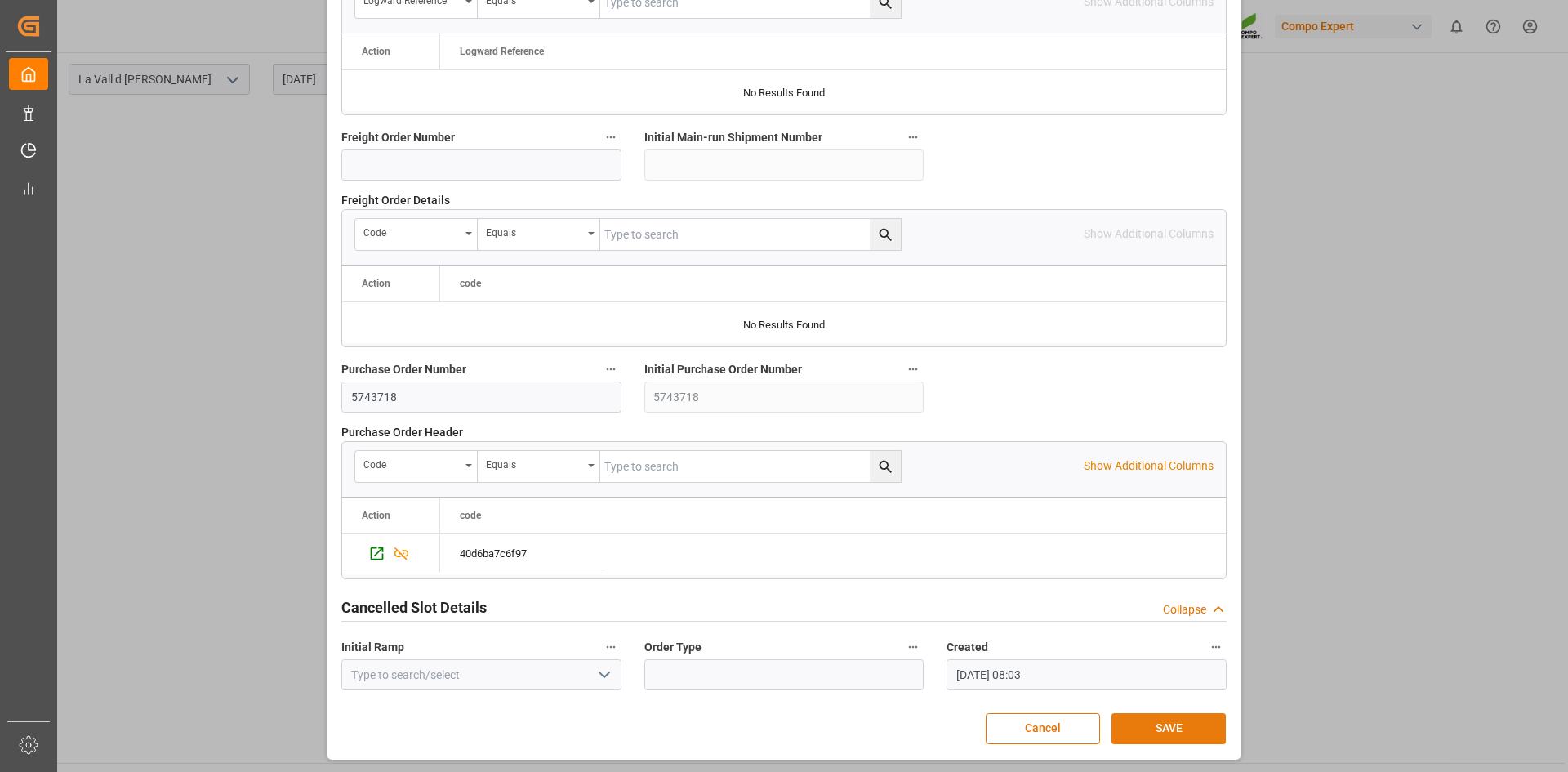
click at [1158, 717] on button "SAVE" at bounding box center [1169, 728] width 114 height 31
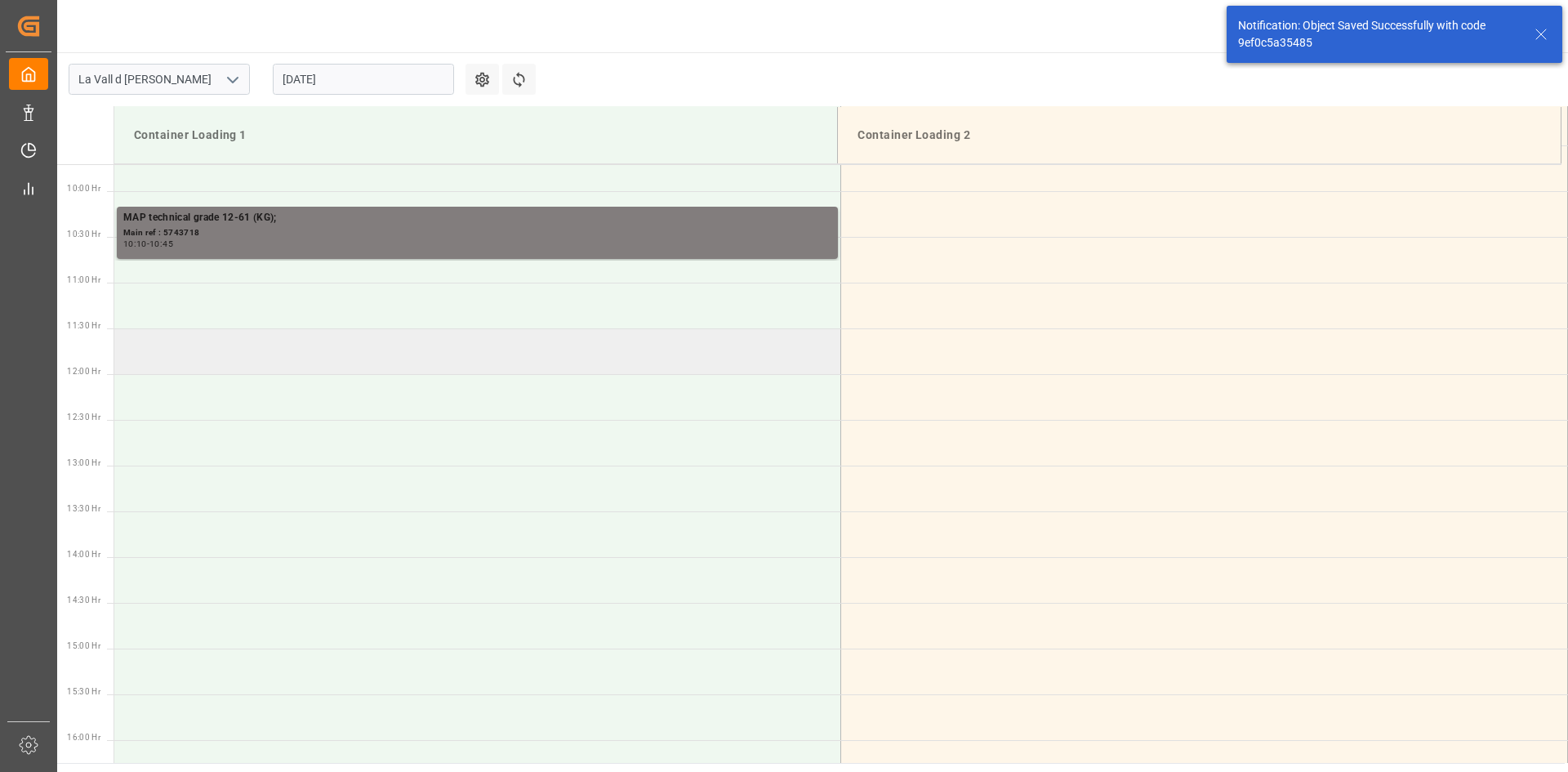
scroll to position [904, 0]
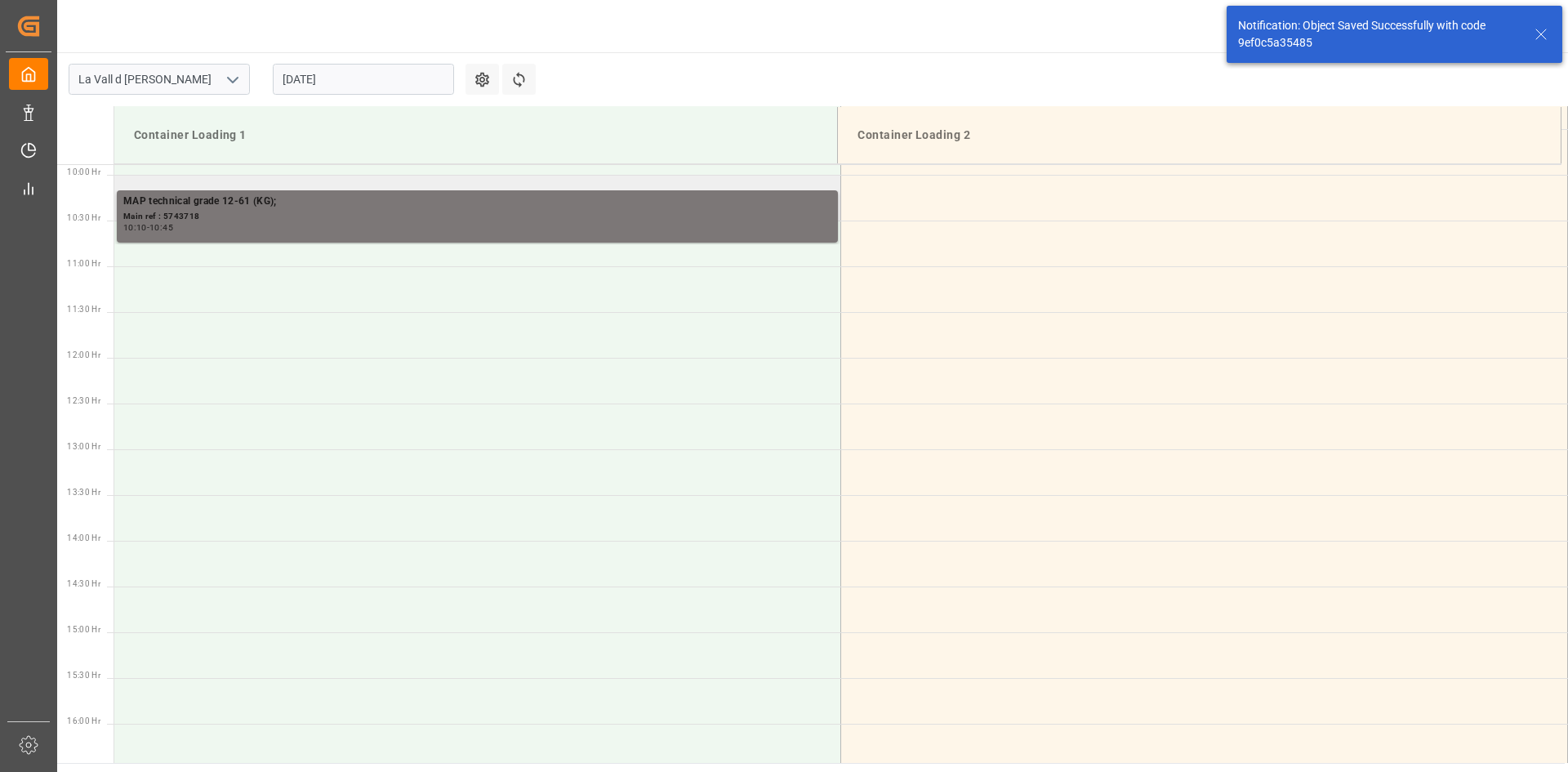
click at [210, 224] on div "10:10 - 10:45" at bounding box center [477, 228] width 708 height 9
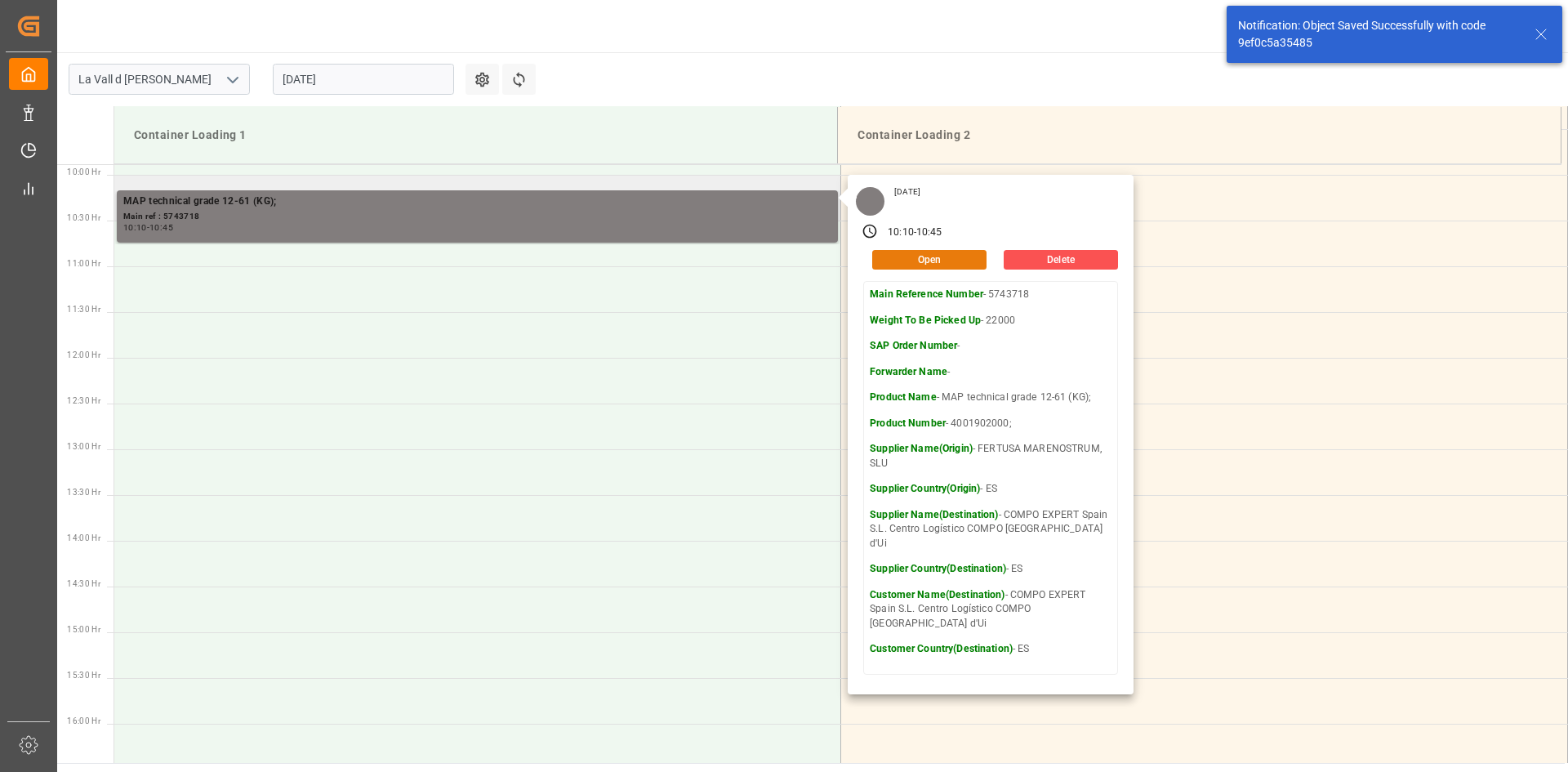
click at [905, 254] on button "Open" at bounding box center [929, 259] width 114 height 20
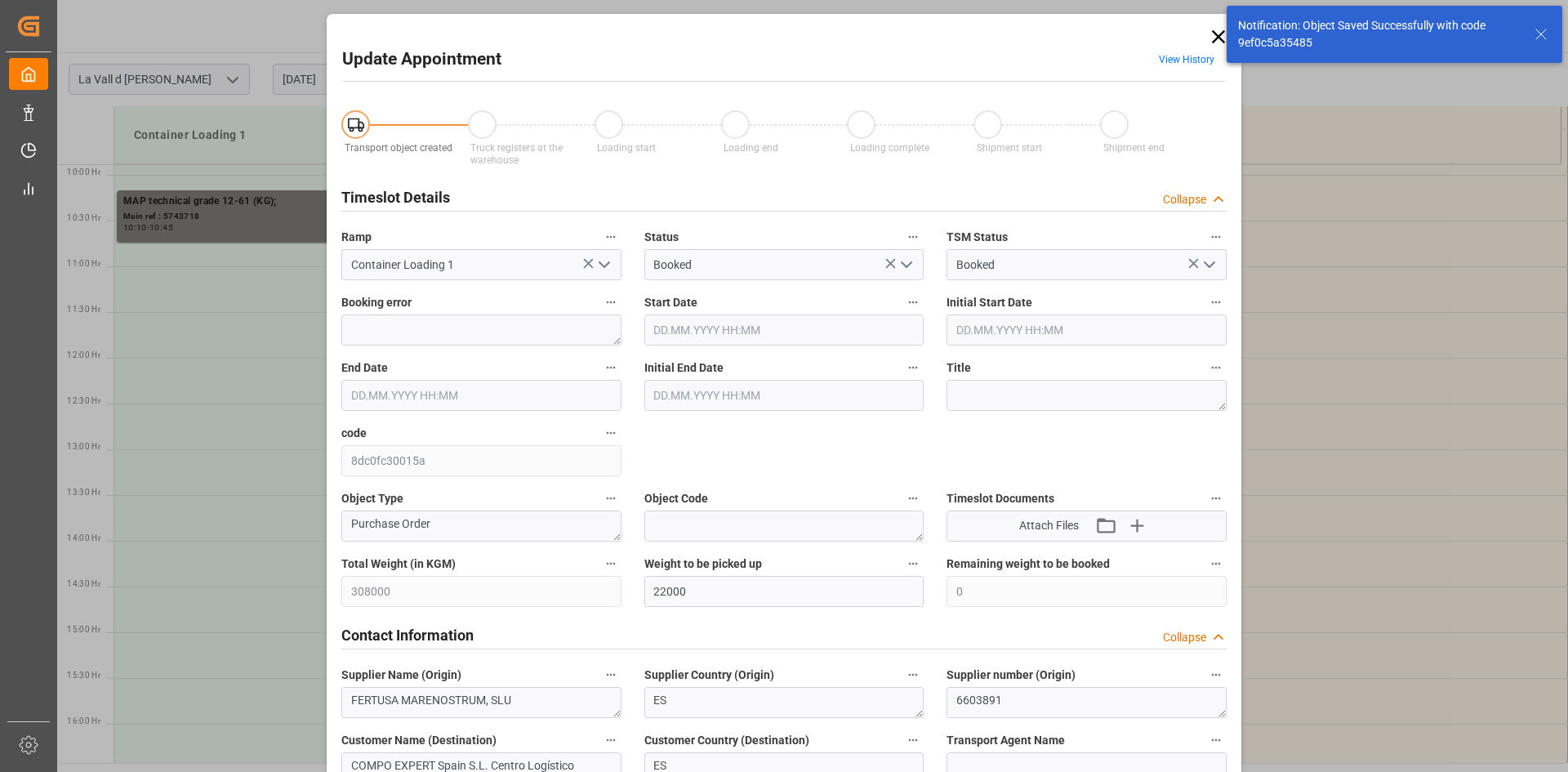
type input "21.08.2025 10:10"
type input "21.08.2025 10:45"
type input "20.08.2025 08:04"
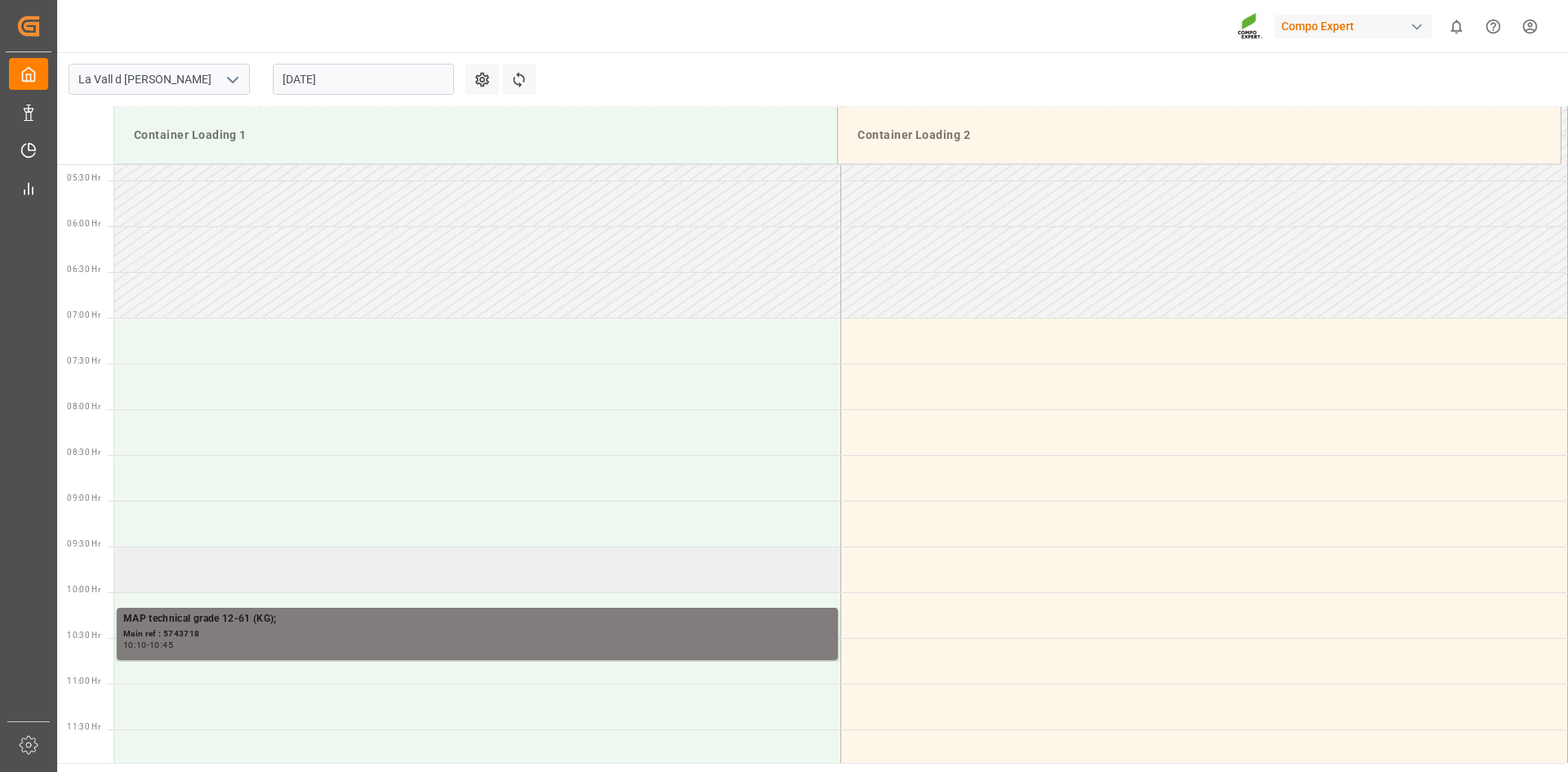
scroll to position [653, 0]
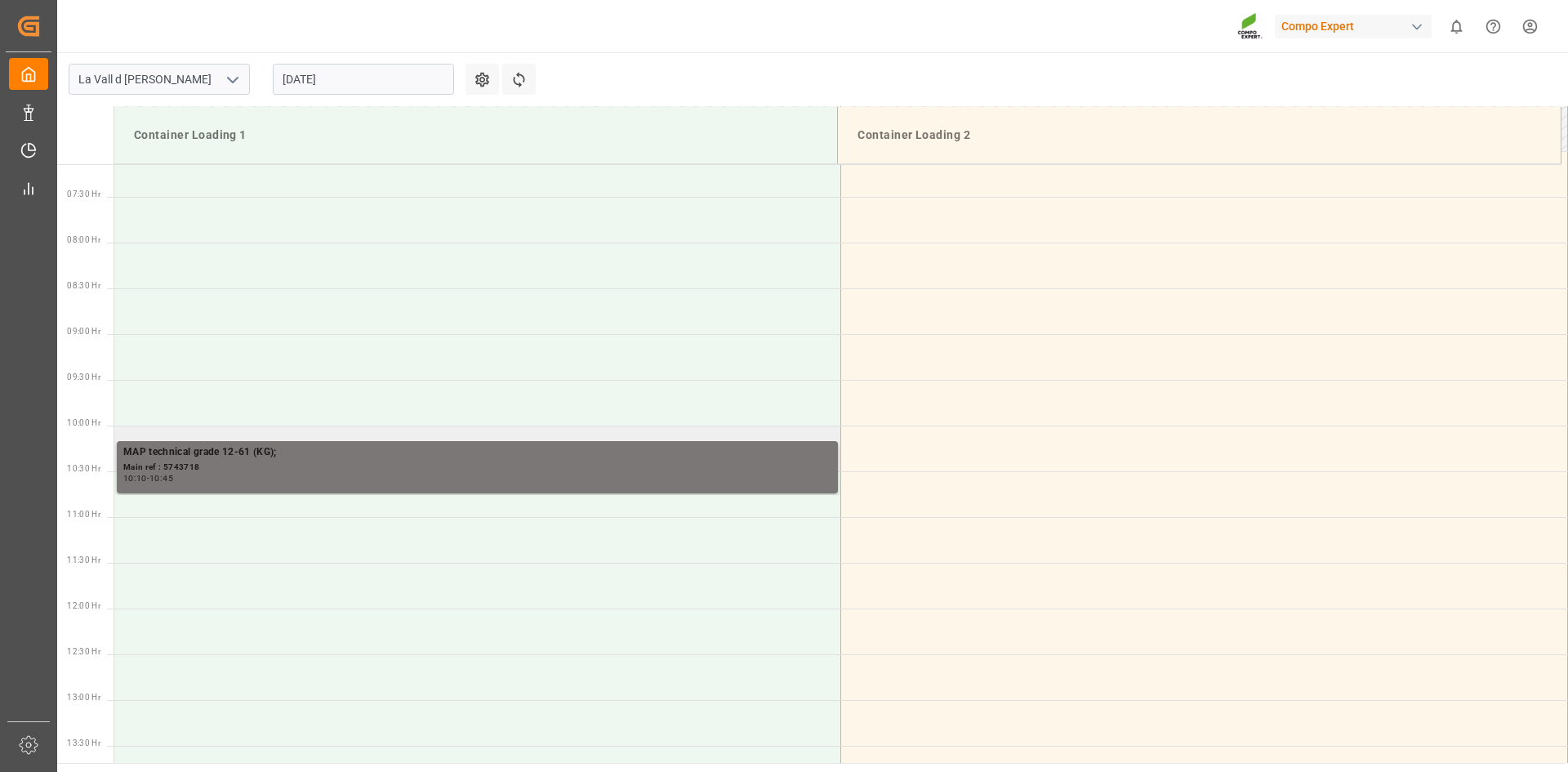
click at [251, 464] on div "Main ref : 5743718" at bounding box center [477, 467] width 708 height 14
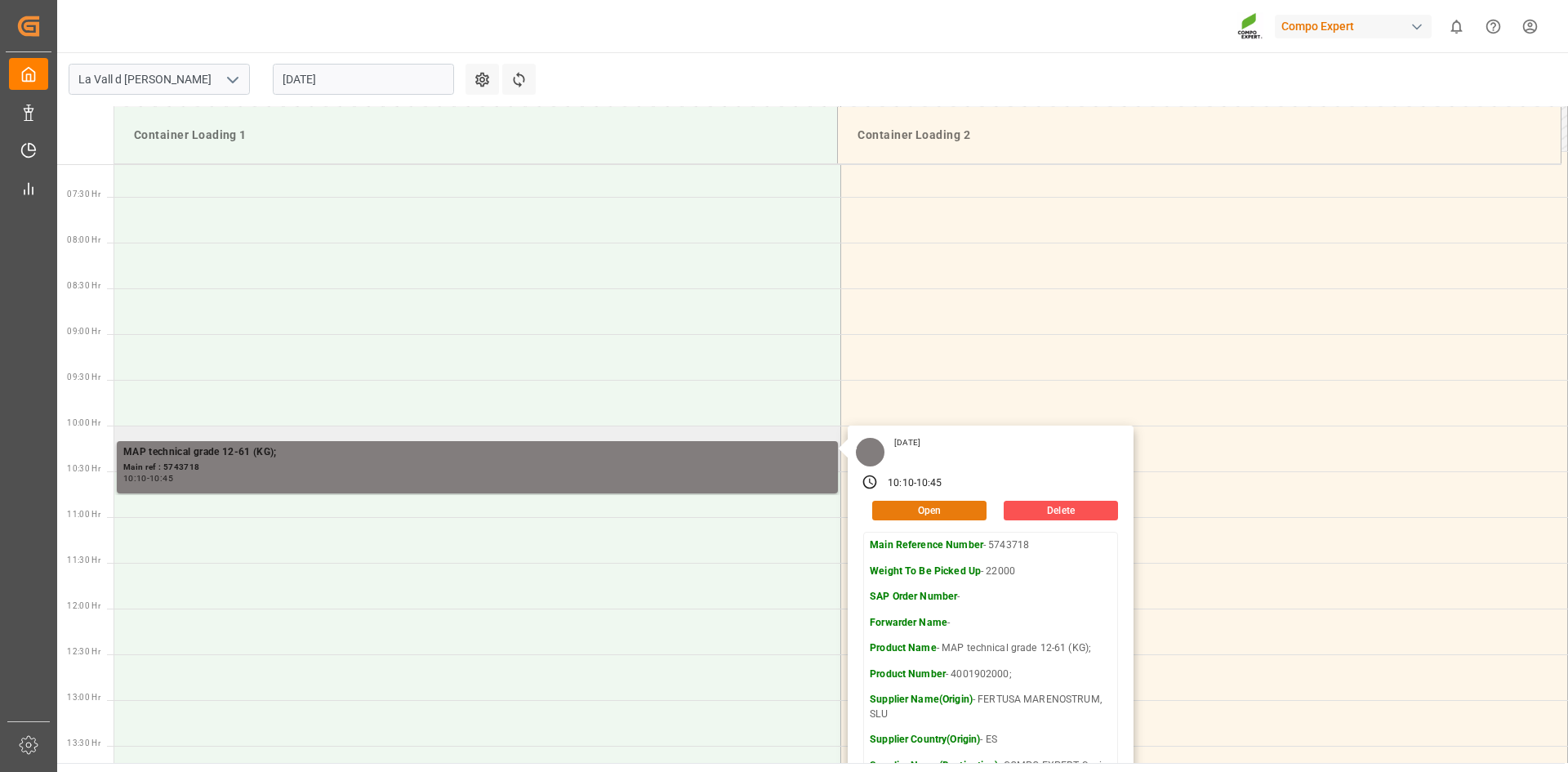
click at [938, 517] on button "Open" at bounding box center [929, 510] width 114 height 20
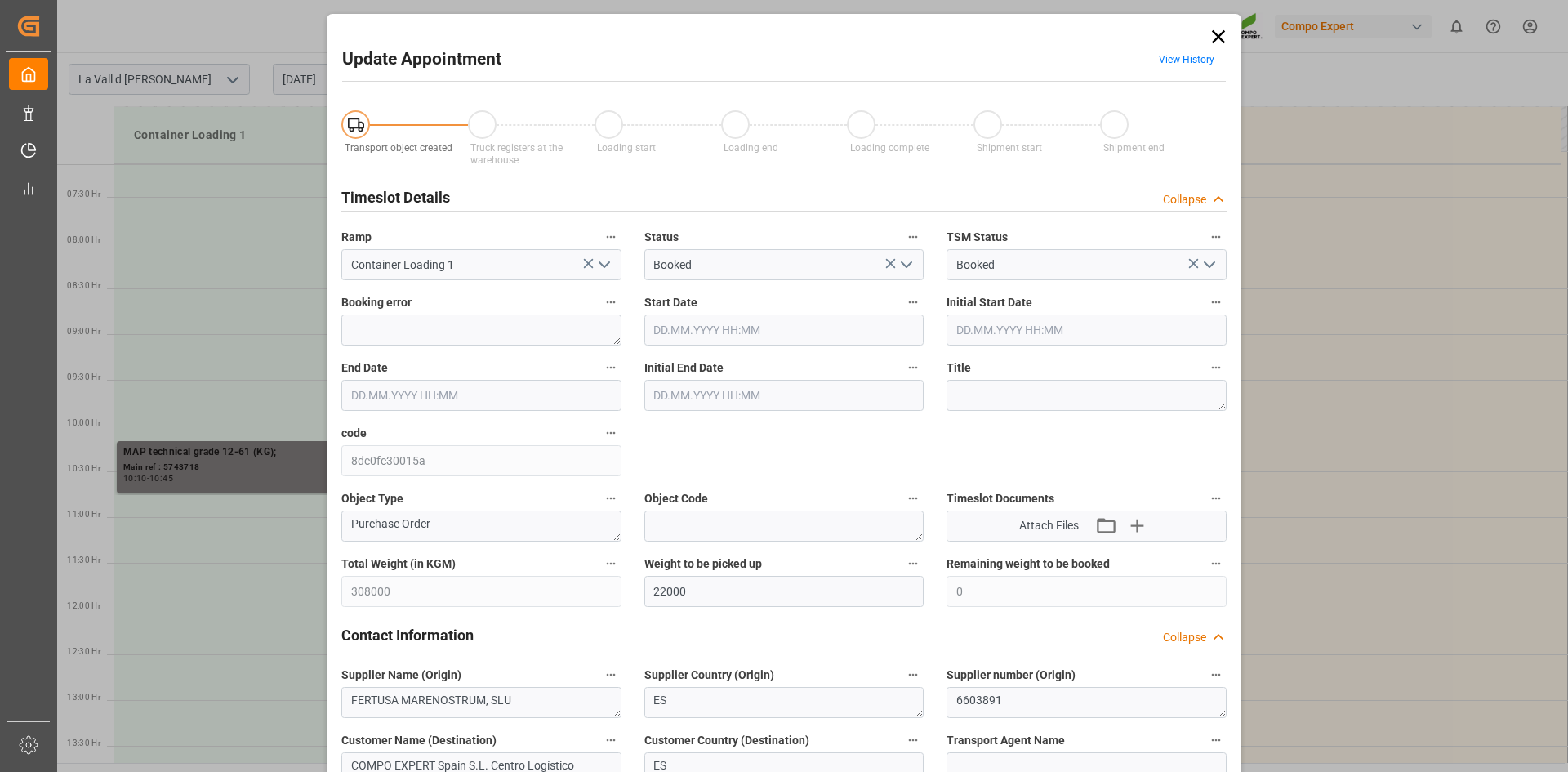
type input "21.08.2025 10:10"
type input "21.08.2025 10:45"
type input "20.08.2025 08:04"
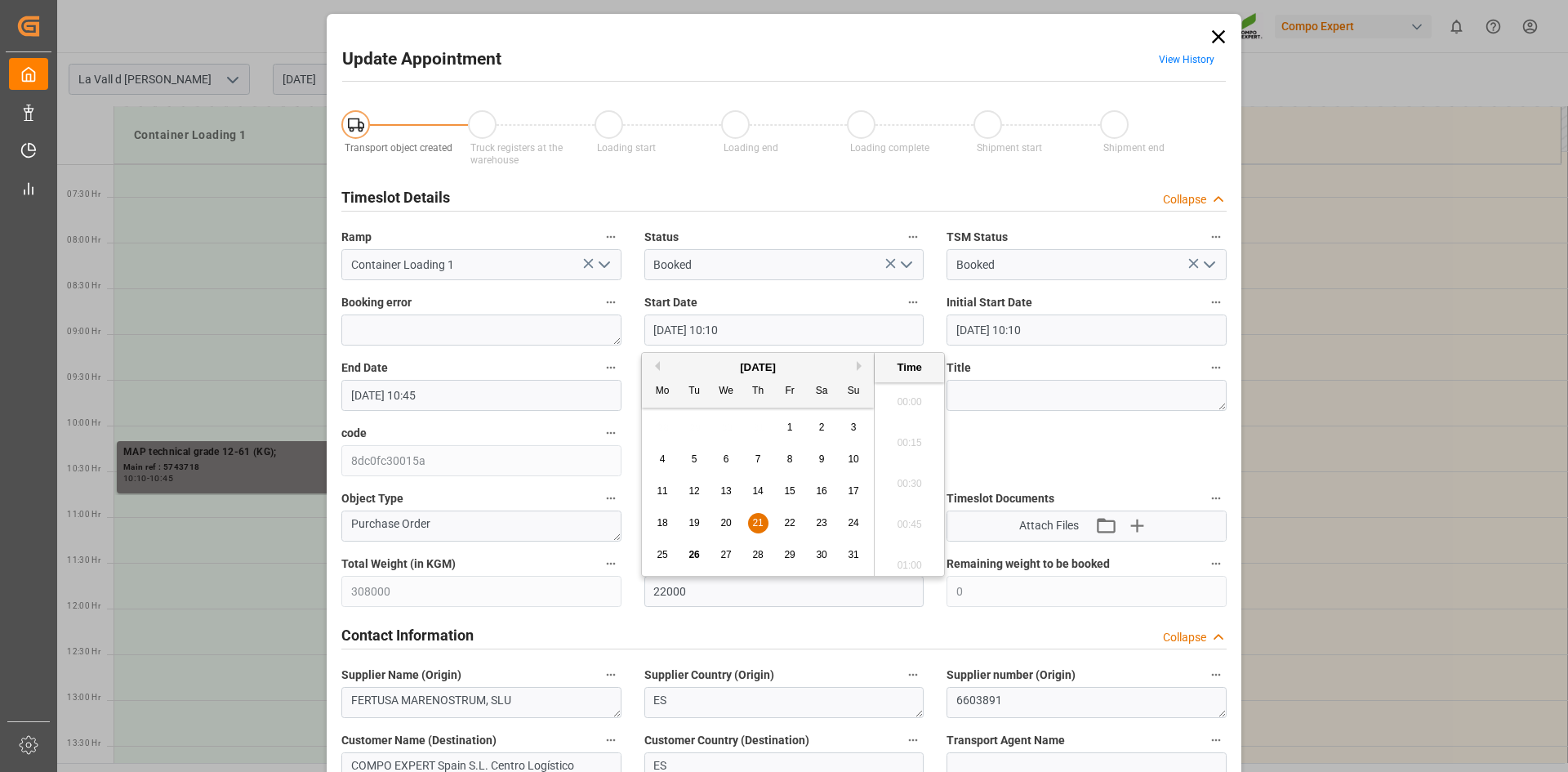
click at [707, 320] on input "21.08.2025 10:10" at bounding box center [784, 330] width 280 height 31
drag, startPoint x: 723, startPoint y: 556, endPoint x: 745, endPoint y: 416, distance: 141.7
click at [723, 555] on span "27" at bounding box center [725, 555] width 10 height 11
drag, startPoint x: 718, startPoint y: 327, endPoint x: 818, endPoint y: 324, distance: 100.0
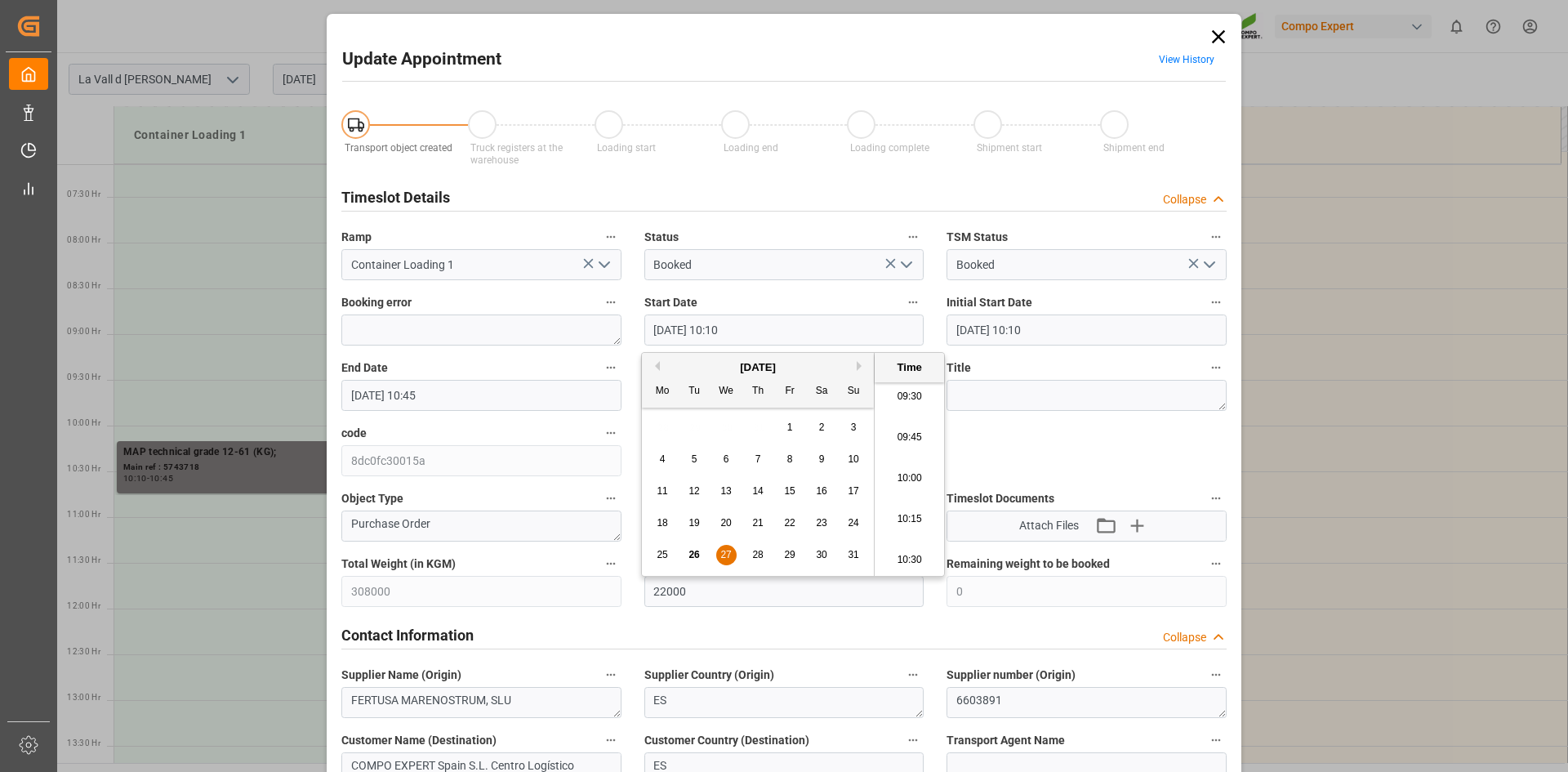
click at [818, 324] on input "27.08.2025 10:10" at bounding box center [784, 330] width 280 height 31
type input "27.08.2025 11:25"
click at [439, 396] on input "21.08.2025 10:45" at bounding box center [481, 395] width 280 height 31
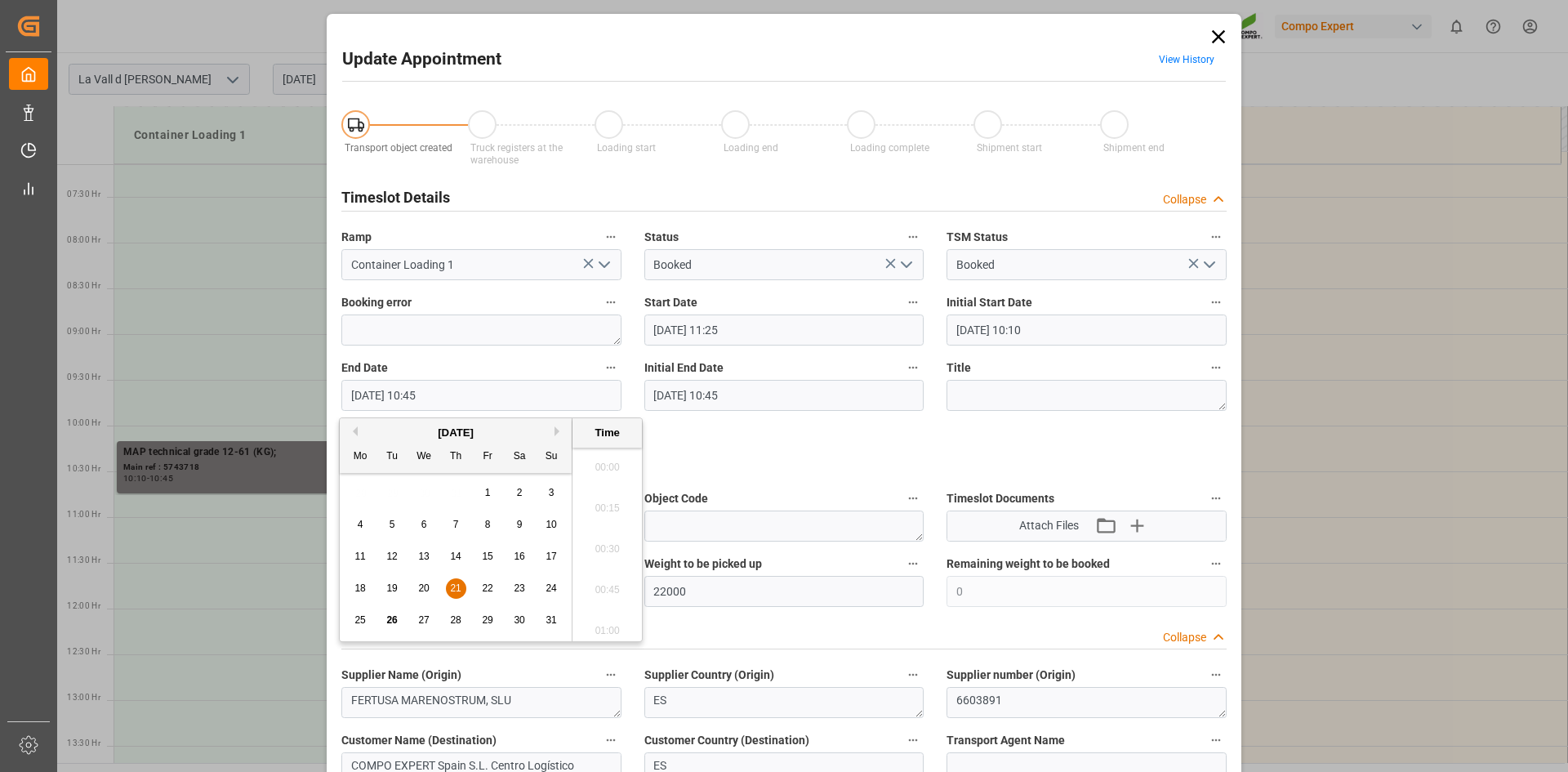
scroll to position [1679, 0]
click at [422, 621] on span "27" at bounding box center [423, 620] width 10 height 11
drag, startPoint x: 416, startPoint y: 395, endPoint x: 641, endPoint y: 392, distance: 225.0
type input "27.08.2025 11:50"
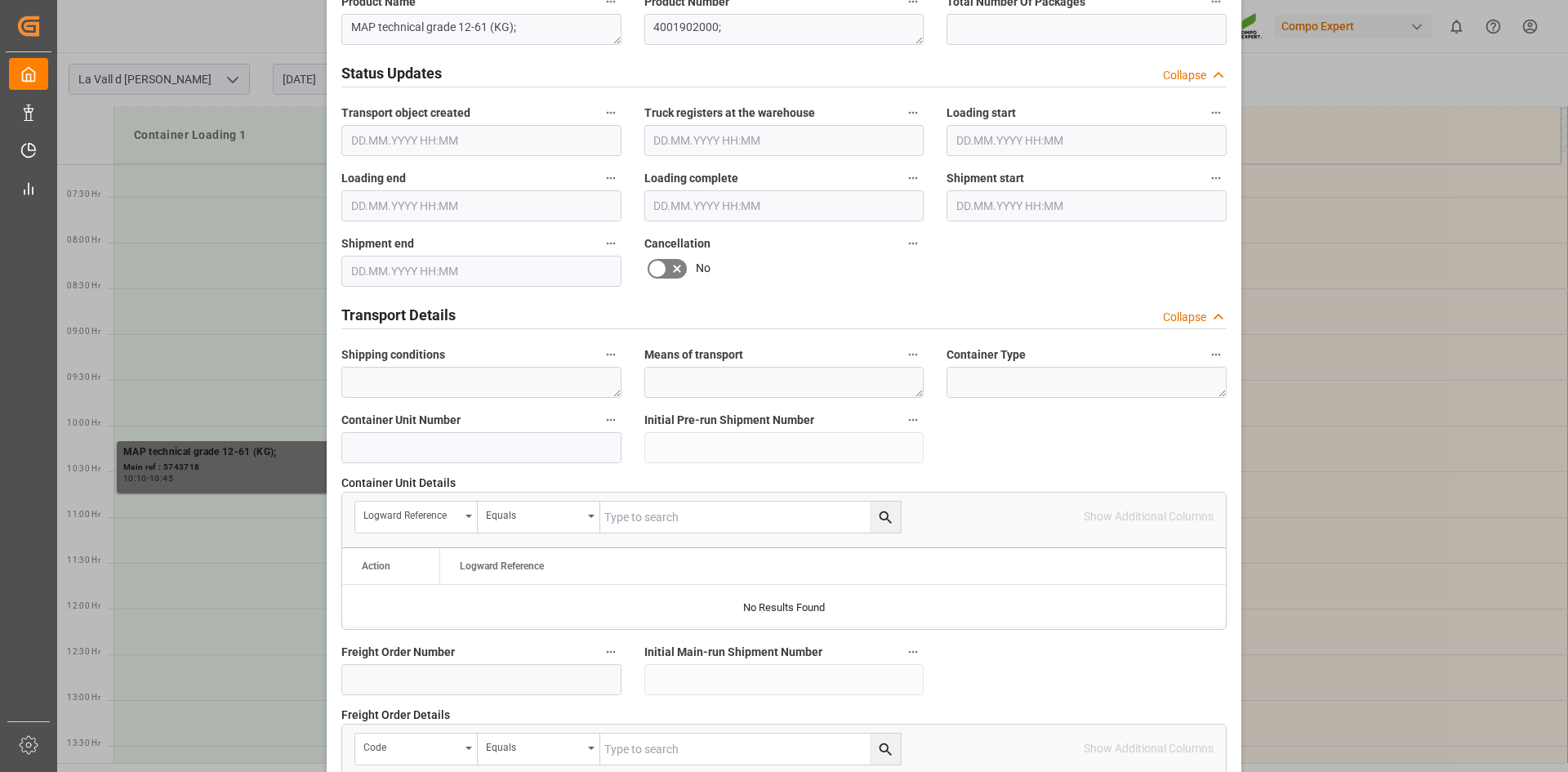
scroll to position [1494, 0]
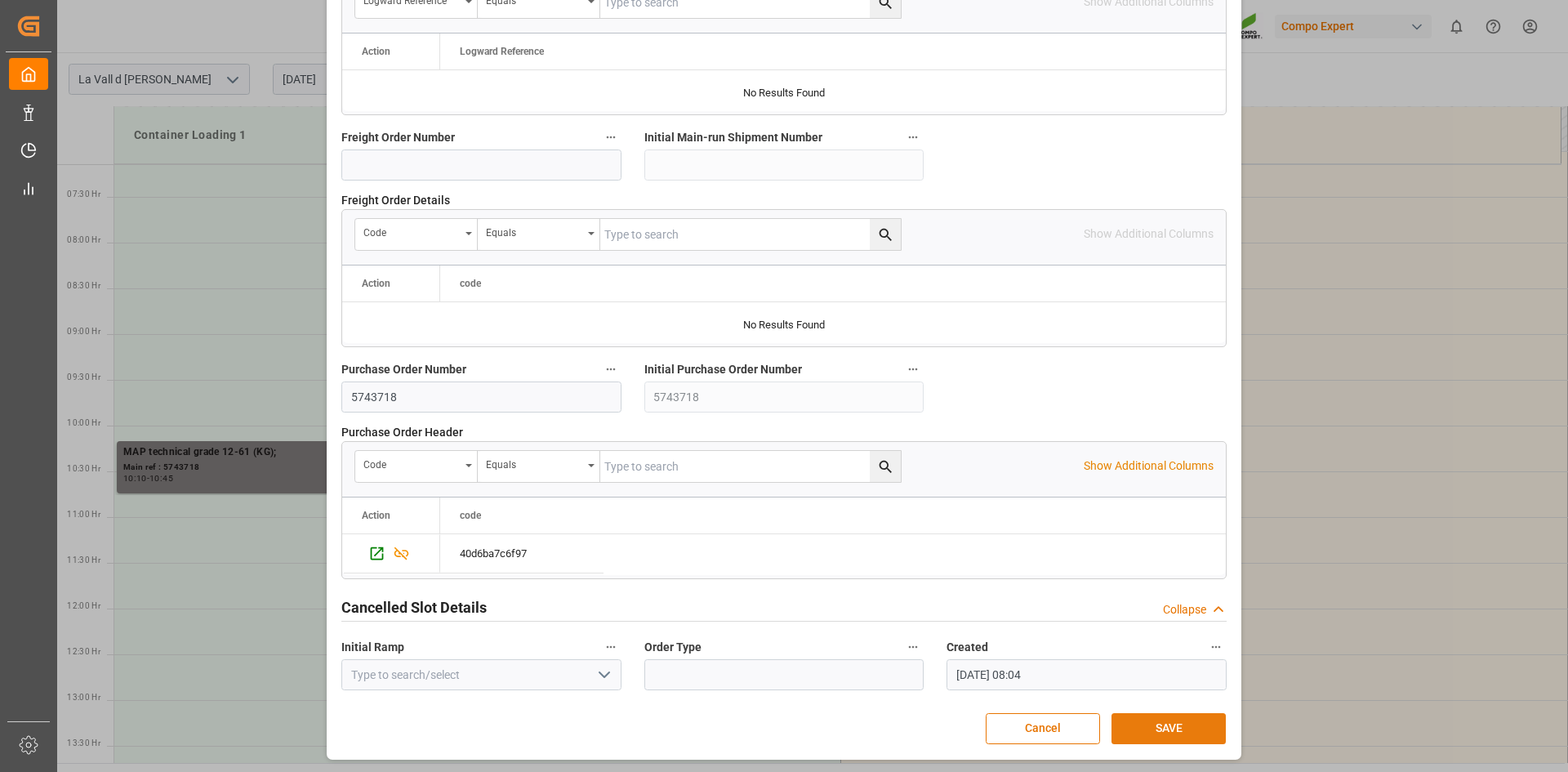
click at [1139, 719] on button "SAVE" at bounding box center [1169, 728] width 114 height 31
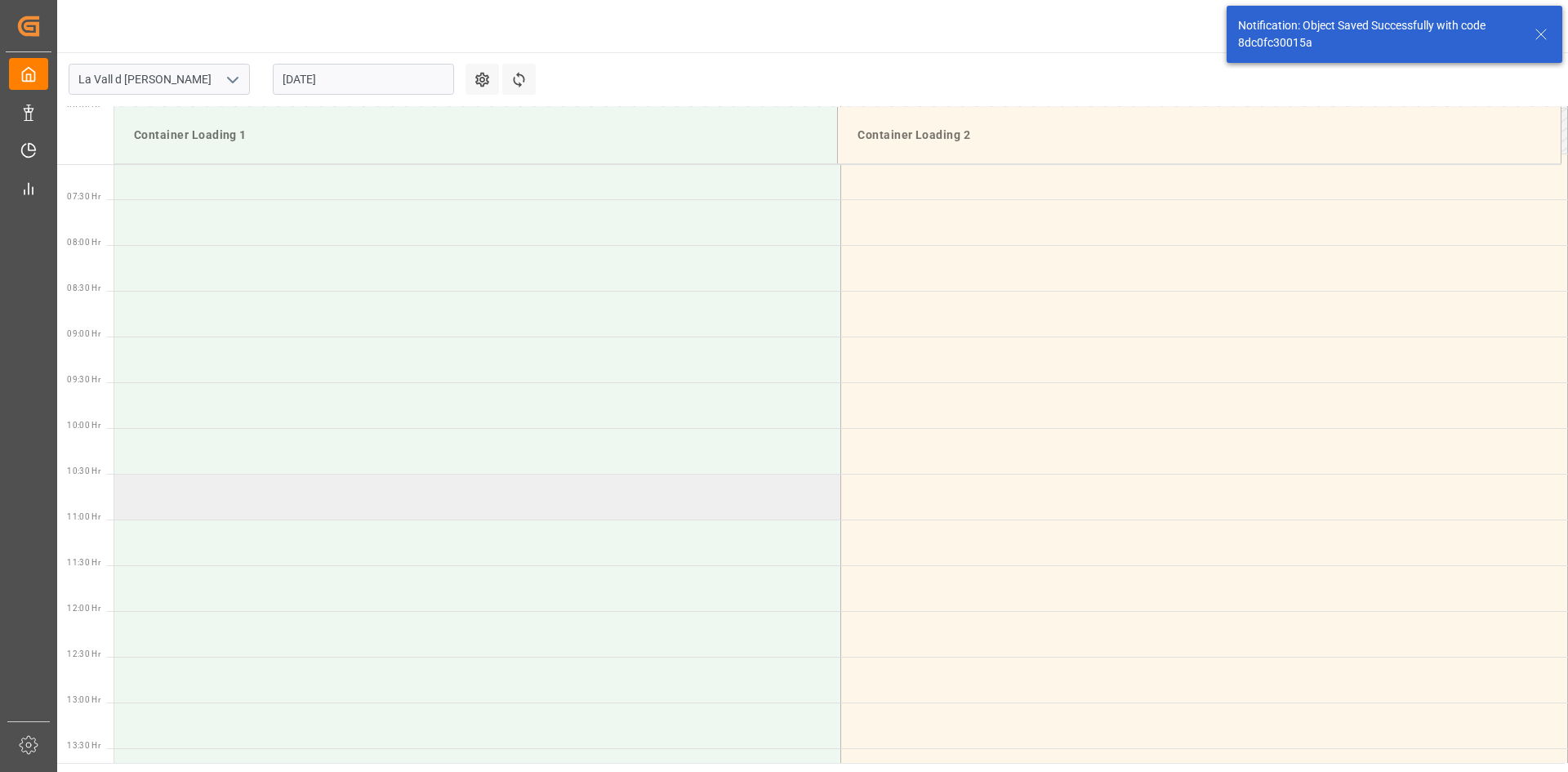
scroll to position [904, 0]
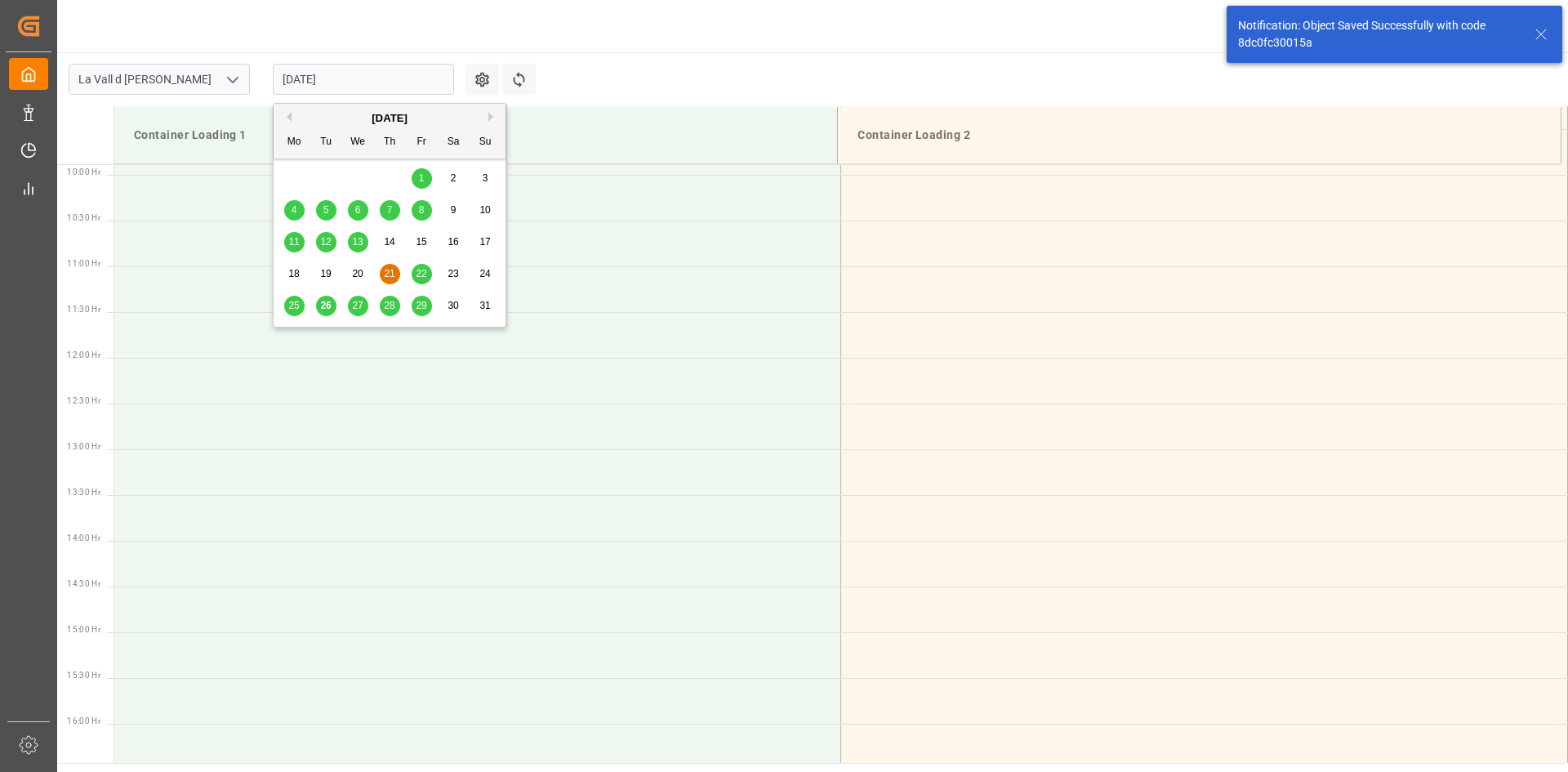
click at [339, 89] on input "21.08.2025" at bounding box center [363, 79] width 181 height 31
click at [425, 271] on span "22" at bounding box center [420, 274] width 10 height 11
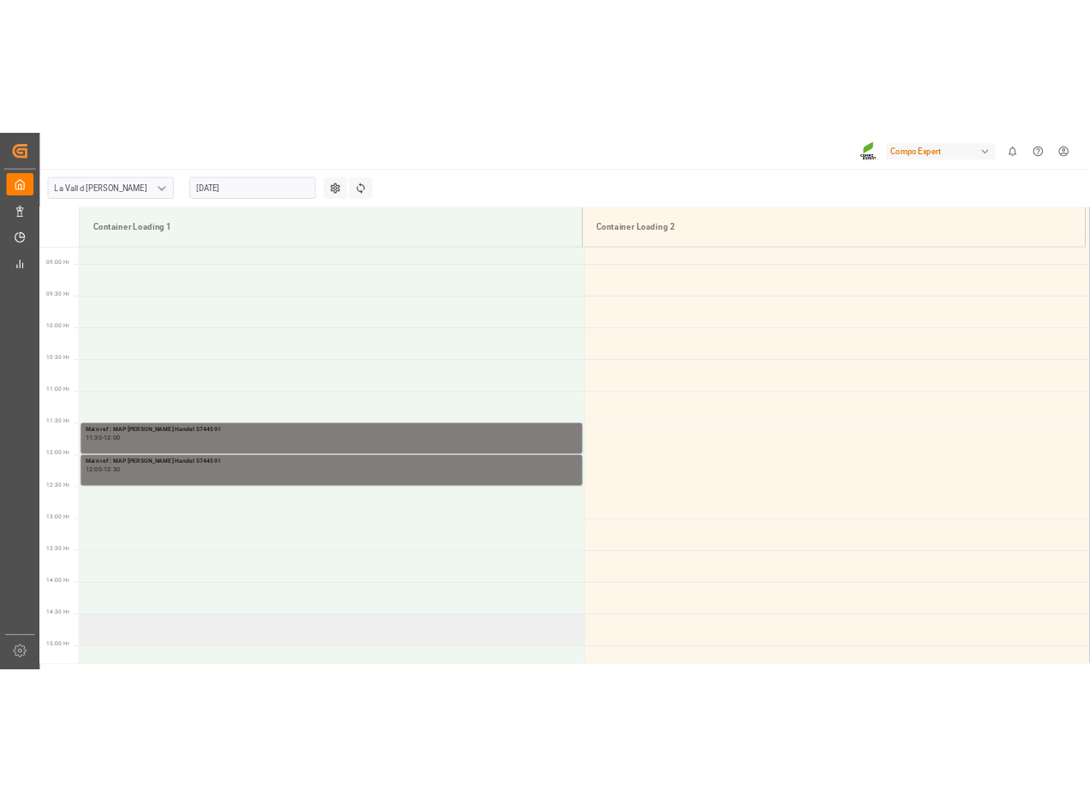
scroll to position [741, 0]
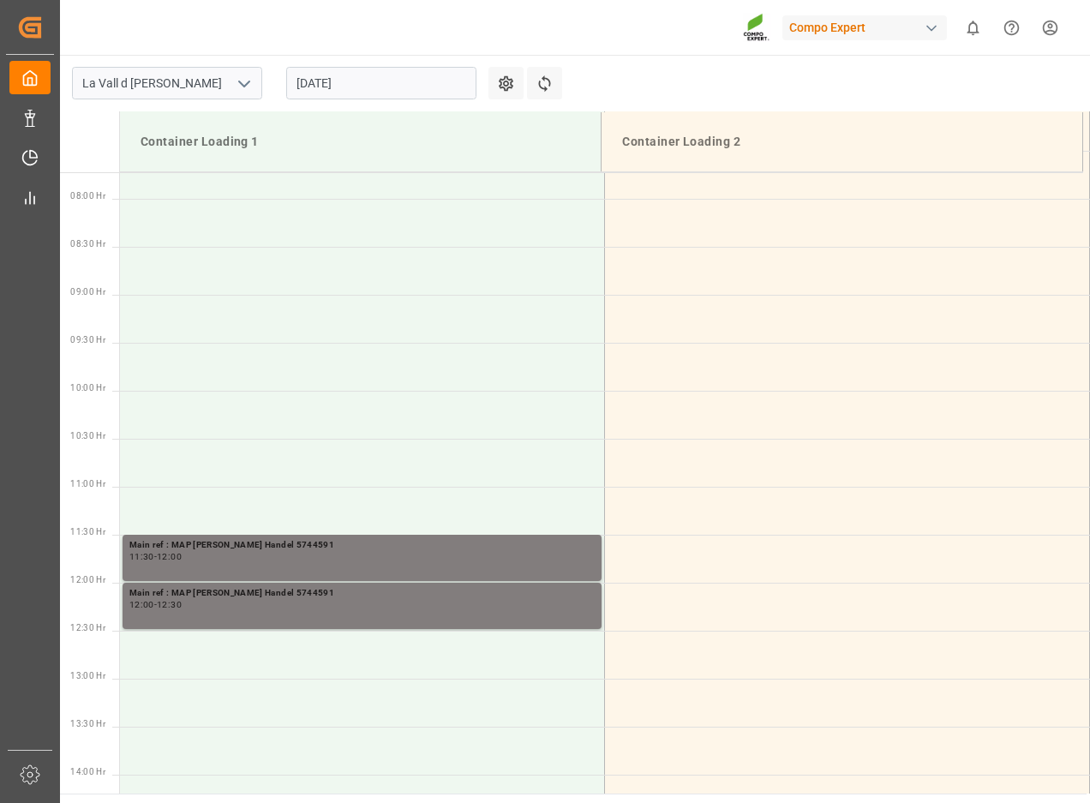
click at [308, 89] on input "22.08.2025" at bounding box center [381, 83] width 190 height 33
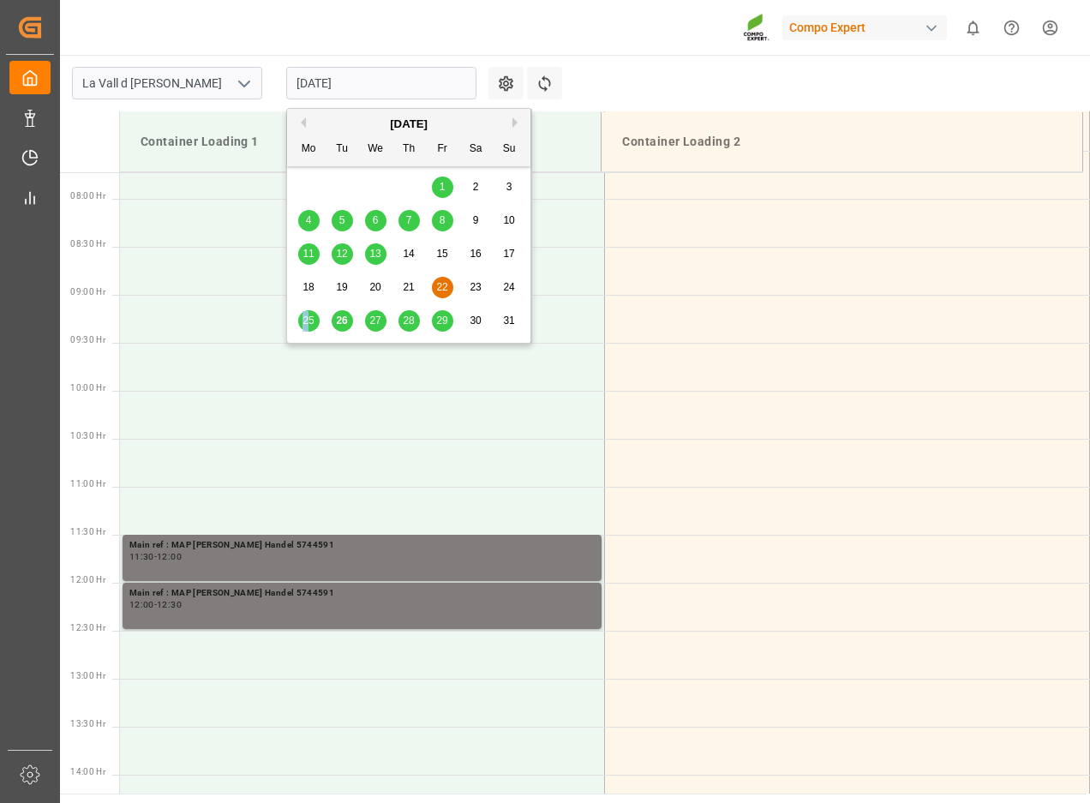
click at [306, 324] on span "25" at bounding box center [307, 320] width 11 height 12
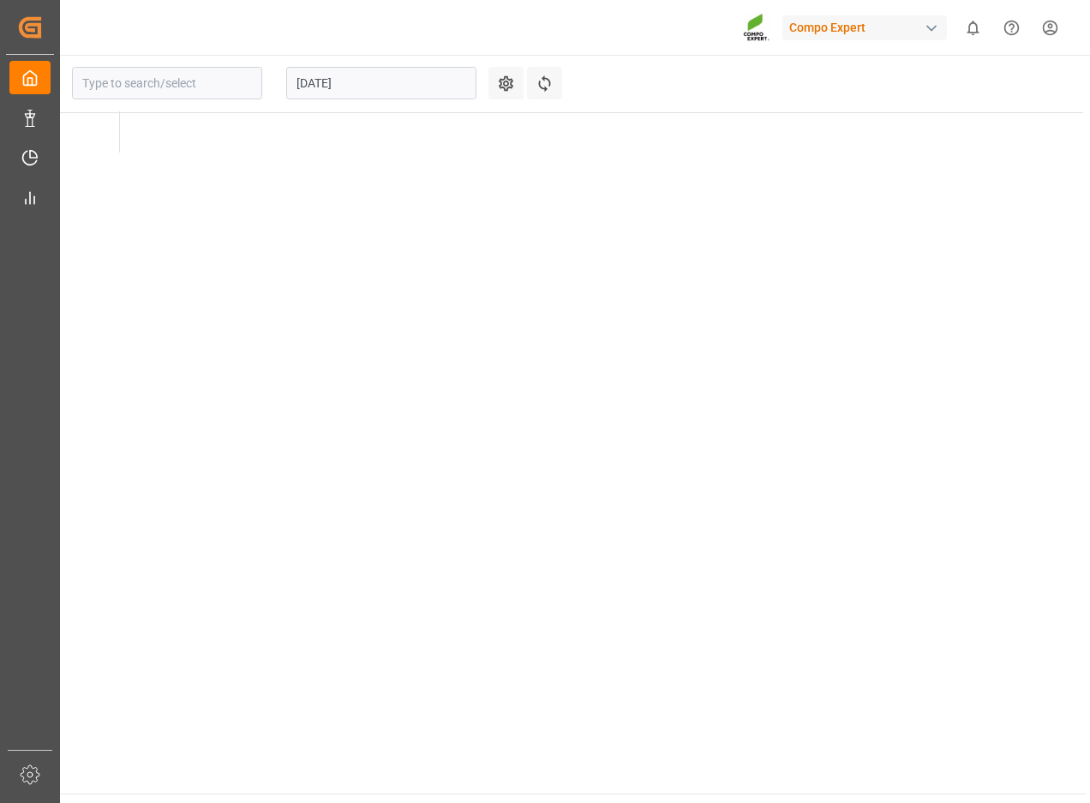
type input "La Vall d [PERSON_NAME]"
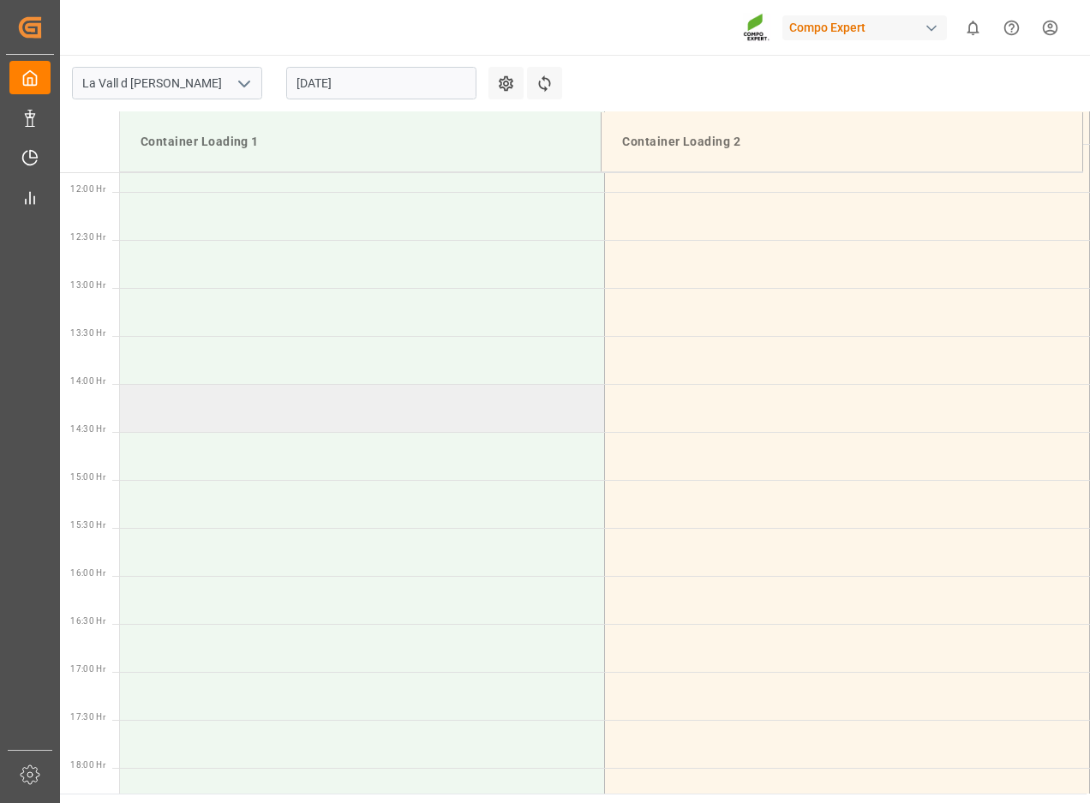
scroll to position [1260, 0]
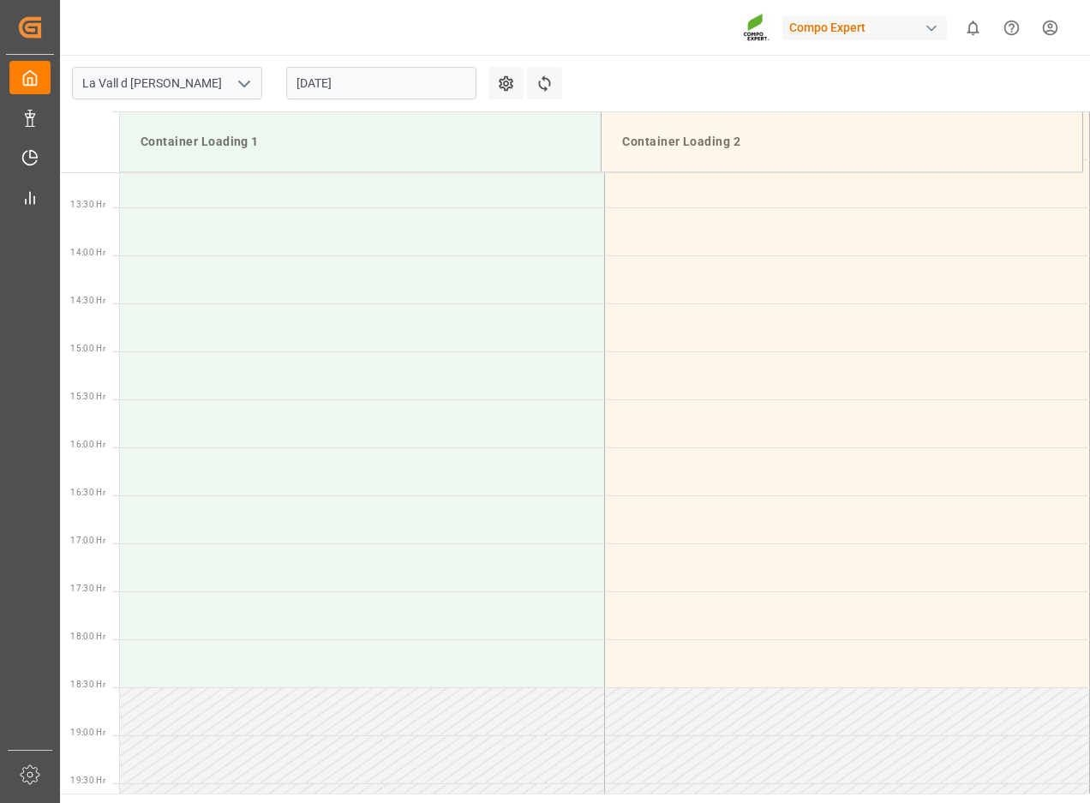
click at [370, 70] on input "25.08.2025" at bounding box center [381, 83] width 190 height 33
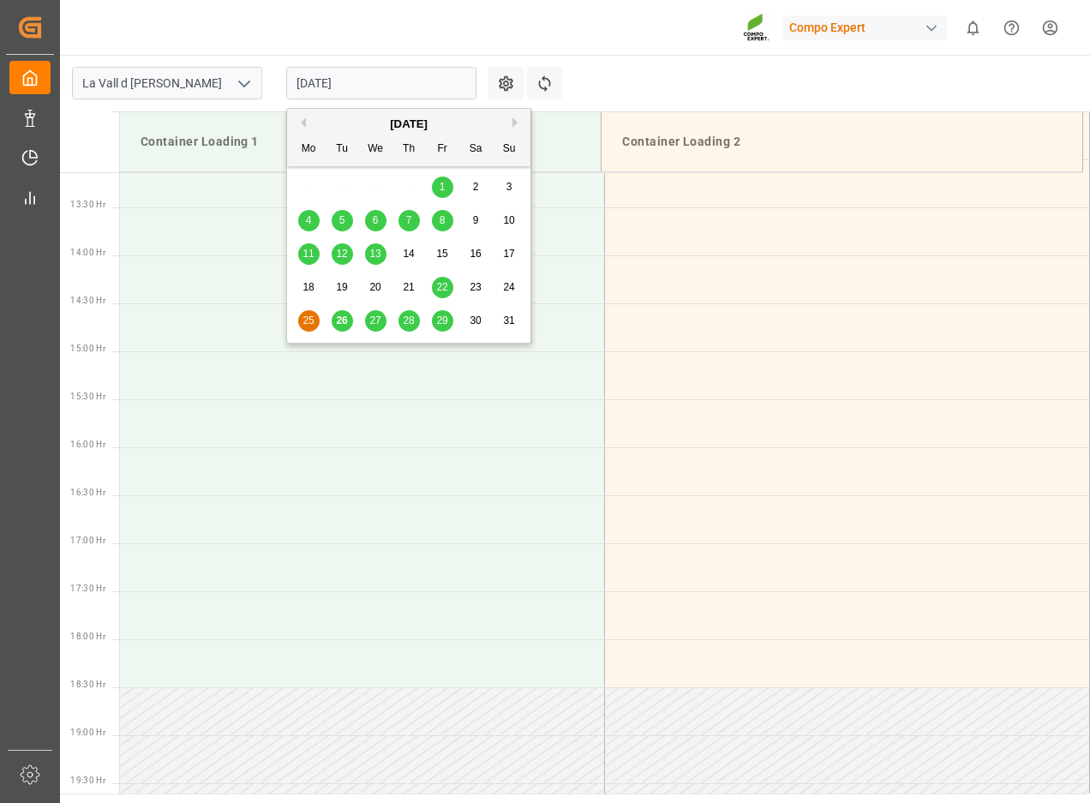
click at [339, 318] on span "26" at bounding box center [341, 320] width 11 height 12
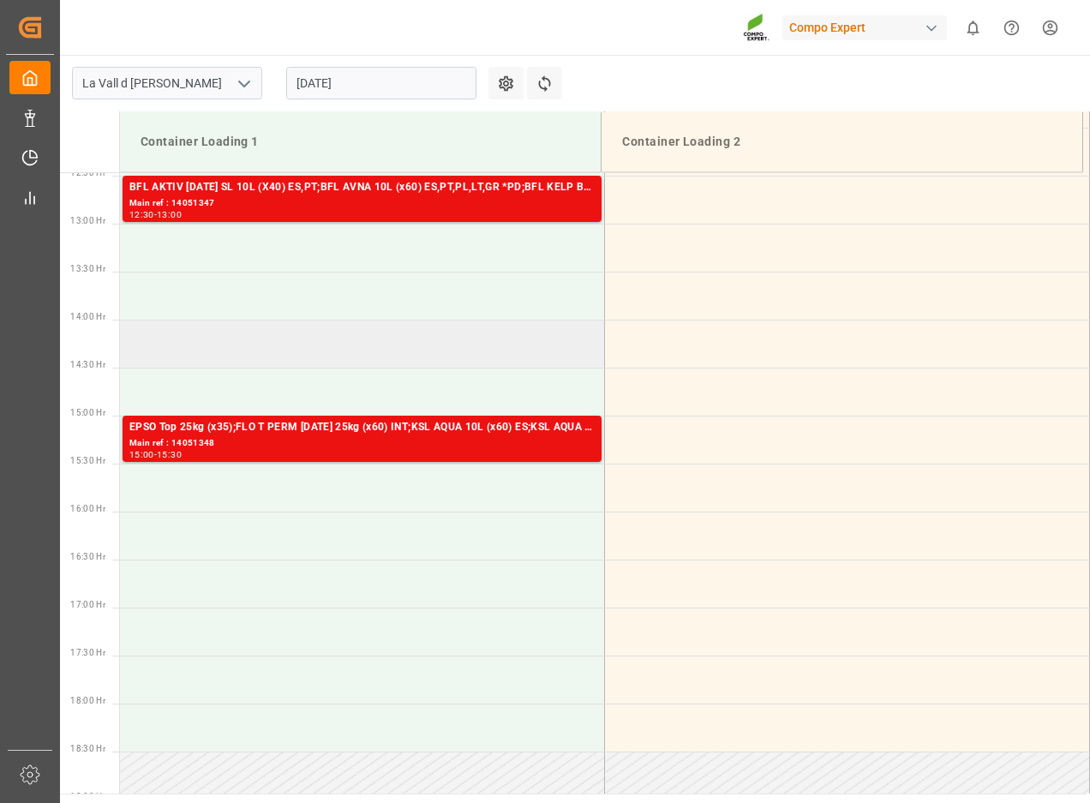
scroll to position [1580, 0]
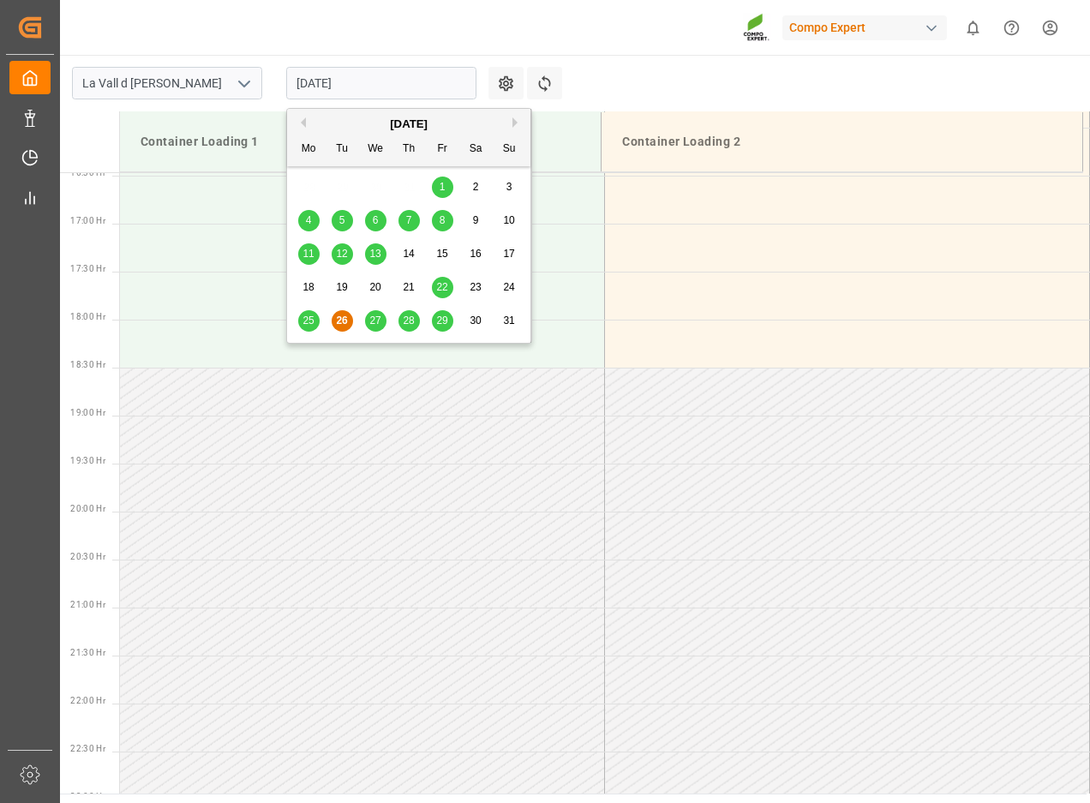
click at [388, 78] on input "[DATE]" at bounding box center [381, 83] width 190 height 33
click at [379, 319] on span "27" at bounding box center [374, 320] width 11 height 12
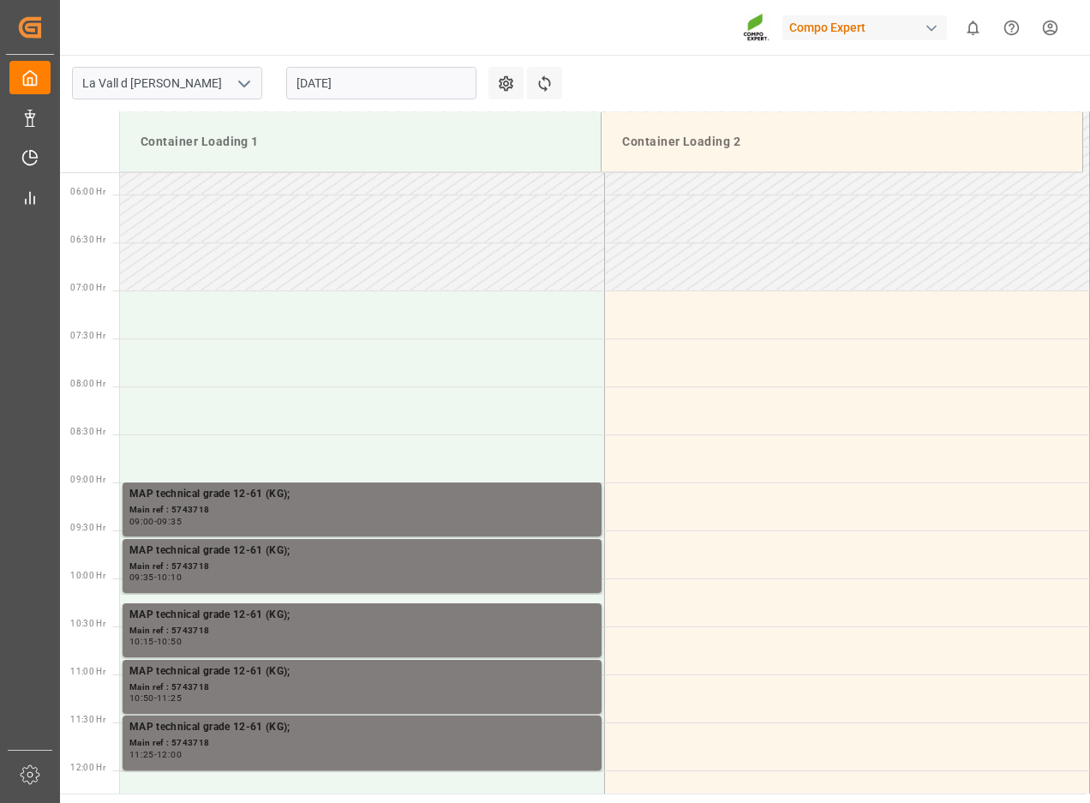
scroll to position [756, 0]
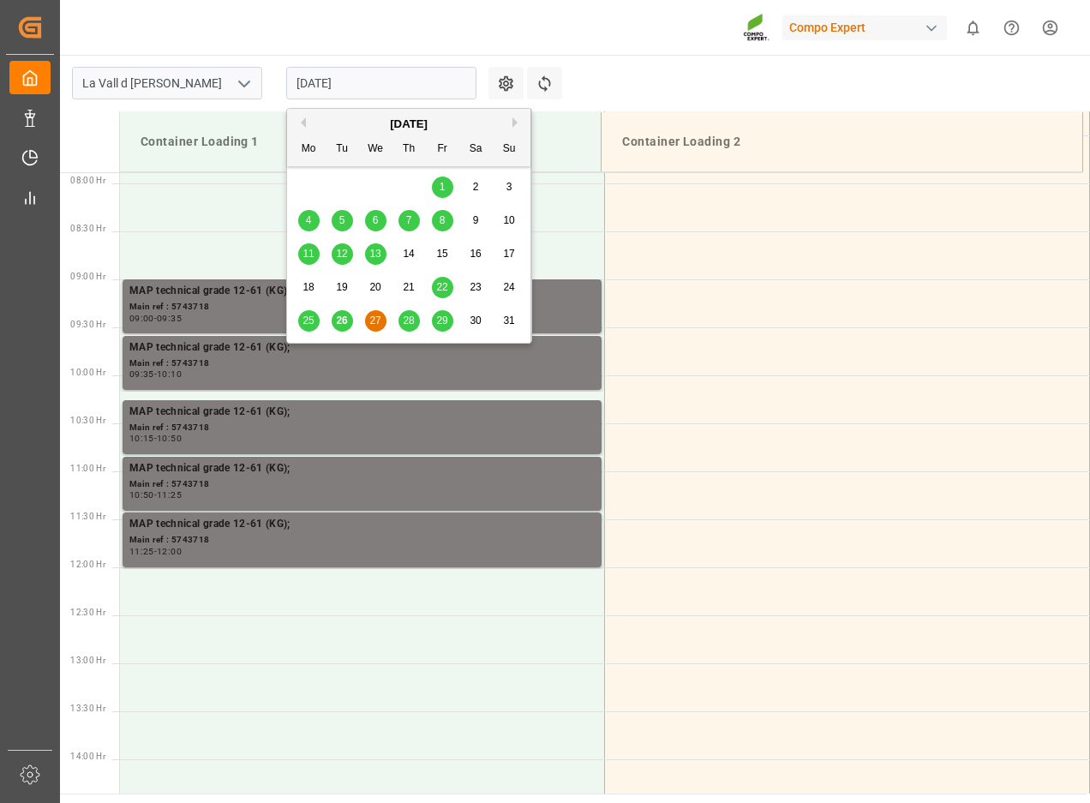
click at [339, 83] on input "[DATE]" at bounding box center [381, 83] width 190 height 33
click at [410, 321] on span "28" at bounding box center [408, 320] width 11 height 12
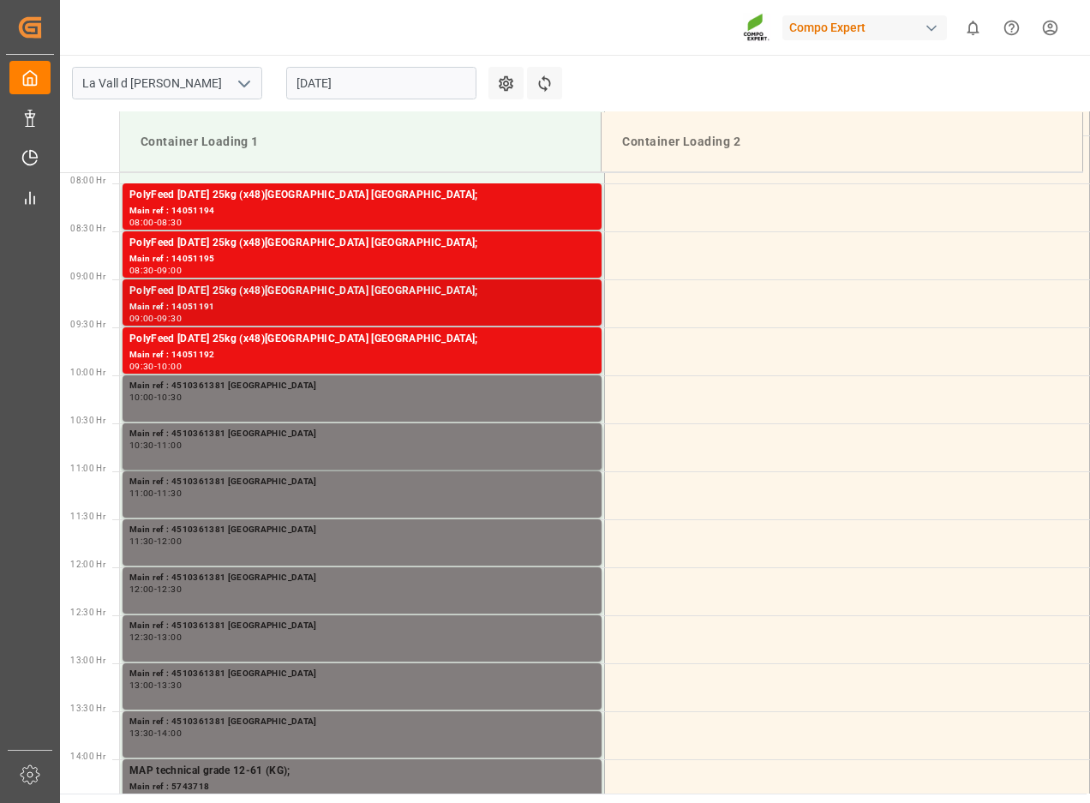
scroll to position [1014, 0]
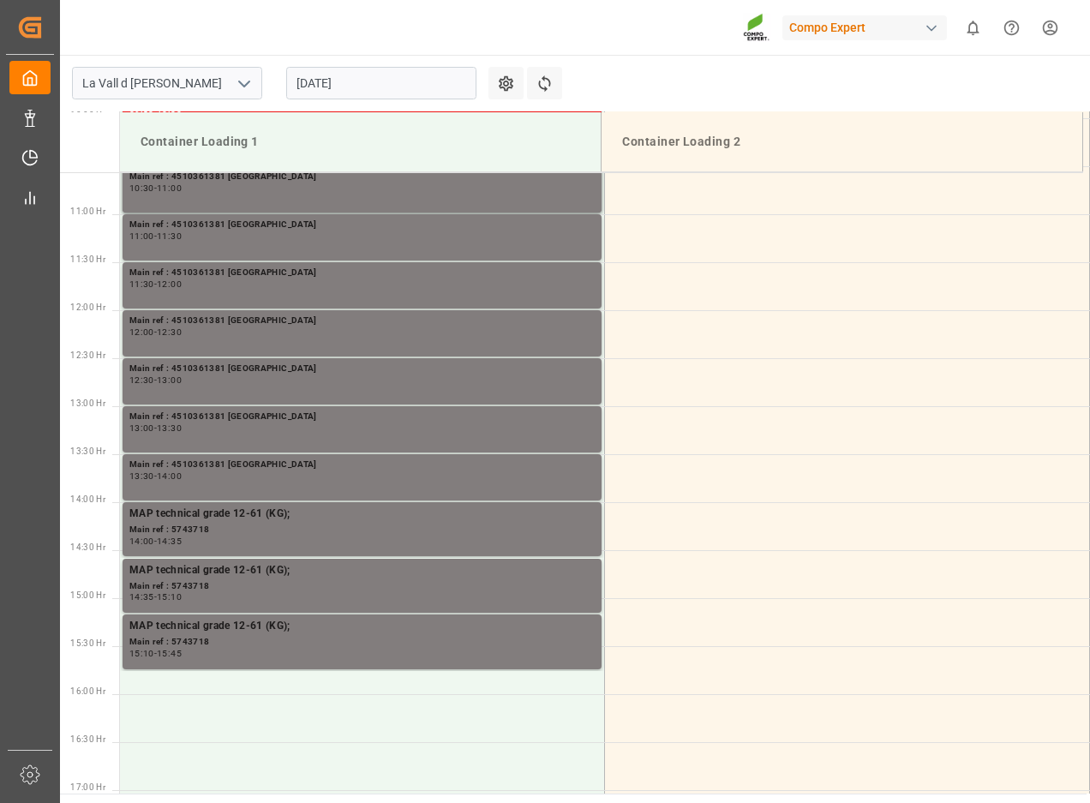
click at [384, 86] on input "28.08.2025" at bounding box center [381, 83] width 190 height 33
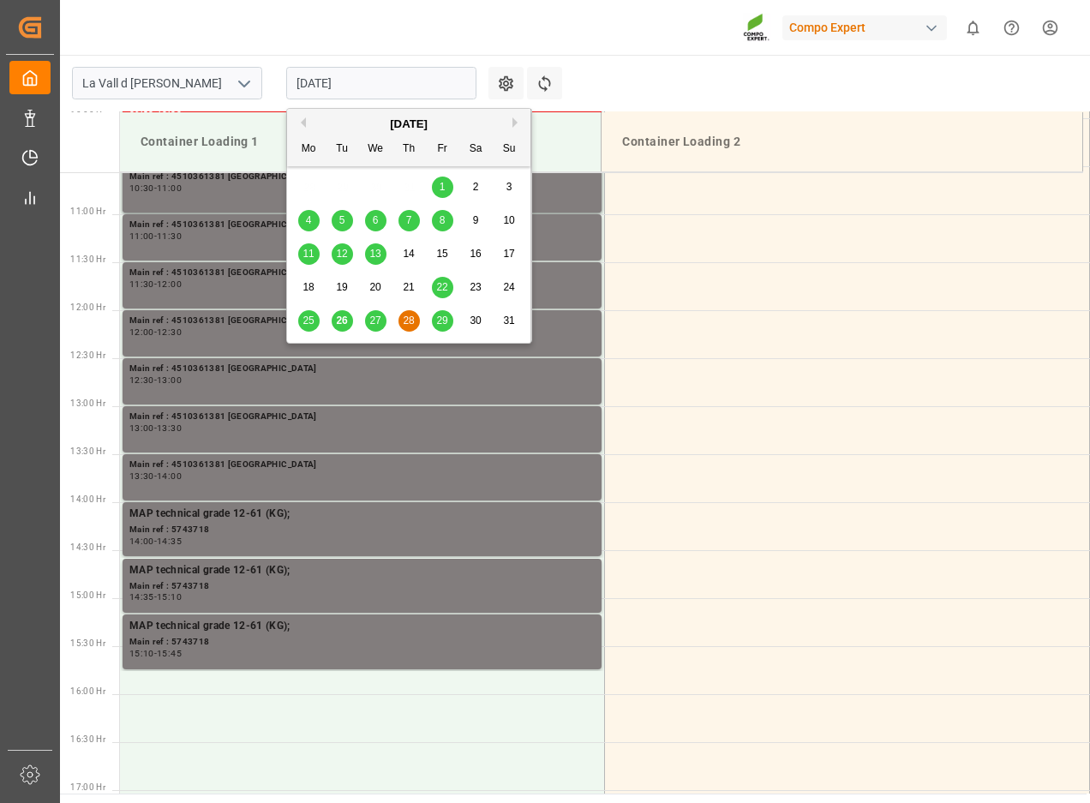
click at [438, 324] on span "29" at bounding box center [441, 320] width 11 height 12
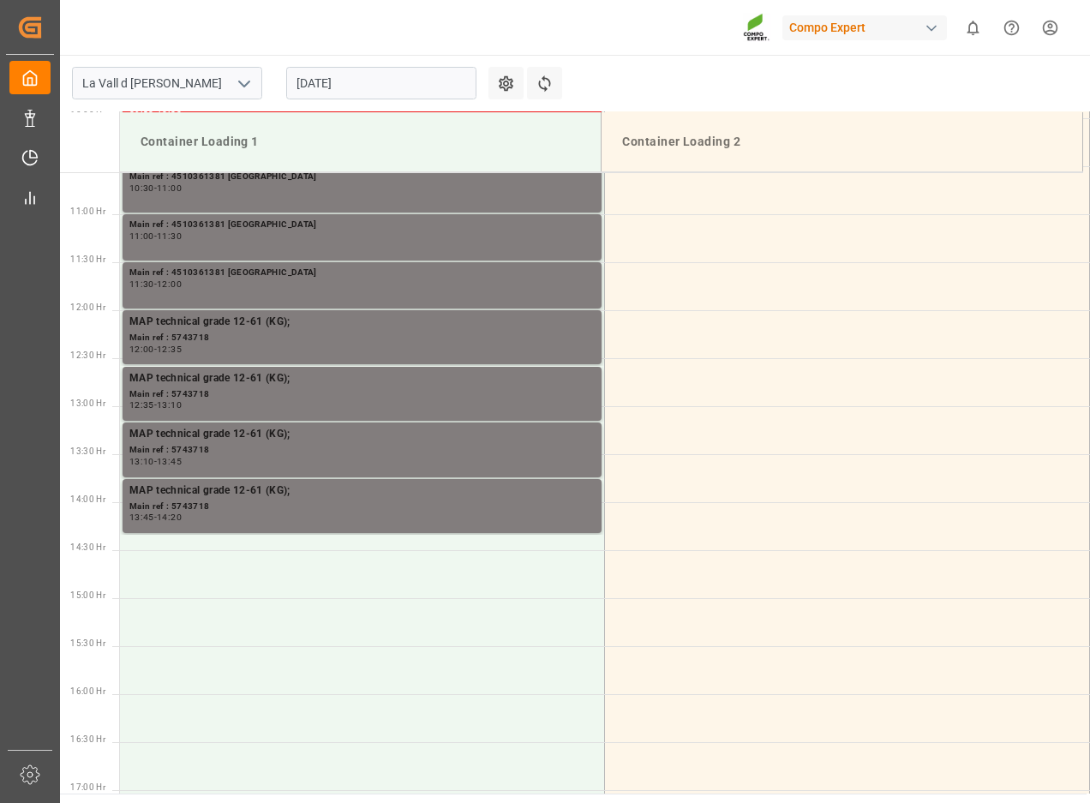
click at [398, 76] on input "29.08.2025" at bounding box center [381, 83] width 190 height 33
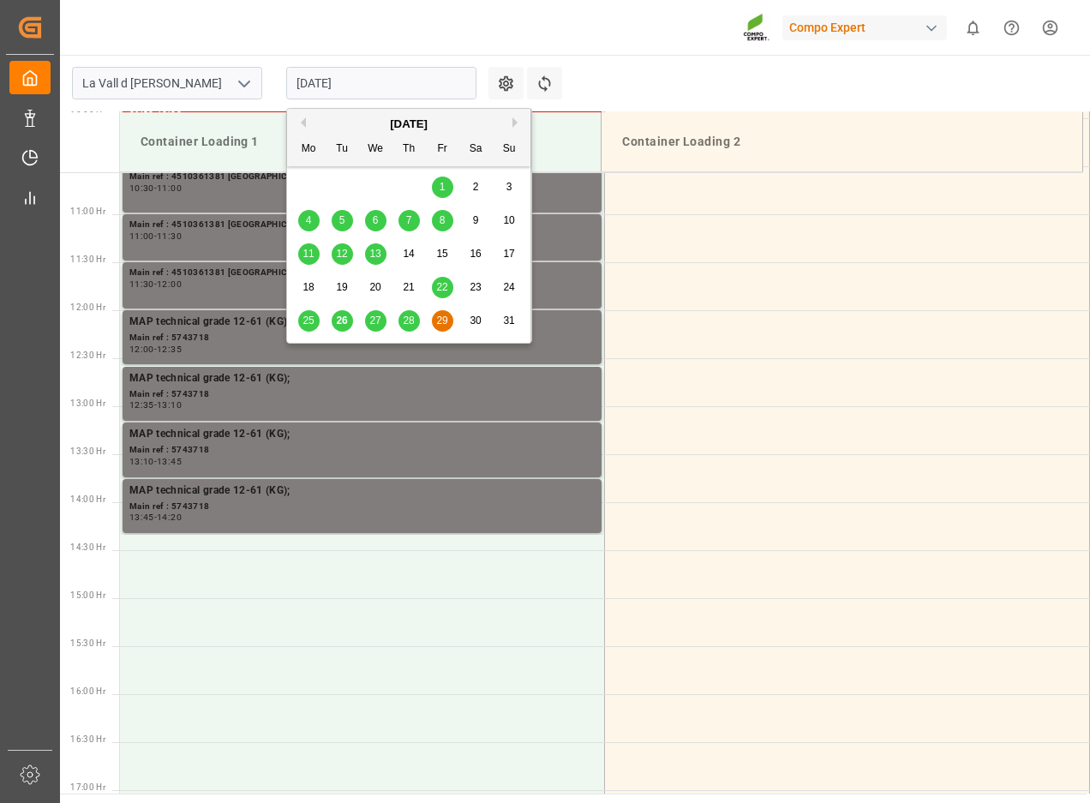
click at [511, 119] on div "[DATE]" at bounding box center [408, 124] width 243 height 17
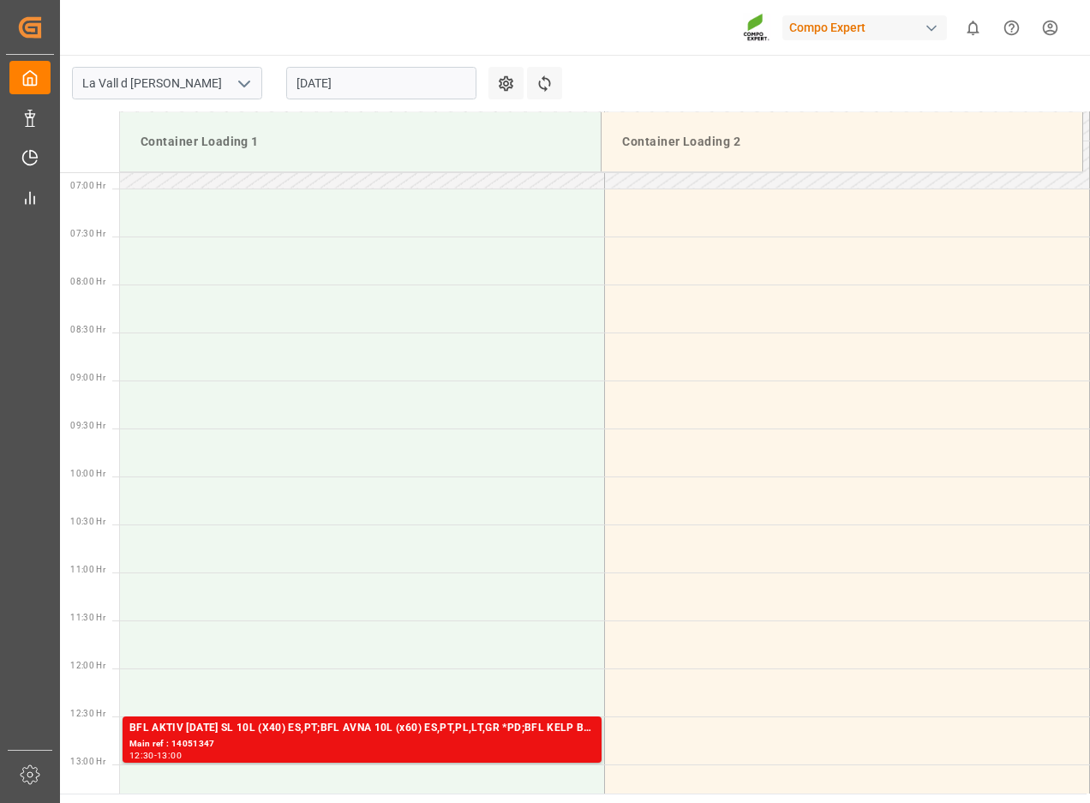
scroll to position [661, 0]
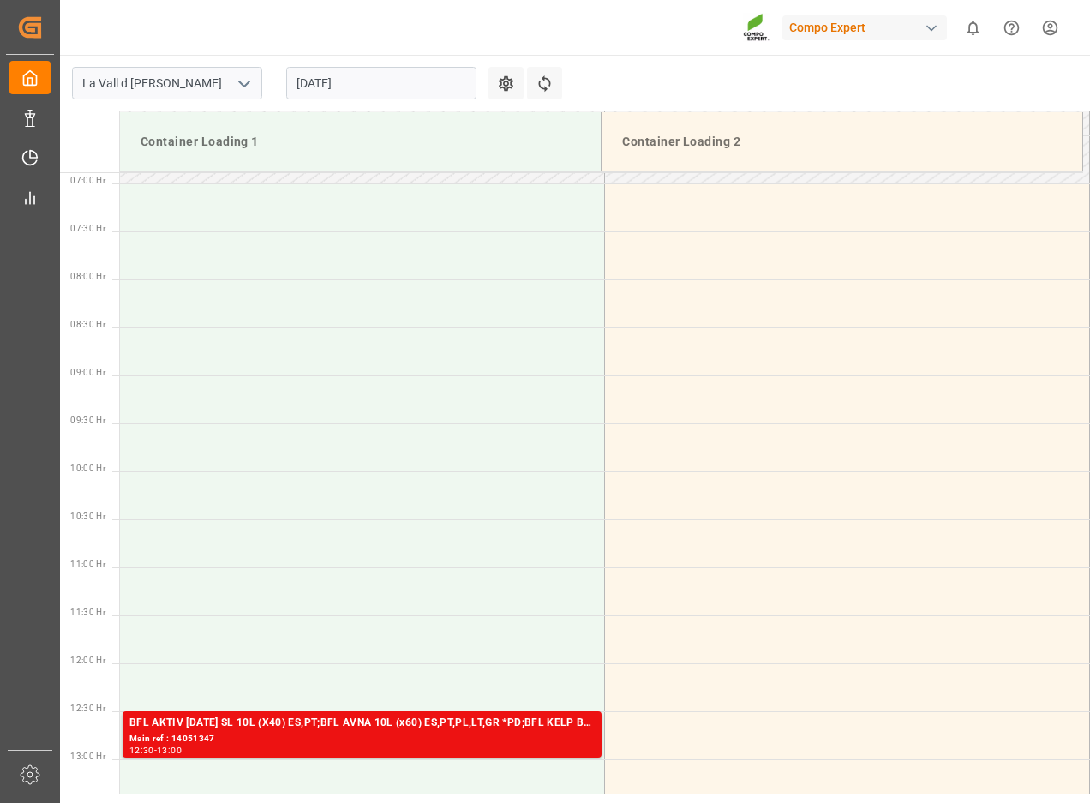
click at [337, 81] on input "[DATE]" at bounding box center [381, 83] width 190 height 33
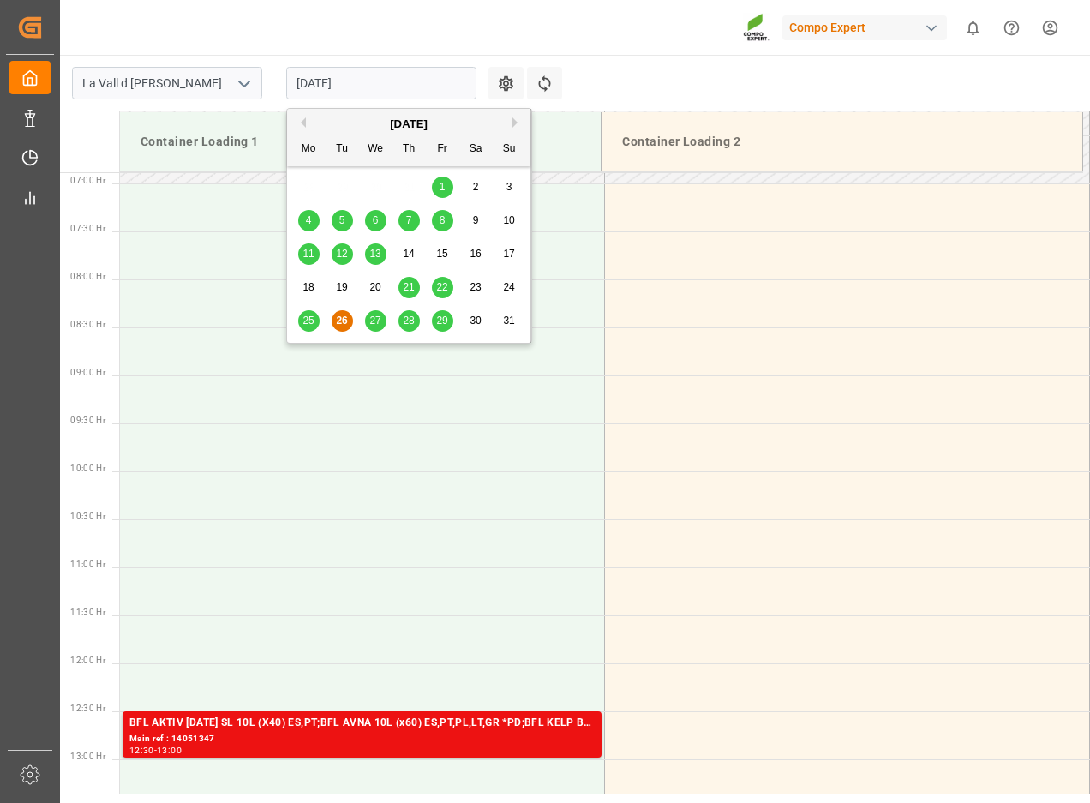
click at [371, 317] on span "27" at bounding box center [374, 320] width 11 height 12
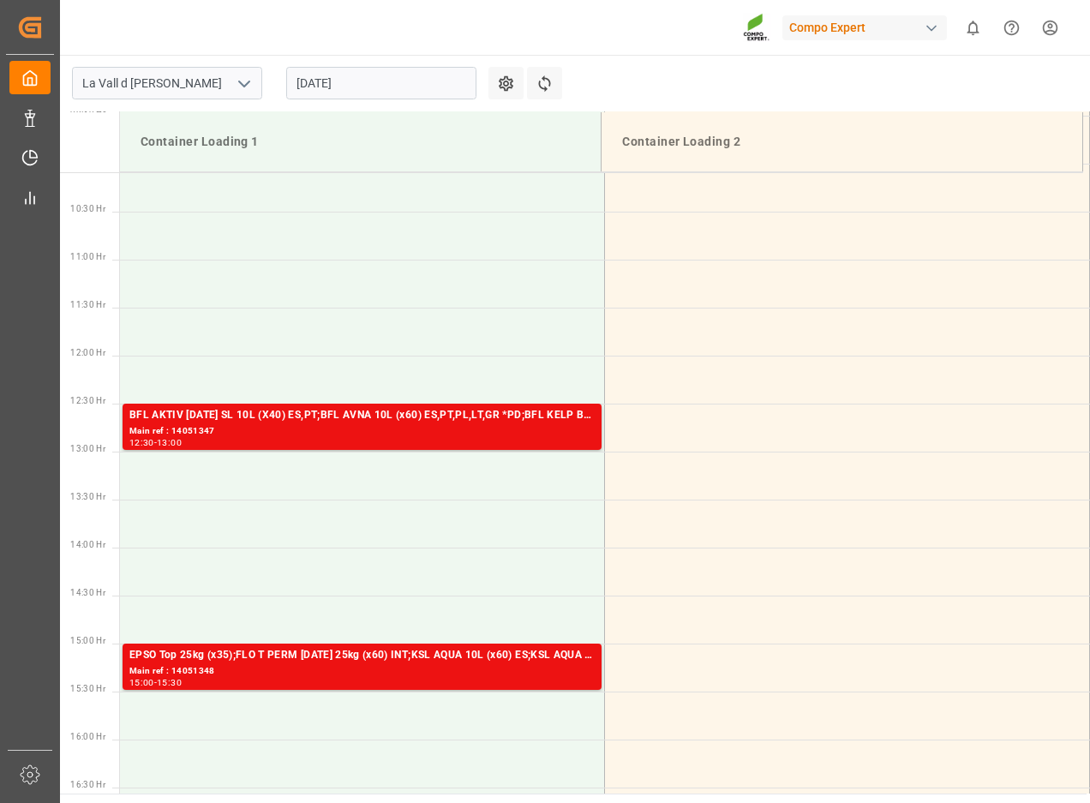
scroll to position [1089, 0]
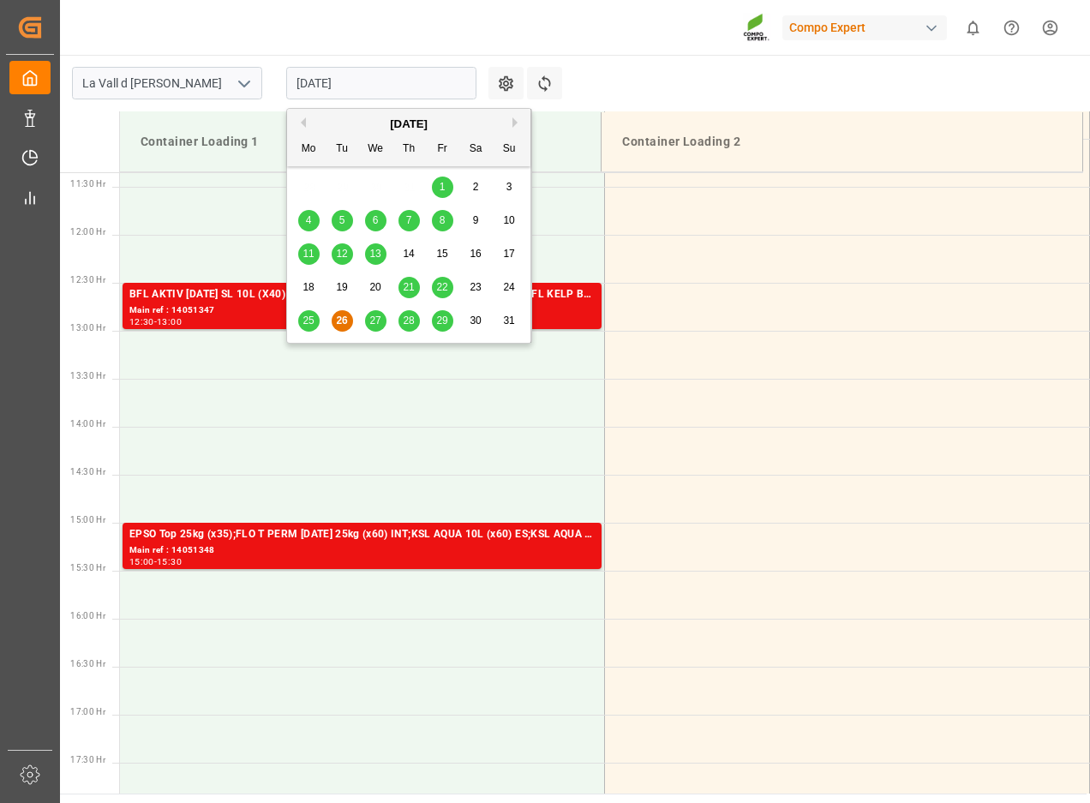
click at [350, 75] on input "[DATE]" at bounding box center [381, 83] width 190 height 33
click at [379, 327] on div "27" at bounding box center [375, 321] width 21 height 21
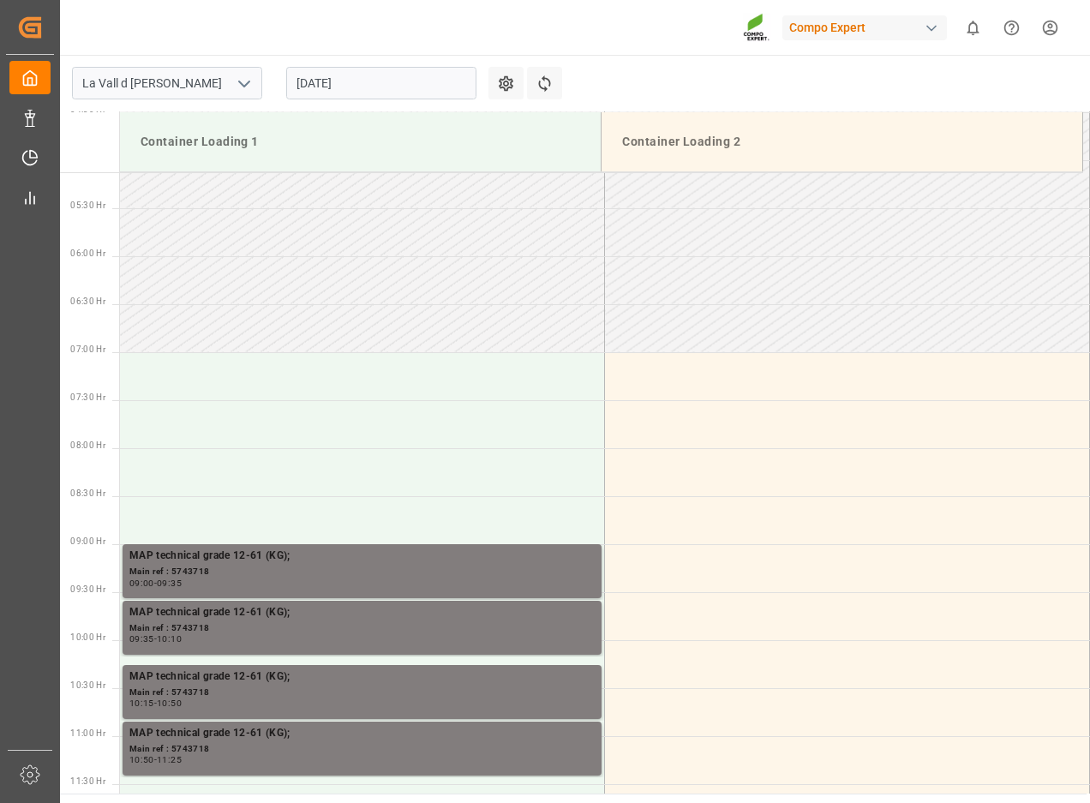
scroll to position [661, 0]
